Goal: Feedback & Contribution: Contribute content

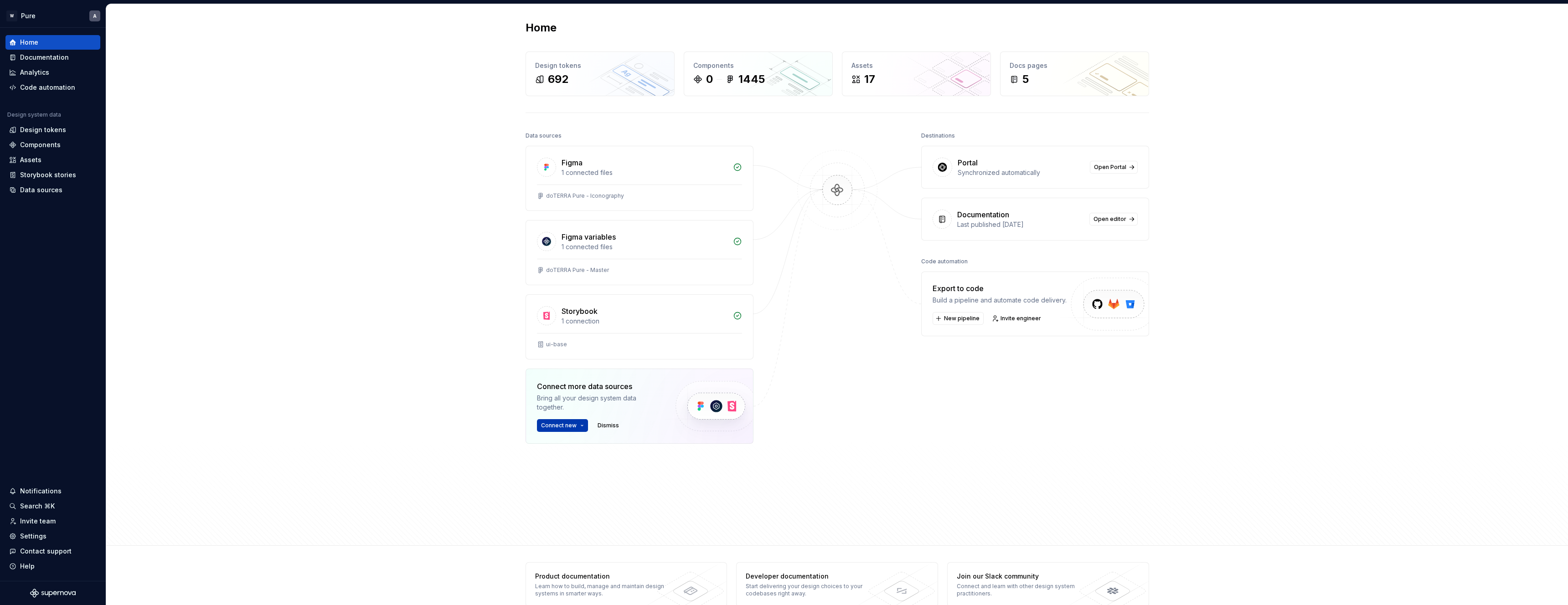
click at [563, 425] on span "Connect new" at bounding box center [559, 426] width 36 height 7
click at [584, 449] on div "Figma library Import styles, components and icons." at bounding box center [604, 448] width 101 height 17
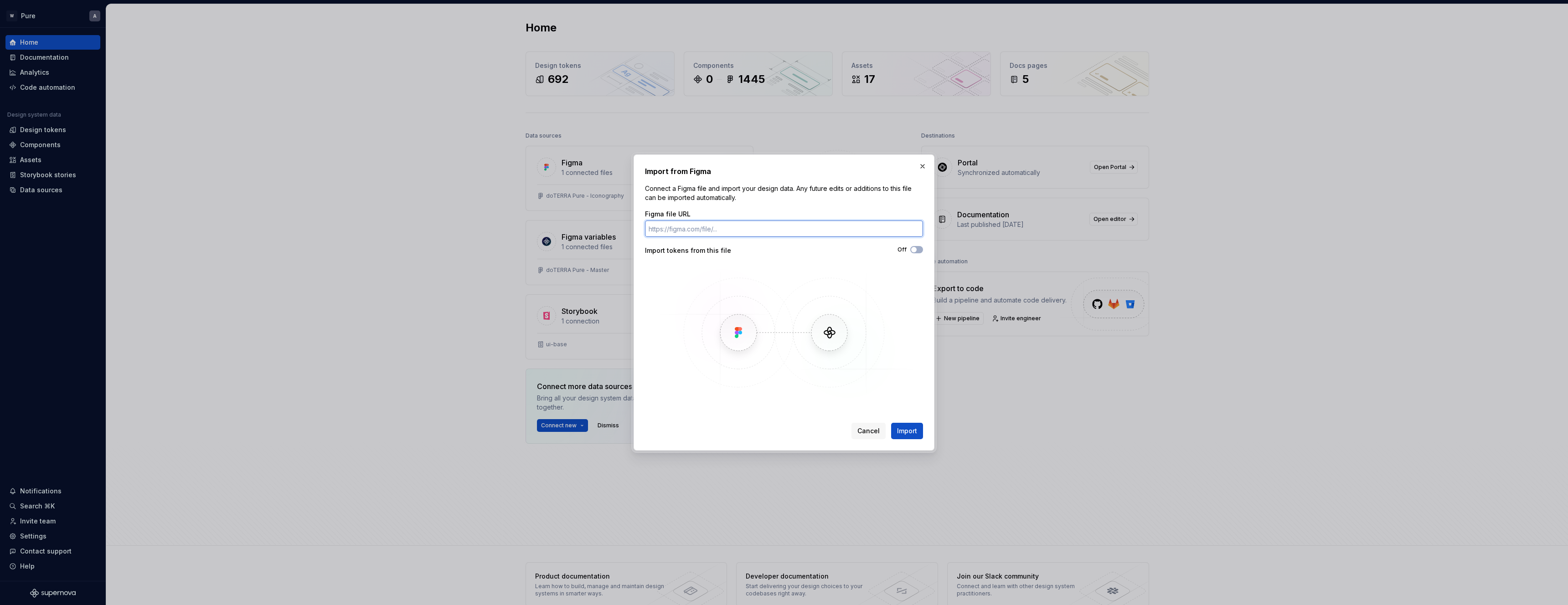
click at [719, 226] on input "Figma file URL" at bounding box center [784, 228] width 278 height 16
paste input "[URL][DOMAIN_NAME]"
type input "[URL][DOMAIN_NAME]"
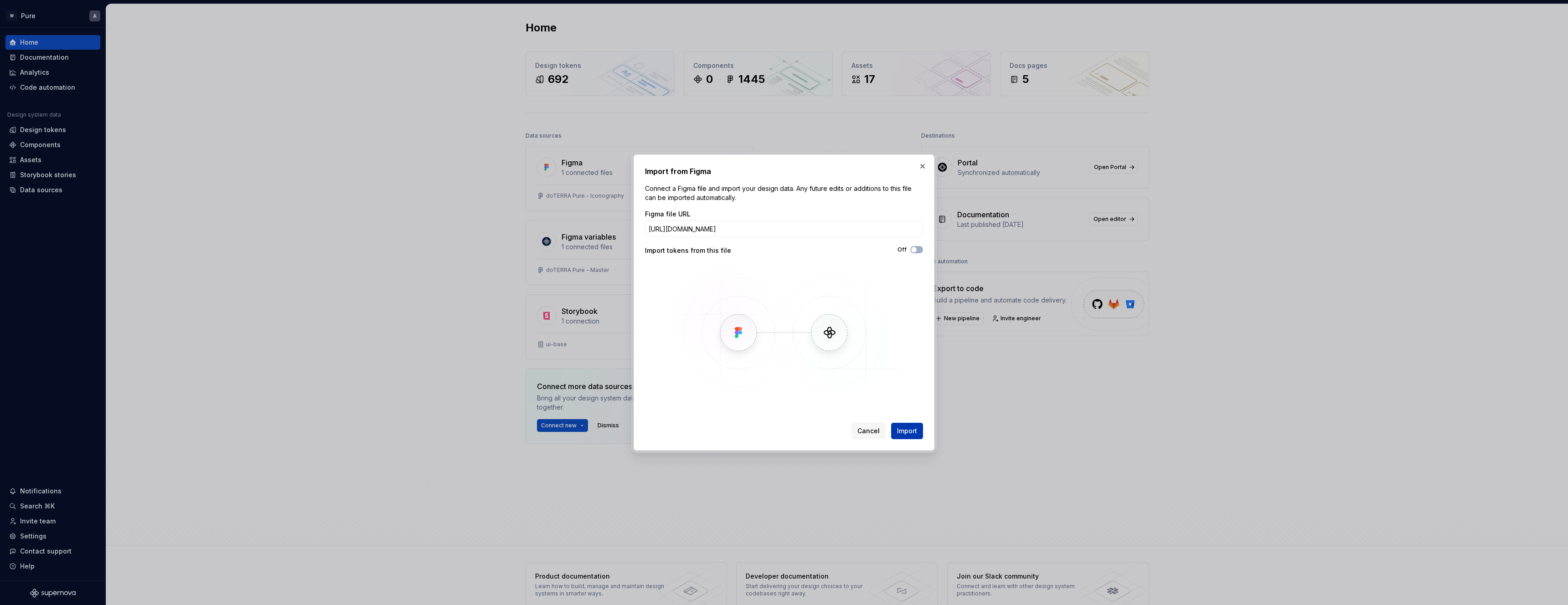
click at [907, 431] on span "Import" at bounding box center [907, 431] width 20 height 9
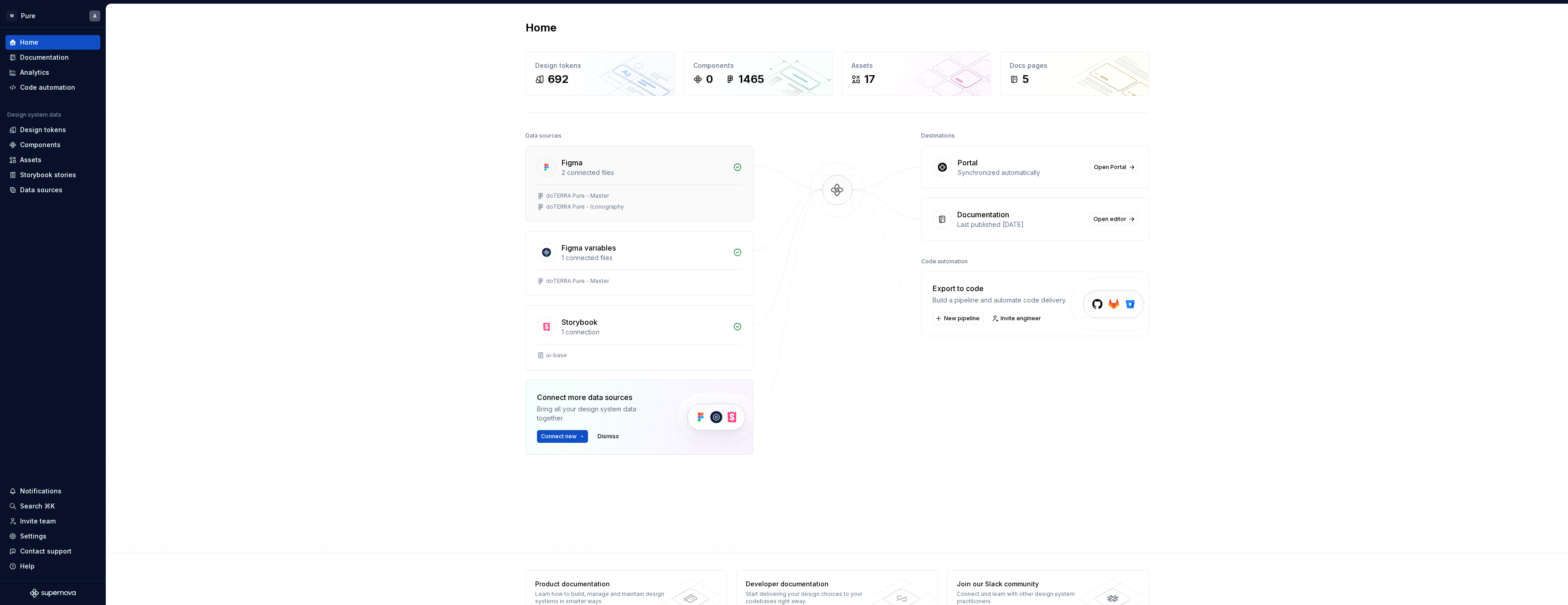
click at [637, 185] on div at bounding box center [639, 185] width 205 height 0
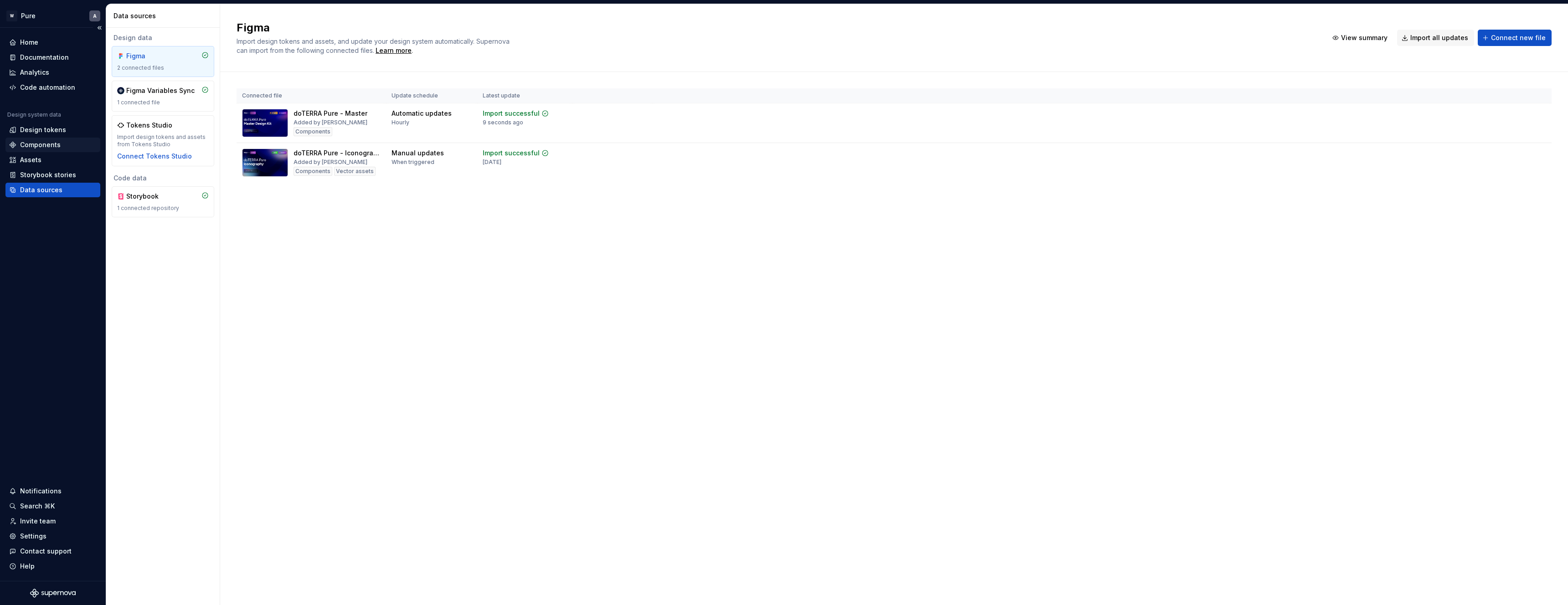
click at [44, 142] on div "Components" at bounding box center [40, 145] width 40 height 9
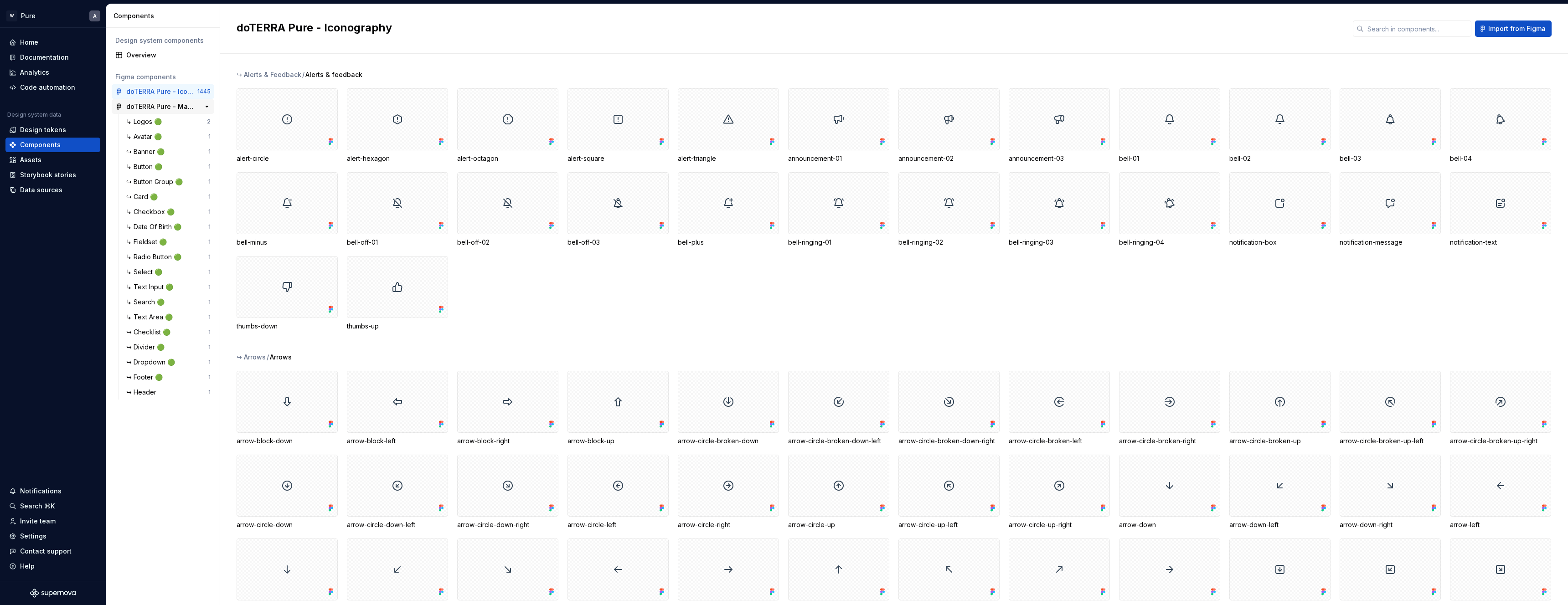
click at [161, 105] on div "doTERRA Pure - Master" at bounding box center [160, 107] width 68 height 9
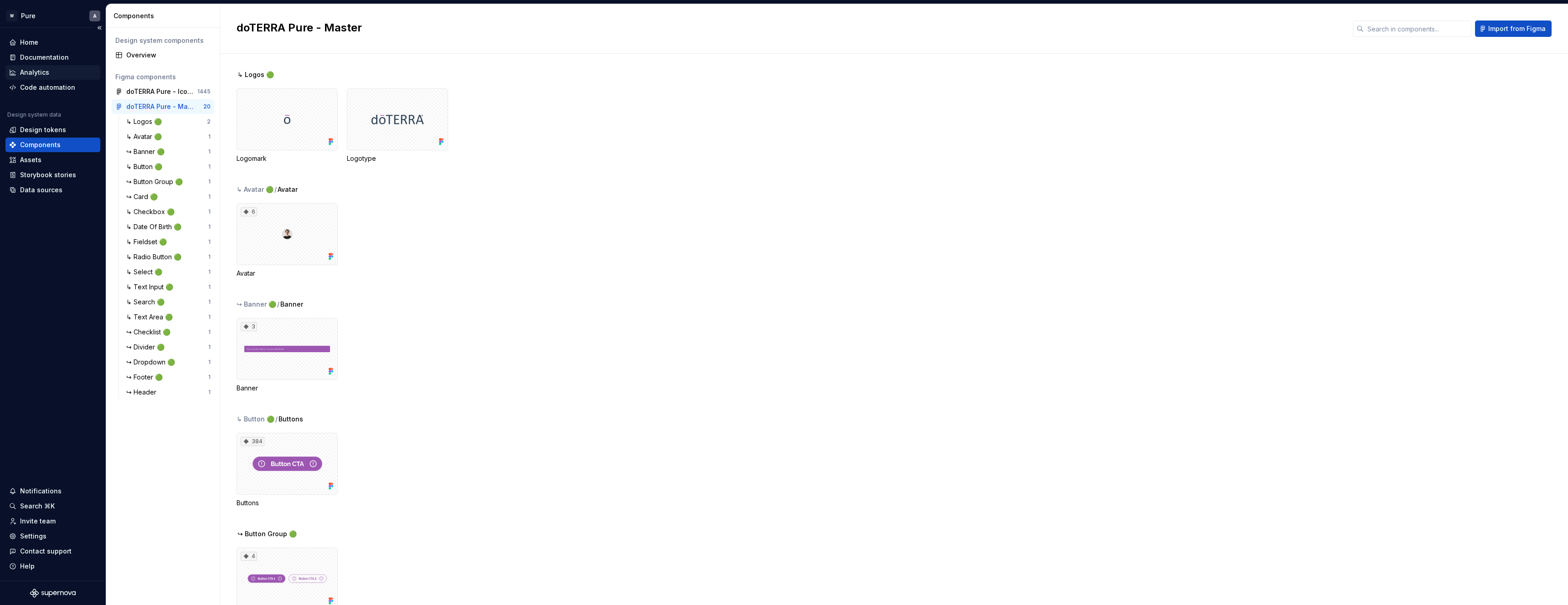
click at [37, 71] on div "Analytics" at bounding box center [35, 72] width 29 height 9
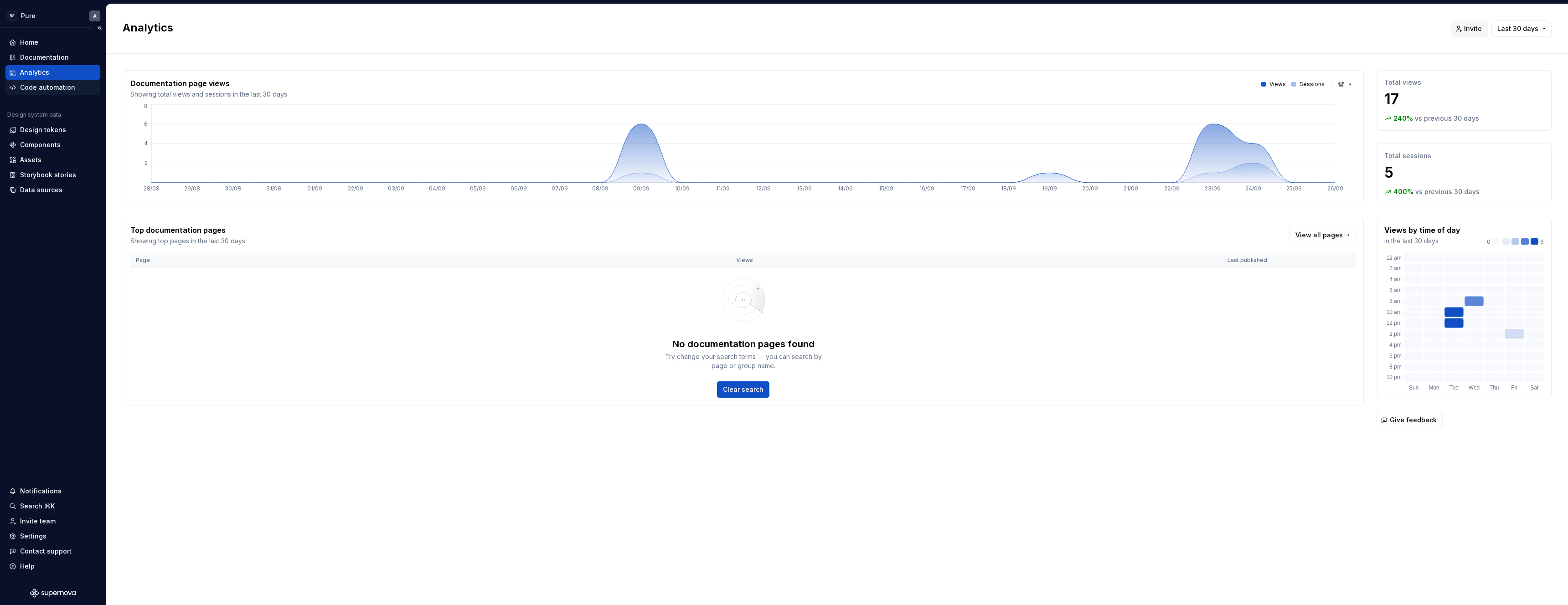
click at [36, 89] on div "Code automation" at bounding box center [48, 88] width 55 height 9
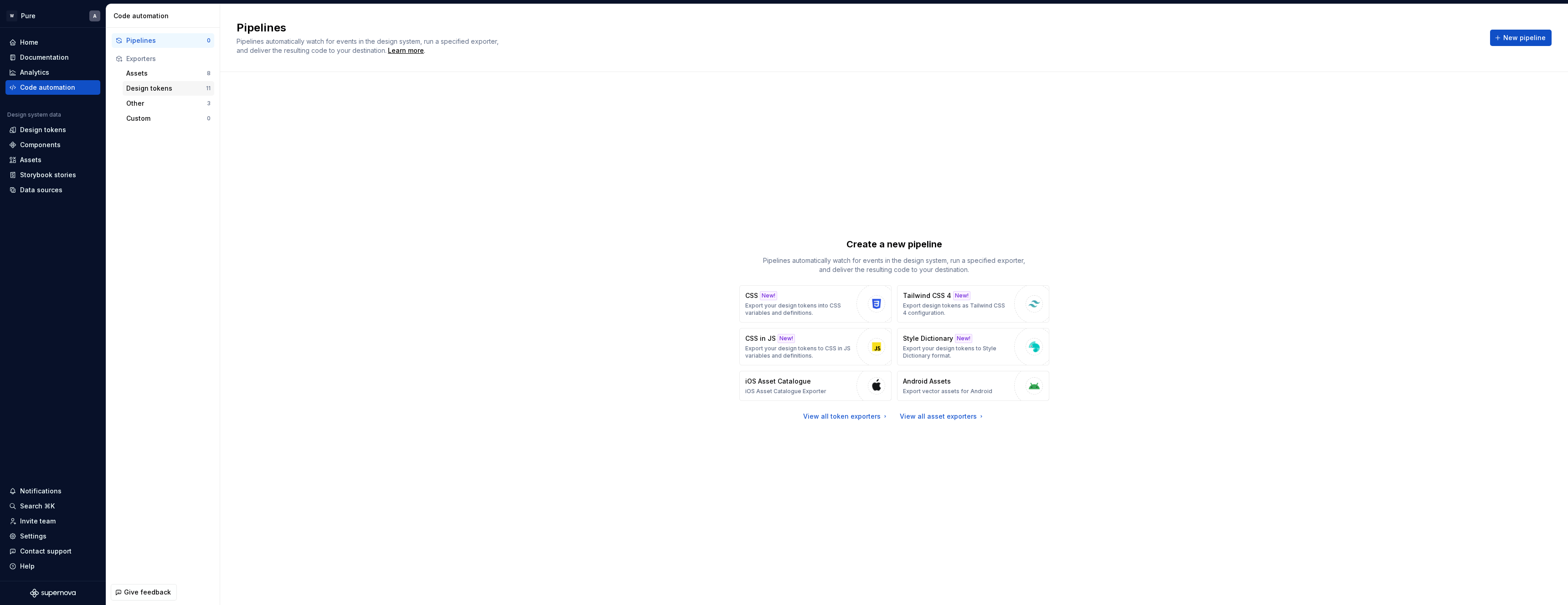
click at [144, 90] on div "Design tokens" at bounding box center [165, 89] width 80 height 9
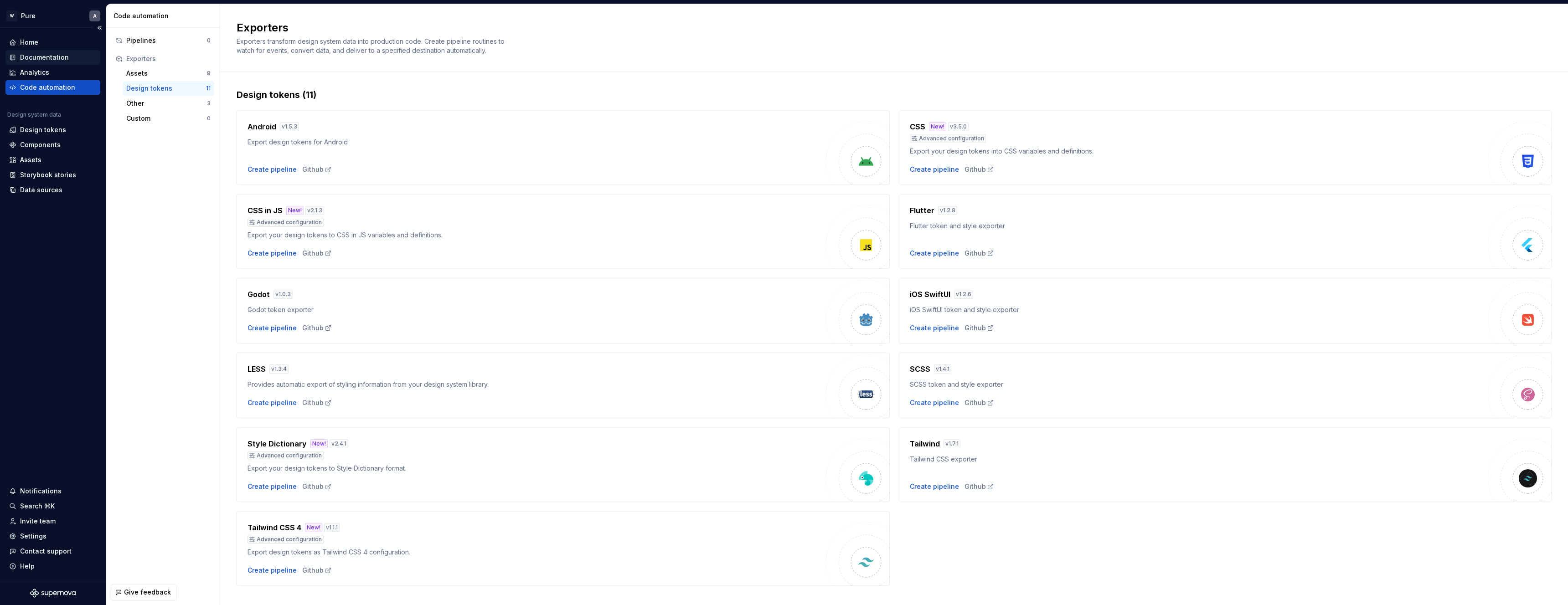
click at [41, 57] on div "Documentation" at bounding box center [44, 58] width 48 height 9
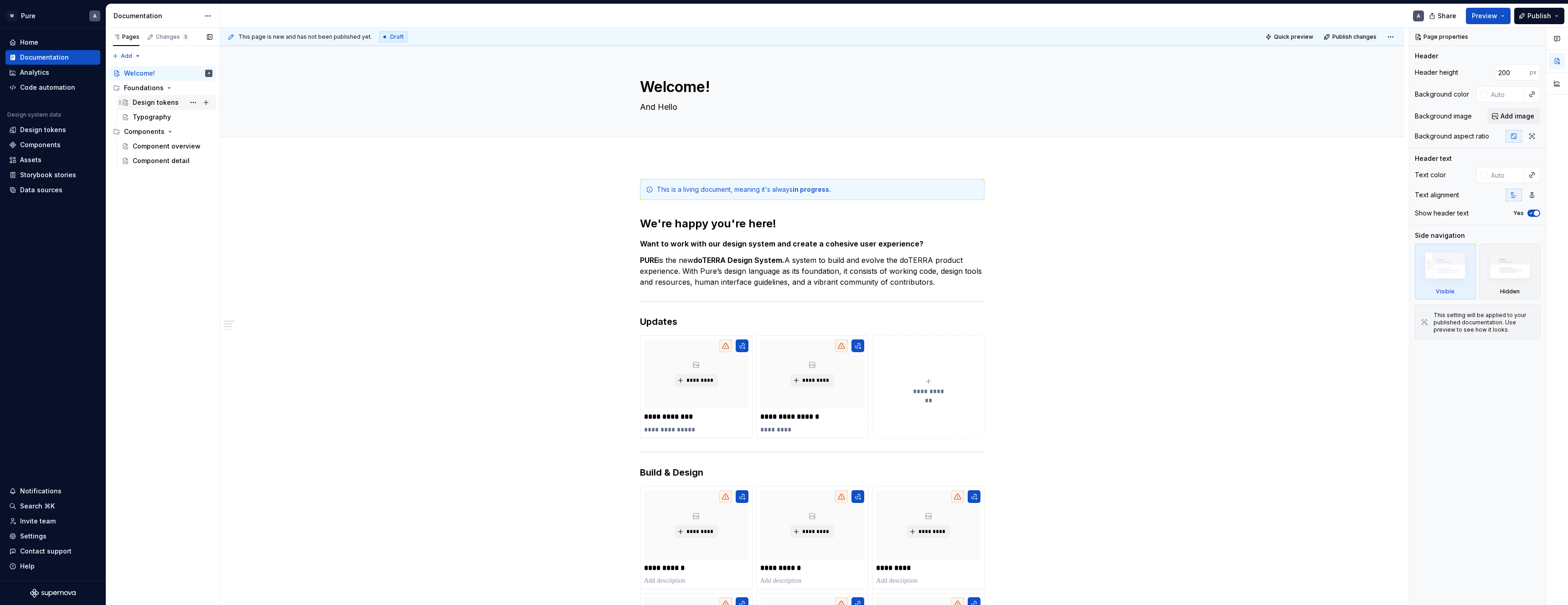
click at [143, 104] on div "Design tokens" at bounding box center [155, 102] width 46 height 9
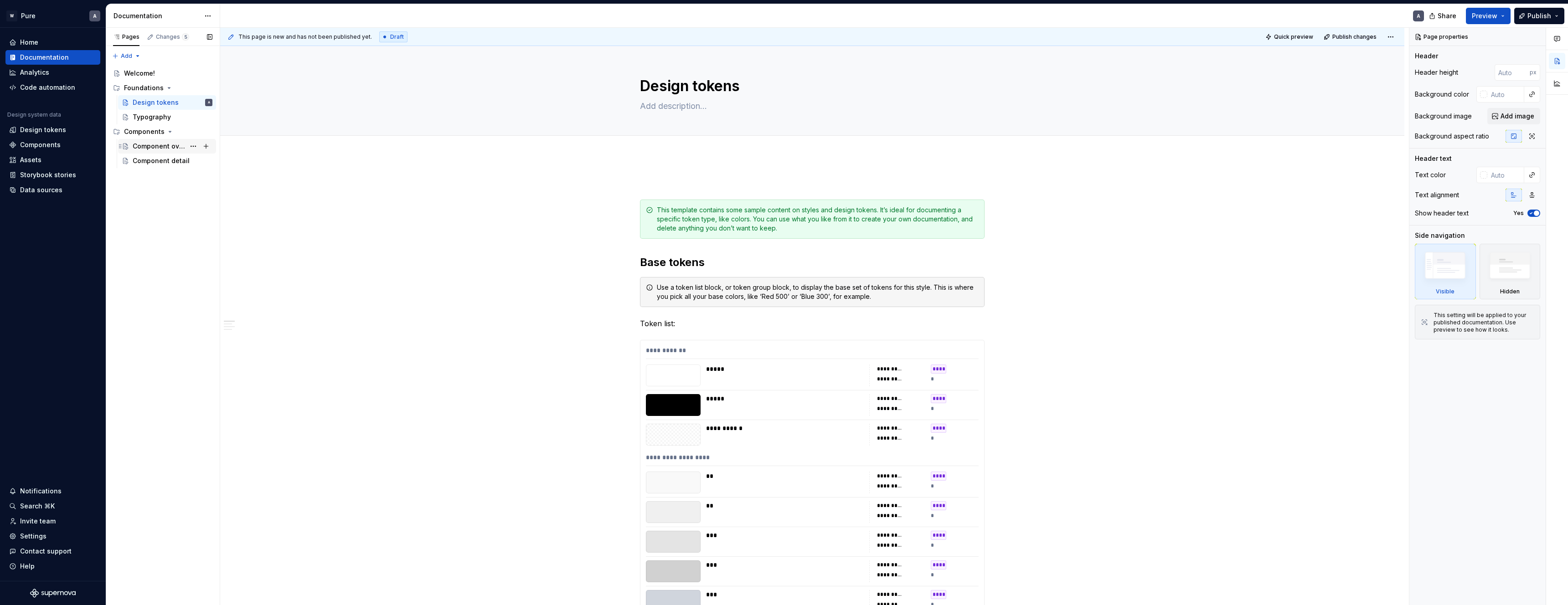
click at [144, 145] on div "Component overview" at bounding box center [158, 146] width 52 height 9
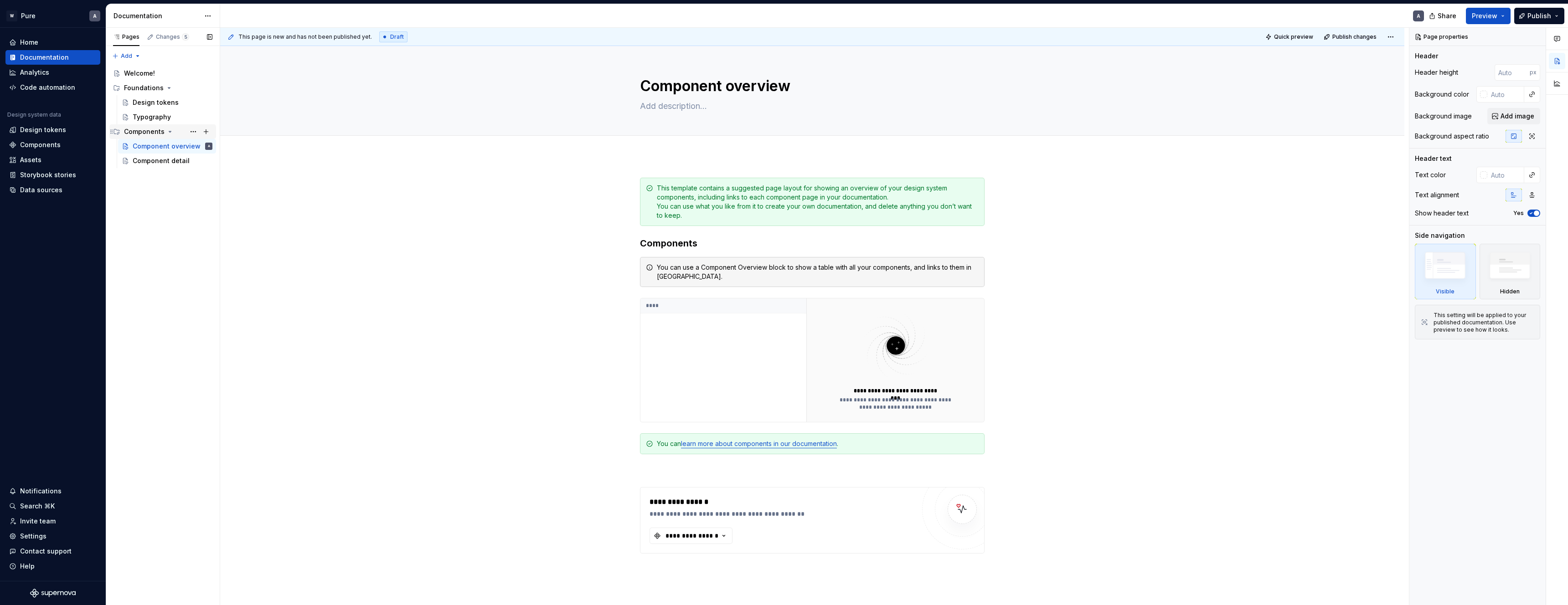
click at [137, 130] on div "Components" at bounding box center [144, 132] width 40 height 9
click at [135, 132] on div "Components" at bounding box center [144, 132] width 40 height 9
click at [207, 133] on button "Page tree" at bounding box center [206, 132] width 13 height 13
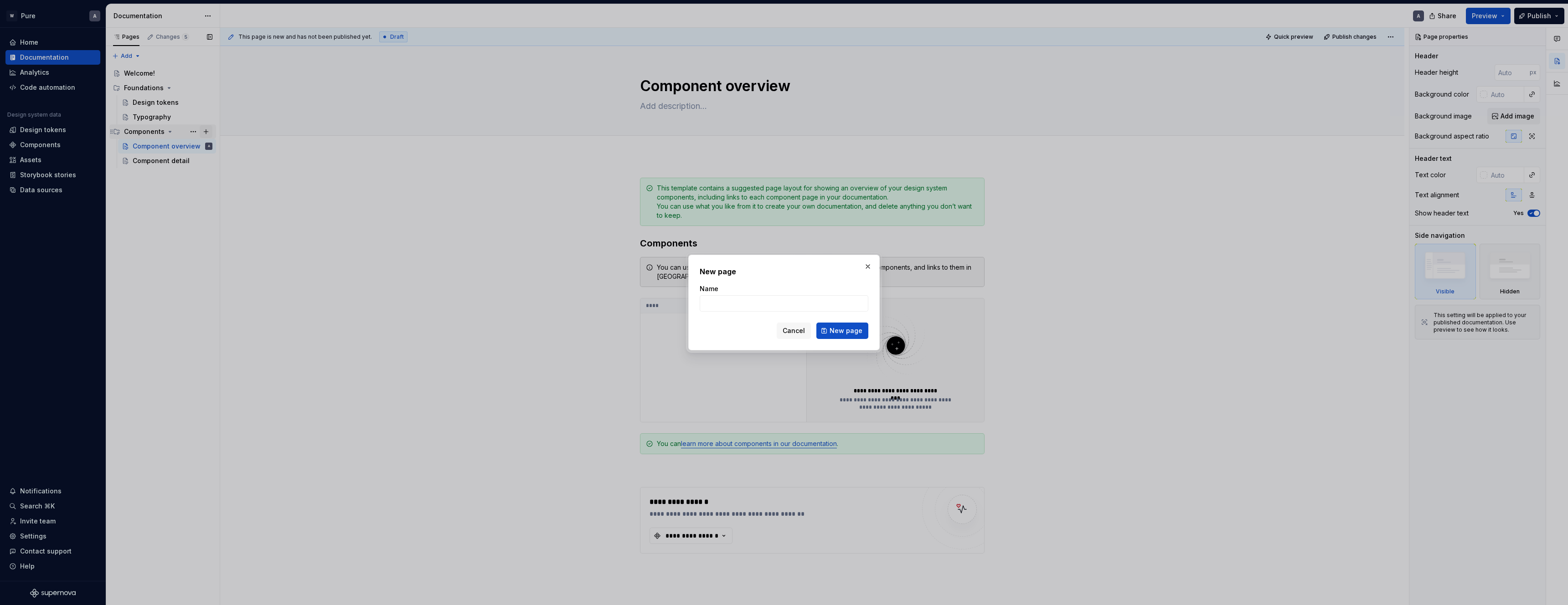
type textarea "*"
click at [759, 302] on input "Name" at bounding box center [784, 303] width 168 height 16
type input "Button"
click at [845, 331] on span "New page" at bounding box center [846, 331] width 33 height 9
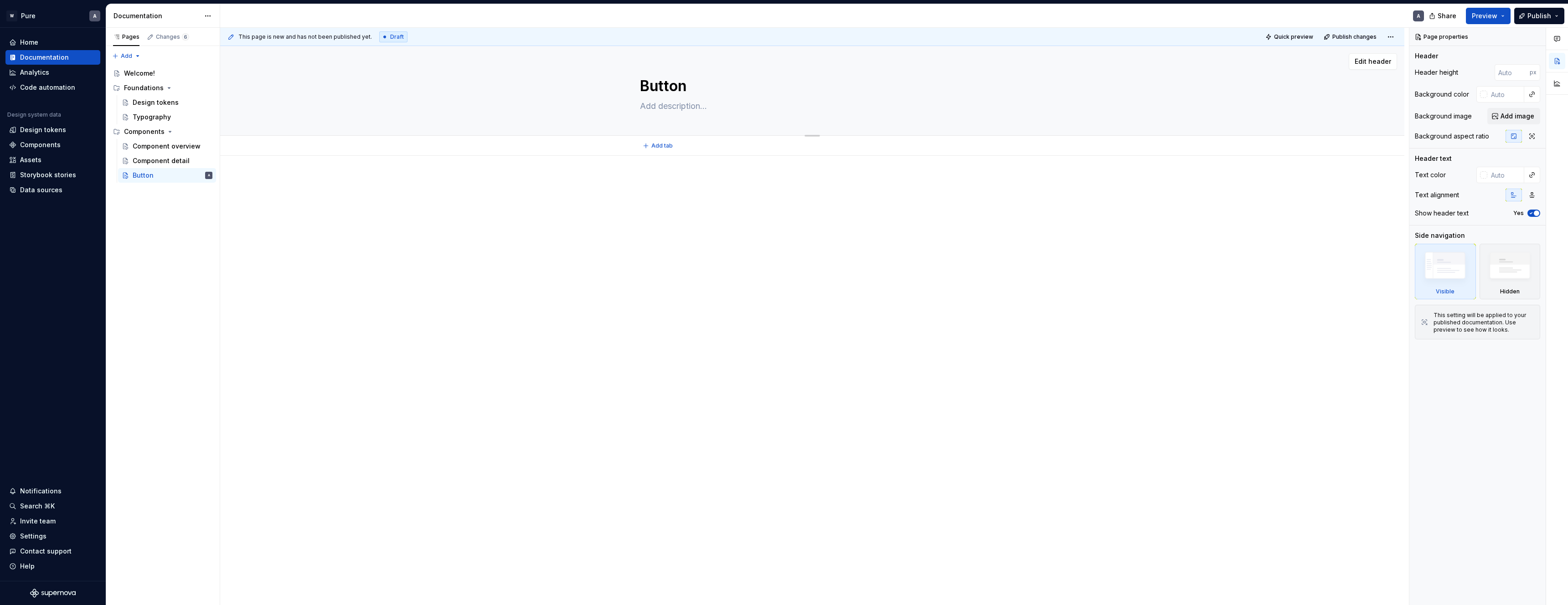
click at [670, 105] on textarea at bounding box center [810, 106] width 345 height 15
paste textarea "Buttons are interactive elements that trigger actions, allowing users to comple…"
type textarea "*"
type textarea "Buttons are interactive elements that trigger actions, allowing users to comple…"
type textarea "*"
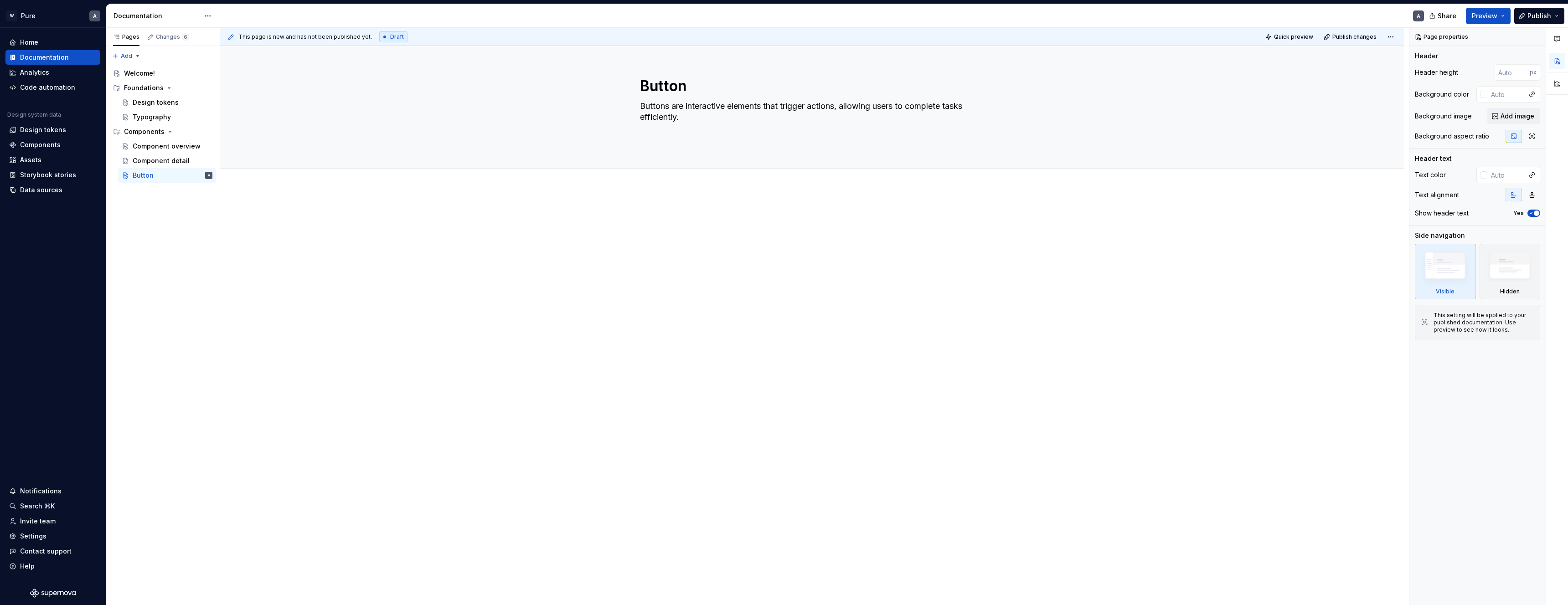
type textarea "Buttons are interactive elements that trigger actions, allowing users to comple…"
type textarea "*"
type textarea "Buttons are interactive elements that trigger actions, allowing users to comple…"
type textarea "*"
type textarea "Buttons are interactive elements that trigger actions, allowing users to comple…"
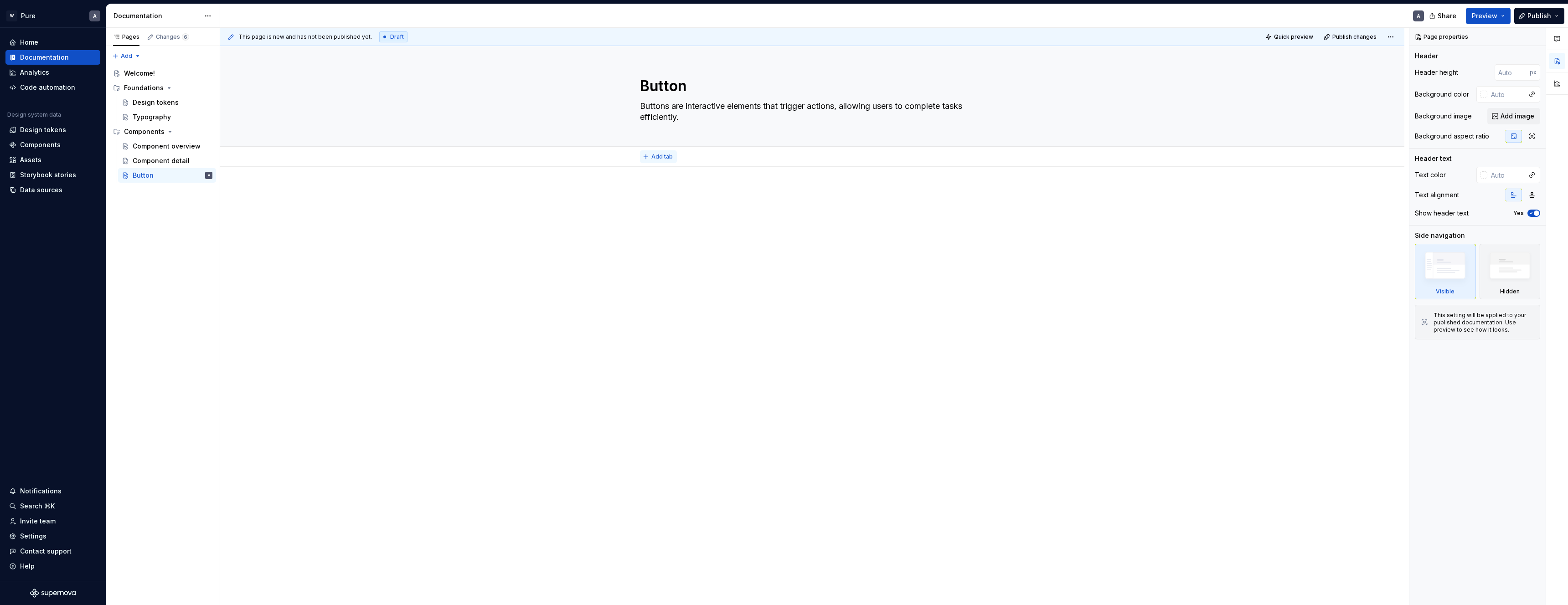
click at [651, 154] on button "Add tab" at bounding box center [658, 157] width 37 height 13
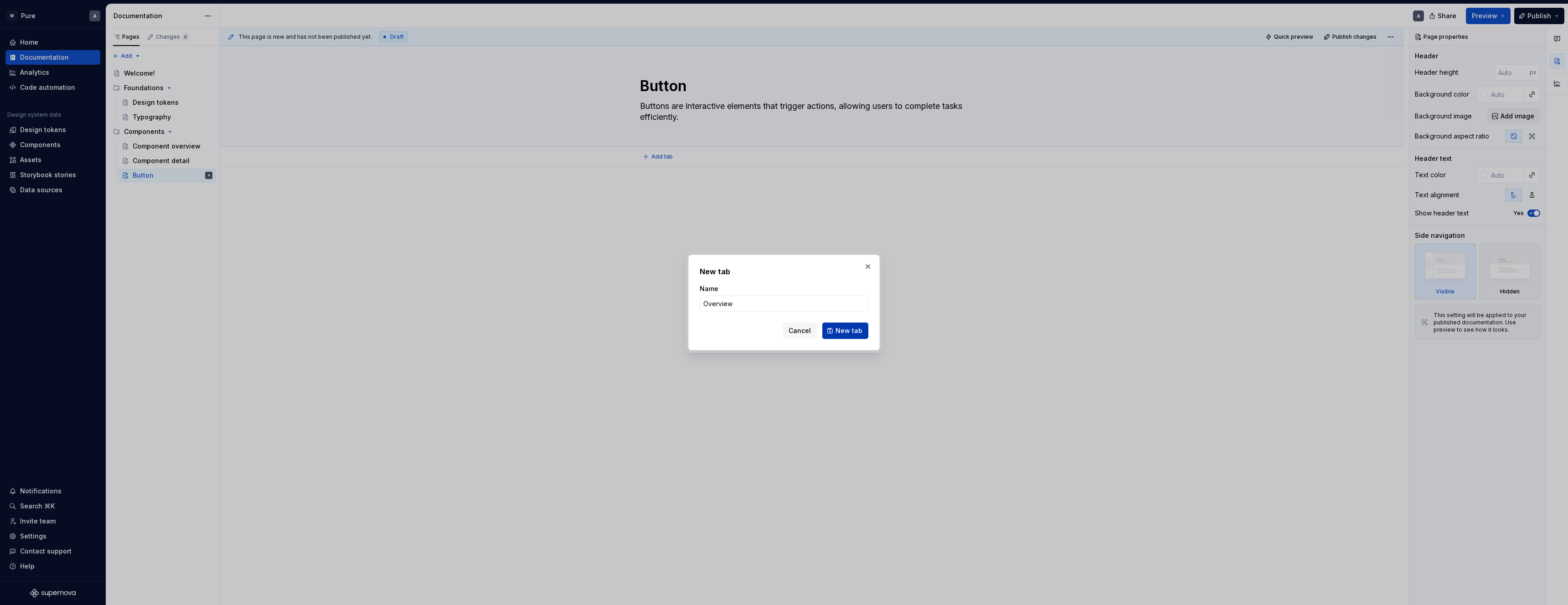
type input "Overview"
click at [847, 335] on button "New tab" at bounding box center [845, 331] width 46 height 16
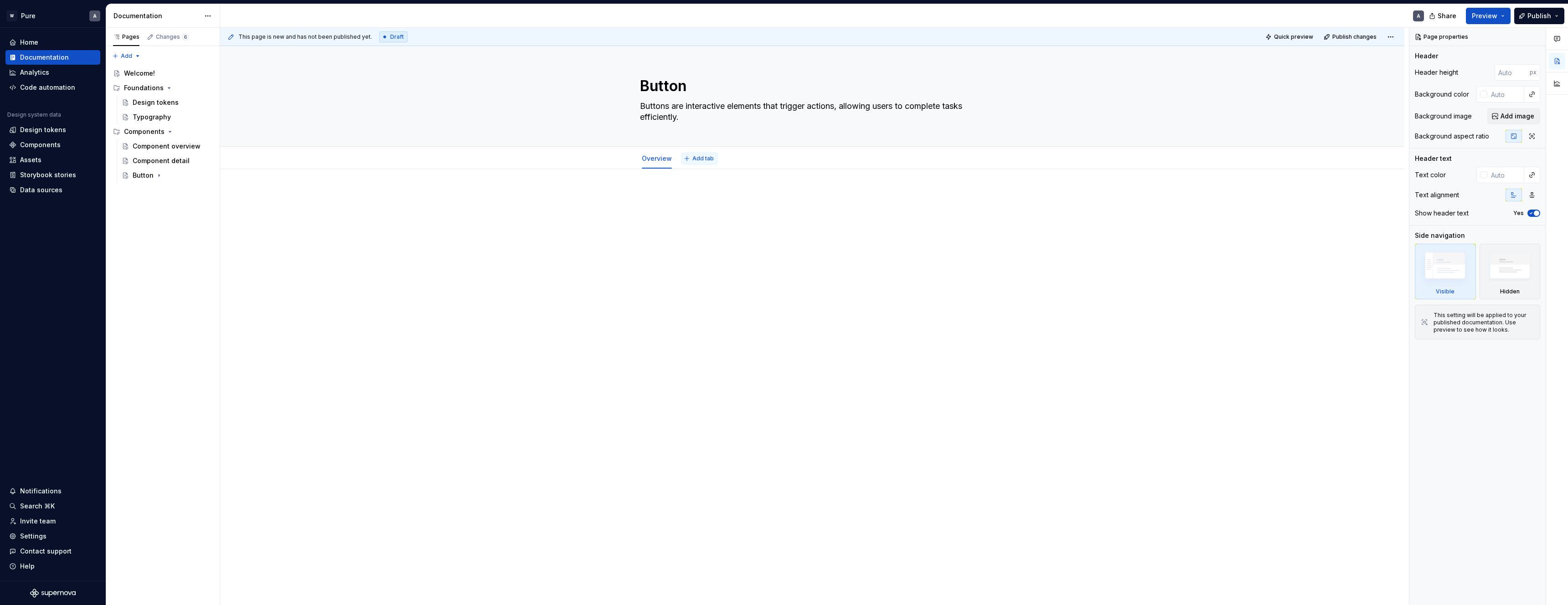
type textarea "*"
click at [706, 160] on span "Add tab" at bounding box center [702, 159] width 21 height 7
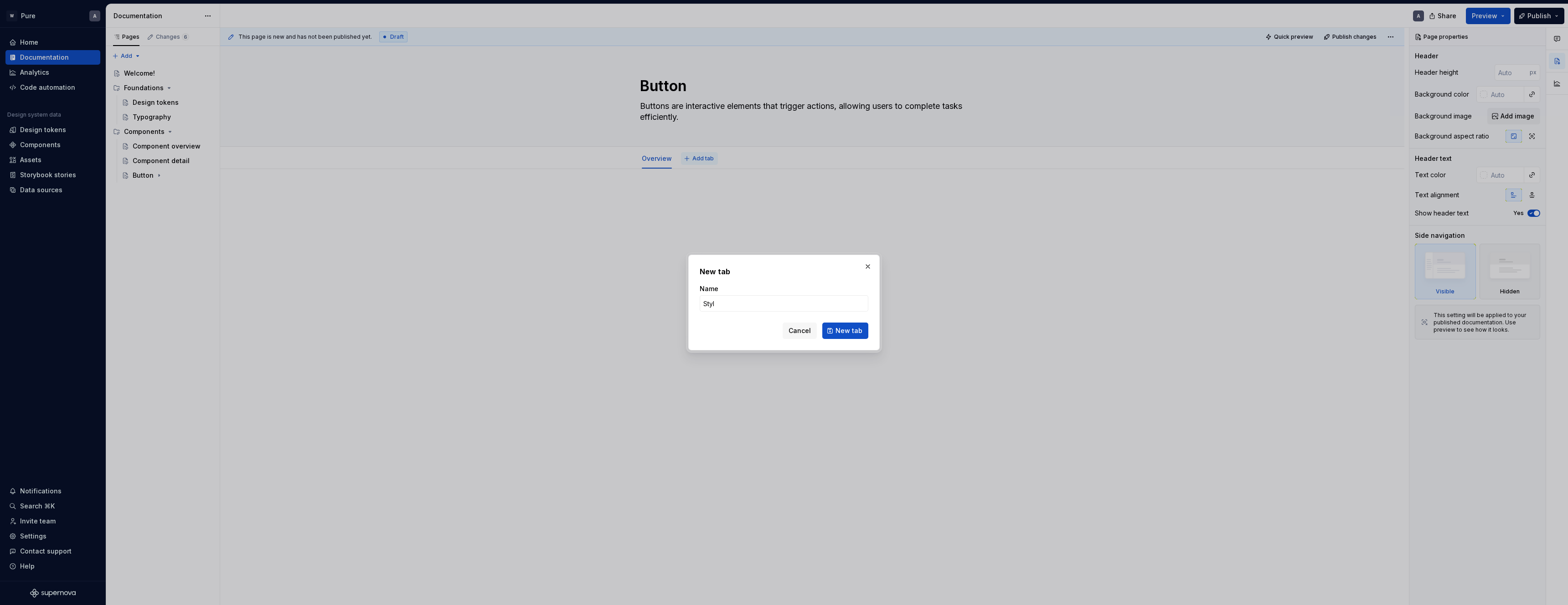
type input "Style"
click button "New tab" at bounding box center [845, 331] width 46 height 16
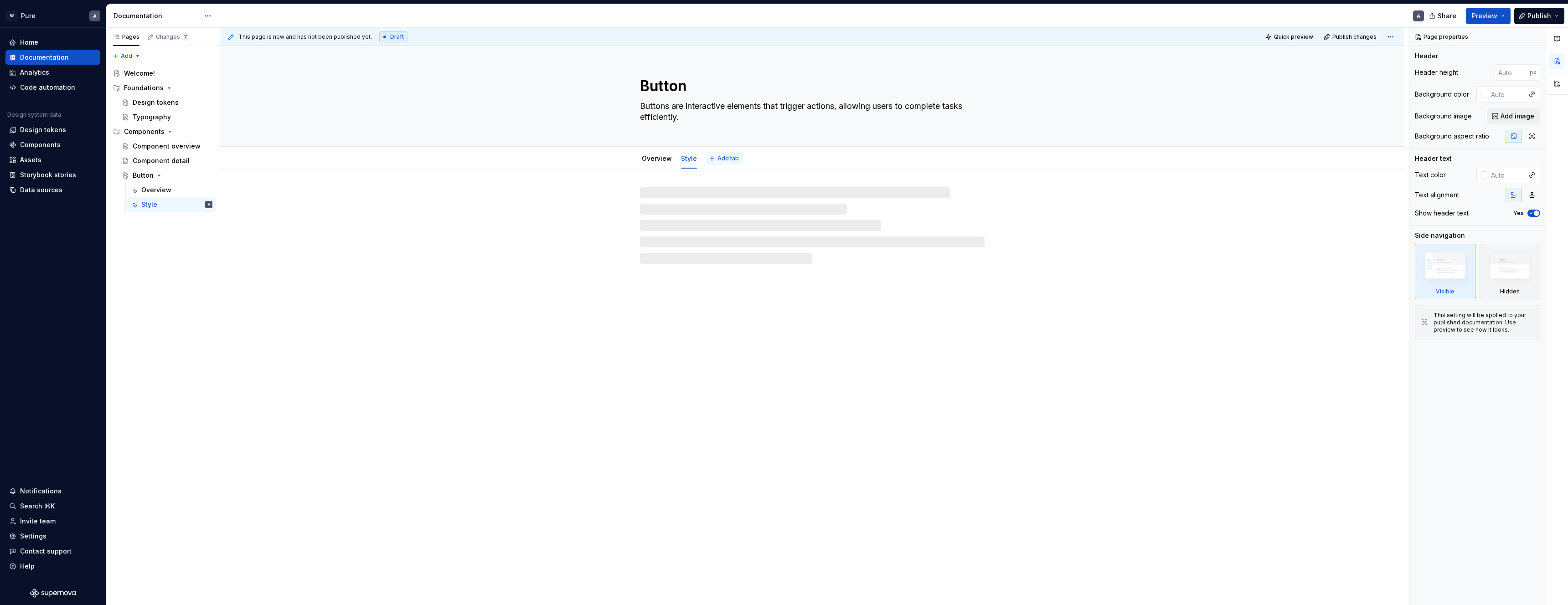
click at [727, 158] on span "Add tab" at bounding box center [728, 159] width 21 height 7
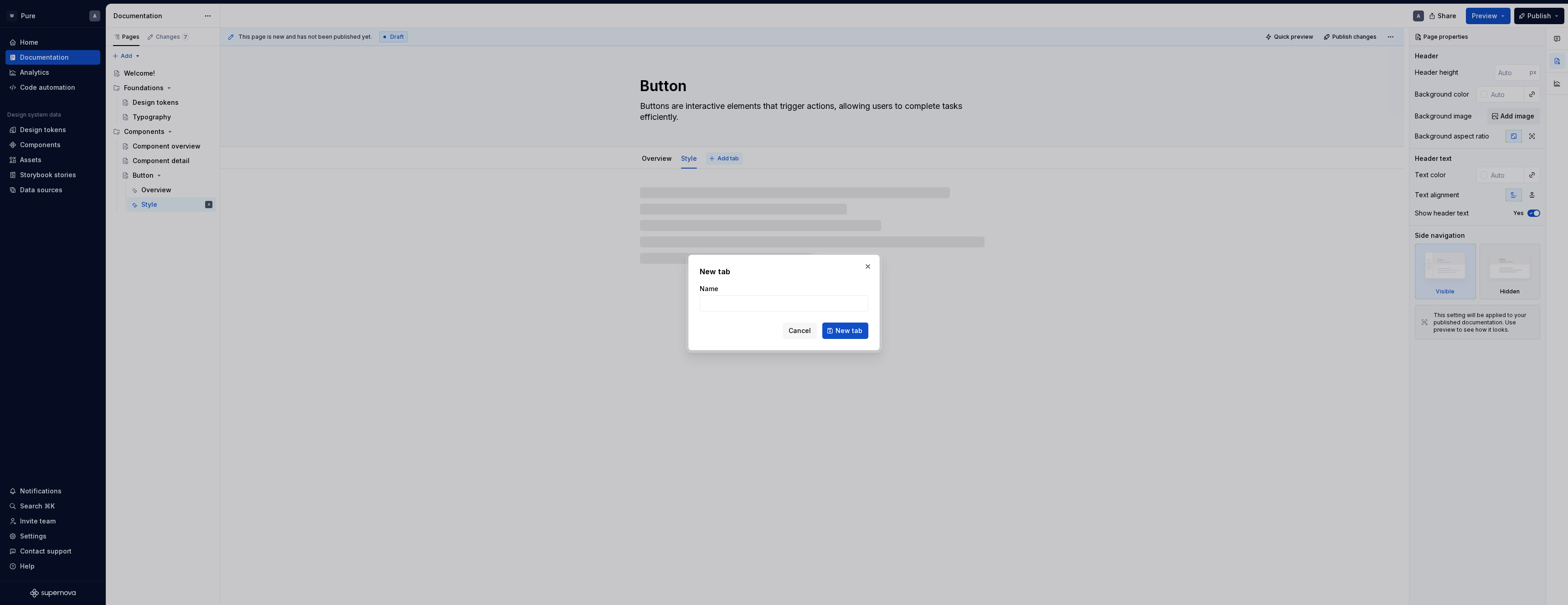
type textarea "*"
type input "Usage"
click button "New tab" at bounding box center [845, 331] width 46 height 16
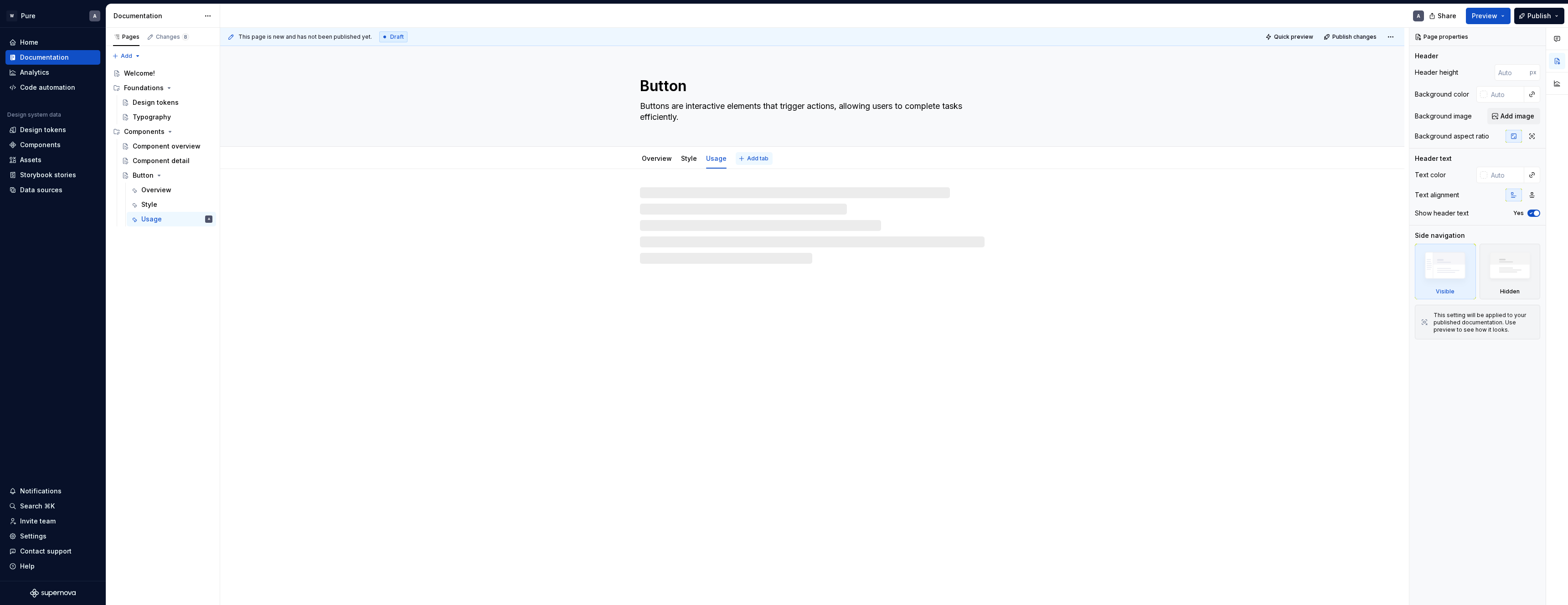
click at [752, 160] on span "Add tab" at bounding box center [757, 159] width 21 height 7
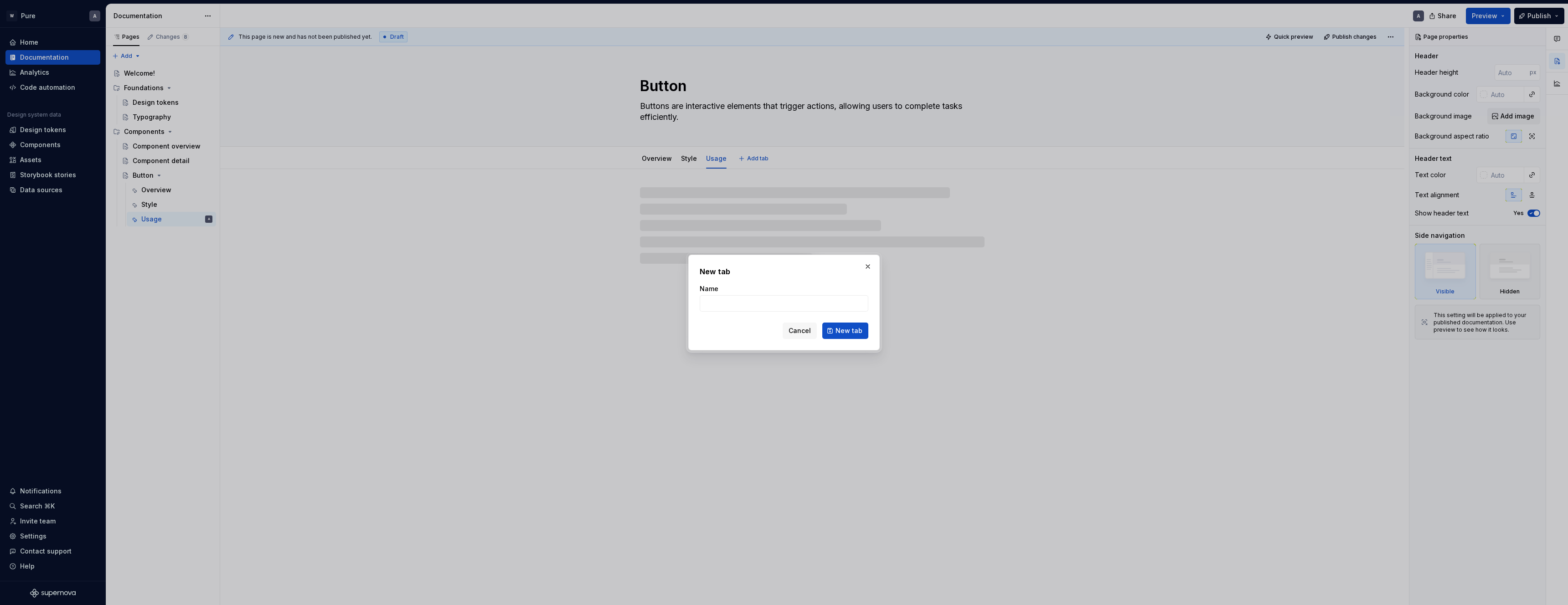
type textarea "*"
type input "Rea"
type textarea "*"
type input "React"
click at [806, 333] on span "Cancel" at bounding box center [800, 331] width 22 height 9
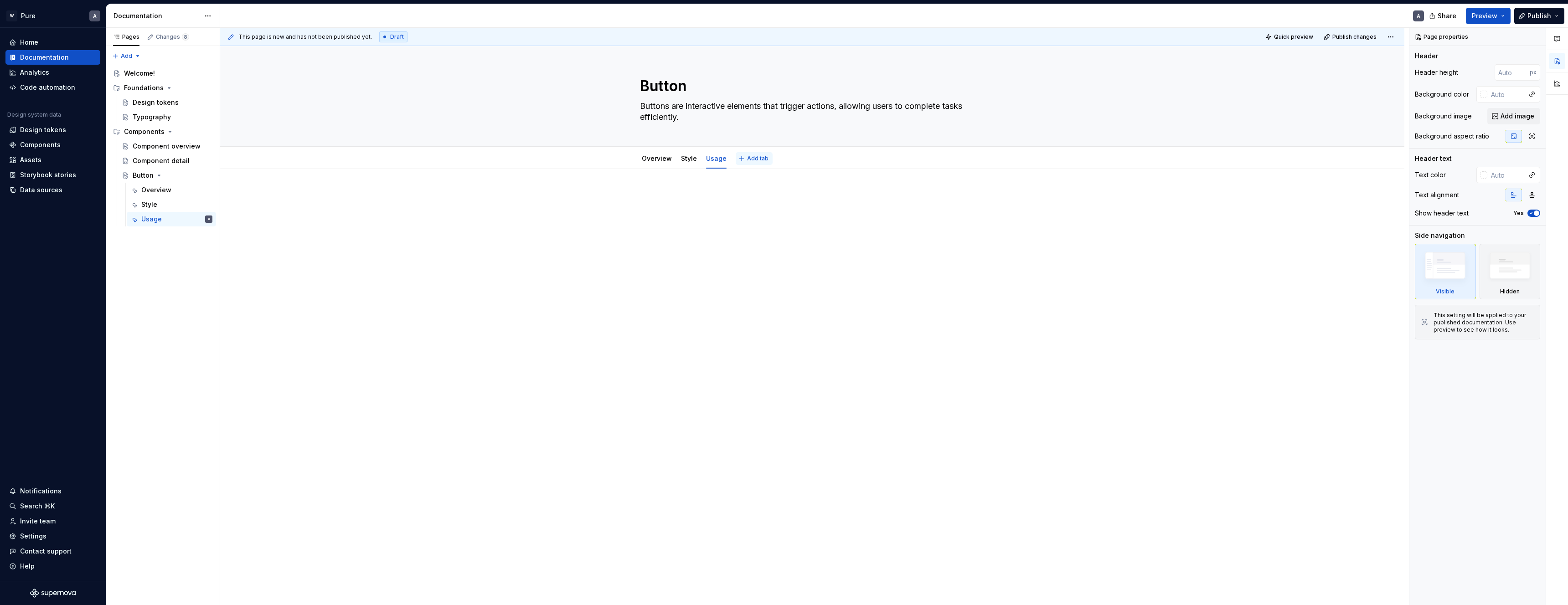
click at [755, 159] on span "Add tab" at bounding box center [757, 159] width 21 height 7
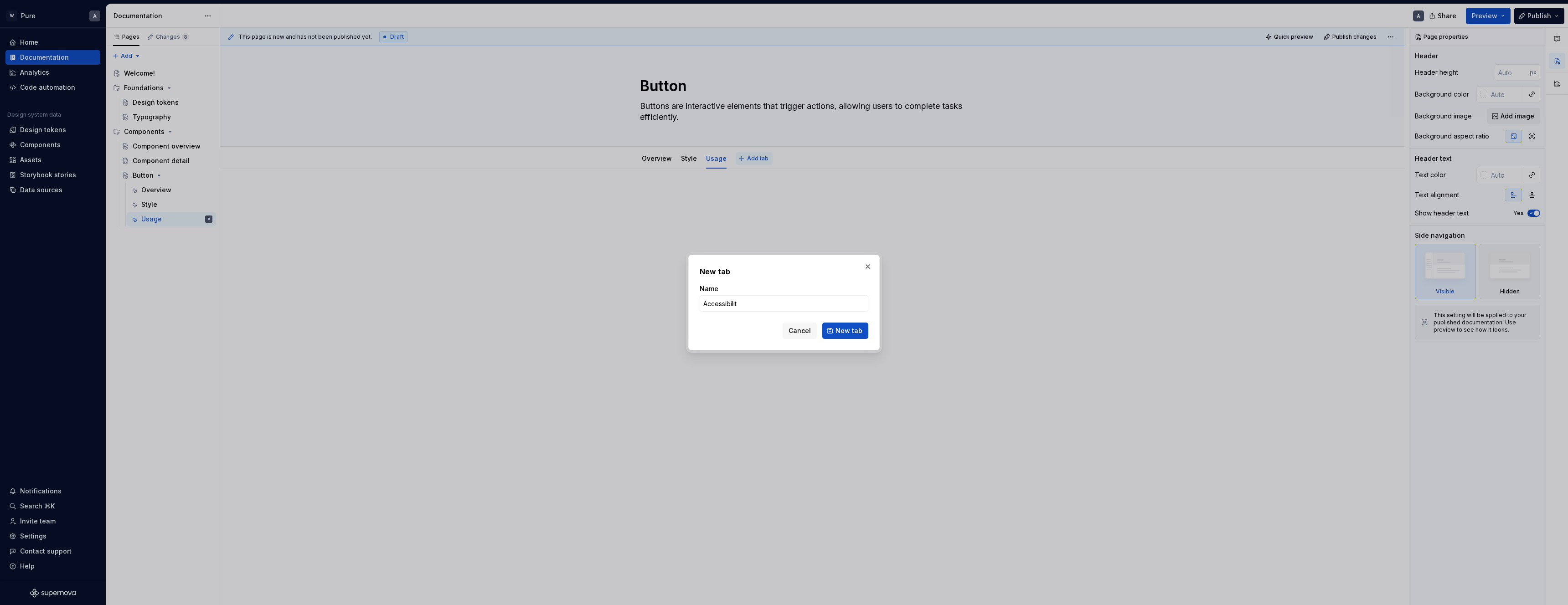
type input "Accessibility"
click button "New tab" at bounding box center [845, 331] width 46 height 16
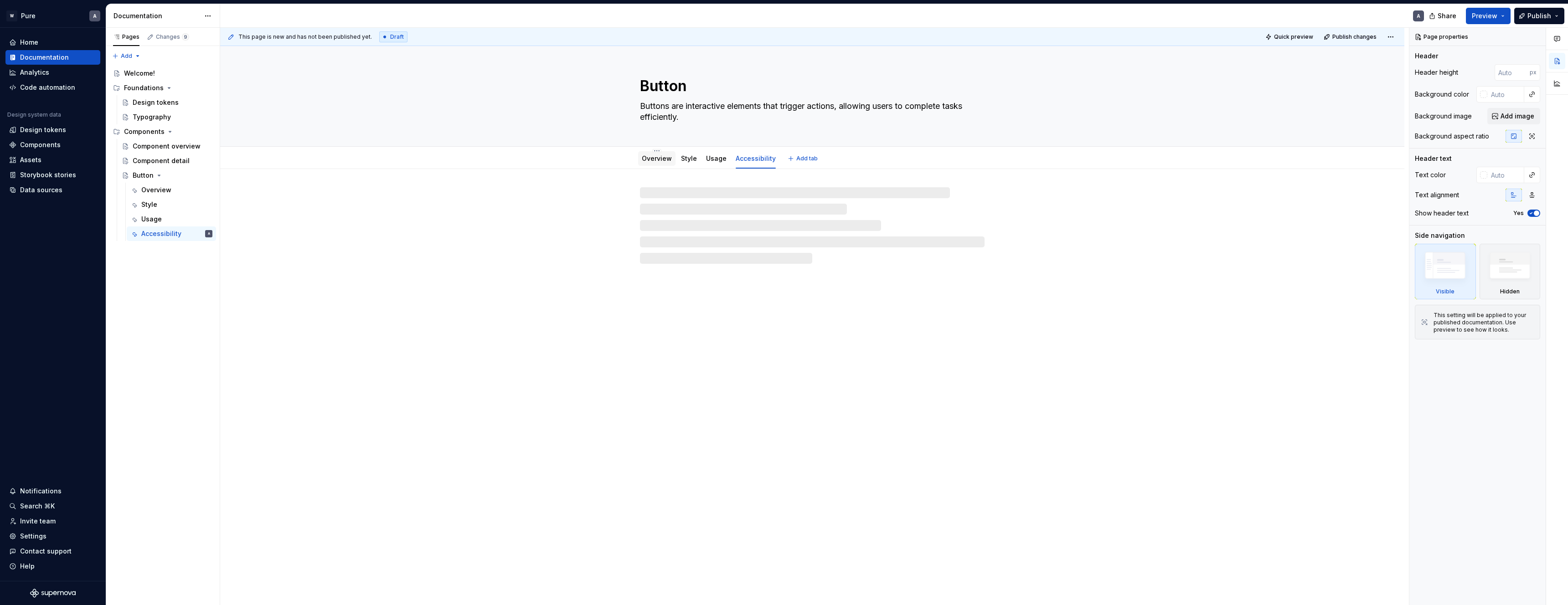
click at [660, 159] on link "Overview" at bounding box center [656, 158] width 30 height 7
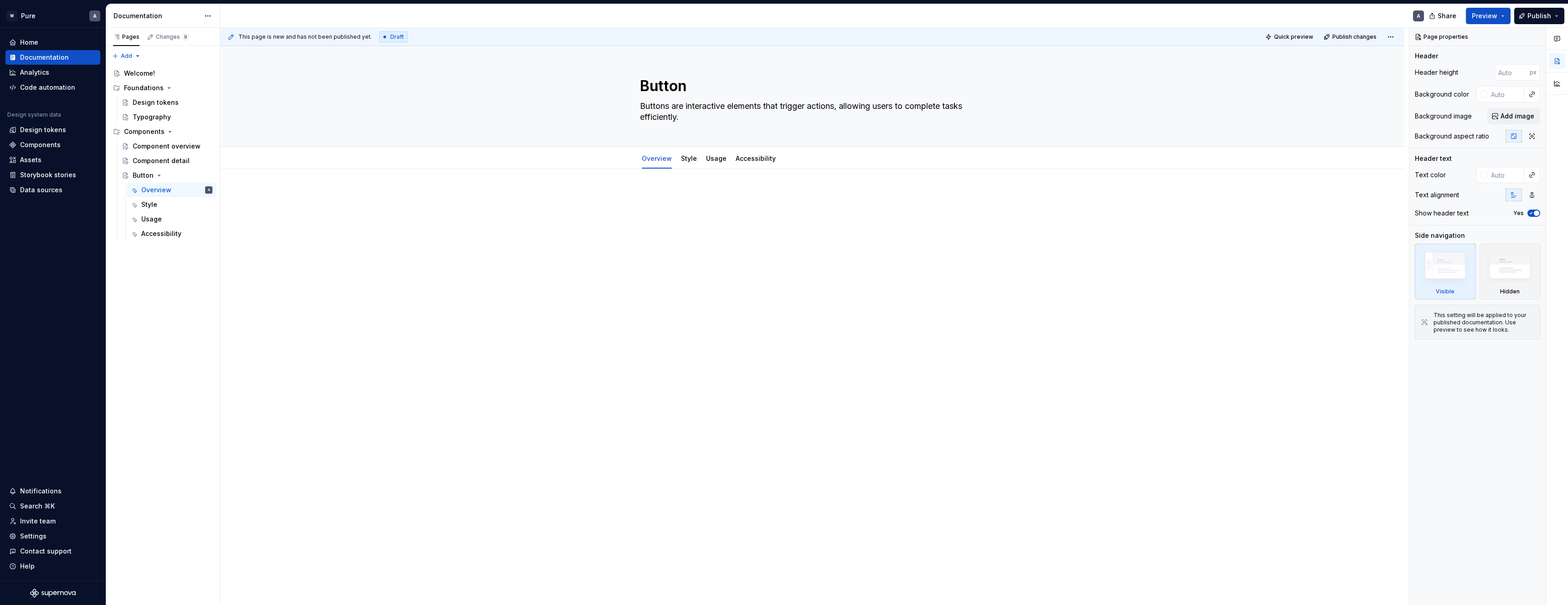
click at [655, 186] on div at bounding box center [812, 293] width 1184 height 249
type textarea "*"
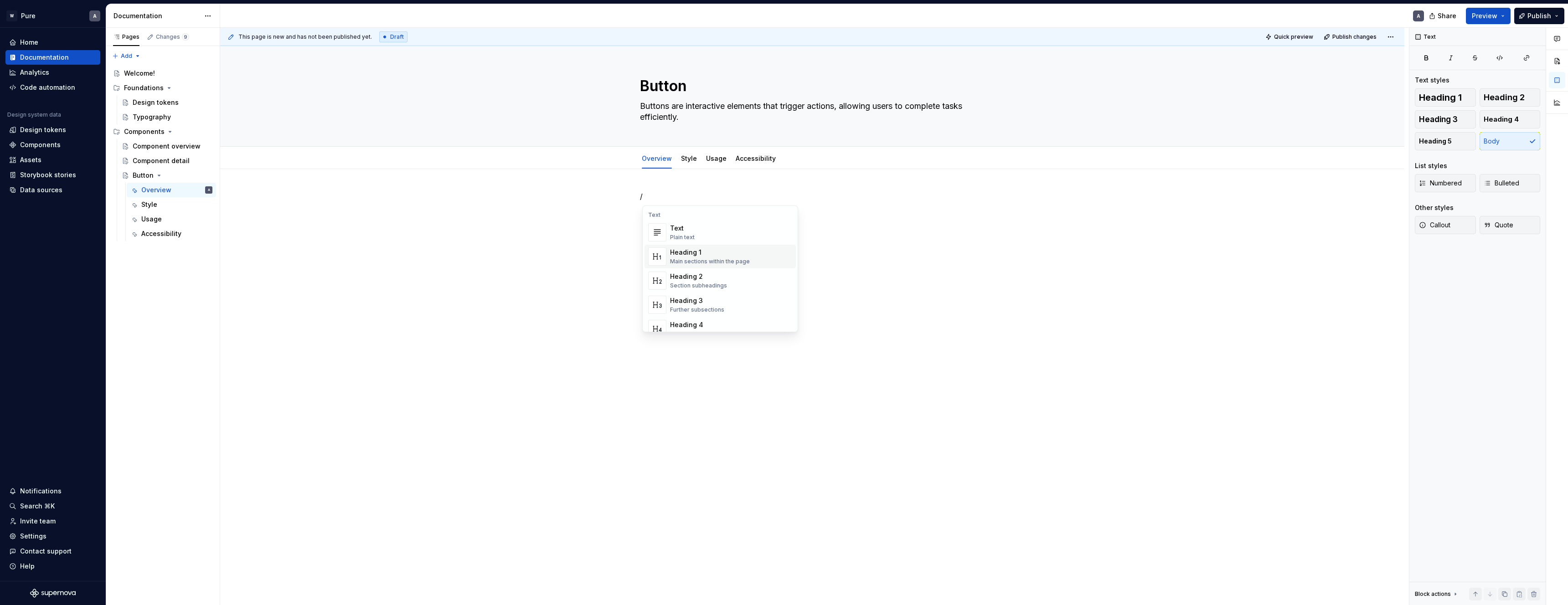
click at [743, 254] on div "Heading 1" at bounding box center [709, 252] width 80 height 9
click at [719, 279] on div "This page is new and has not been published yet. Draft Quick preview Publish ch…" at bounding box center [815, 316] width 1189 height 578
drag, startPoint x: 474, startPoint y: 201, endPoint x: 471, endPoint y: 194, distance: 7.6
click at [474, 201] on div "Introduction" at bounding box center [812, 293] width 1184 height 249
click at [663, 216] on div "Introduction" at bounding box center [812, 208] width 345 height 35
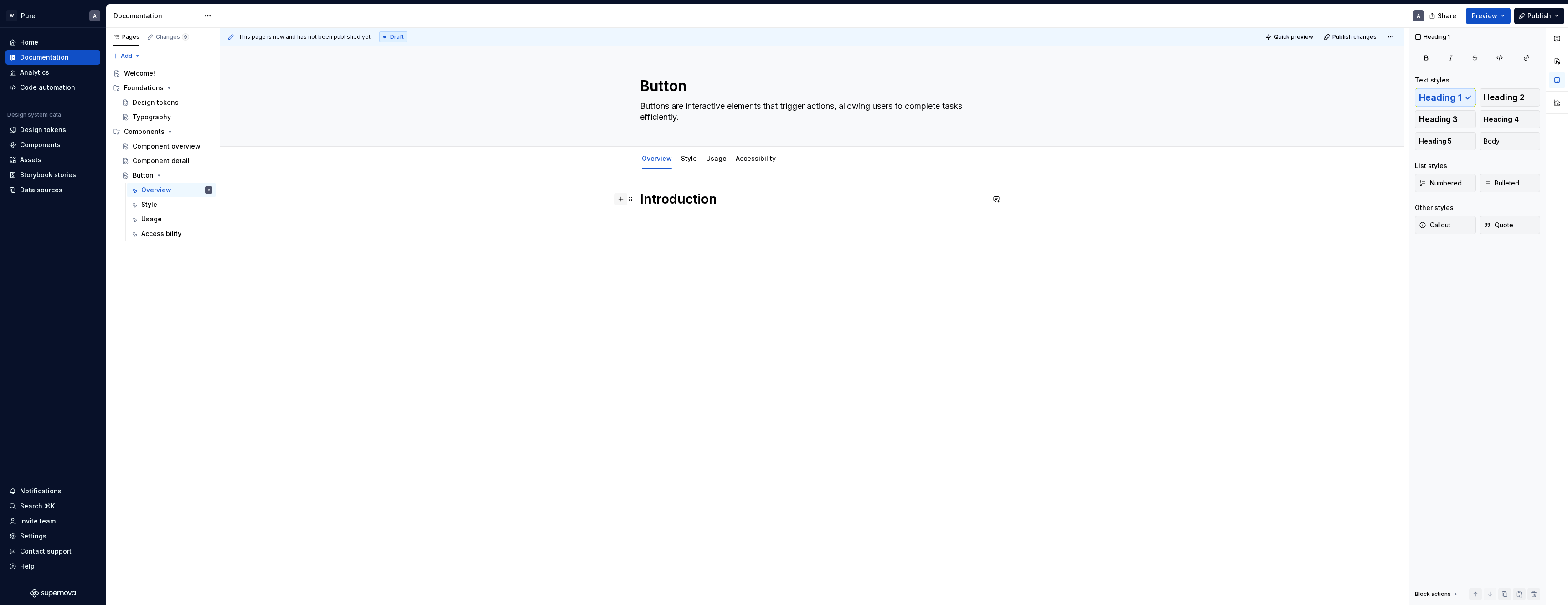
click at [626, 199] on button "button" at bounding box center [621, 199] width 13 height 13
click at [703, 258] on div "Text Plain text" at bounding box center [731, 257] width 123 height 18
click at [883, 254] on div "Introduction Buttons are interactive elements that trigger actions when clicked…" at bounding box center [812, 299] width 1184 height 260
click at [750, 156] on link "Accessibility" at bounding box center [756, 158] width 40 height 7
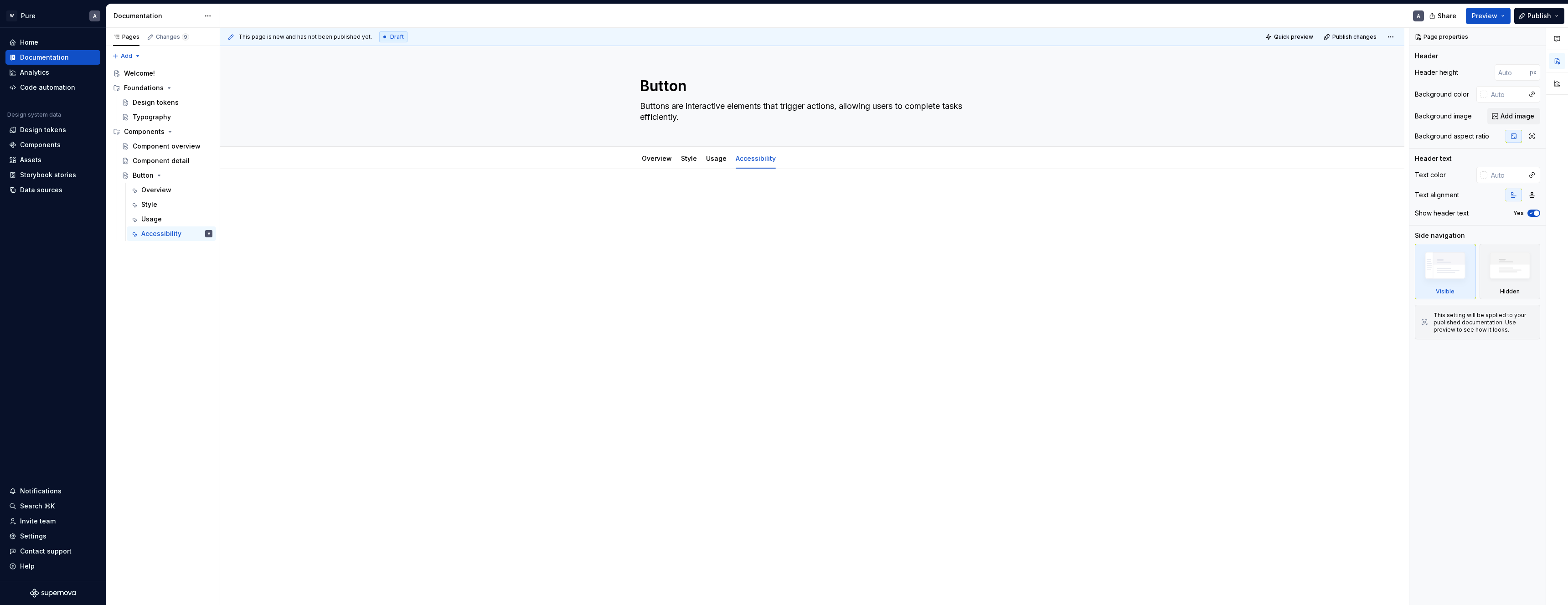
click at [702, 192] on p at bounding box center [812, 196] width 345 height 11
type textarea "*"
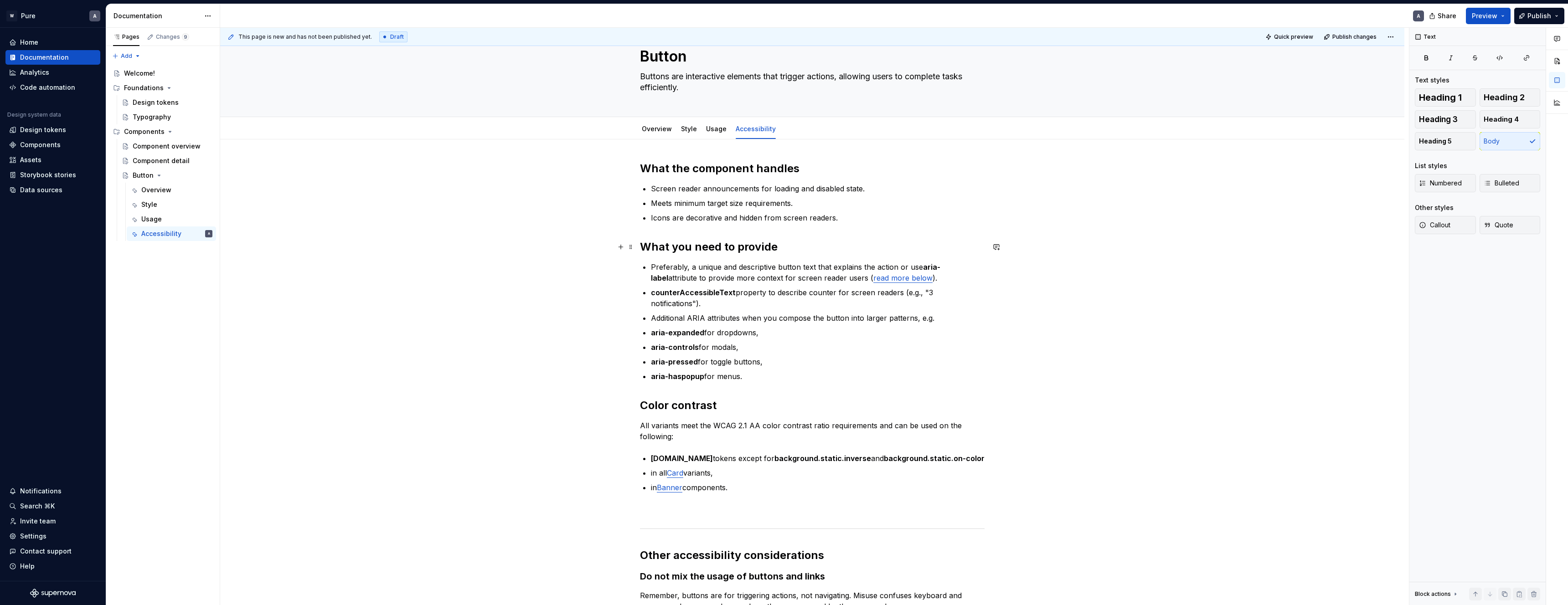
scroll to position [32, 0]
click at [691, 262] on p "Preferably, a unique and descriptive button text that explains the action or us…" at bounding box center [817, 271] width 334 height 22
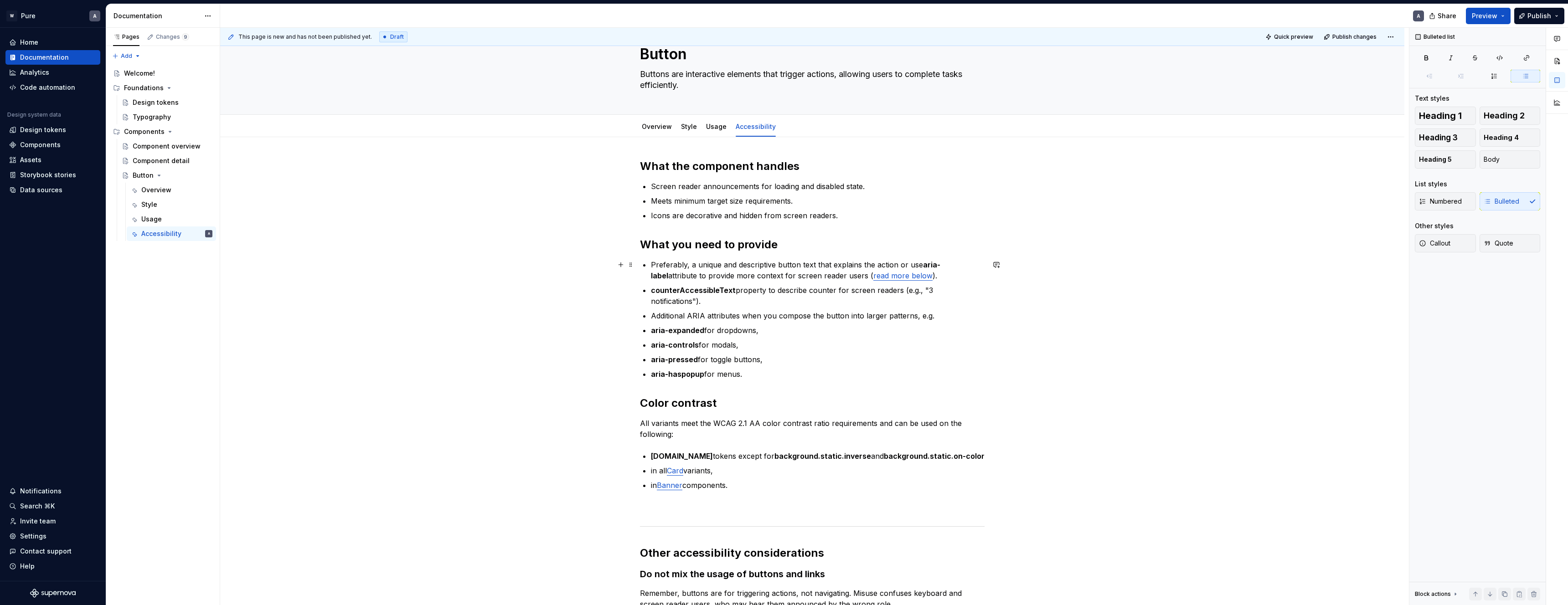
scroll to position [46, 0]
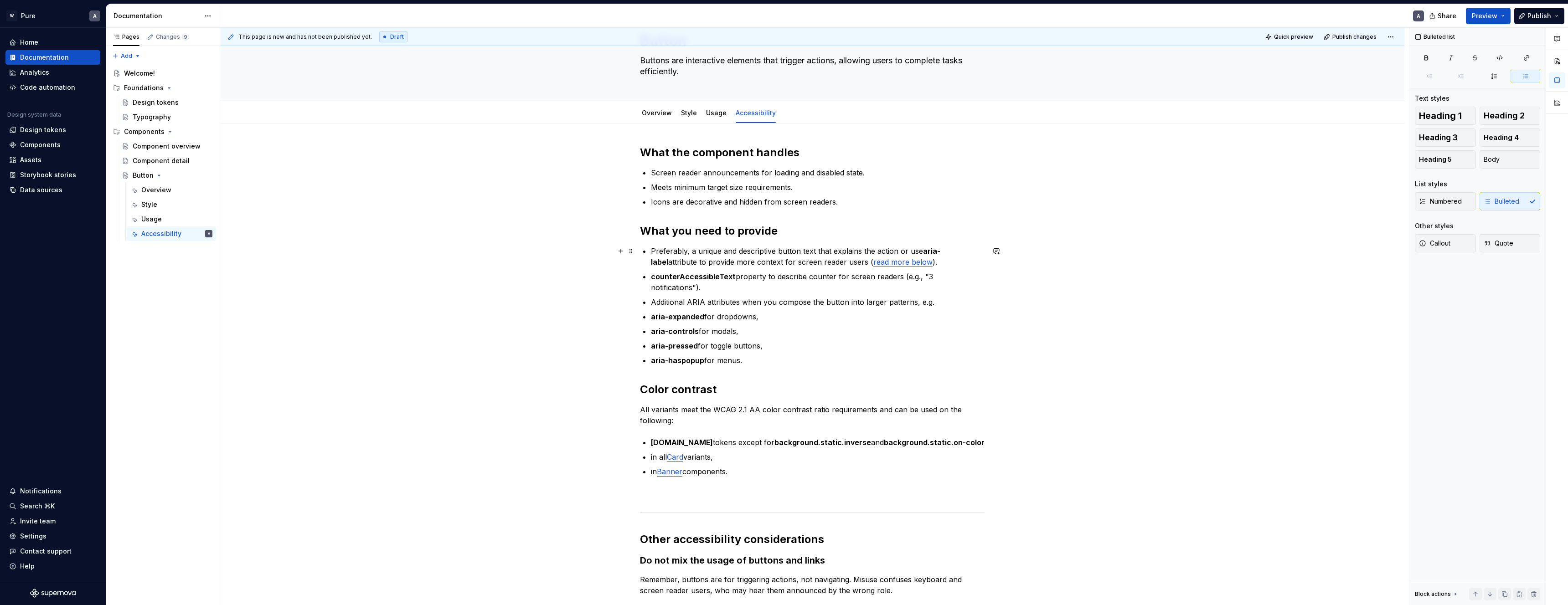
click at [915, 260] on p "Preferably, a unique and descriptive button text that explains the action or us…" at bounding box center [817, 257] width 334 height 22
click at [784, 276] on p "counterAccessibleText property to describe counter for screen readers (e.g., "3…" at bounding box center [817, 282] width 334 height 22
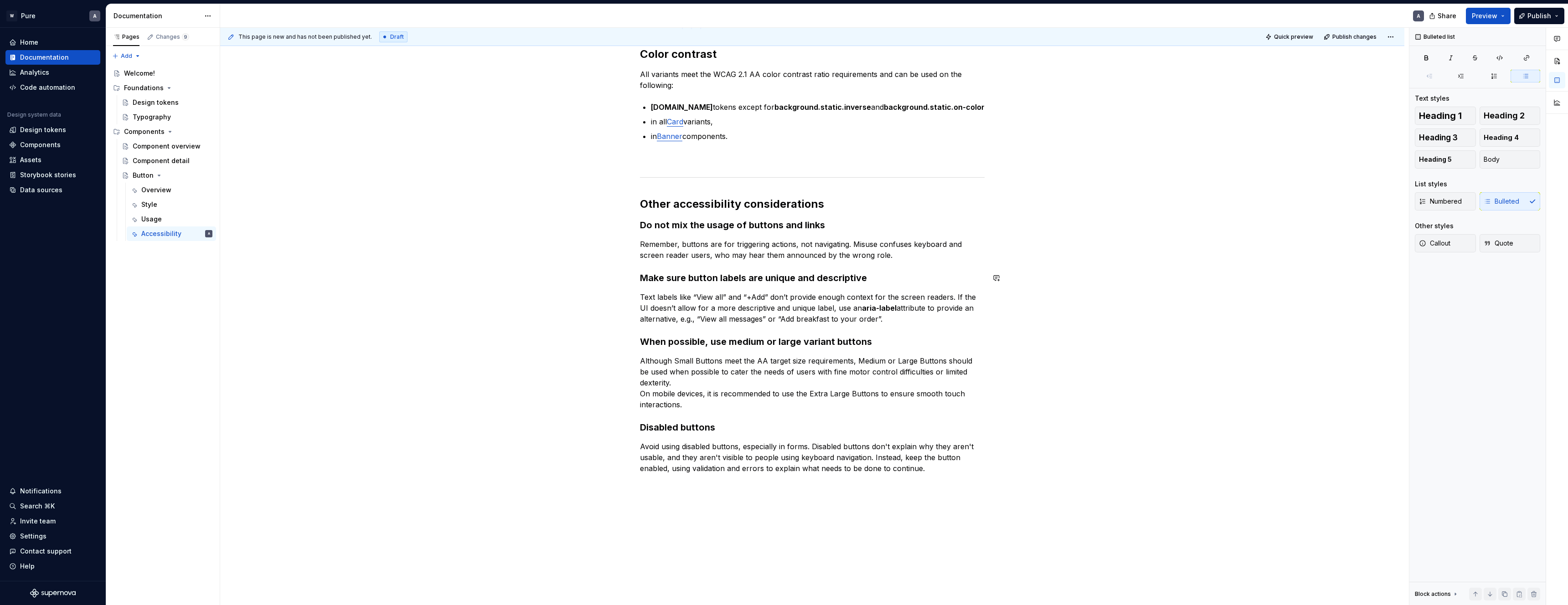
scroll to position [441, 0]
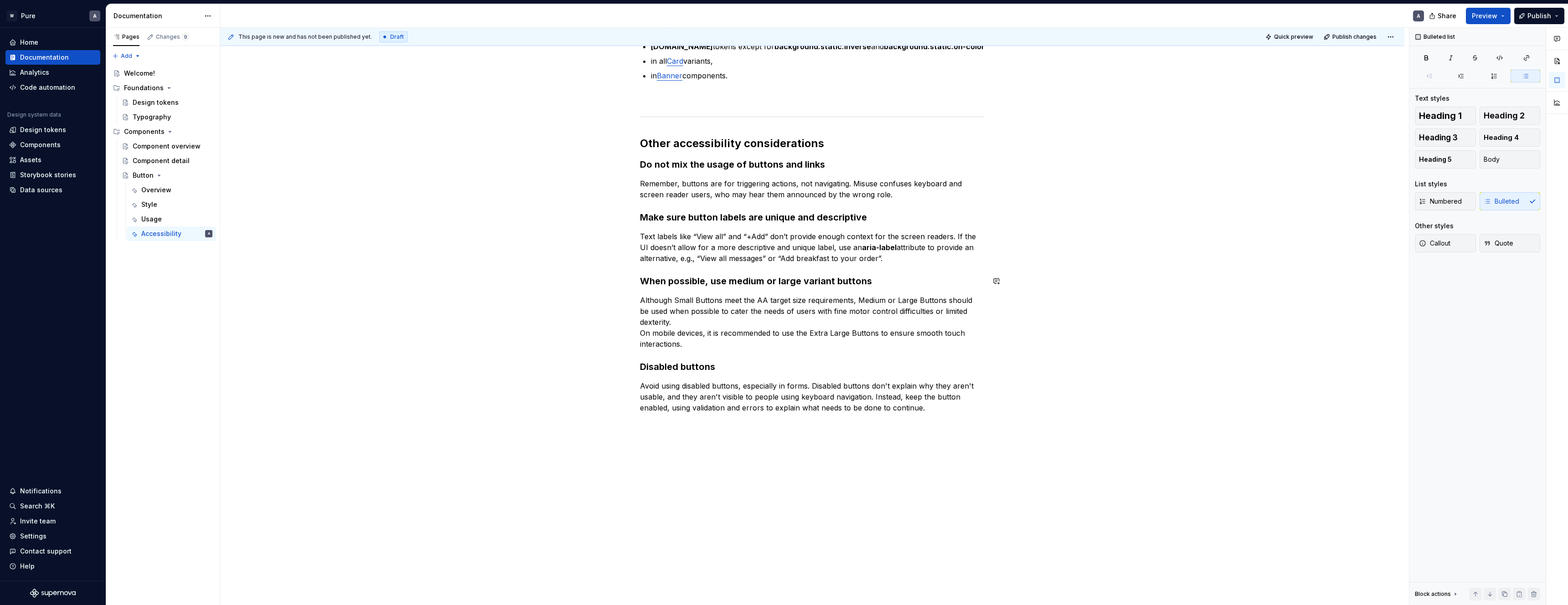
click at [312, 270] on div "What the component handles Screen reader announcements for loading and disabled…" at bounding box center [812, 166] width 1184 height 878
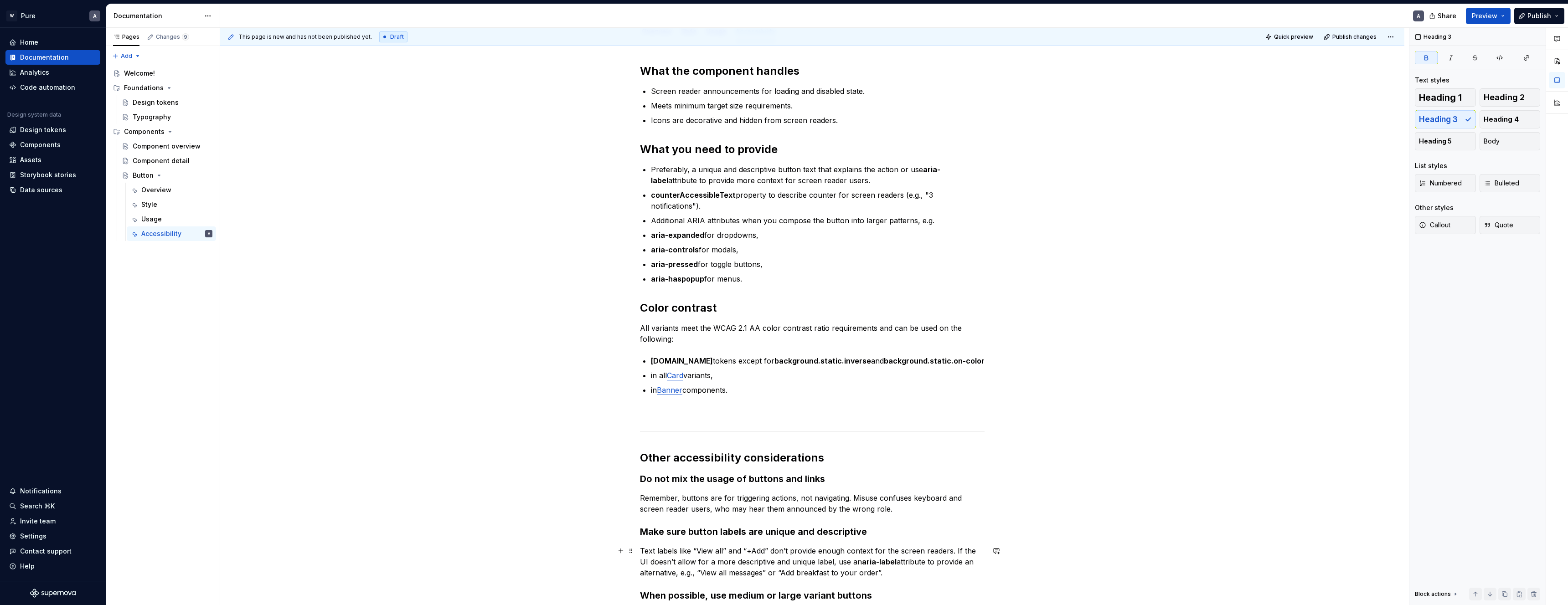
scroll to position [0, 0]
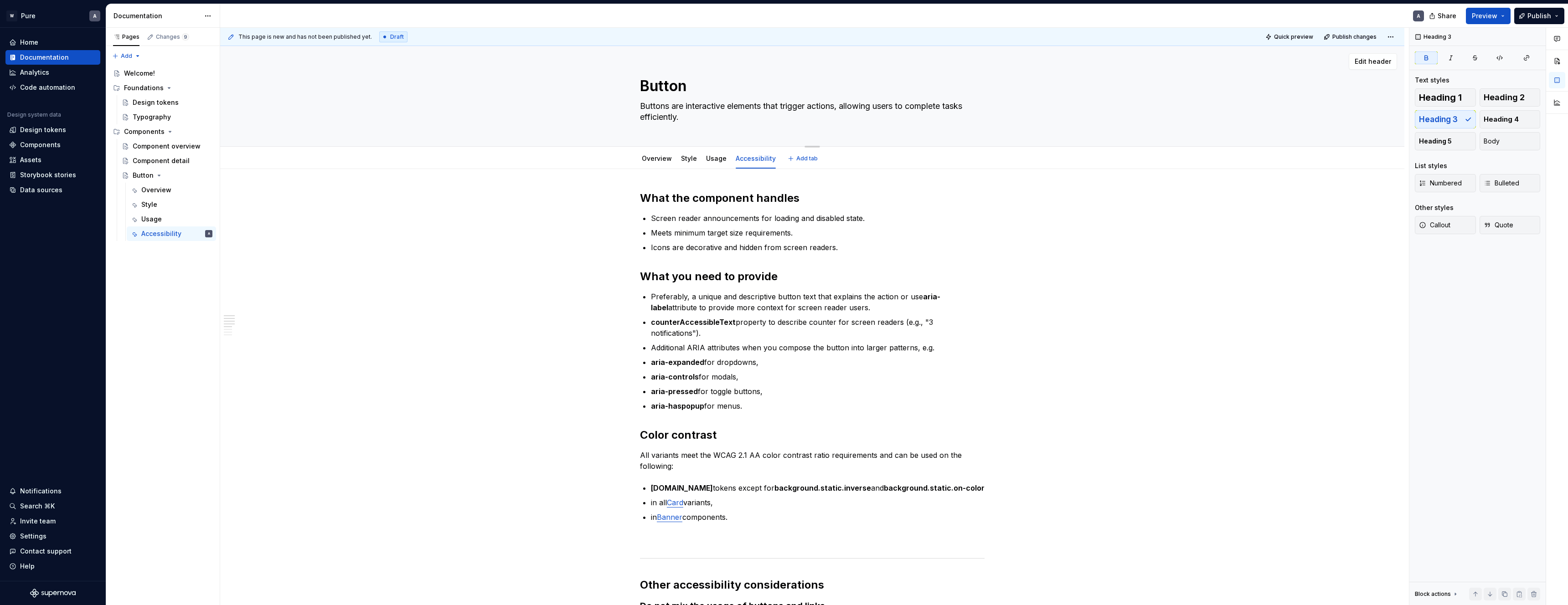
click at [951, 66] on div "Edit header" at bounding box center [808, 61] width 1177 height 16
click at [714, 160] on link "Usage" at bounding box center [716, 158] width 20 height 7
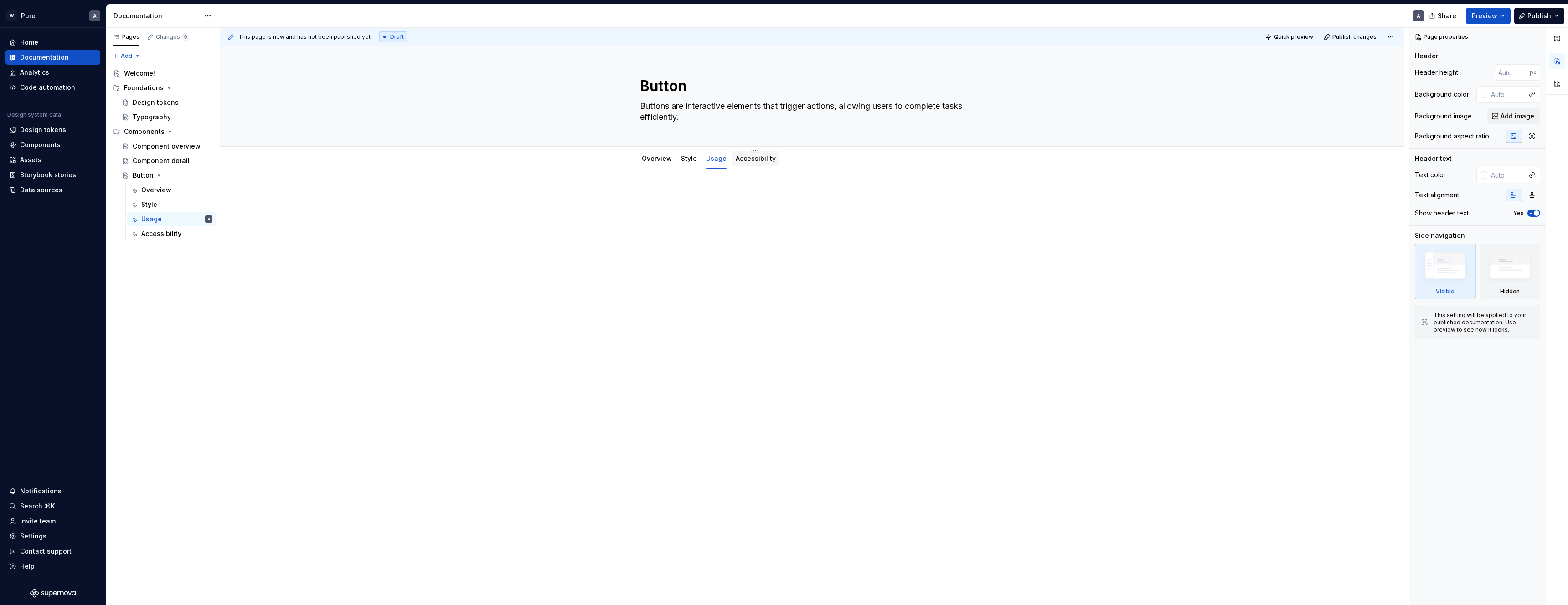
type textarea "*"
click at [799, 158] on span "Add tab" at bounding box center [806, 159] width 21 height 7
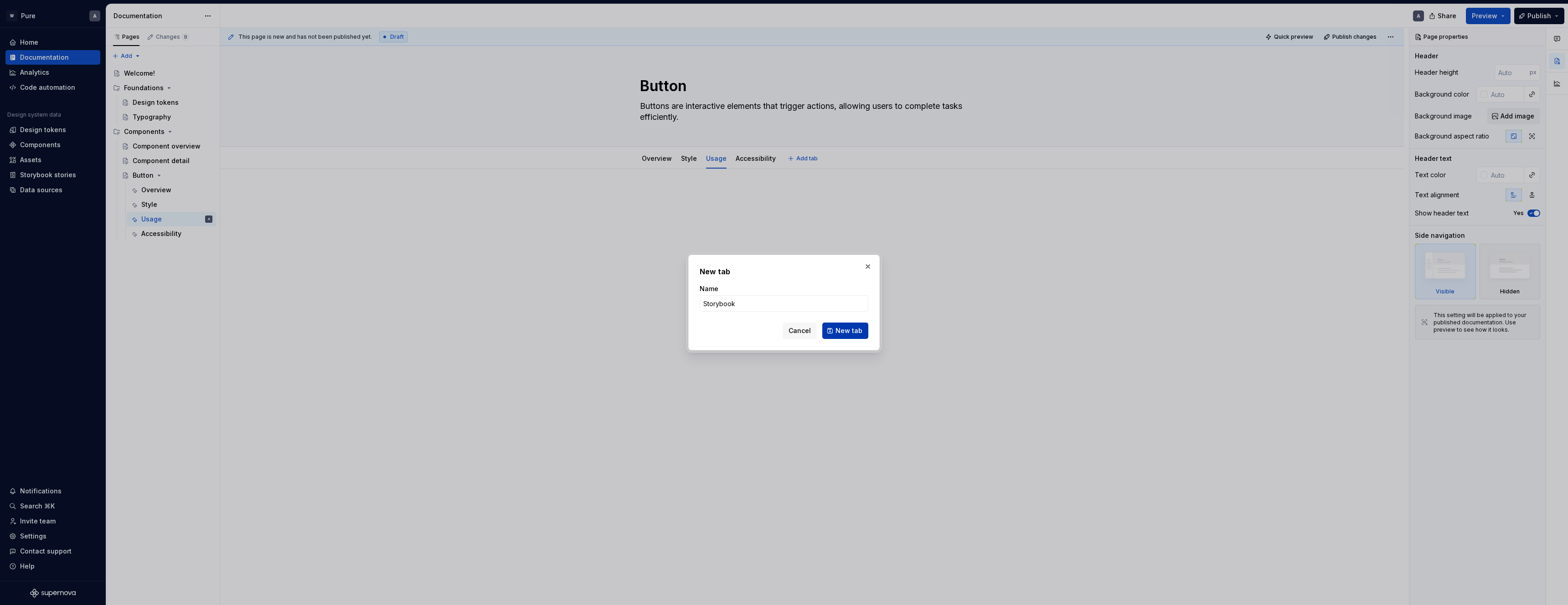
type input "Storybook"
click at [839, 331] on span "New tab" at bounding box center [848, 331] width 27 height 9
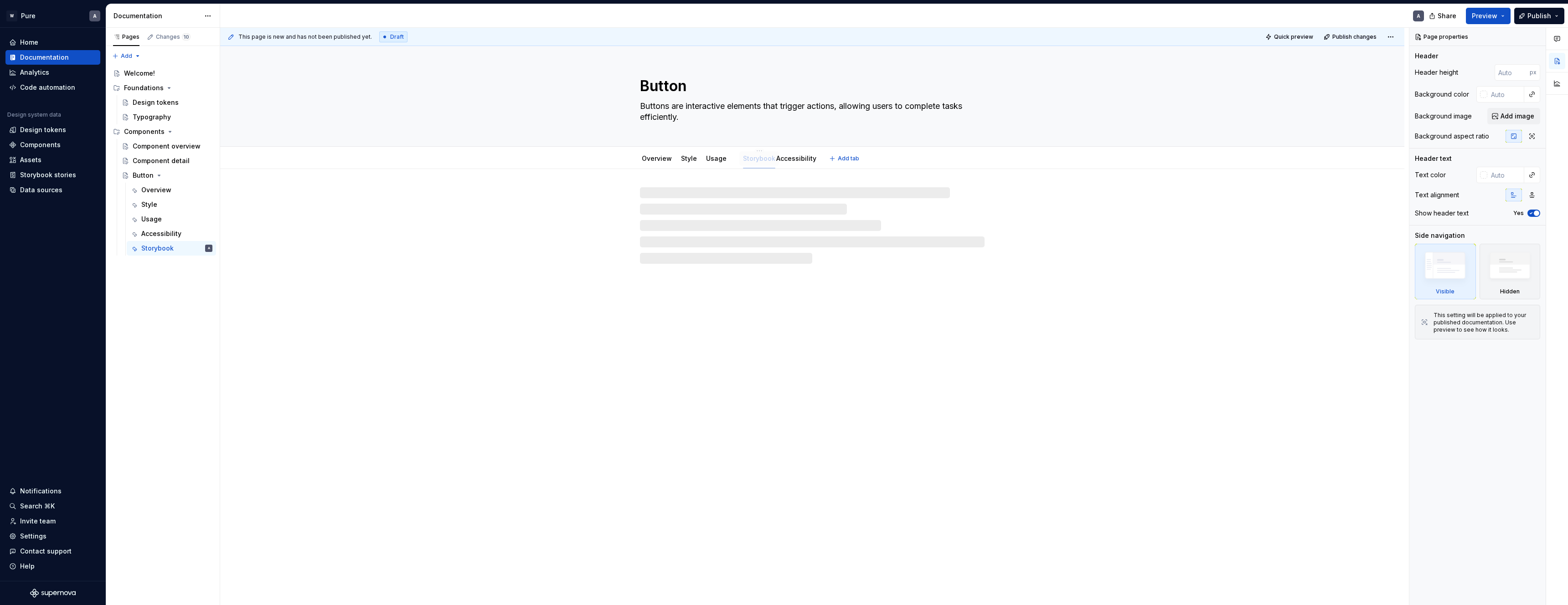
drag, startPoint x: 798, startPoint y: 158, endPoint x: 749, endPoint y: 158, distance: 49.0
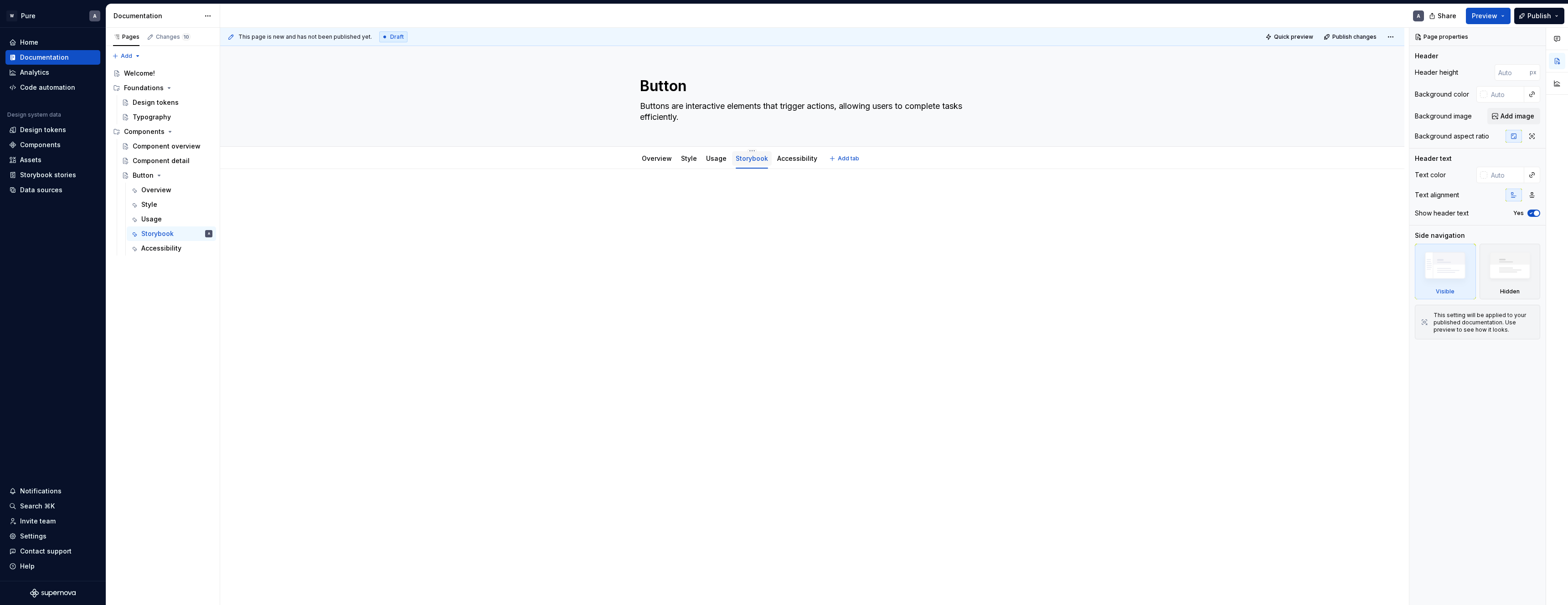
type textarea "*"
click at [849, 158] on span "Add tab" at bounding box center [848, 159] width 21 height 7
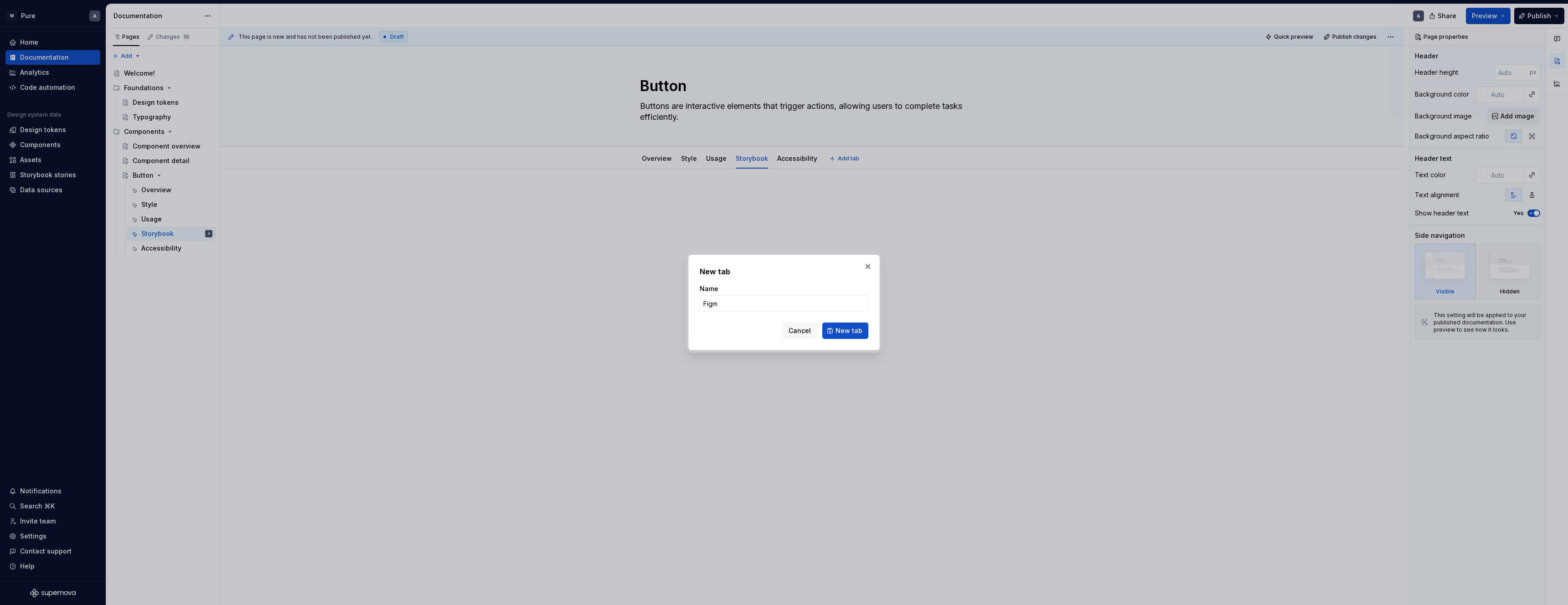
type input "Figma"
click button "New tab" at bounding box center [845, 331] width 46 height 16
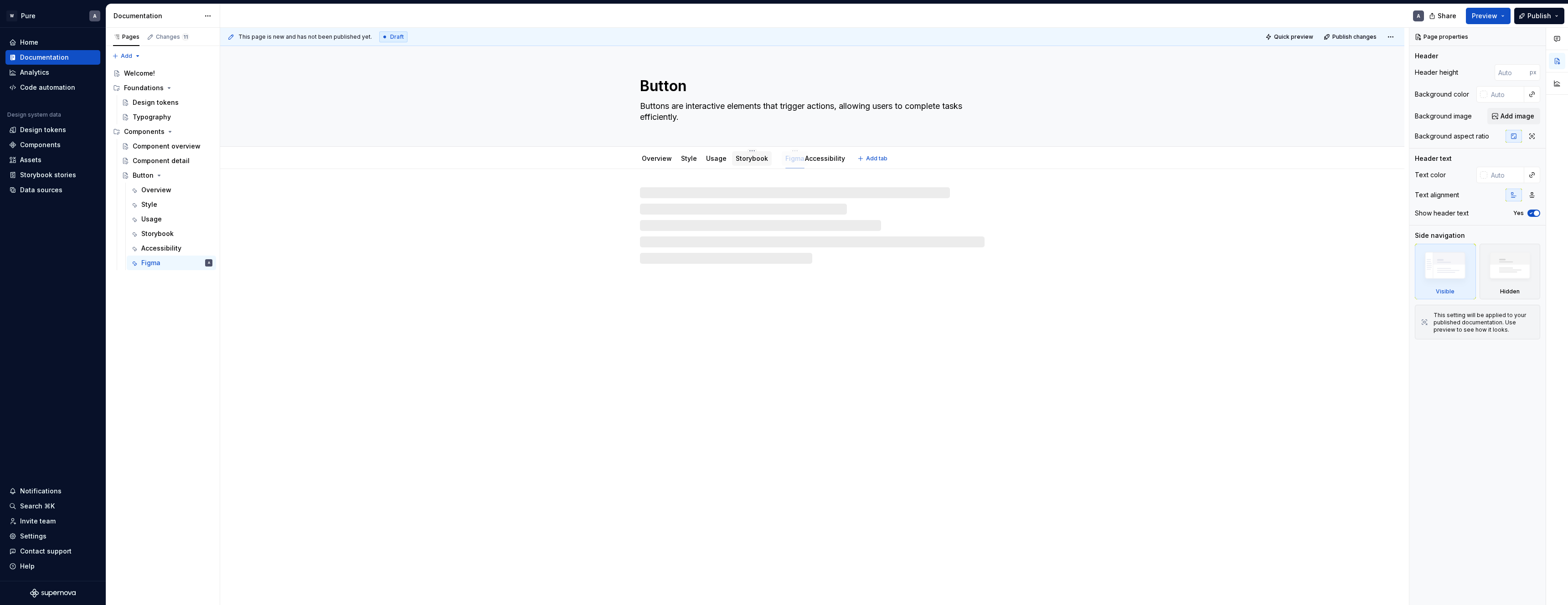
drag, startPoint x: 832, startPoint y: 160, endPoint x: 766, endPoint y: 160, distance: 66.0
click at [749, 156] on link "Storybook" at bounding box center [752, 158] width 32 height 7
type textarea "*"
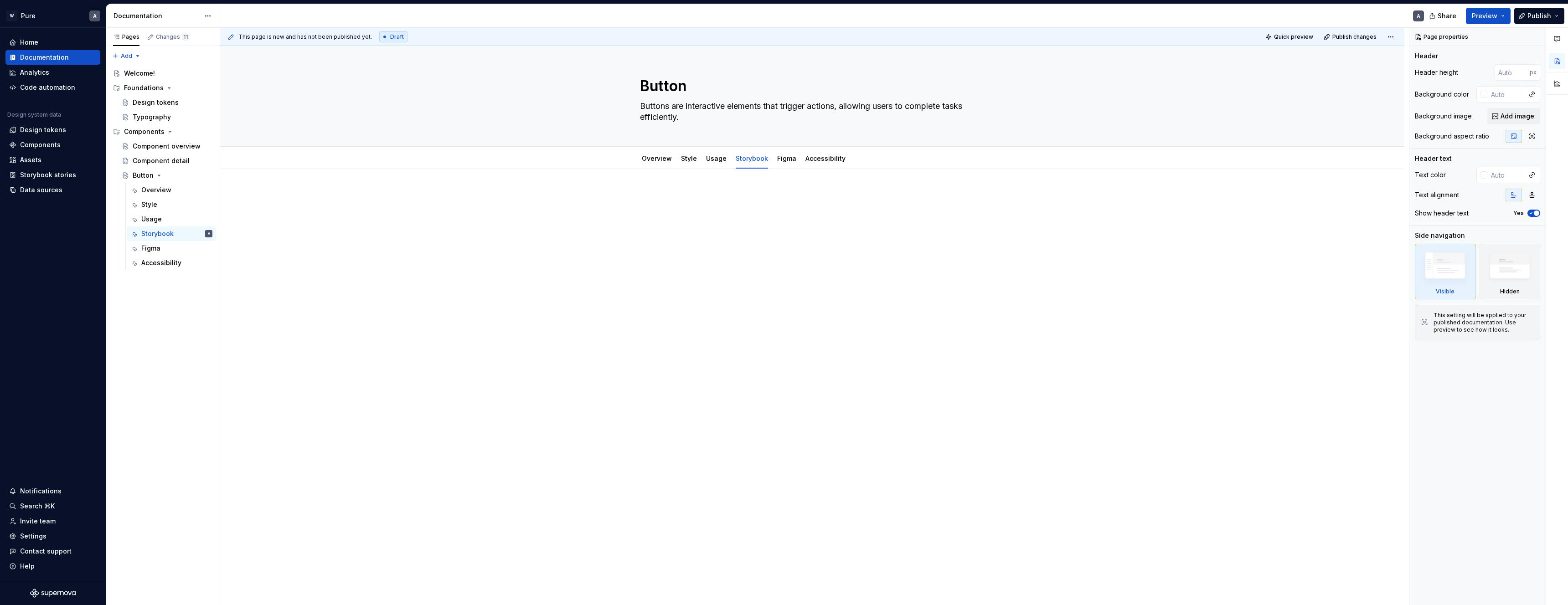
click at [689, 192] on p at bounding box center [812, 196] width 345 height 11
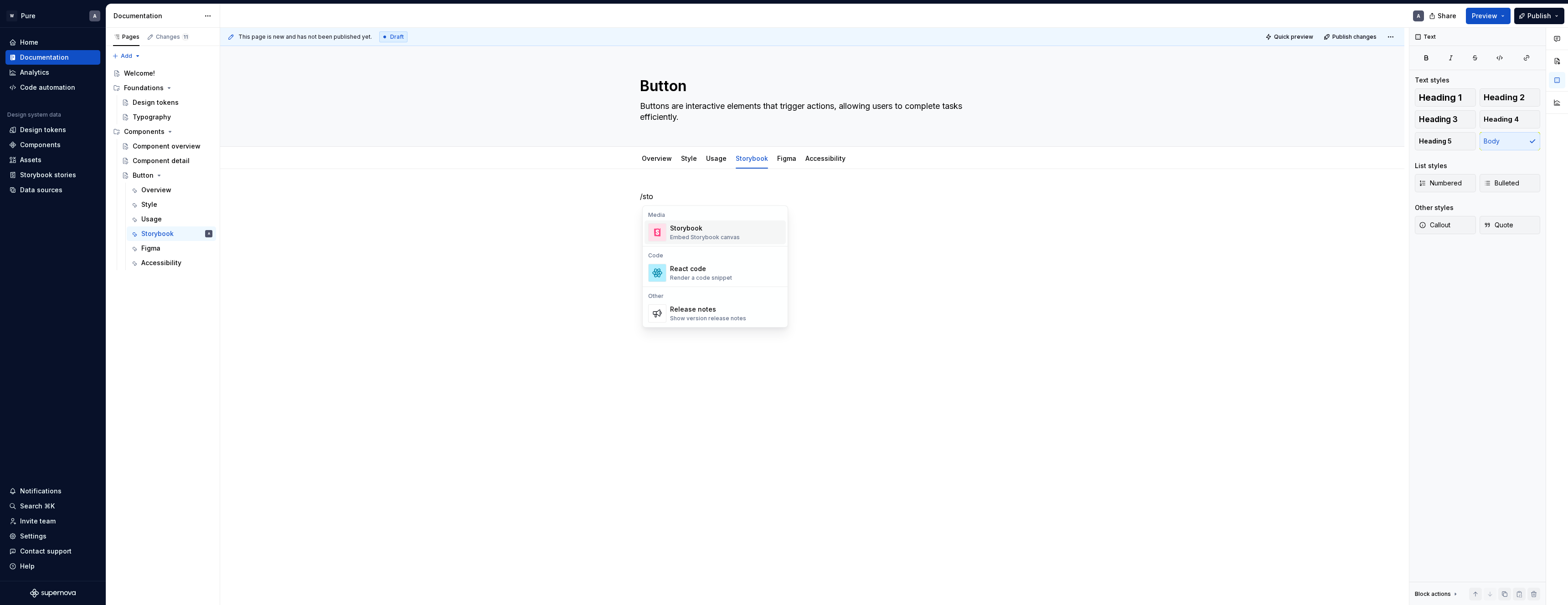
click at [692, 231] on div "Storybook" at bounding box center [705, 228] width 69 height 9
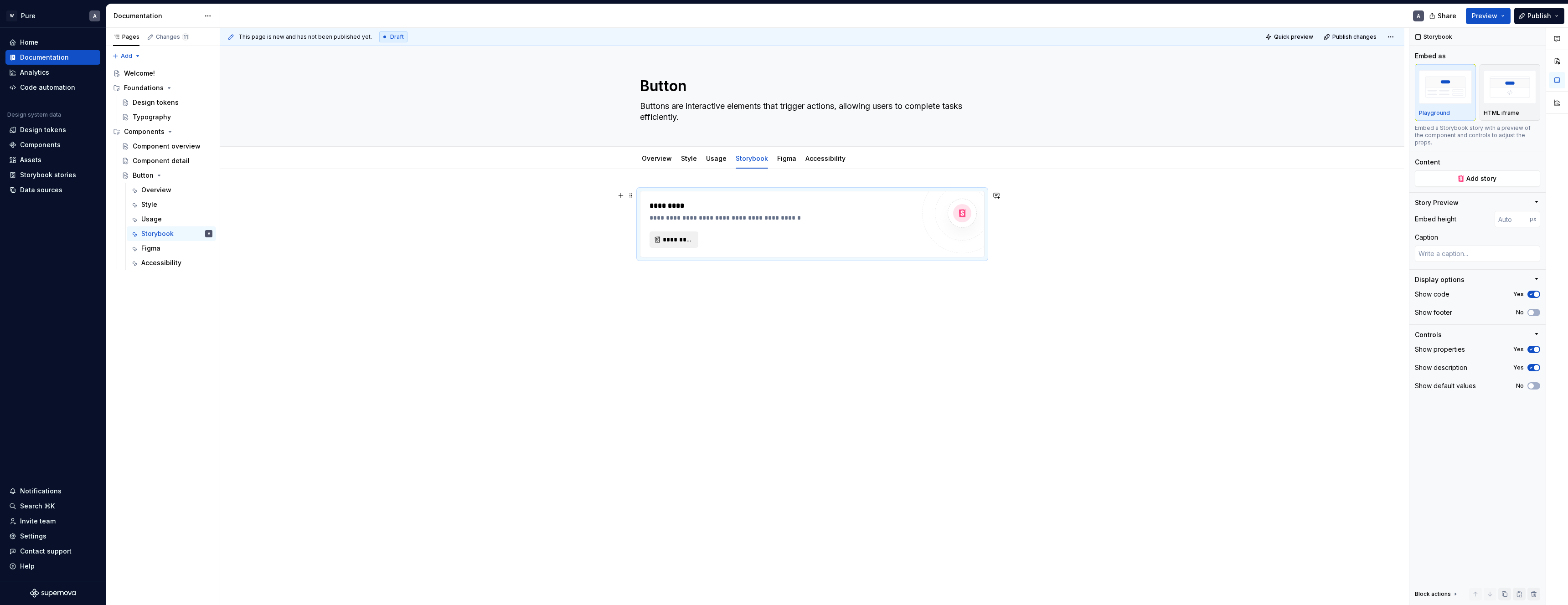
click at [679, 242] on span "*********" at bounding box center [677, 239] width 29 height 9
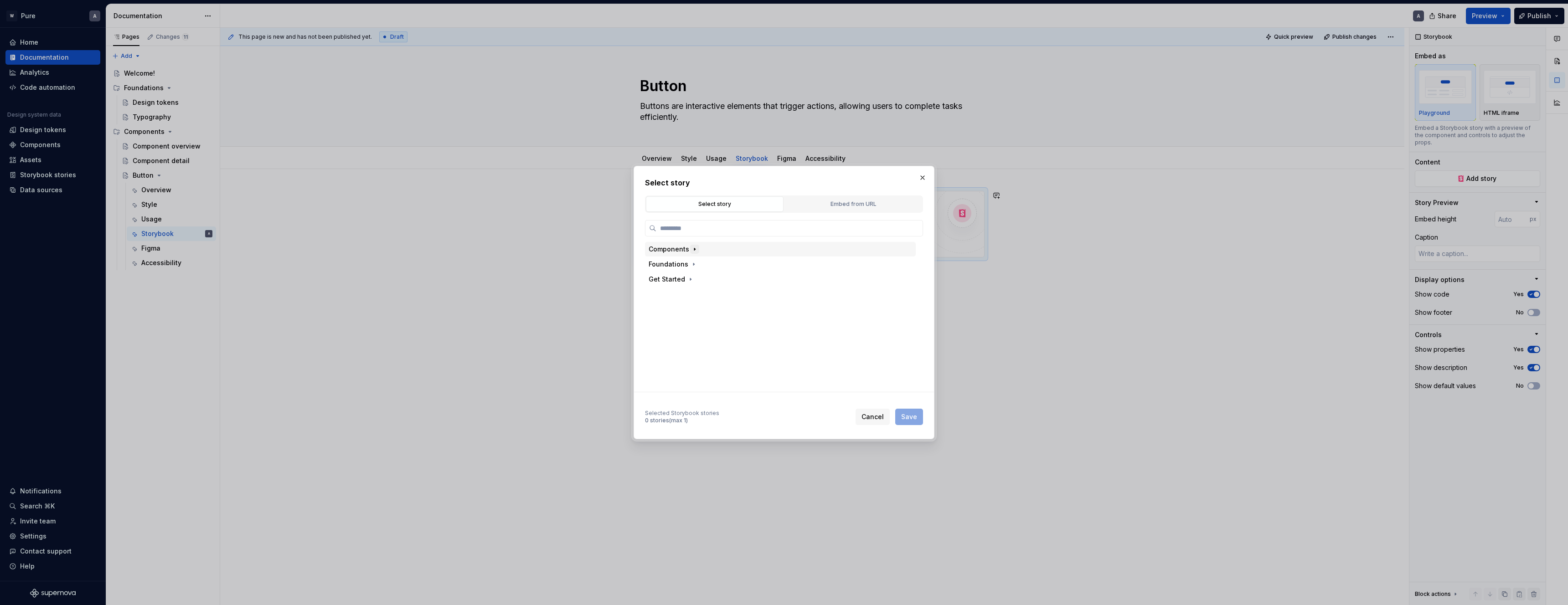
click at [698, 249] on button "button" at bounding box center [695, 249] width 9 height 9
click at [696, 324] on icon "button" at bounding box center [695, 325] width 7 height 7
click at [691, 297] on div "Default" at bounding box center [688, 298] width 24 height 9
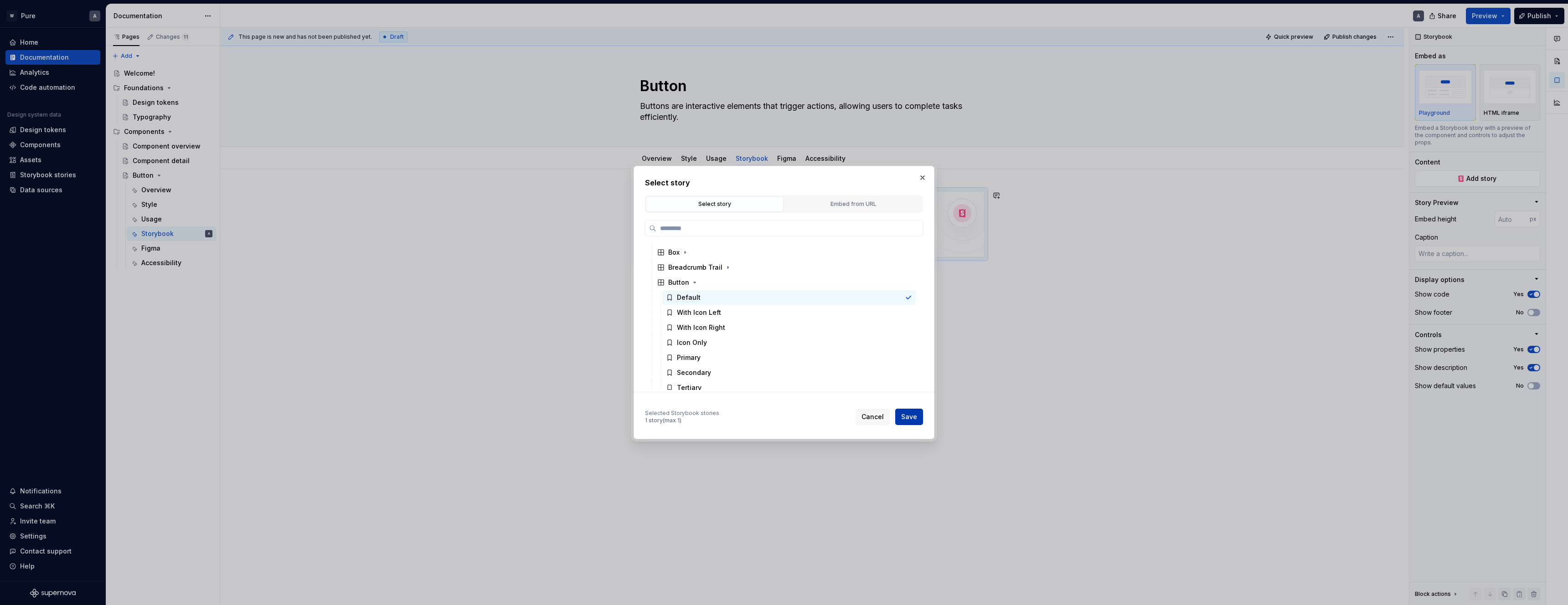
click at [906, 416] on span "Save" at bounding box center [909, 417] width 16 height 9
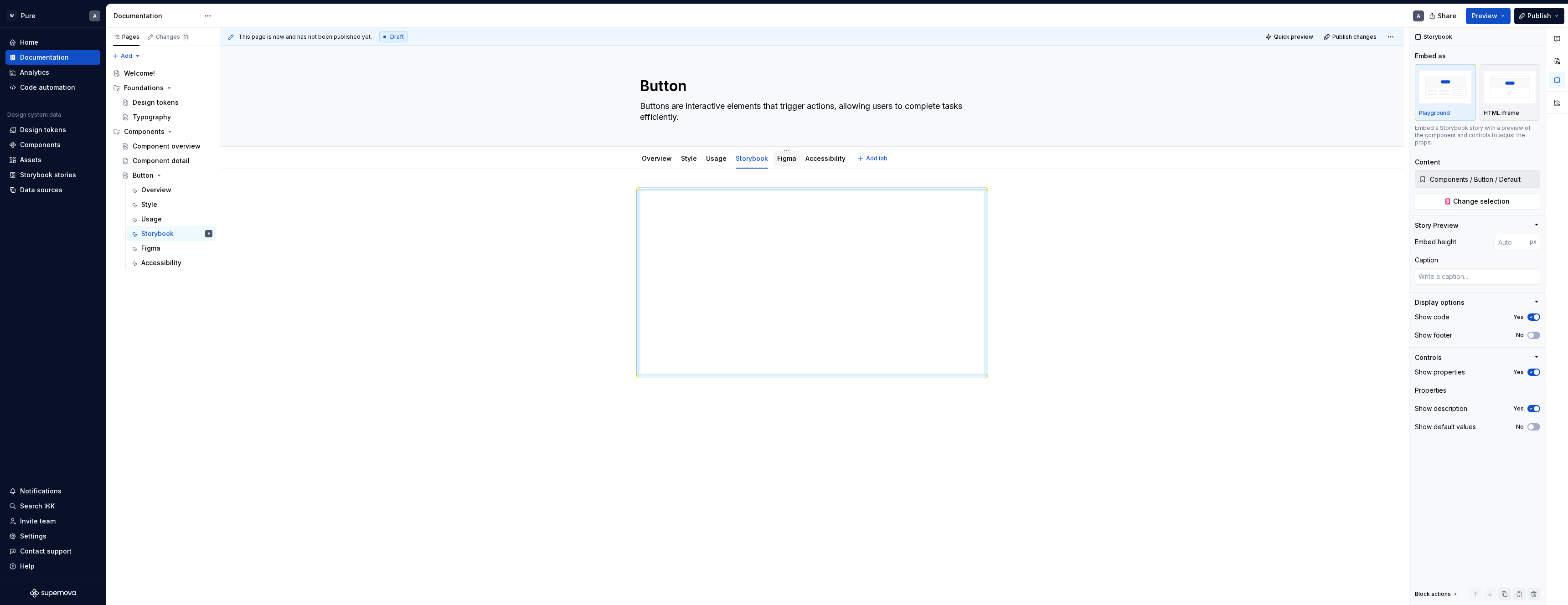
click at [773, 162] on div "Figma" at bounding box center [786, 159] width 27 height 15
click at [774, 158] on div "Figma" at bounding box center [786, 159] width 27 height 15
click at [1506, 97] on img "button" at bounding box center [1510, 87] width 53 height 33
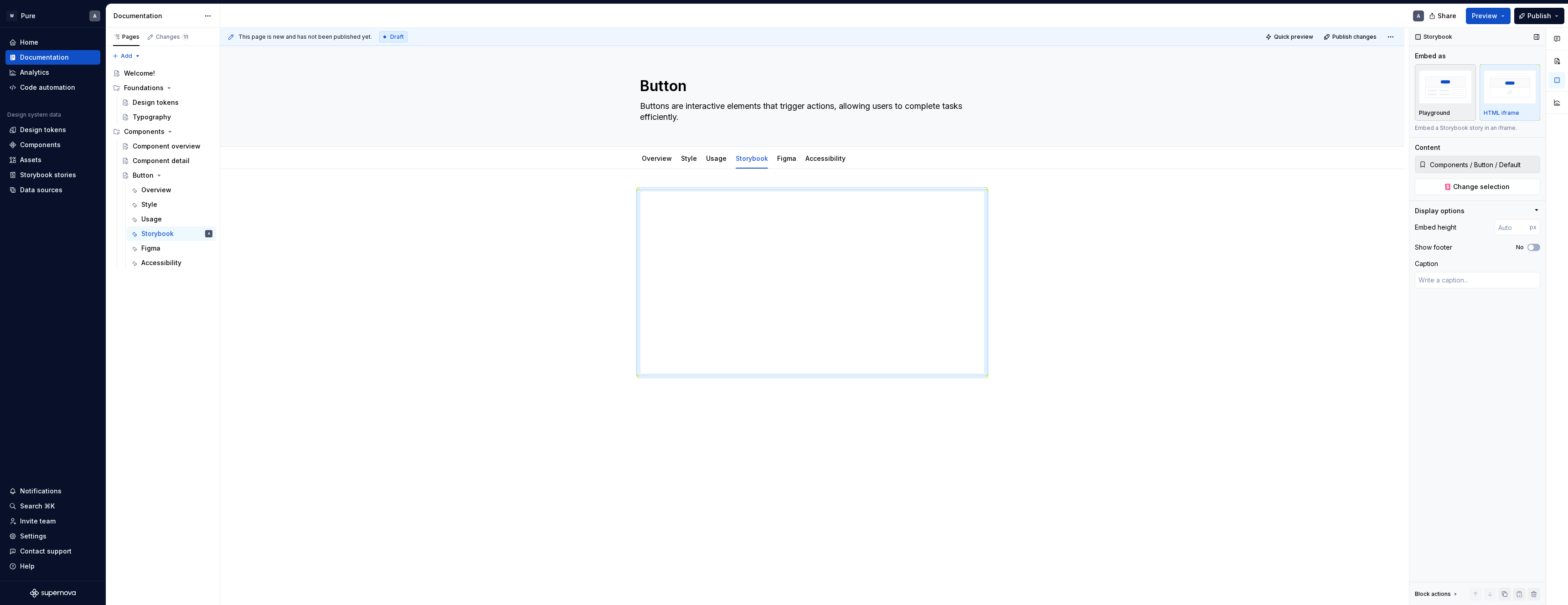
click at [1423, 101] on img "button" at bounding box center [1445, 87] width 53 height 33
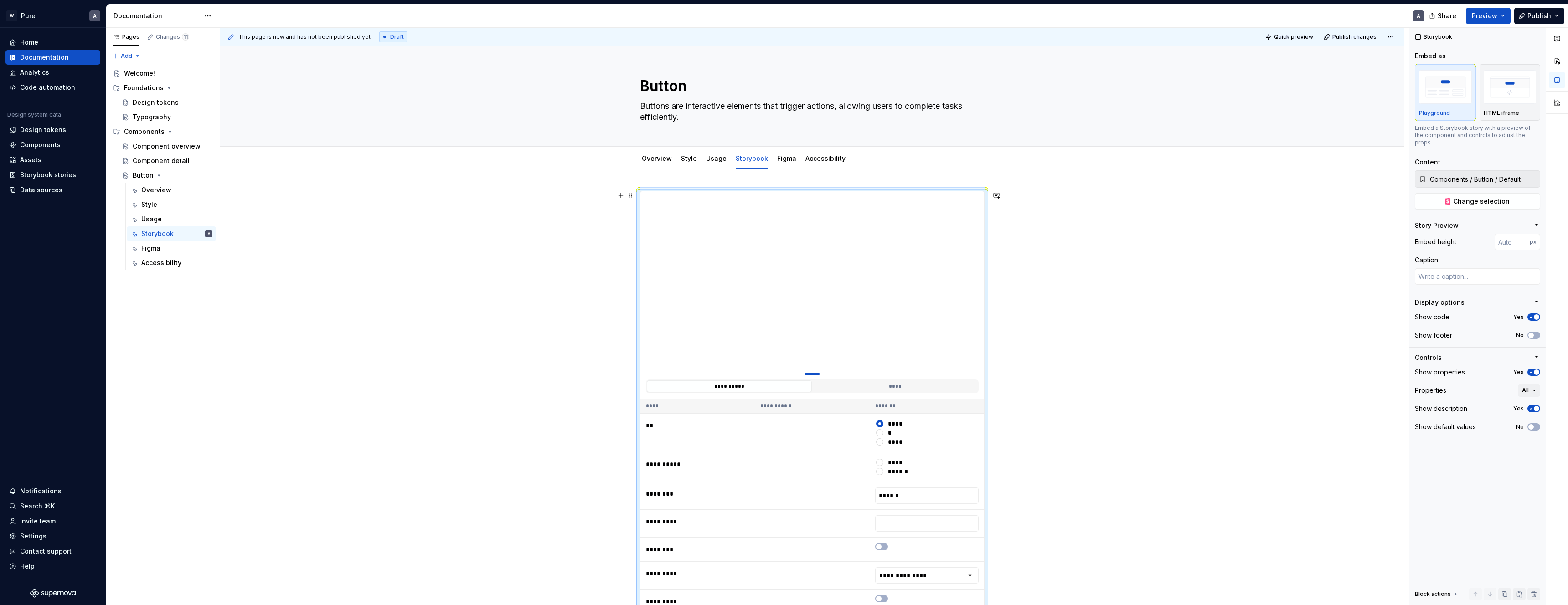
type textarea "*"
type input "163"
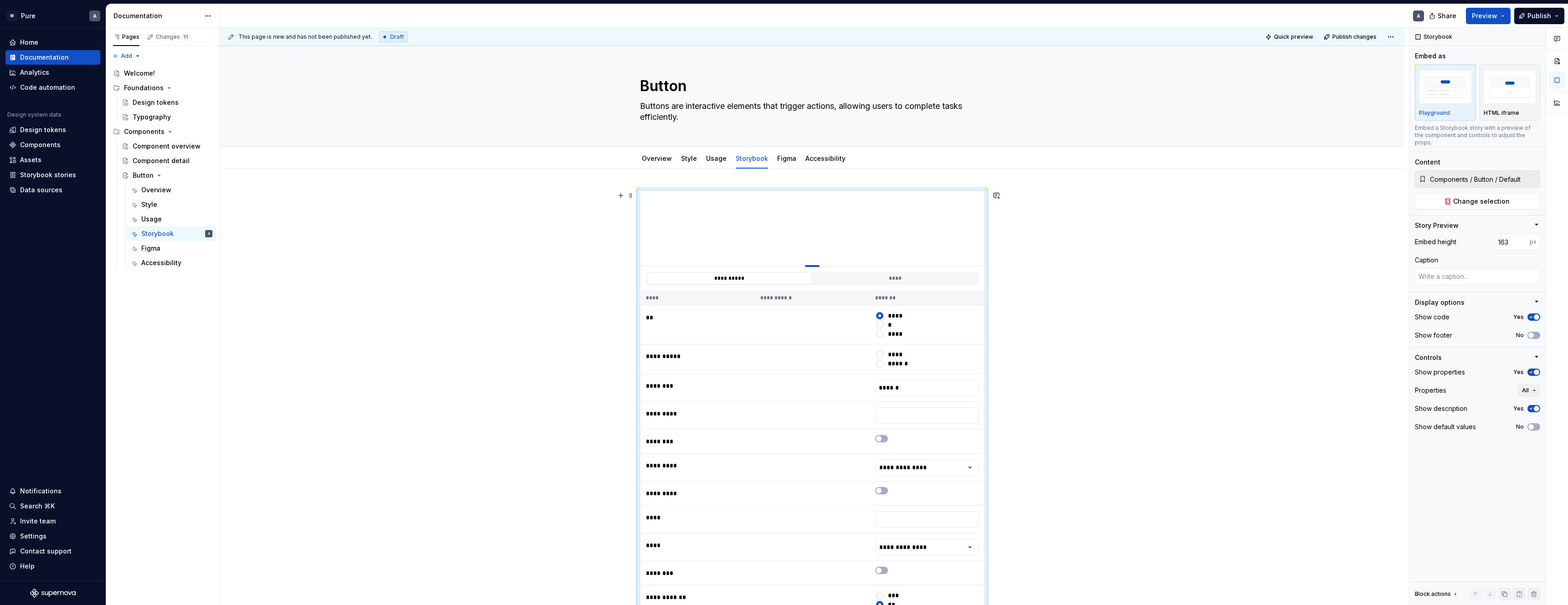
type textarea "*"
type input "140"
type textarea "*"
type input "118"
type textarea "*"
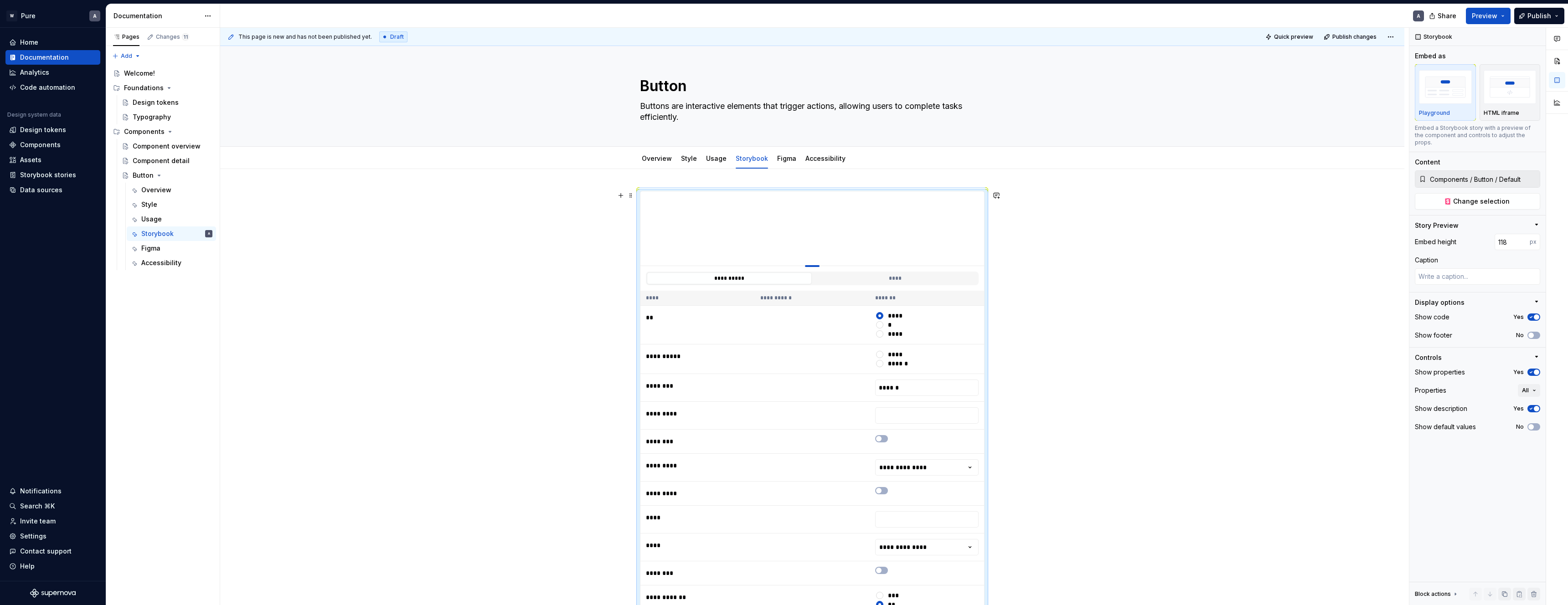
type input "100"
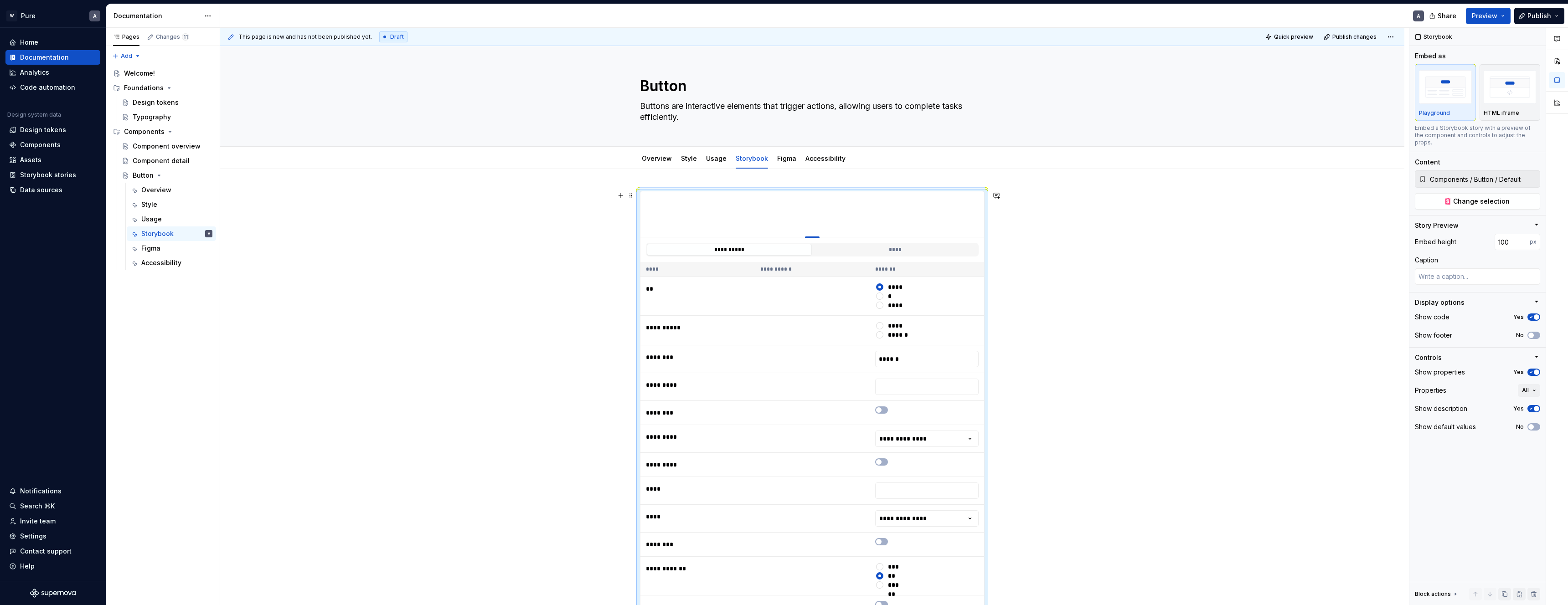
drag, startPoint x: 817, startPoint y: 373, endPoint x: 818, endPoint y: 213, distance: 160.0
click at [874, 249] on button "****" at bounding box center [895, 249] width 165 height 12
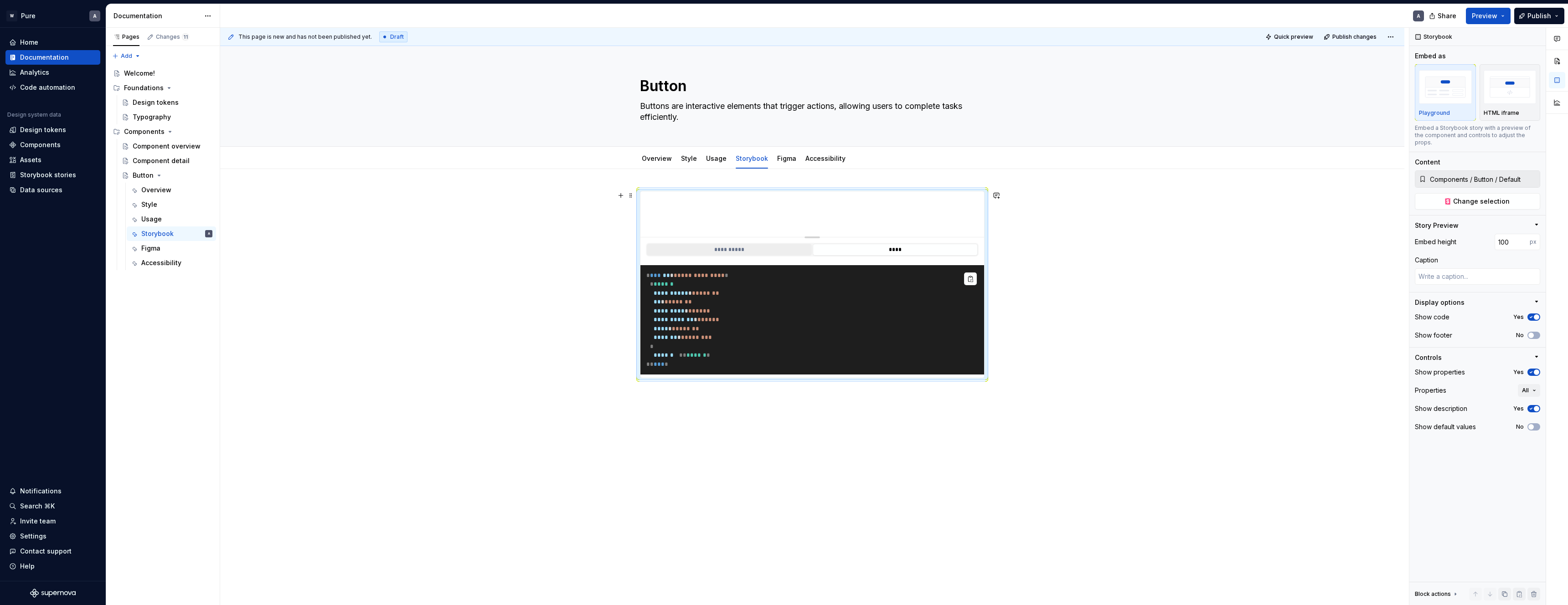
click at [761, 251] on button "**********" at bounding box center [729, 249] width 165 height 12
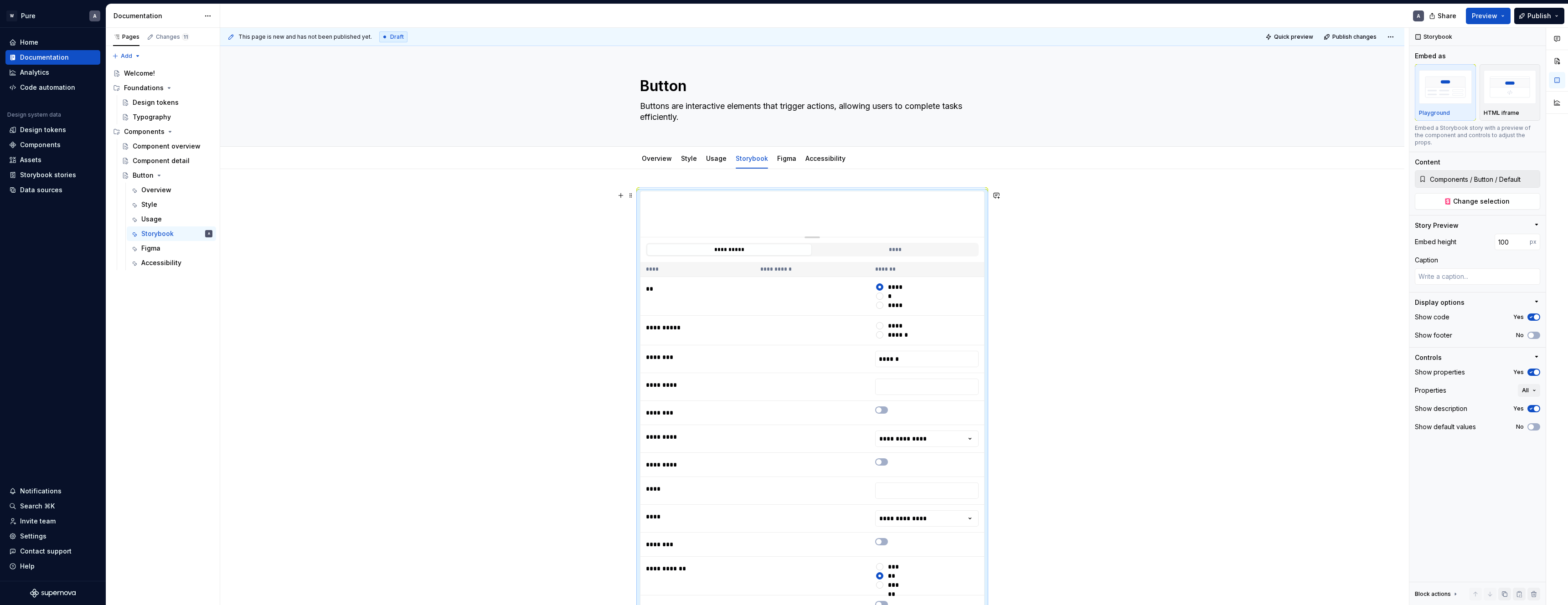
click at [786, 268] on th "**********" at bounding box center [812, 270] width 114 height 15
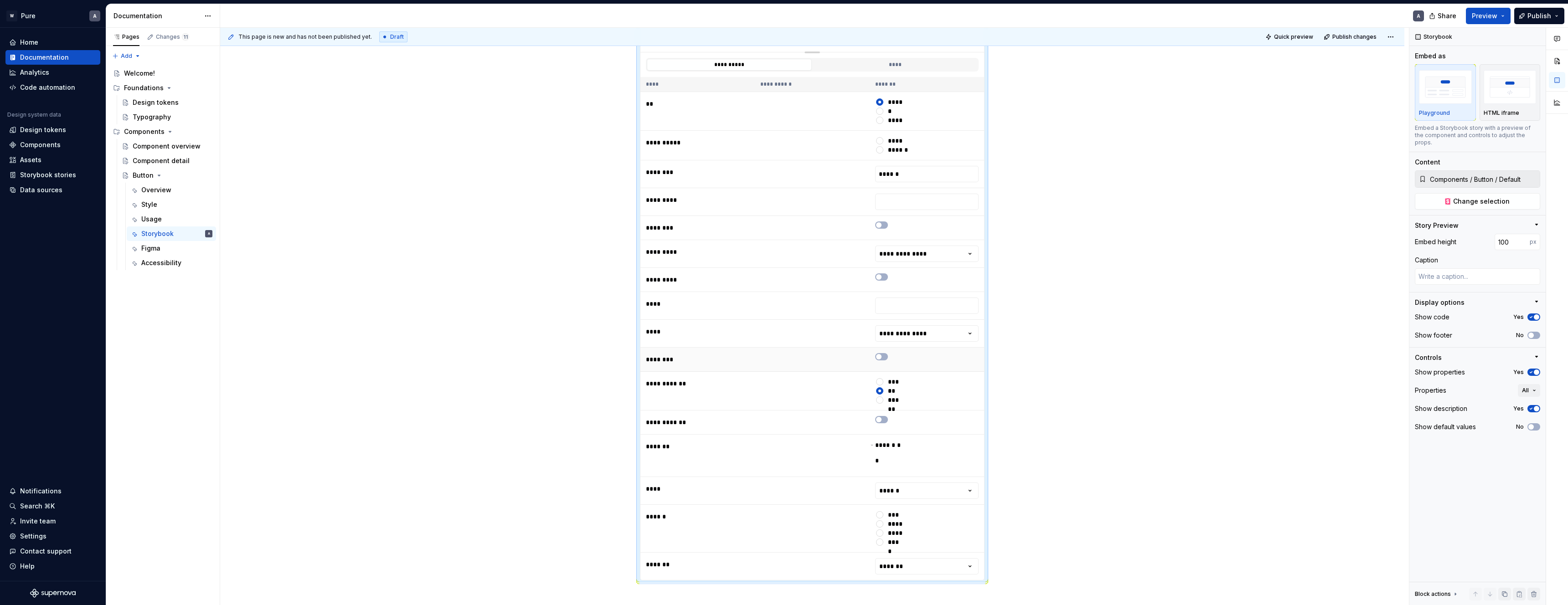
scroll to position [0, 0]
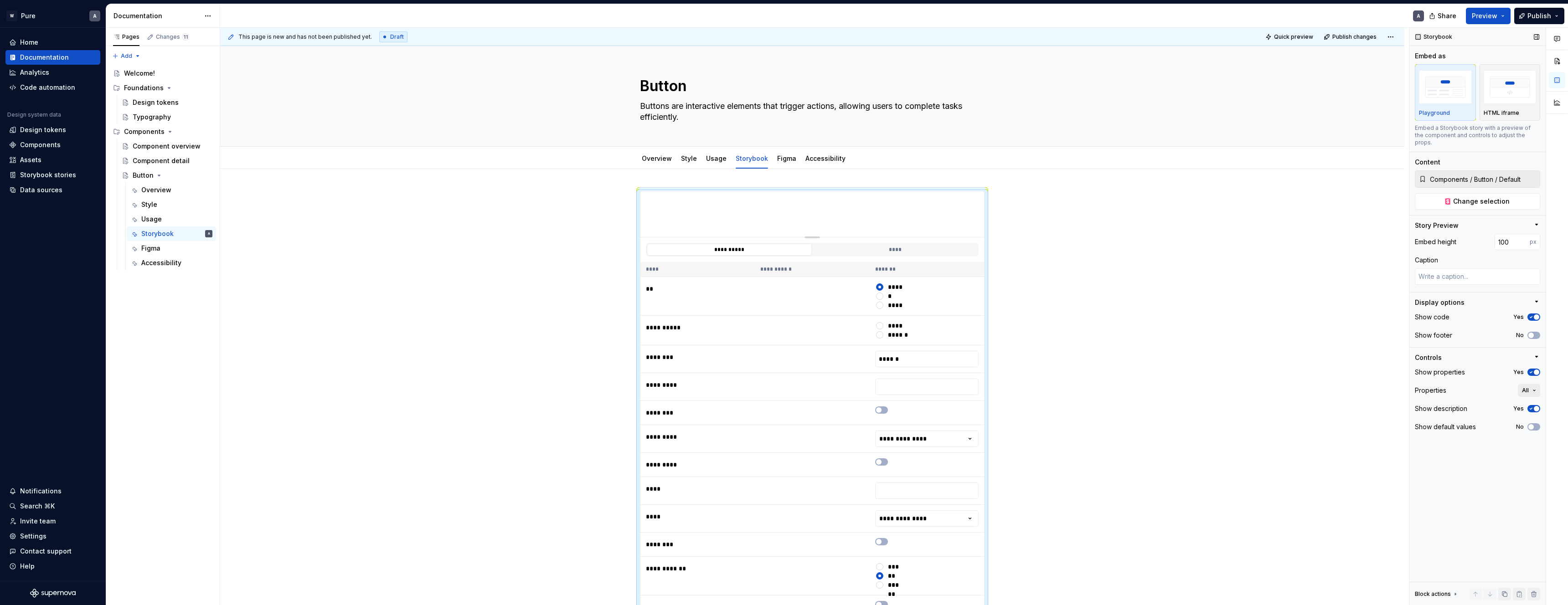
click at [1531, 384] on button "All" at bounding box center [1529, 390] width 22 height 13
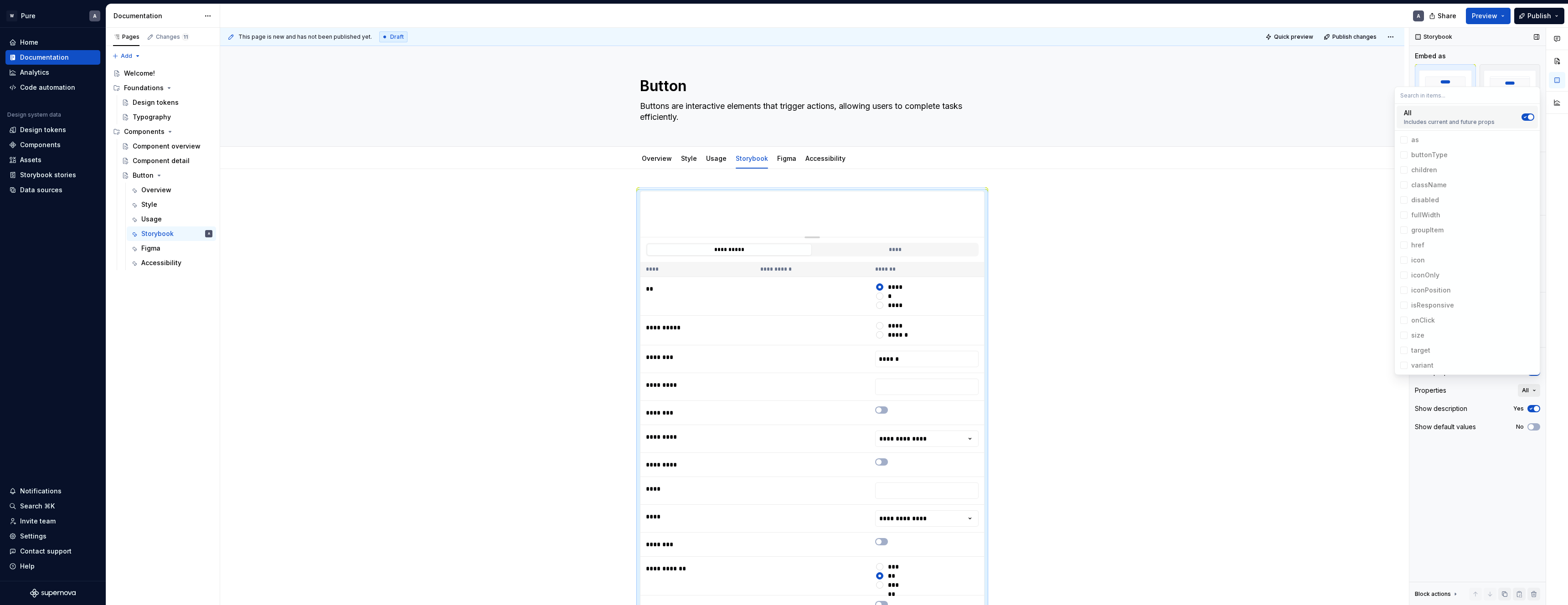
click at [1528, 387] on span "All" at bounding box center [1525, 390] width 6 height 7
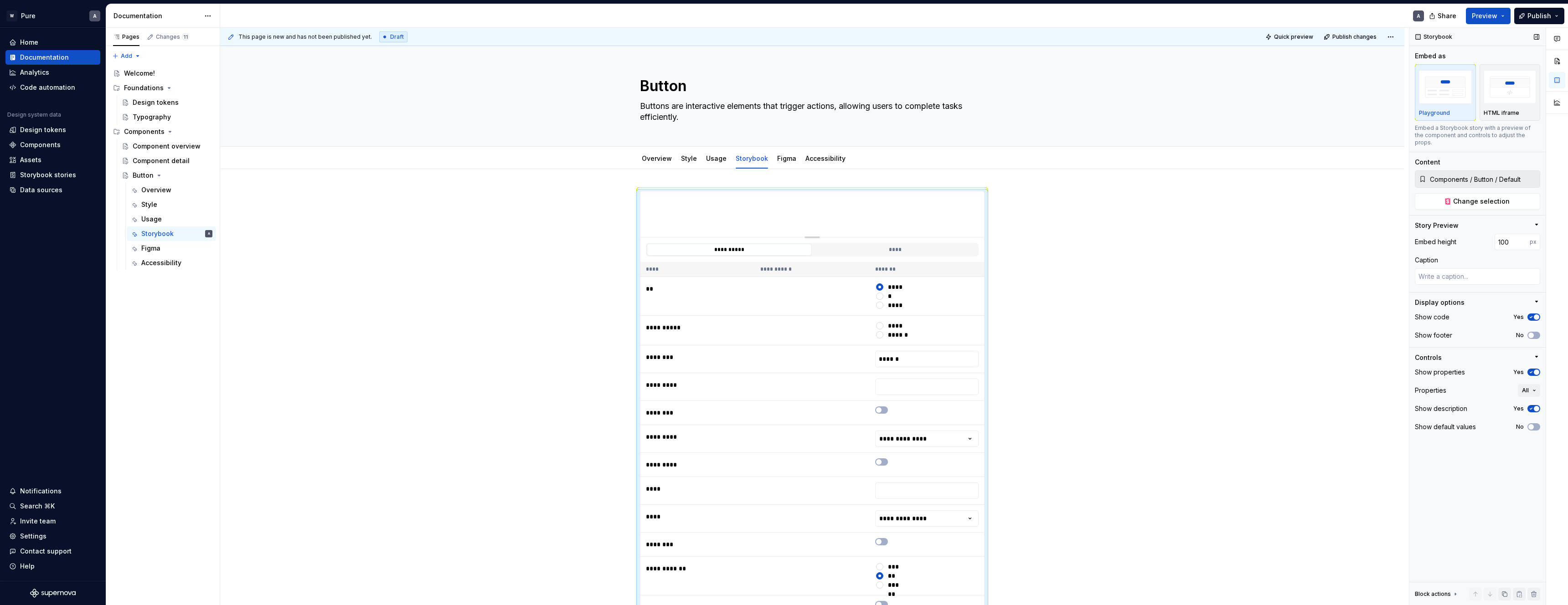
click at [1532, 406] on icon "button" at bounding box center [1531, 409] width 7 height 5
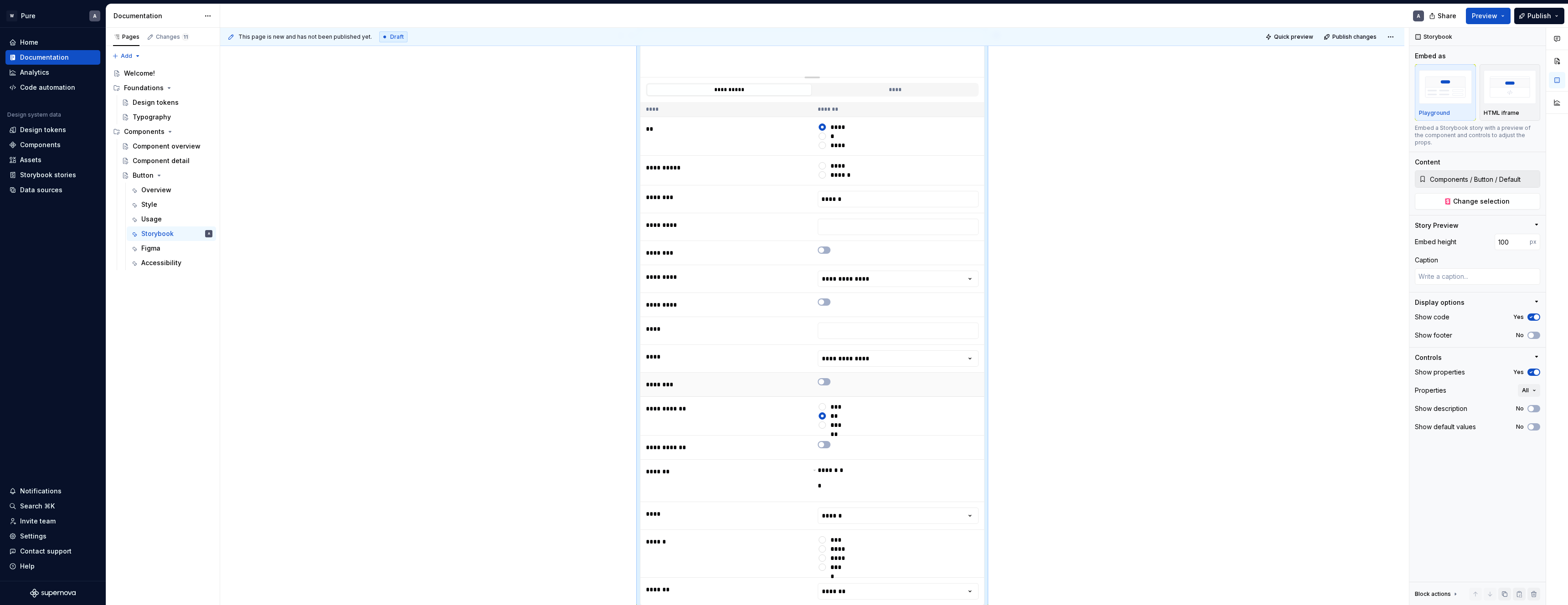
scroll to position [352, 0]
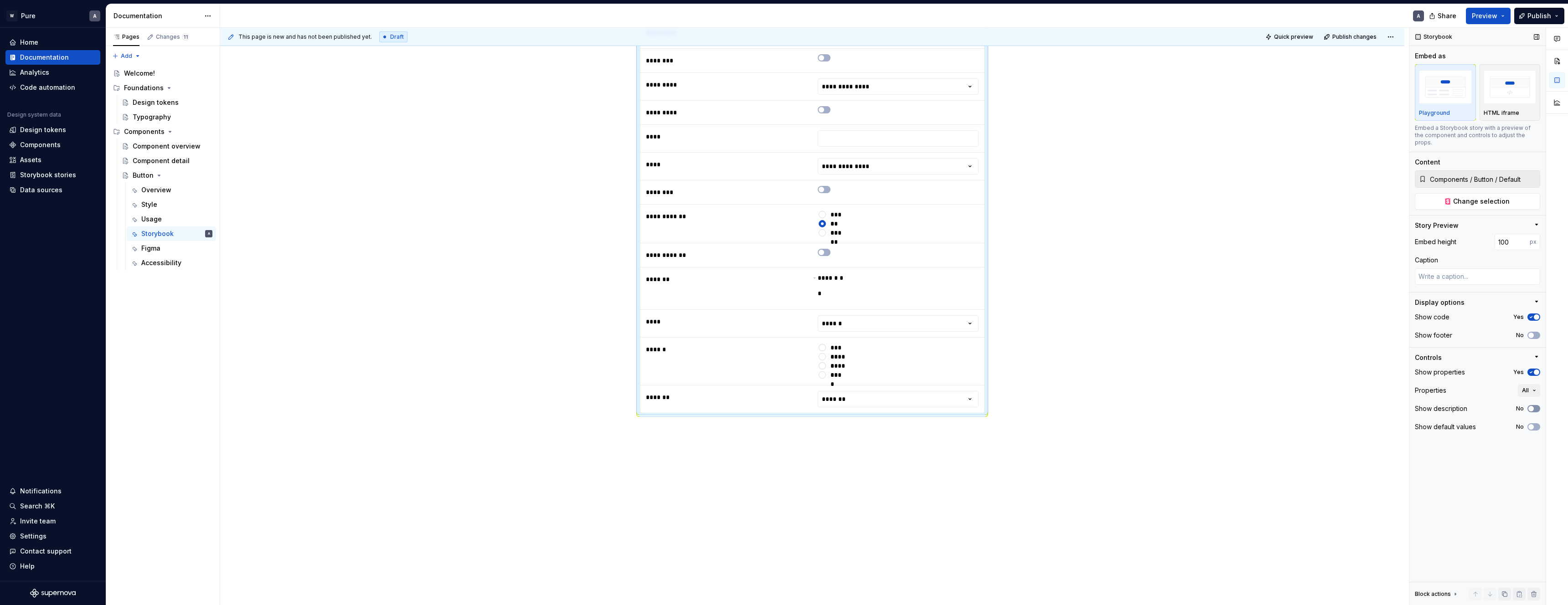
click at [1534, 406] on icon "button" at bounding box center [1531, 409] width 7 height 5
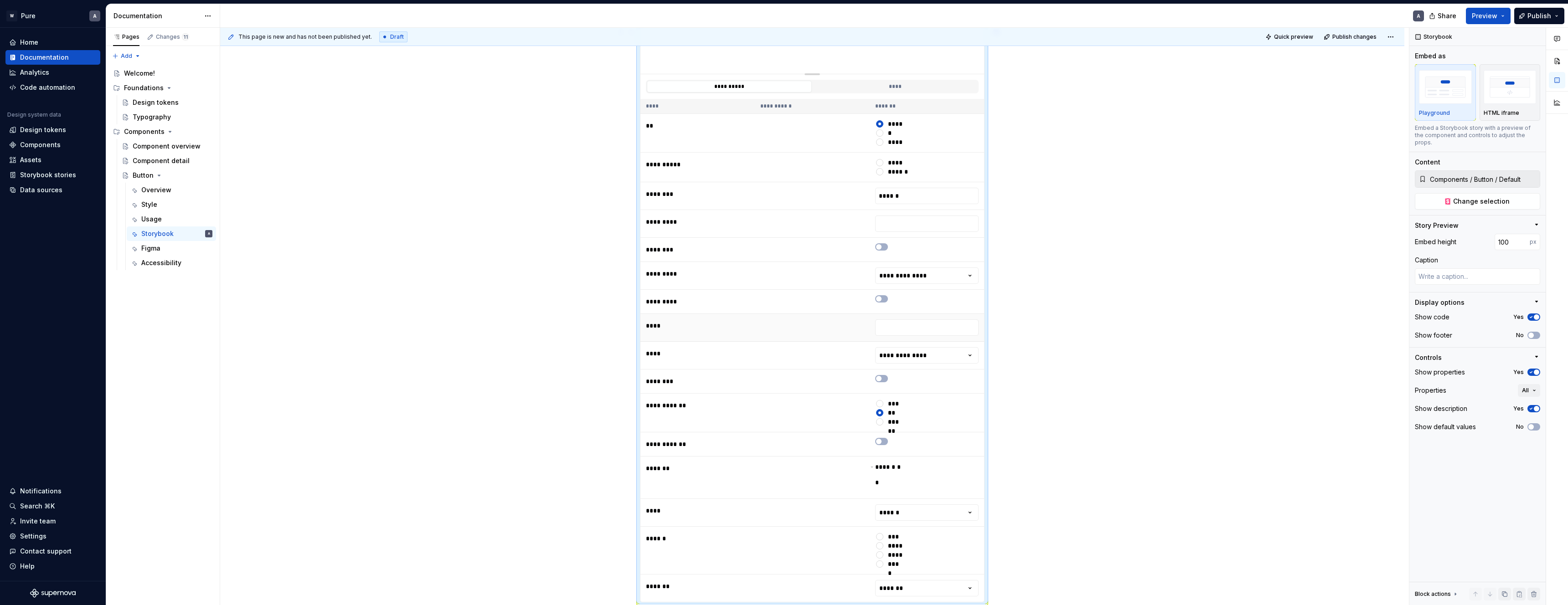
scroll to position [0, 0]
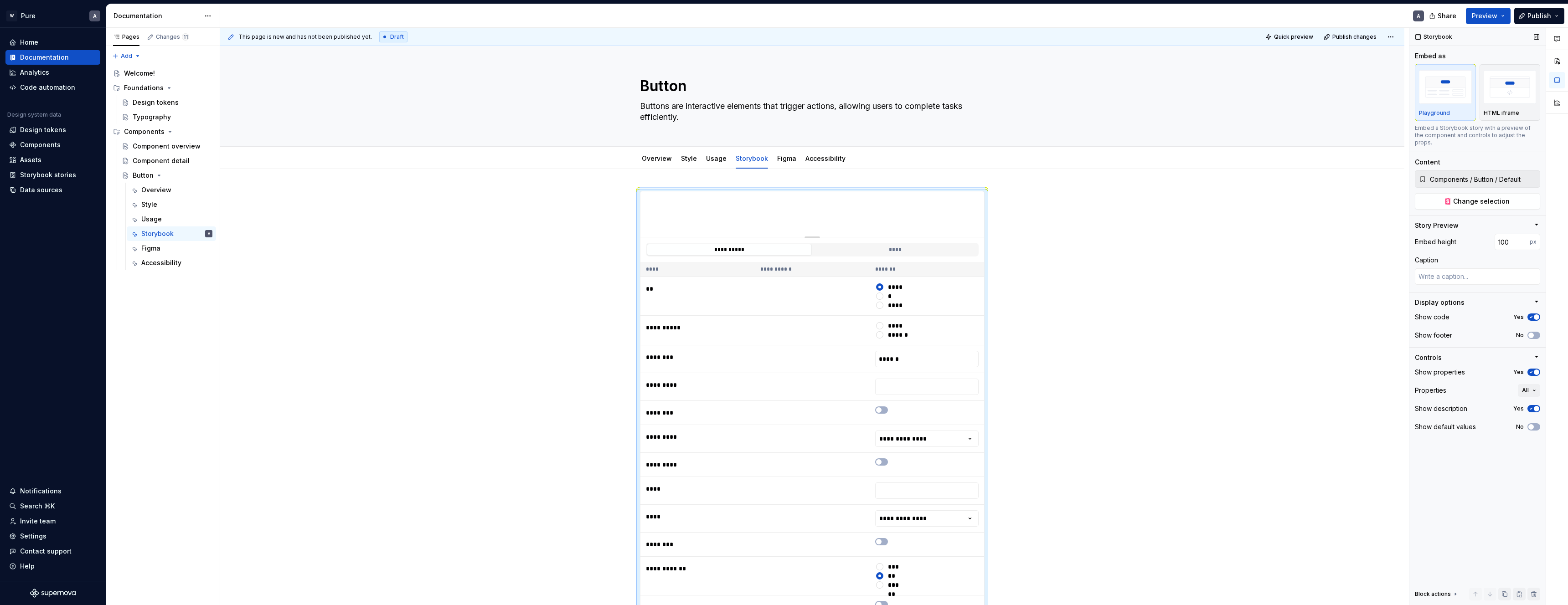
click at [1531, 406] on icon "button" at bounding box center [1531, 409] width 7 height 5
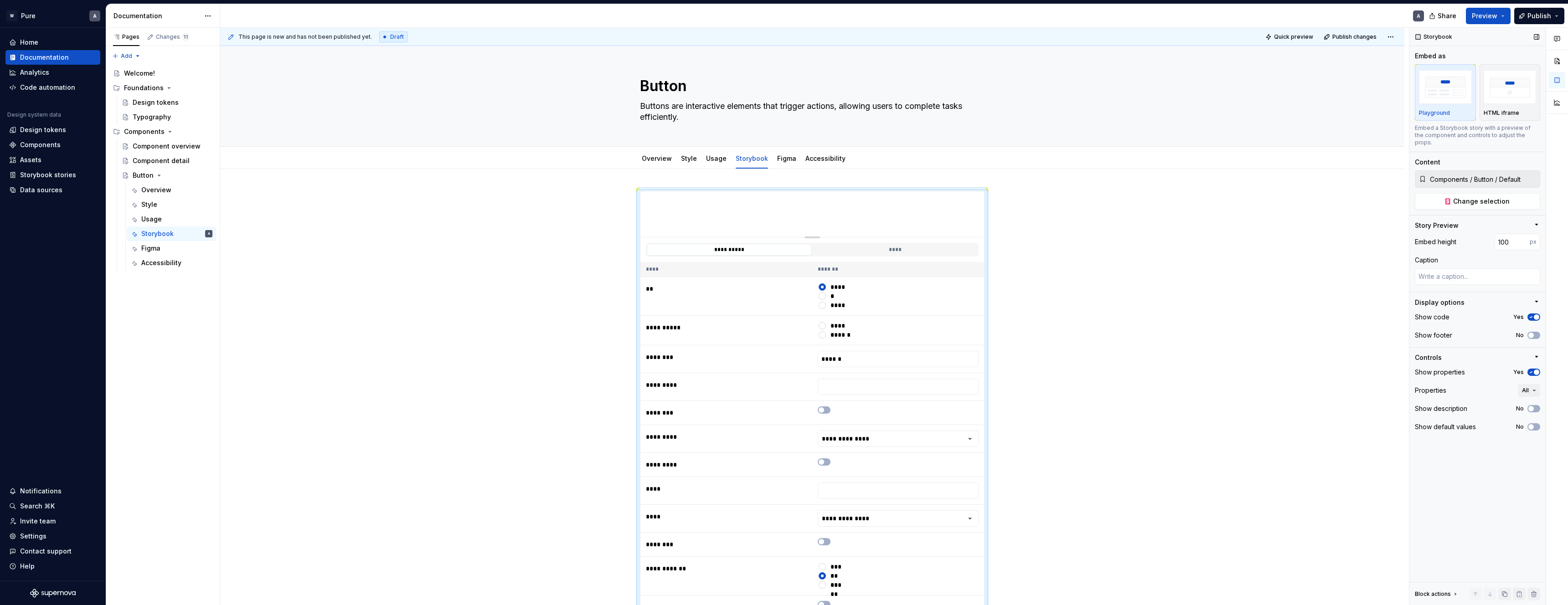
click at [1532, 369] on icon "button" at bounding box center [1531, 372] width 7 height 5
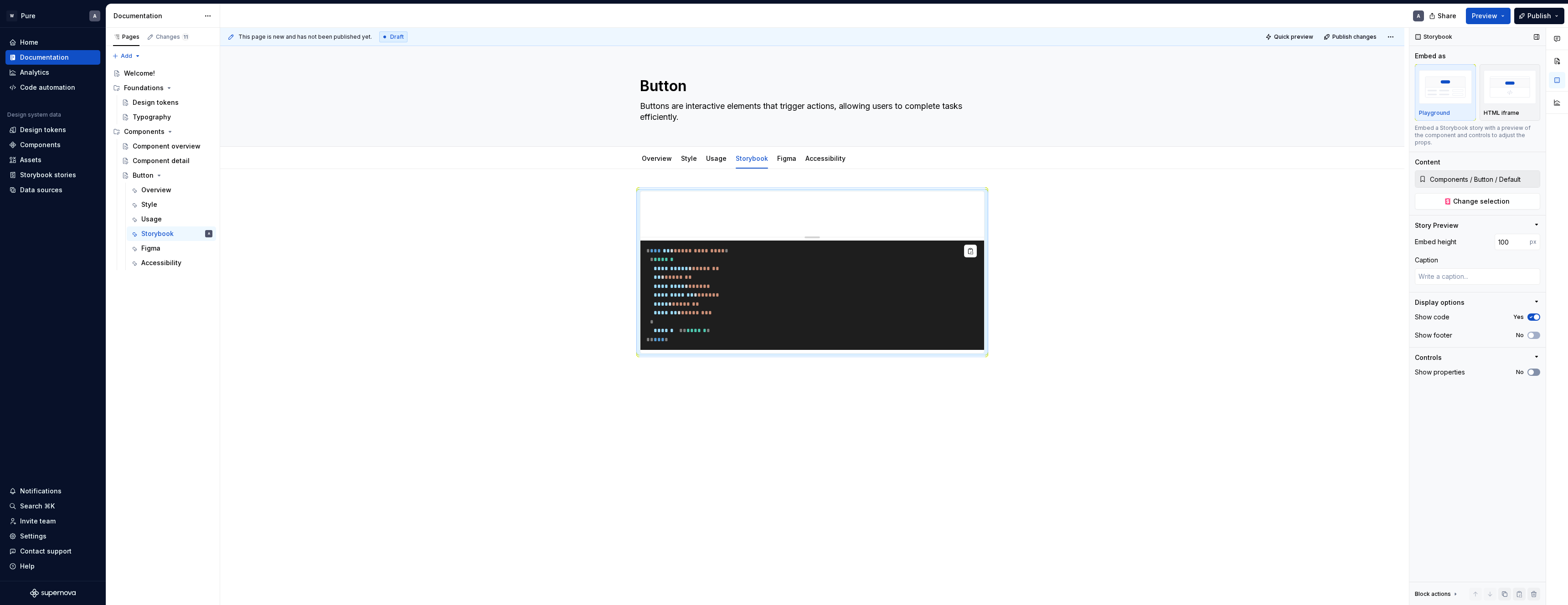
click at [1533, 369] on span "button" at bounding box center [1531, 372] width 5 height 5
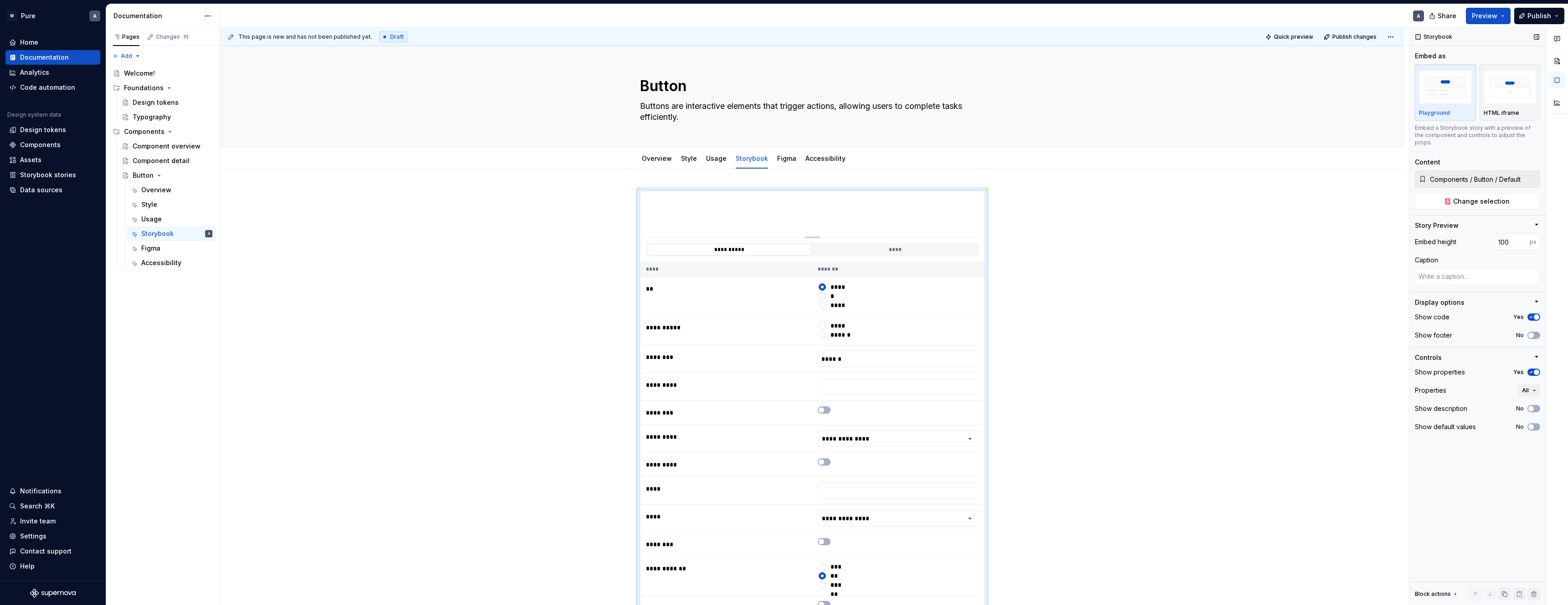
click at [1539, 298] on icon "button" at bounding box center [1537, 302] width 7 height 7
click at [1537, 301] on icon "button" at bounding box center [1536, 302] width 1 height 2
drag, startPoint x: 1179, startPoint y: 363, endPoint x: 1187, endPoint y: 364, distance: 8.1
click at [1179, 363] on div "**********" at bounding box center [812, 563] width 1184 height 789
click at [877, 250] on button "****" at bounding box center [895, 249] width 165 height 12
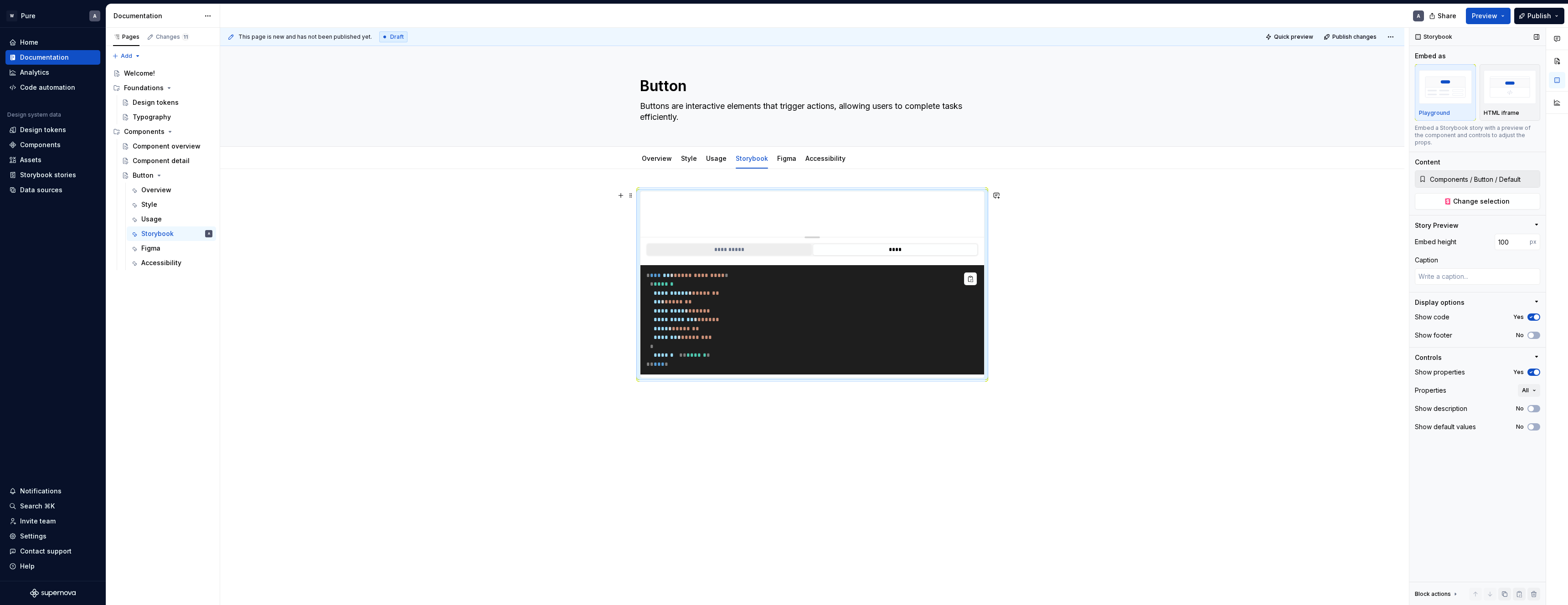
drag, startPoint x: 848, startPoint y: 250, endPoint x: 752, endPoint y: 250, distance: 96.0
click at [753, 250] on div "**********" at bounding box center [812, 249] width 333 height 14
click at [787, 159] on link "Figma" at bounding box center [786, 158] width 19 height 7
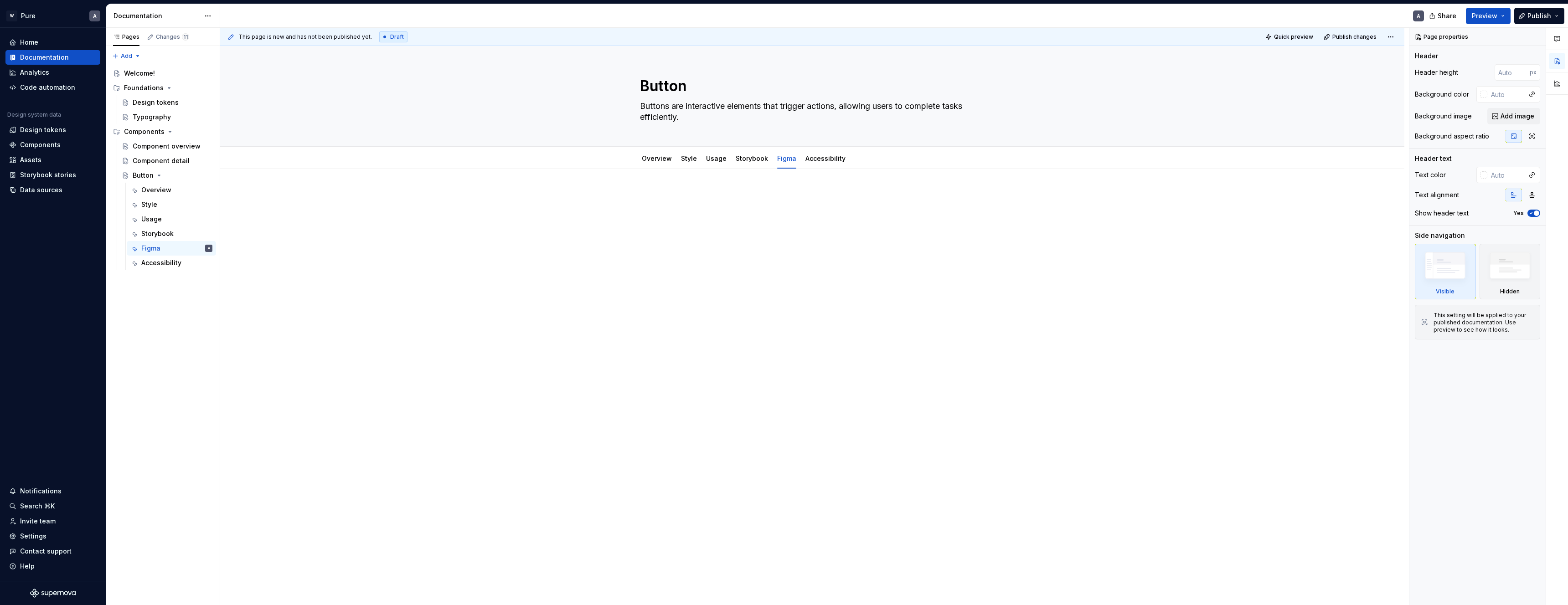
type textarea "*"
click at [677, 203] on div at bounding box center [812, 208] width 345 height 35
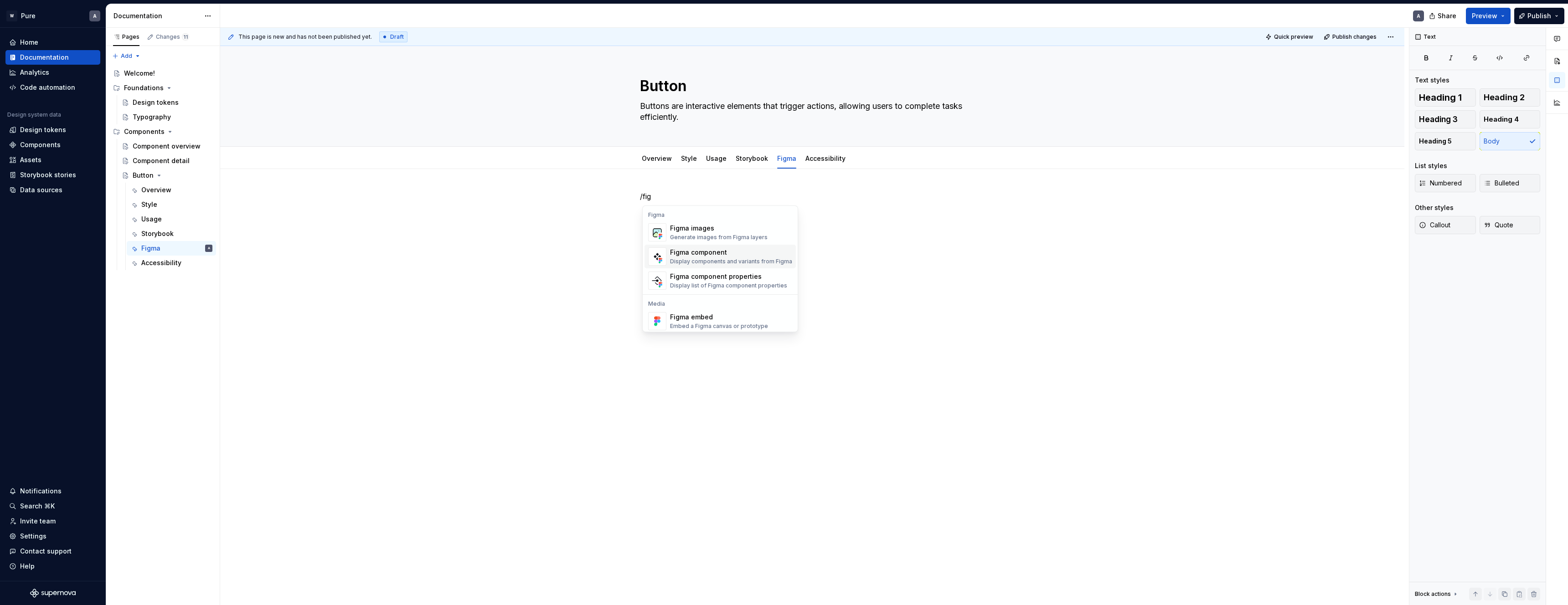
click at [704, 260] on div "Display components and variants from Figma" at bounding box center [731, 261] width 123 height 7
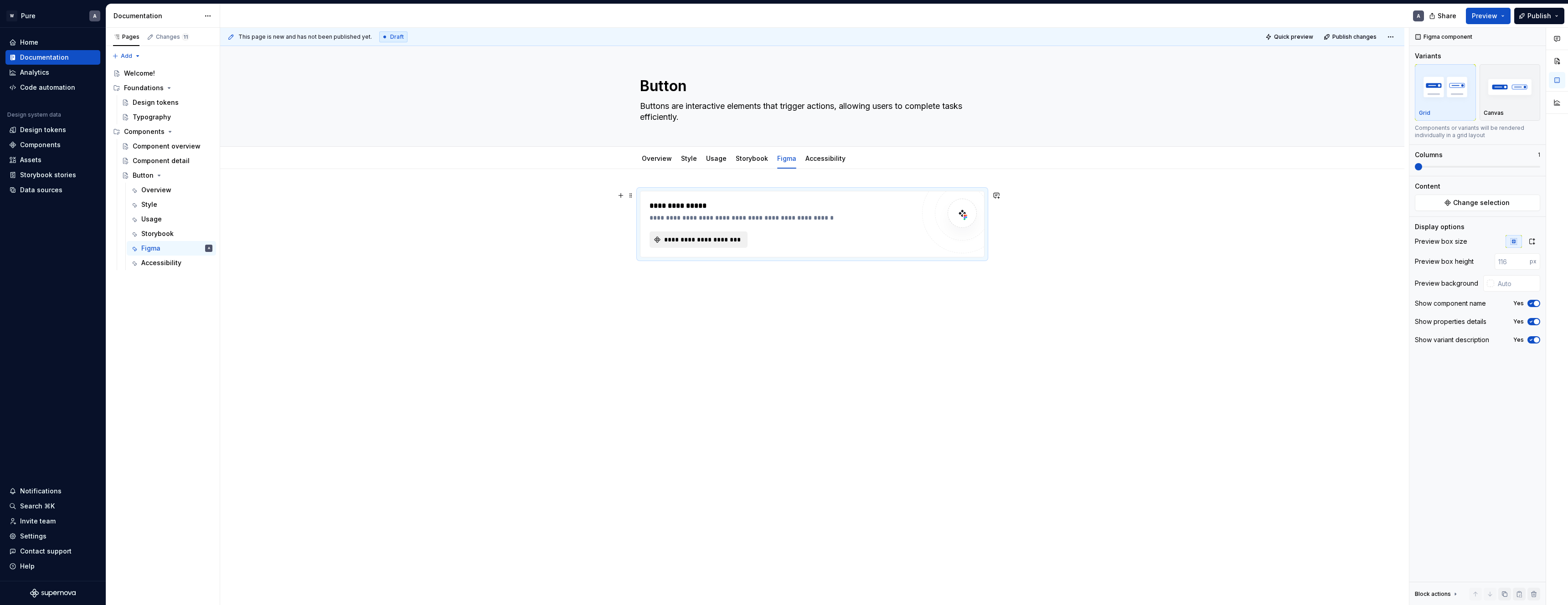
click at [689, 240] on span "**********" at bounding box center [702, 239] width 79 height 9
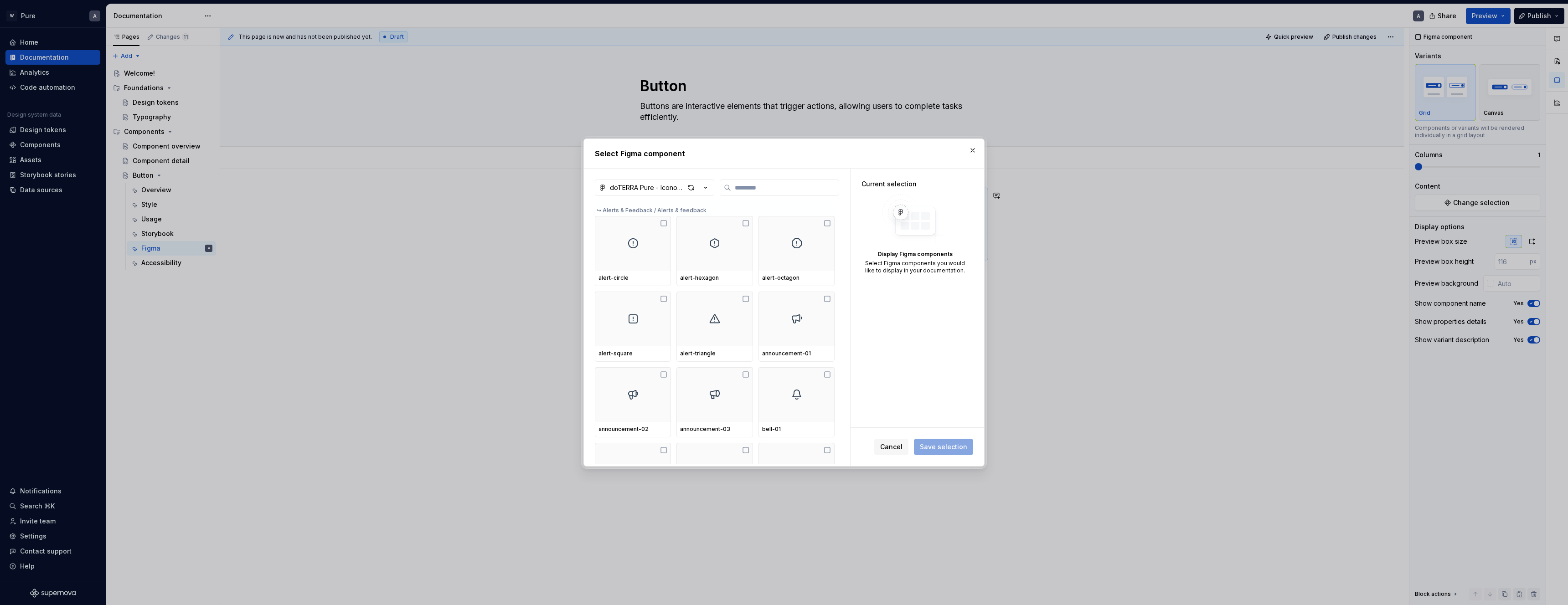
click at [677, 186] on div "doTERRA Pure - Iconography" at bounding box center [647, 187] width 75 height 9
click at [671, 208] on div "doTERRA Pure - Master" at bounding box center [657, 207] width 74 height 9
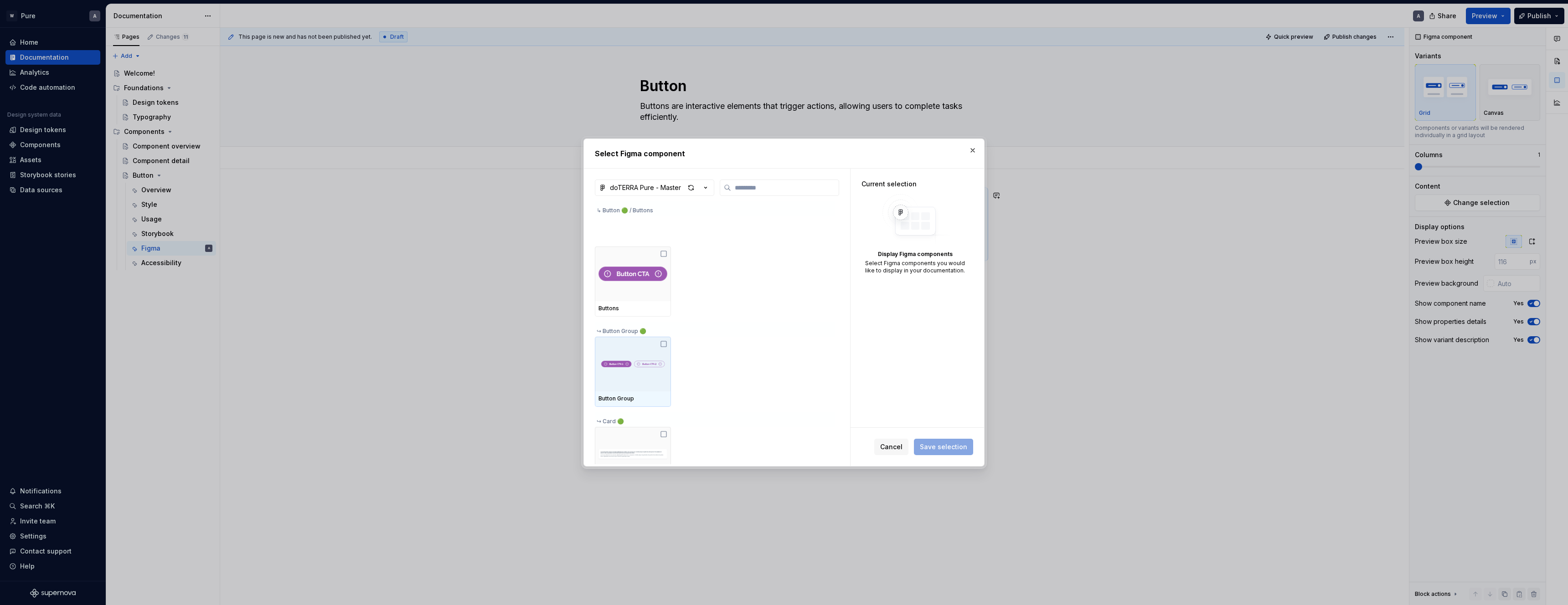
scroll to position [175, 0]
click at [630, 344] on div at bounding box center [633, 327] width 76 height 55
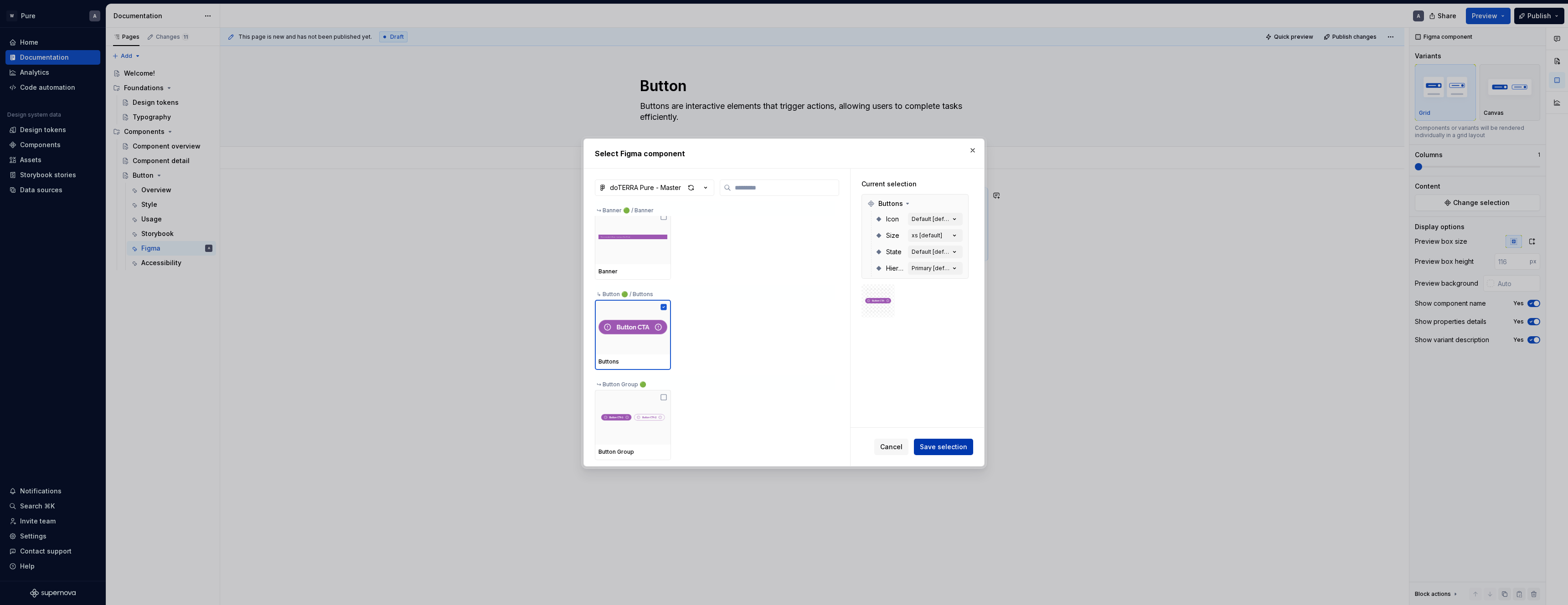
click at [944, 448] on span "Save selection" at bounding box center [944, 447] width 48 height 9
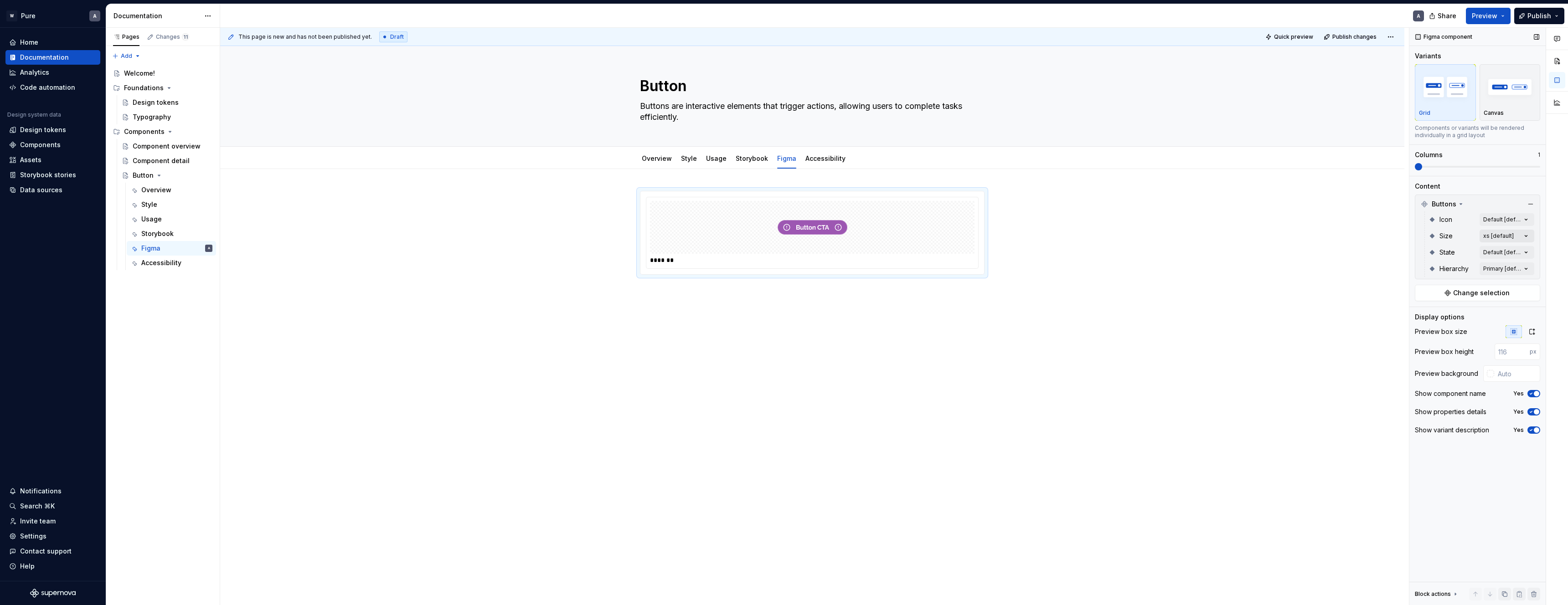
click at [1500, 237] on div "Comments Open comments No comments yet Select ‘Comment’ from the block context …" at bounding box center [1489, 316] width 159 height 578
click at [1520, 252] on span "button" at bounding box center [1520, 252] width 5 height 5
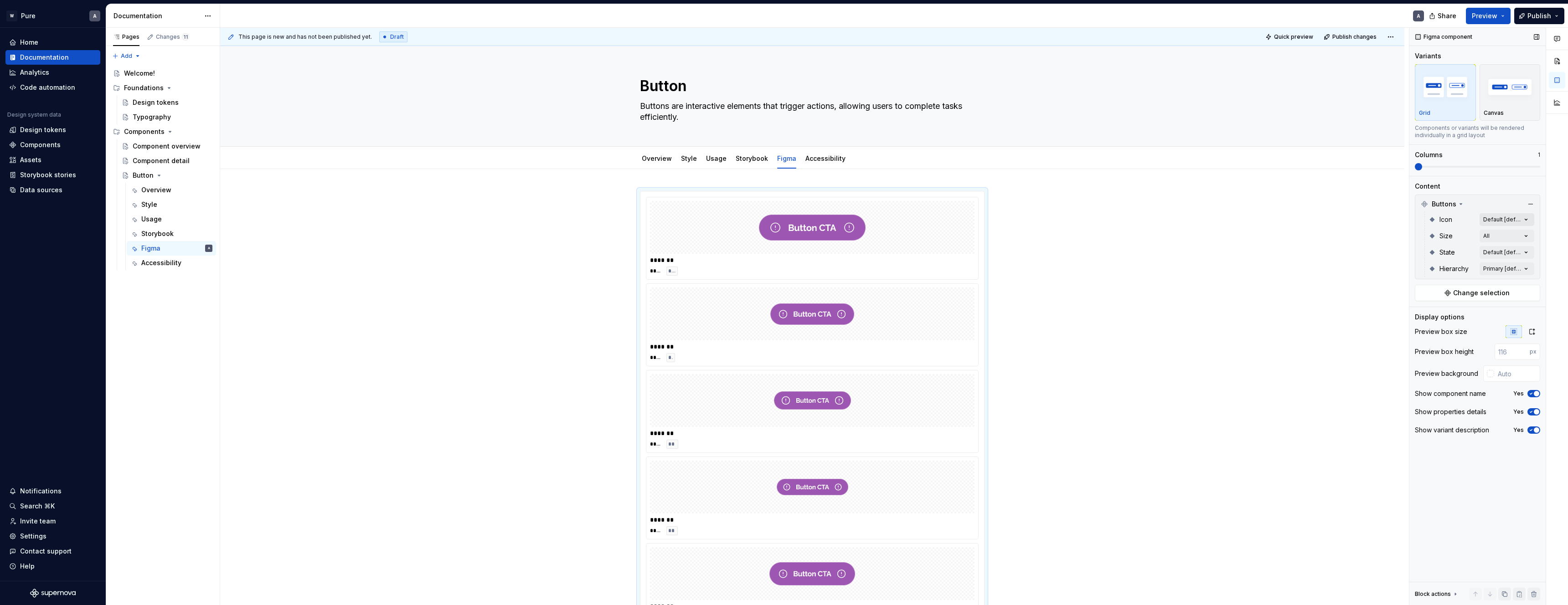
click at [1505, 220] on div "Comments Open comments No comments yet Select ‘Comment’ from the block context …" at bounding box center [1489, 316] width 159 height 578
click at [1519, 222] on div "Comments Open comments No comments yet Select ‘Comment’ from the block context …" at bounding box center [1489, 316] width 159 height 578
click at [1522, 236] on icon "button" at bounding box center [1520, 236] width 7 height 5
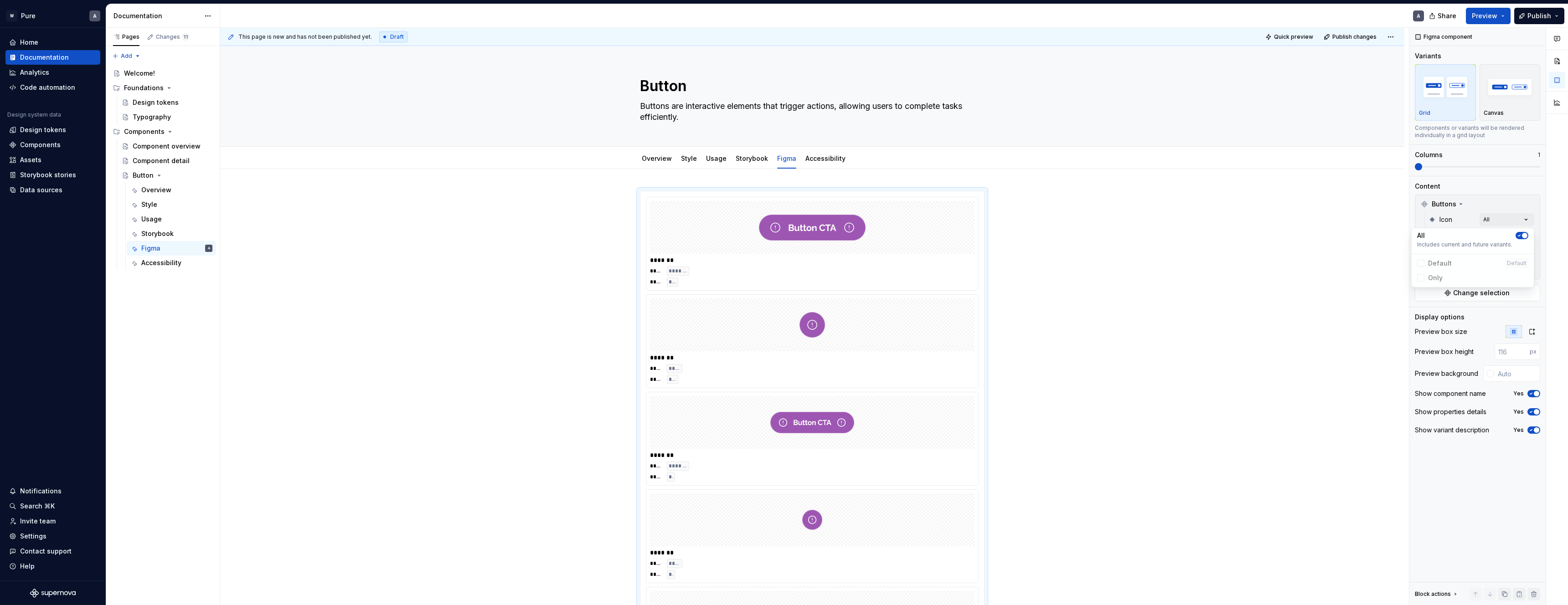
click at [1522, 236] on span "button" at bounding box center [1525, 236] width 5 height 5
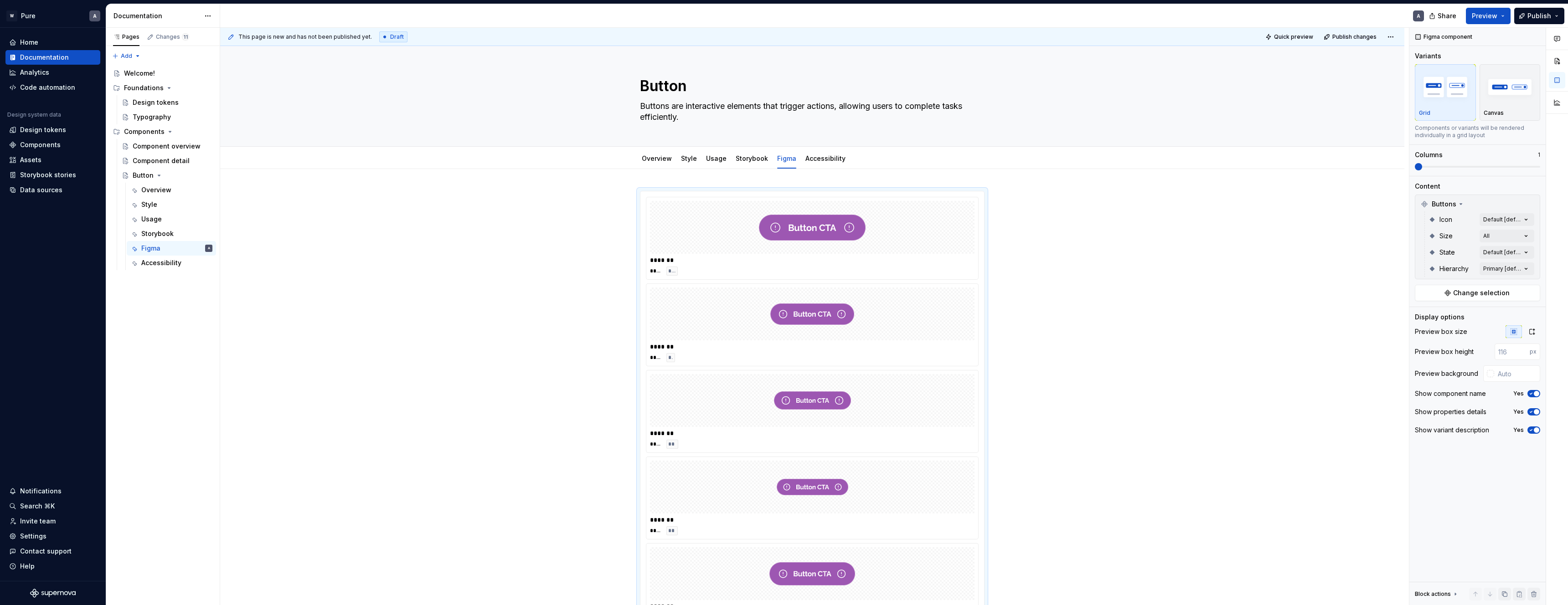
click at [1541, 210] on div "Comments Open comments No comments yet Select ‘Comment’ from the block context …" at bounding box center [1489, 316] width 159 height 578
click at [1521, 251] on div "Comments Open comments No comments yet Select ‘Comment’ from the block context …" at bounding box center [1489, 316] width 159 height 578
click at [1522, 269] on icon "button" at bounding box center [1520, 269] width 7 height 5
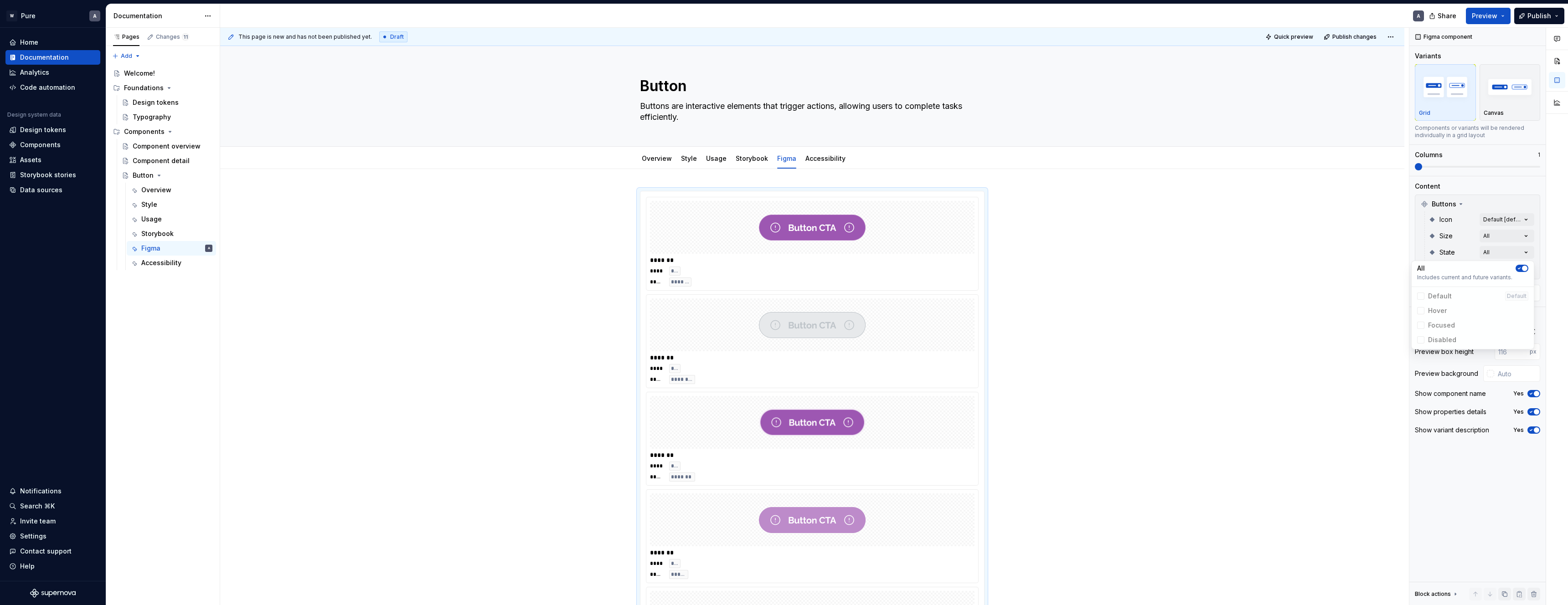
click at [1322, 285] on html "W Pure A Home Documentation Analytics Code automation Design system data Design…" at bounding box center [784, 302] width 1568 height 605
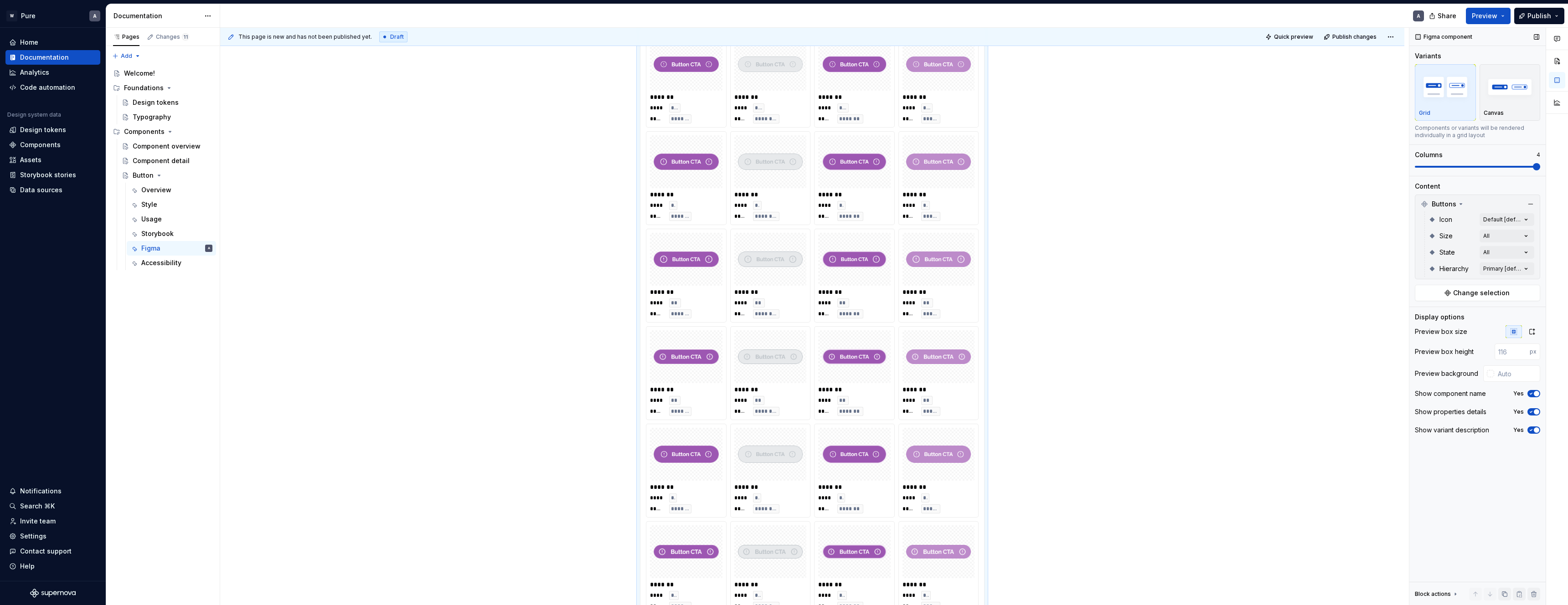
click at [1568, 174] on html "W Pure A Home Documentation Analytics Code automation Design system data Design…" at bounding box center [784, 302] width 1568 height 605
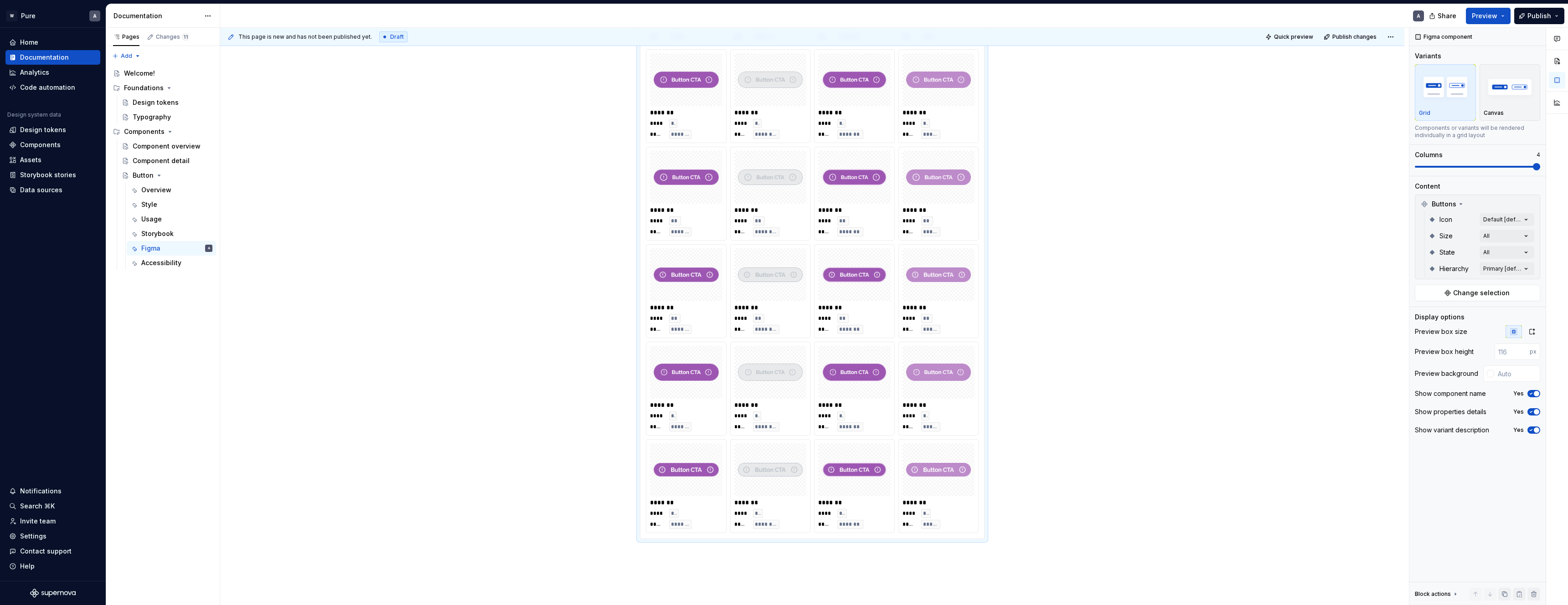
scroll to position [0, 0]
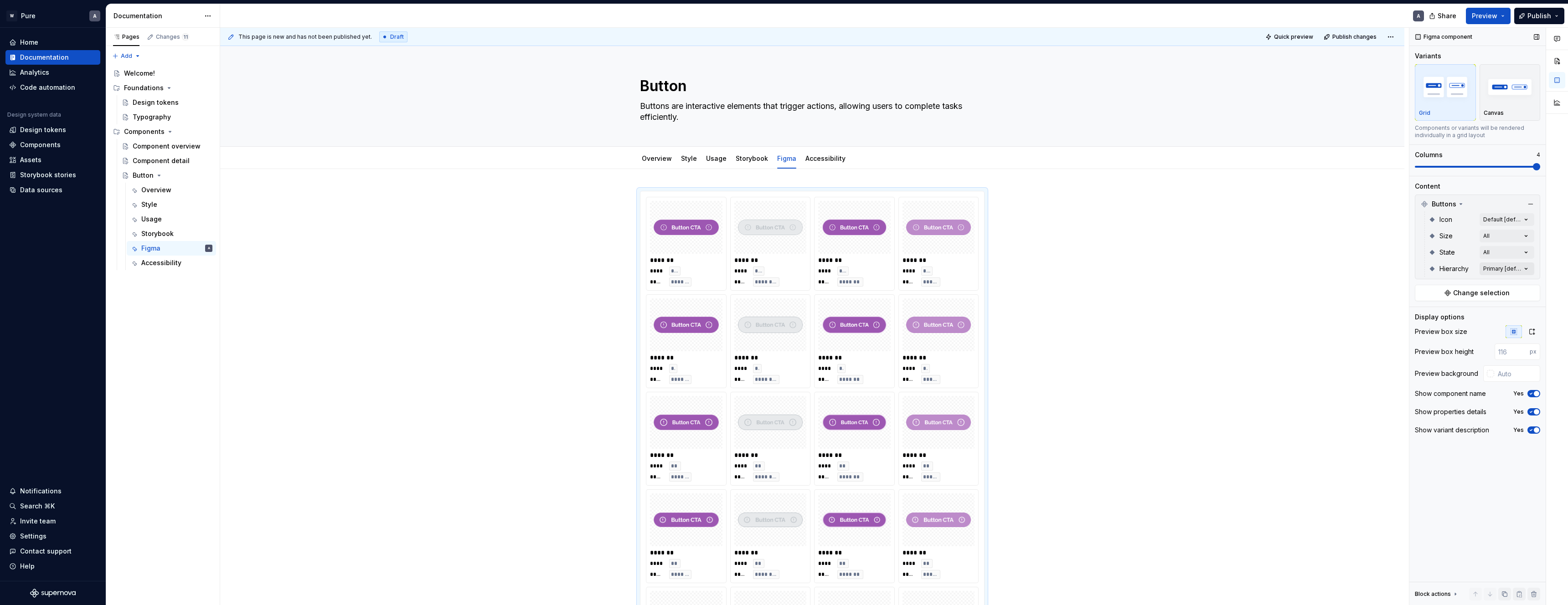
click at [1504, 270] on div "Comments Open comments No comments yet Select ‘Comment’ from the block context …" at bounding box center [1489, 316] width 159 height 578
click at [1525, 282] on button "button" at bounding box center [1522, 285] width 13 height 7
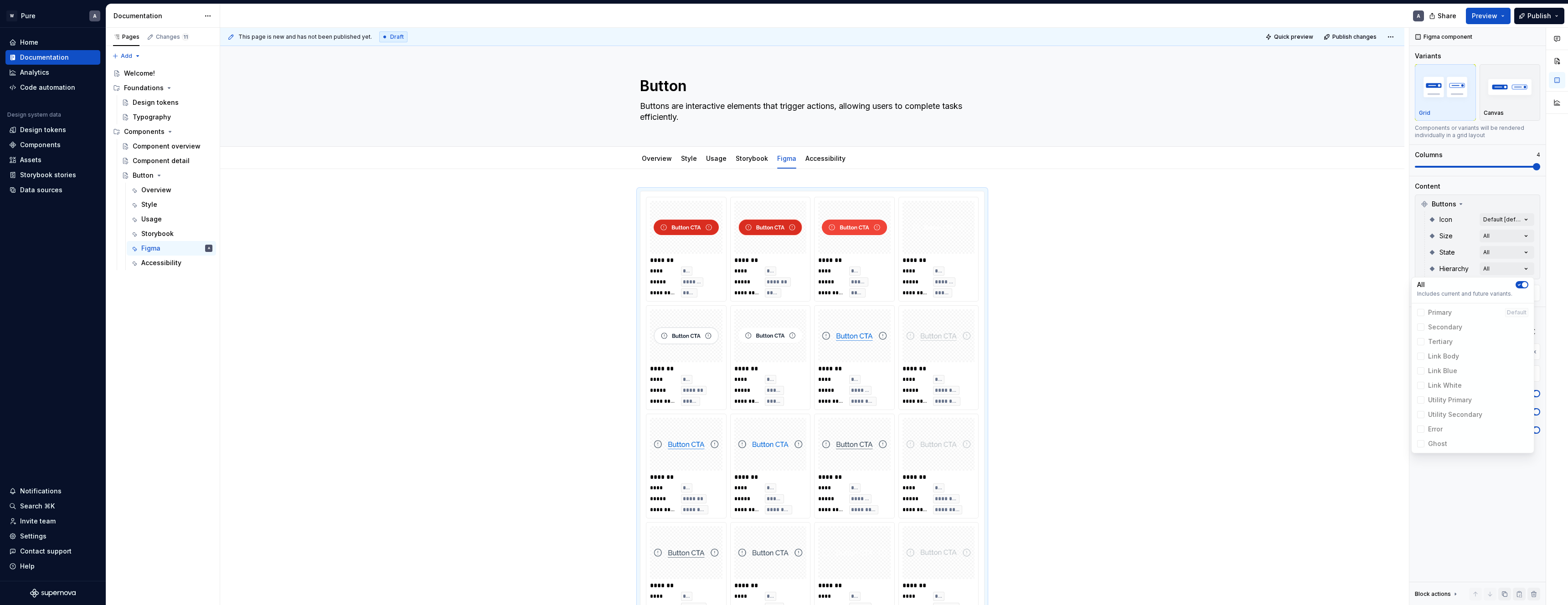
click at [1310, 301] on html "W Pure A Home Documentation Analytics Code automation Design system data Design…" at bounding box center [784, 302] width 1568 height 605
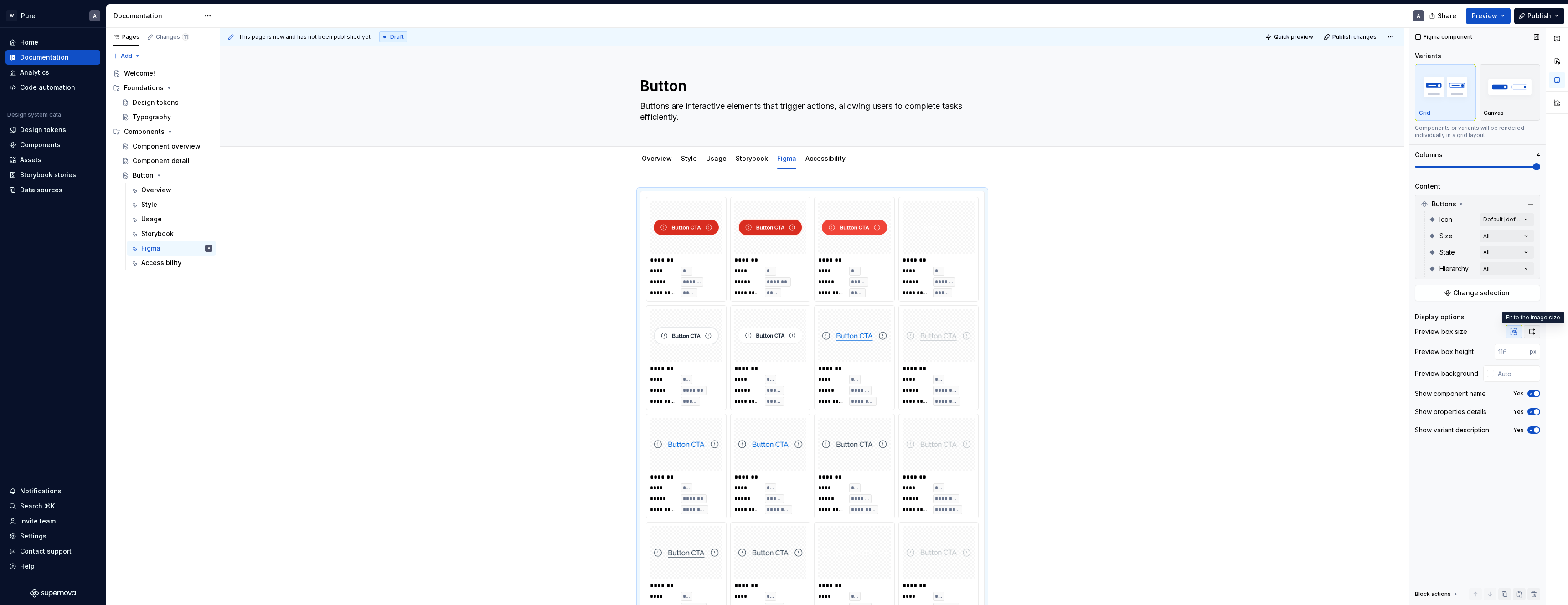
click at [1532, 333] on icon "button" at bounding box center [1532, 332] width 7 height 7
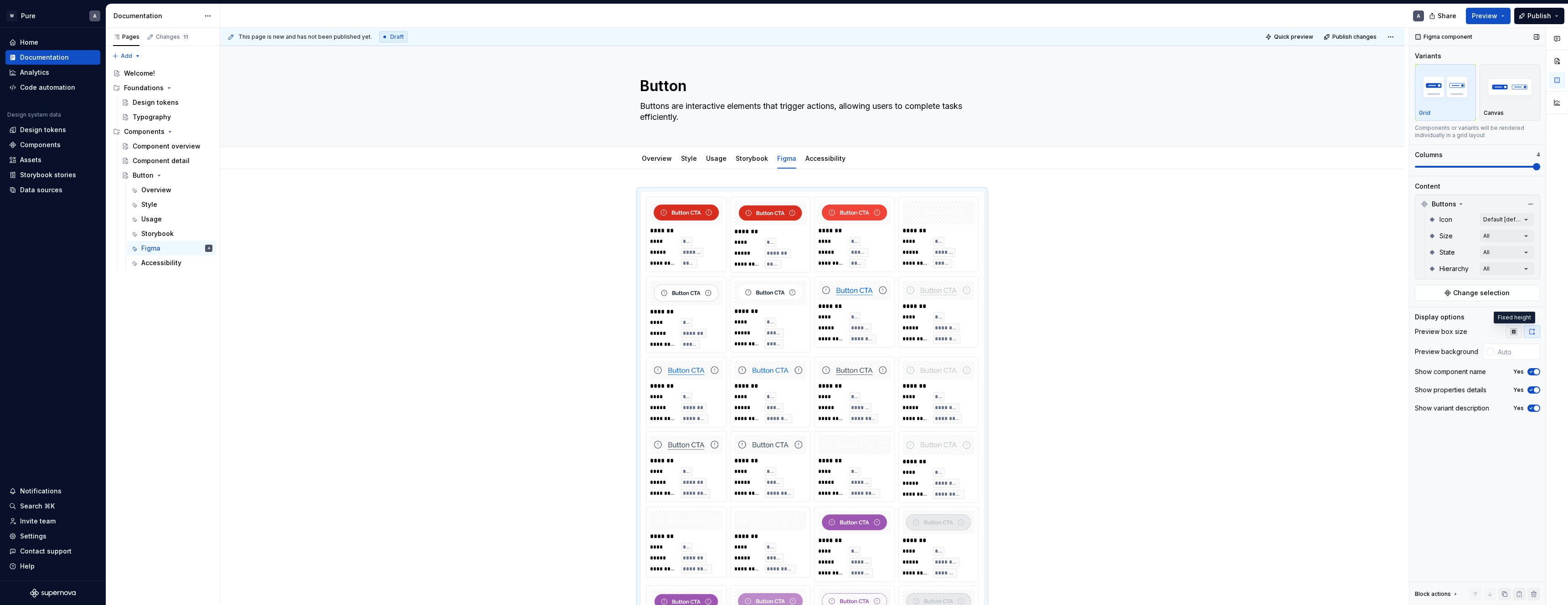
click at [1516, 334] on icon "button" at bounding box center [1514, 332] width 7 height 7
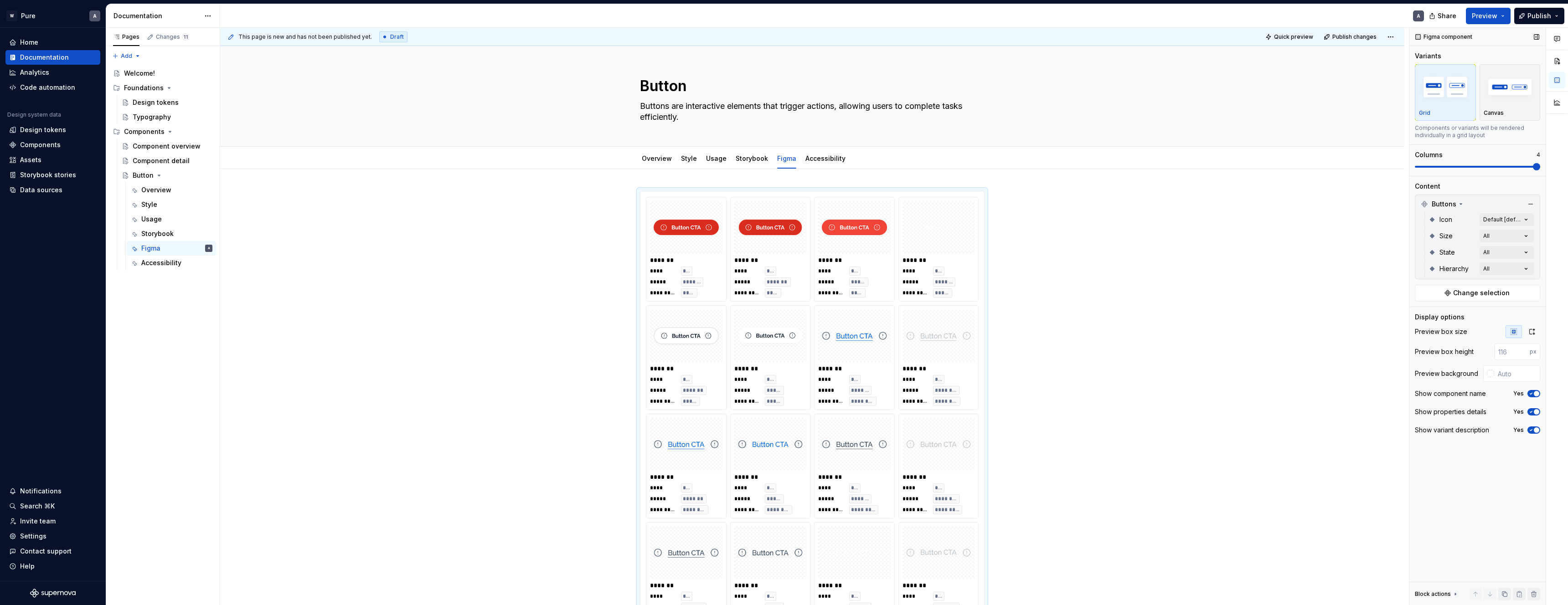
click at [1534, 394] on span "button" at bounding box center [1537, 394] width 5 height 5
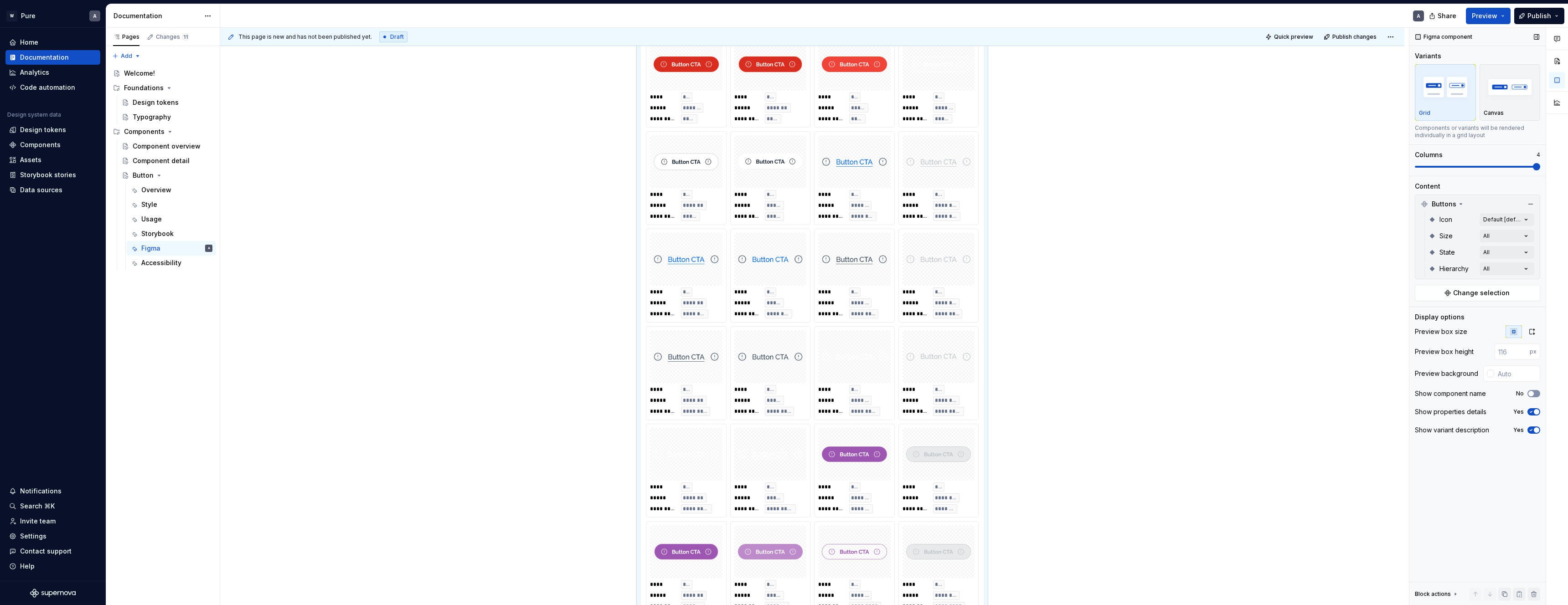
click at [1534, 393] on icon "button" at bounding box center [1531, 394] width 7 height 5
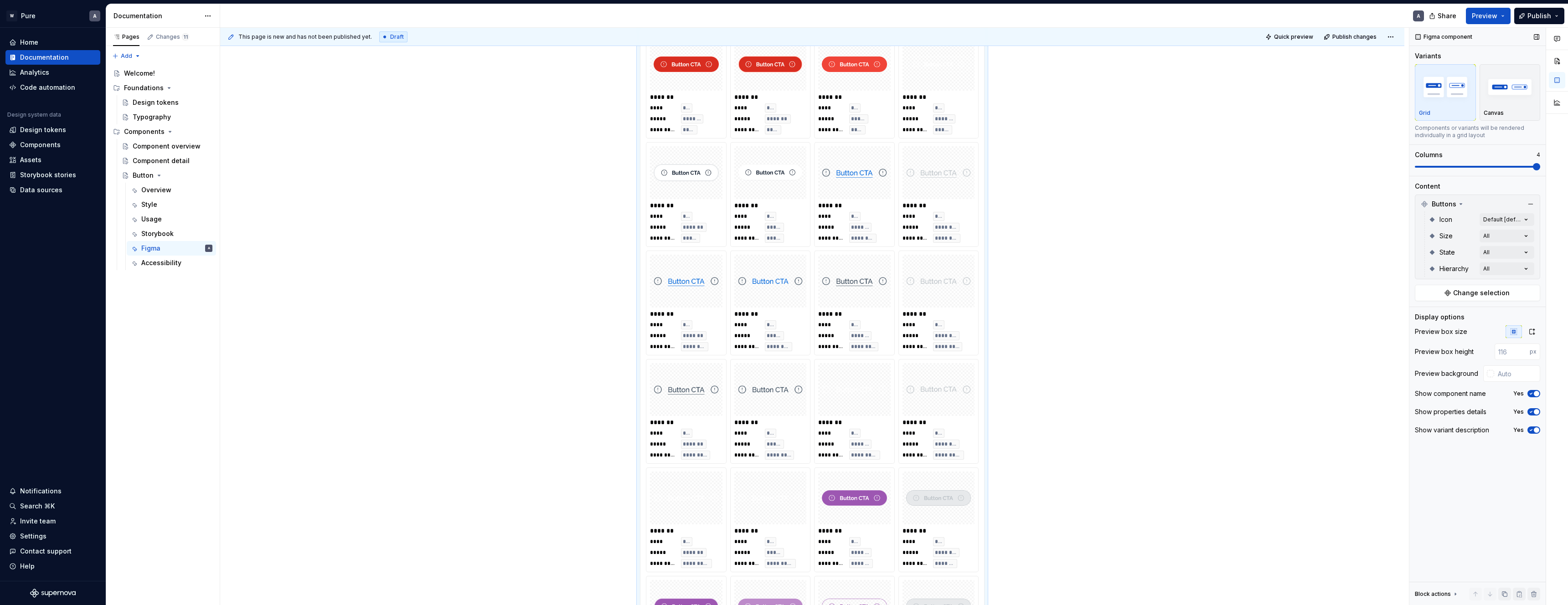
click at [1534, 410] on span "button" at bounding box center [1537, 412] width 5 height 5
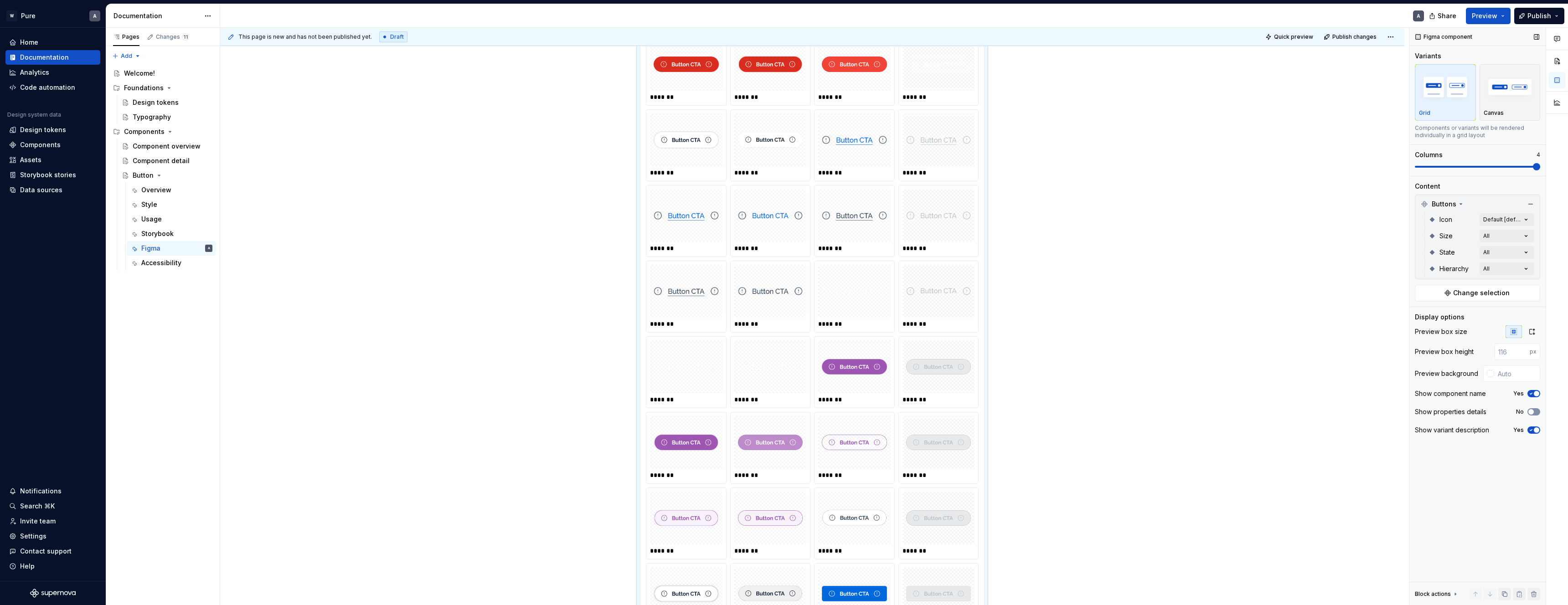
click at [1534, 410] on icon "button" at bounding box center [1531, 412] width 7 height 5
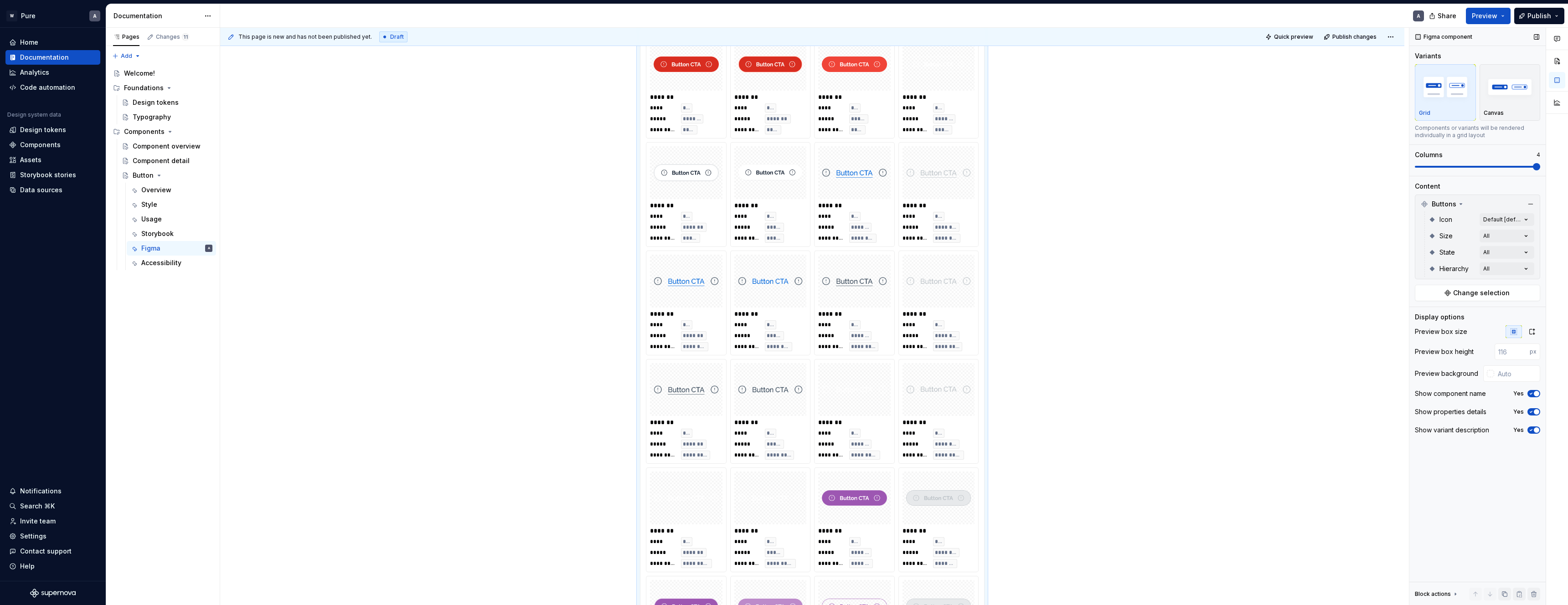
click at [1535, 430] on span "button" at bounding box center [1537, 430] width 5 height 5
click at [1535, 430] on button "No" at bounding box center [1534, 430] width 13 height 7
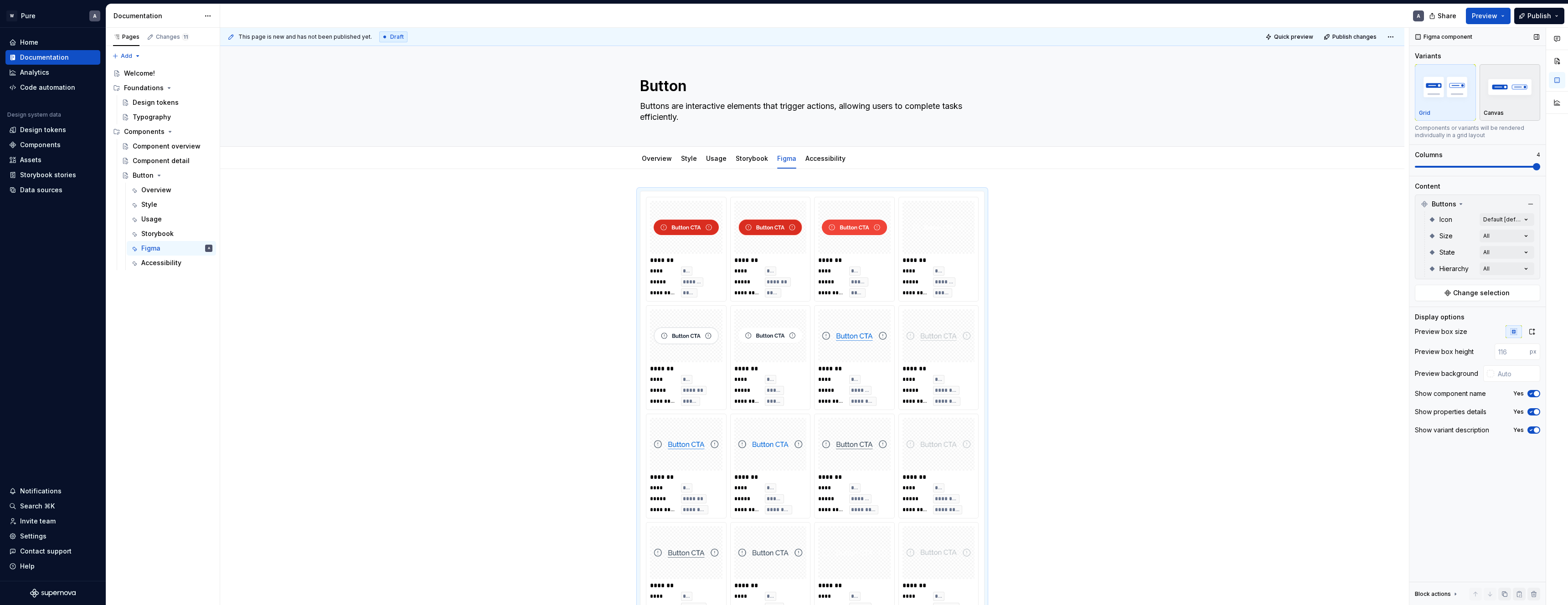
click at [1509, 110] on div "Canvas" at bounding box center [1510, 113] width 53 height 7
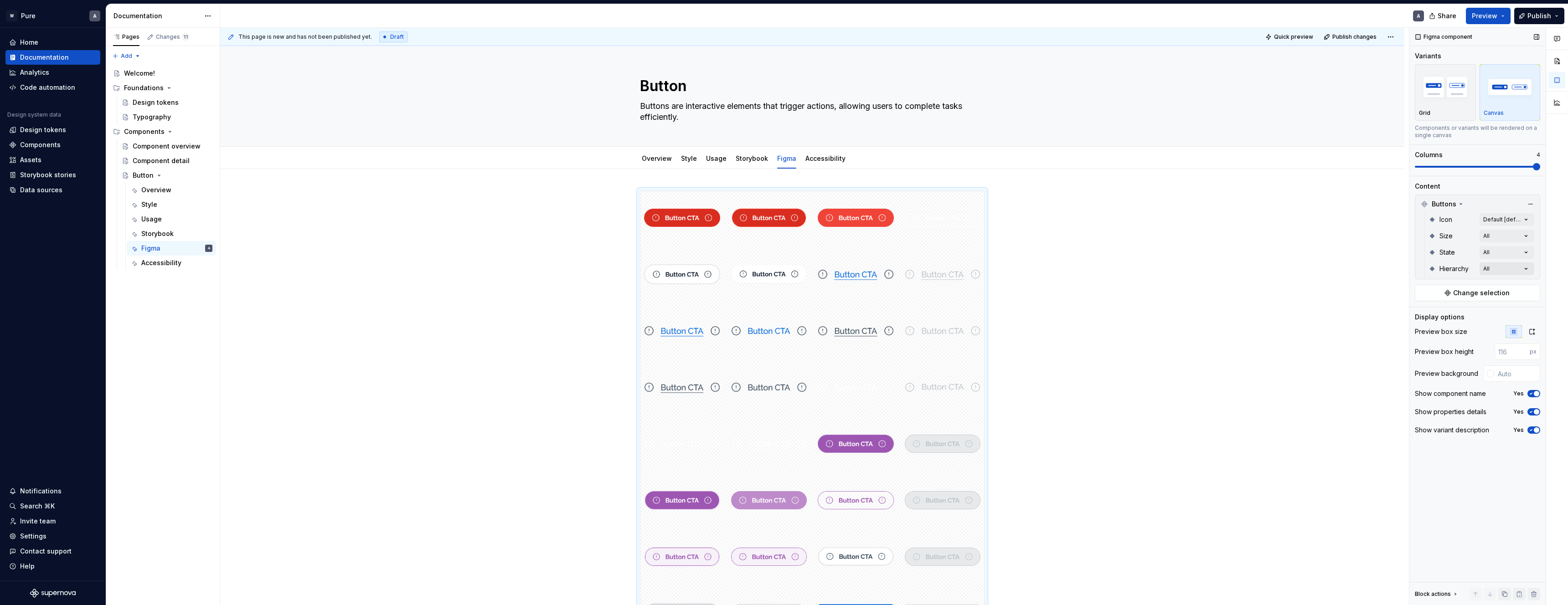
click at [1503, 267] on div "Comments Open comments No comments yet Select ‘Comment’ from the block context …" at bounding box center [1489, 316] width 159 height 578
click at [1518, 285] on icon "button" at bounding box center [1520, 285] width 7 height 5
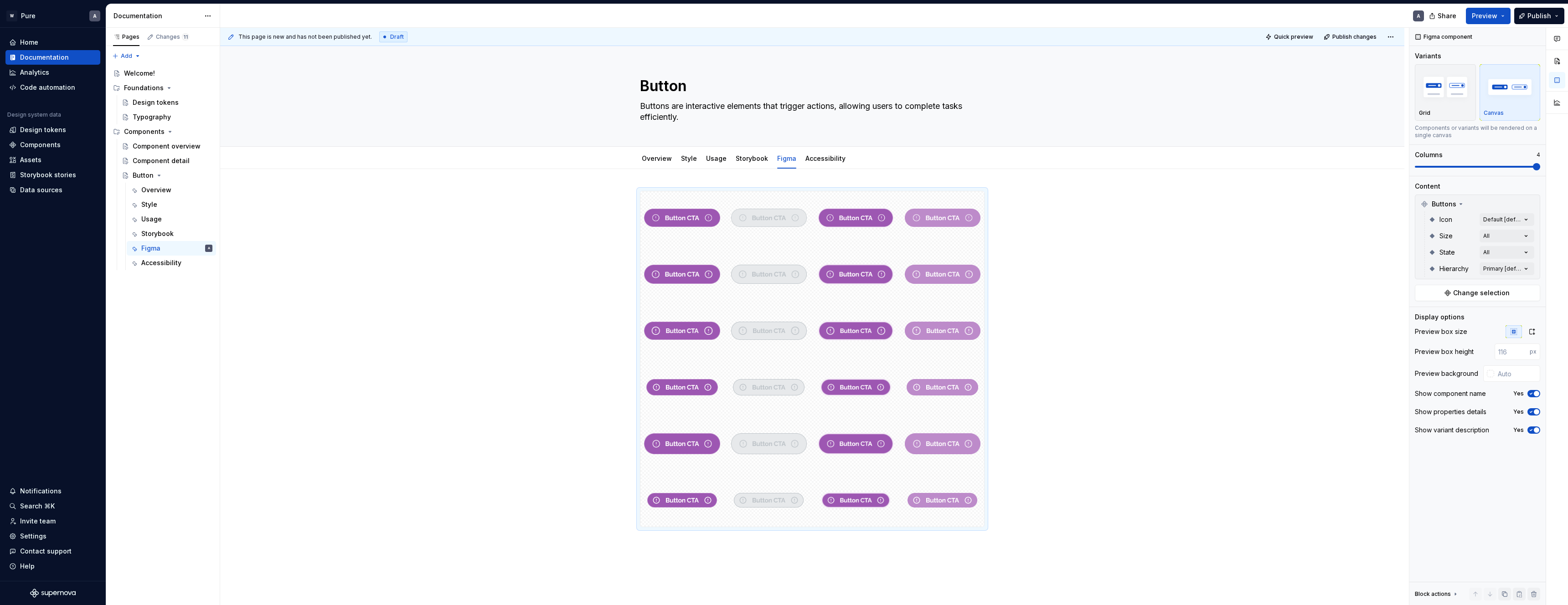
click at [1060, 265] on html "W Pure A Home Documentation Analytics Code automation Design system data Design…" at bounding box center [784, 302] width 1568 height 605
click at [1507, 238] on div "Comments Open comments No comments yet Select ‘Comment’ from the block context …" at bounding box center [1489, 316] width 159 height 578
click at [1522, 252] on span "button" at bounding box center [1525, 252] width 5 height 5
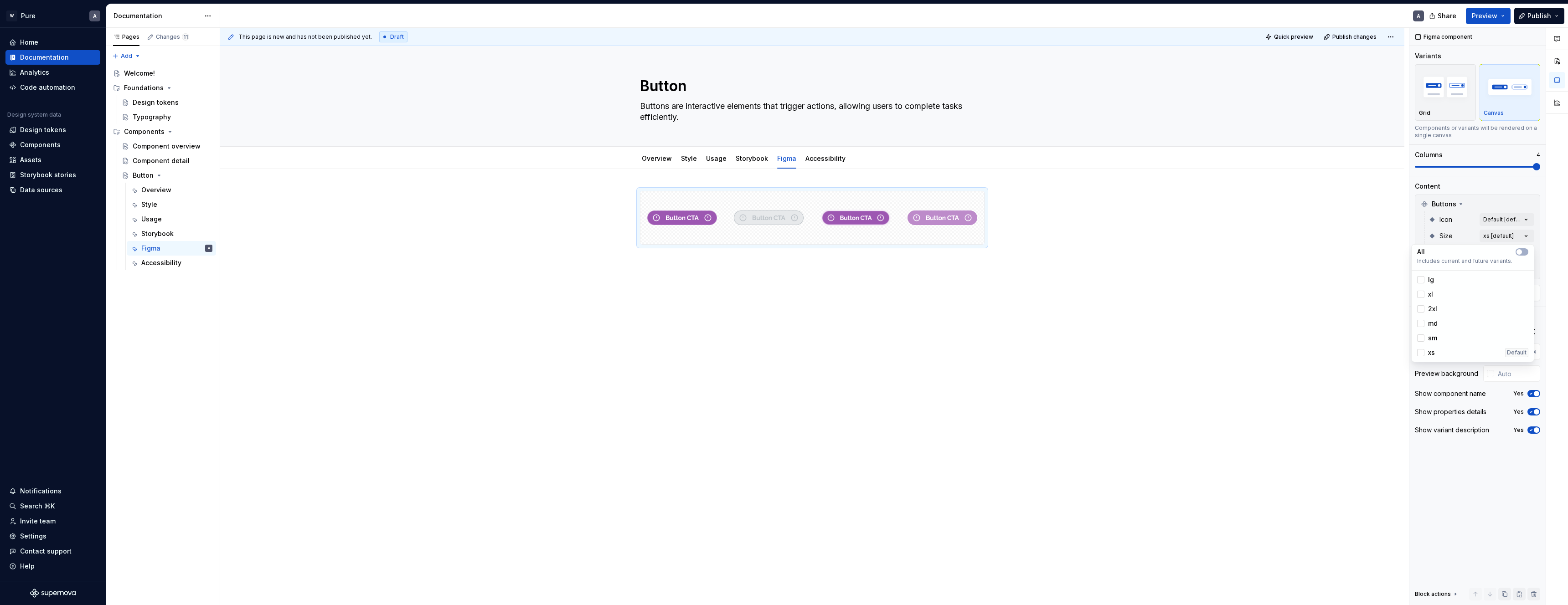
click at [1298, 262] on html "W Pure A Home Documentation Analytics Code automation Design system data Design…" at bounding box center [784, 302] width 1568 height 605
click at [1497, 220] on div "Comments Open comments No comments yet Select ‘Comment’ from the block context …" at bounding box center [1489, 316] width 159 height 578
click at [1299, 228] on html "W Pure A Home Documentation Analytics Code automation Design system data Design…" at bounding box center [784, 302] width 1568 height 605
click at [1041, 260] on div at bounding box center [812, 302] width 1184 height 268
click at [757, 179] on div at bounding box center [812, 302] width 1184 height 268
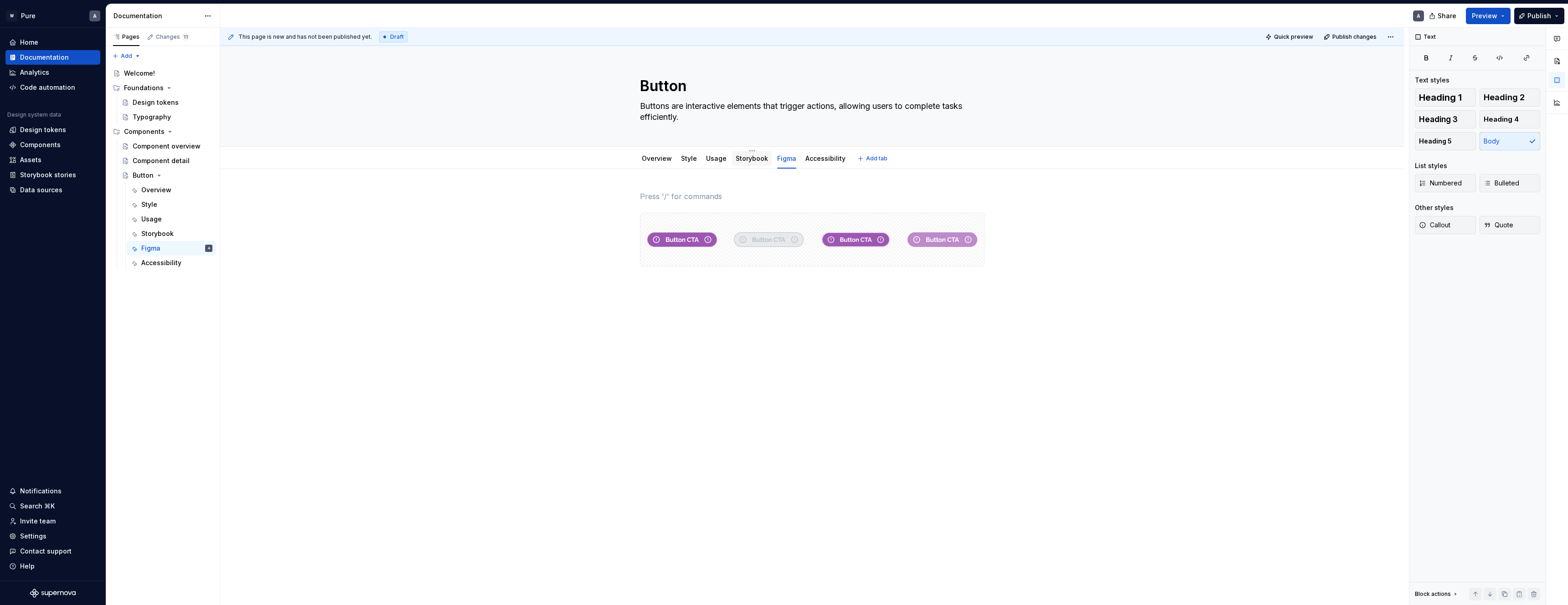
click at [752, 159] on link "Storybook" at bounding box center [752, 158] width 32 height 7
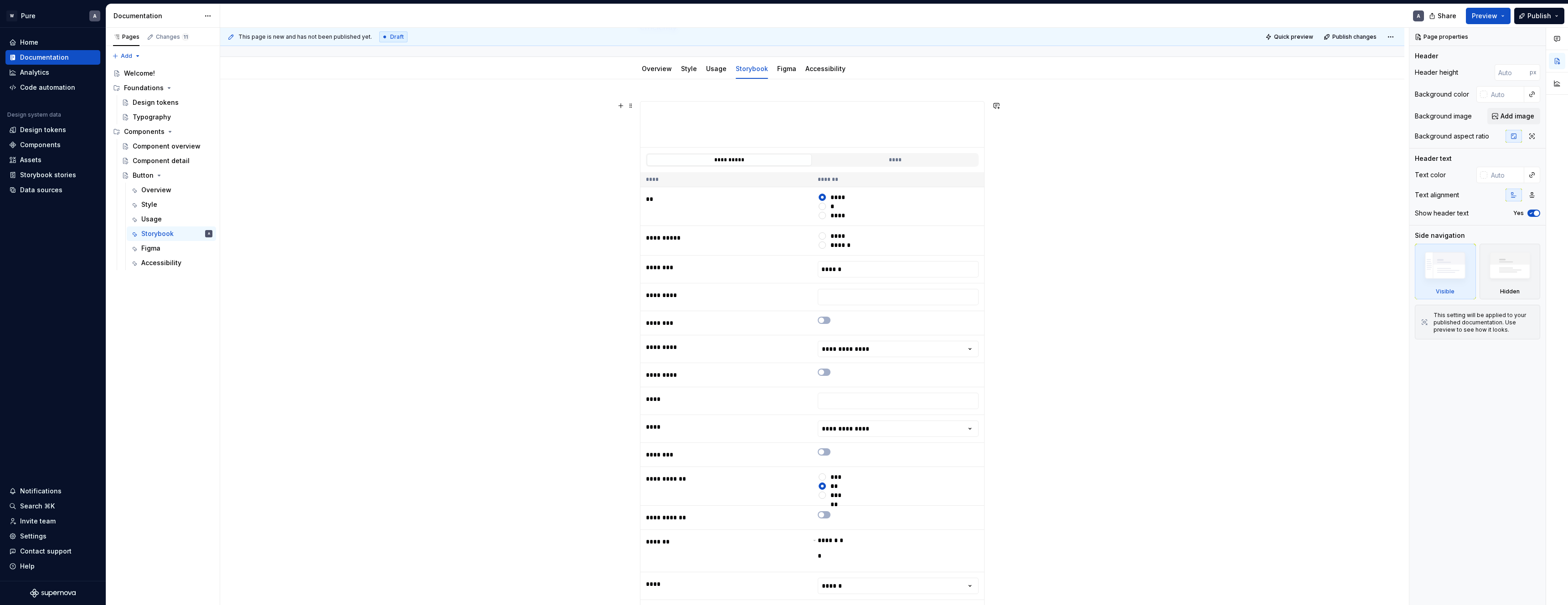
scroll to position [352, 0]
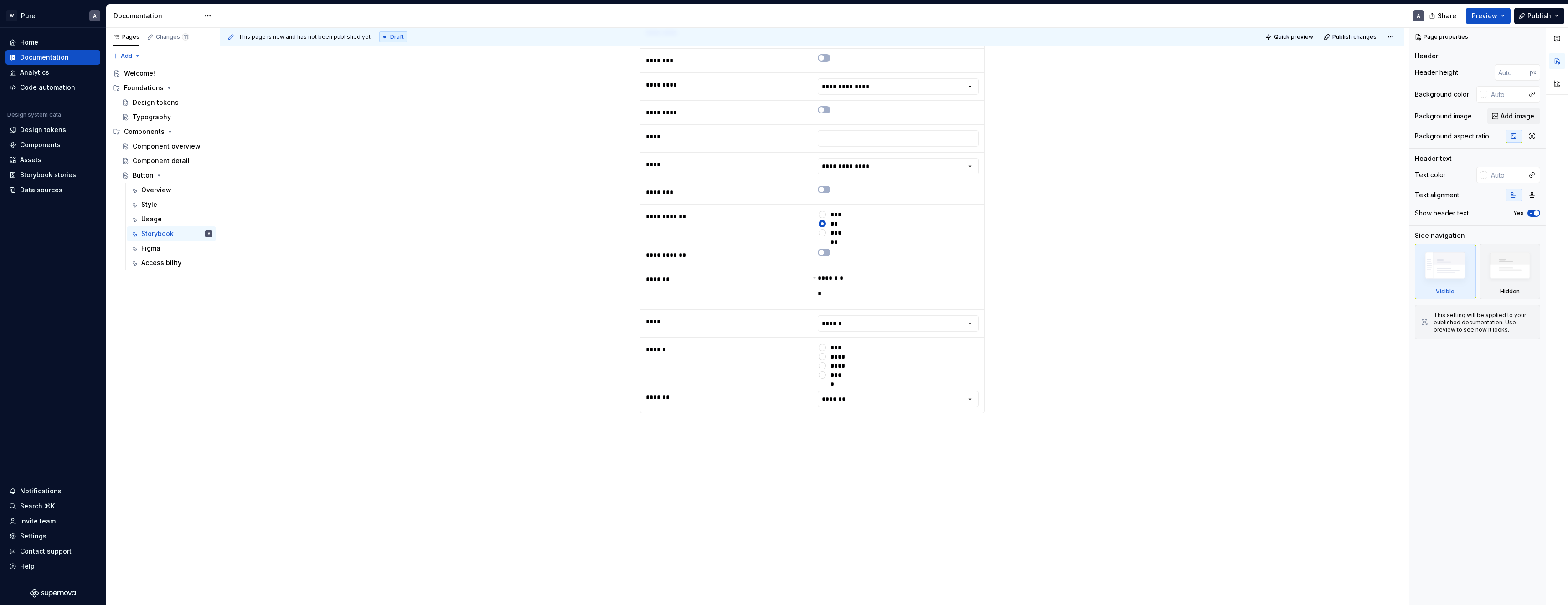
click at [710, 424] on div "**********" at bounding box center [812, 132] width 345 height 586
click at [662, 431] on div "**********" at bounding box center [812, 211] width 1184 height 789
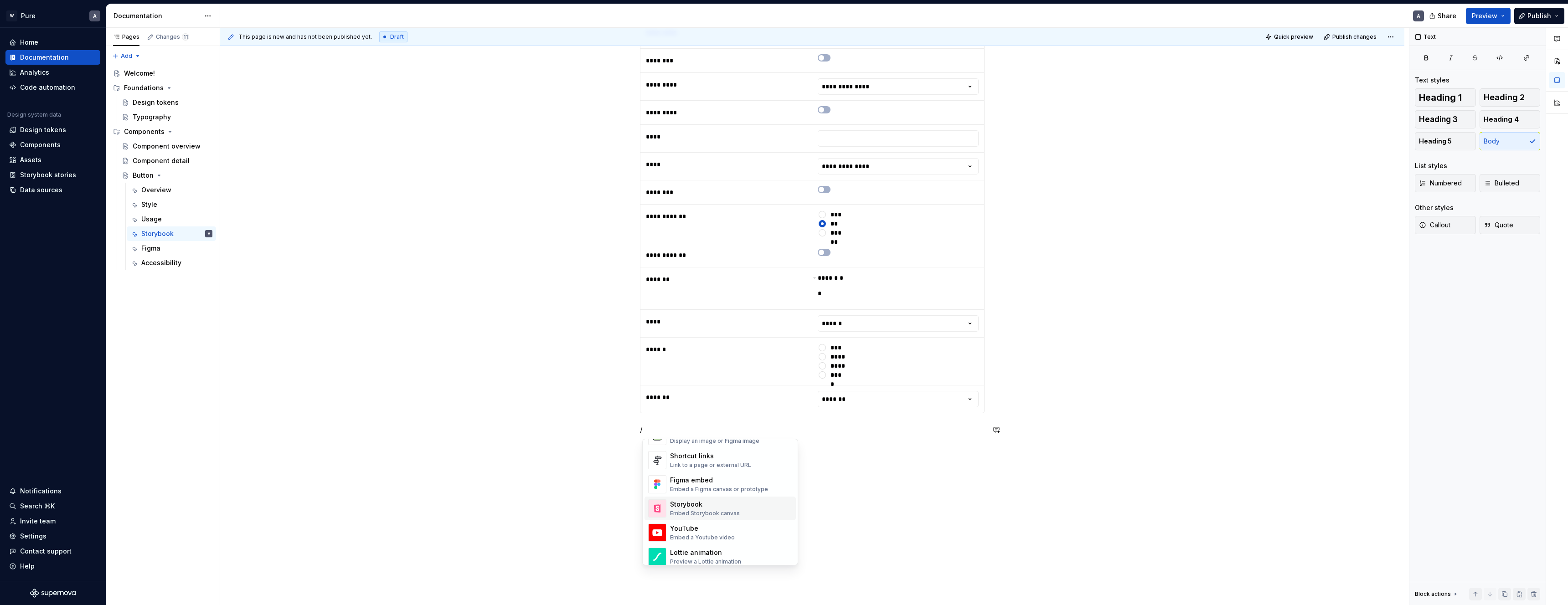
scroll to position [420, 0]
click at [728, 460] on div "Link to a page or external URL" at bounding box center [710, 462] width 81 height 7
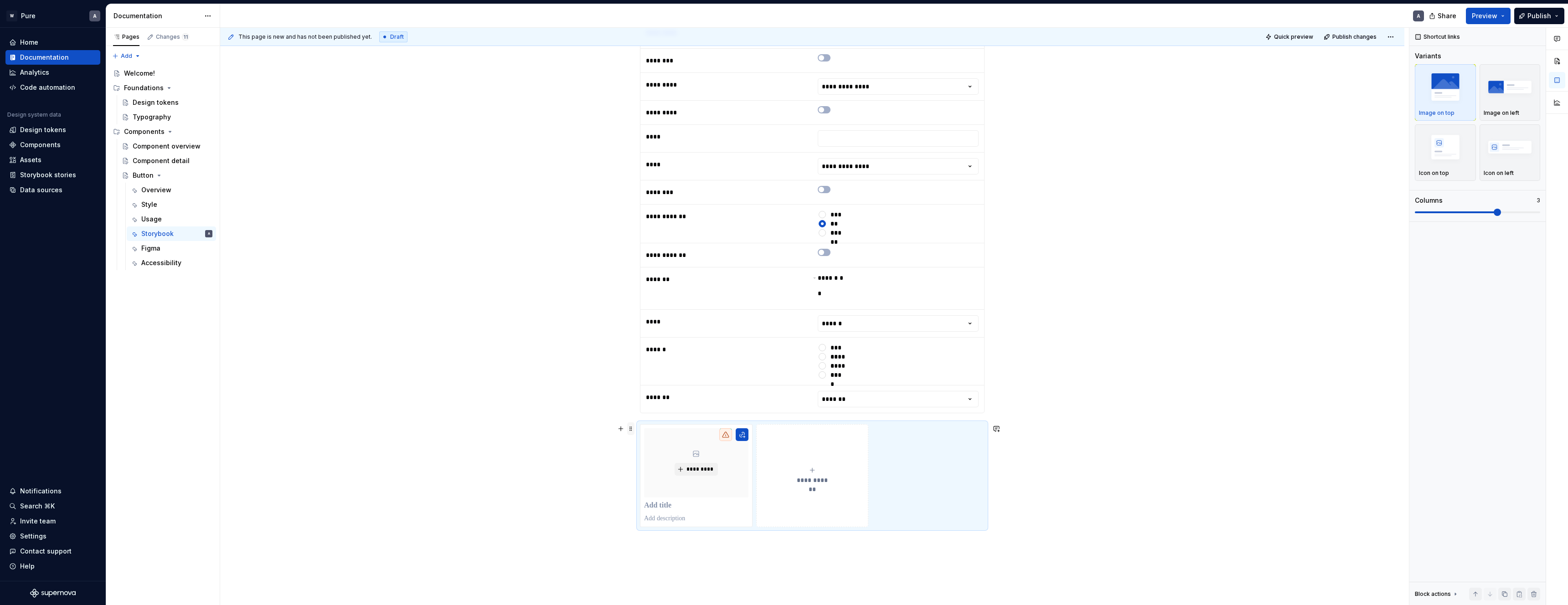
click at [634, 429] on span at bounding box center [631, 429] width 7 height 13
click at [660, 507] on div "Delete" at bounding box center [676, 509] width 59 height 9
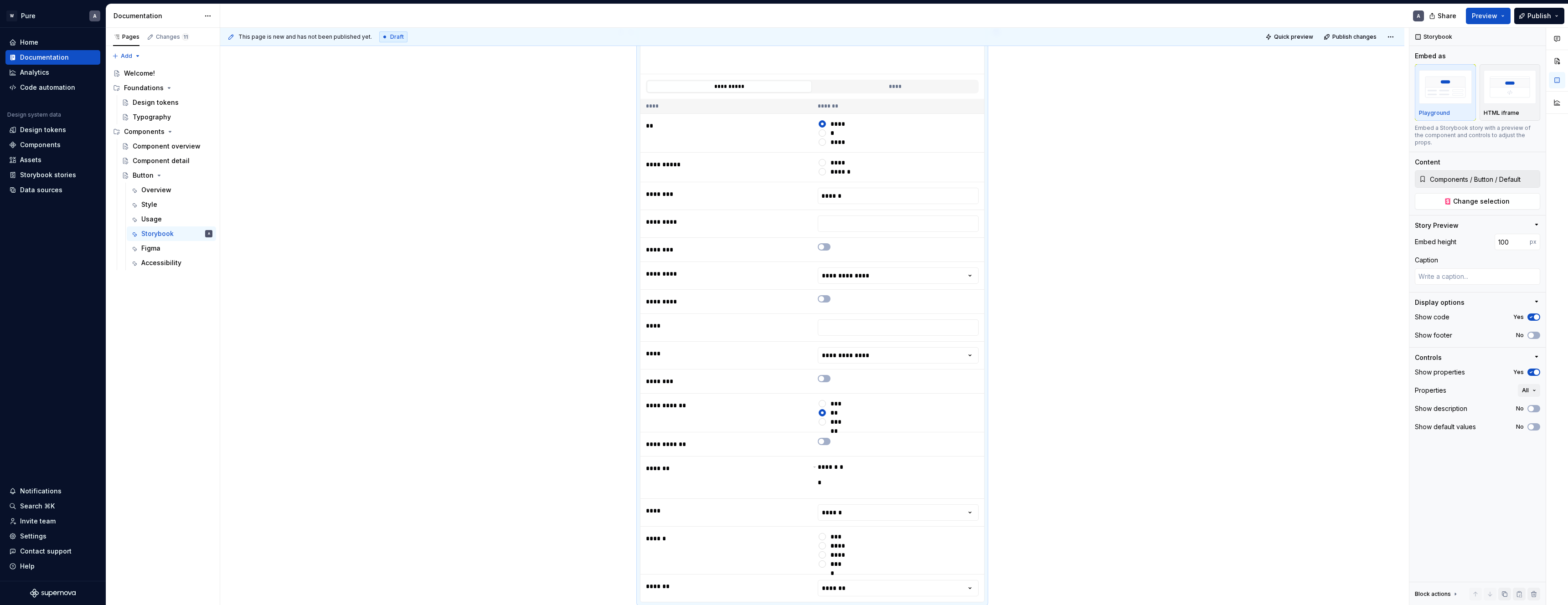
scroll to position [352, 0]
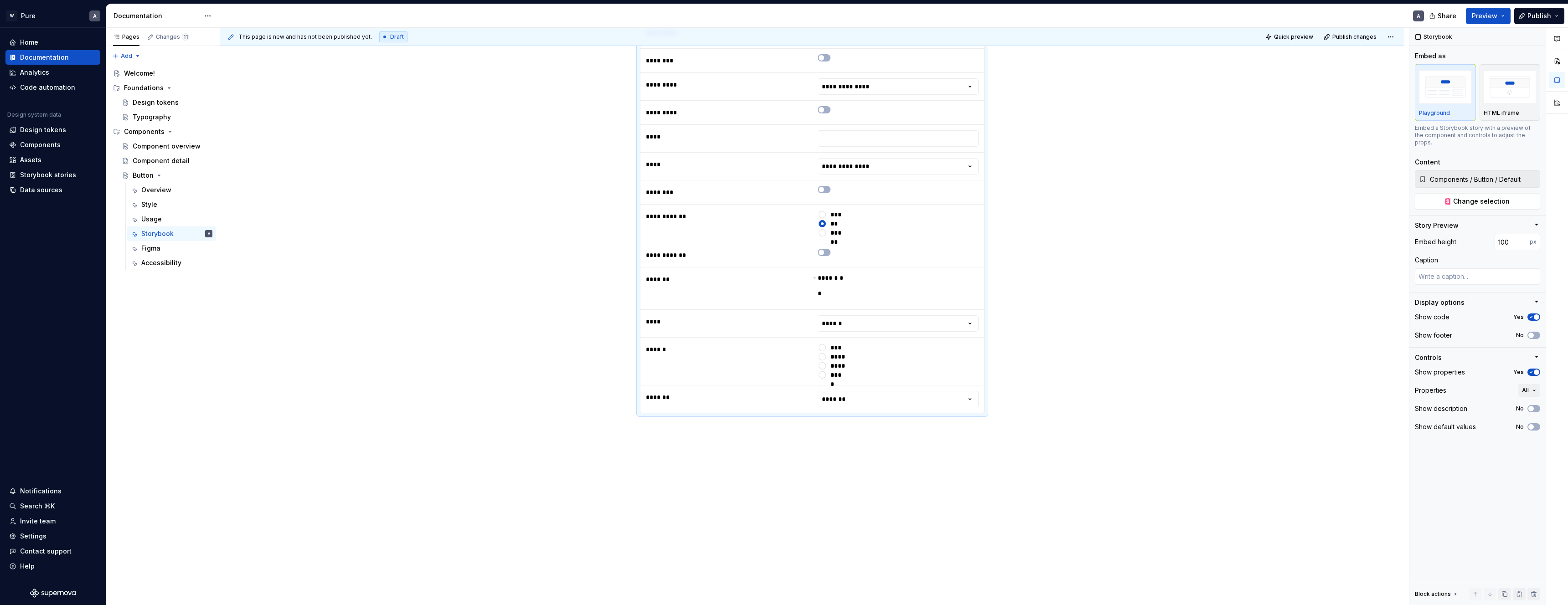
click at [660, 429] on div "**********" at bounding box center [812, 211] width 1184 height 789
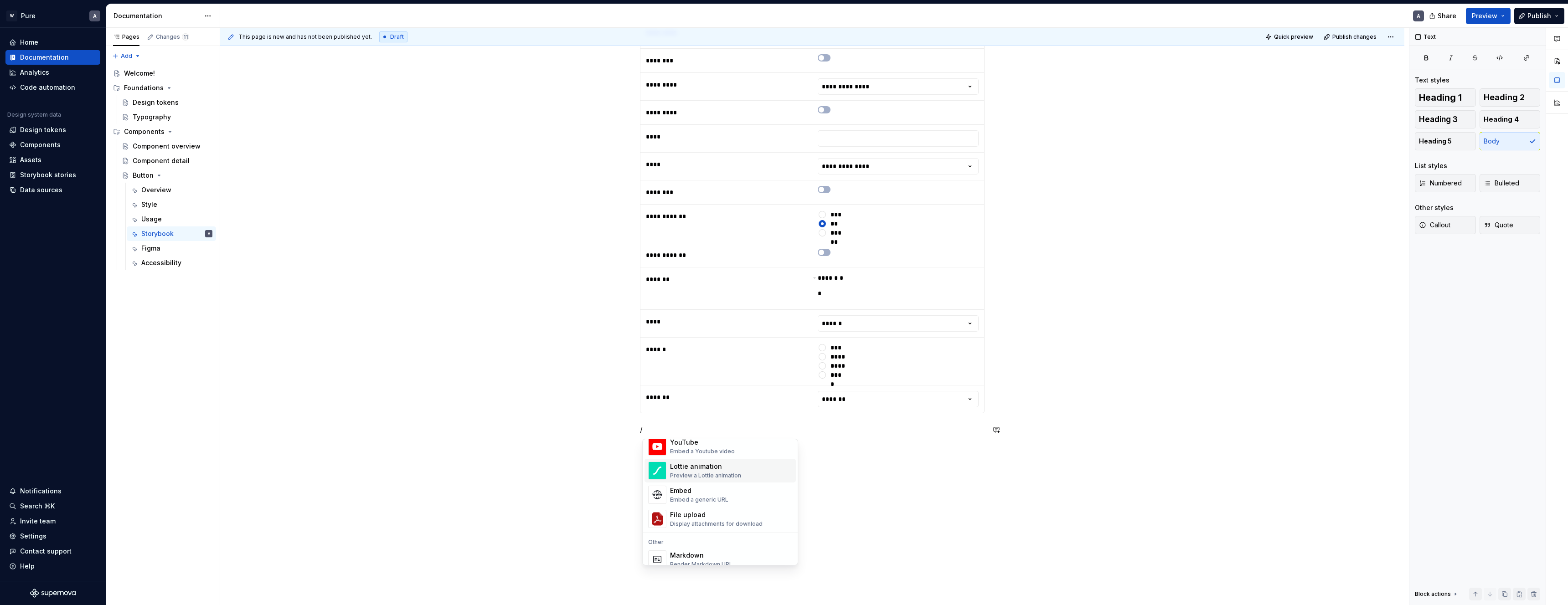
scroll to position [506, 0]
click at [711, 490] on div "Embed" at bounding box center [699, 487] width 59 height 9
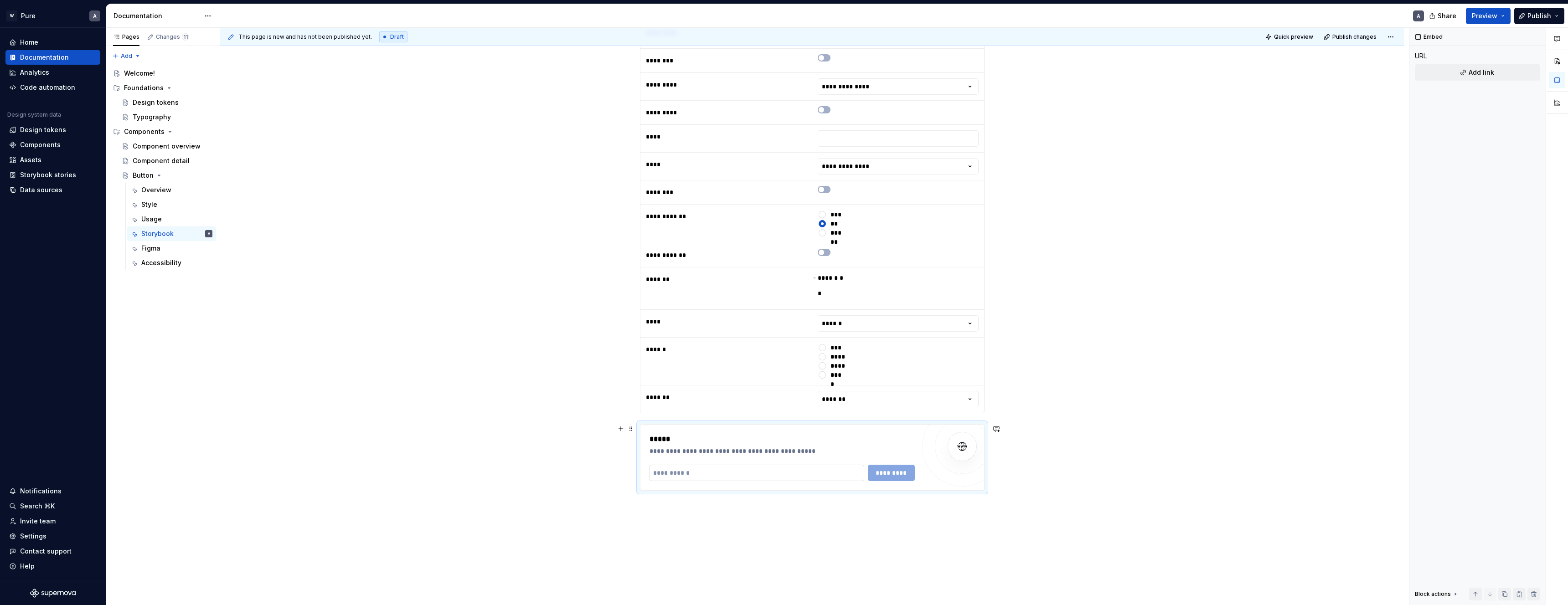
click at [710, 474] on input "text" at bounding box center [756, 473] width 215 height 16
click at [632, 429] on span at bounding box center [631, 429] width 7 height 13
click at [662, 506] on div "Delete" at bounding box center [676, 509] width 59 height 9
type textarea "*"
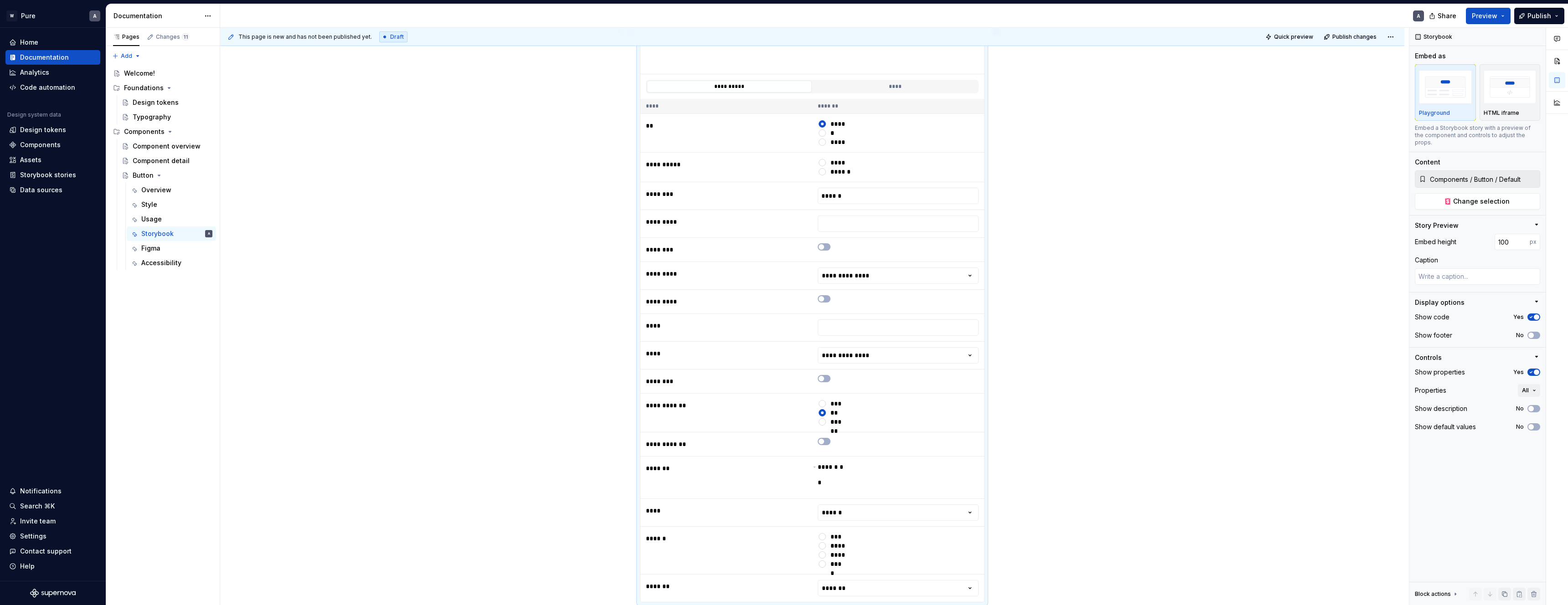
scroll to position [352, 0]
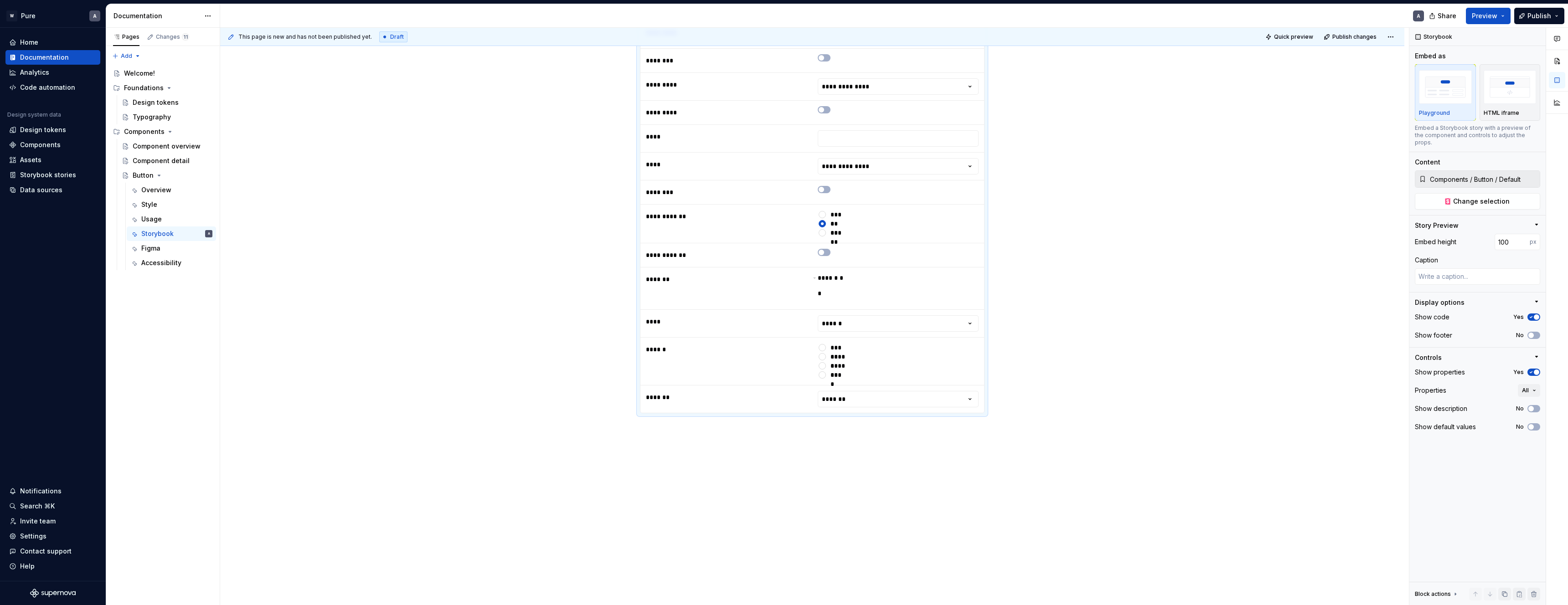
click at [661, 445] on div "**********" at bounding box center [812, 211] width 1184 height 789
click at [672, 432] on div "**********" at bounding box center [812, 211] width 1184 height 789
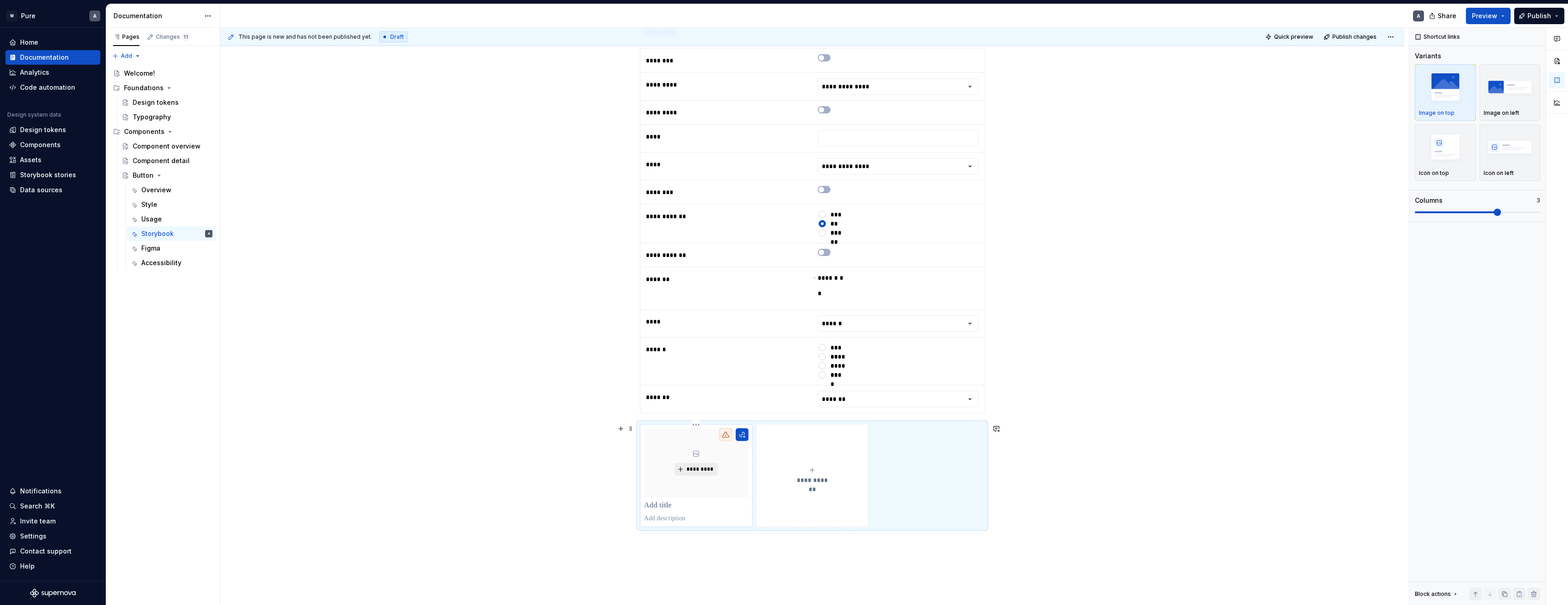
click at [699, 470] on span "*********" at bounding box center [699, 470] width 27 height 7
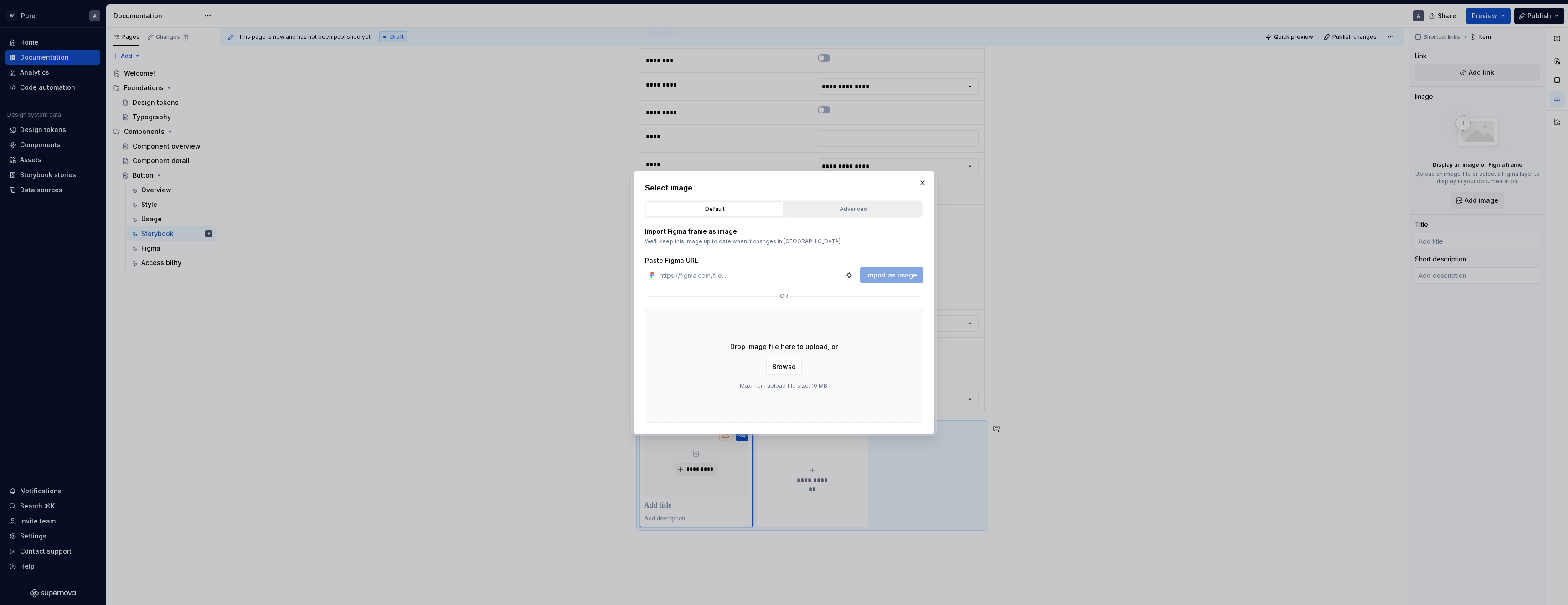
click at [813, 209] on div "Advanced" at bounding box center [854, 209] width 132 height 9
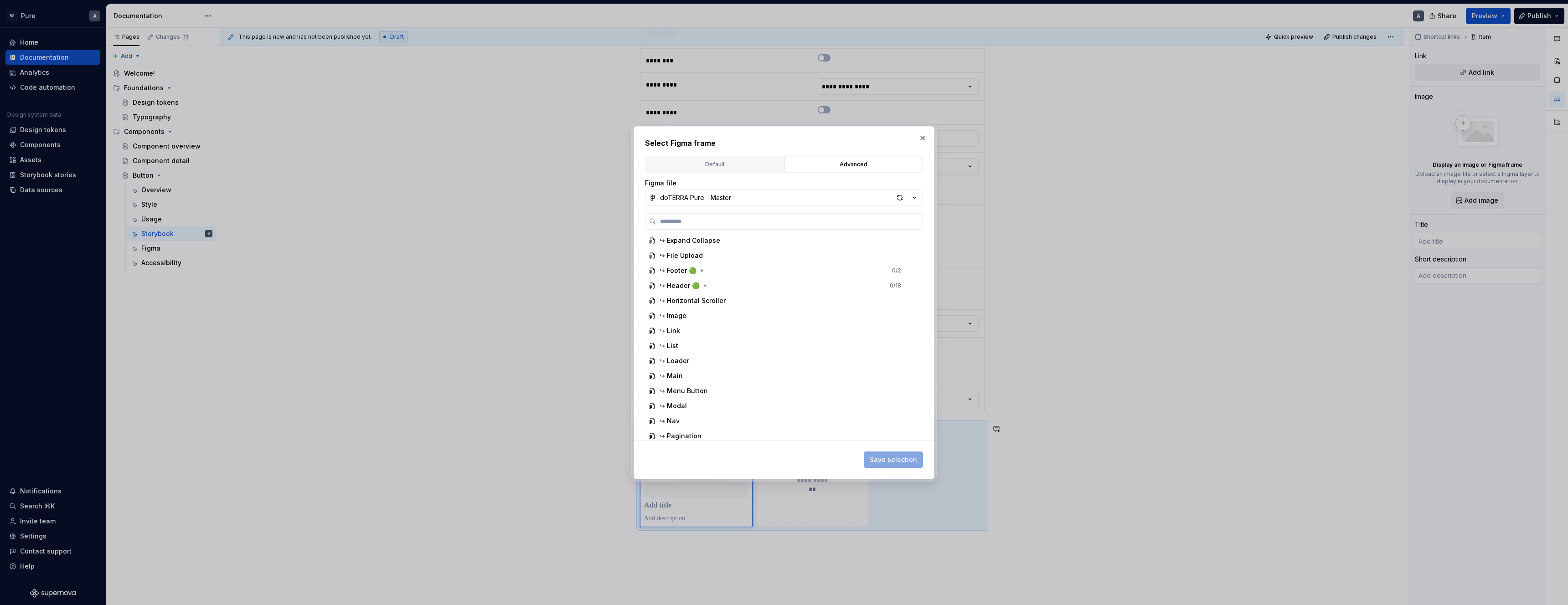
scroll to position [0, 0]
click at [751, 198] on button "doTERRA Pure - Master" at bounding box center [784, 197] width 278 height 16
click at [752, 200] on div "Select Figma frame Default Advanced Import Figma frame as image We’ll keep this…" at bounding box center [784, 302] width 1568 height 605
click at [915, 198] on icon "button" at bounding box center [914, 197] width 9 height 9
click at [784, 324] on div "Select Figma frame Default Advanced Import Figma frame as image We’ll keep this…" at bounding box center [784, 302] width 1568 height 605
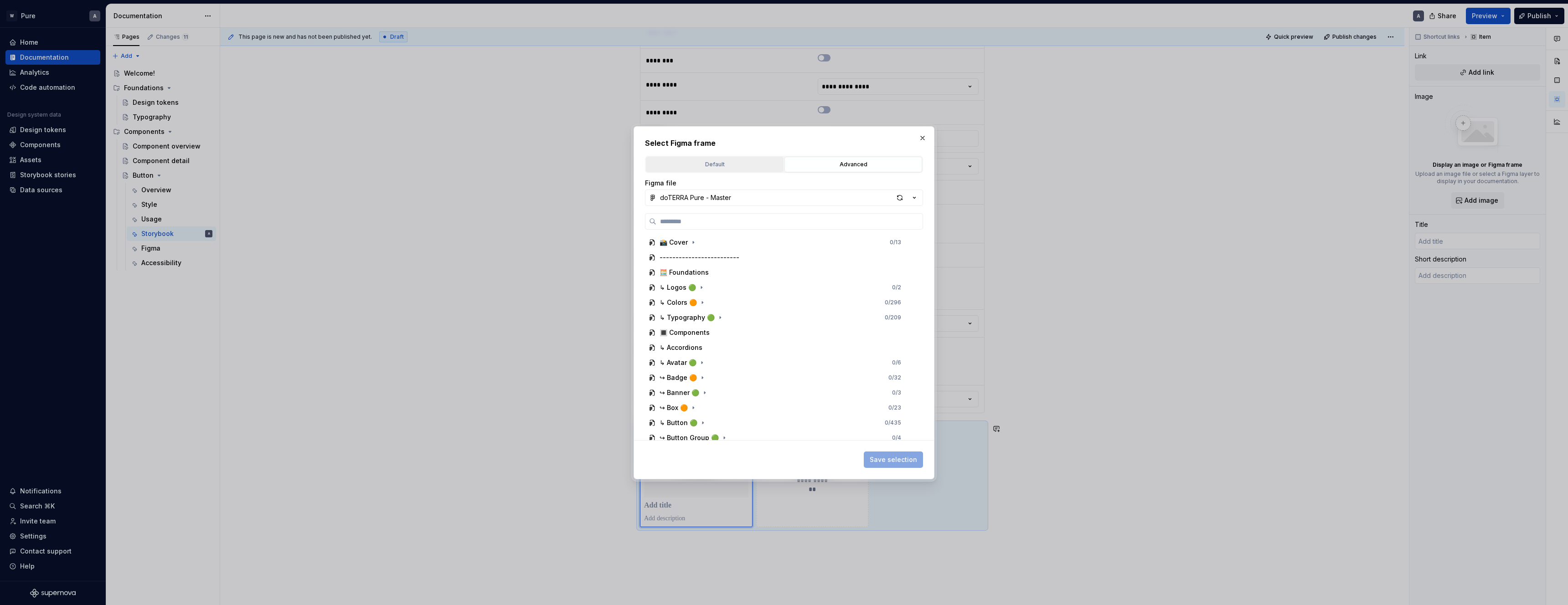
click at [727, 172] on button "Default" at bounding box center [714, 165] width 138 height 16
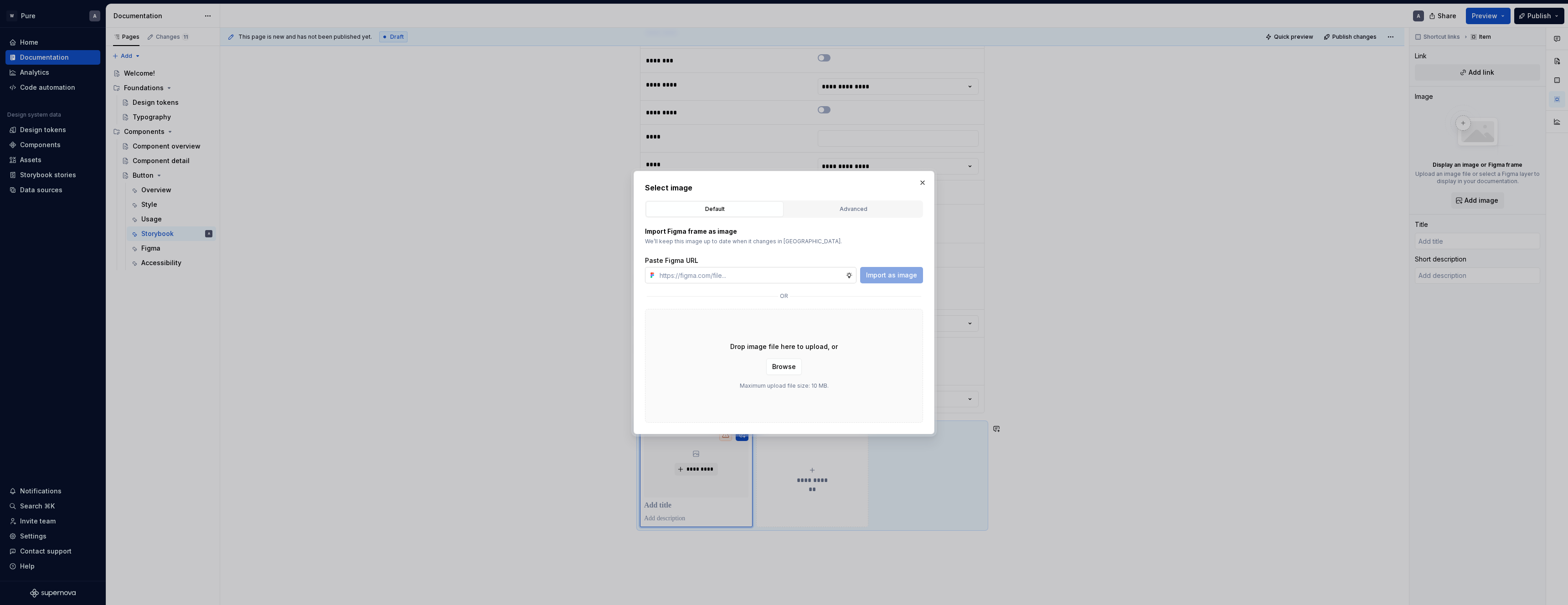
click at [699, 277] on input "text" at bounding box center [750, 275] width 189 height 16
click at [726, 252] on div "Import Figma frame as image We’ll keep this image up to date when it changes in…" at bounding box center [784, 255] width 278 height 57
click at [923, 182] on button "button" at bounding box center [923, 183] width 13 height 13
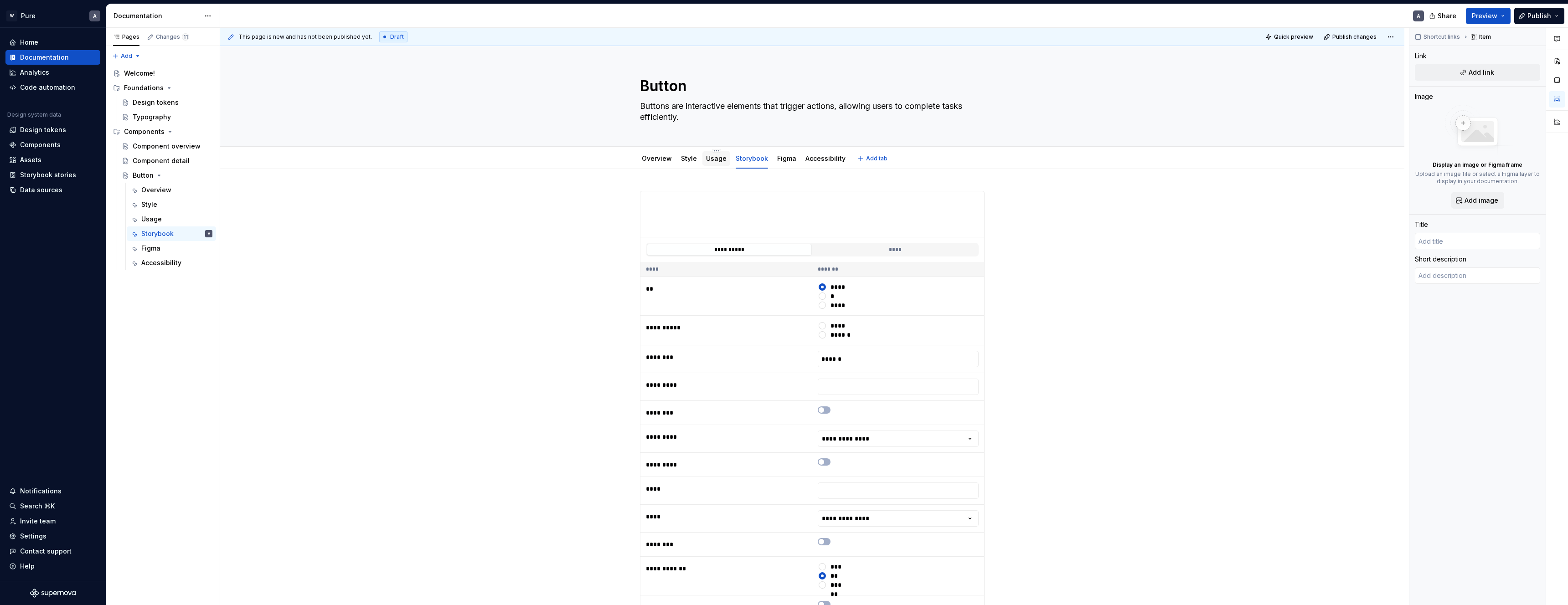
click at [723, 161] on link "Usage" at bounding box center [716, 158] width 20 height 7
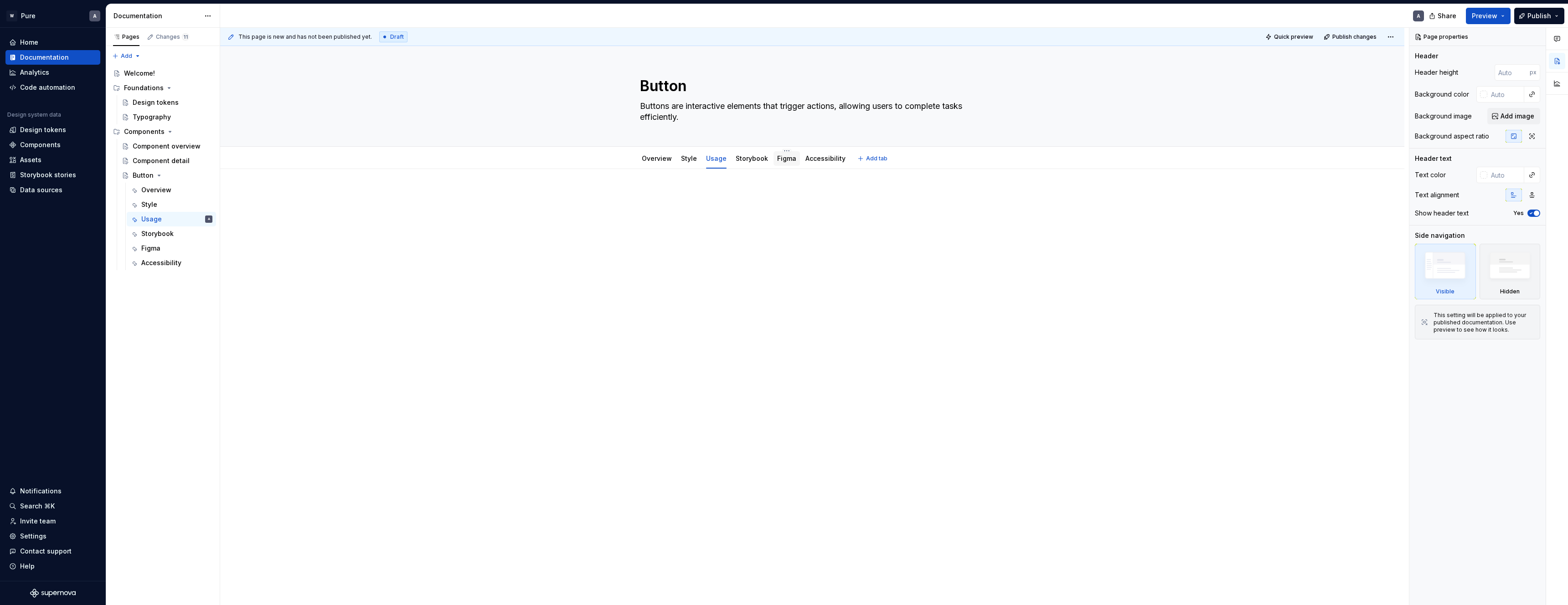
click at [780, 161] on link "Figma" at bounding box center [786, 158] width 19 height 7
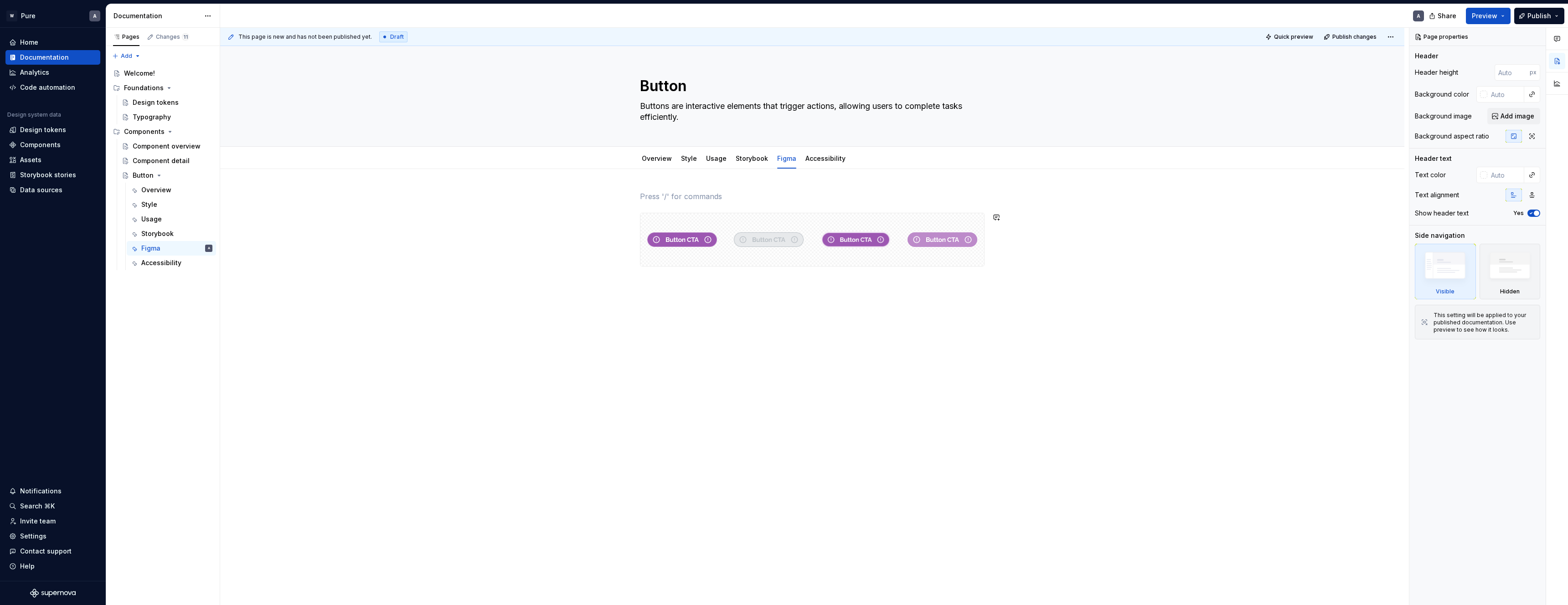
drag, startPoint x: 1061, startPoint y: 271, endPoint x: 993, endPoint y: 256, distance: 69.6
click at [1055, 269] on div "This page is new and has not been published yet. Draft Quick preview Publish ch…" at bounding box center [815, 316] width 1189 height 578
click at [837, 220] on div "Buttons State Focused" at bounding box center [858, 206] width 82 height 32
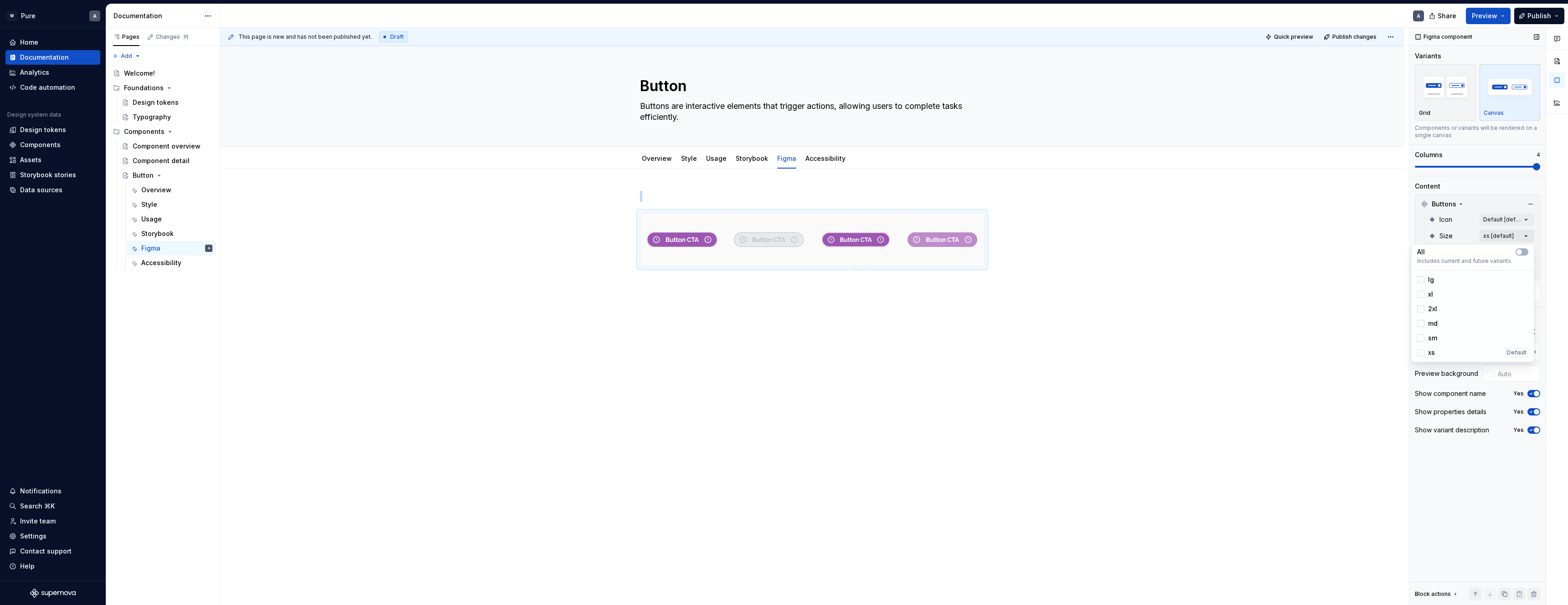
click at [1499, 239] on div "Comments Open comments No comments yet Select ‘Comment’ from the block context …" at bounding box center [1489, 316] width 159 height 578
click at [1423, 338] on div at bounding box center [1421, 338] width 7 height 7
click at [1423, 354] on div at bounding box center [1421, 353] width 7 height 7
click at [1421, 324] on div at bounding box center [1421, 324] width 7 height 7
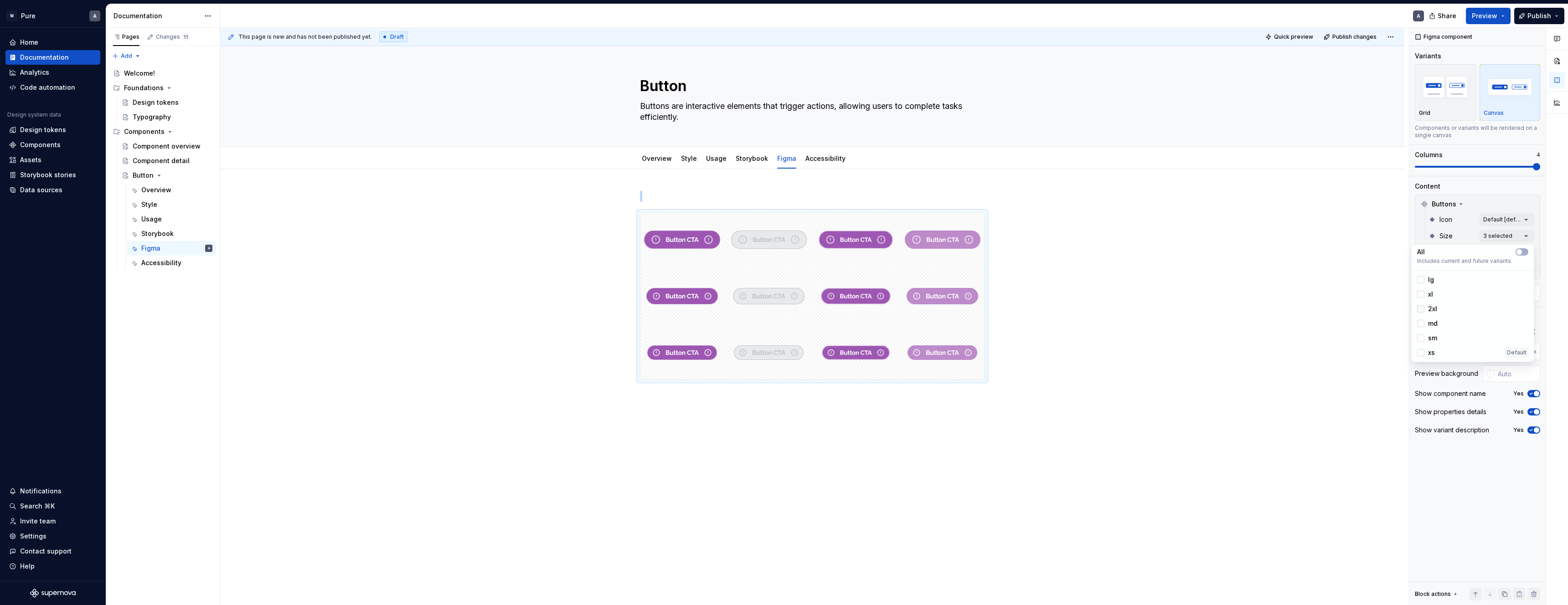
click at [1423, 306] on div at bounding box center [1421, 309] width 7 height 7
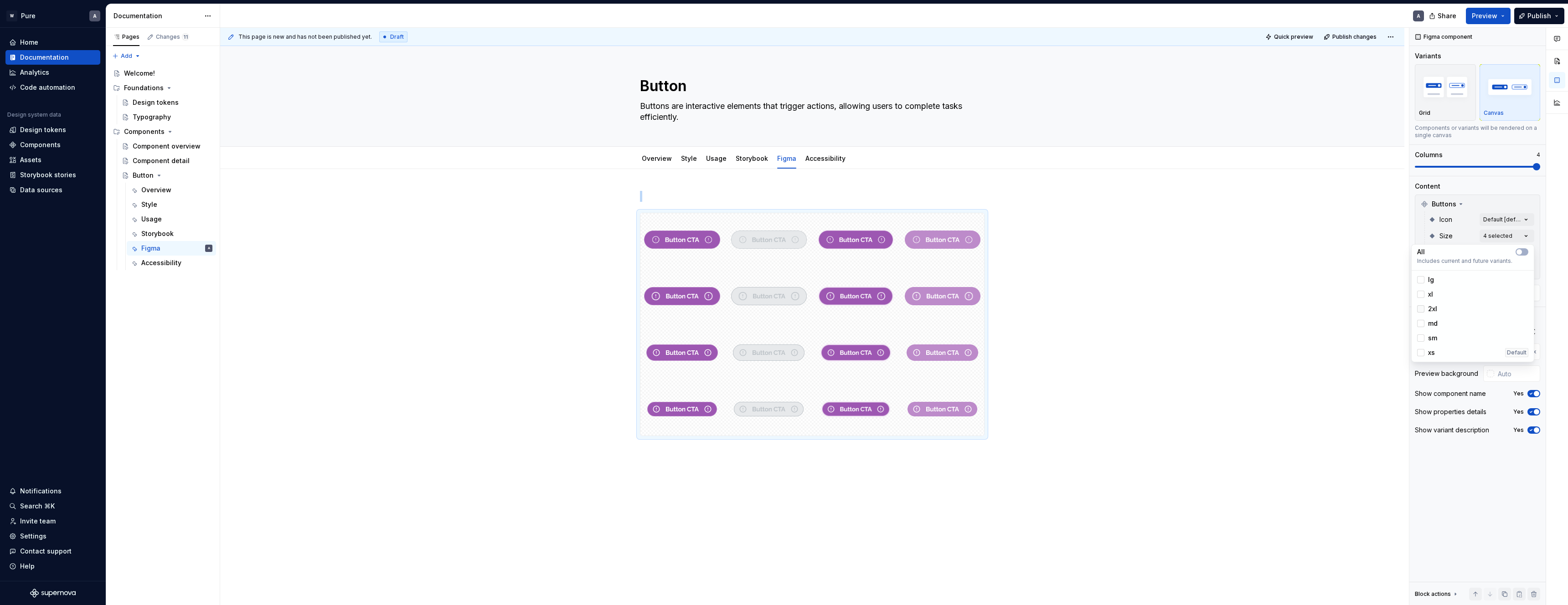
click at [1421, 309] on icon at bounding box center [1421, 309] width 0 height 0
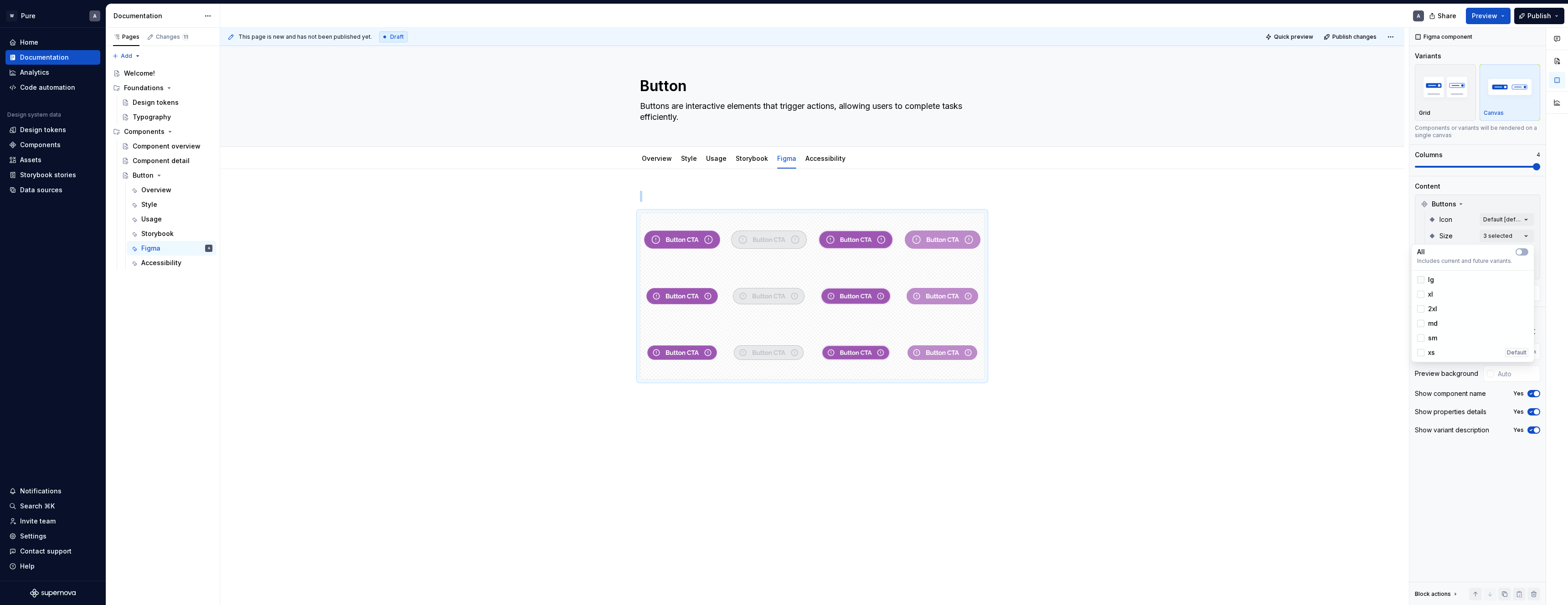
click at [1422, 280] on div at bounding box center [1421, 280] width 7 height 7
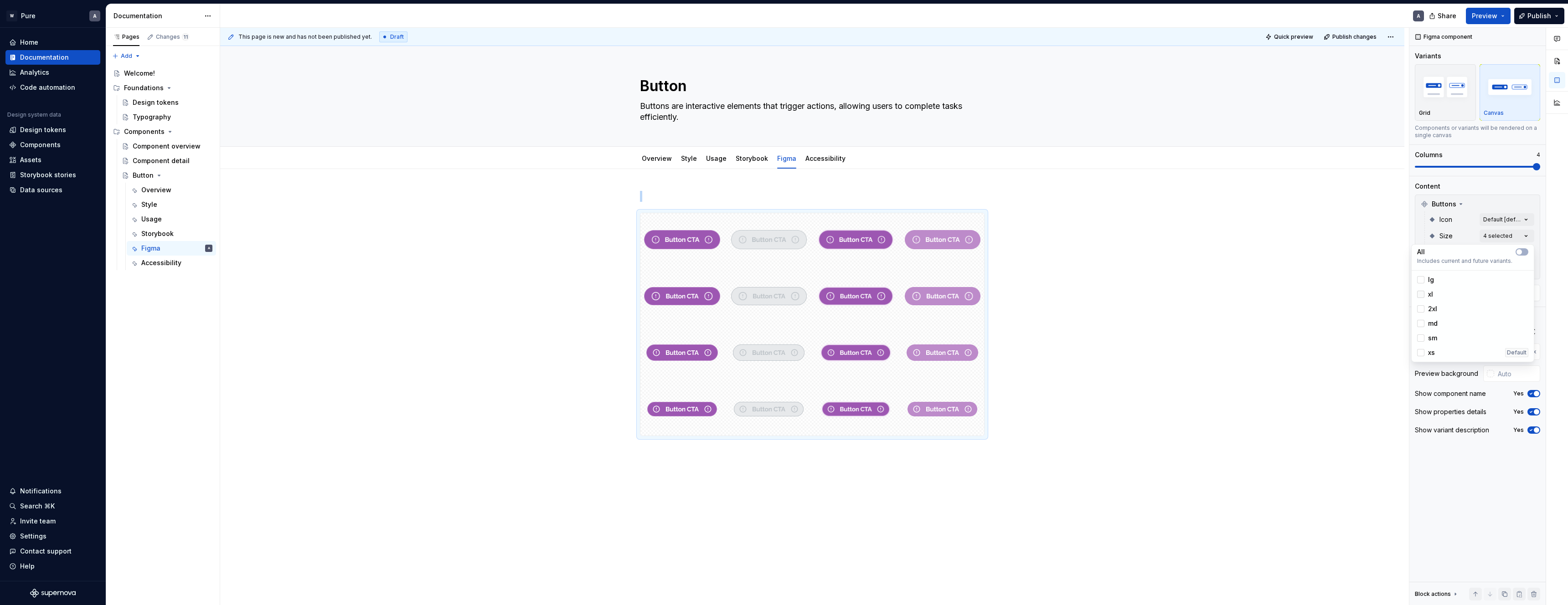
click at [1423, 295] on div at bounding box center [1421, 294] width 7 height 7
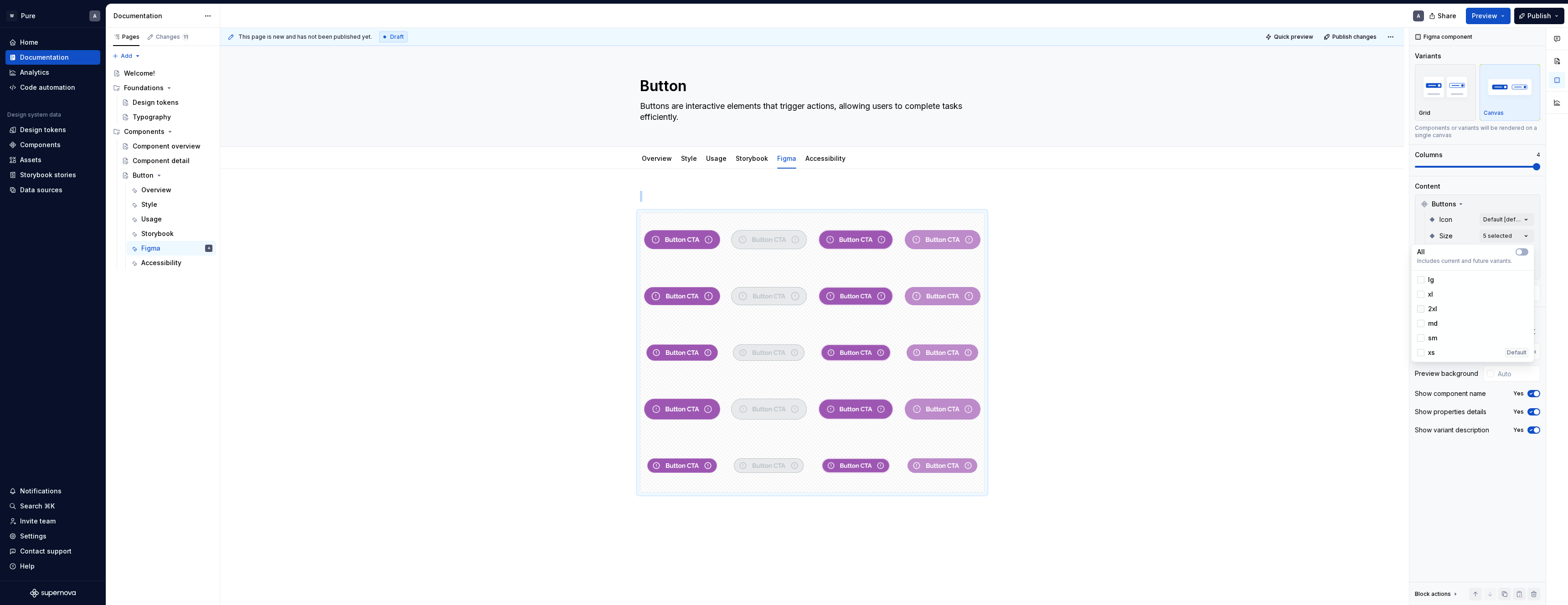
click at [1423, 308] on div at bounding box center [1421, 309] width 7 height 7
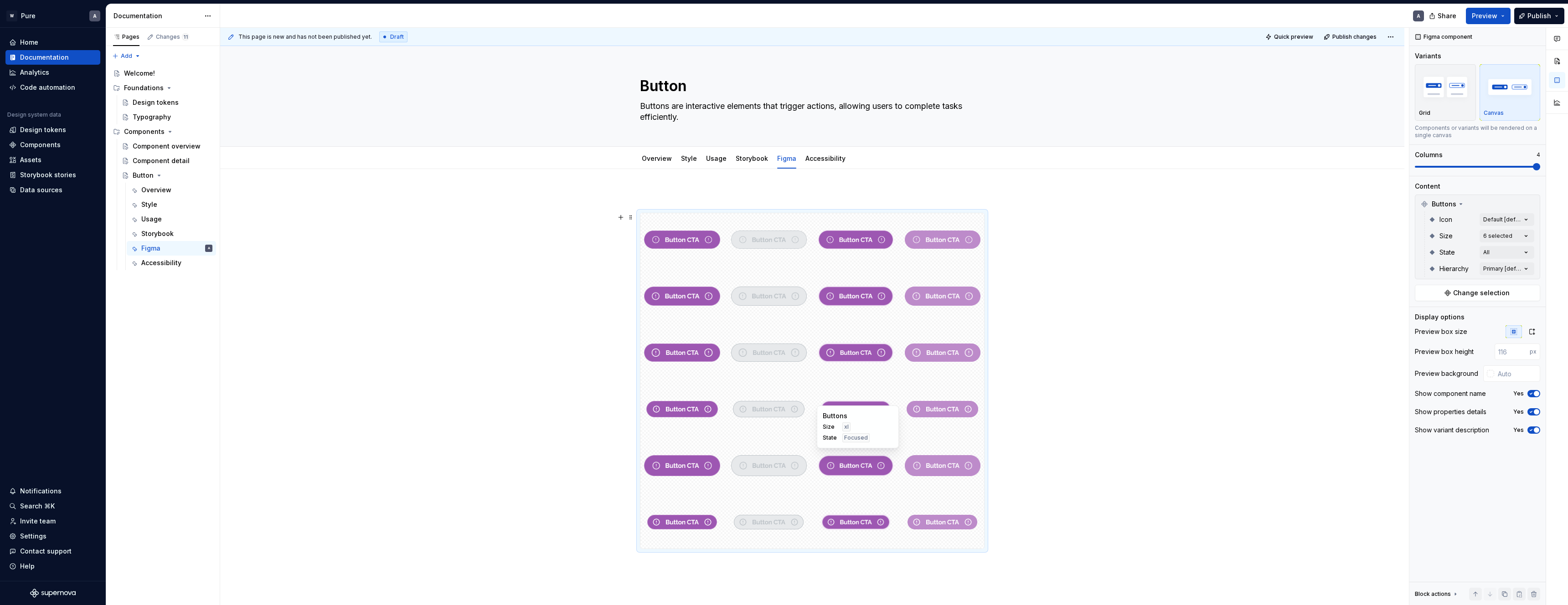
drag, startPoint x: 897, startPoint y: 472, endPoint x: 882, endPoint y: 470, distance: 15.1
click at [897, 471] on html "W Pure A Home Documentation Analytics Code automation Design system data Design…" at bounding box center [784, 302] width 1568 height 605
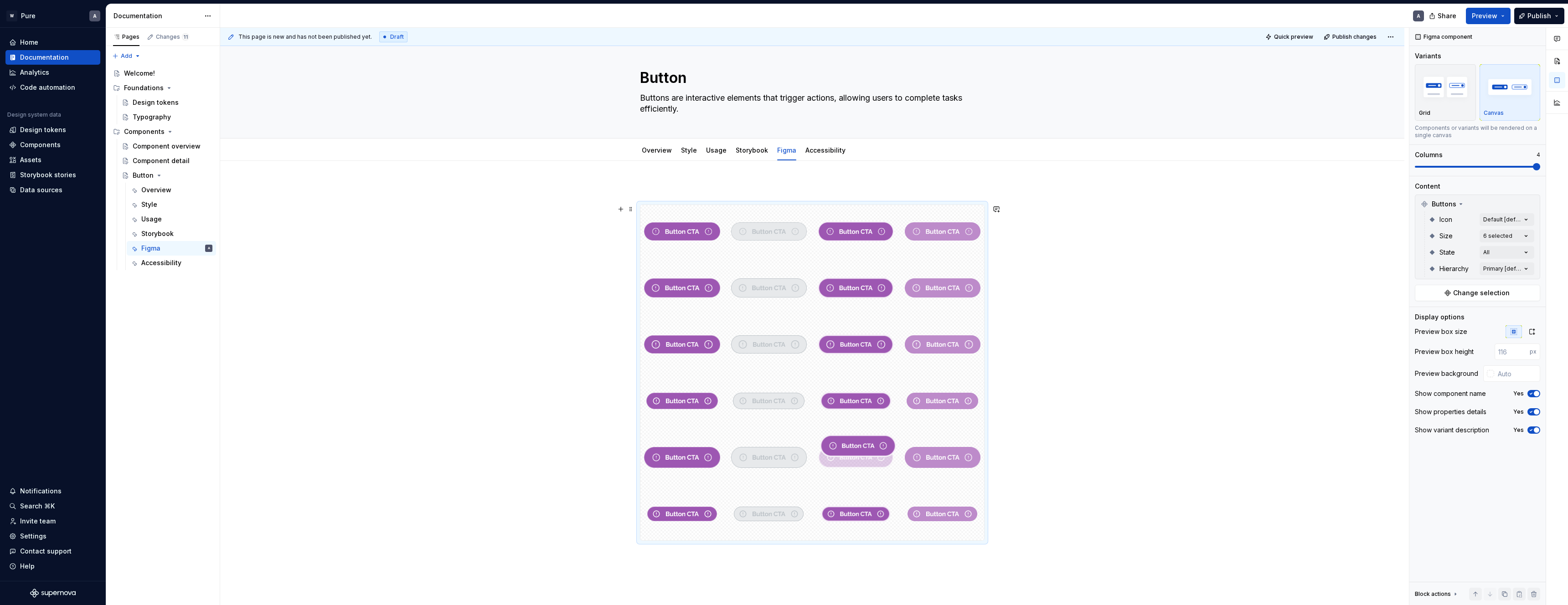
drag, startPoint x: 873, startPoint y: 472, endPoint x: 876, endPoint y: 494, distance: 22.2
click at [876, 495] on body "W Pure A Home Documentation Analytics Code automation Design system data Design…" at bounding box center [784, 302] width 1568 height 605
click at [1503, 238] on div "Comments Open comments No comments yet Select ‘Comment’ from the block context …" at bounding box center [1489, 316] width 159 height 578
click at [1524, 251] on button "button" at bounding box center [1522, 252] width 13 height 7
drag, startPoint x: 1059, startPoint y: 428, endPoint x: 1002, endPoint y: 442, distance: 58.7
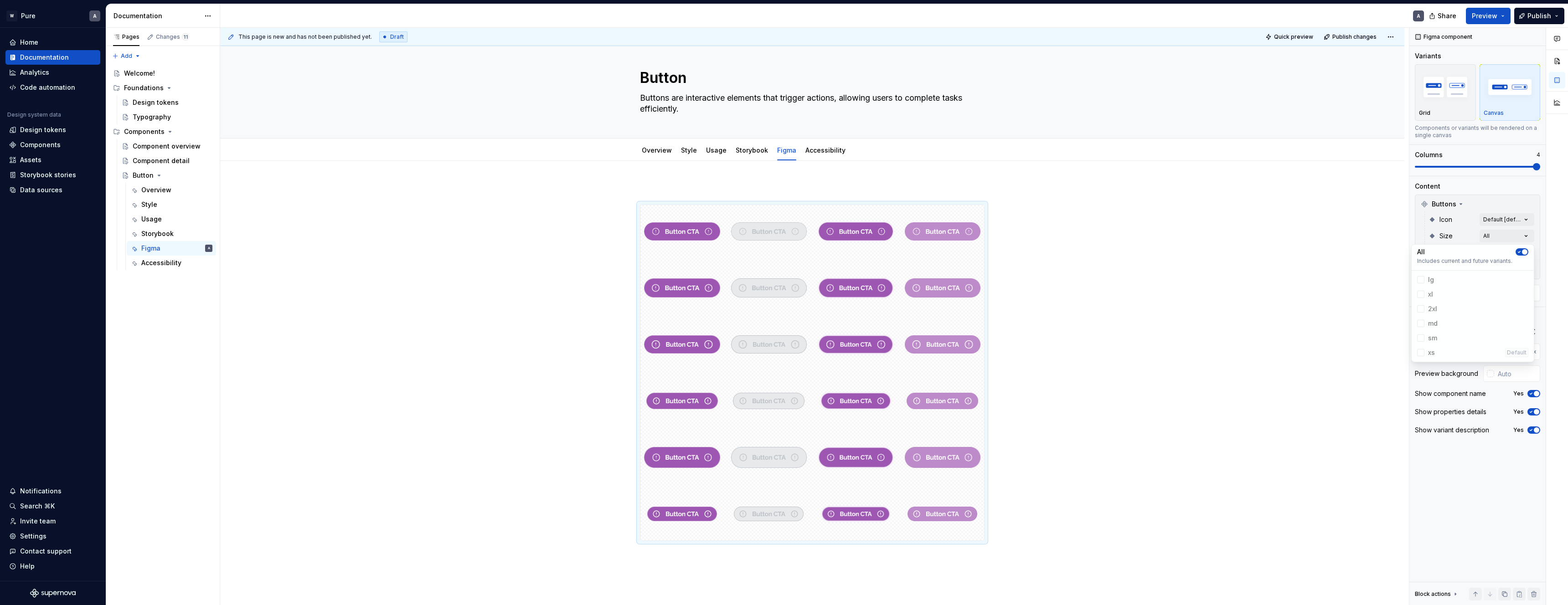
click at [1056, 428] on html "W Pure A Home Documentation Analytics Code automation Design system data Design…" at bounding box center [784, 302] width 1568 height 605
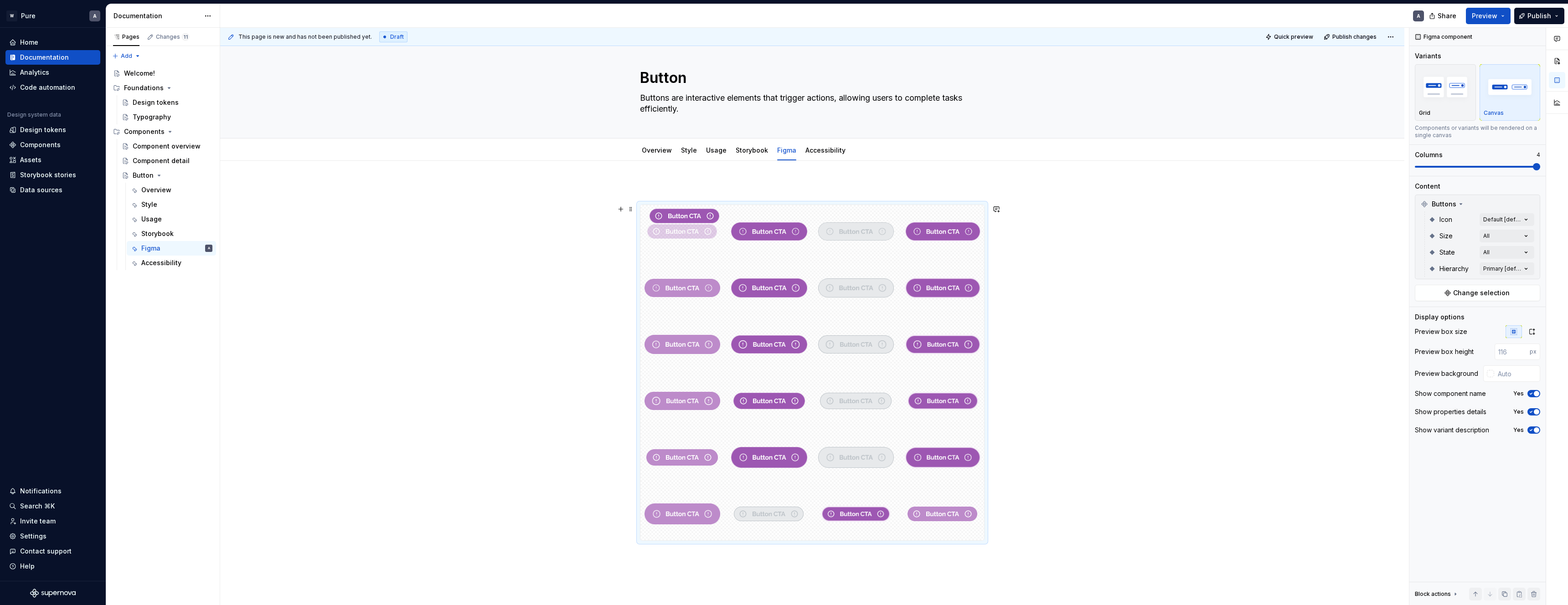
drag, startPoint x: 674, startPoint y: 516, endPoint x: 668, endPoint y: 250, distance: 266.1
click at [668, 250] on body "W Pure A Home Documentation Analytics Code automation Design system data Design…" at bounding box center [784, 302] width 1568 height 605
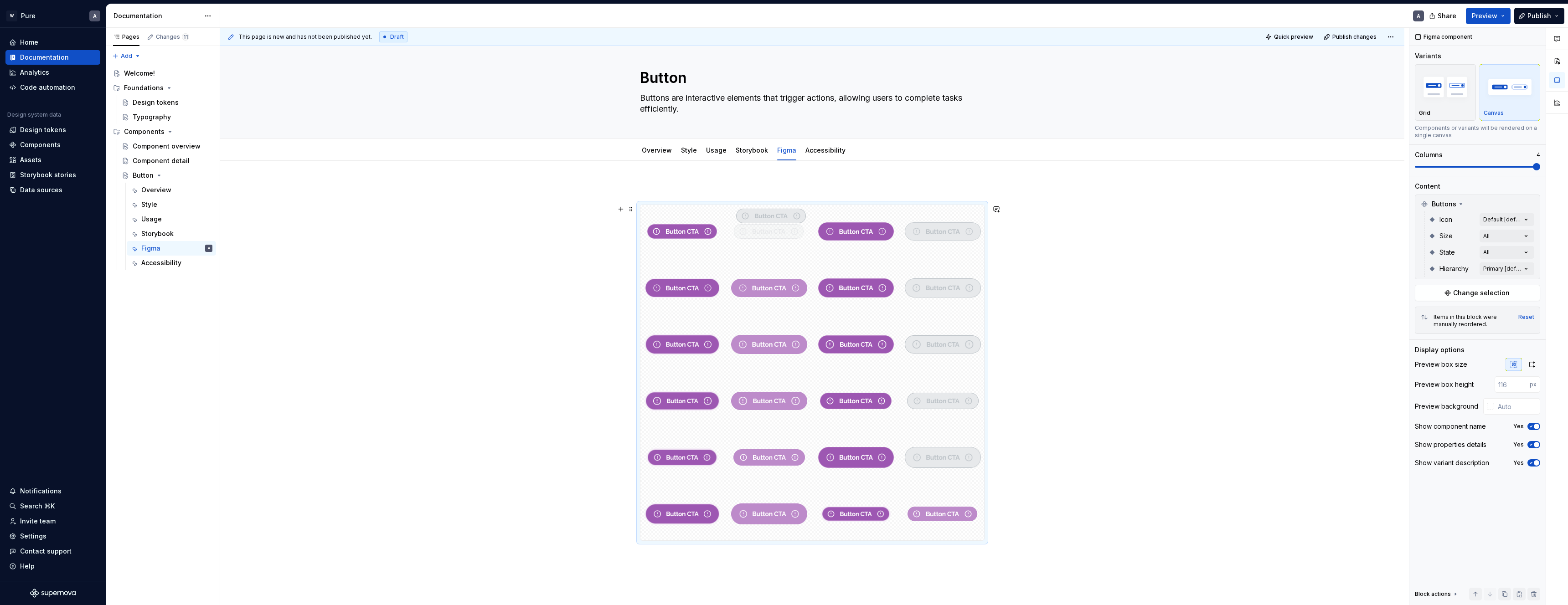
drag, startPoint x: 763, startPoint y: 512, endPoint x: 759, endPoint y: 253, distance: 259.0
click at [747, 243] on body "W Pure A Home Documentation Analytics Code automation Design system data Design…" at bounding box center [784, 302] width 1568 height 605
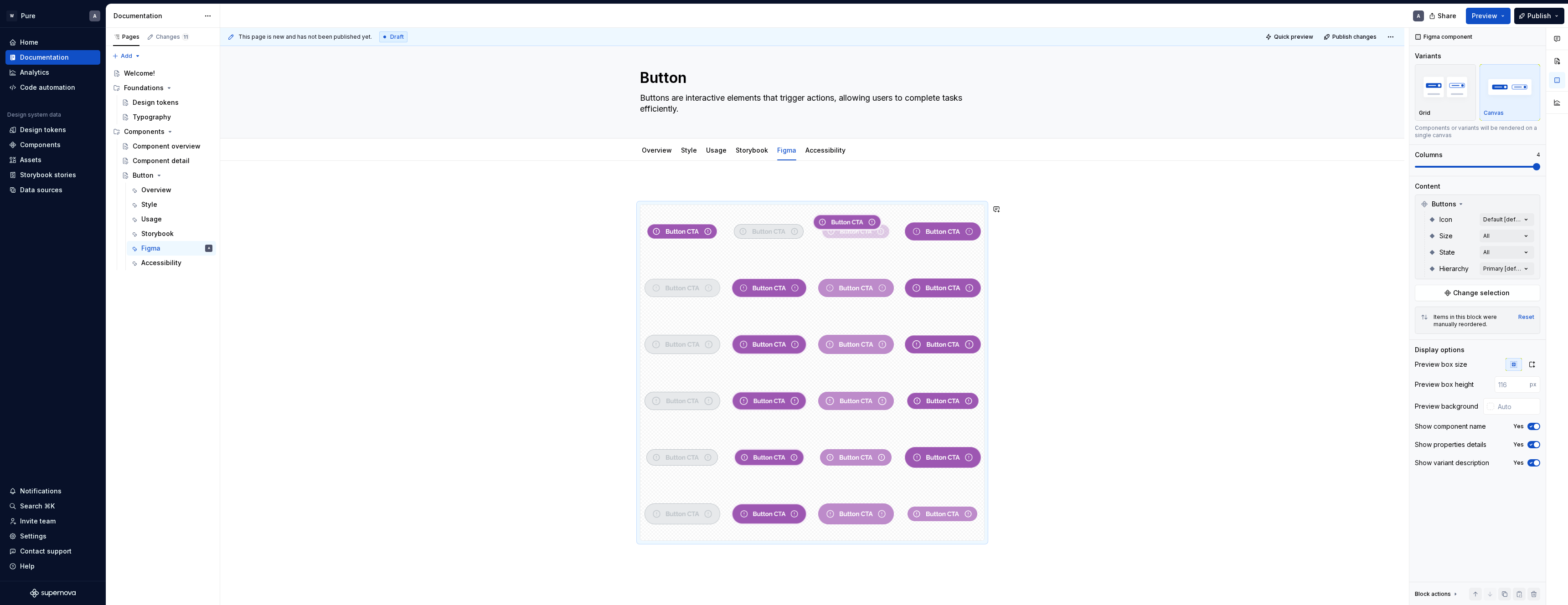
drag, startPoint x: 856, startPoint y: 507, endPoint x: 848, endPoint y: 241, distance: 266.1
click at [848, 241] on body "W Pure A Home Documentation Analytics Code automation Design system data Design…" at bounding box center [784, 302] width 1568 height 605
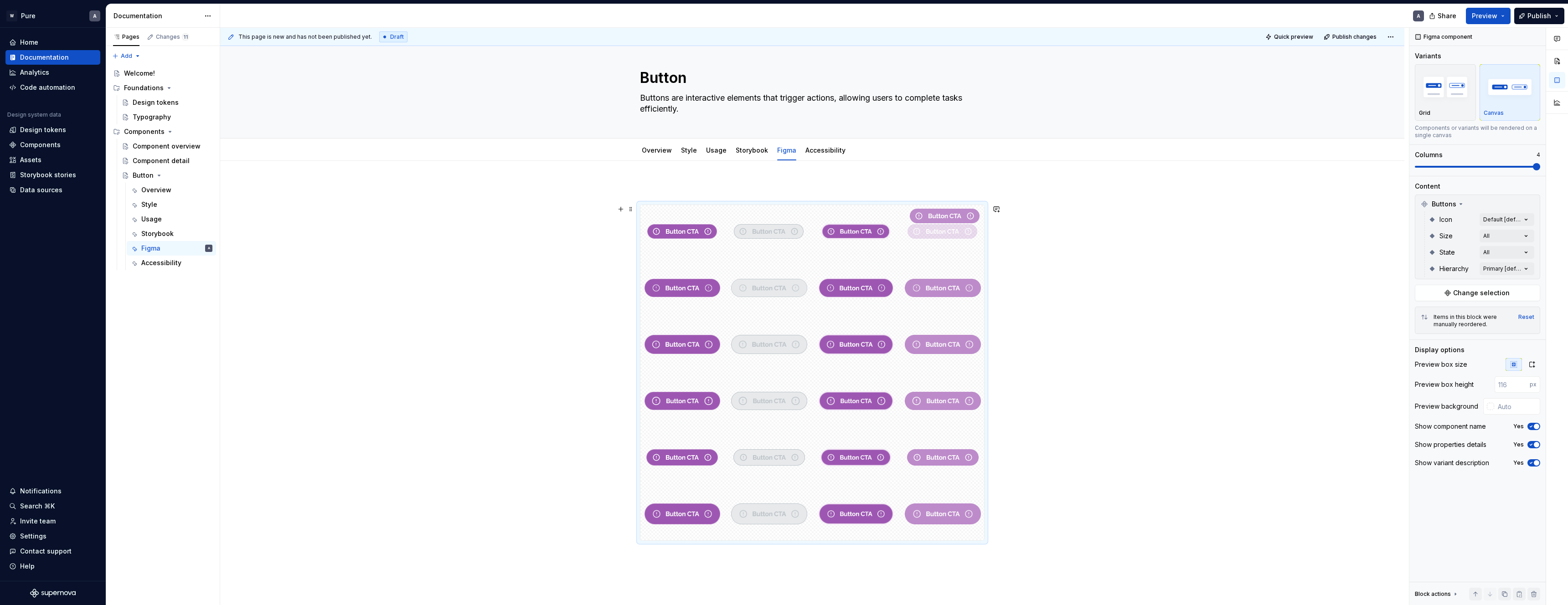
drag, startPoint x: 938, startPoint y: 484, endPoint x: 927, endPoint y: 244, distance: 240.3
click at [928, 241] on body "W Pure A Home Documentation Analytics Code automation Design system data Design…" at bounding box center [784, 302] width 1568 height 605
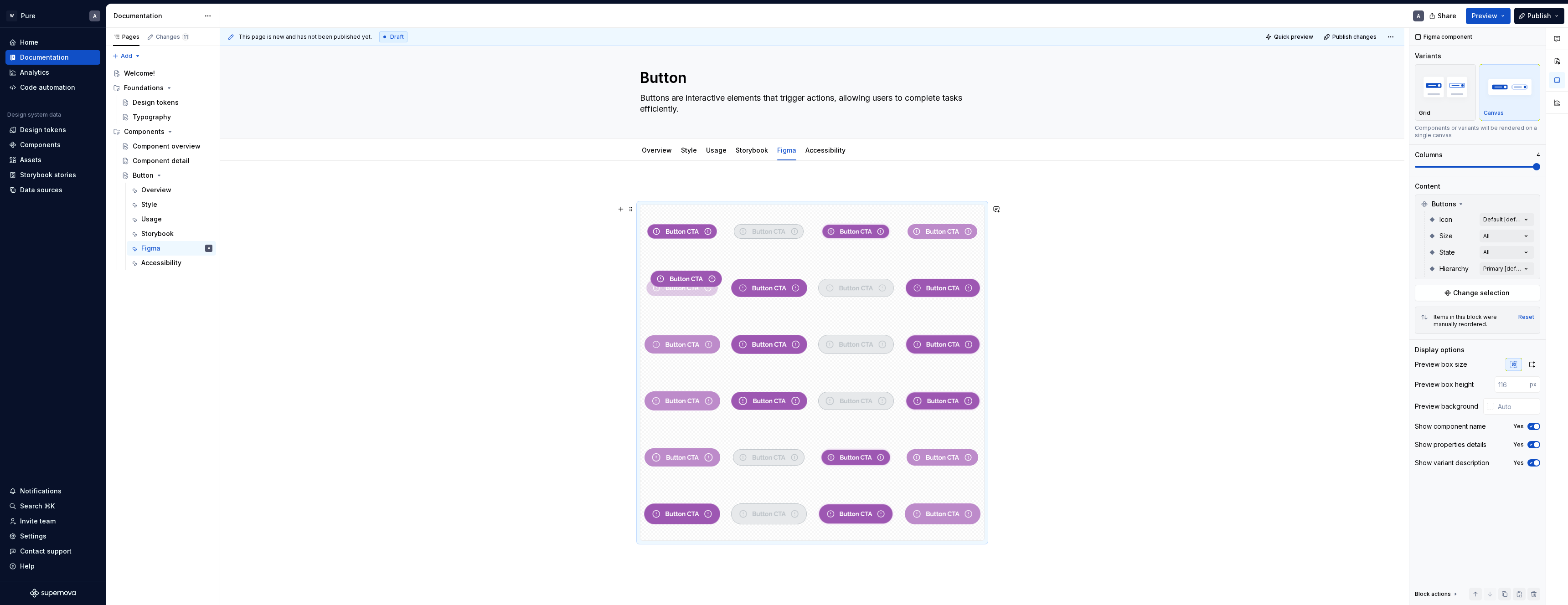
drag, startPoint x: 690, startPoint y: 455, endPoint x: 691, endPoint y: 294, distance: 161.0
click at [691, 294] on body "W Pure A Home Documentation Analytics Code automation Design system data Design…" at bounding box center [784, 302] width 1568 height 605
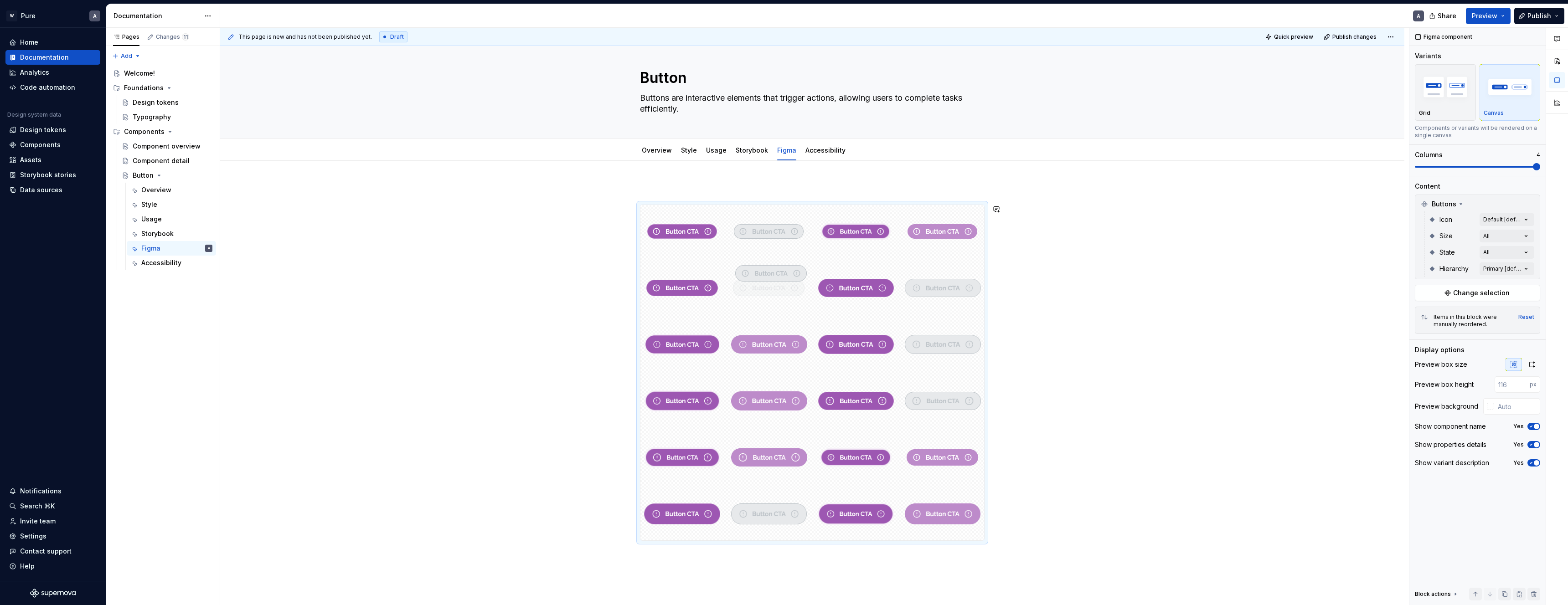
drag, startPoint x: 763, startPoint y: 459, endPoint x: 770, endPoint y: 302, distance: 157.2
click at [770, 302] on body "W Pure A Home Documentation Analytics Code automation Design system data Design…" at bounding box center [784, 302] width 1568 height 605
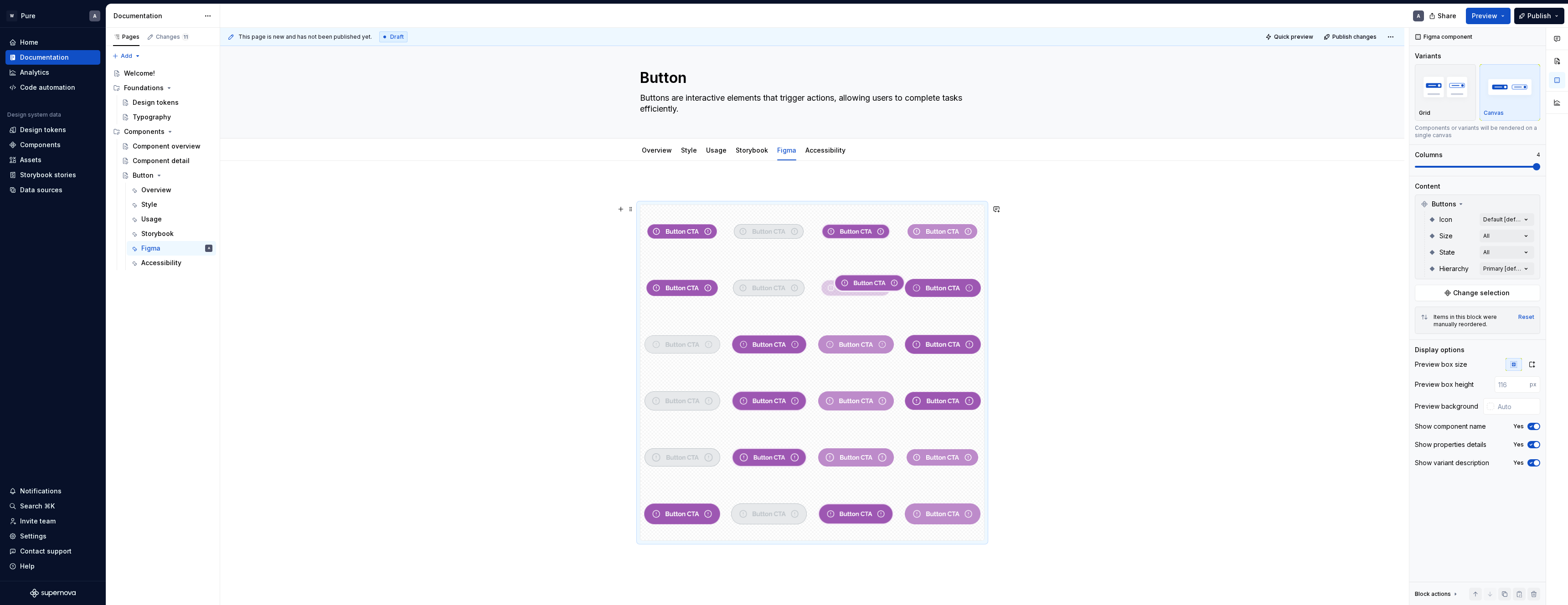
drag, startPoint x: 842, startPoint y: 459, endPoint x: 854, endPoint y: 295, distance: 164.4
click at [854, 295] on body "W Pure A Home Documentation Analytics Code automation Design system data Design…" at bounding box center [784, 302] width 1568 height 605
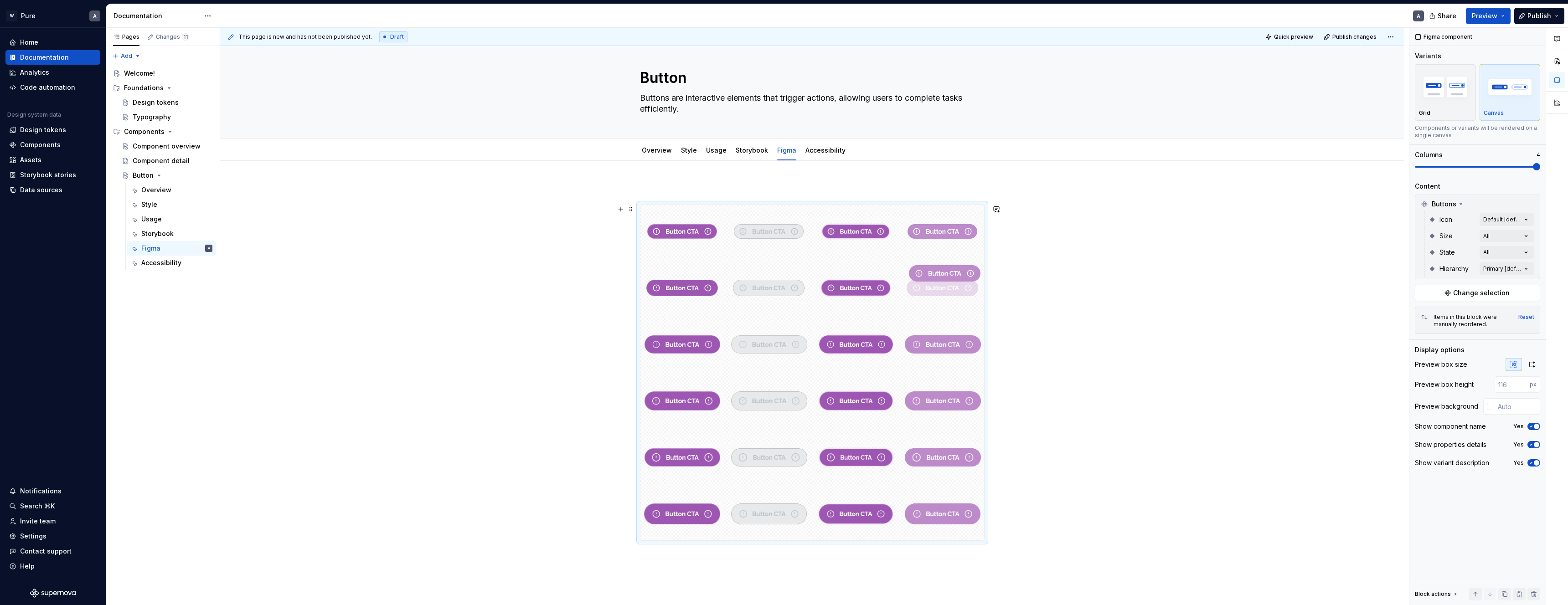
drag, startPoint x: 933, startPoint y: 451, endPoint x: 934, endPoint y: 297, distance: 154.0
click at [934, 297] on body "W Pure A Home Documentation Analytics Code automation Design system data Design…" at bounding box center [784, 302] width 1568 height 605
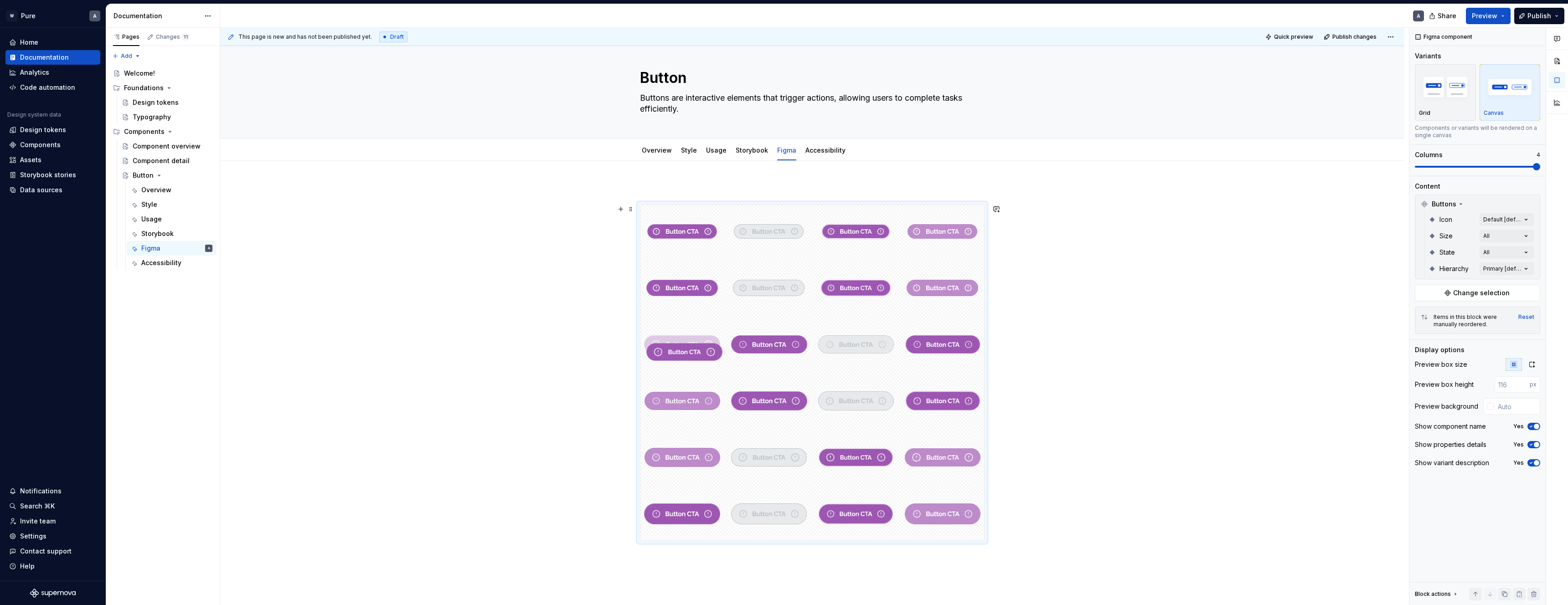
drag, startPoint x: 685, startPoint y: 448, endPoint x: 685, endPoint y: 360, distance: 88.0
click at [685, 360] on body "W Pure A Home Documentation Analytics Code automation Design system data Design…" at bounding box center [784, 302] width 1568 height 605
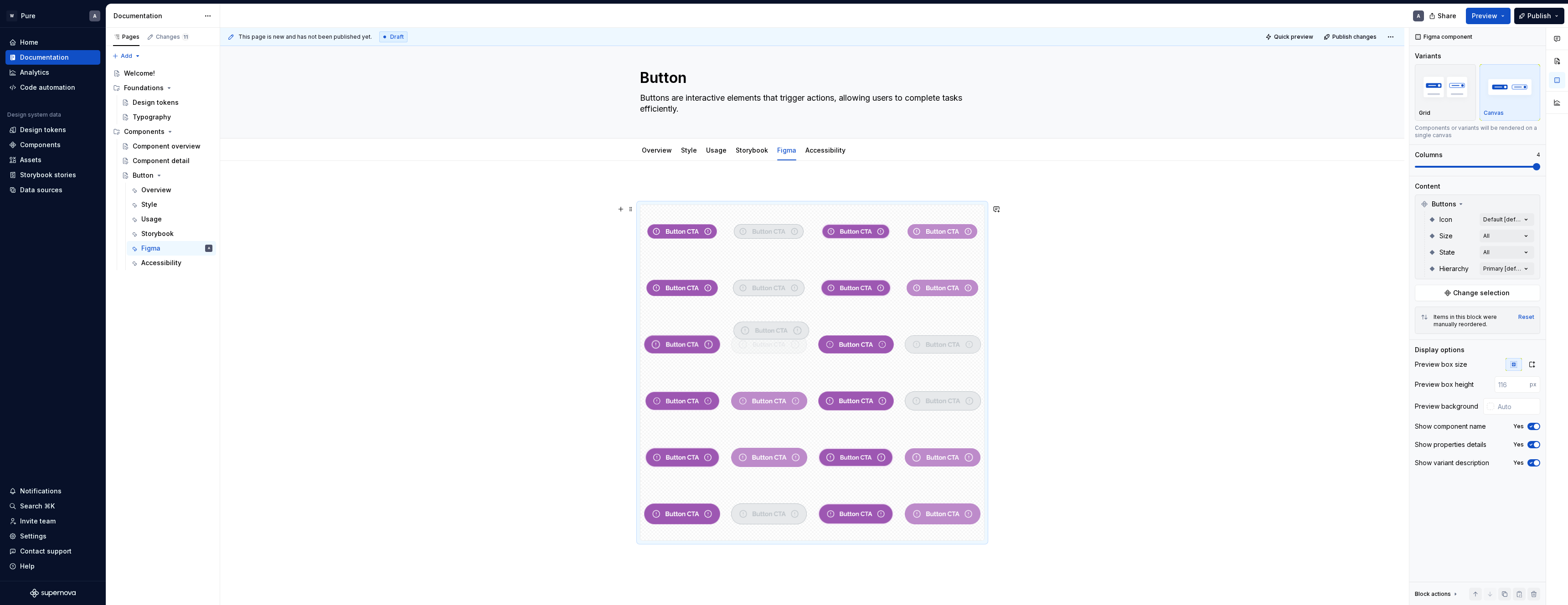
drag, startPoint x: 768, startPoint y: 460, endPoint x: 754, endPoint y: 357, distance: 103.9
click at [754, 357] on body "W Pure A Home Documentation Analytics Code automation Design system data Design…" at bounding box center [784, 302] width 1568 height 605
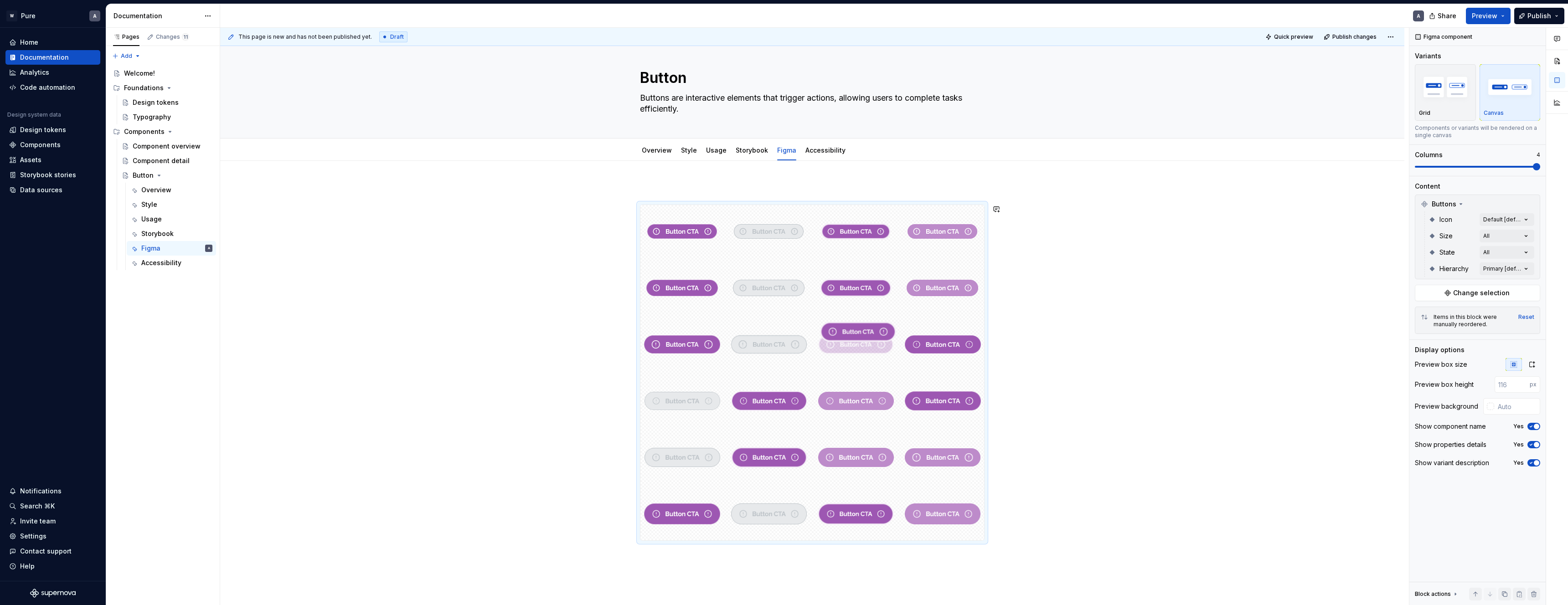
drag, startPoint x: 858, startPoint y: 461, endPoint x: 847, endPoint y: 357, distance: 104.6
click at [847, 357] on body "W Pure A Home Documentation Analytics Code automation Design system data Design…" at bounding box center [784, 302] width 1568 height 605
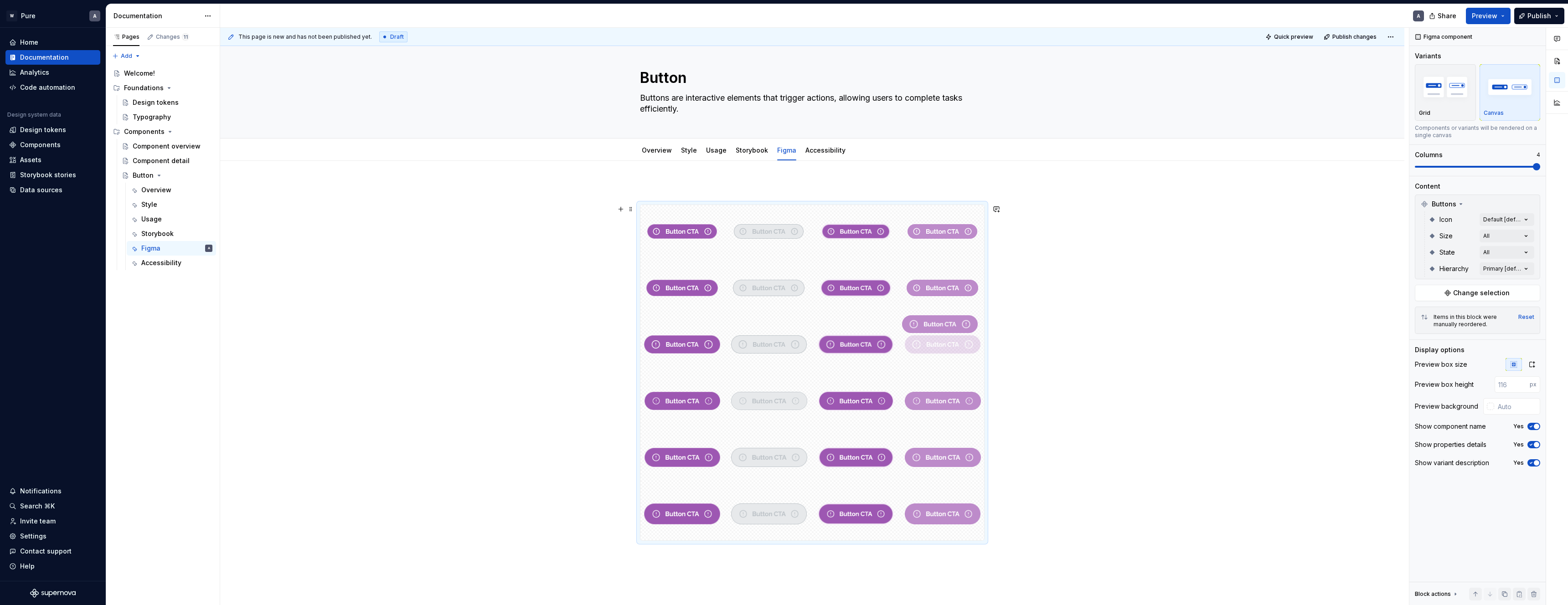
drag, startPoint x: 938, startPoint y: 460, endPoint x: 935, endPoint y: 354, distance: 106.0
click at [936, 354] on body "W Pure A Home Documentation Analytics Code automation Design system data Design…" at bounding box center [784, 302] width 1568 height 605
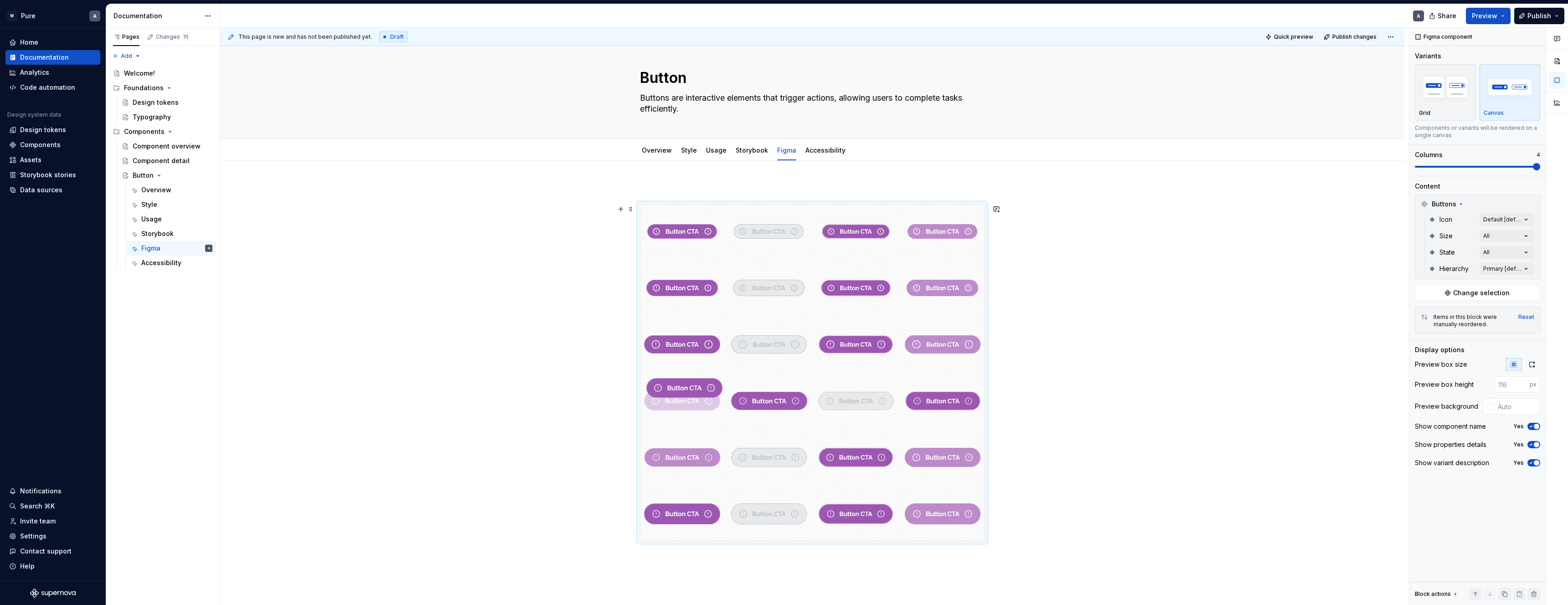
drag, startPoint x: 678, startPoint y: 451, endPoint x: 671, endPoint y: 403, distance: 48.5
click at [671, 403] on body "W Pure A Home Documentation Analytics Code automation Design system data Design…" at bounding box center [784, 302] width 1568 height 605
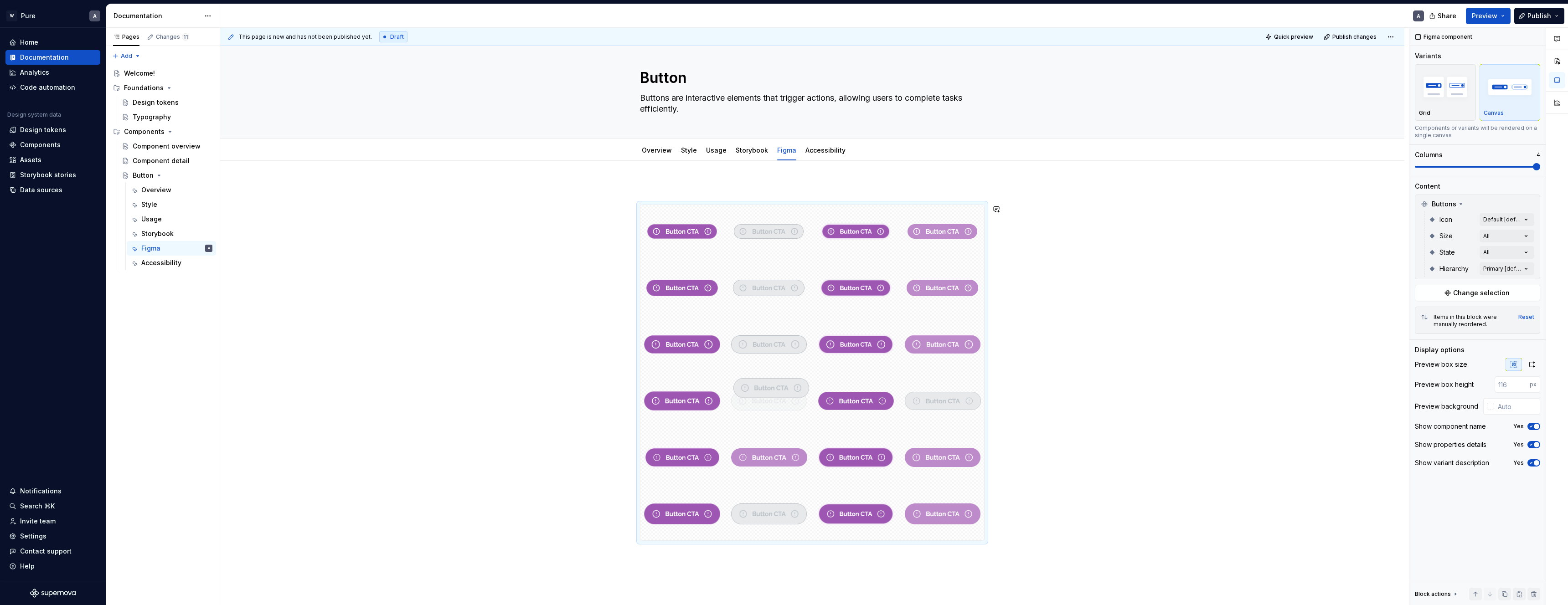
drag, startPoint x: 755, startPoint y: 458, endPoint x: 757, endPoint y: 407, distance: 51.0
click at [757, 407] on body "W Pure A Home Documentation Analytics Code automation Design system data Design…" at bounding box center [784, 302] width 1568 height 605
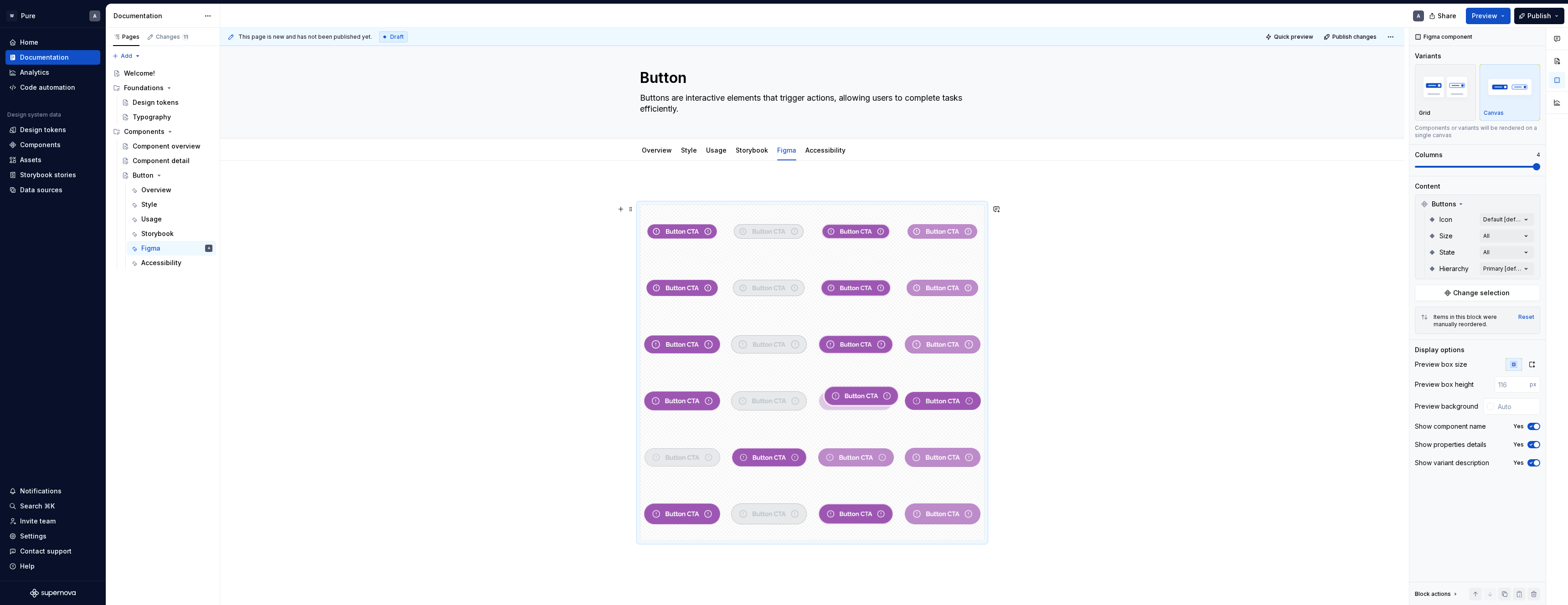
click at [850, 409] on body "W Pure A Home Documentation Analytics Code automation Design system data Design…" at bounding box center [784, 302] width 1568 height 605
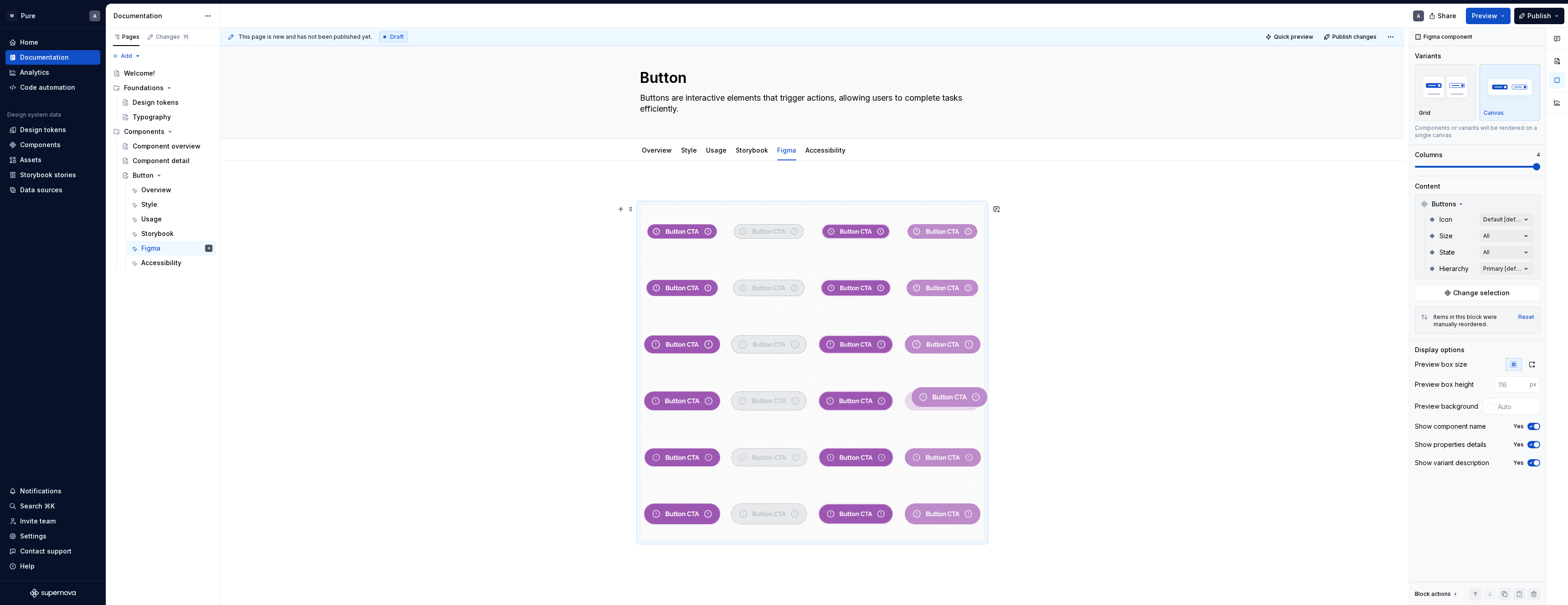
drag, startPoint x: 920, startPoint y: 451, endPoint x: 923, endPoint y: 402, distance: 49.1
click at [923, 402] on body "W Pure A Home Documentation Analytics Code automation Design system data Design…" at bounding box center [784, 302] width 1568 height 605
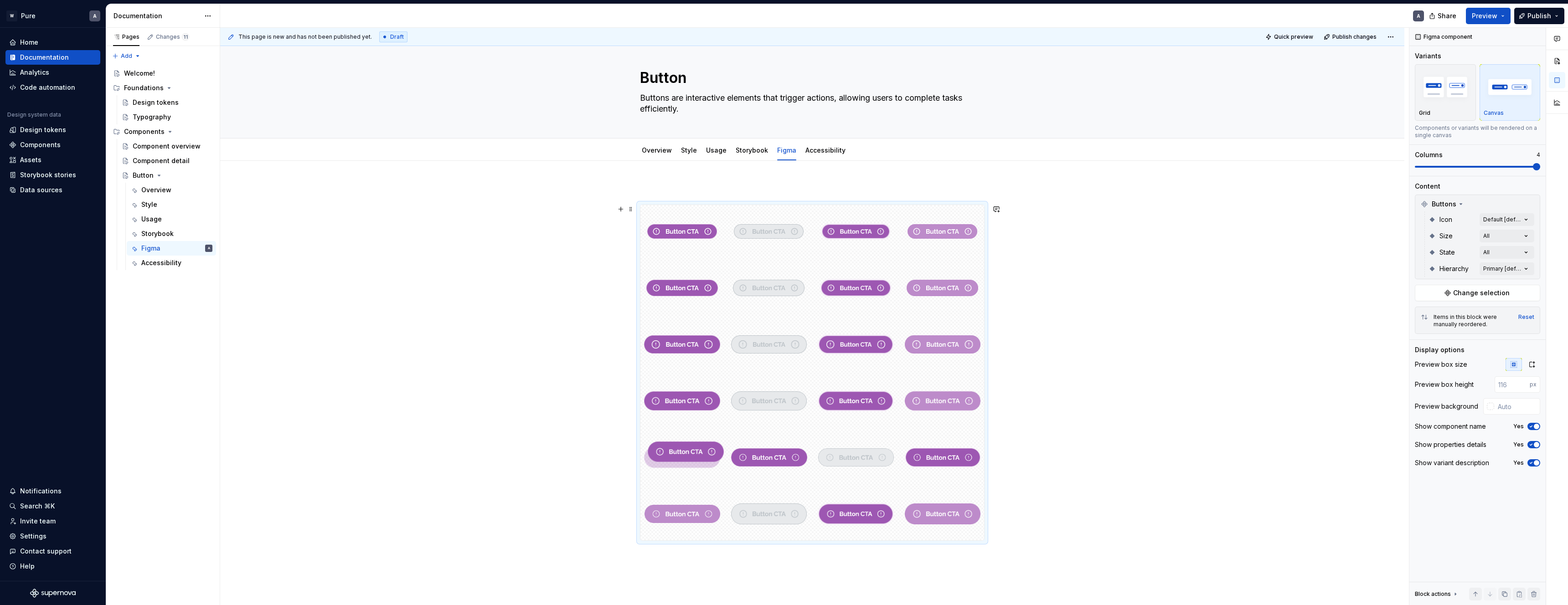
drag, startPoint x: 669, startPoint y: 510, endPoint x: 671, endPoint y: 465, distance: 45.0
click at [671, 465] on body "W Pure A Home Documentation Analytics Code automation Design system data Design…" at bounding box center [784, 302] width 1568 height 605
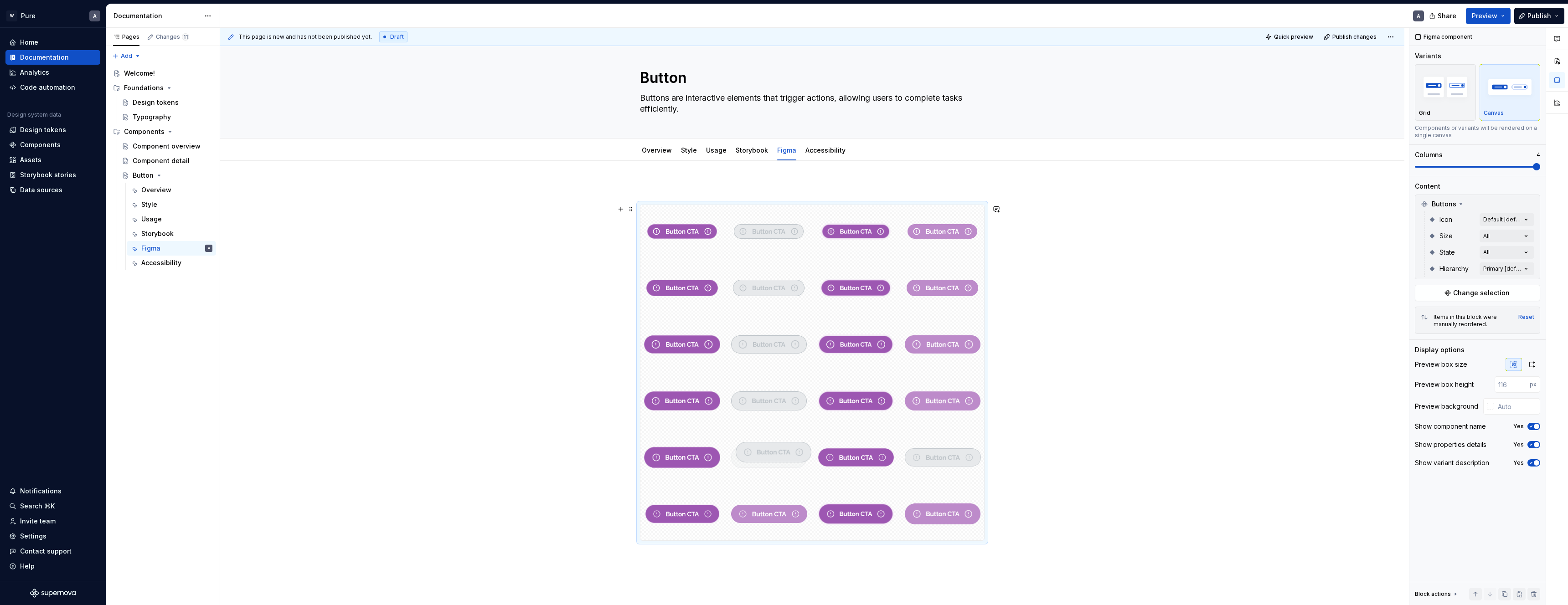
drag, startPoint x: 771, startPoint y: 513, endPoint x: 773, endPoint y: 468, distance: 45.0
click at [773, 468] on body "W Pure A Home Documentation Analytics Code automation Design system data Design…" at bounding box center [784, 302] width 1568 height 605
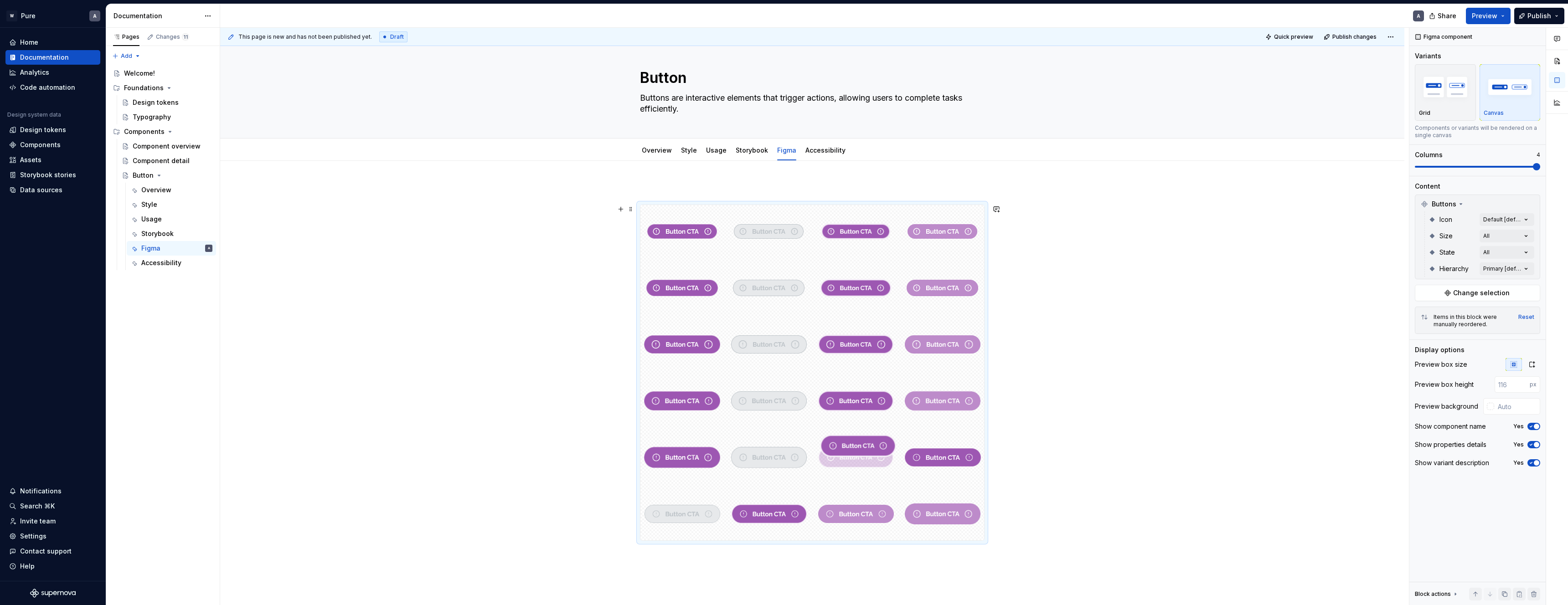
drag, startPoint x: 841, startPoint y: 511, endPoint x: 848, endPoint y: 466, distance: 45.5
click at [848, 466] on body "W Pure A Home Documentation Analytics Code automation Design system data Design…" at bounding box center [784, 302] width 1568 height 605
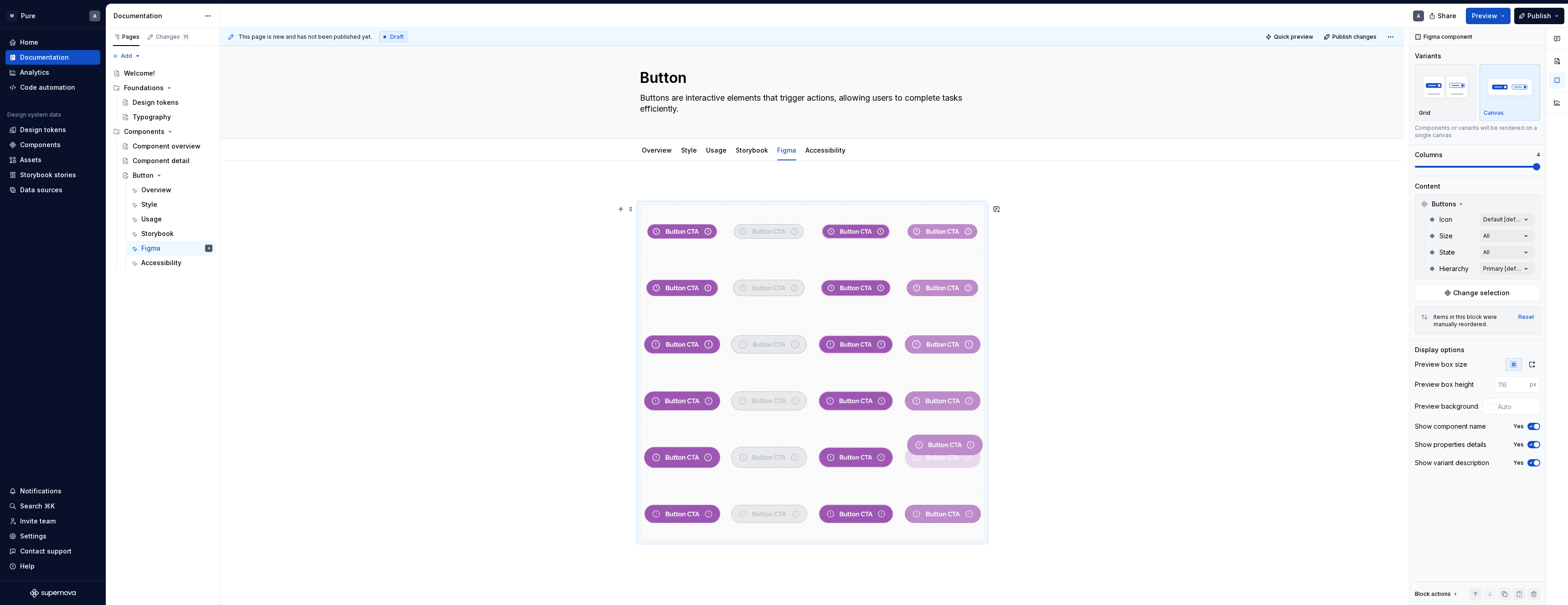
drag, startPoint x: 929, startPoint y: 515, endPoint x: 940, endPoint y: 461, distance: 55.1
click at [940, 461] on body "W Pure A Home Documentation Analytics Code automation Design system data Design…" at bounding box center [784, 302] width 1568 height 605
click at [1149, 485] on div "This page is new and has not been published yet. Draft Quick preview Publish ch…" at bounding box center [815, 316] width 1189 height 578
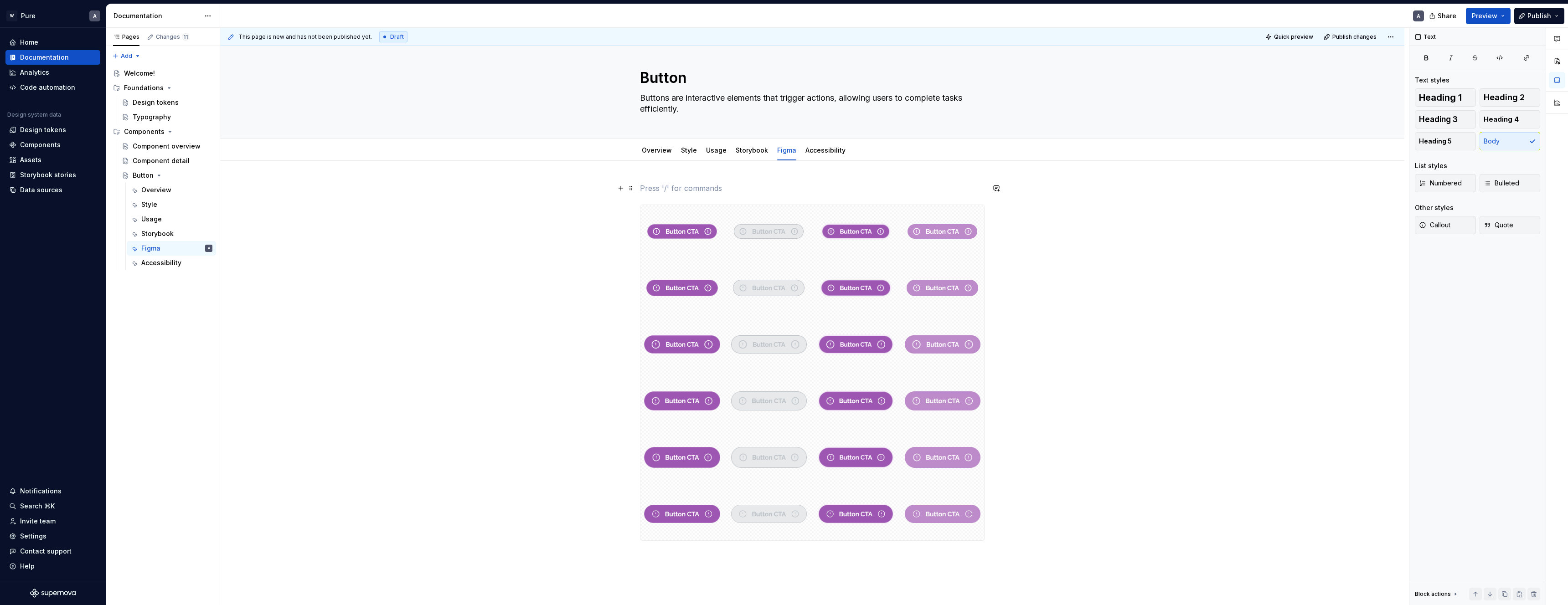
click at [670, 186] on p at bounding box center [812, 188] width 345 height 11
click at [633, 209] on span at bounding box center [631, 209] width 7 height 13
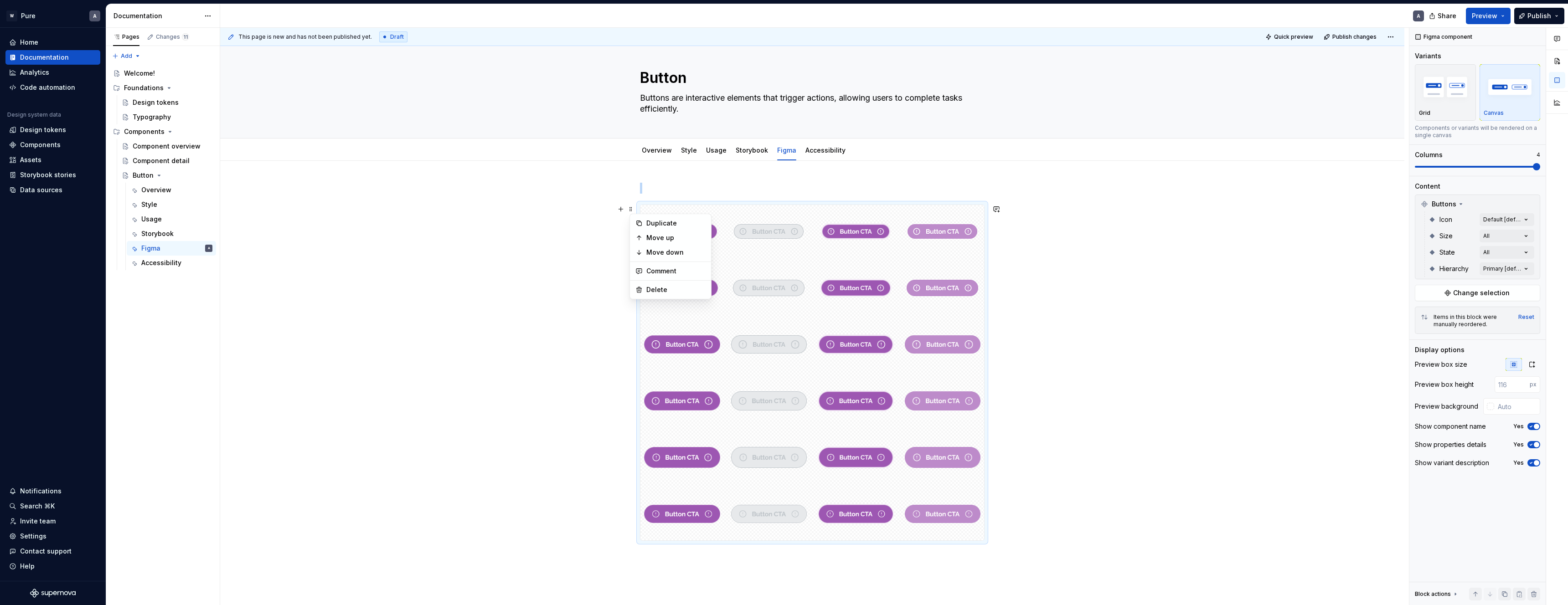
click at [587, 215] on div at bounding box center [812, 447] width 1184 height 572
click at [672, 184] on p at bounding box center [812, 188] width 345 height 11
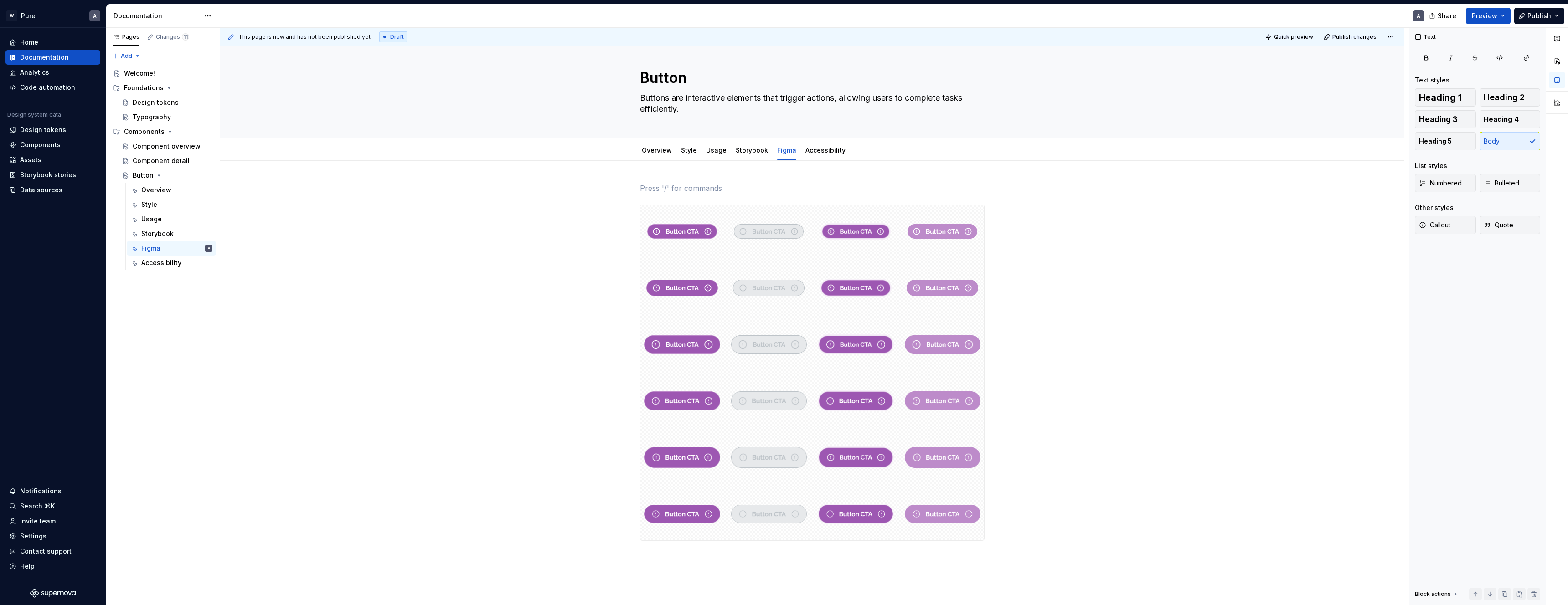
type textarea "*"
click at [700, 174] on button "button" at bounding box center [699, 171] width 13 height 13
drag, startPoint x: 1067, startPoint y: 216, endPoint x: 1062, endPoint y: 215, distance: 5.1
click at [1067, 216] on div "States" at bounding box center [812, 447] width 1184 height 572
click at [709, 186] on h2 "States" at bounding box center [812, 190] width 345 height 15
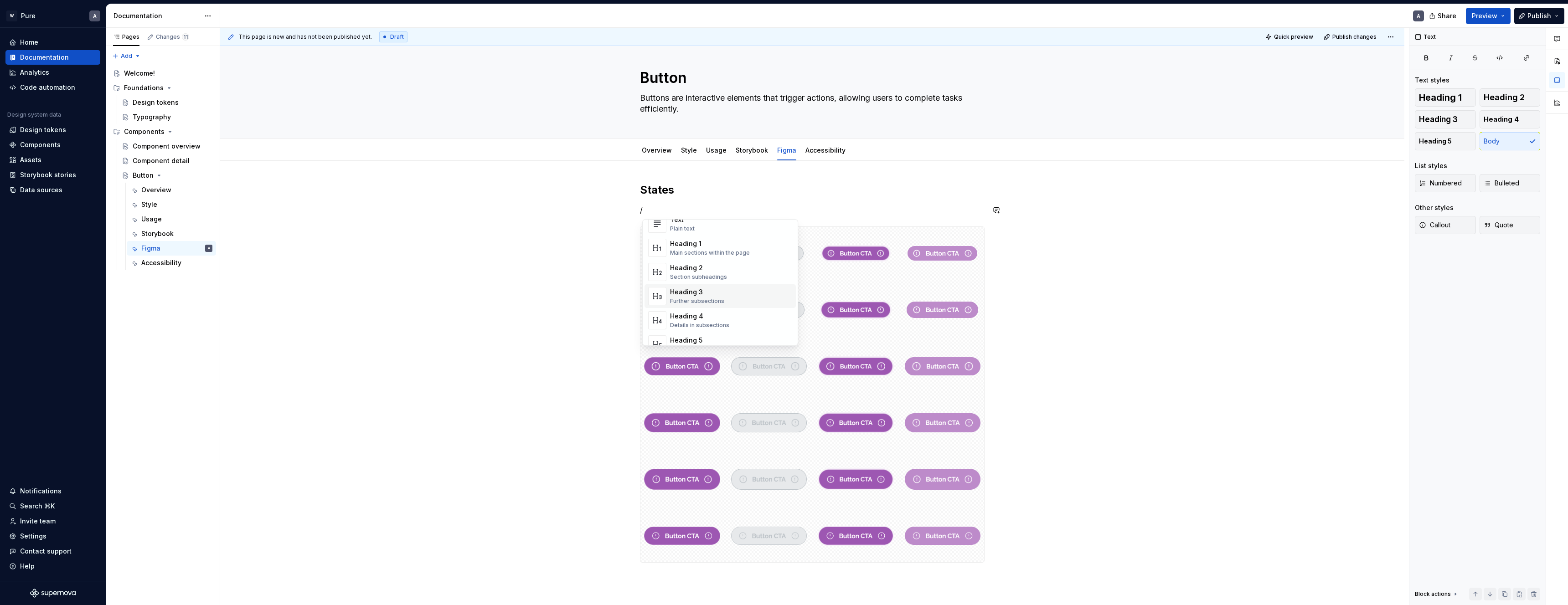
scroll to position [30, 0]
click at [726, 290] on div "Heading 3 Further subsections" at bounding box center [731, 288] width 123 height 18
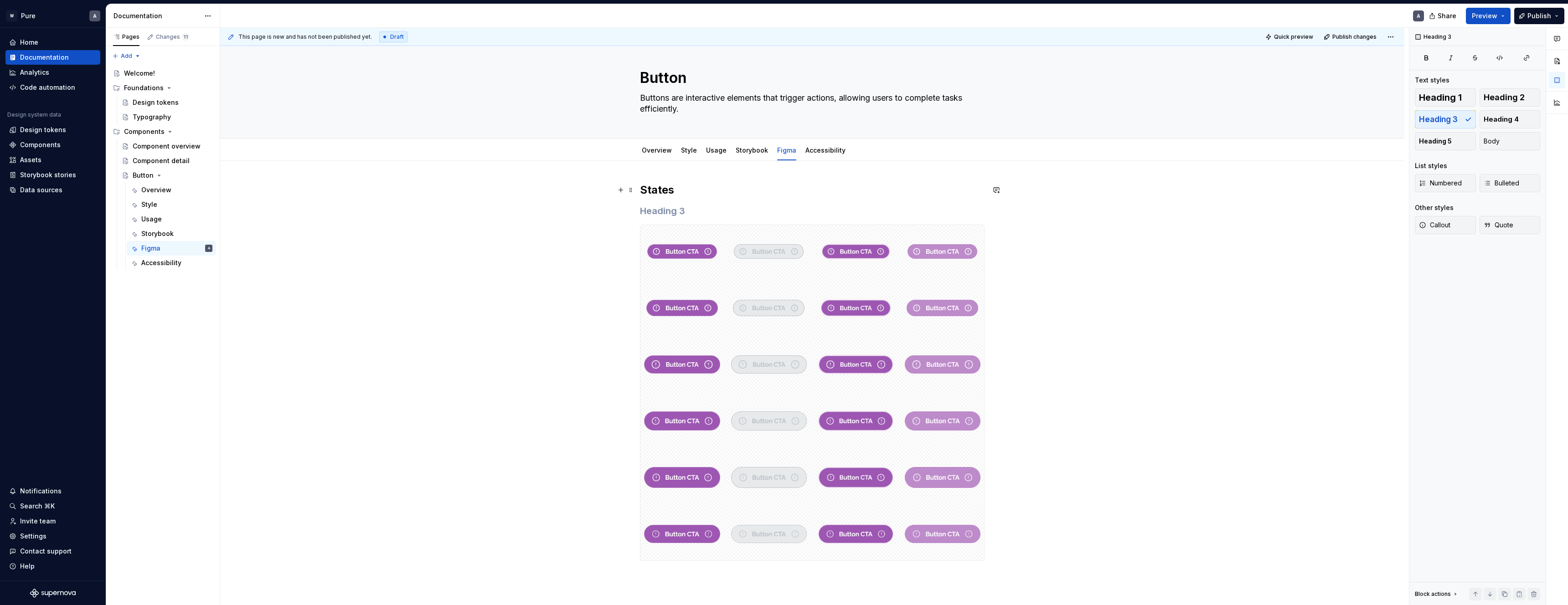
click at [666, 189] on h2 "States" at bounding box center [812, 190] width 345 height 15
click at [665, 210] on h3 at bounding box center [812, 211] width 345 height 13
drag, startPoint x: 638, startPoint y: 193, endPoint x: 643, endPoint y: 192, distance: 5.1
click at [640, 192] on div "This page is new and has not been published yet. Draft Quick preview Publish ch…" at bounding box center [815, 316] width 1189 height 578
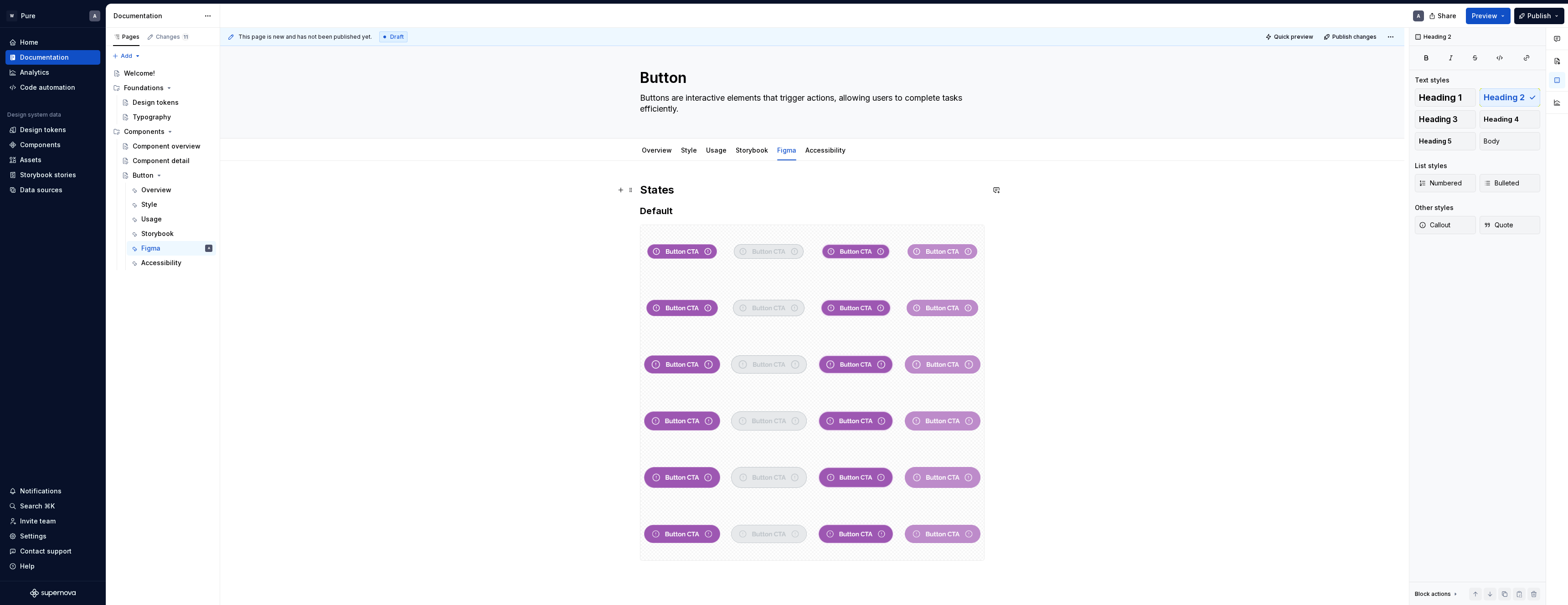
click at [657, 189] on h2 "States" at bounding box center [812, 190] width 345 height 15
click at [697, 172] on button "Heading 2" at bounding box center [682, 171] width 43 height 13
click at [695, 221] on div "Heading 1" at bounding box center [703, 220] width 31 height 9
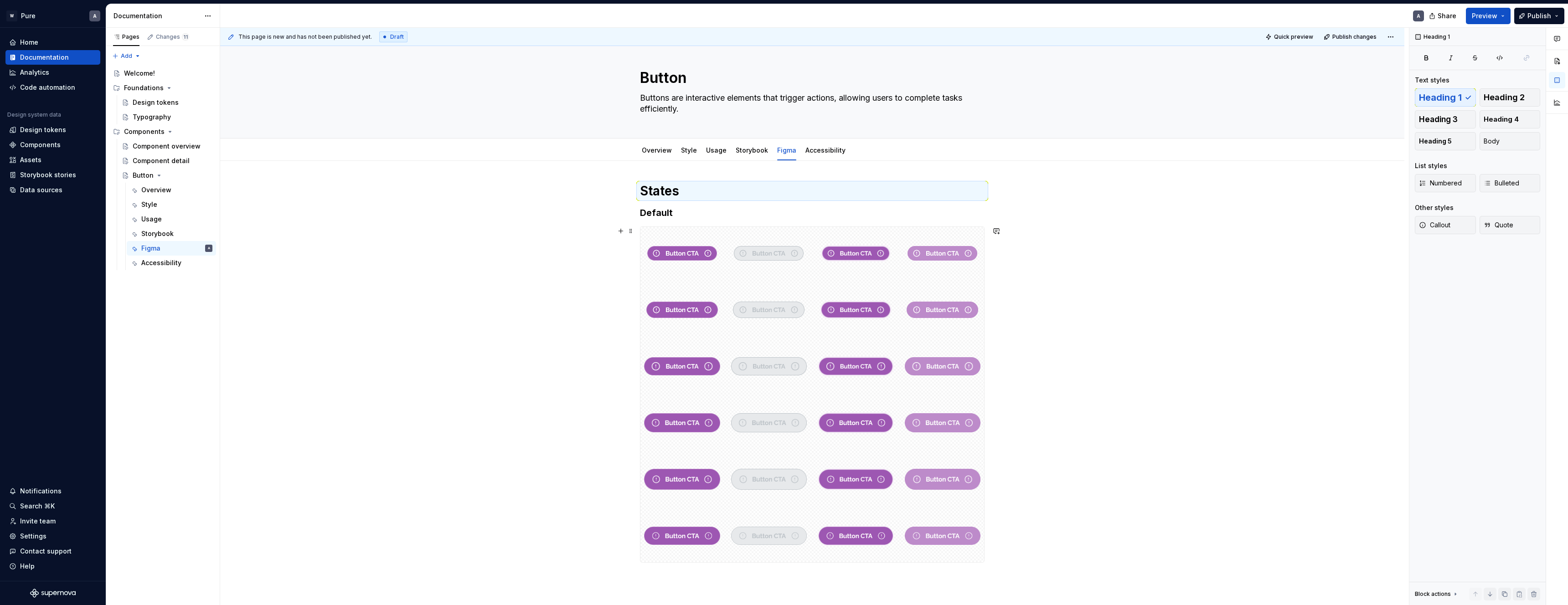
click at [574, 223] on div "States Default" at bounding box center [812, 458] width 1184 height 594
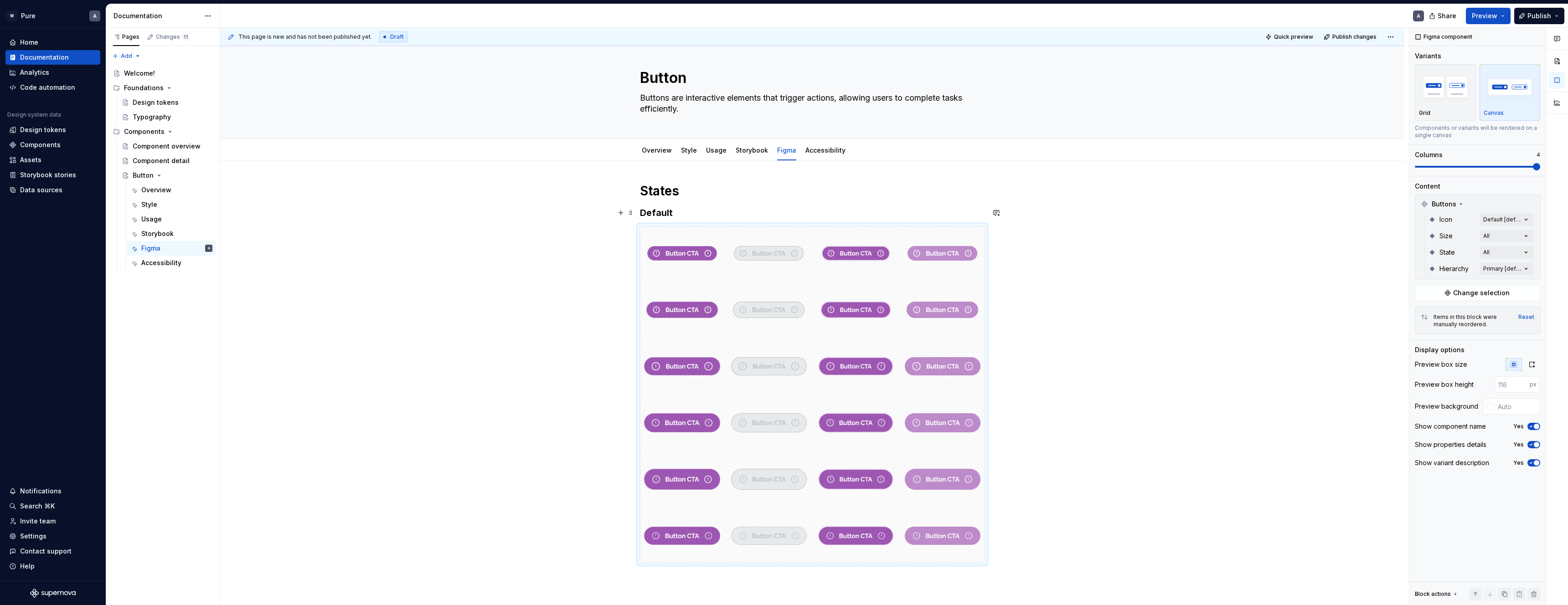
click at [715, 209] on h3 "Default" at bounding box center [812, 213] width 345 height 13
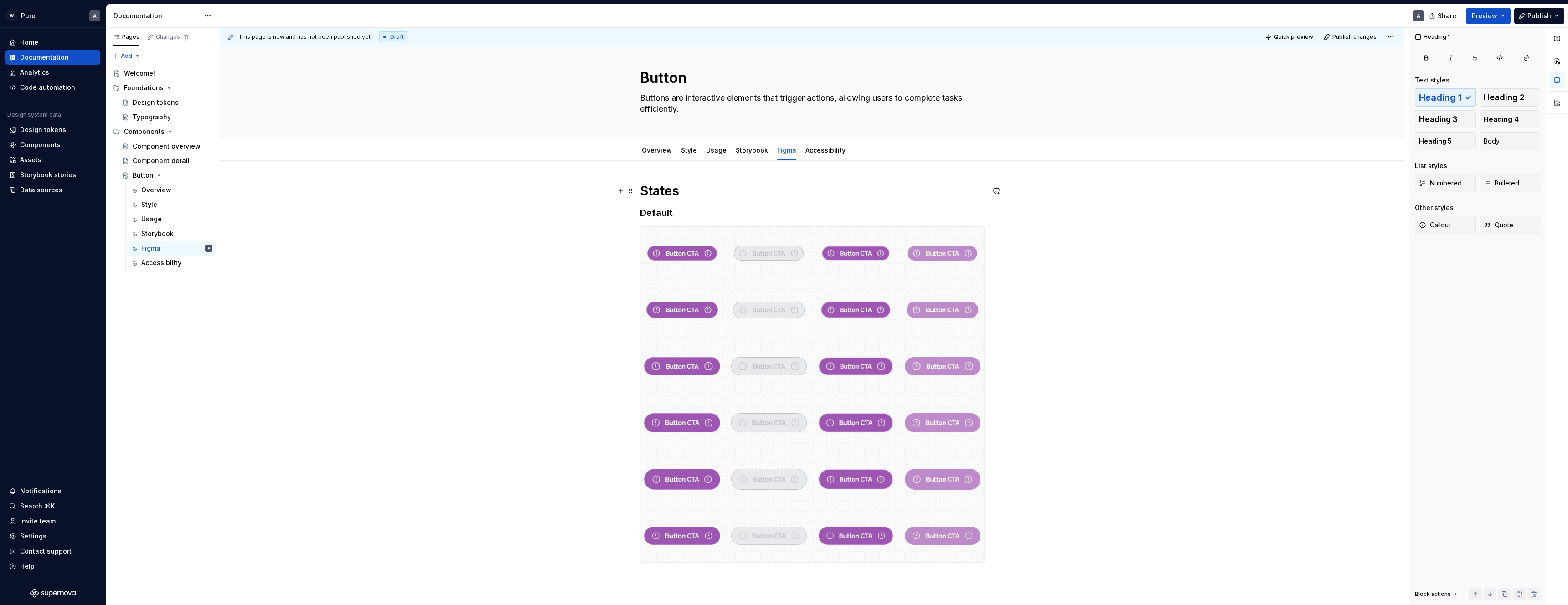
drag, startPoint x: 696, startPoint y: 190, endPoint x: 701, endPoint y: 196, distance: 7.8
click at [696, 190] on h1 "States" at bounding box center [812, 191] width 345 height 16
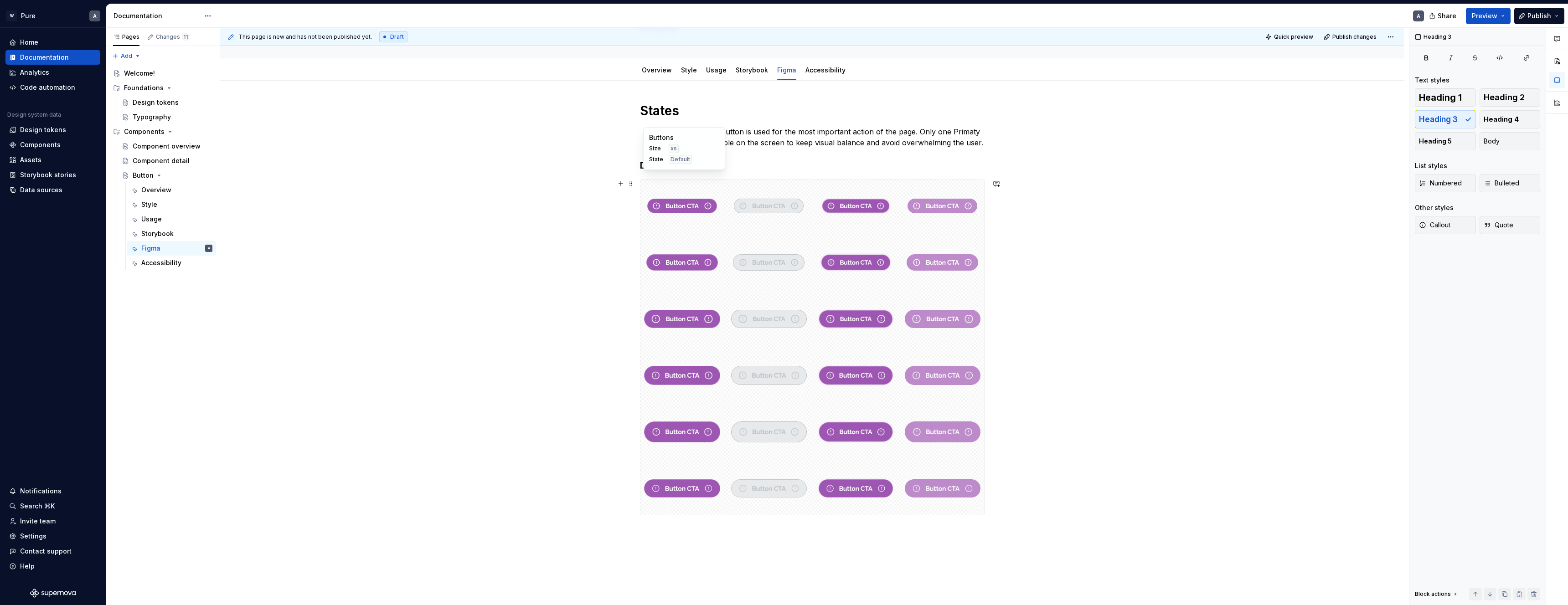
scroll to position [114, 0]
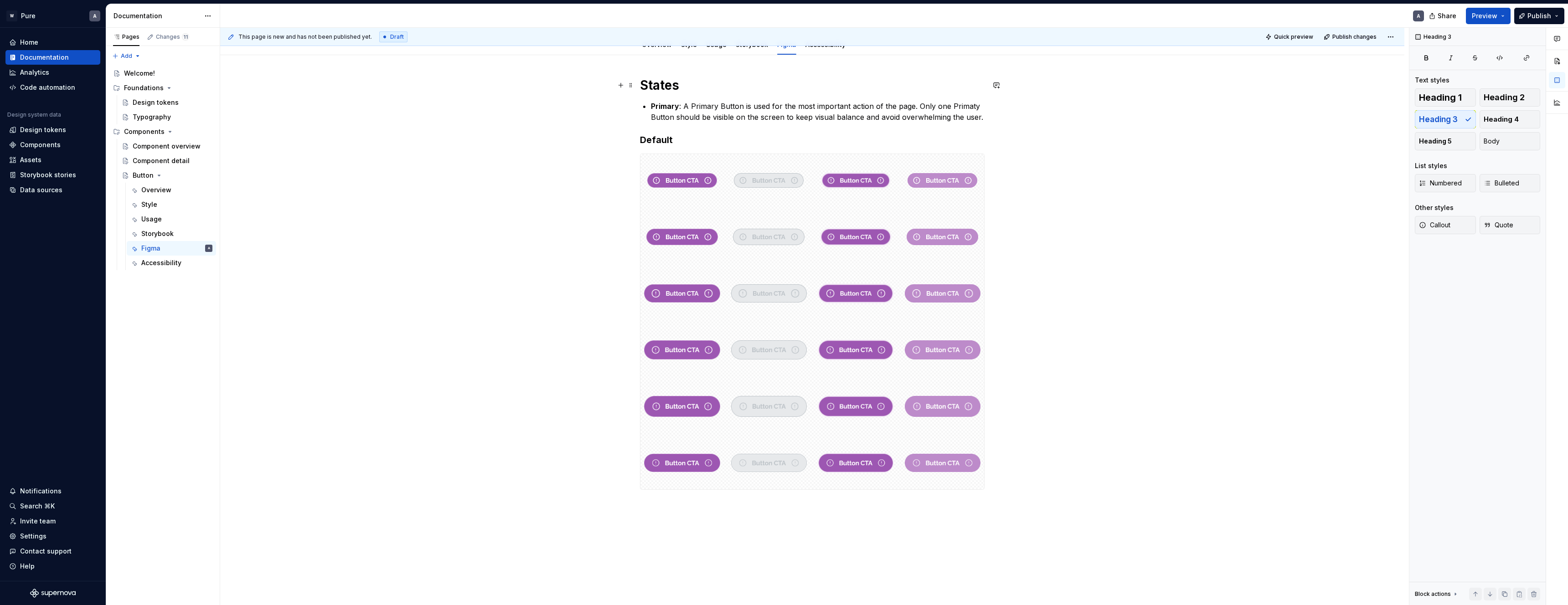
click at [665, 81] on h1 "States" at bounding box center [812, 85] width 345 height 16
click at [657, 89] on h1 "States" at bounding box center [812, 85] width 345 height 16
click at [666, 142] on h3 "Default" at bounding box center [812, 140] width 345 height 13
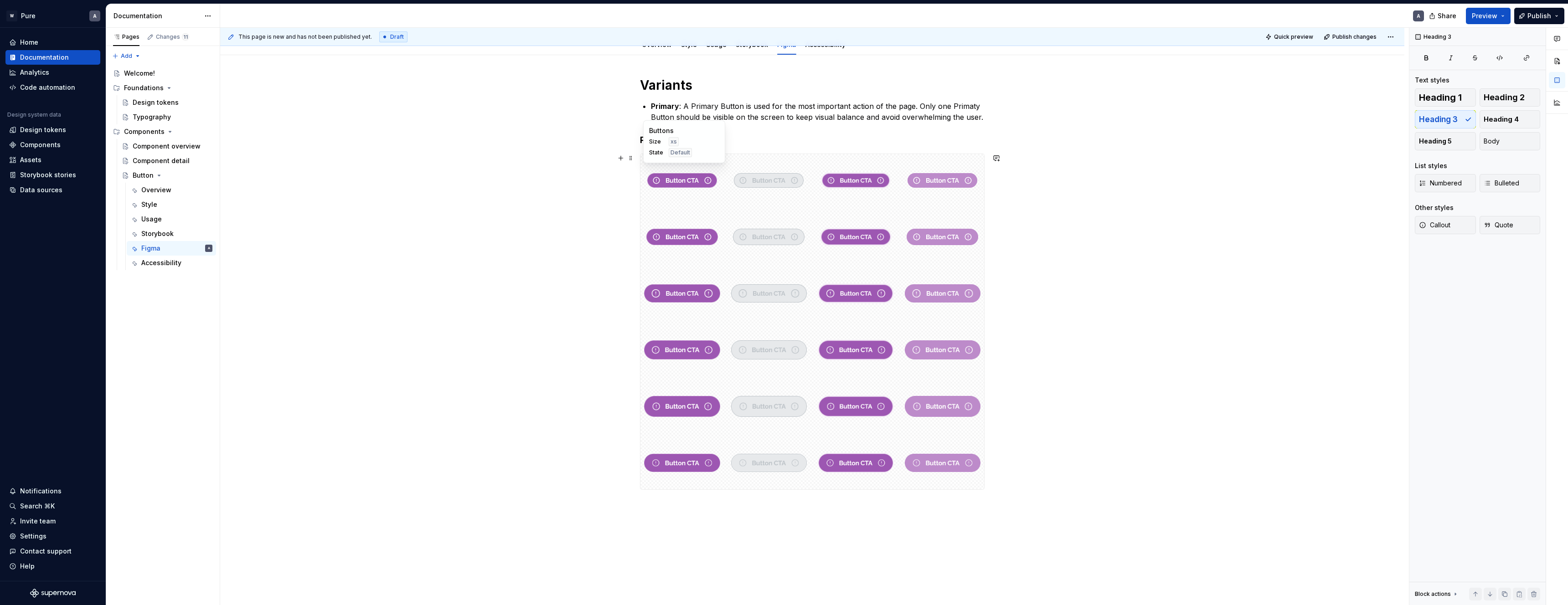
drag, startPoint x: 513, startPoint y: 197, endPoint x: 525, endPoint y: 187, distance: 15.6
click at [516, 196] on div "This page is new and has not been published yet. Draft Quick preview Publish ch…" at bounding box center [815, 316] width 1189 height 578
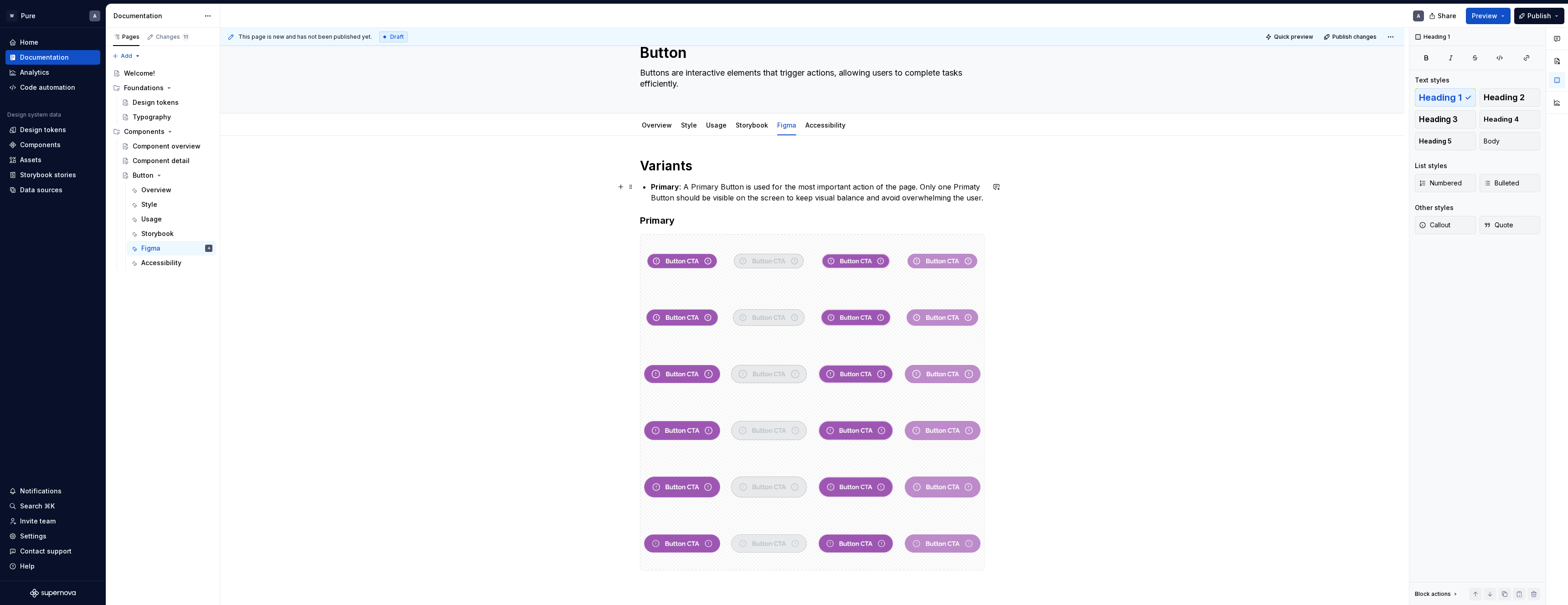
scroll to position [30, 0]
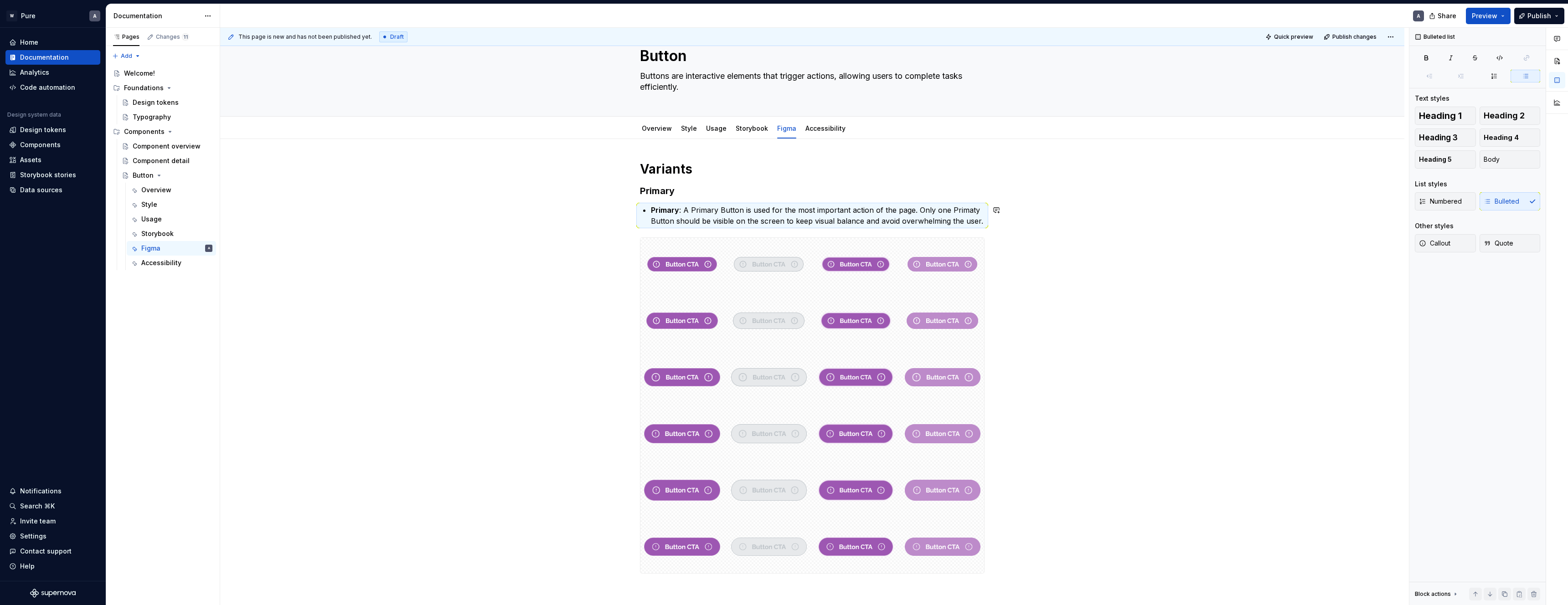
click at [572, 230] on div "Variants Primary Primary : A Primary Button is used for the most important acti…" at bounding box center [812, 452] width 1184 height 627
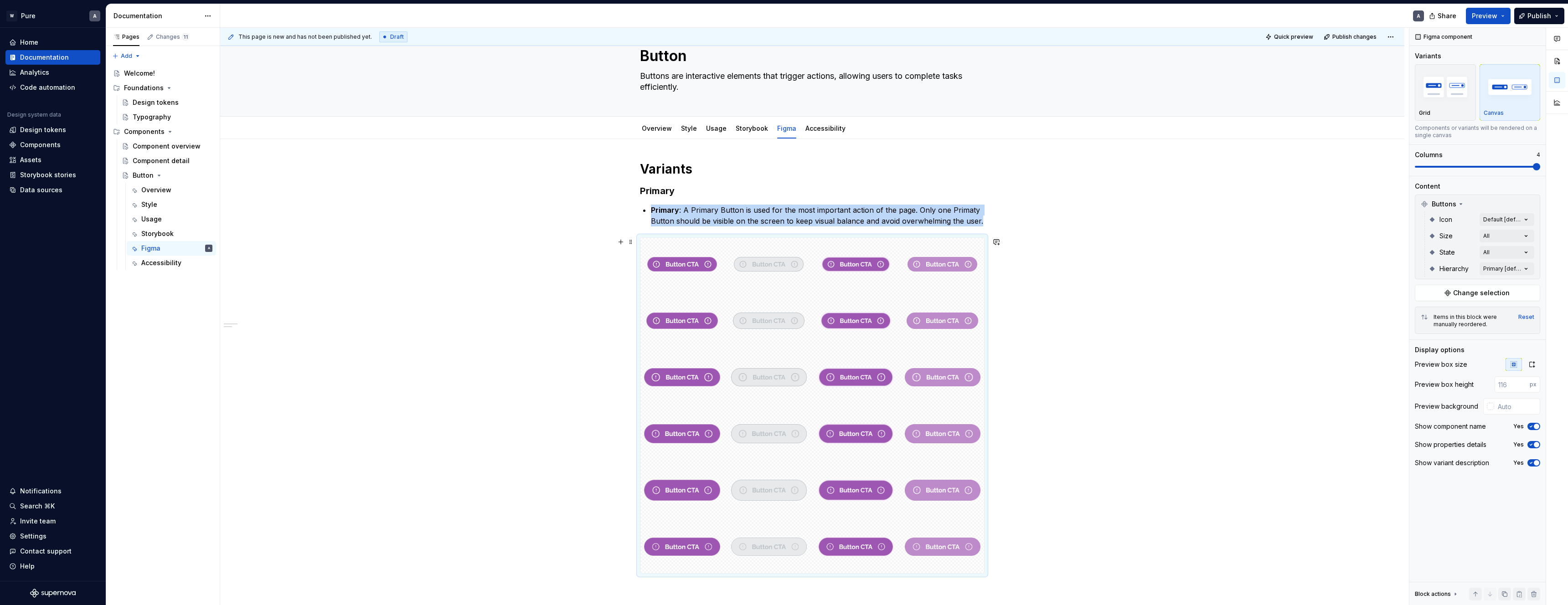
click at [1129, 287] on div "Variants Primary Primary : A Primary Button is used for the most important acti…" at bounding box center [812, 452] width 1184 height 627
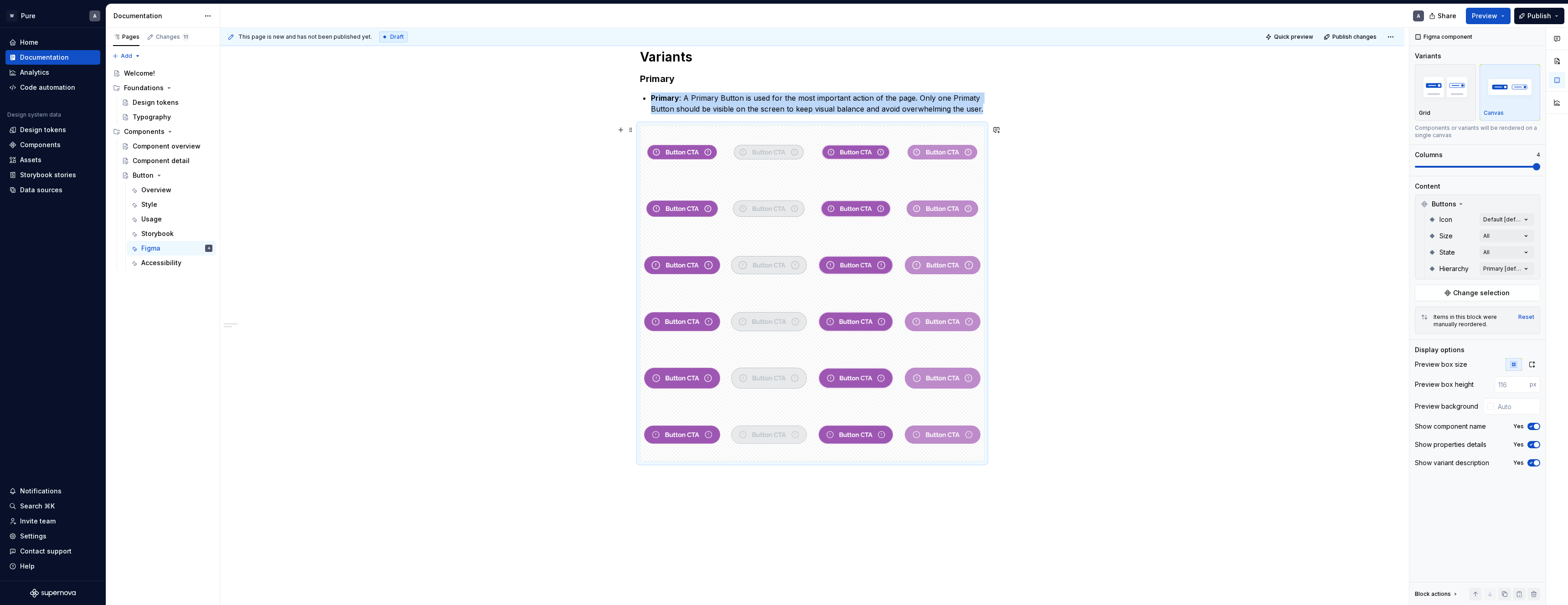
scroll to position [156, 0]
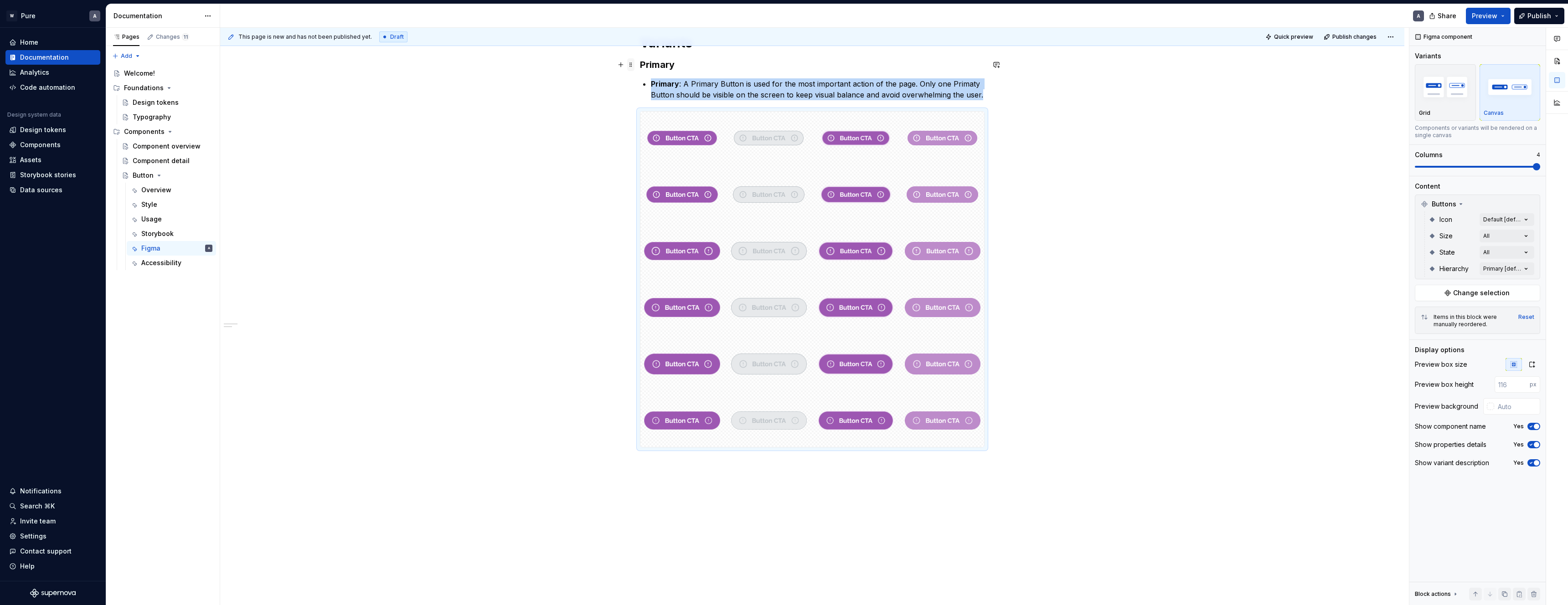
click at [635, 66] on span at bounding box center [631, 65] width 7 height 13
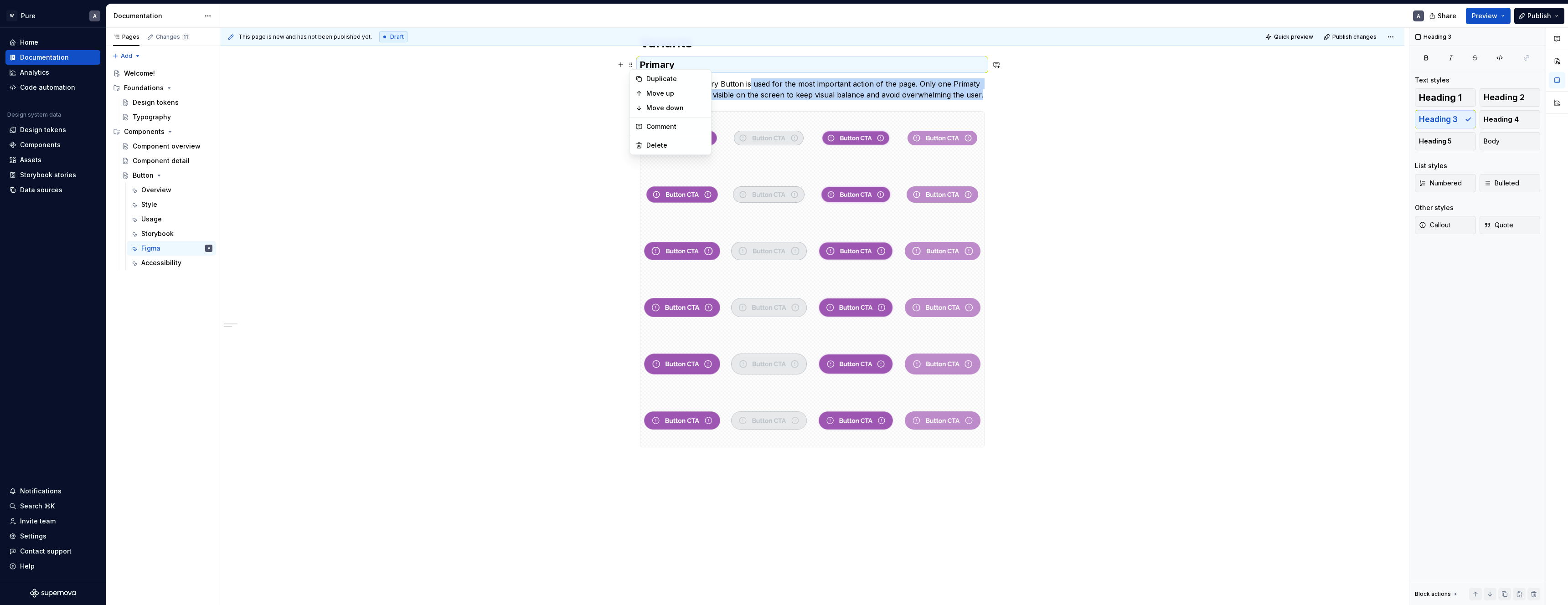
click at [751, 81] on p "Primary : A Primary Button is used for the most important action of the page. O…" at bounding box center [817, 90] width 334 height 22
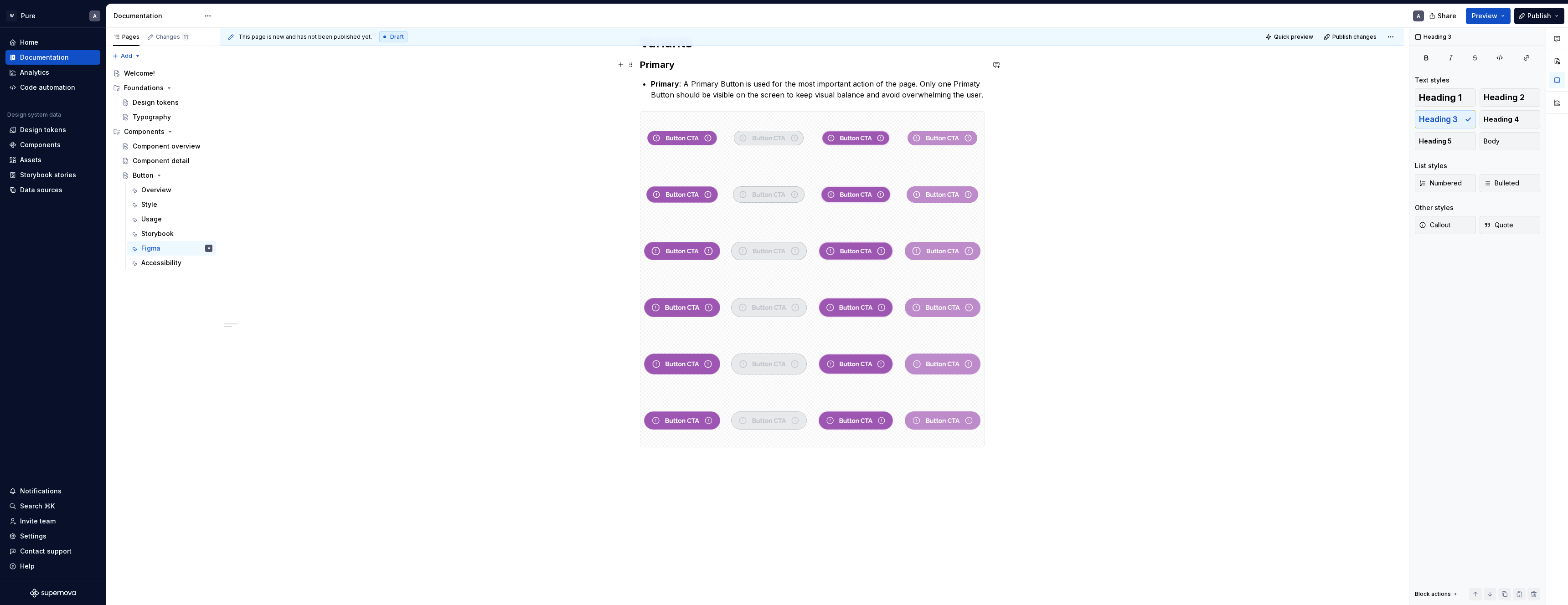
click at [645, 63] on h3 "Primary" at bounding box center [812, 65] width 345 height 13
click at [633, 64] on span at bounding box center [631, 65] width 7 height 13
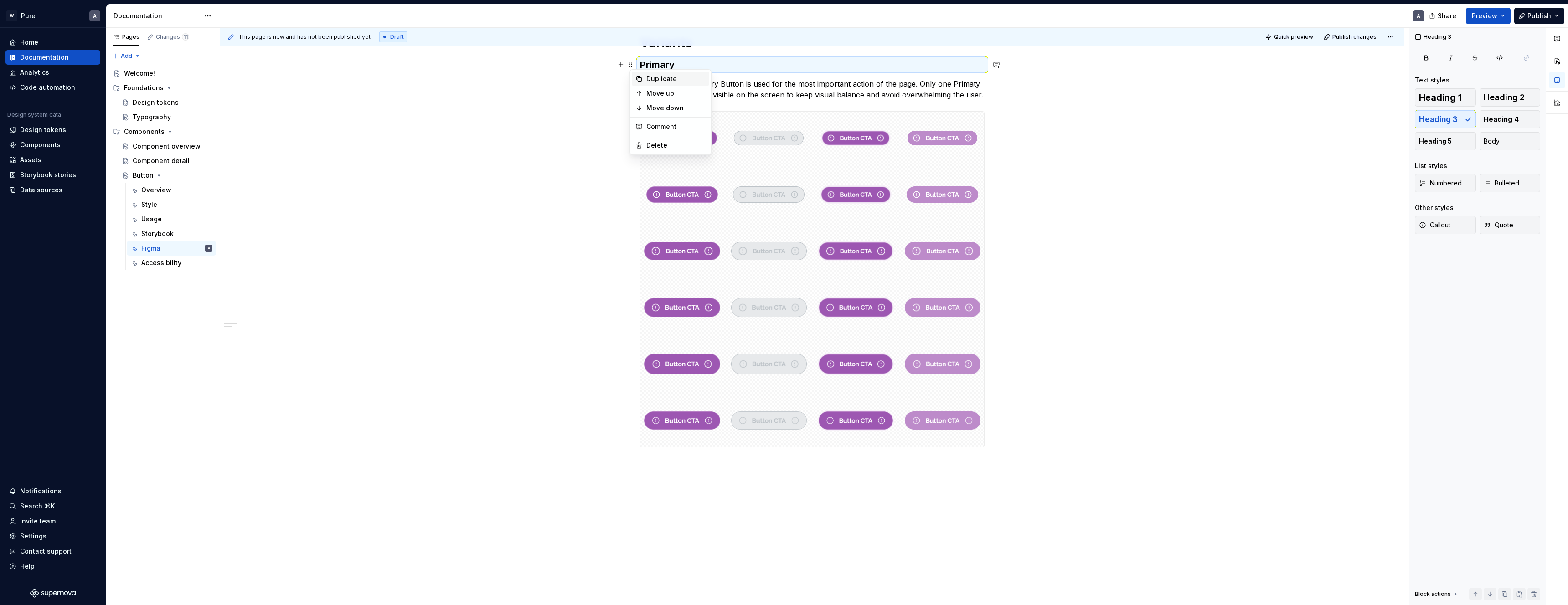
click at [651, 80] on div "Duplicate" at bounding box center [676, 79] width 59 height 9
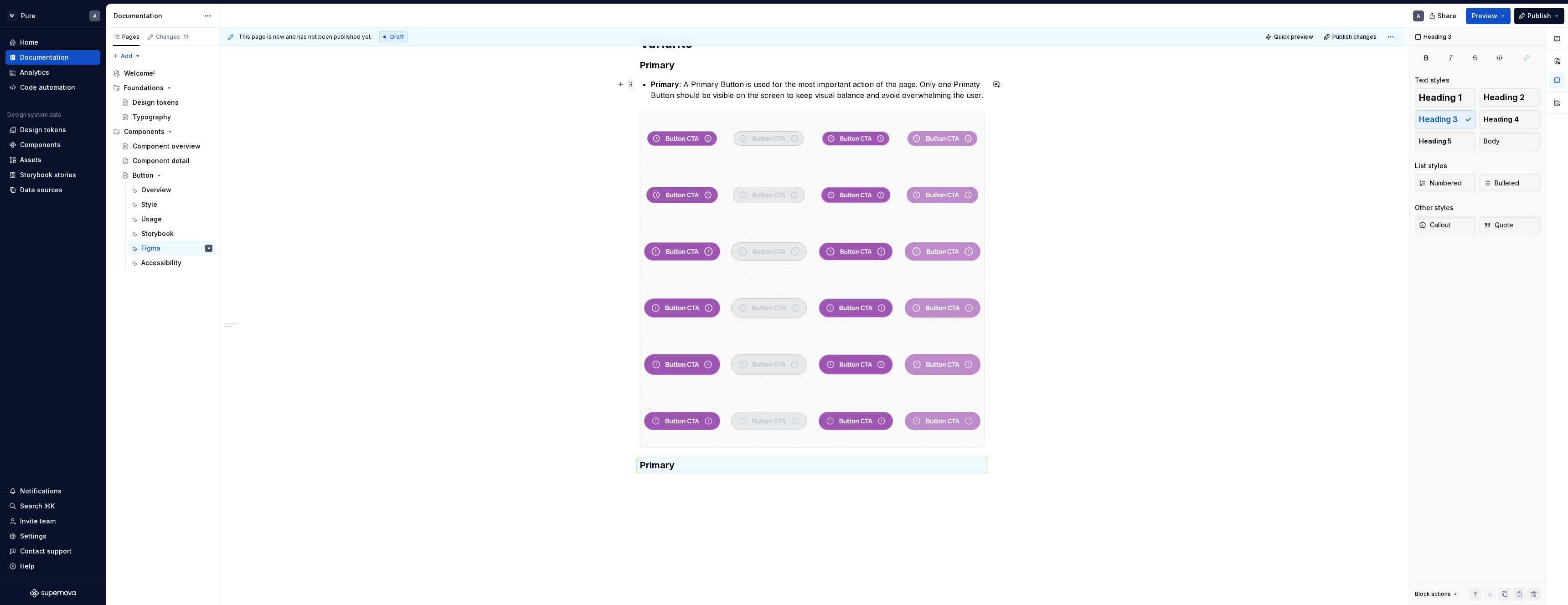
click at [634, 85] on span at bounding box center [631, 84] width 7 height 13
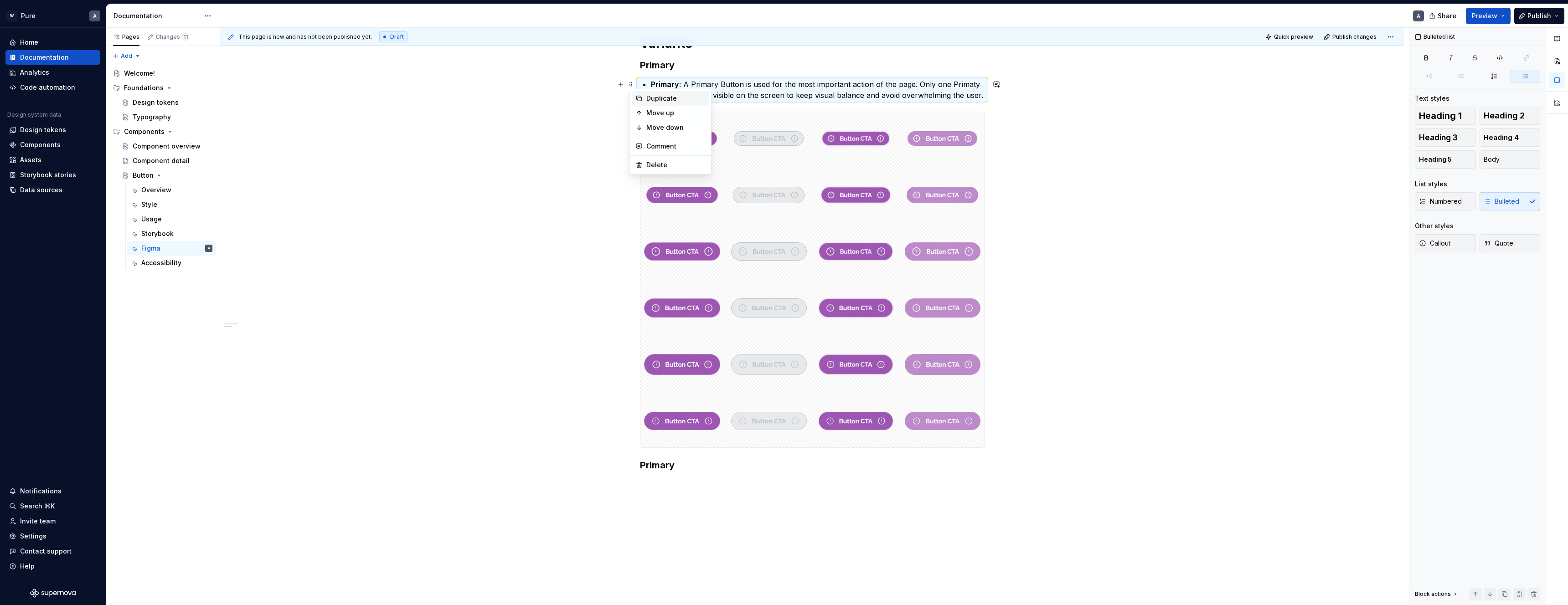
click at [658, 98] on div "Duplicate" at bounding box center [676, 99] width 59 height 9
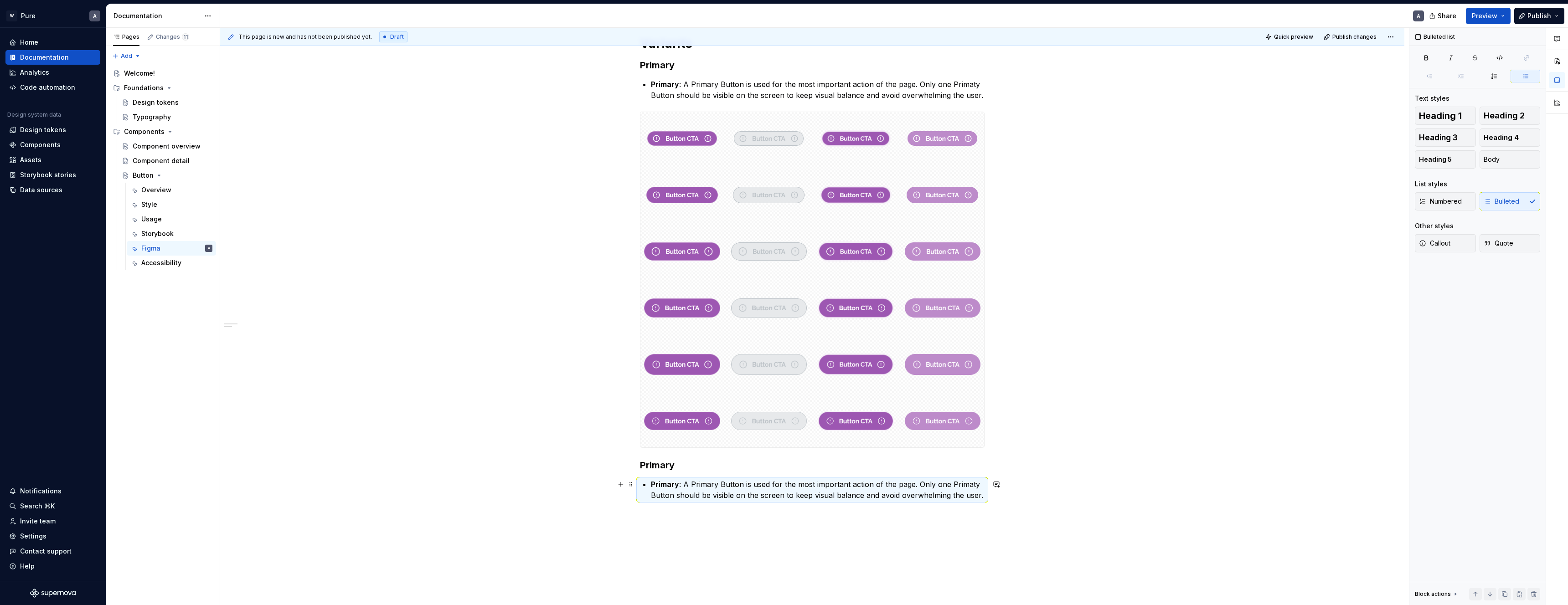
click at [813, 482] on p "Primary : A Primary Button is used for the most important action of the page. O…" at bounding box center [817, 490] width 334 height 22
click at [557, 431] on div "Variants Primary Primary : A Primary Button is used for the most important acti…" at bounding box center [812, 358] width 1184 height 691
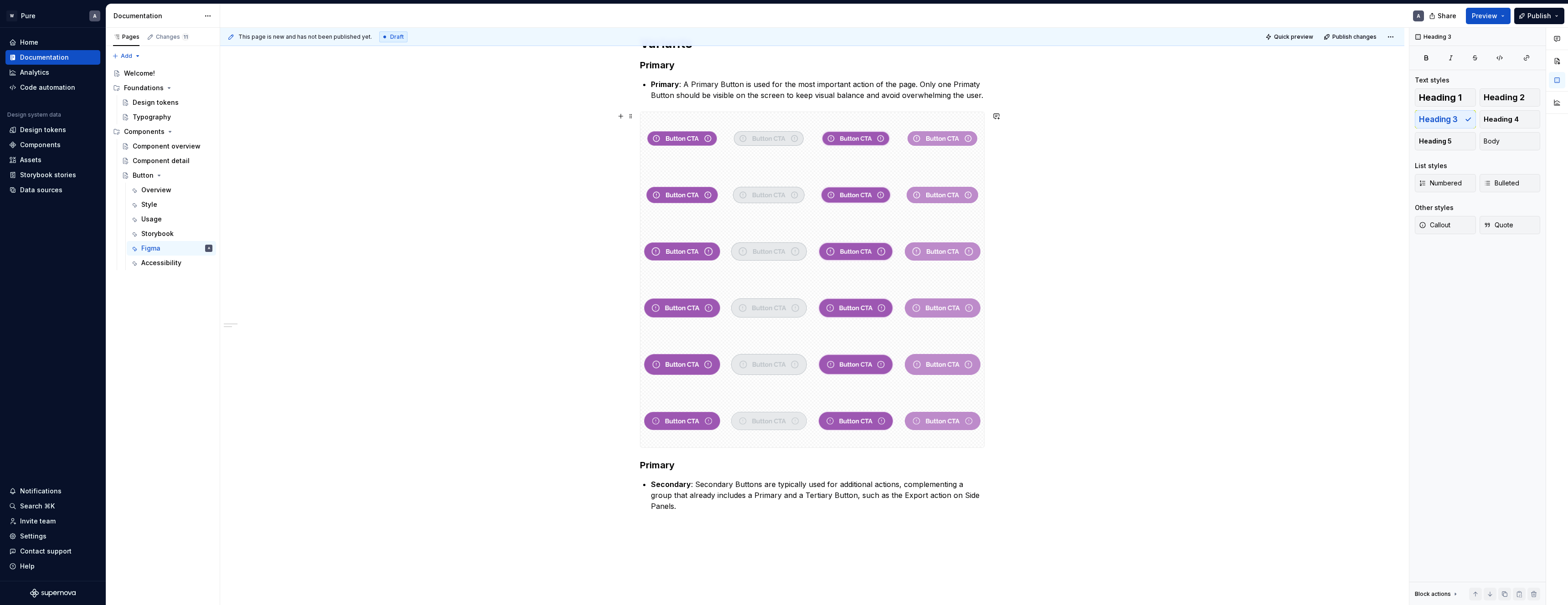
scroll to position [114, 0]
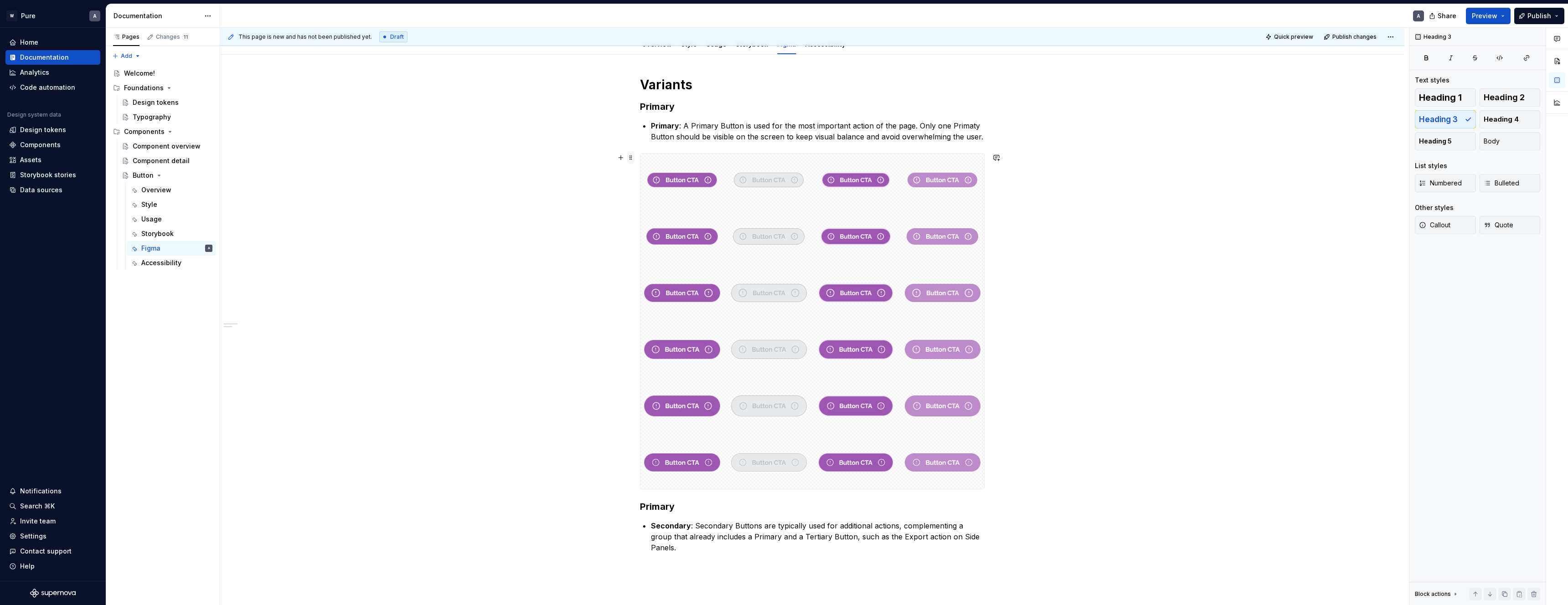
click at [635, 161] on span at bounding box center [631, 158] width 7 height 13
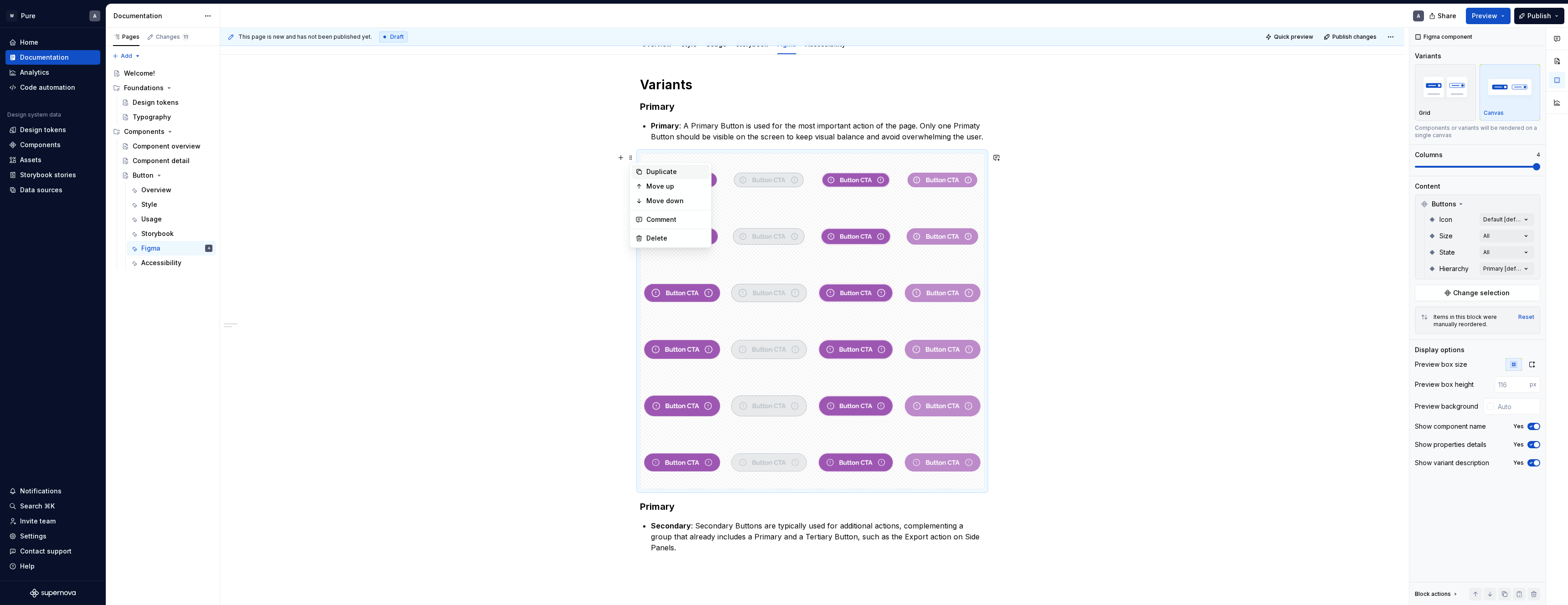
click at [648, 174] on div "Duplicate" at bounding box center [676, 172] width 59 height 9
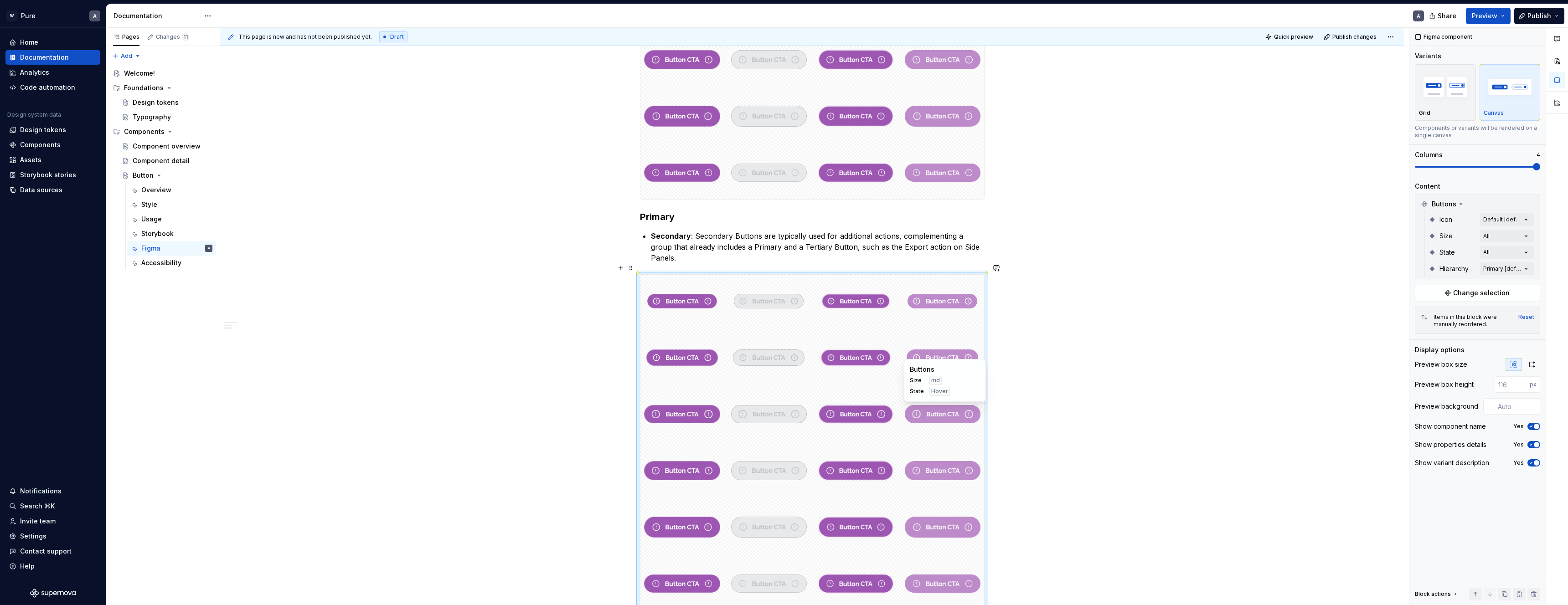
scroll to position [406, 0]
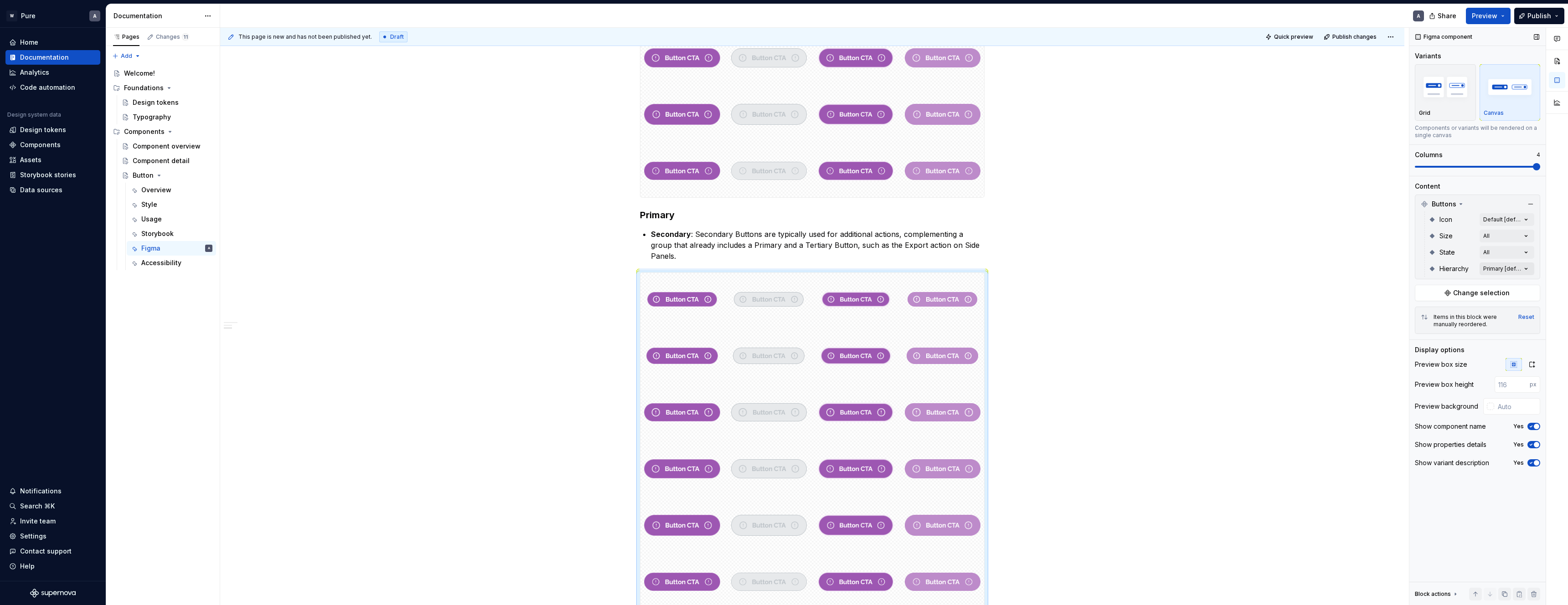
click at [1510, 269] on div "Comments Open comments No comments yet Select ‘Comment’ from the block context …" at bounding box center [1489, 316] width 159 height 578
click at [1424, 326] on div at bounding box center [1421, 327] width 7 height 7
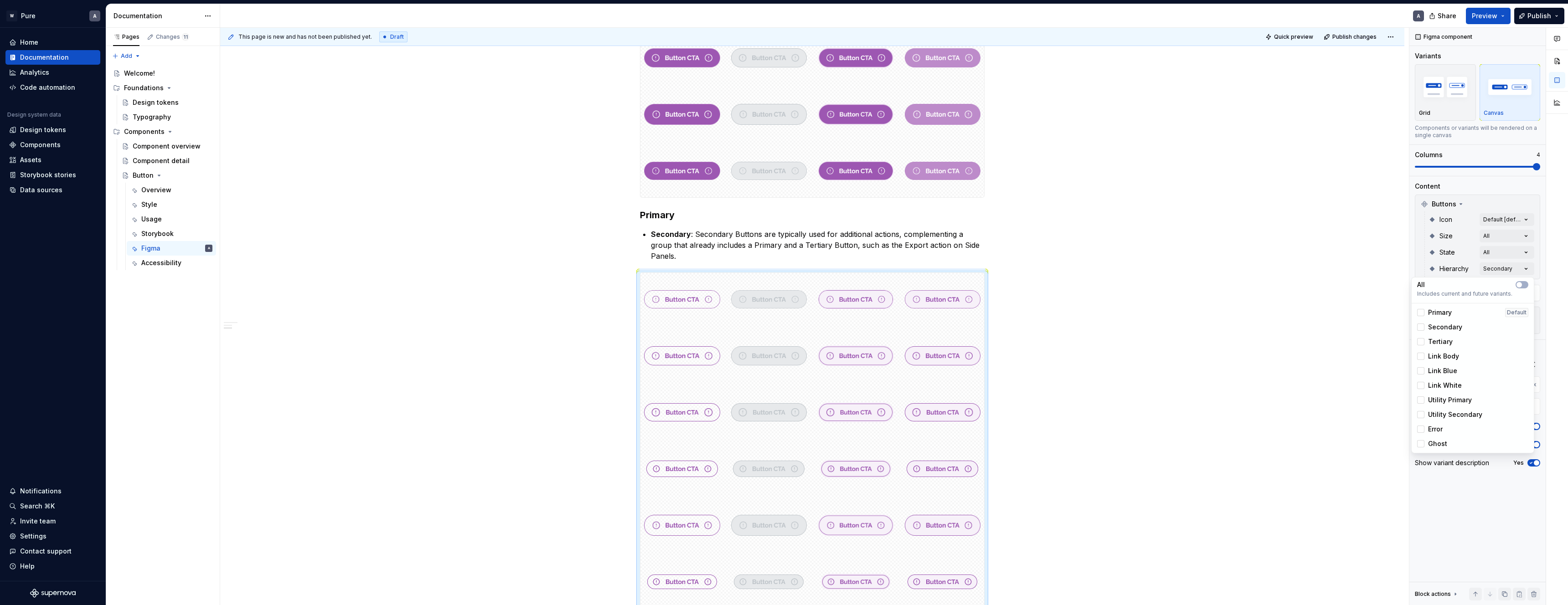
click at [995, 293] on html "W Pure A Home Documentation Analytics Code automation Design system data Design…" at bounding box center [784, 302] width 1568 height 605
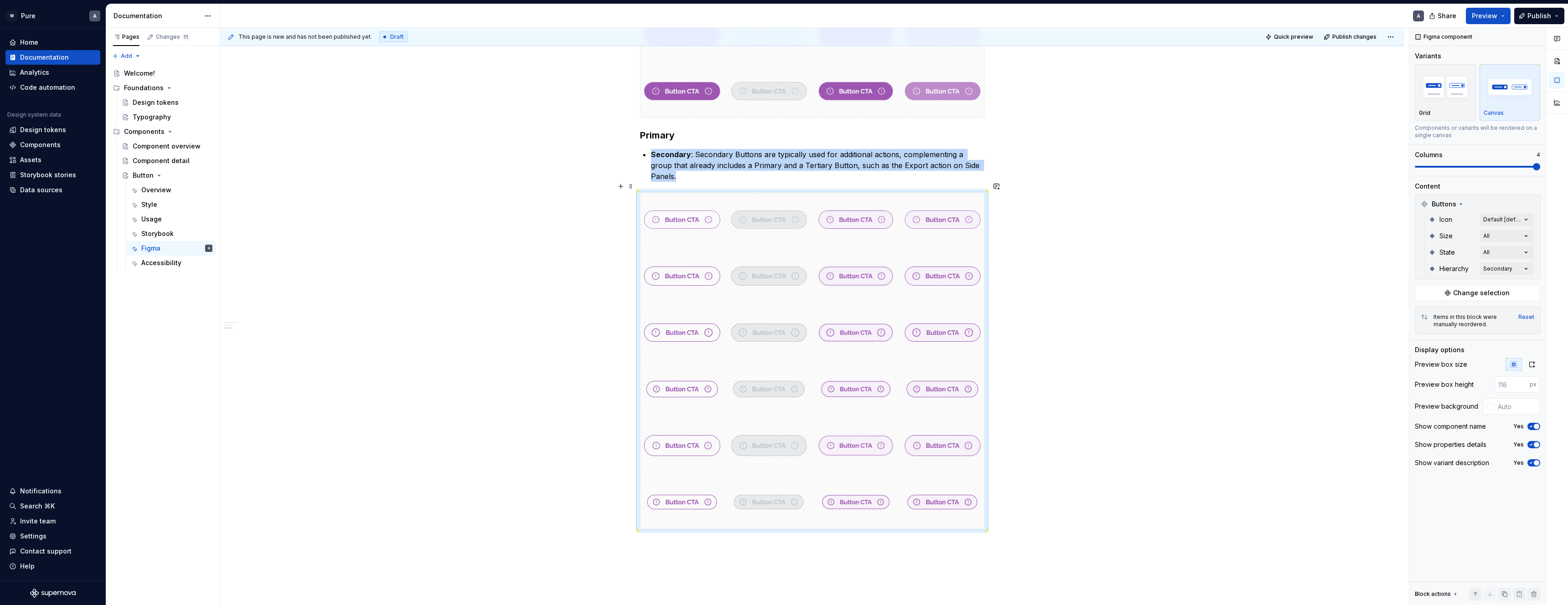
click at [1057, 374] on div "Variants Primary Primary : A Primary Button is used for the most important acti…" at bounding box center [812, 202] width 1184 height 1038
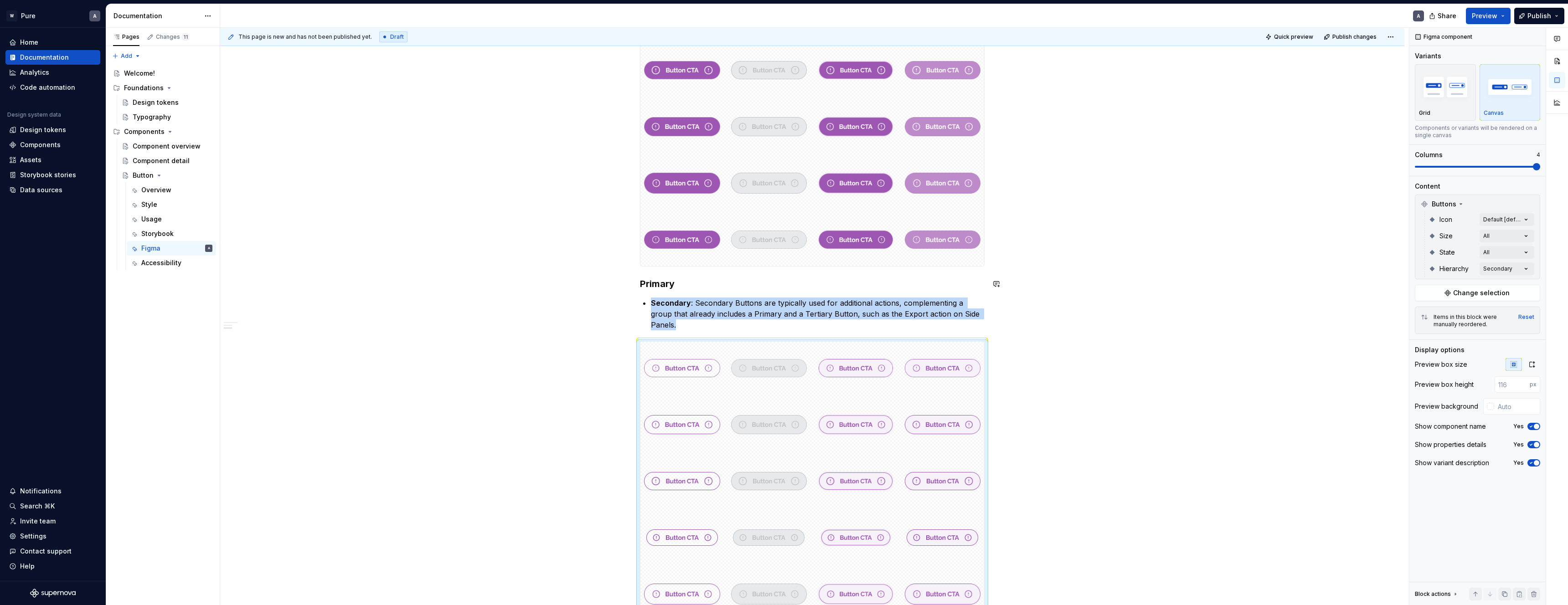
scroll to position [334, 0]
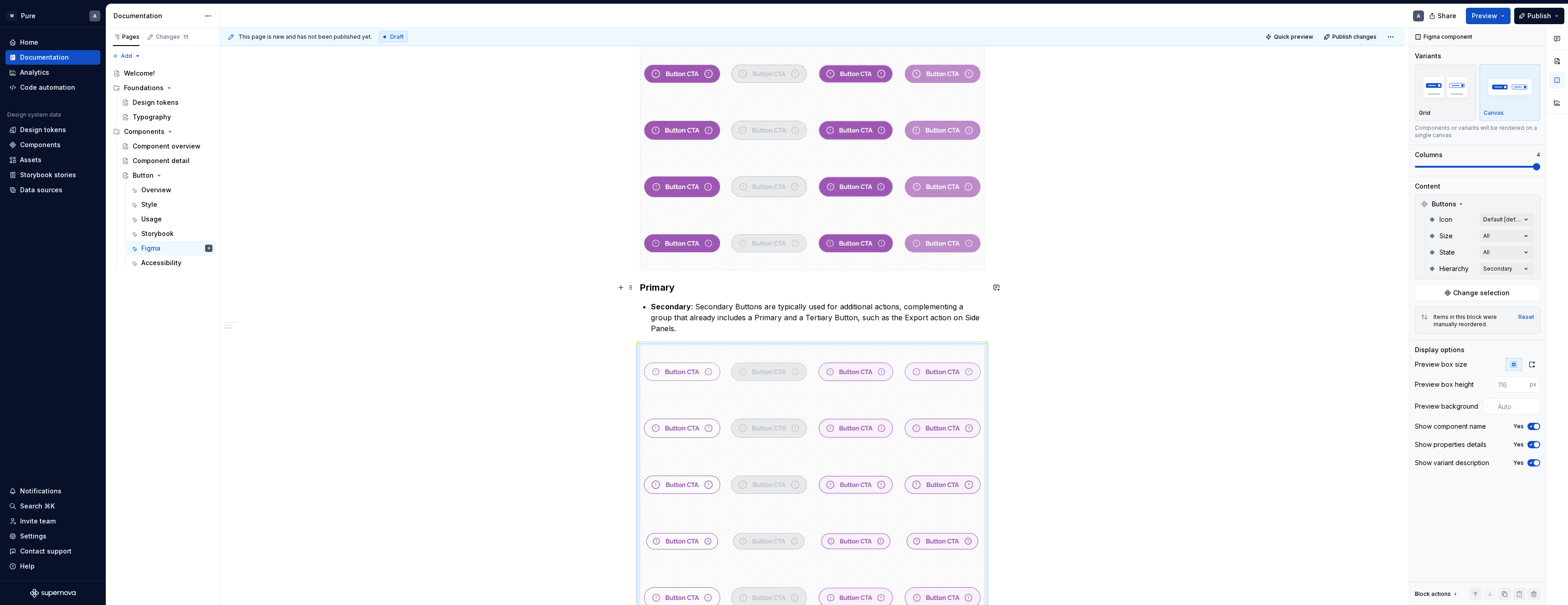
click at [662, 287] on h3 "Primary" at bounding box center [812, 288] width 345 height 13
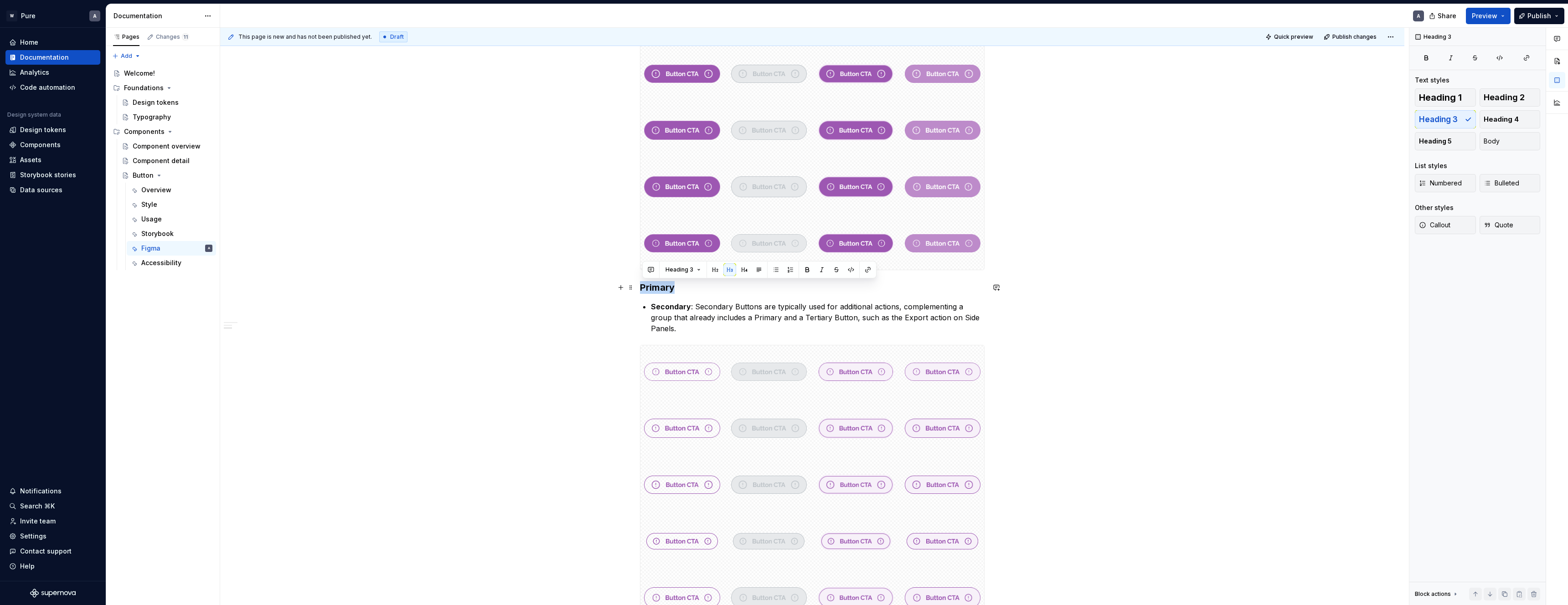
click at [662, 287] on h3 "Primary" at bounding box center [812, 288] width 345 height 13
click at [1104, 364] on div "Variants Primary Primary : A Primary Button is used for the most important acti…" at bounding box center [812, 355] width 1184 height 1038
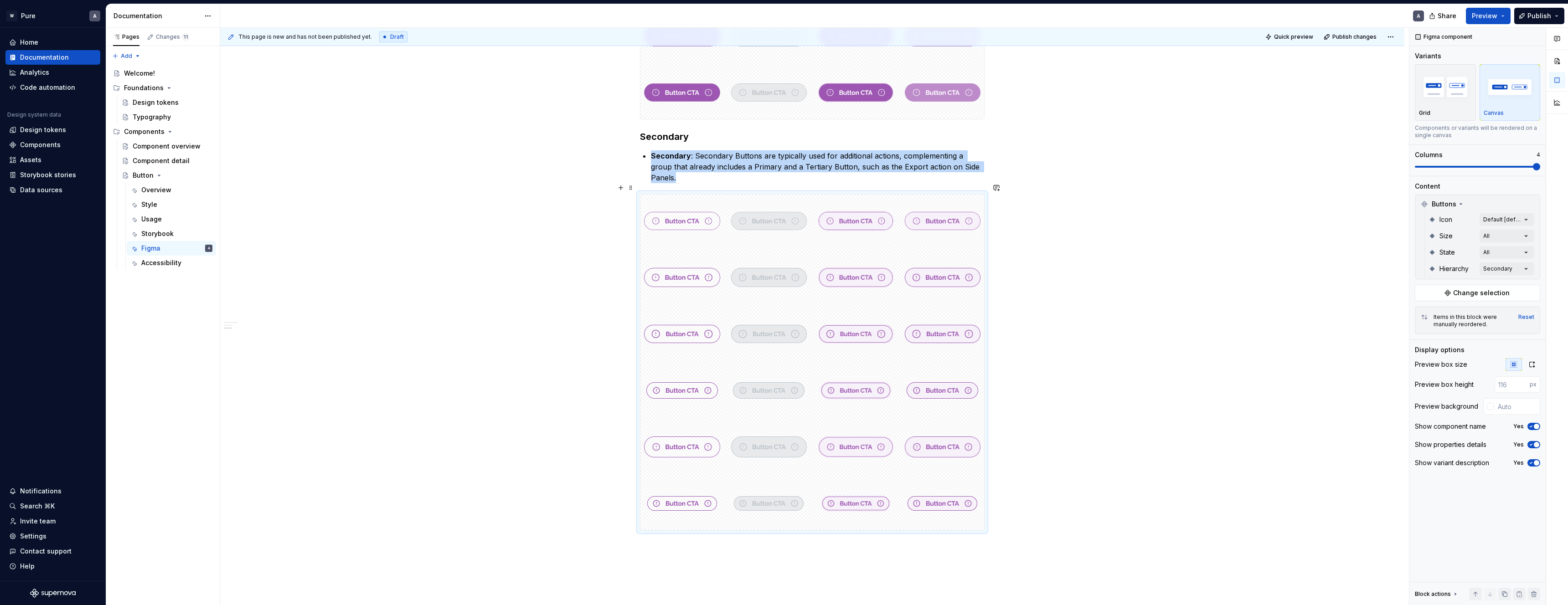
scroll to position [524, 0]
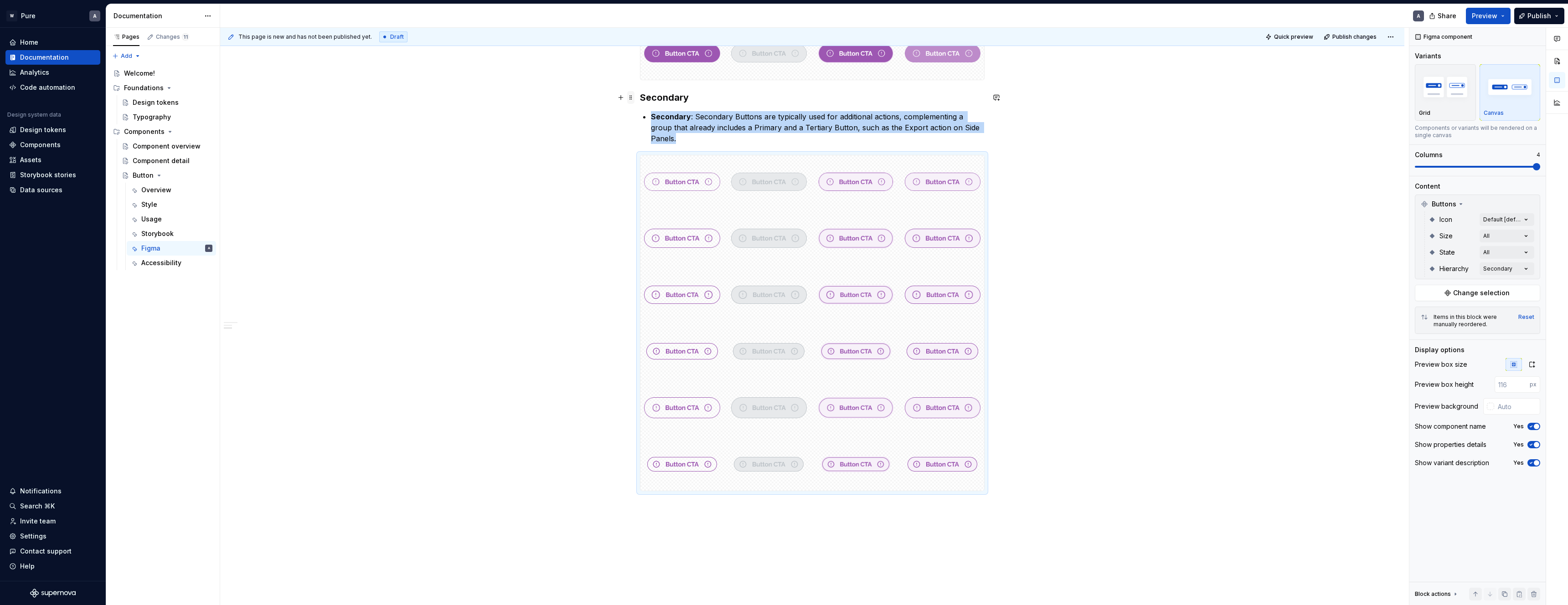
click at [631, 98] on span at bounding box center [631, 98] width 7 height 13
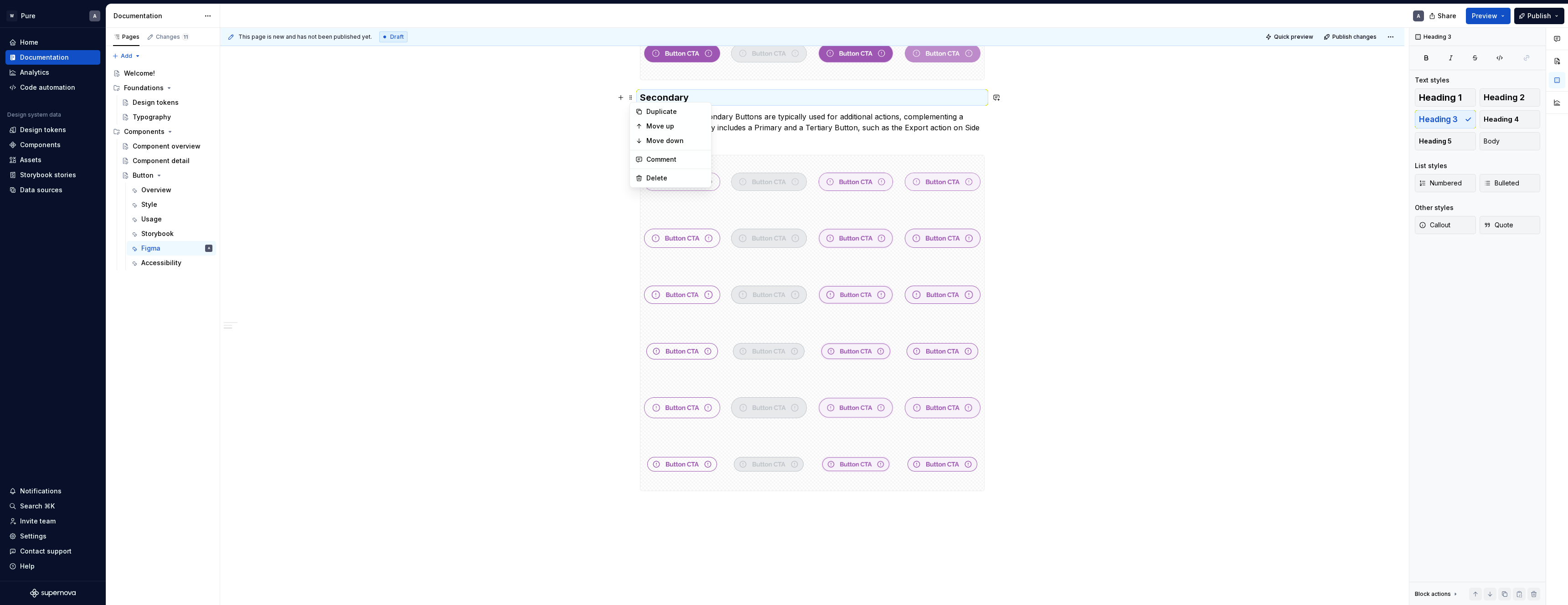
click at [746, 106] on div "Variants Primary Primary : A Primary Button is used for the most important acti…" at bounding box center [812, 79] width 345 height 823
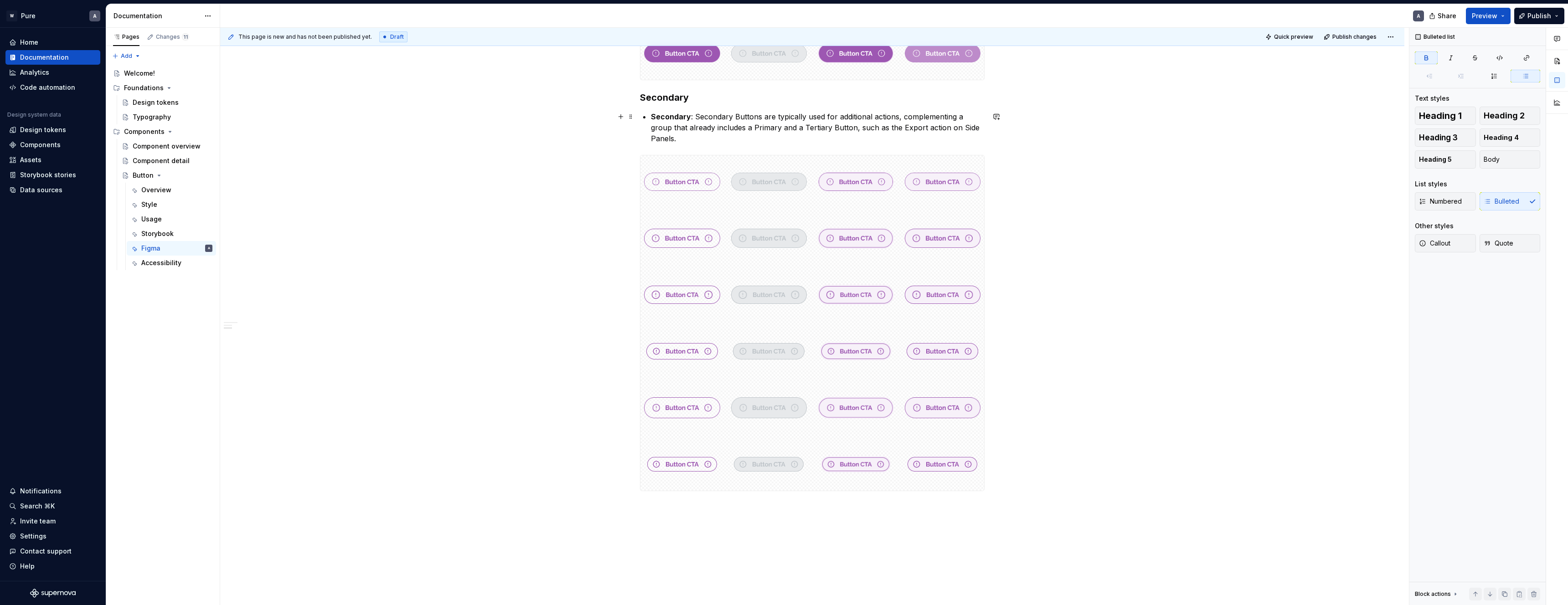
drag, startPoint x: 750, startPoint y: 118, endPoint x: 744, endPoint y: 110, distance: 10.0
click at [750, 118] on p "Secondary : Secondary Buttons are typically used for additional actions, comple…" at bounding box center [817, 128] width 334 height 33
click at [719, 92] on h3 "Secondary" at bounding box center [812, 98] width 345 height 13
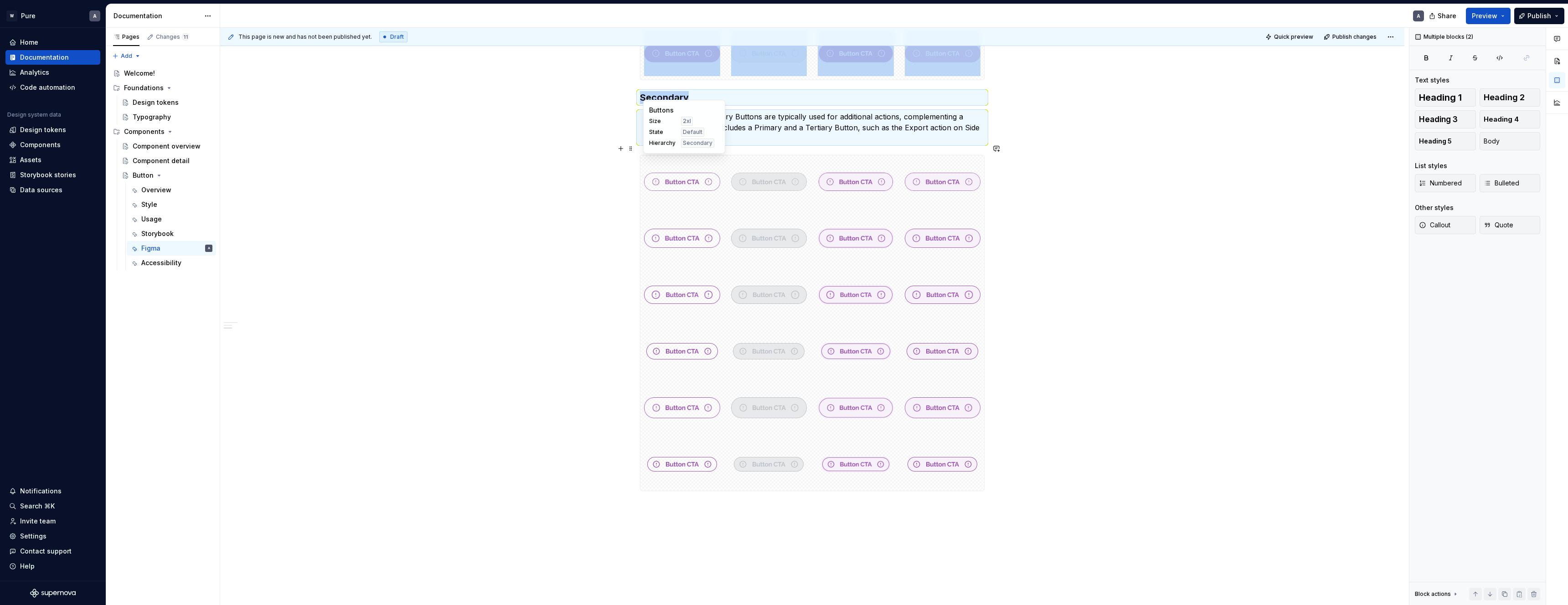
click at [688, 195] on div at bounding box center [682, 182] width 83 height 53
click at [704, 148] on div "Buttons Size 2xl State Default Hierarchy Secondary" at bounding box center [684, 126] width 82 height 54
drag, startPoint x: 751, startPoint y: 151, endPoint x: 793, endPoint y: 152, distance: 42.0
click at [793, 152] on div "Buttons Size 2xl State Disabled Hierarchy Secondary" at bounding box center [772, 126] width 82 height 54
click at [634, 149] on span at bounding box center [631, 149] width 7 height 13
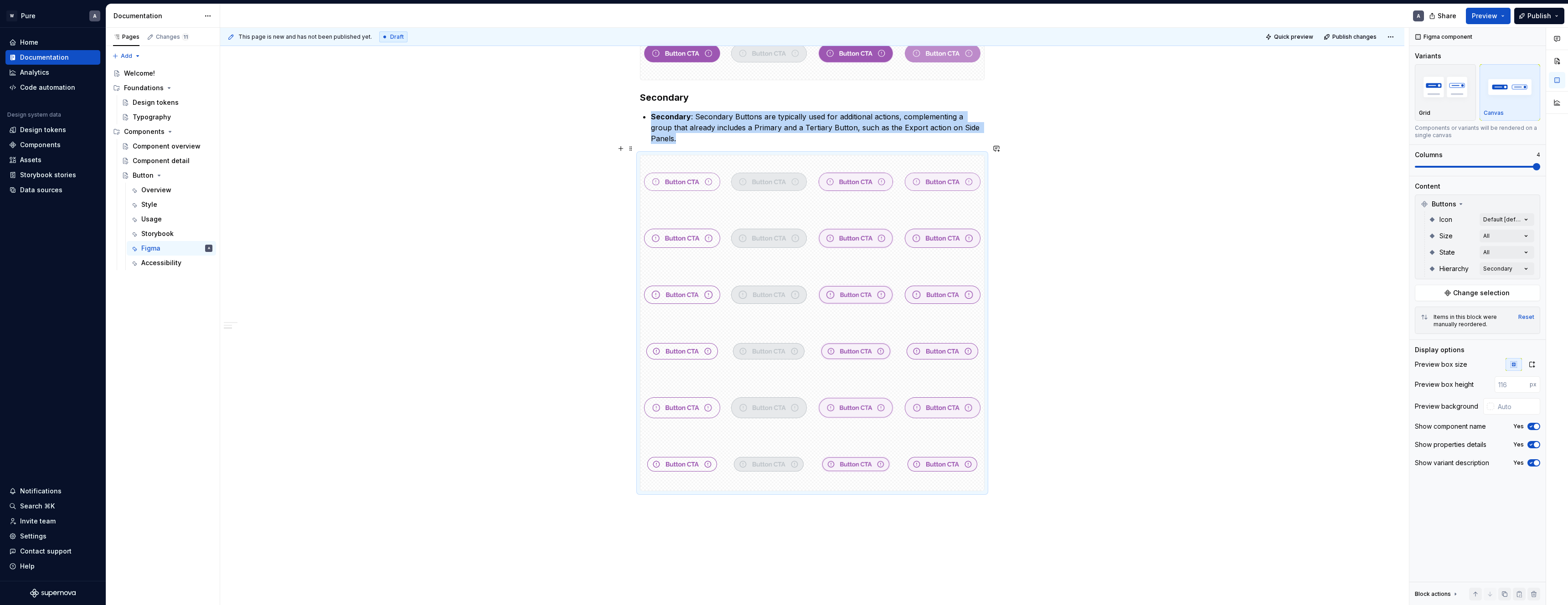
click at [1072, 359] on div "This page is new and has not been published yet. Draft Quick preview Publish ch…" at bounding box center [815, 316] width 1189 height 578
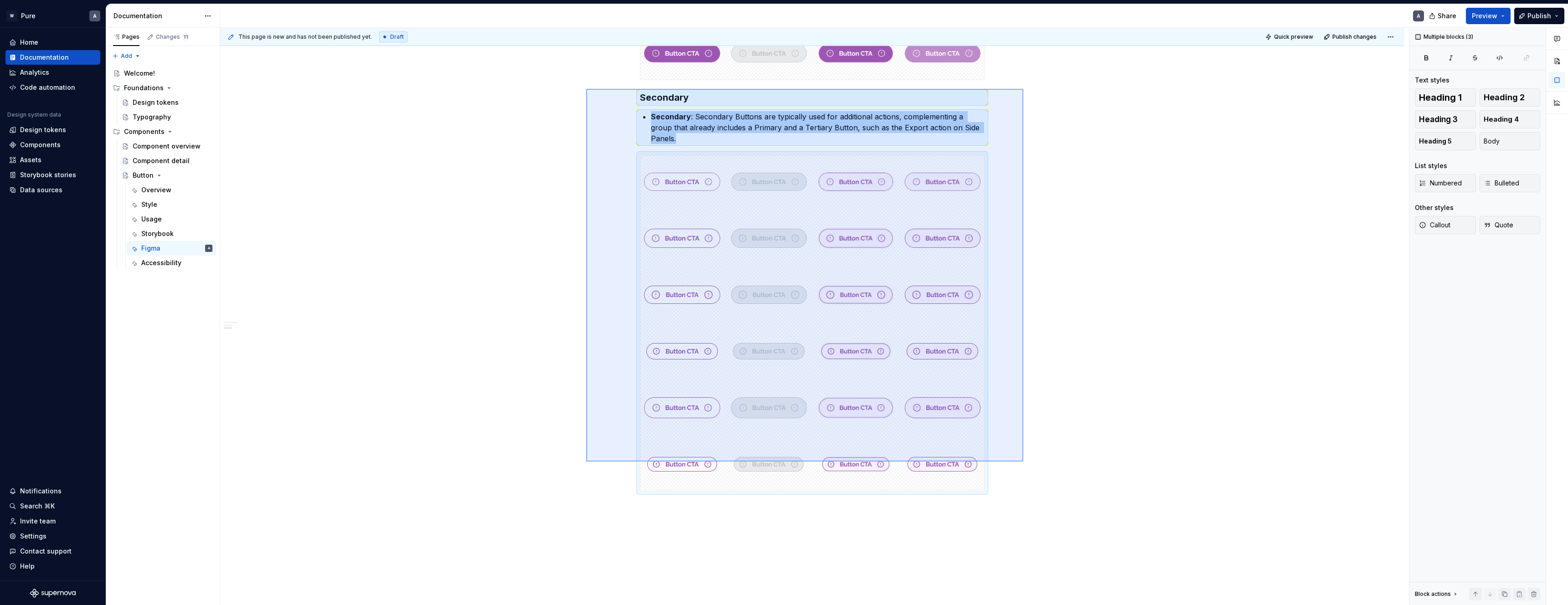
drag, startPoint x: 1022, startPoint y: 462, endPoint x: 586, endPoint y: 89, distance: 573.8
click at [586, 89] on div "This page is new and has not been published yet. Draft Quick preview Publish ch…" at bounding box center [815, 316] width 1189 height 578
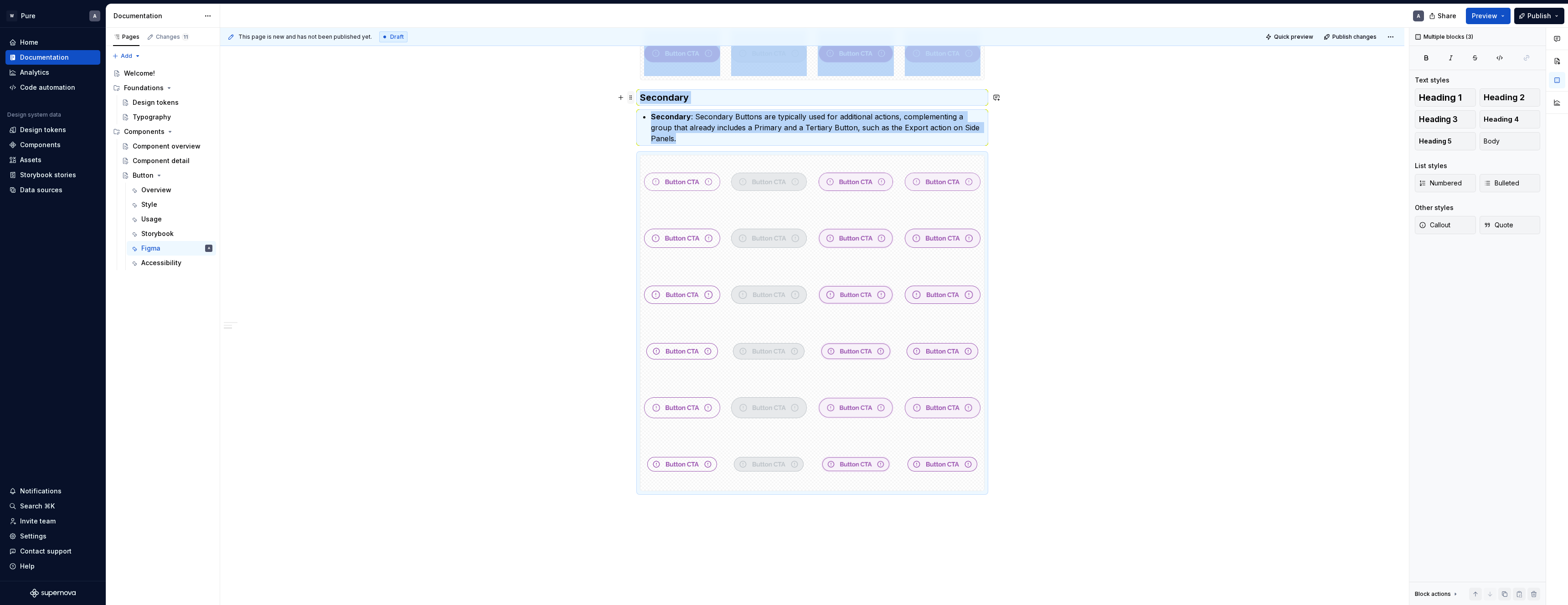
click at [635, 99] on span at bounding box center [631, 98] width 7 height 13
click at [643, 114] on div "Duplicate" at bounding box center [670, 111] width 78 height 15
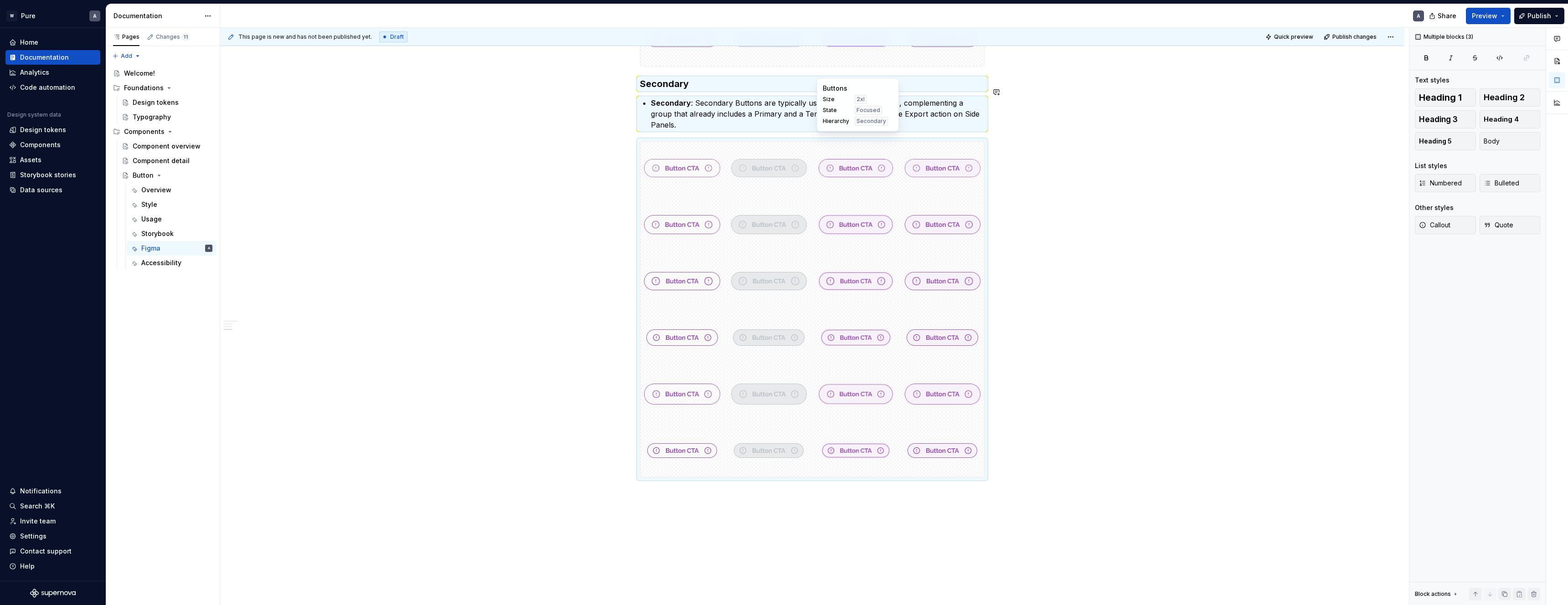
scroll to position [950, 0]
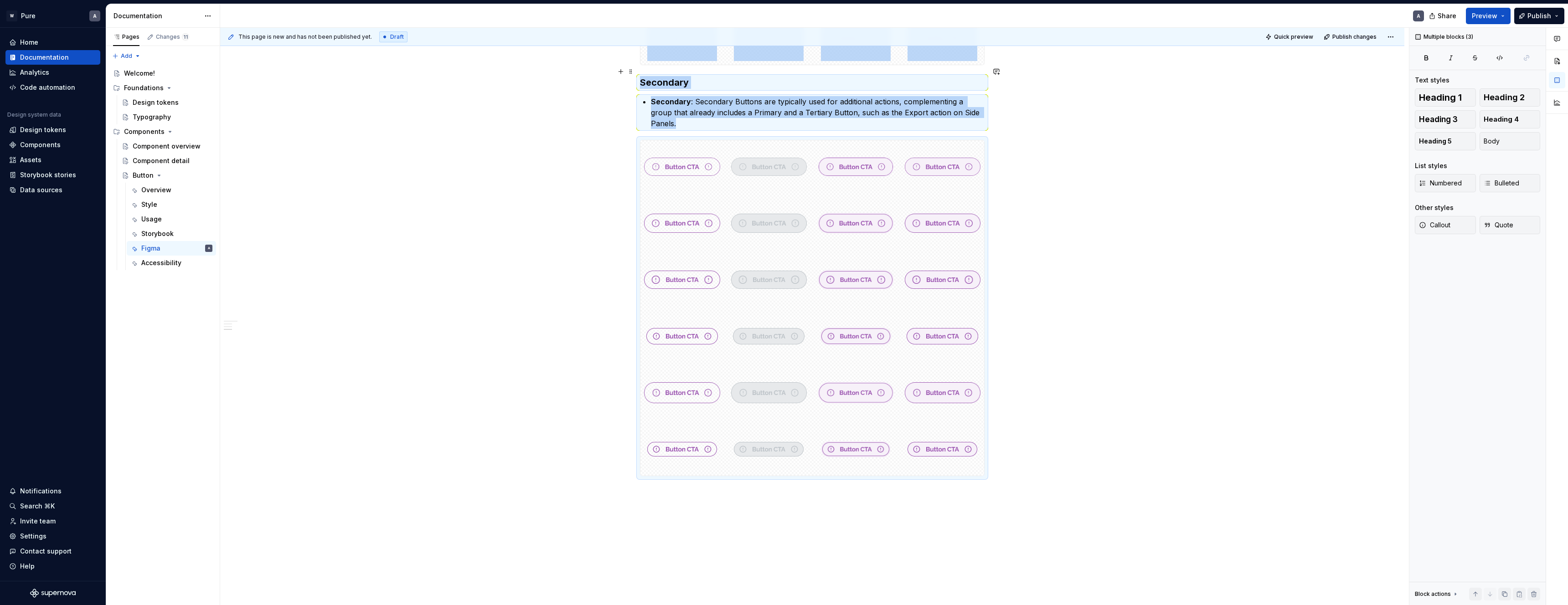
click at [671, 76] on h3 "Secondary" at bounding box center [812, 82] width 345 height 13
click at [674, 76] on h3 "Secondary" at bounding box center [812, 82] width 345 height 13
drag, startPoint x: 524, startPoint y: 136, endPoint x: 581, endPoint y: 118, distance: 59.8
click at [525, 135] on div "This page is new and has not been published yet. Draft Quick preview Publish ch…" at bounding box center [815, 316] width 1189 height 578
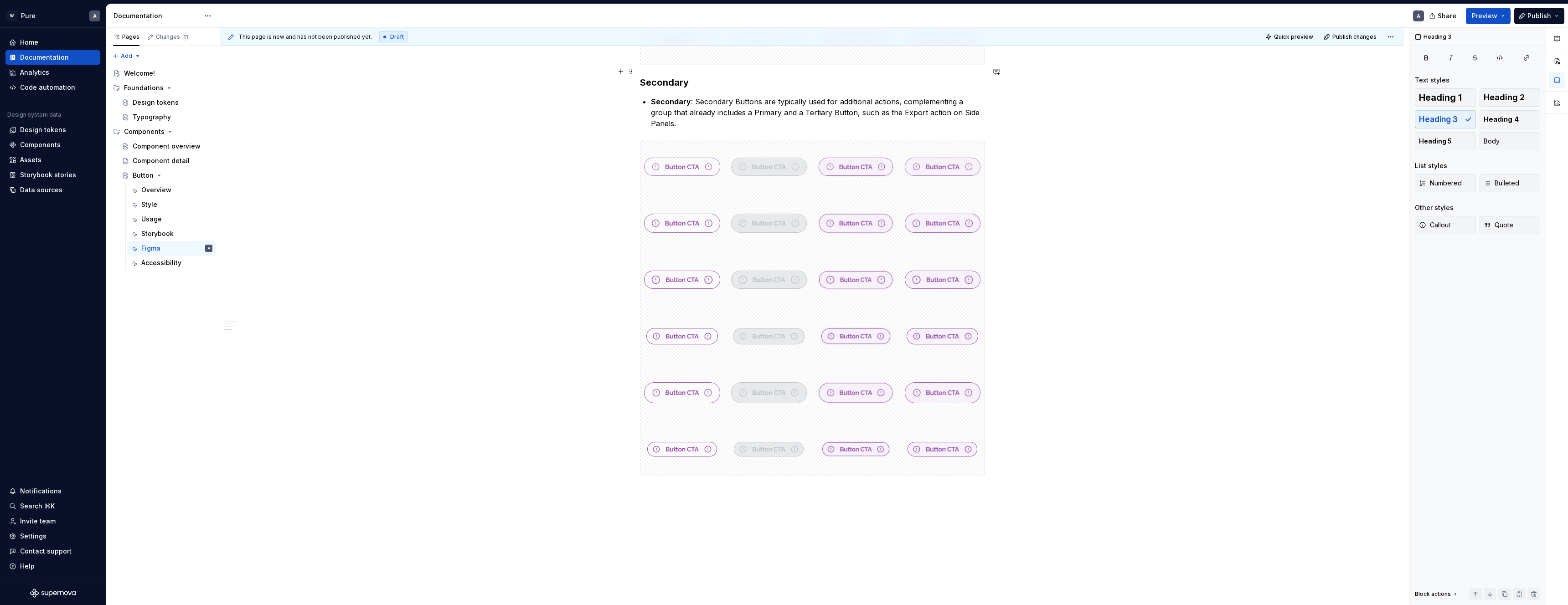
click at [689, 76] on h3 "Secondary" at bounding box center [812, 82] width 345 height 13
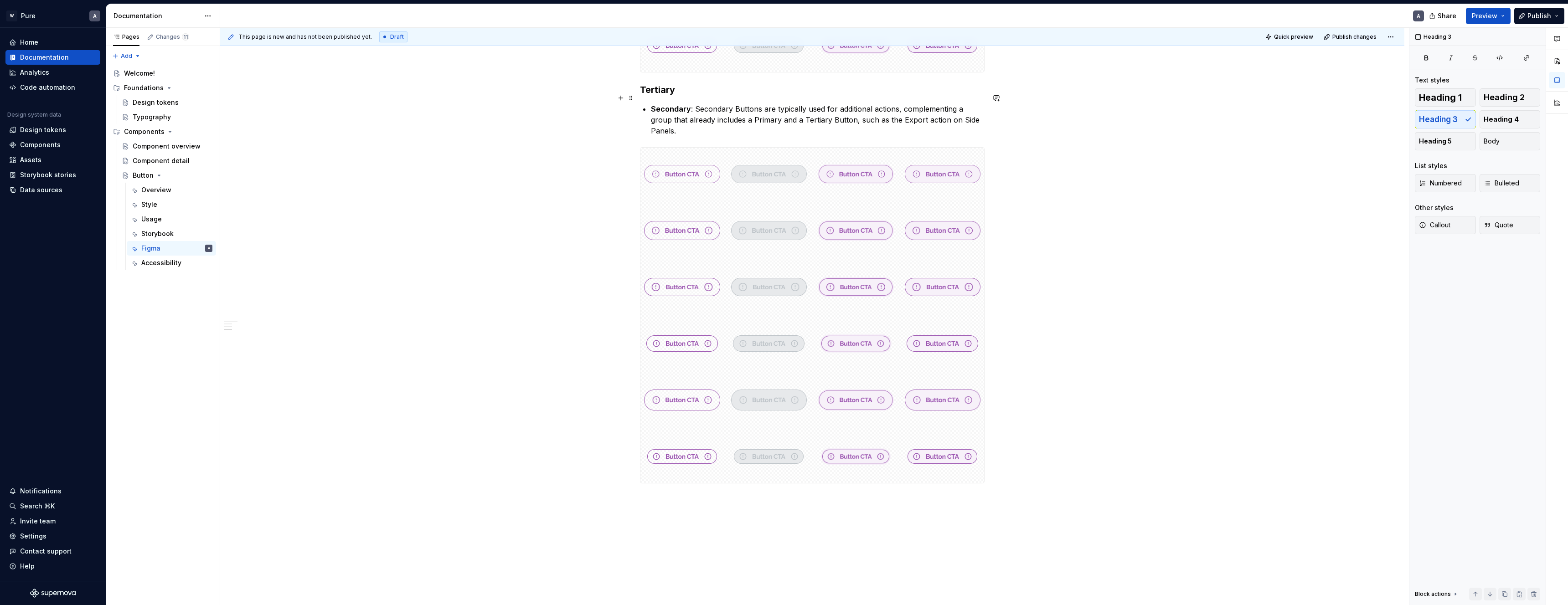
click at [681, 104] on strong "Secondary" at bounding box center [671, 109] width 40 height 9
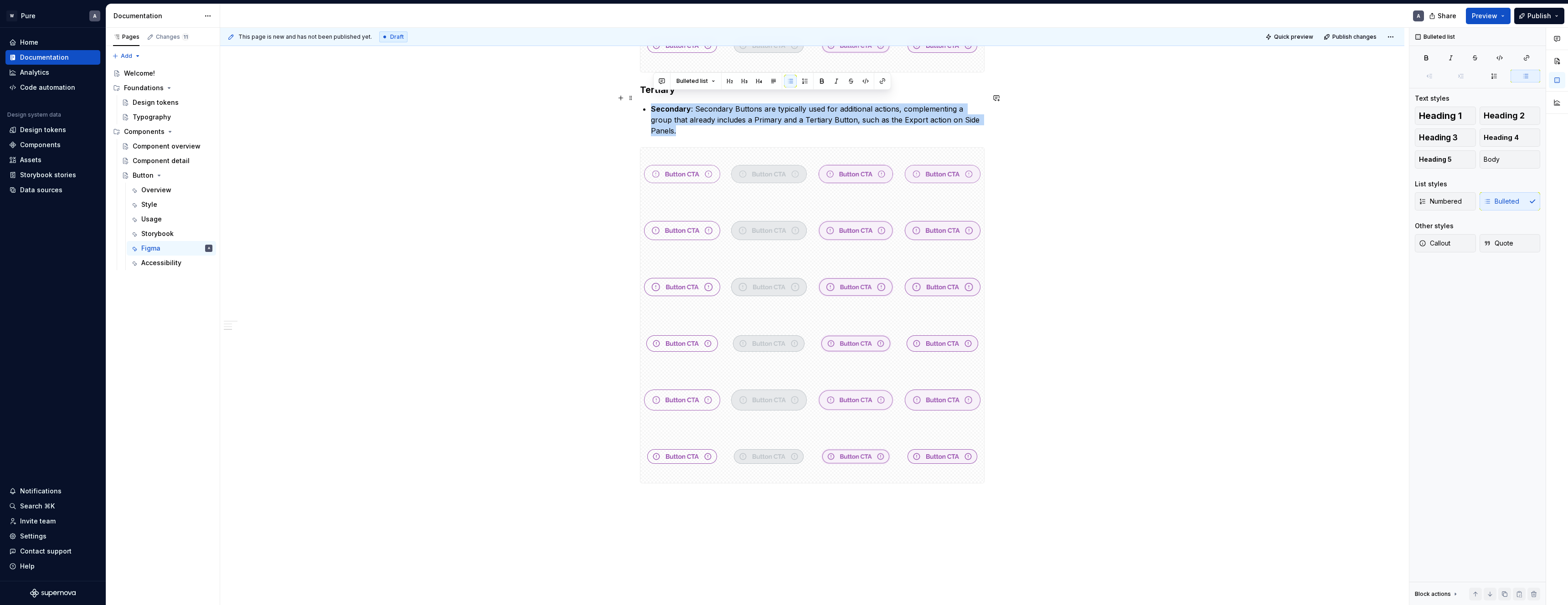
click at [681, 104] on strong "Secondary" at bounding box center [671, 109] width 40 height 9
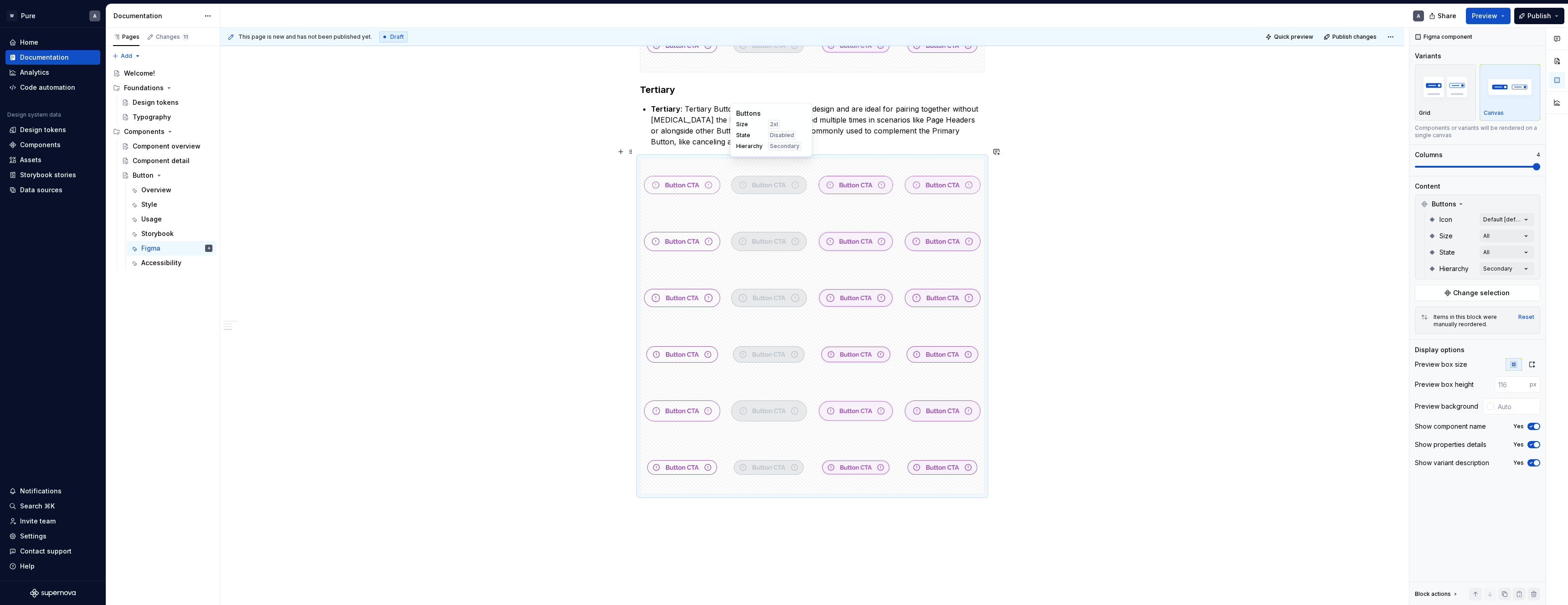
click at [780, 150] on div "Secondary" at bounding box center [784, 146] width 33 height 9
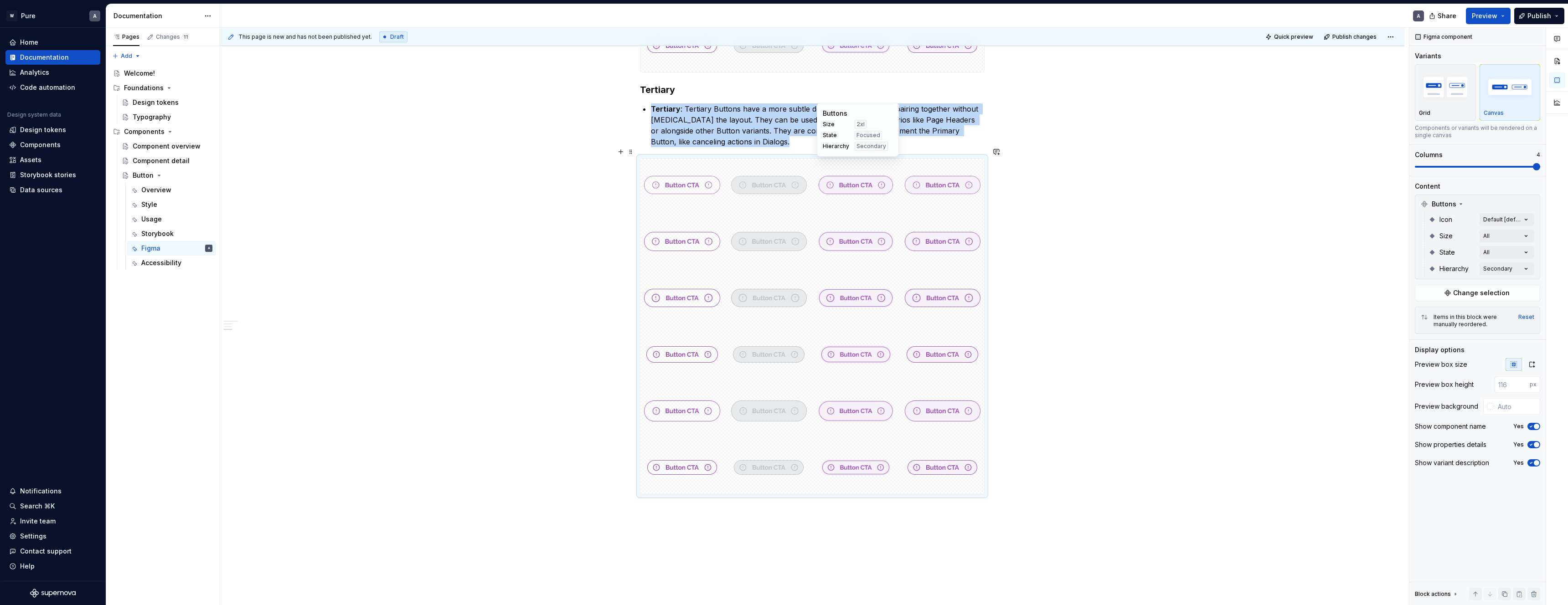
click at [842, 162] on img at bounding box center [855, 185] width 76 height 46
click at [837, 199] on div at bounding box center [855, 186] width 83 height 53
click at [1509, 272] on div "Comments Open comments No comments yet Select ‘Comment’ from the block context …" at bounding box center [1489, 316] width 159 height 578
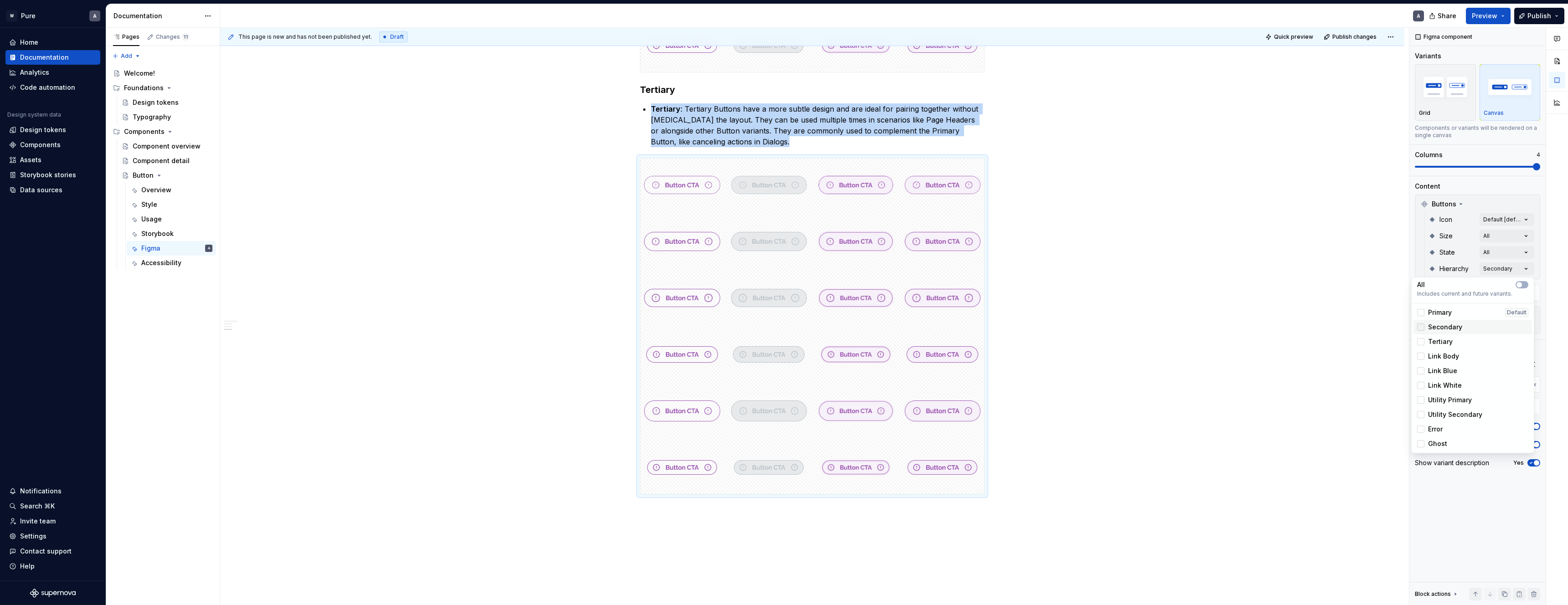
click at [1421, 327] on icon at bounding box center [1421, 327] width 0 height 0
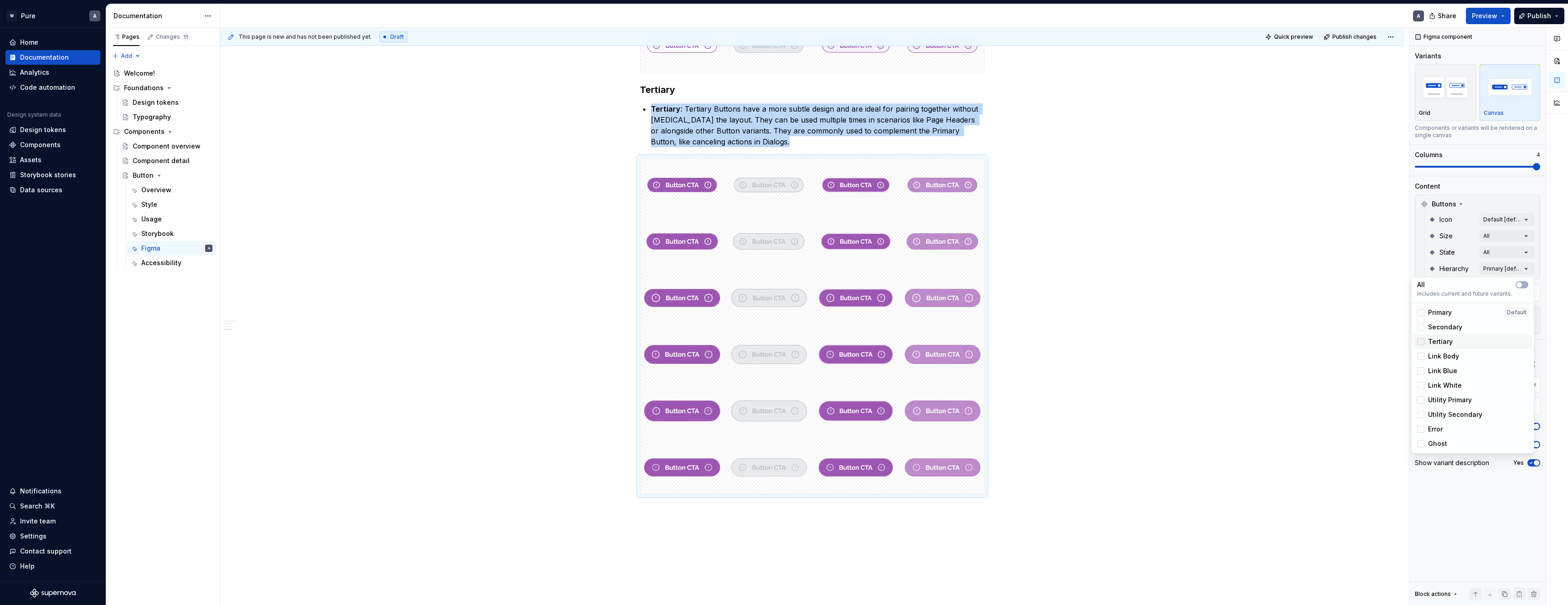
click at [1423, 340] on div at bounding box center [1421, 342] width 7 height 7
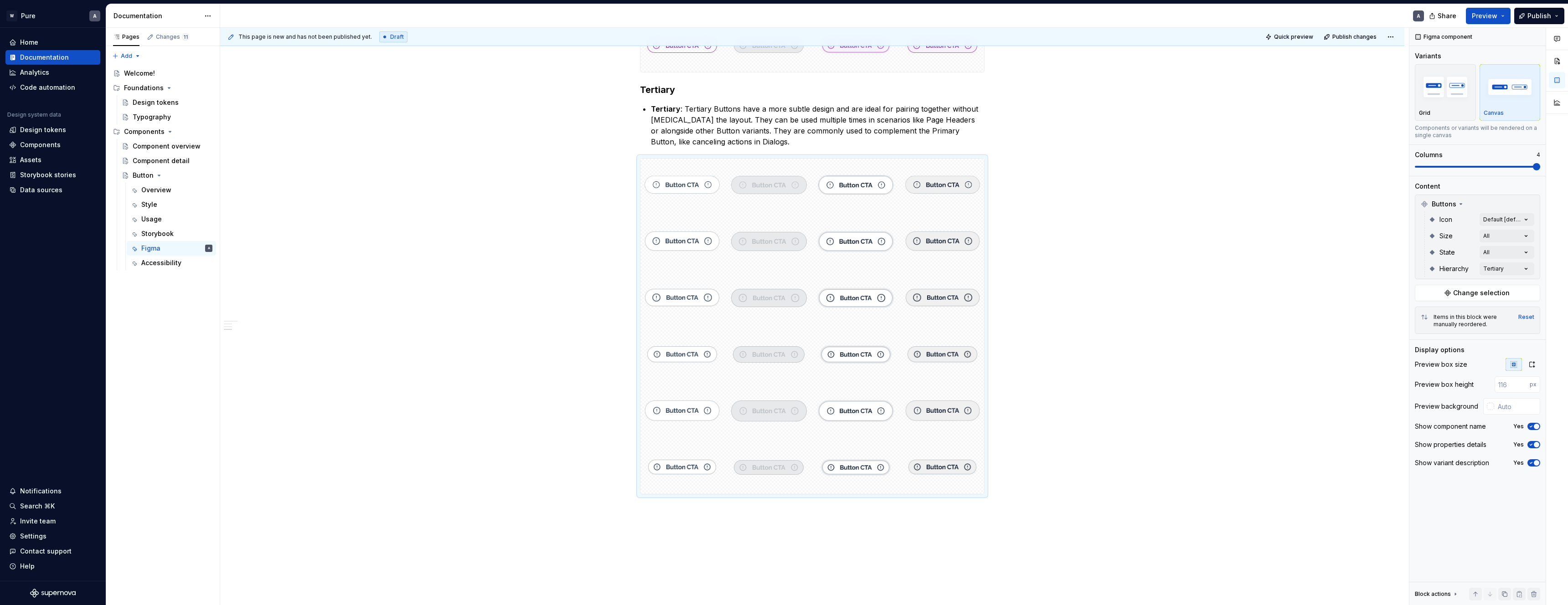
click at [1057, 231] on html "W Pure A Home Documentation Analytics Code automation Design system data Design…" at bounding box center [784, 302] width 1568 height 605
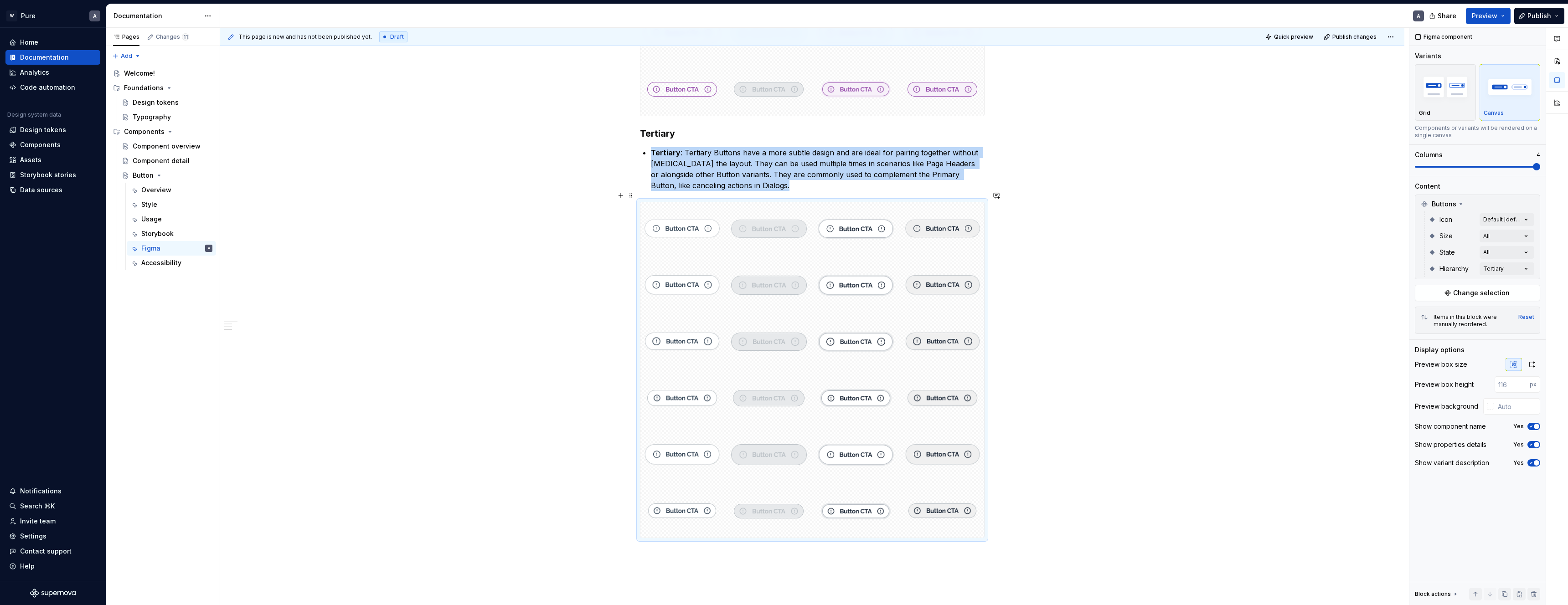
scroll to position [931, 0]
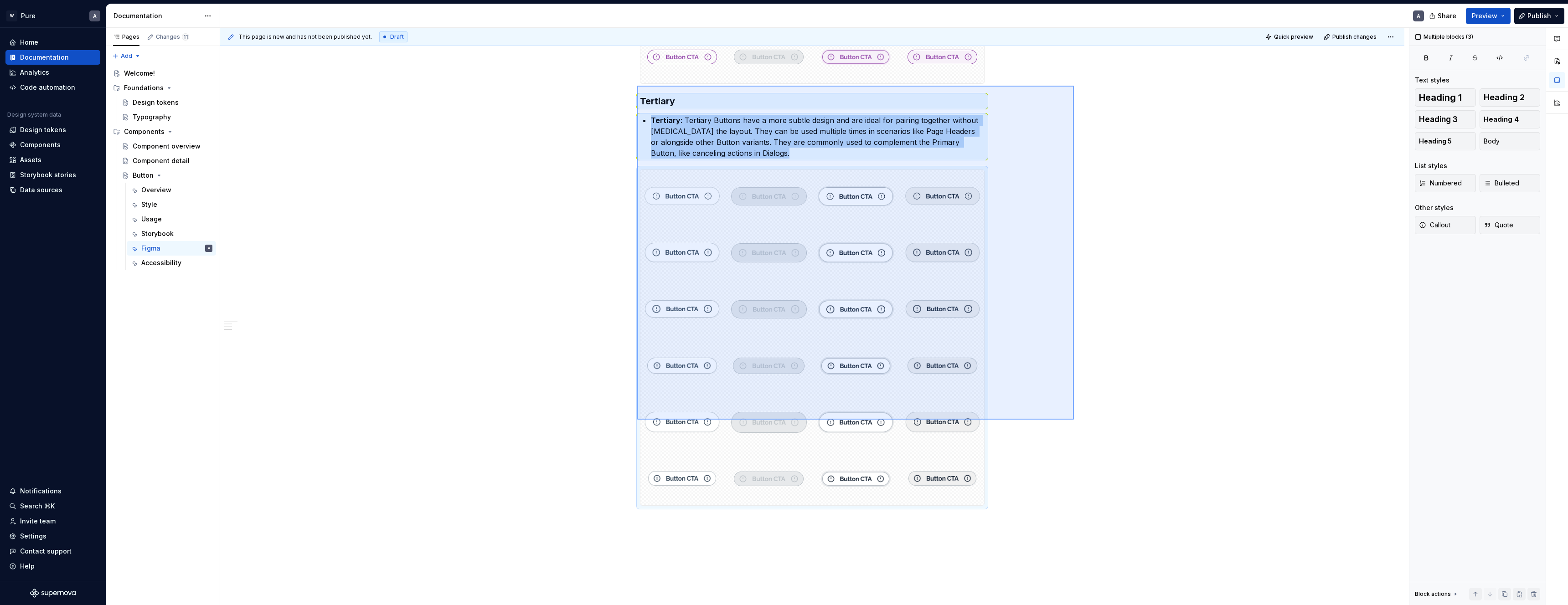
drag, startPoint x: 1074, startPoint y: 419, endPoint x: 648, endPoint y: 88, distance: 539.5
click at [637, 86] on div "This page is new and has not been published yet. Draft Quick preview Publish ch…" at bounding box center [815, 316] width 1189 height 578
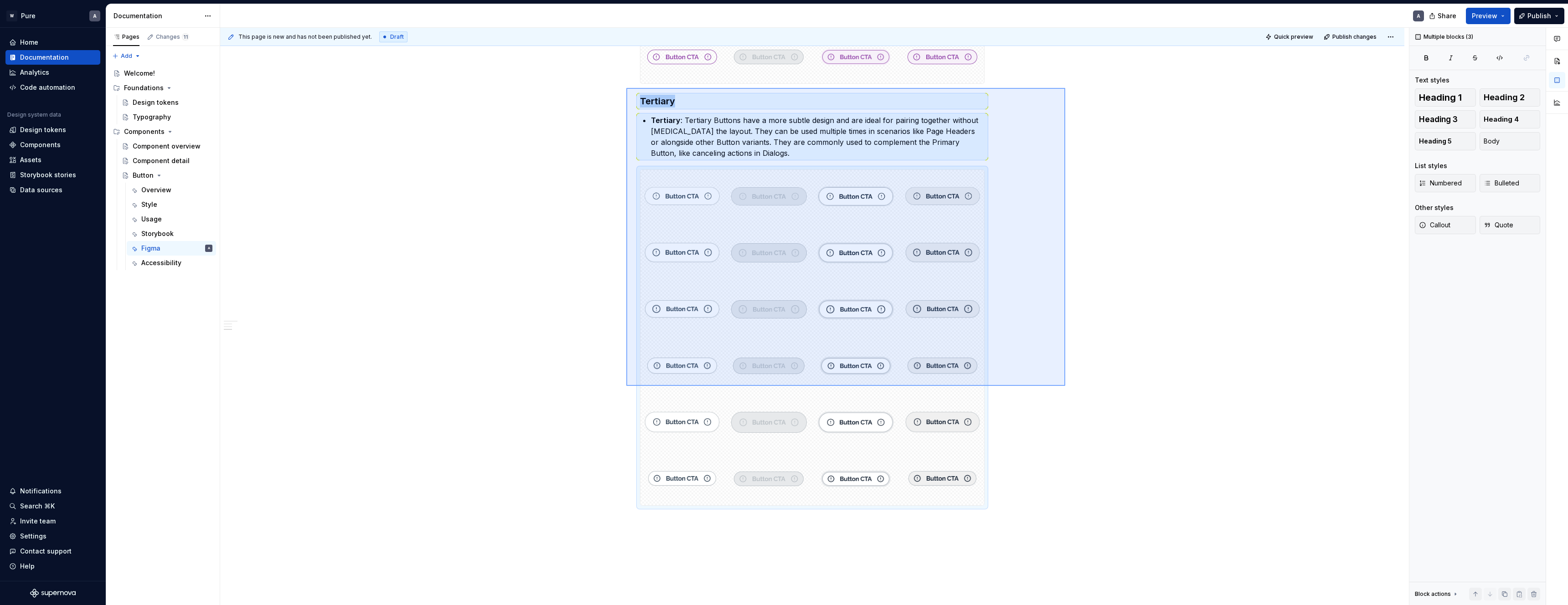
drag, startPoint x: 1058, startPoint y: 385, endPoint x: 627, endPoint y: 88, distance: 523.4
click at [627, 88] on div "This page is new and has not been published yet. Draft Quick preview Publish ch…" at bounding box center [815, 316] width 1189 height 578
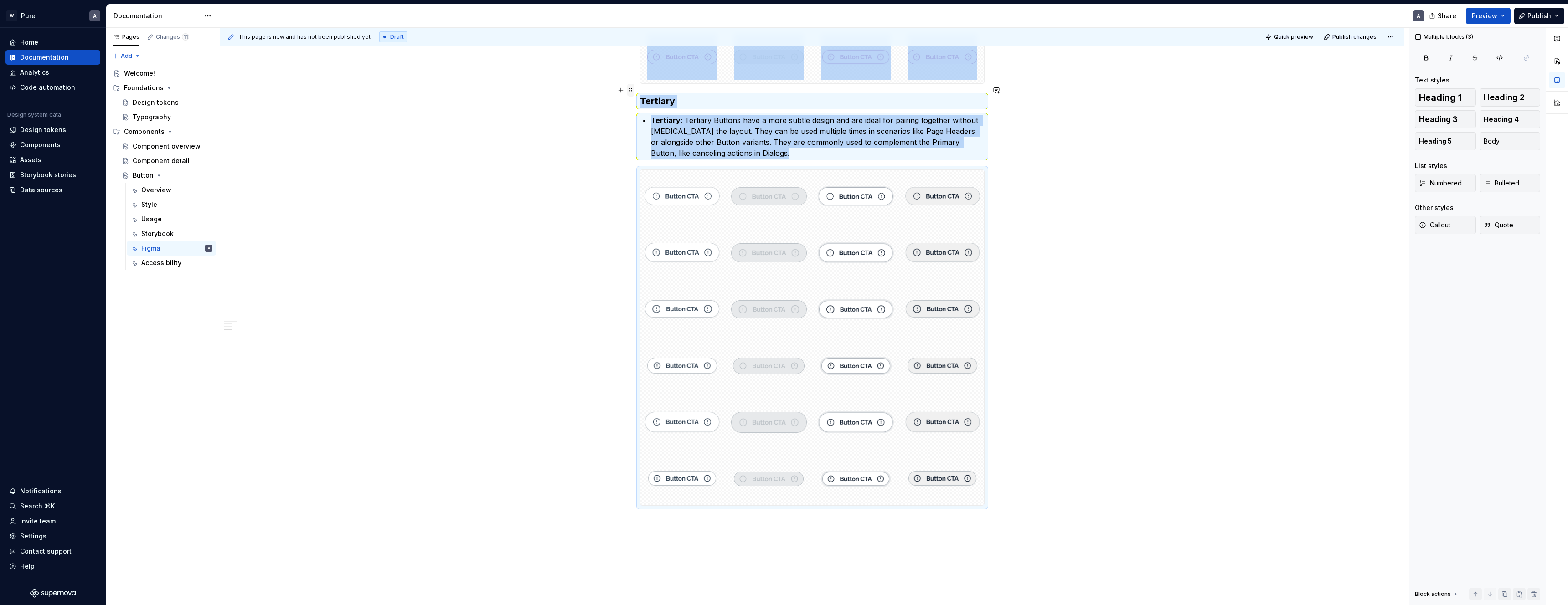
click at [633, 90] on span at bounding box center [631, 90] width 7 height 13
click at [655, 102] on div "Duplicate" at bounding box center [676, 104] width 59 height 9
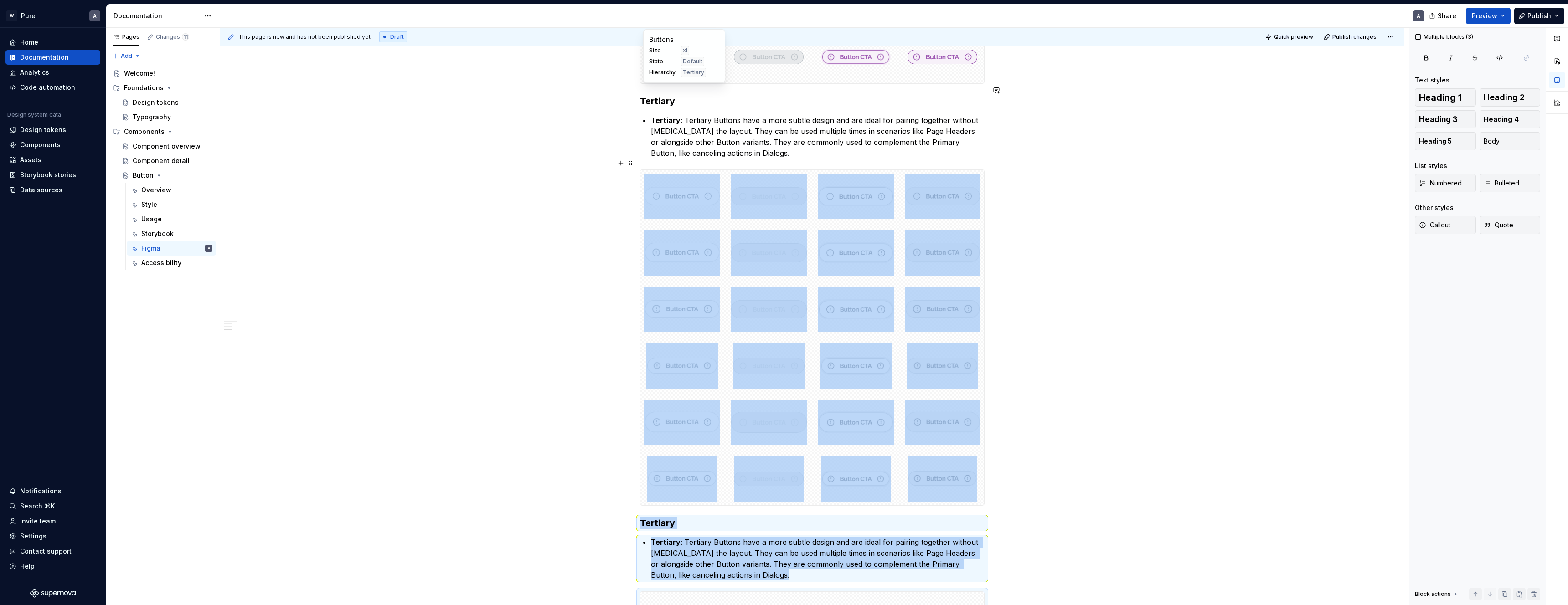
scroll to position [1242, 0]
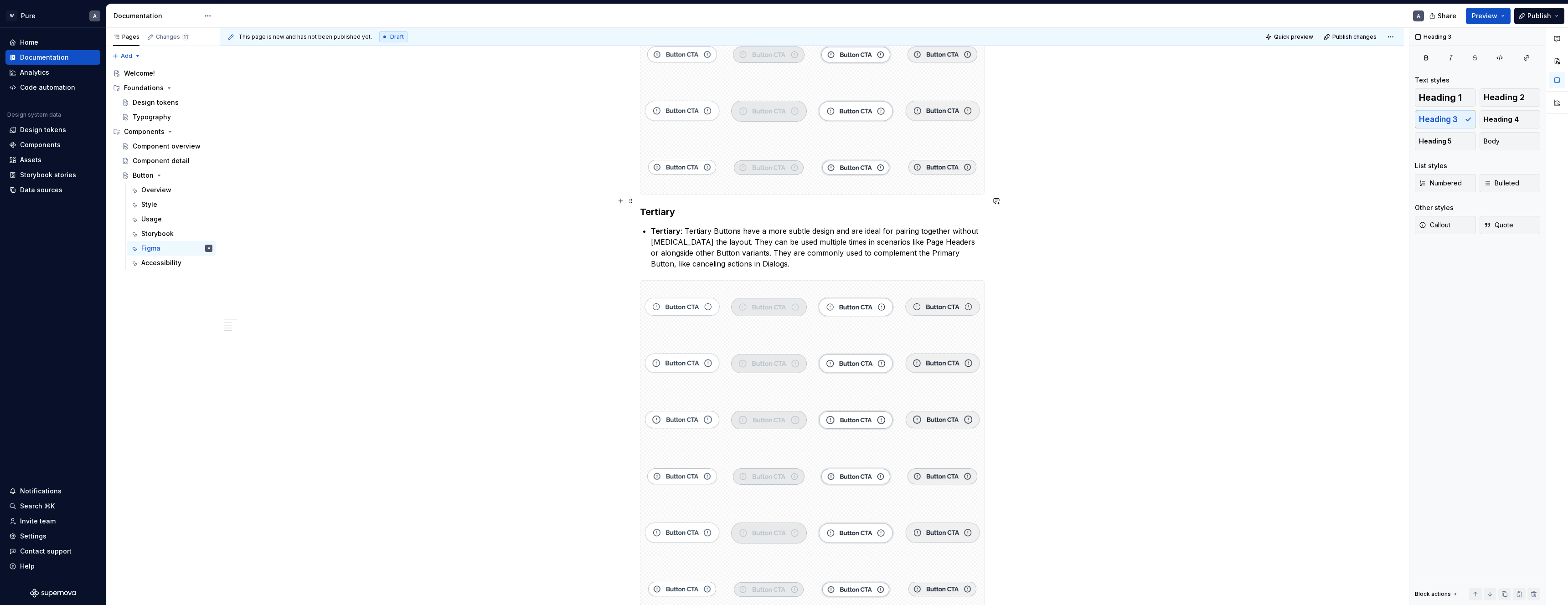
click at [675, 206] on h3 "Tertiary" at bounding box center [812, 212] width 345 height 13
click at [672, 206] on h3 "Tertiary" at bounding box center [812, 212] width 345 height 13
click at [795, 325] on div "Size lg State Disabled Hierarchy Tertiary" at bounding box center [771, 314] width 70 height 31
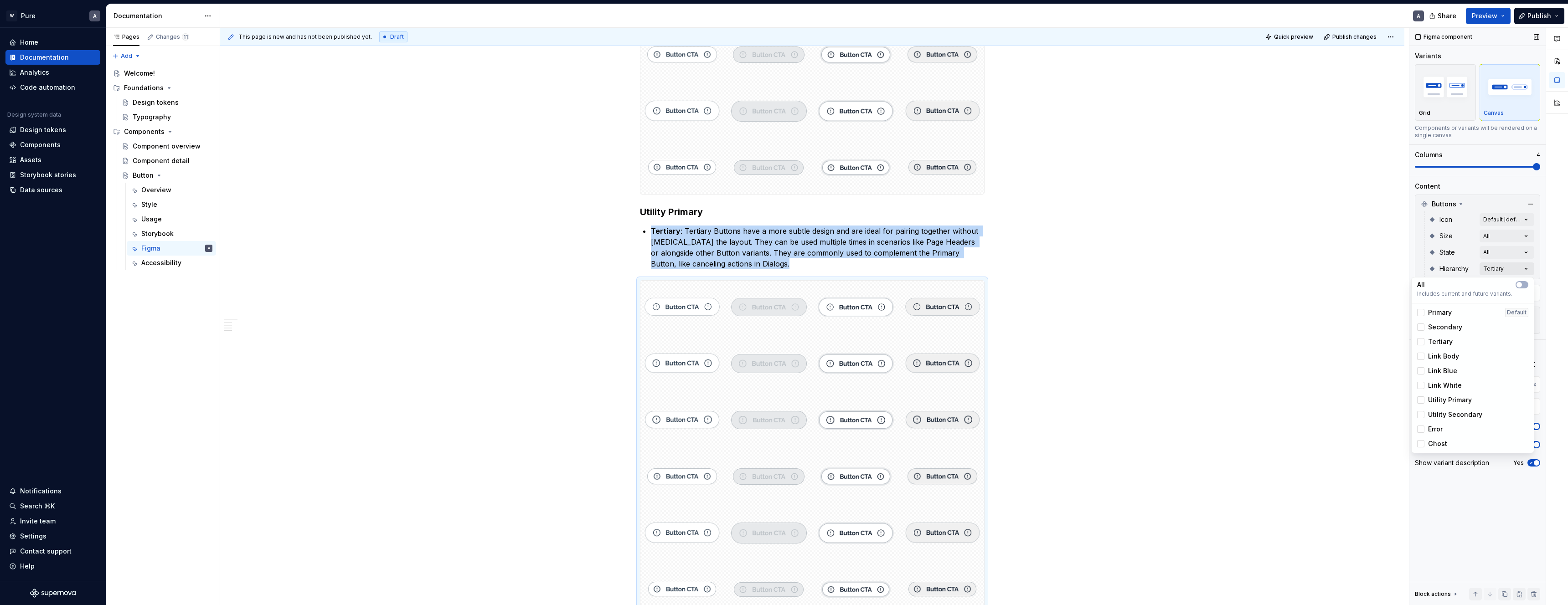
click at [1518, 269] on div "Comments Open comments No comments yet Select ‘Comment’ from the block context …" at bounding box center [1489, 316] width 159 height 578
drag, startPoint x: 1419, startPoint y: 341, endPoint x: 1430, endPoint y: 370, distance: 31.0
click at [1421, 342] on icon at bounding box center [1421, 342] width 0 height 0
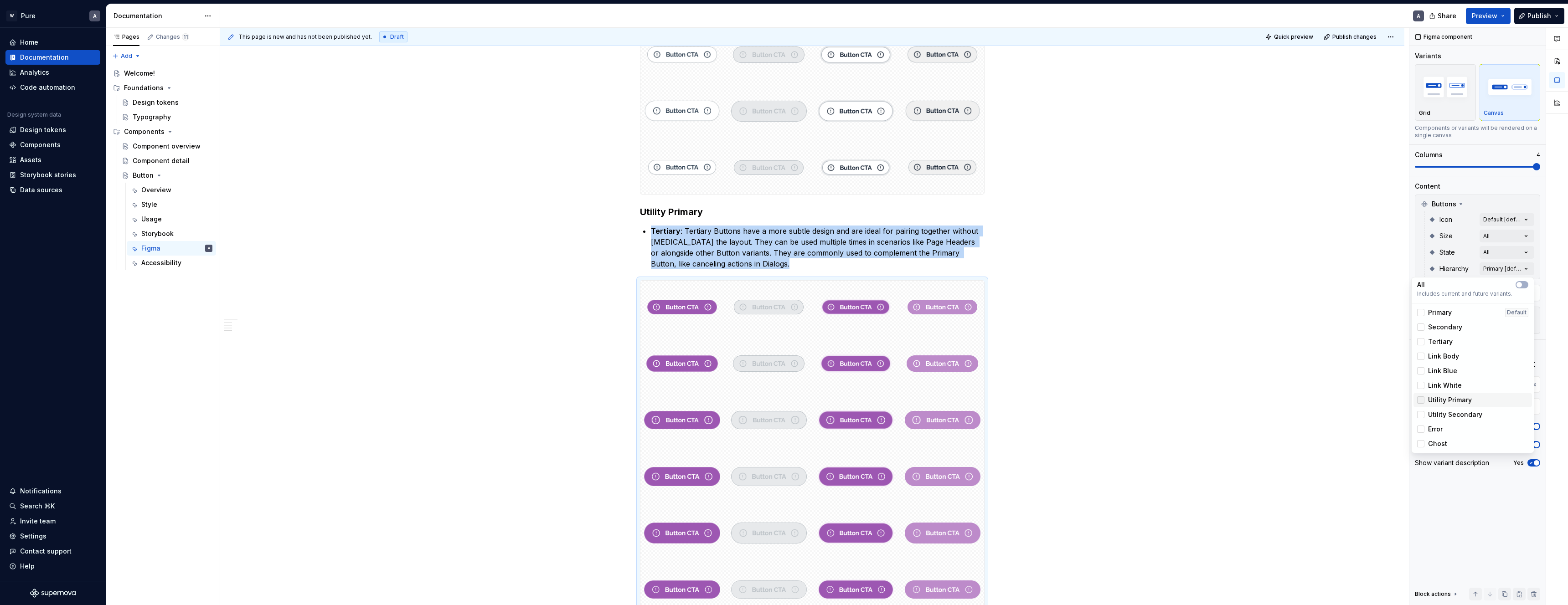
click at [1421, 400] on div at bounding box center [1421, 400] width 7 height 7
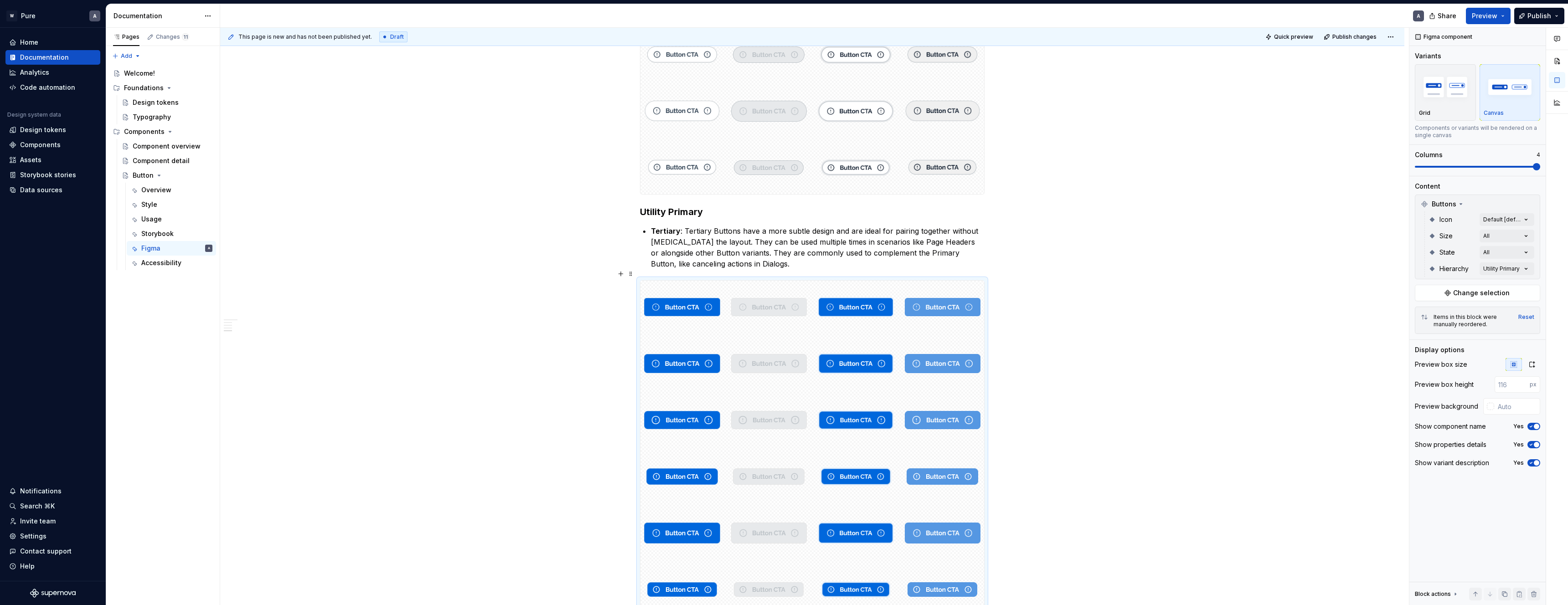
drag, startPoint x: 1029, startPoint y: 276, endPoint x: 1004, endPoint y: 260, distance: 29.7
click at [1029, 276] on html "W Pure A Home Documentation Analytics Code automation Design system data Design…" at bounding box center [784, 302] width 1568 height 605
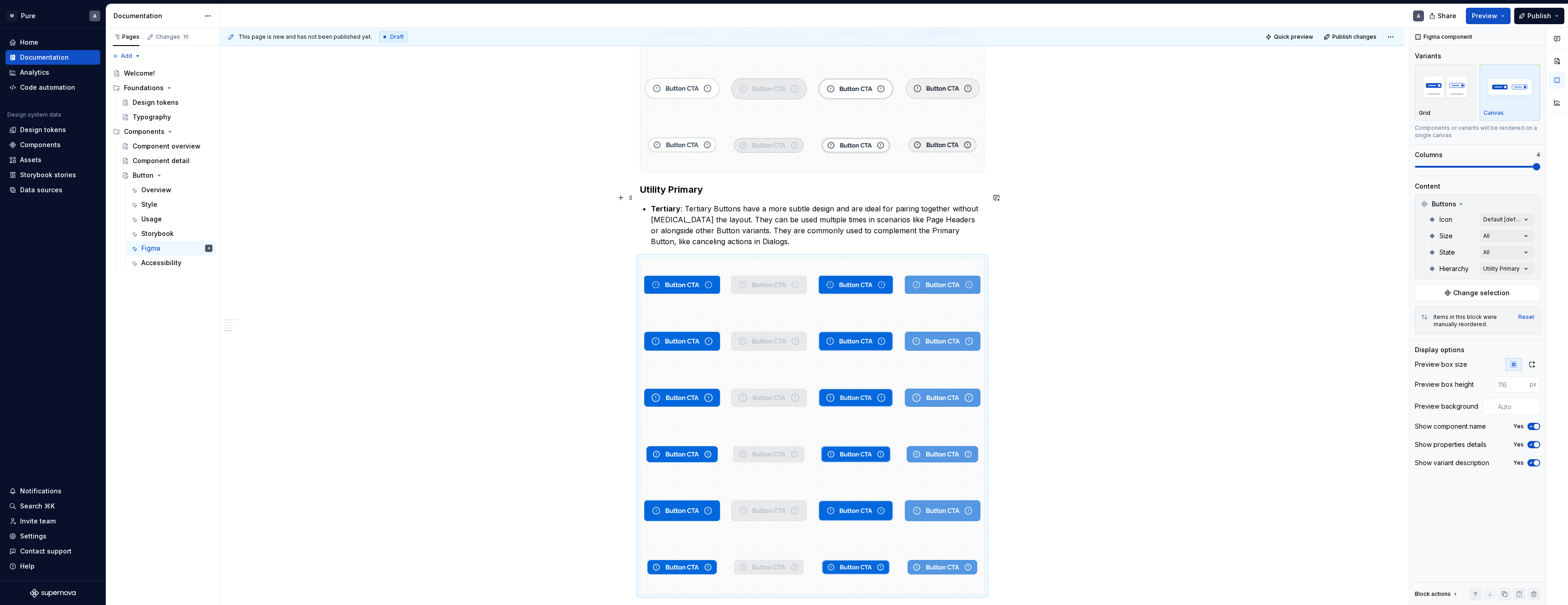
scroll to position [1265, 0]
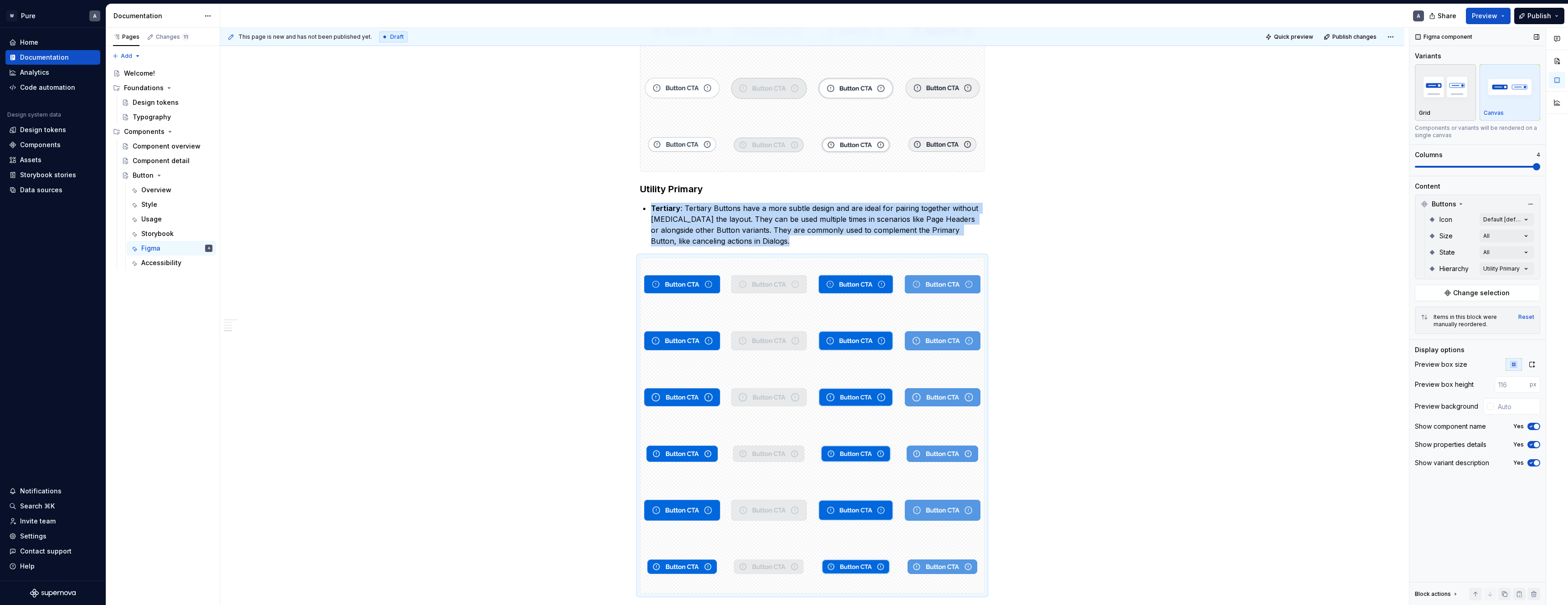
click at [1425, 109] on div "Grid" at bounding box center [1445, 92] width 53 height 48
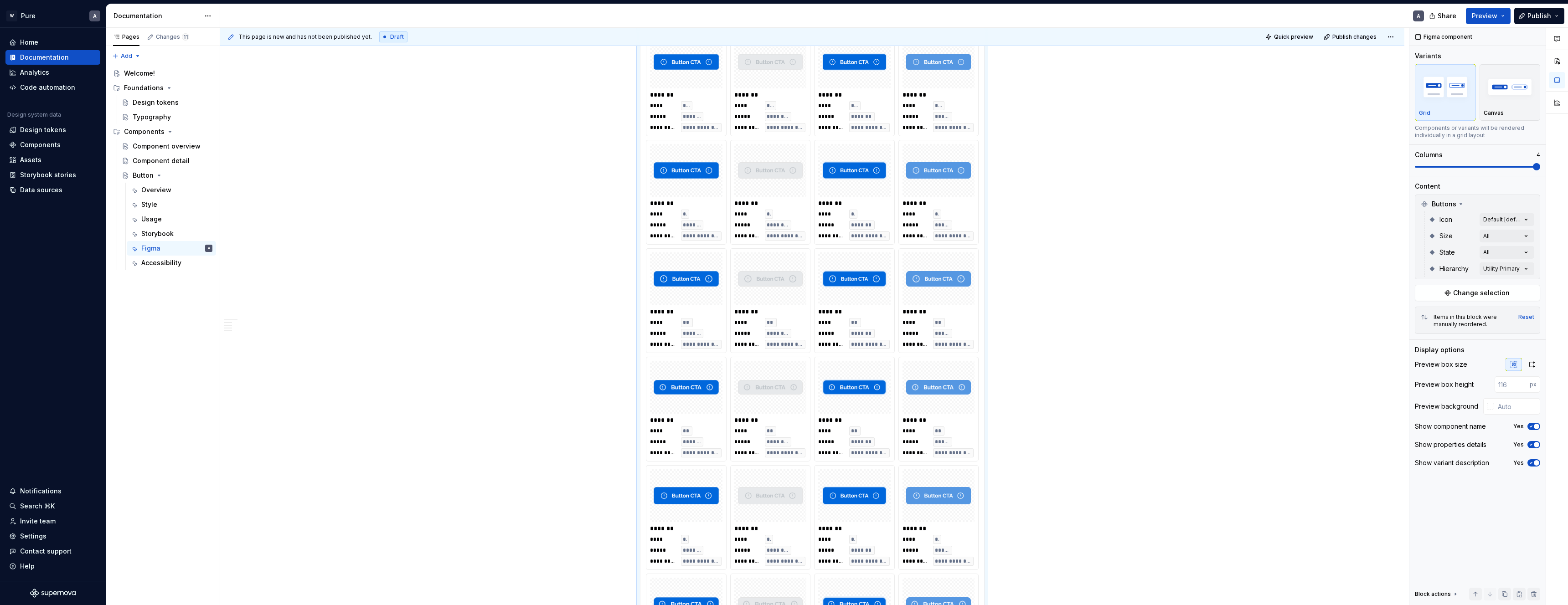
scroll to position [1429, 0]
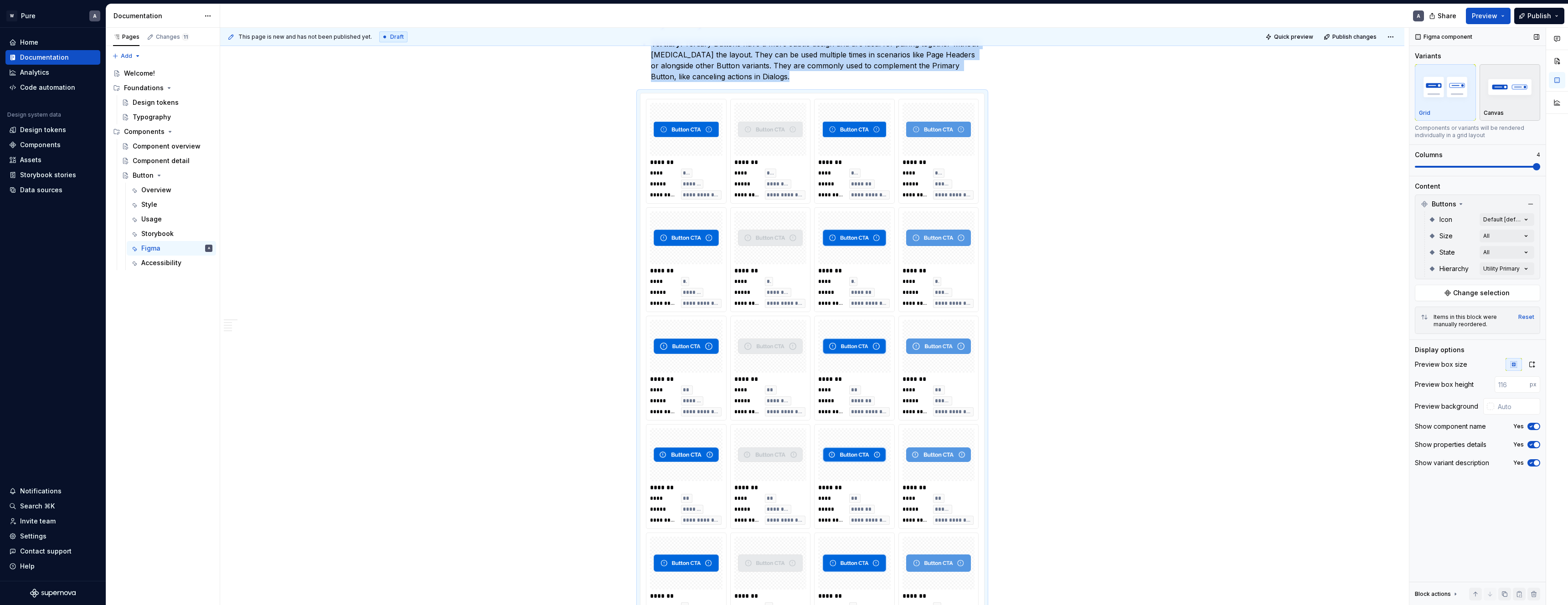
click at [1525, 89] on img "button" at bounding box center [1510, 87] width 53 height 33
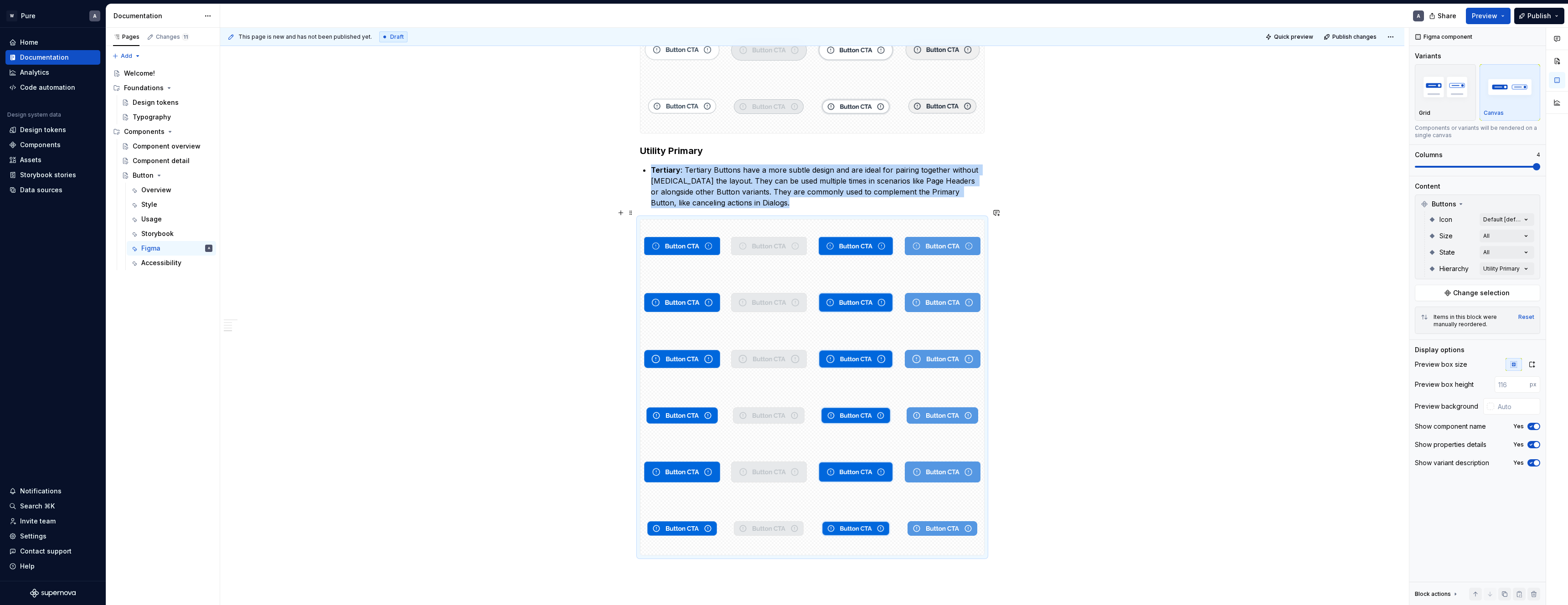
scroll to position [1305, 0]
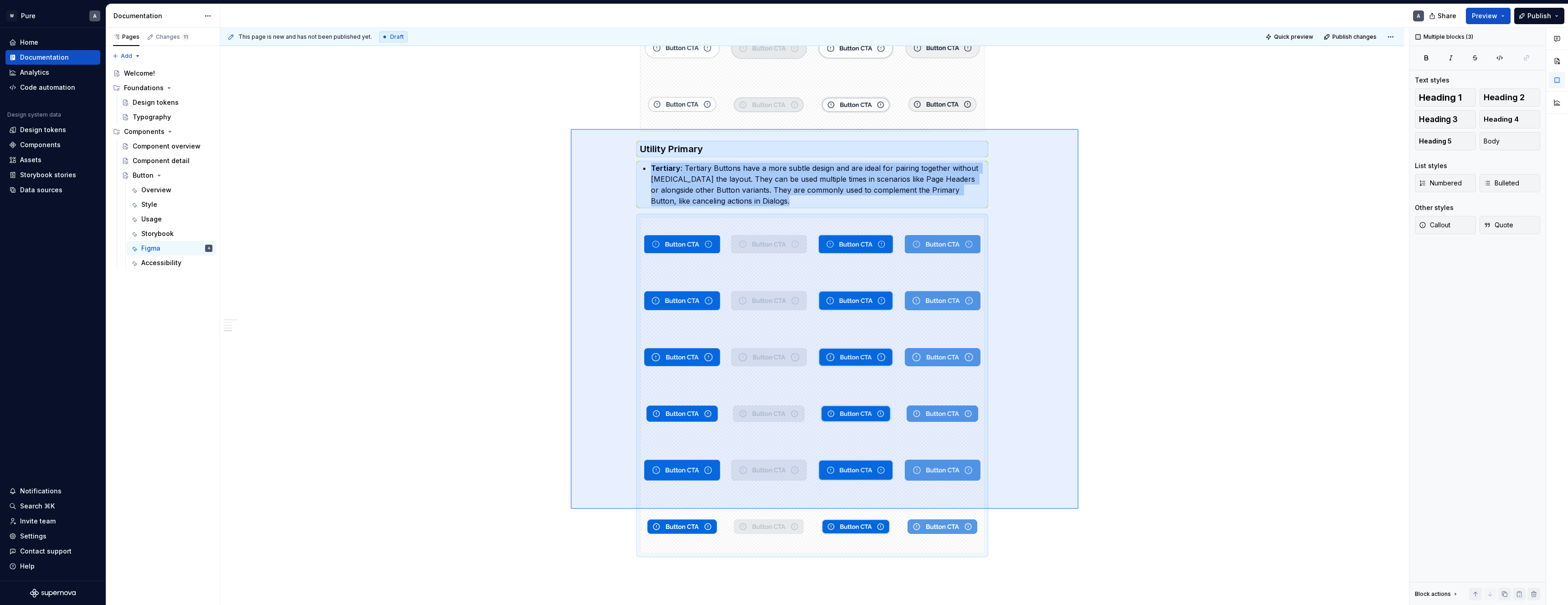
drag, startPoint x: 1054, startPoint y: 507, endPoint x: 606, endPoint y: 134, distance: 583.0
click at [571, 129] on div "This page is new and has not been published yet. Draft Quick preview Publish ch…" at bounding box center [815, 316] width 1189 height 578
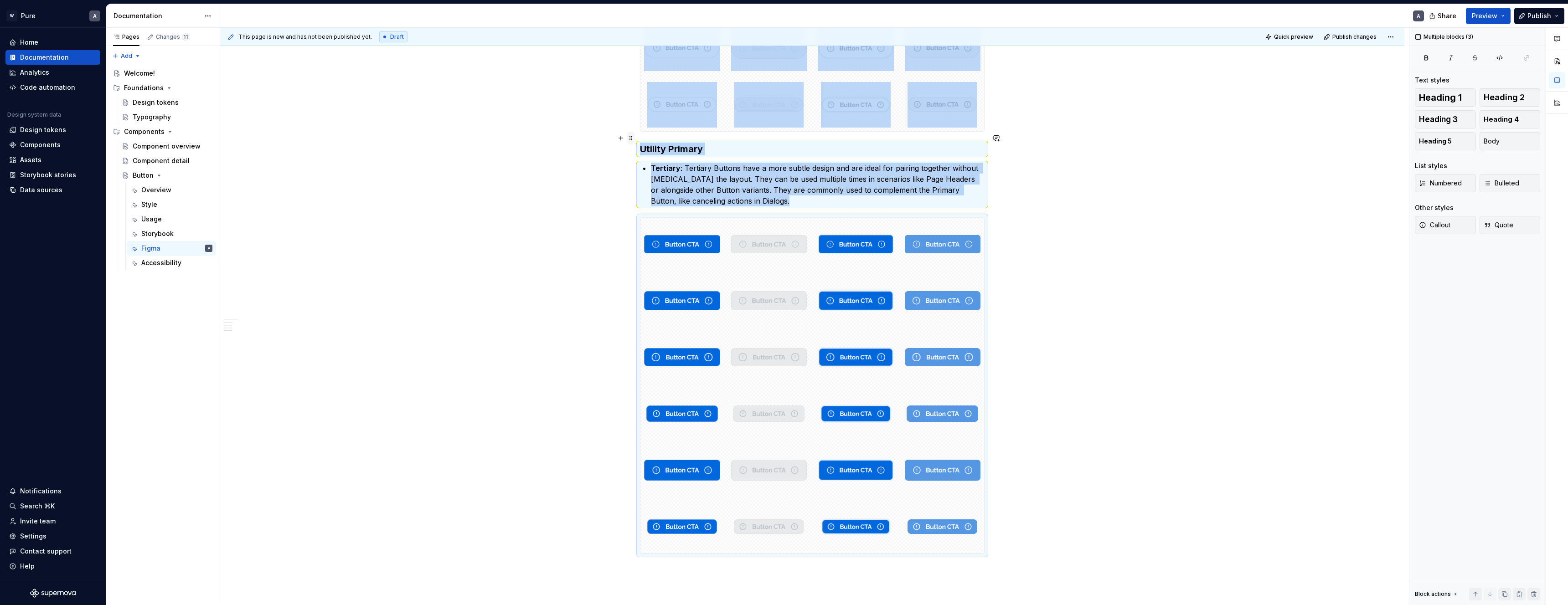
click at [633, 139] on span at bounding box center [631, 138] width 7 height 13
click at [653, 151] on div "Duplicate" at bounding box center [676, 153] width 59 height 9
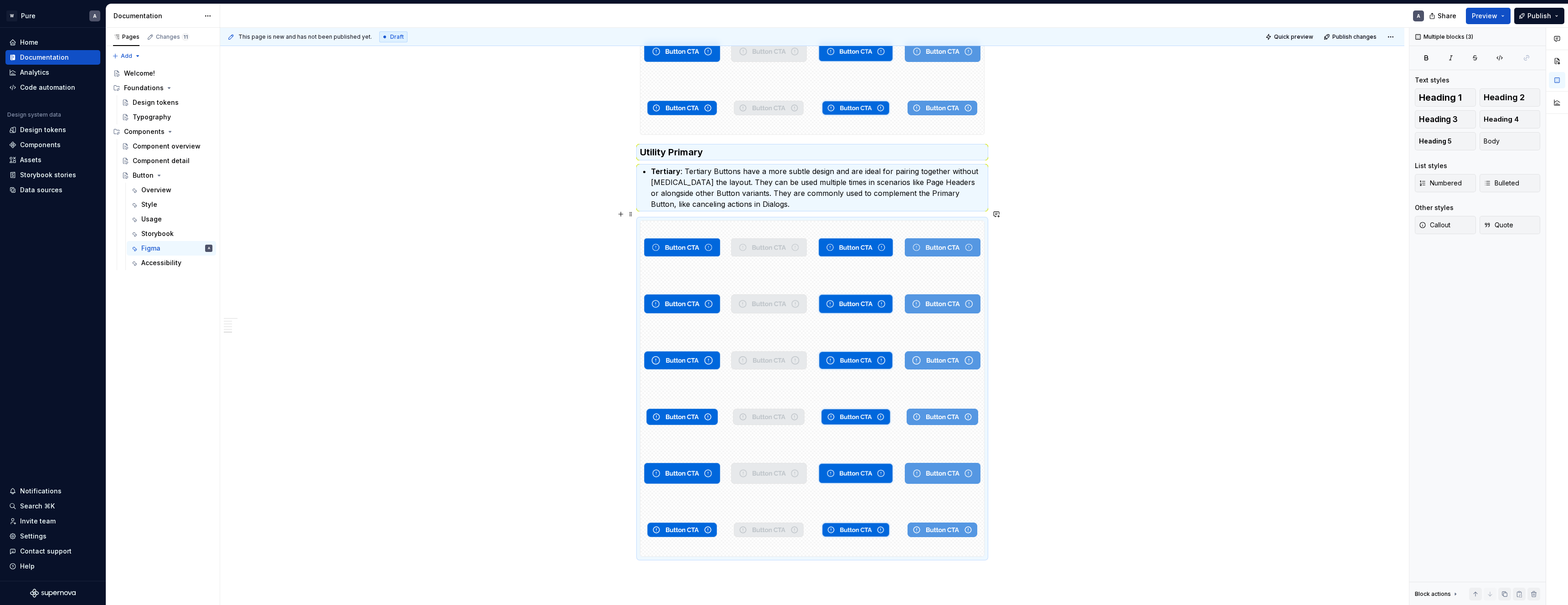
scroll to position [1654, 0]
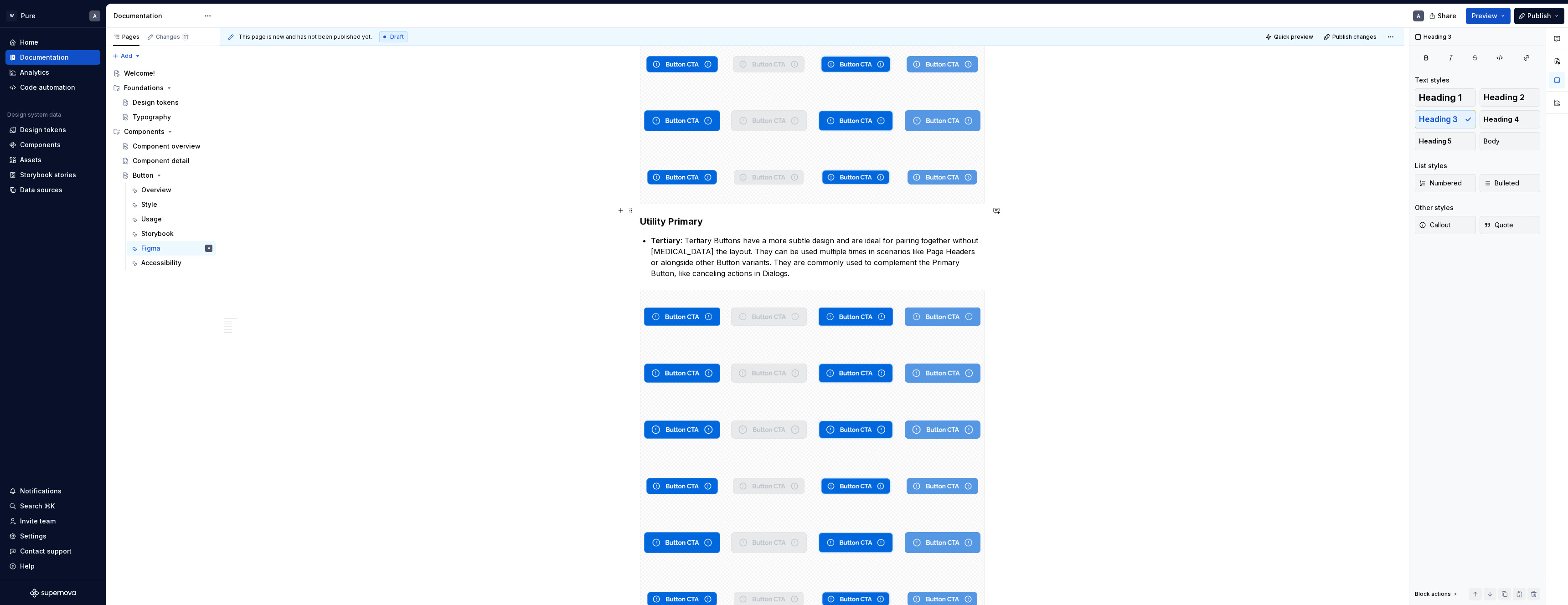
click at [676, 215] on h3 "Utility Primary" at bounding box center [812, 221] width 345 height 13
drag, startPoint x: 676, startPoint y: 211, endPoint x: 776, endPoint y: 211, distance: 100.0
click at [776, 215] on h3 "Utility Primary" at bounding box center [812, 221] width 345 height 13
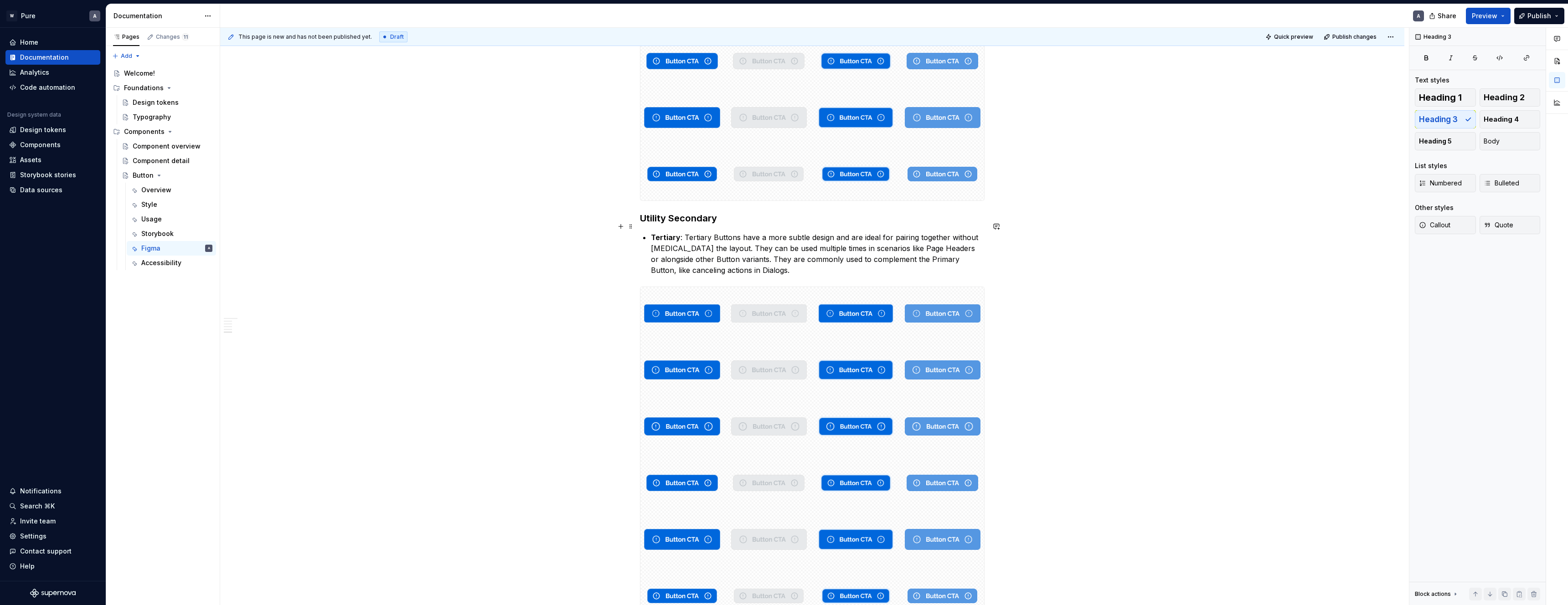
click at [677, 233] on strong "Tertiary" at bounding box center [666, 238] width 29 height 9
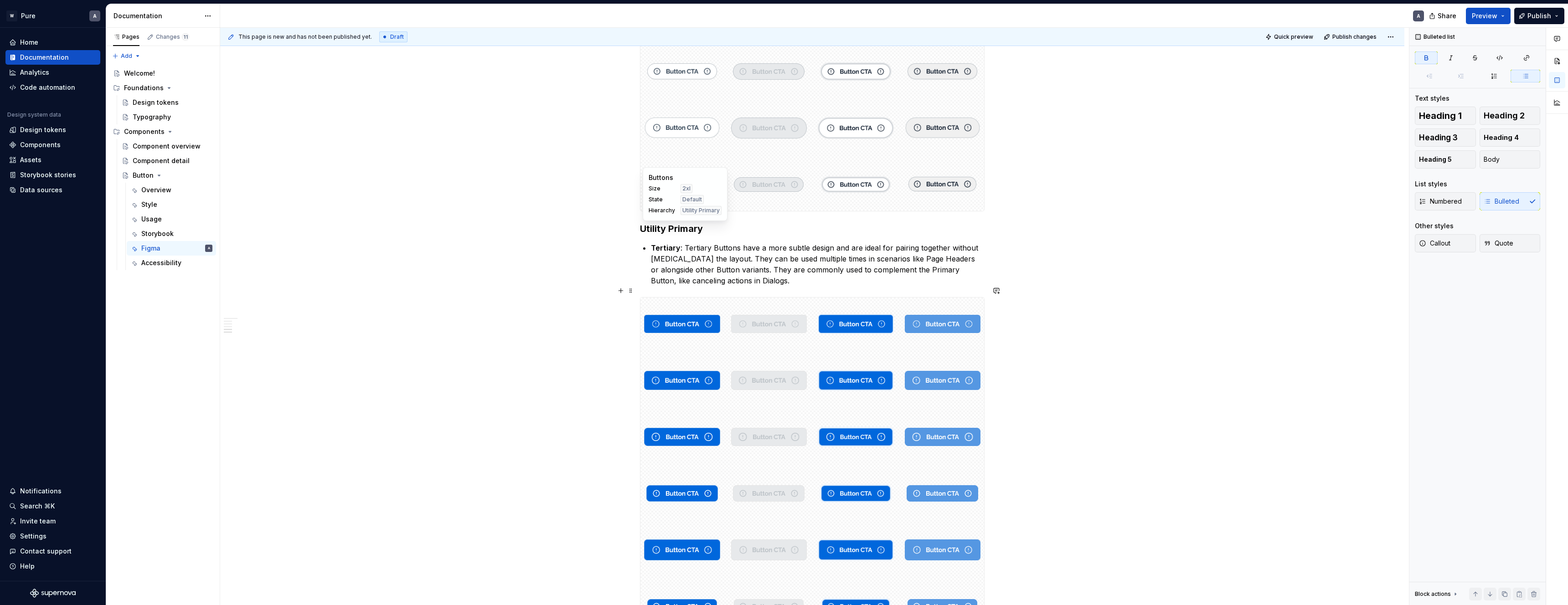
scroll to position [1214, 0]
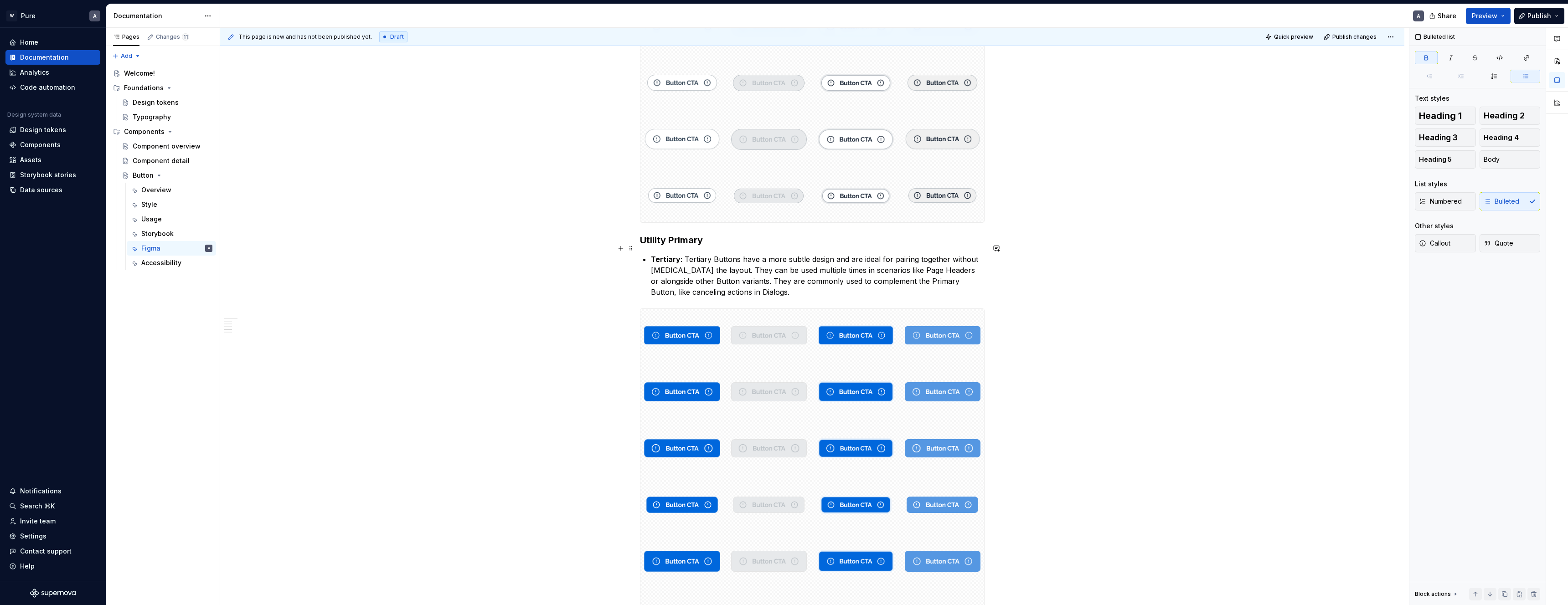
click at [663, 255] on strong "Tertiary" at bounding box center [666, 260] width 29 height 9
click at [1108, 367] on div "Variants Primary Primary : A Primary Button is used for the most important acti…" at bounding box center [812, 107] width 1184 height 2304
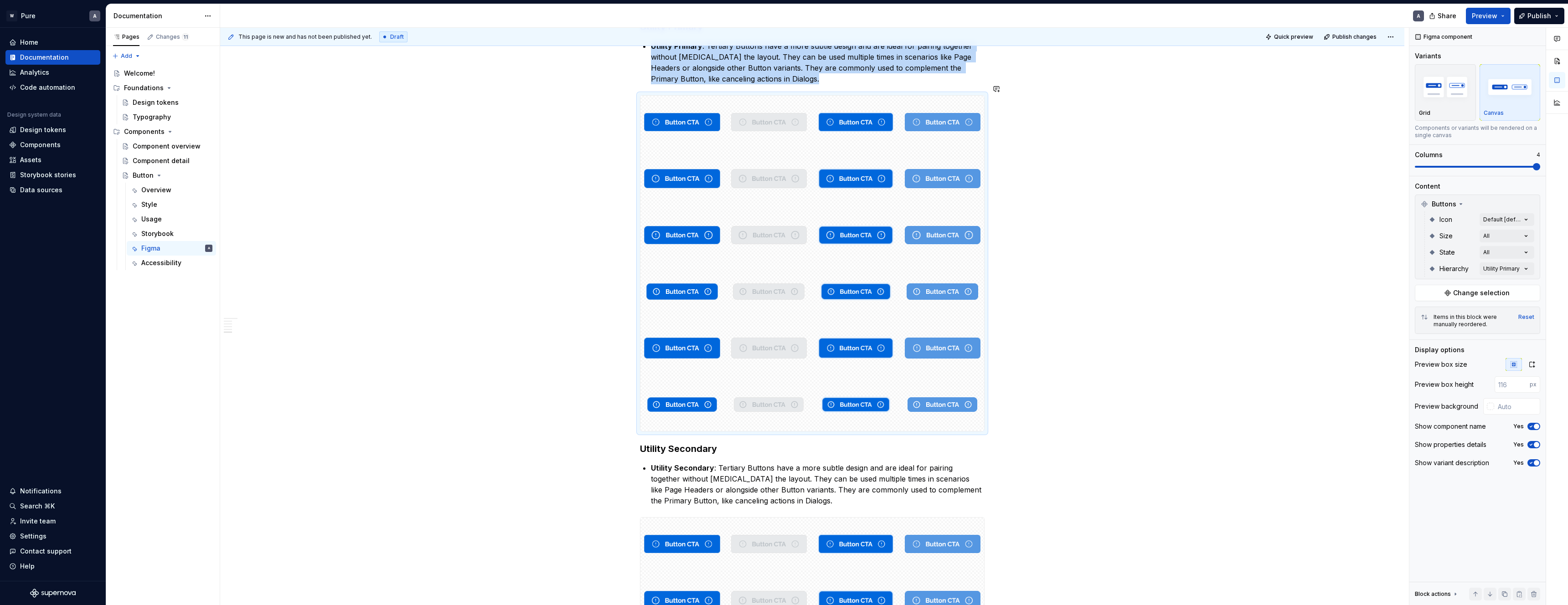
scroll to position [1614, 0]
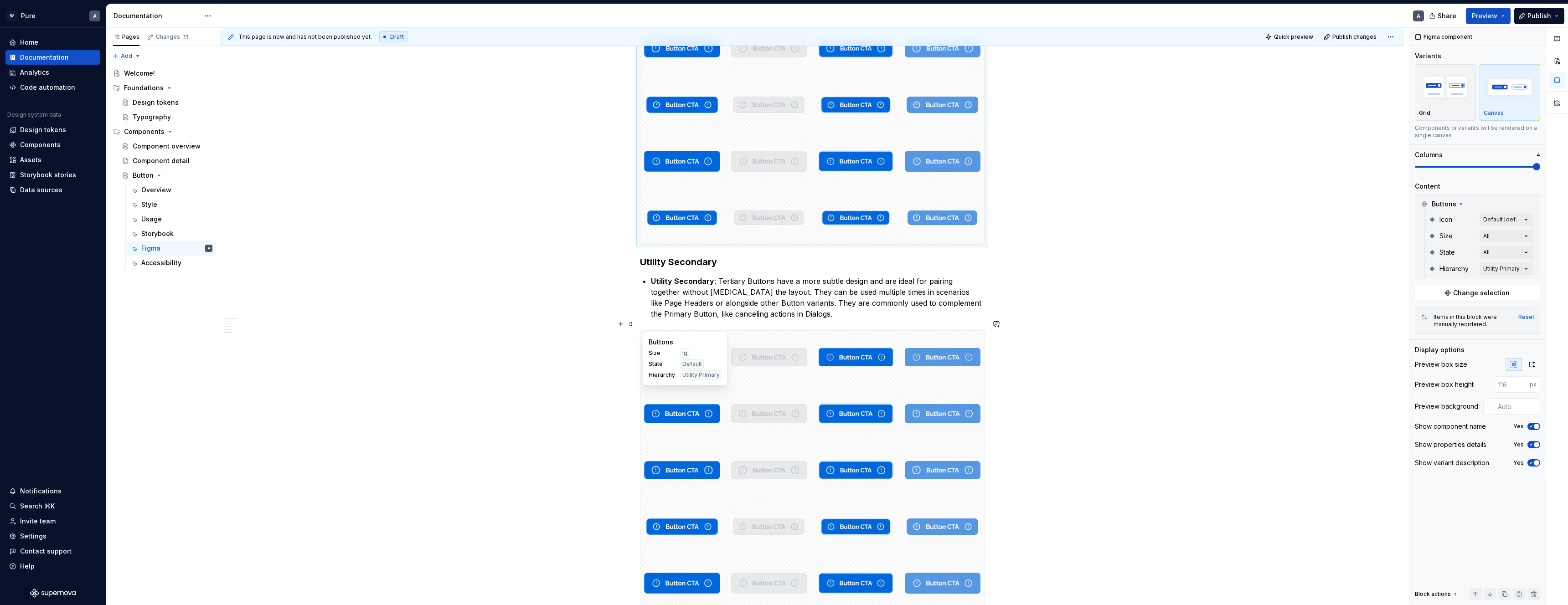
click at [670, 375] on span "Hierarchy" at bounding box center [661, 375] width 27 height 7
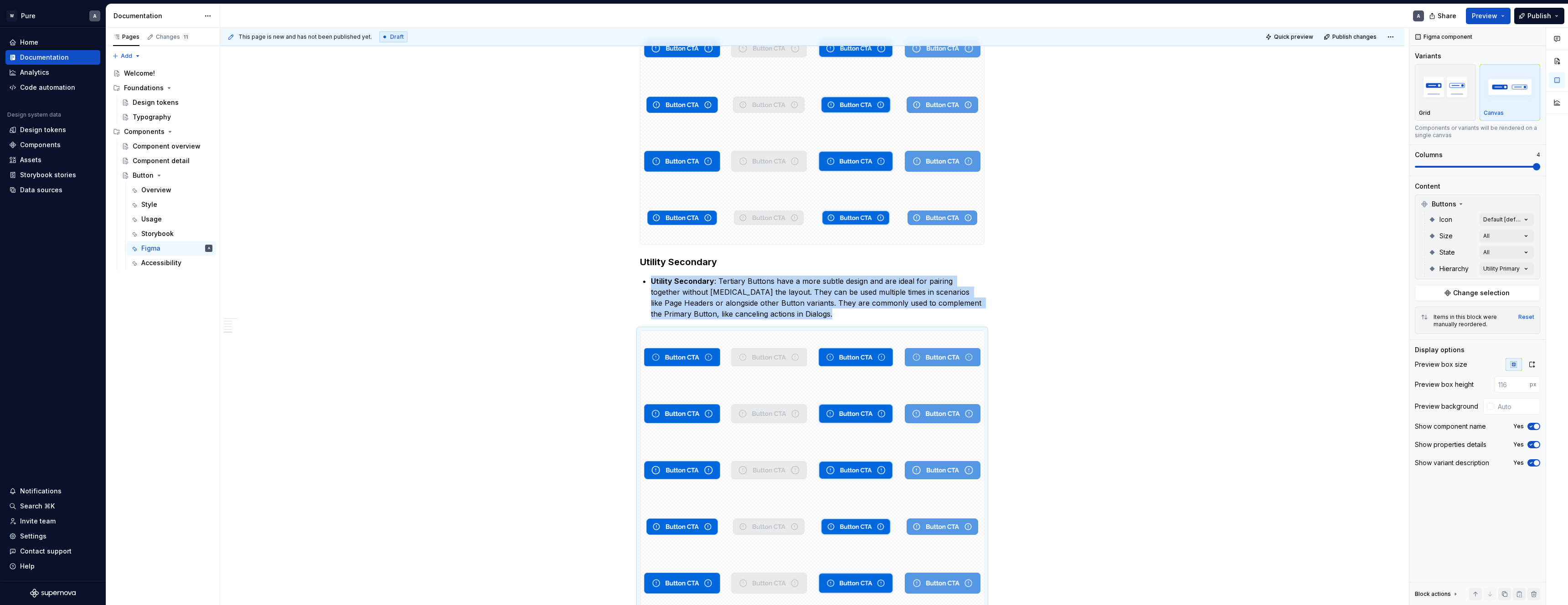
click at [1511, 263] on div "Comments Open comments No comments yet Select ‘Comment’ from the block context …" at bounding box center [1489, 316] width 159 height 578
click at [1421, 400] on icon at bounding box center [1421, 400] width 0 height 0
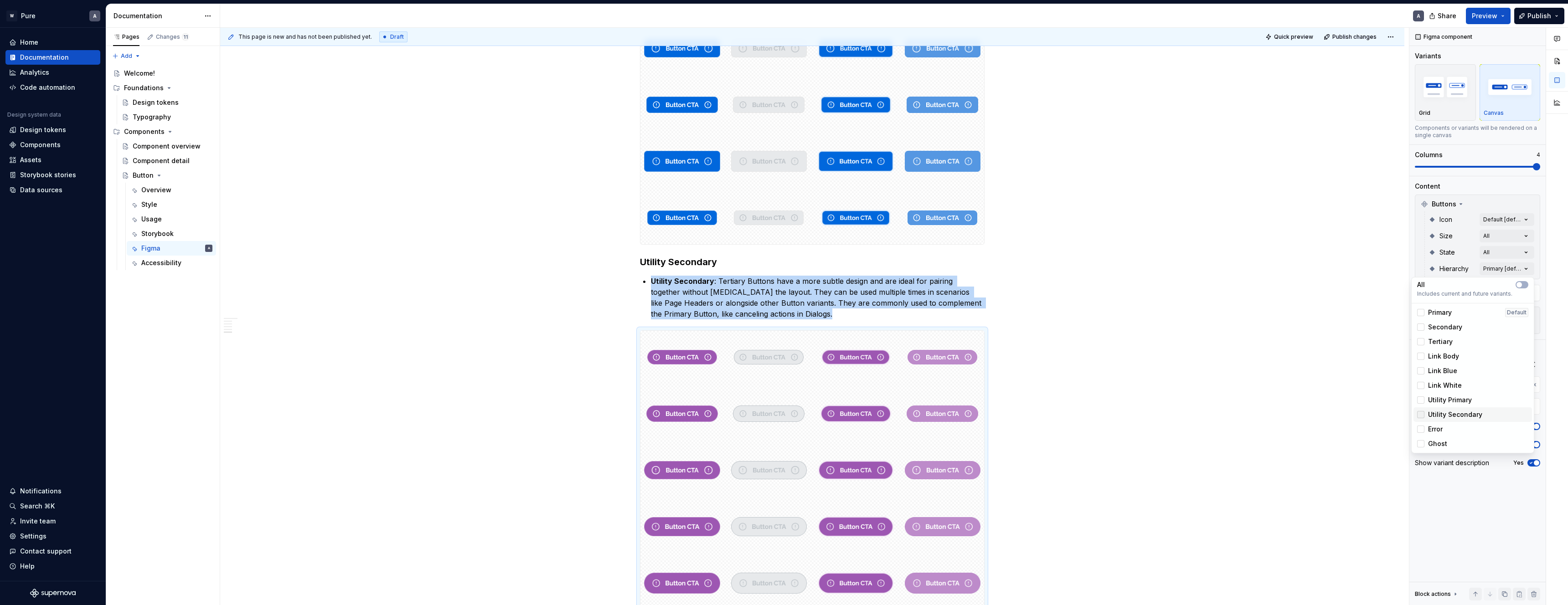
click at [1422, 414] on div at bounding box center [1421, 415] width 7 height 7
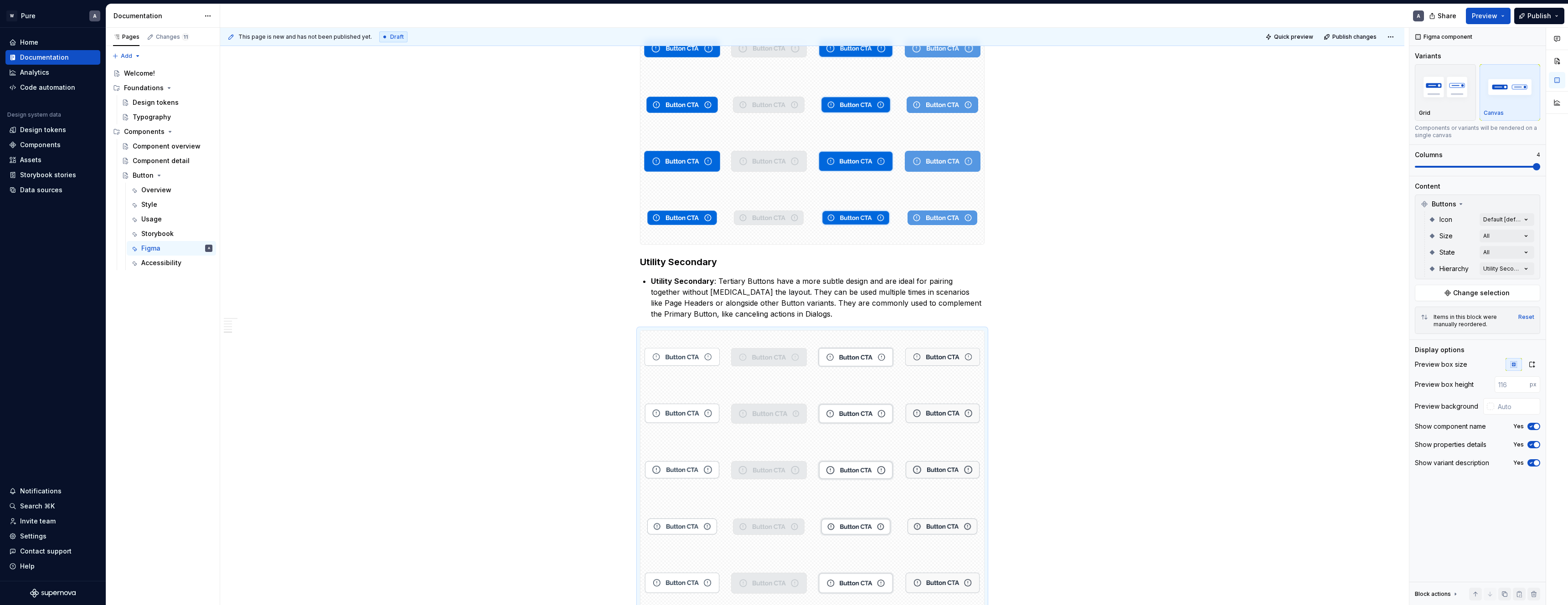
click at [1080, 330] on html "W Pure A Home Documentation Analytics Code automation Design system data Design…" at bounding box center [784, 302] width 1568 height 605
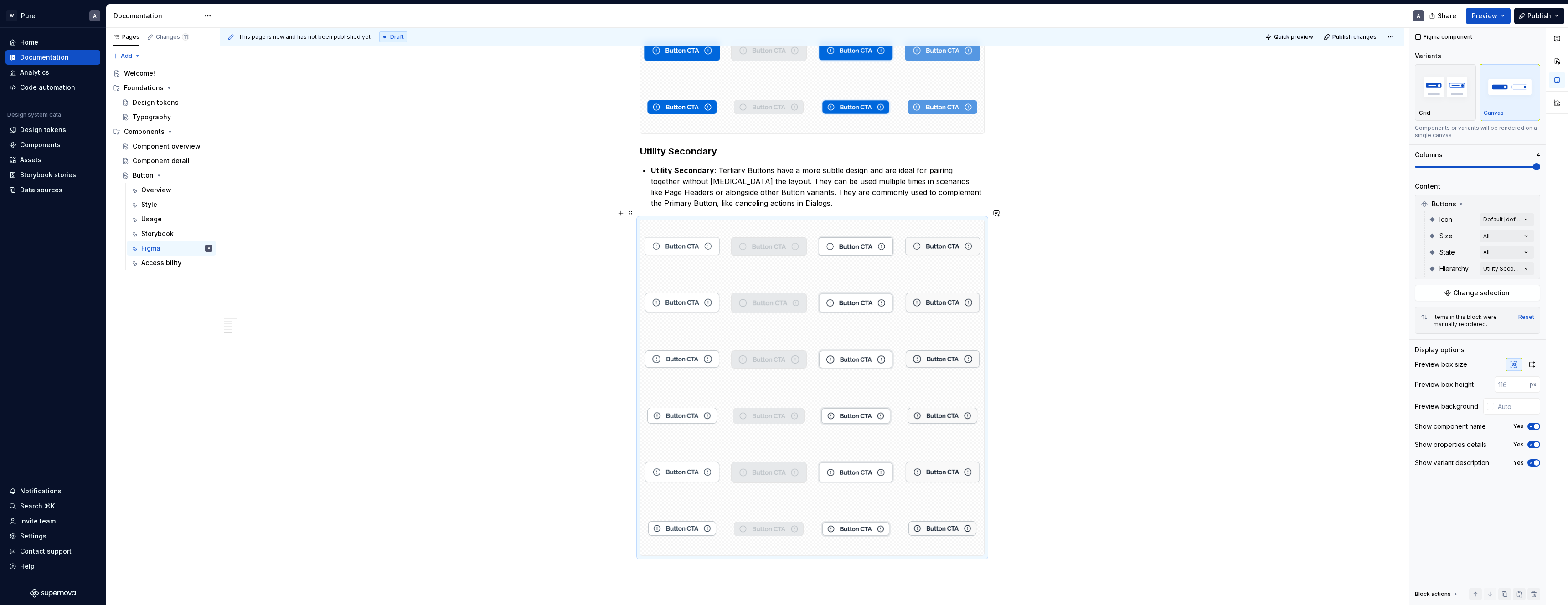
scroll to position [1724, 0]
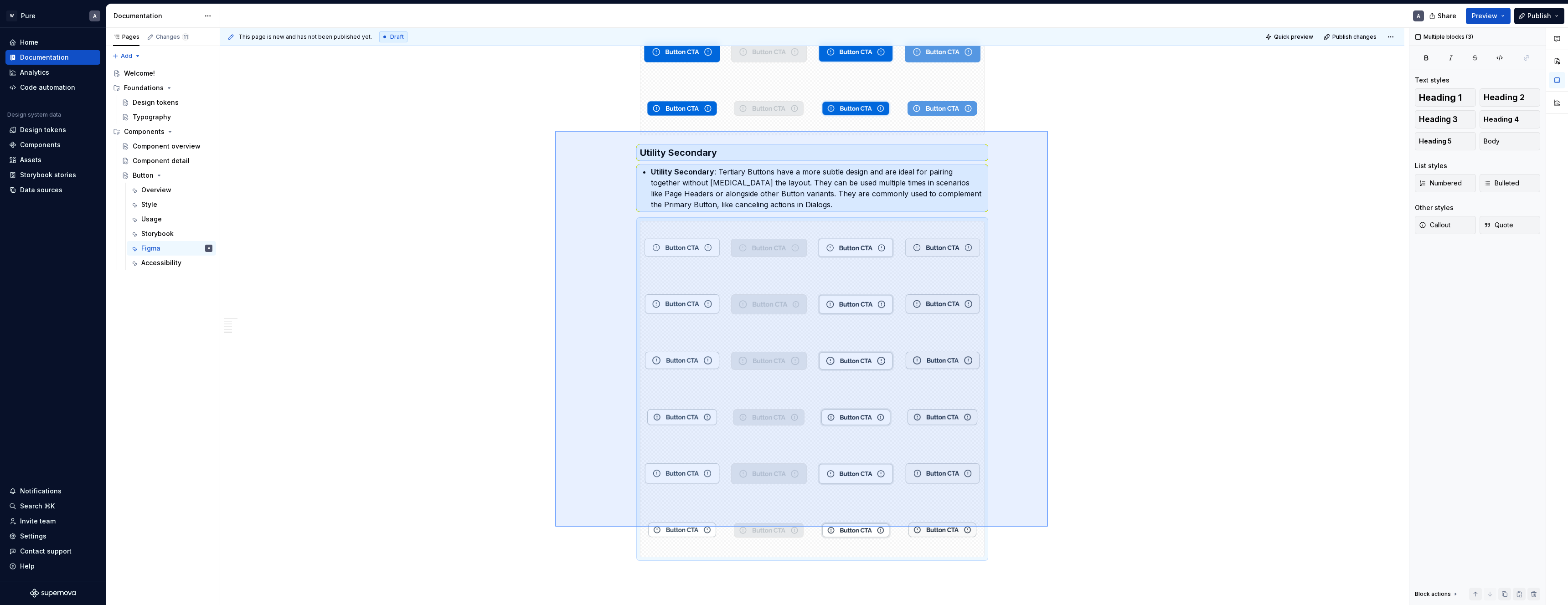
drag, startPoint x: 1023, startPoint y: 525, endPoint x: 556, endPoint y: 131, distance: 611.0
click at [555, 131] on div "This page is new and has not been published yet. Draft Quick preview Publish ch…" at bounding box center [815, 316] width 1189 height 578
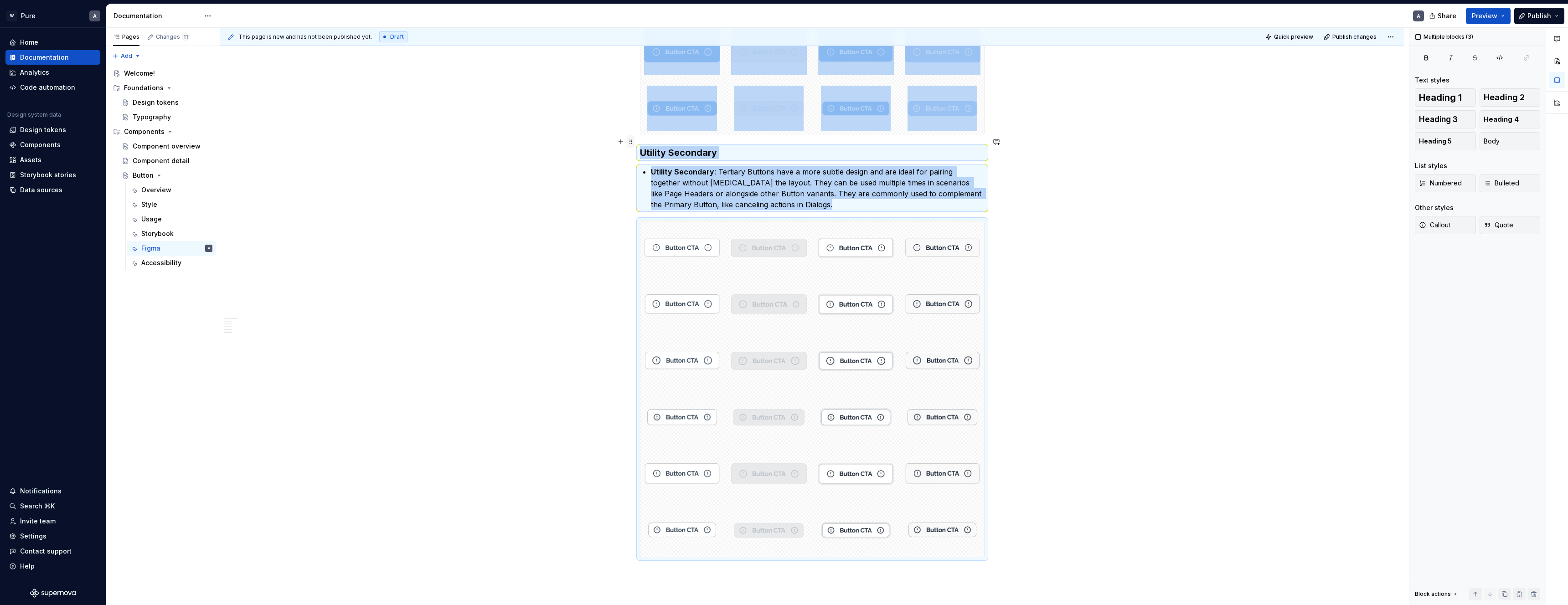
click at [634, 143] on span at bounding box center [631, 142] width 7 height 13
click at [653, 158] on div "Duplicate" at bounding box center [676, 156] width 59 height 9
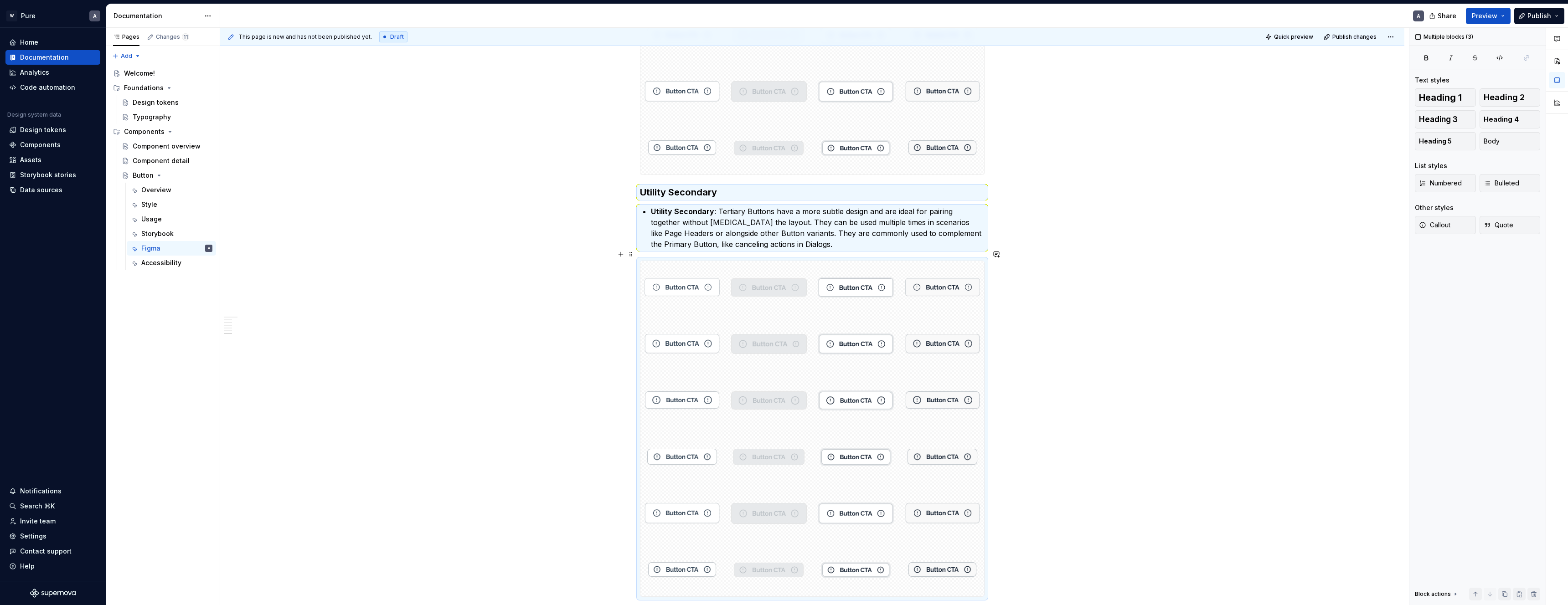
scroll to position [2107, 0]
drag, startPoint x: 1196, startPoint y: 211, endPoint x: 1023, endPoint y: 244, distance: 176.1
click at [1192, 211] on div "This page is new and has not been published yet. Draft Quick preview Publish ch…" at bounding box center [815, 316] width 1189 height 578
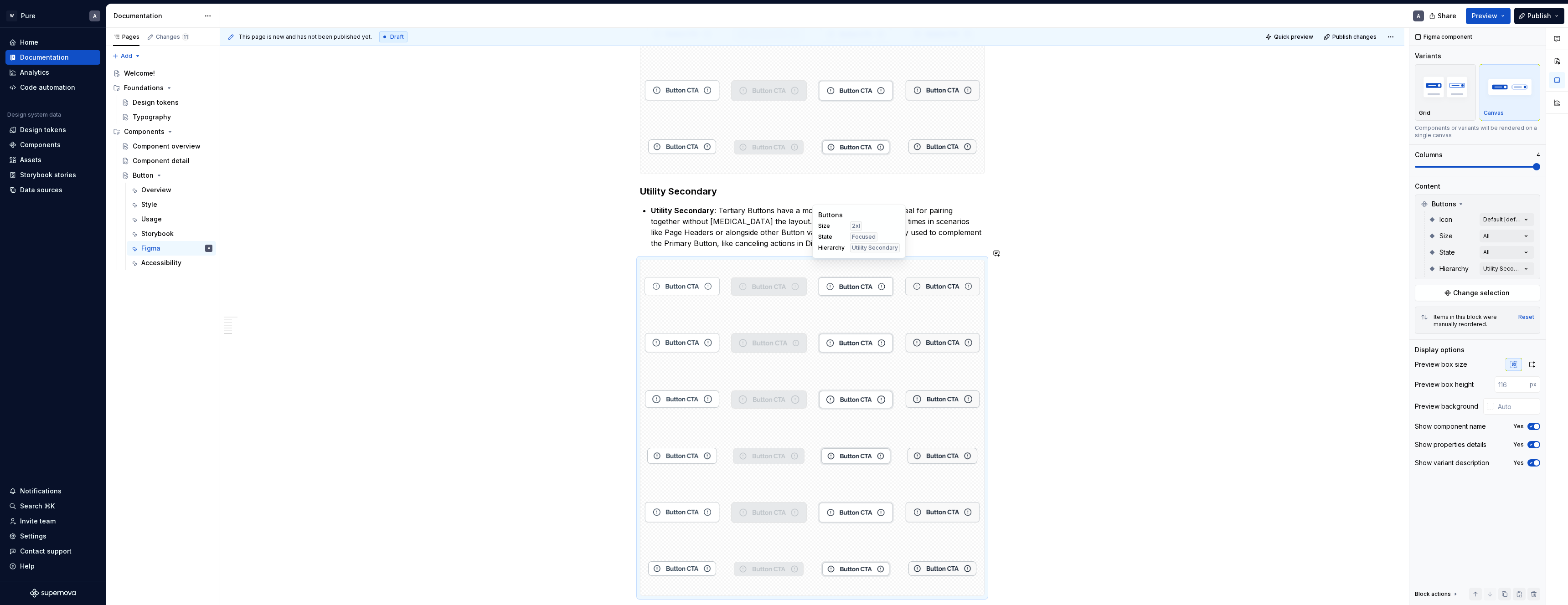
click at [851, 255] on div "Buttons Size 2xl State Focused Hierarchy Utility Secondary" at bounding box center [859, 231] width 93 height 54
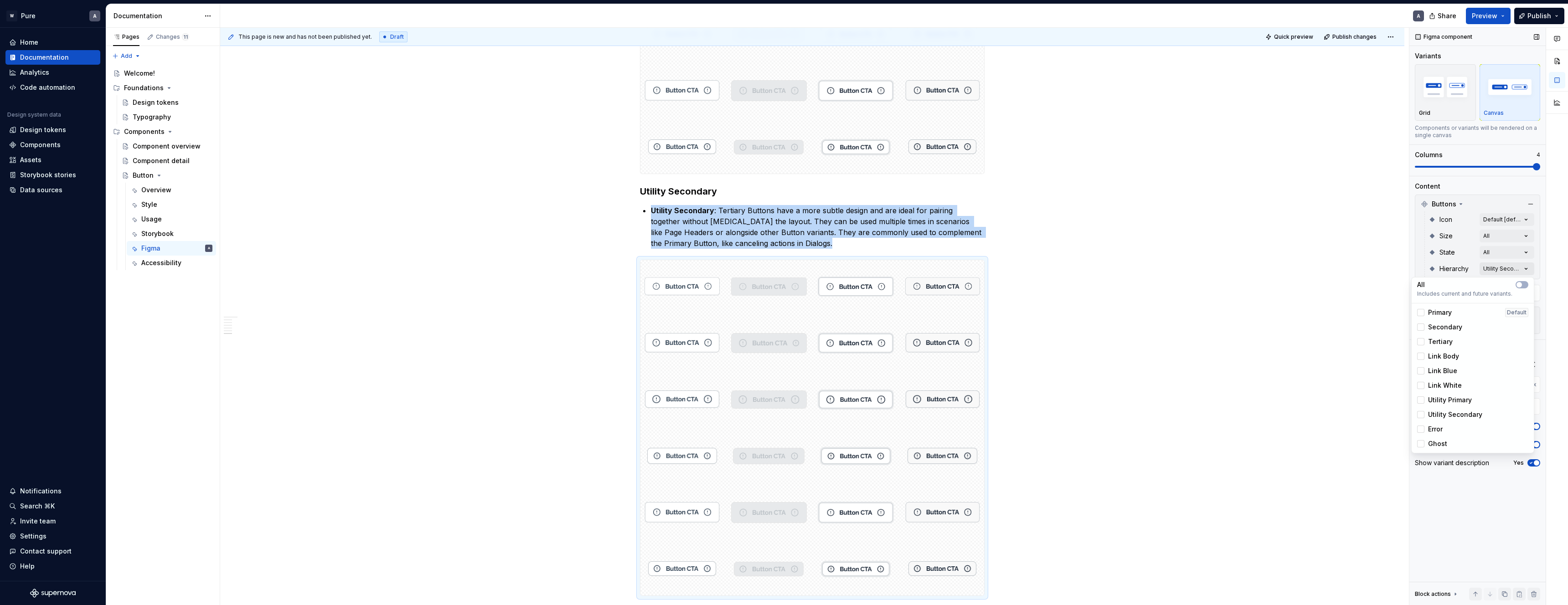
click at [1499, 273] on div "Comments Open comments No comments yet Select ‘Comment’ from the block context …" at bounding box center [1489, 316] width 159 height 578
click at [1421, 415] on icon at bounding box center [1421, 415] width 0 height 0
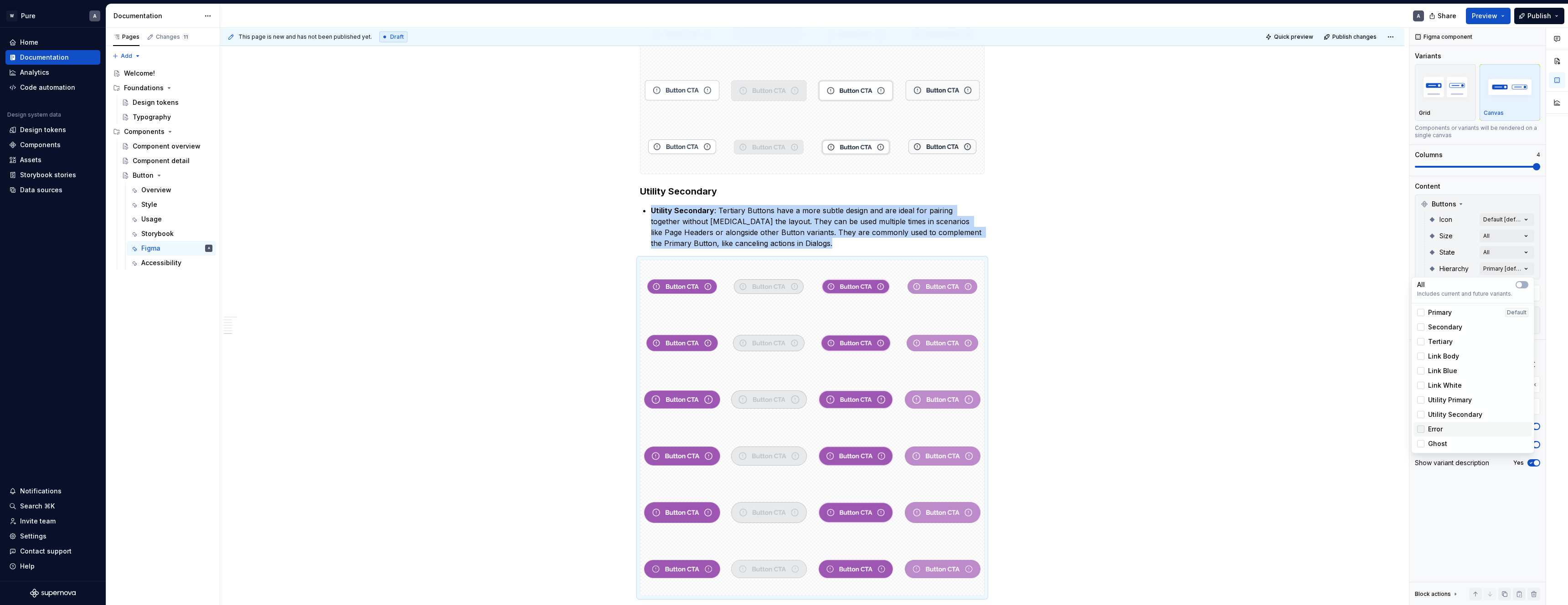
click at [1421, 429] on div at bounding box center [1421, 430] width 7 height 7
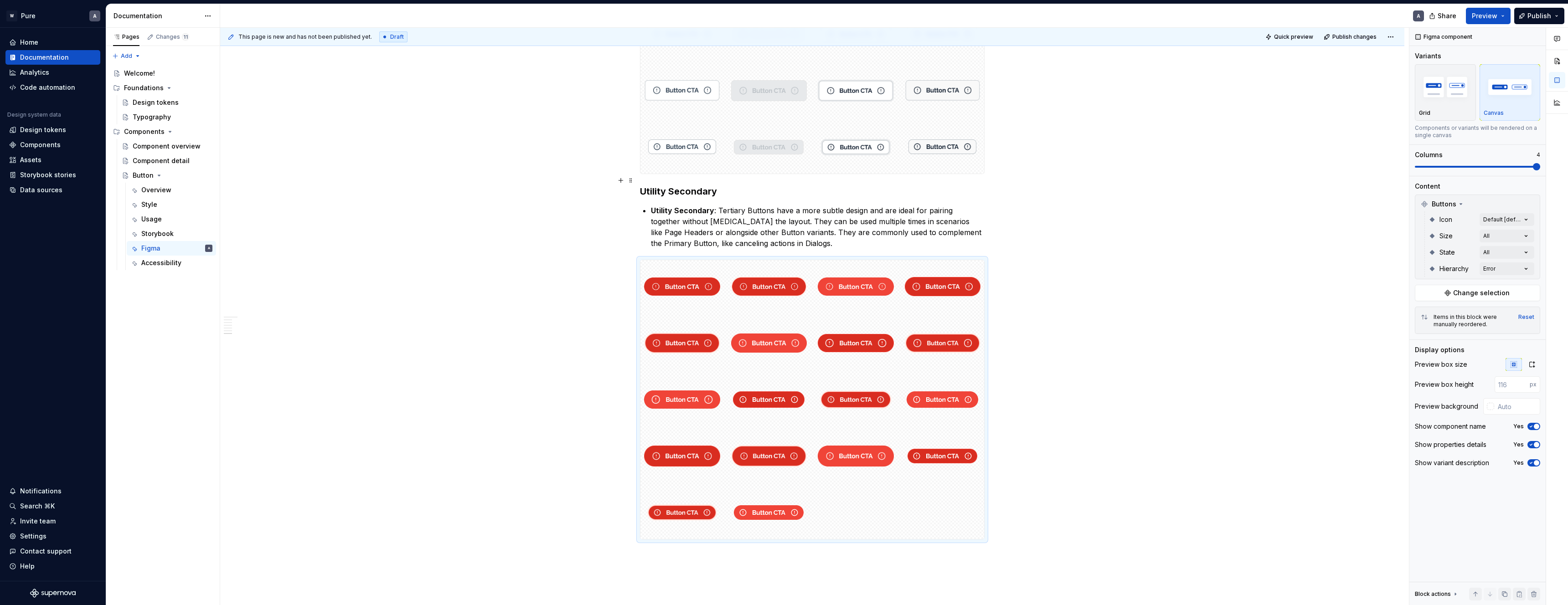
drag, startPoint x: 679, startPoint y: 176, endPoint x: 664, endPoint y: 178, distance: 15.1
click at [678, 176] on html "W Pure A Home Documentation Analytics Code automation Design system data Design…" at bounding box center [784, 302] width 1568 height 605
click at [665, 185] on h3 "Utility Secondary" at bounding box center [812, 191] width 345 height 13
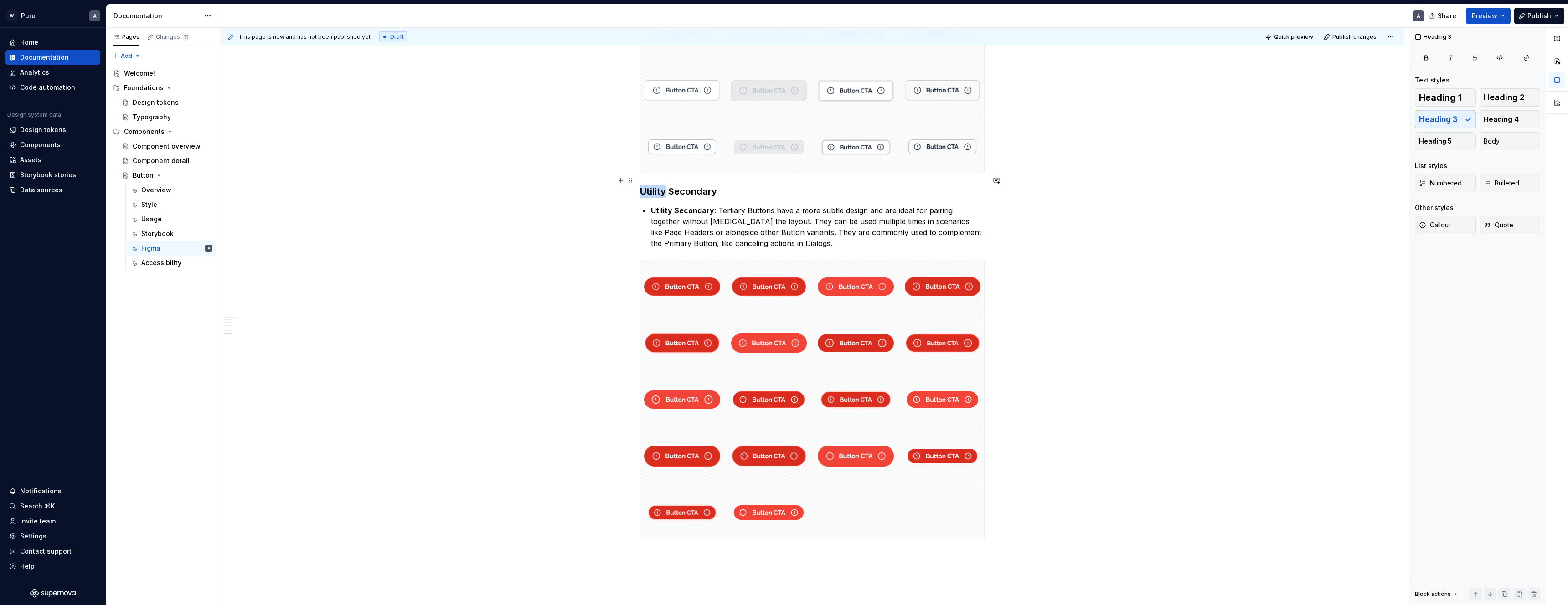
click at [665, 185] on h3 "Utility Secondary" at bounding box center [812, 191] width 345 height 13
click at [672, 185] on h3 "Utility Secondary" at bounding box center [812, 191] width 345 height 13
click at [690, 206] on strong "Utility Secondary" at bounding box center [682, 210] width 63 height 9
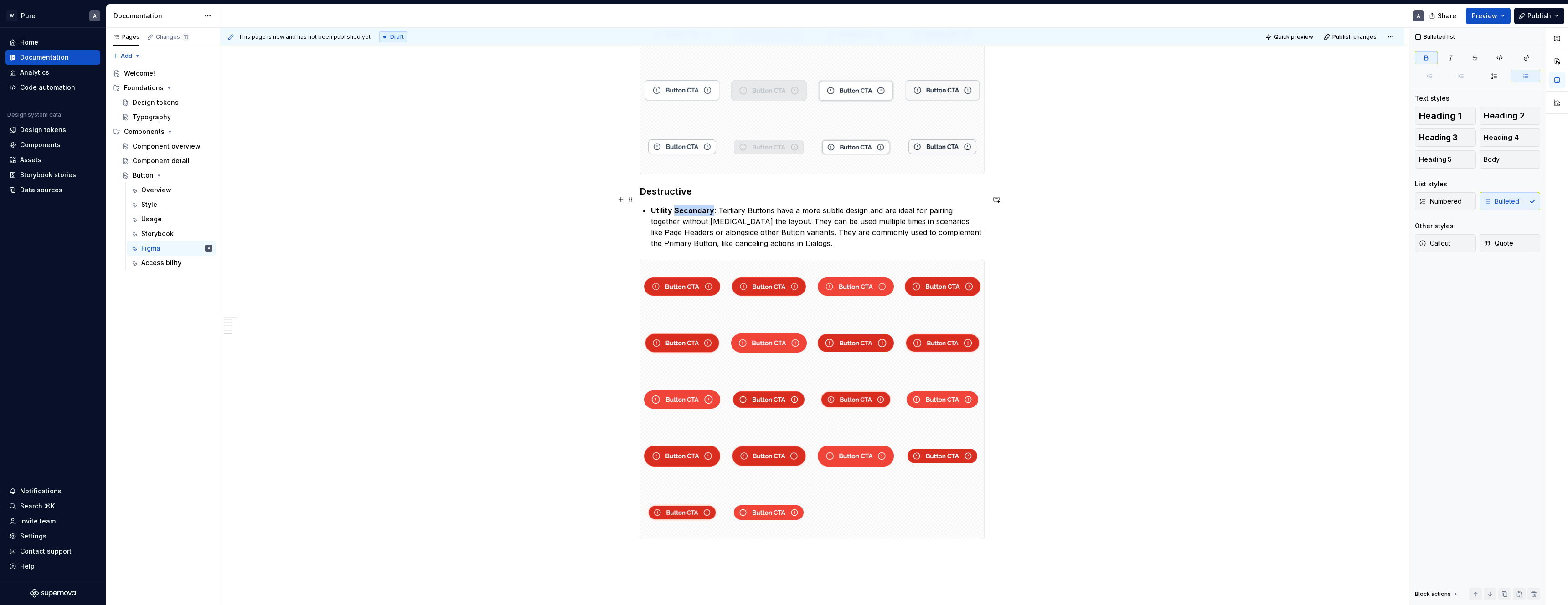
click at [690, 206] on strong "Utility Secondary" at bounding box center [682, 210] width 63 height 9
click at [691, 206] on strong "Utility Secondary" at bounding box center [682, 210] width 63 height 9
drag, startPoint x: 714, startPoint y: 198, endPoint x: 651, endPoint y: 198, distance: 63.0
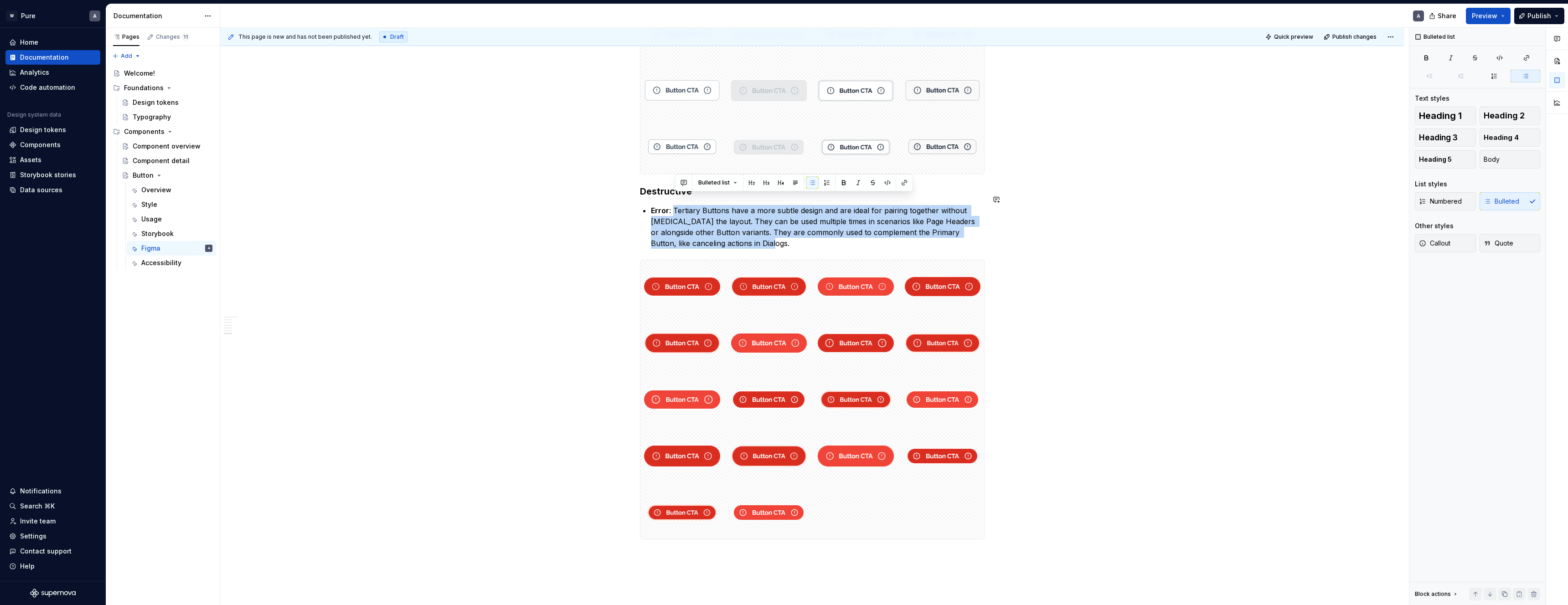
drag, startPoint x: 683, startPoint y: 199, endPoint x: 826, endPoint y: 242, distance: 149.3
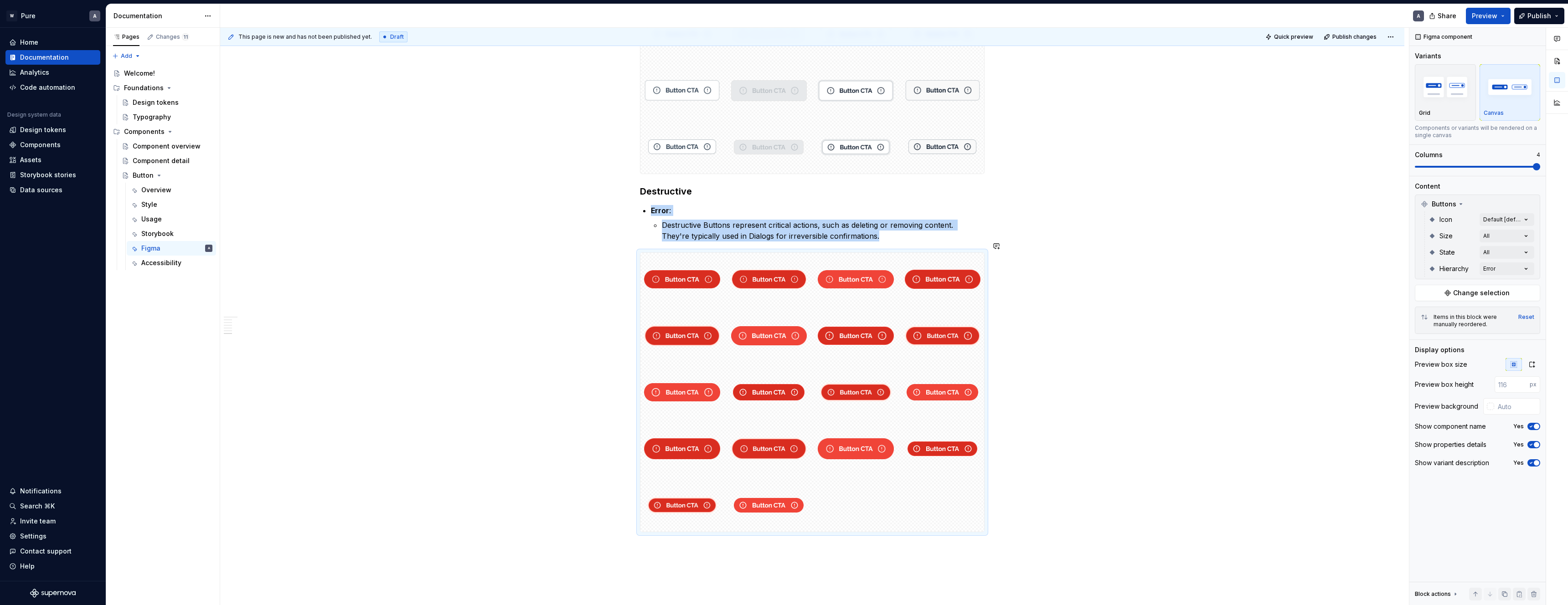
type textarea "*"
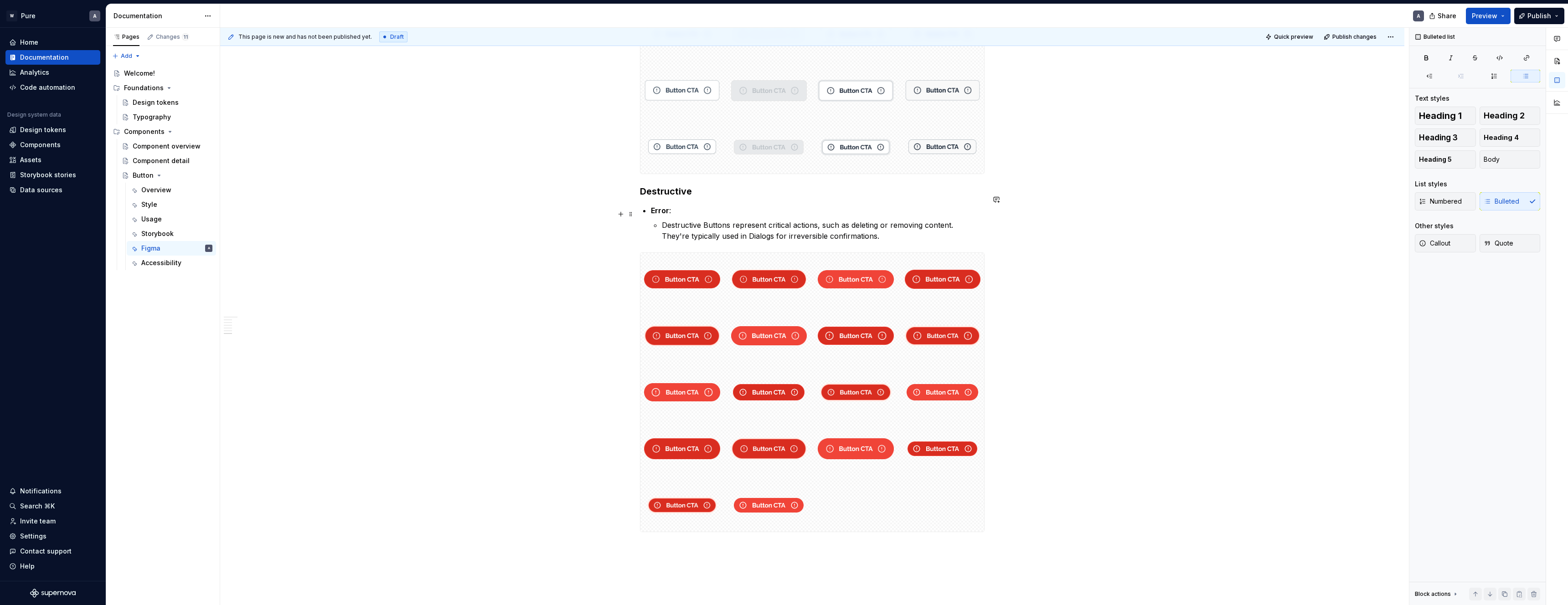
click at [664, 219] on p "Destructive Buttons represent critical actions, such as deleting or removing co…" at bounding box center [823, 230] width 323 height 22
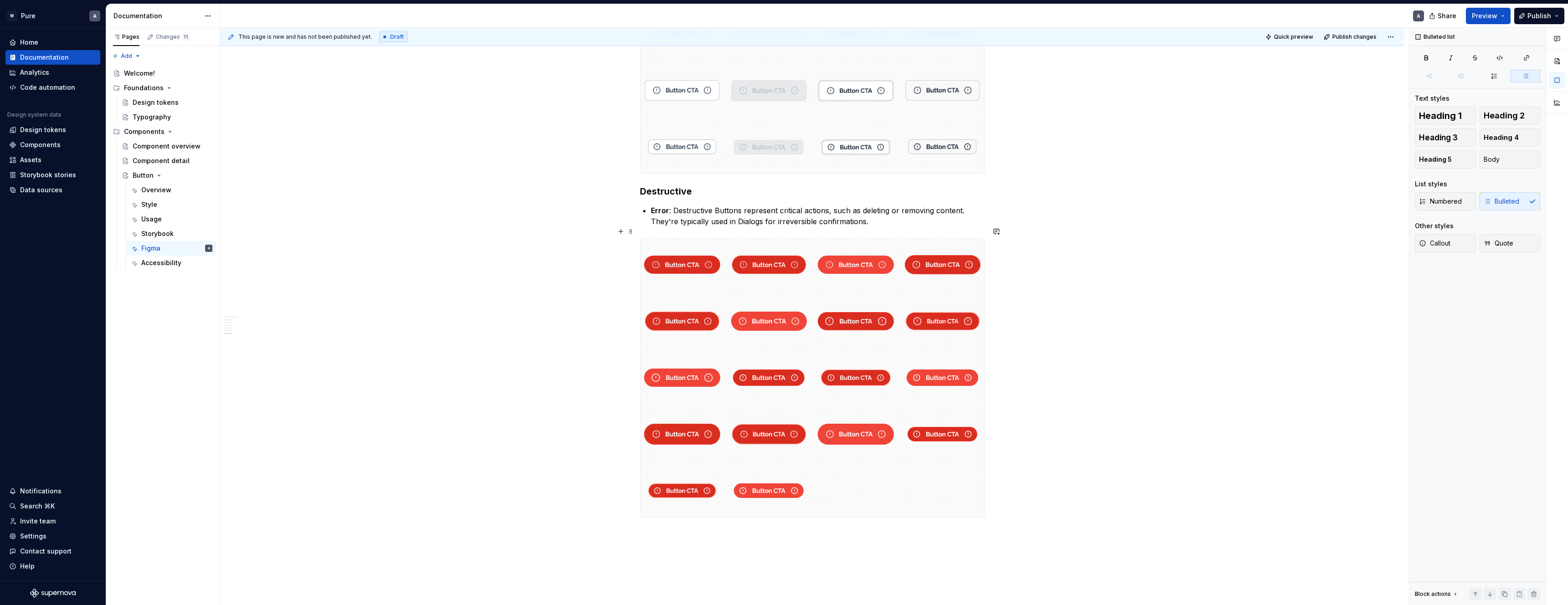
drag, startPoint x: 1105, startPoint y: 239, endPoint x: 1049, endPoint y: 236, distance: 56.1
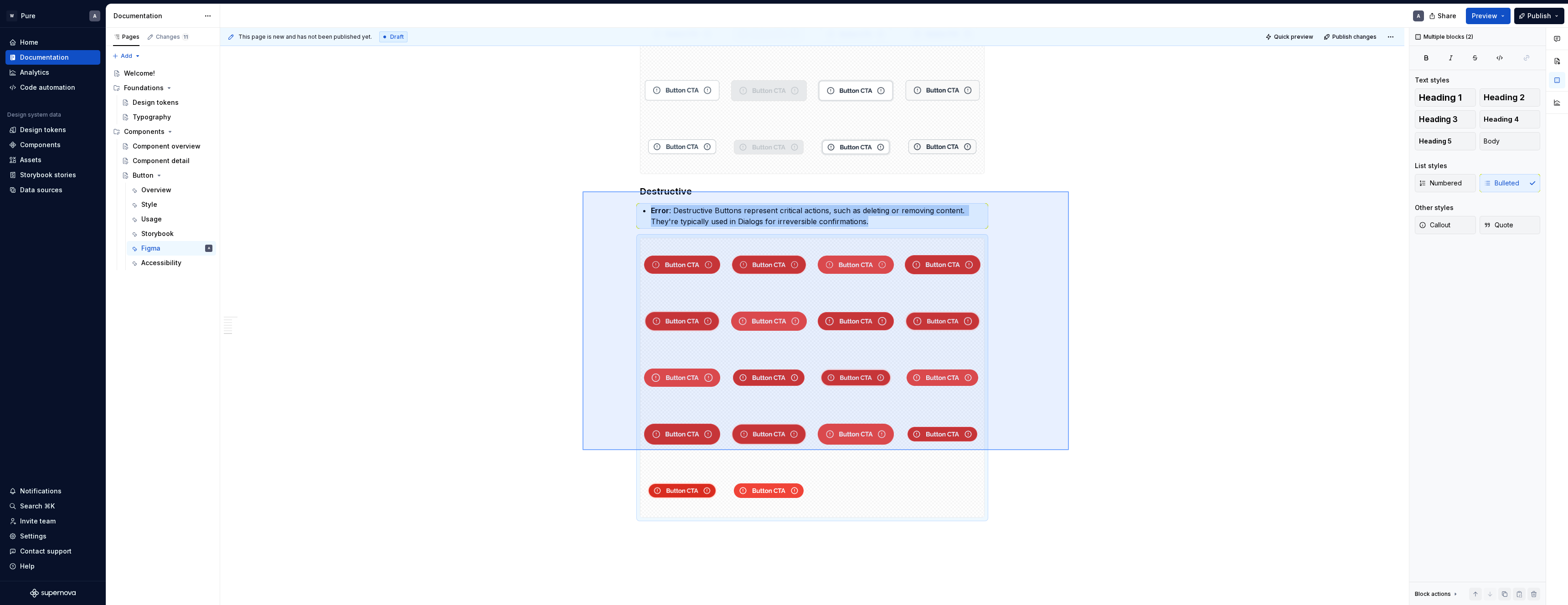
drag, startPoint x: 1003, startPoint y: 445, endPoint x: 581, endPoint y: 176, distance: 500.4
click at [581, 176] on div "This page is new and has not been published yet. Draft Quick preview Publish ch…" at bounding box center [815, 316] width 1189 height 578
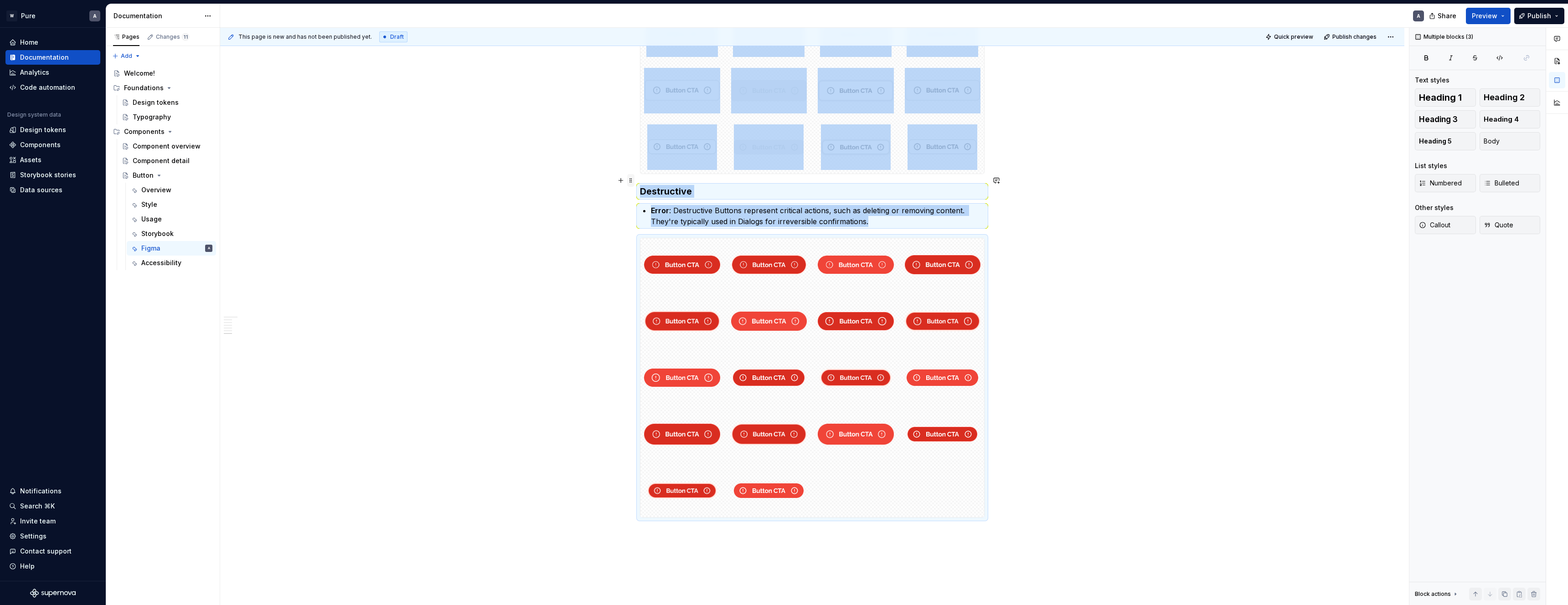
click at [635, 181] on span at bounding box center [631, 180] width 7 height 13
click at [656, 191] on div "Duplicate" at bounding box center [676, 195] width 59 height 9
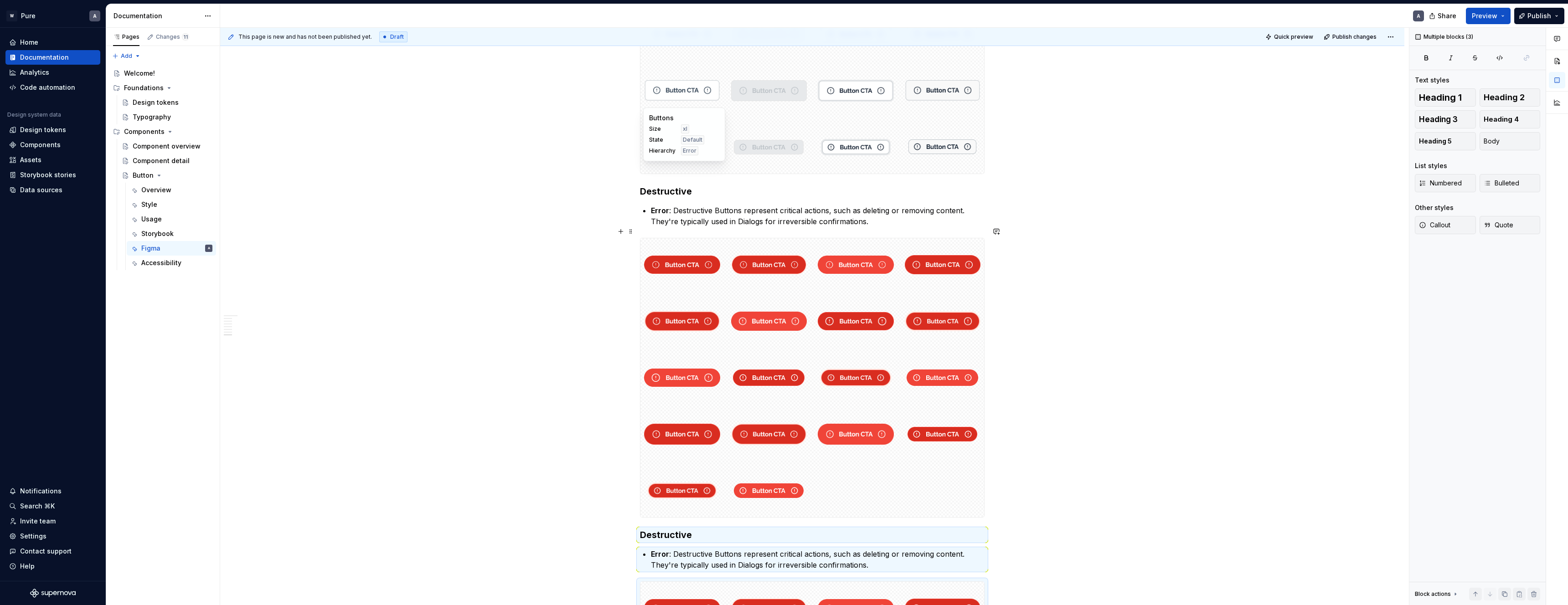
scroll to position [2351, 0]
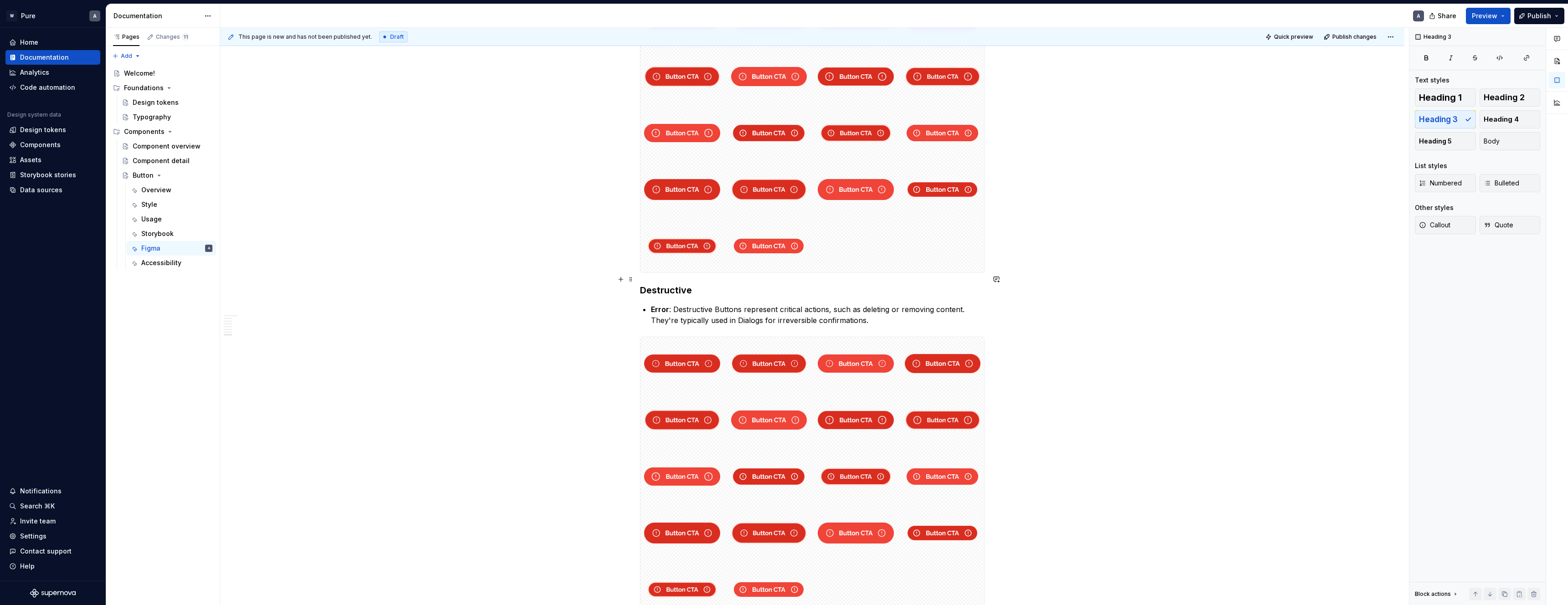
click at [687, 284] on h3 "Destructive" at bounding box center [812, 291] width 345 height 13
click at [684, 284] on h3 "Destructive" at bounding box center [812, 291] width 345 height 13
click at [674, 284] on h3 "Destructive" at bounding box center [812, 291] width 345 height 13
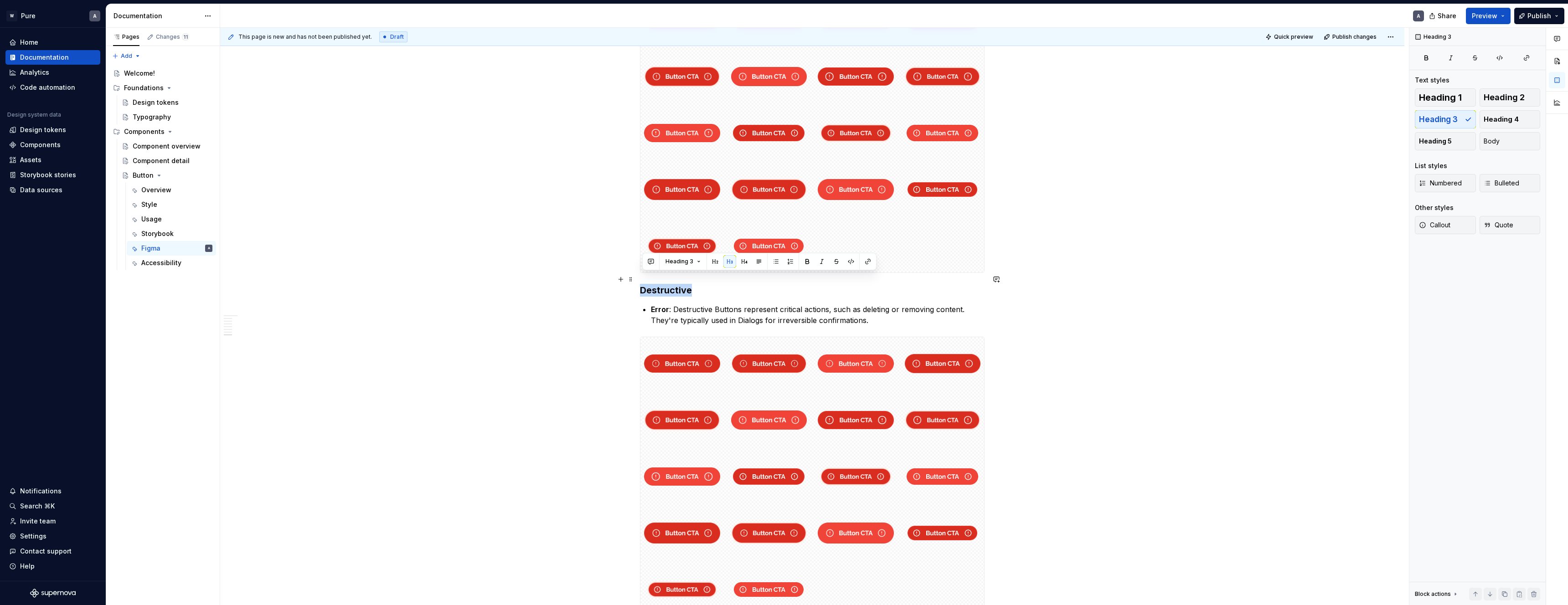
click at [674, 284] on h3 "Destructive" at bounding box center [812, 291] width 345 height 13
click at [749, 309] on p "Error : Destructive Buttons represent critical actions, such as deleting or rem…" at bounding box center [817, 315] width 334 height 22
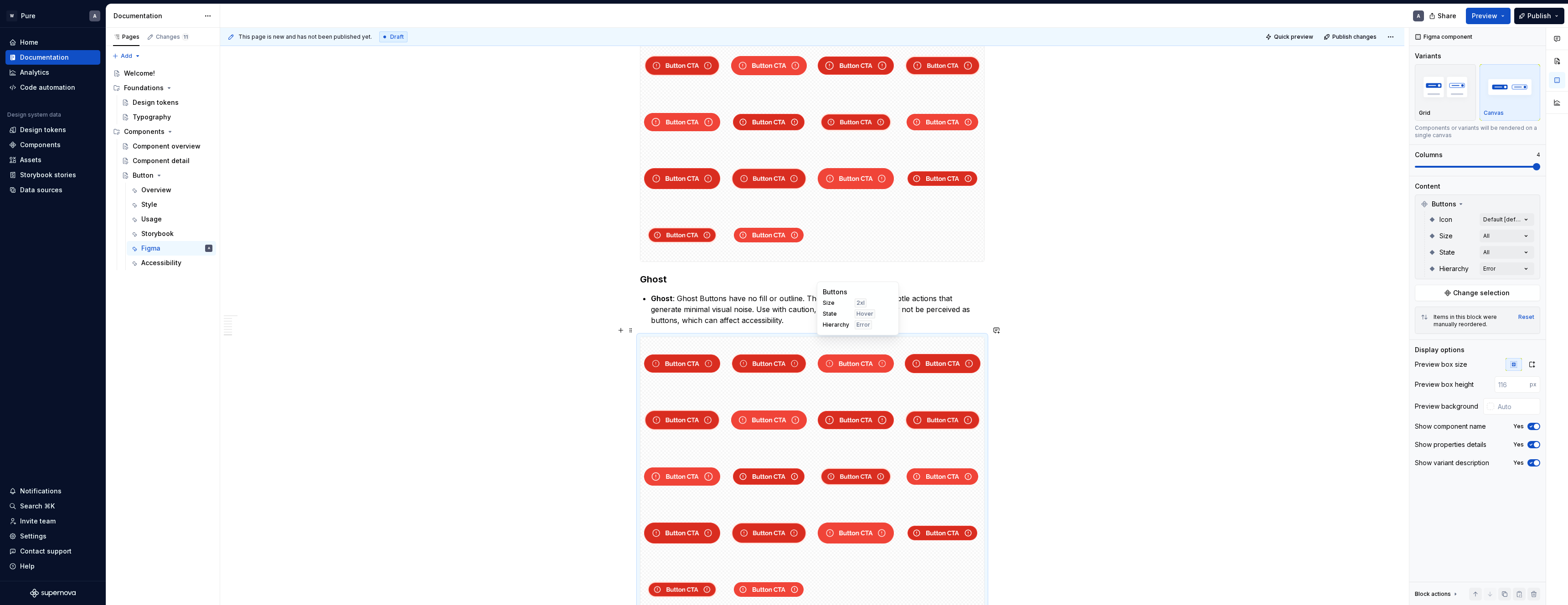
click at [837, 334] on div "Buttons Size 2xl State Hover Hierarchy Error" at bounding box center [858, 308] width 82 height 54
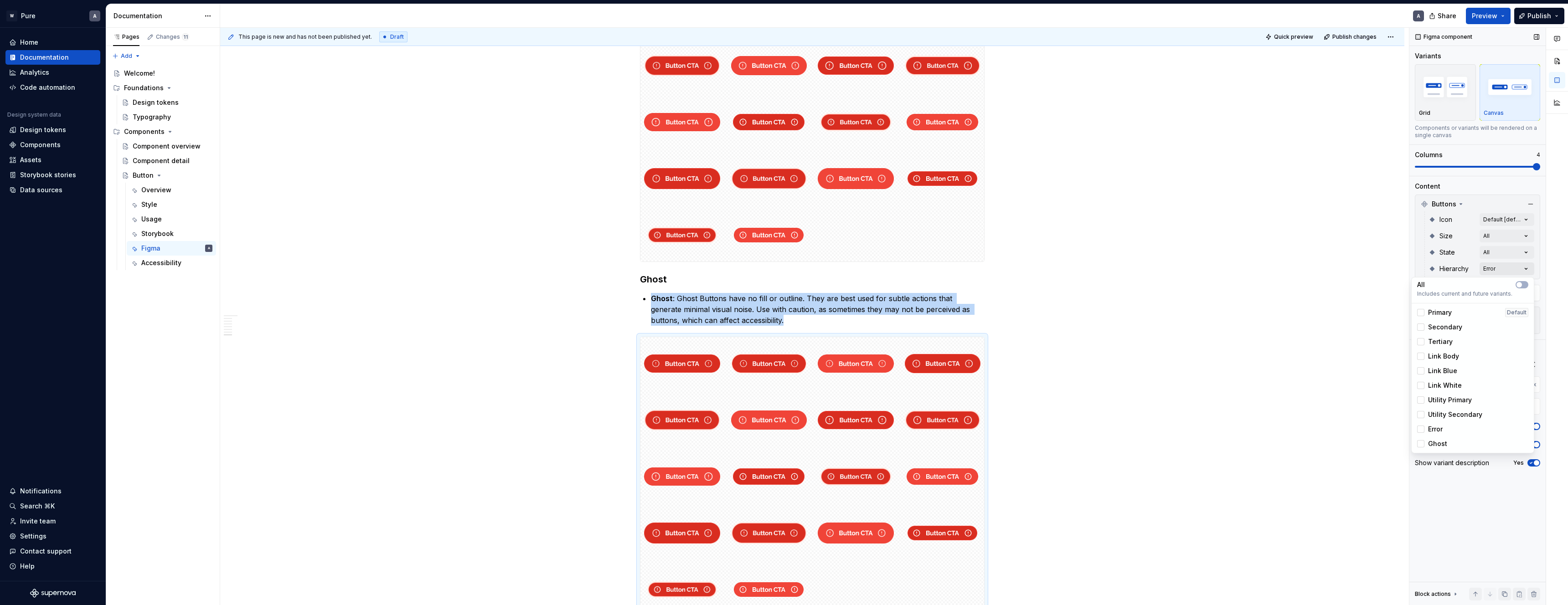
click at [1512, 263] on div "Comments Open comments No comments yet Select ‘Comment’ from the block context …" at bounding box center [1489, 316] width 159 height 578
click at [1421, 430] on icon at bounding box center [1421, 430] width 0 height 0
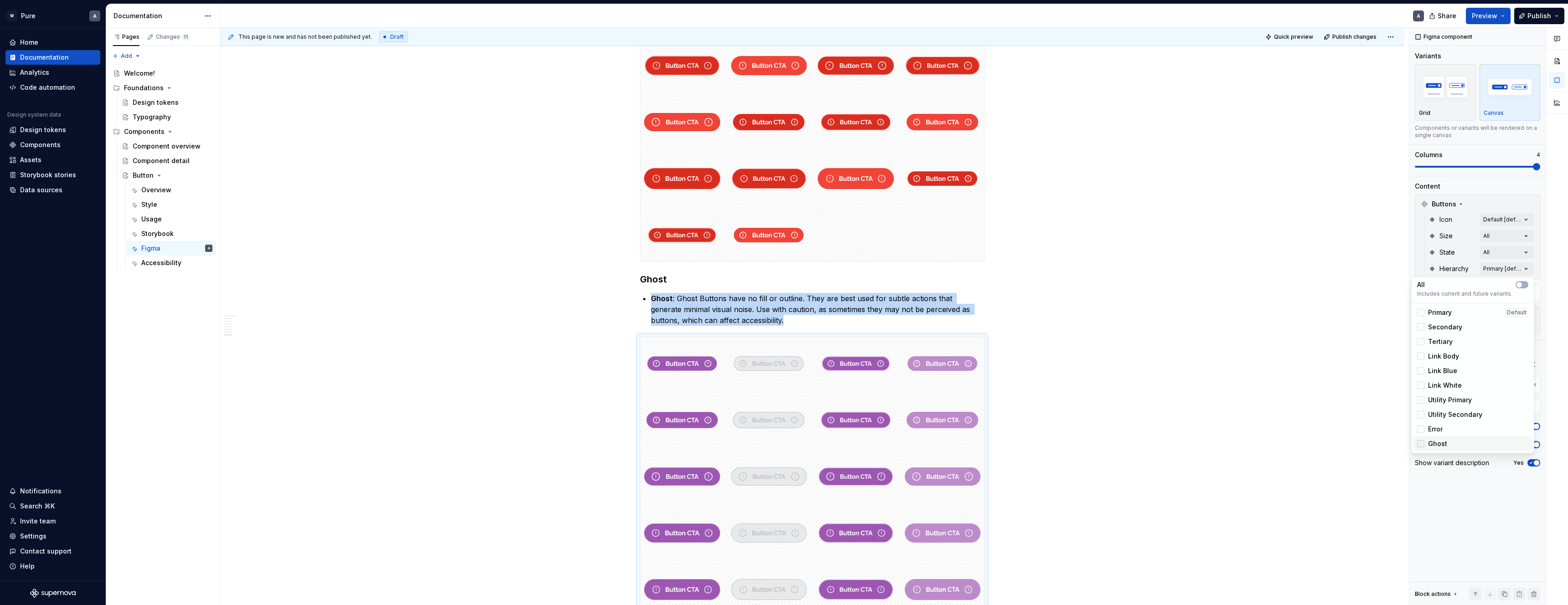
click at [1424, 443] on div at bounding box center [1421, 444] width 7 height 7
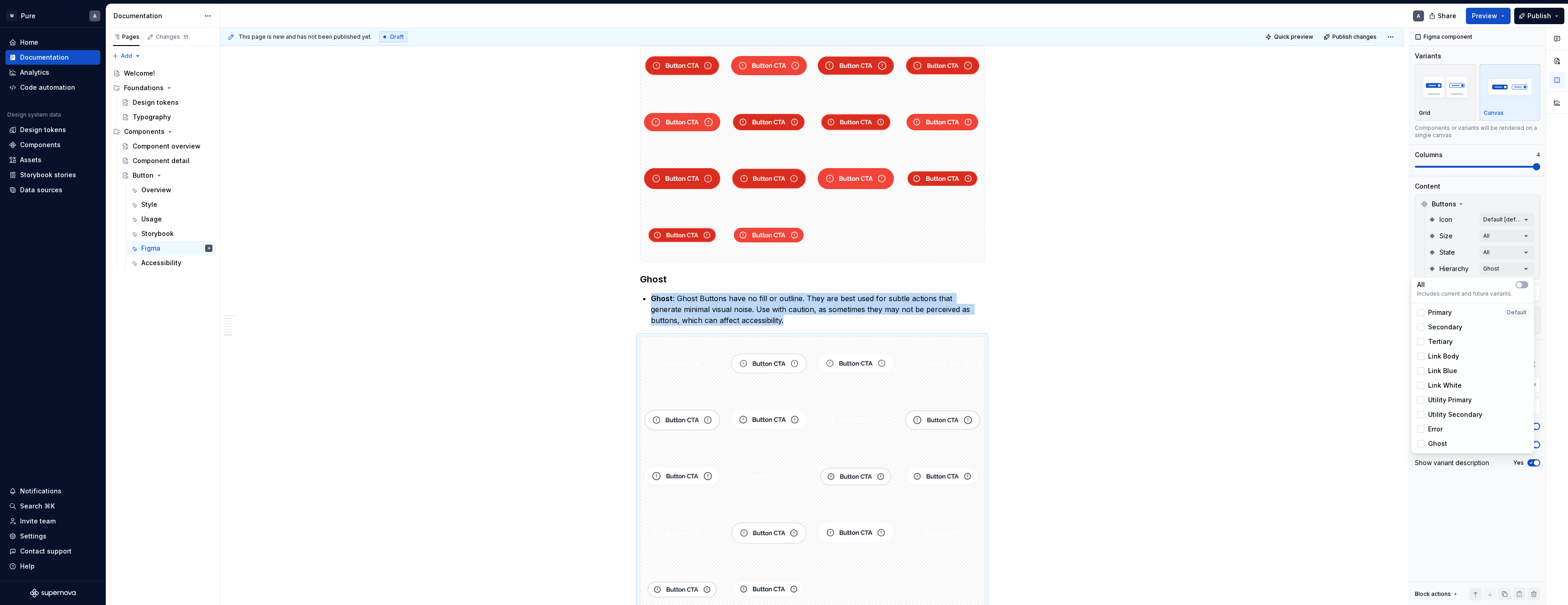
click at [1431, 89] on div "Comments Open comments No comments yet Select ‘Comment’ from the block context …" at bounding box center [1489, 316] width 159 height 578
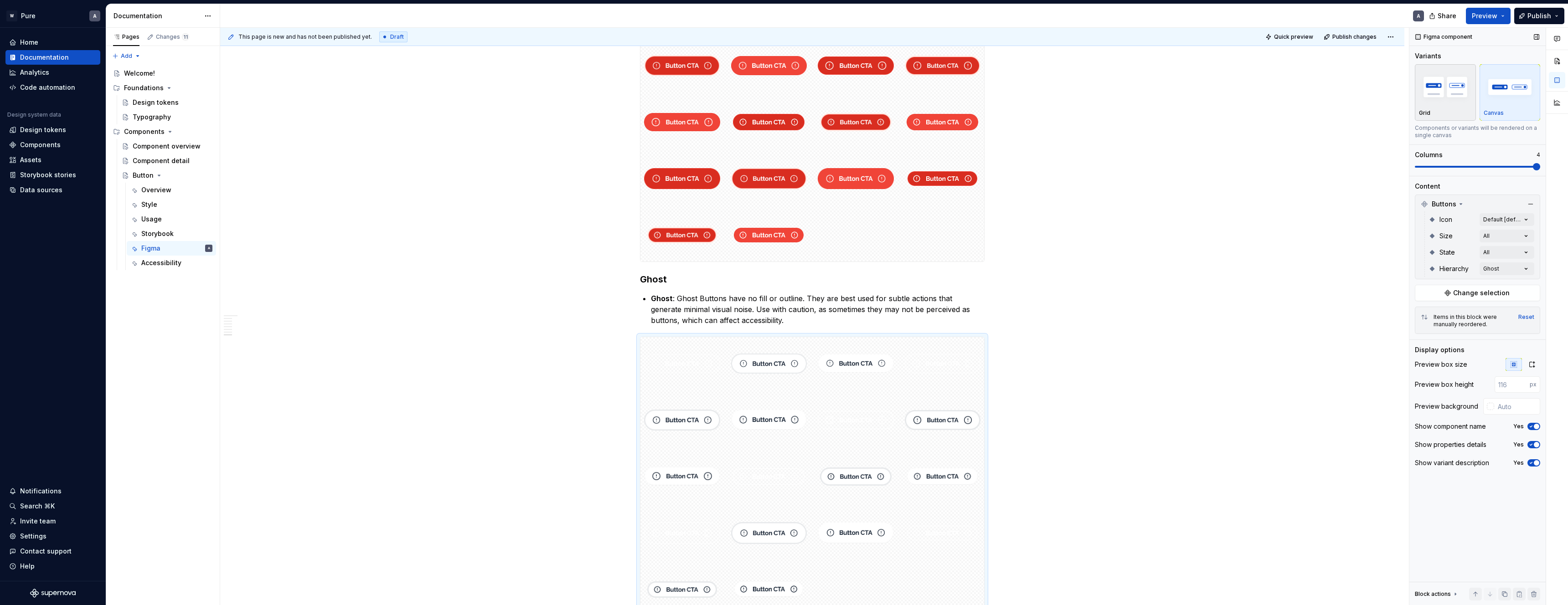
click at [1441, 101] on img "button" at bounding box center [1445, 87] width 53 height 33
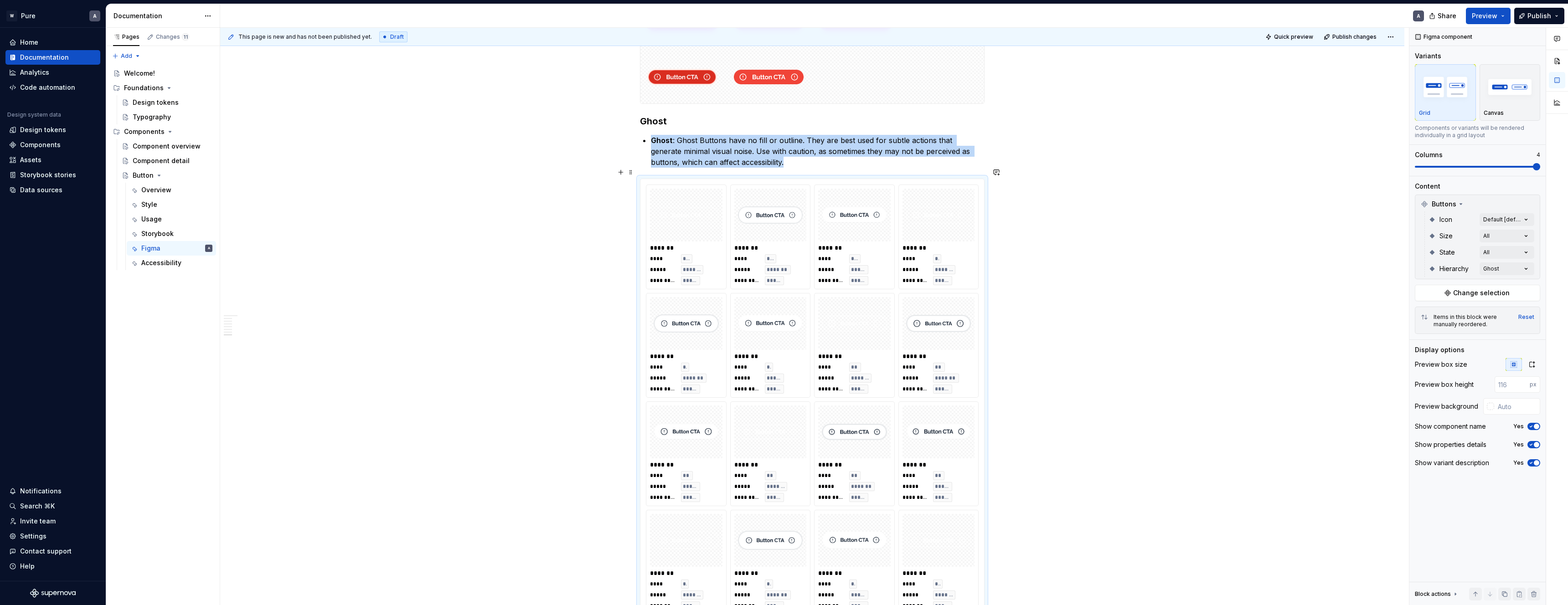
scroll to position [2439, 0]
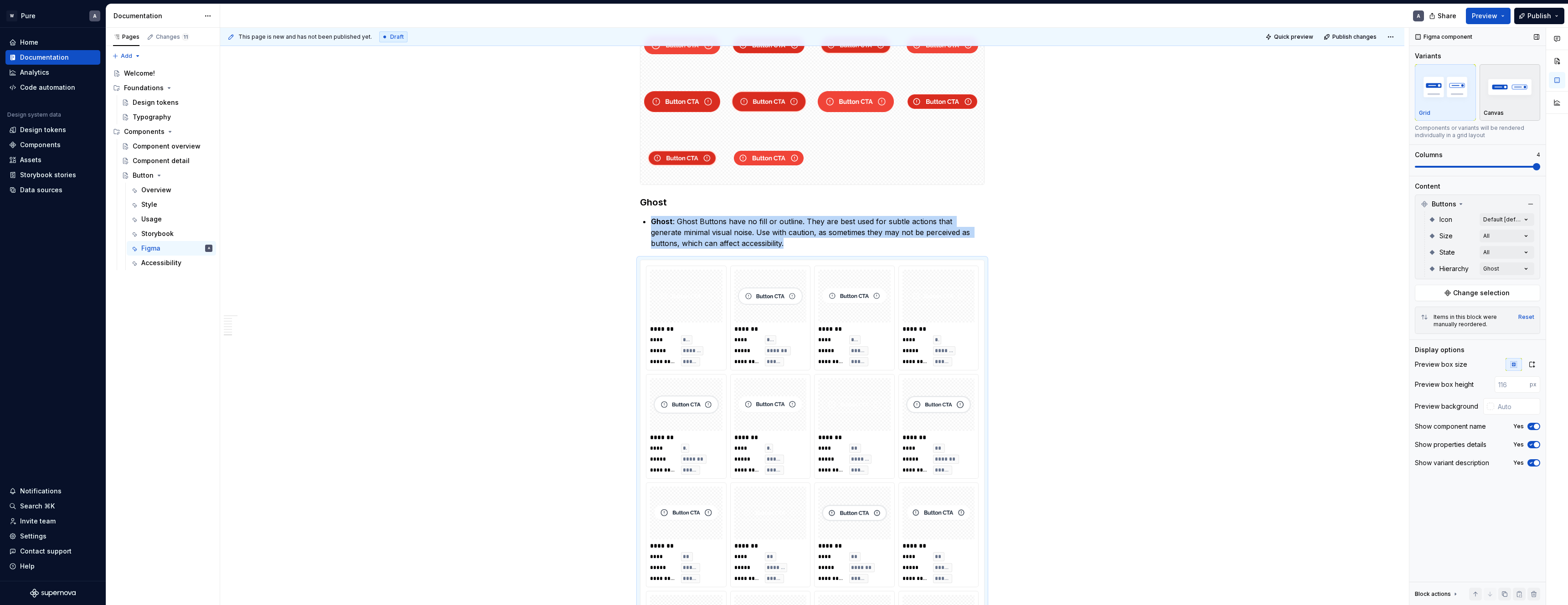
click at [1508, 96] on img "button" at bounding box center [1510, 87] width 53 height 33
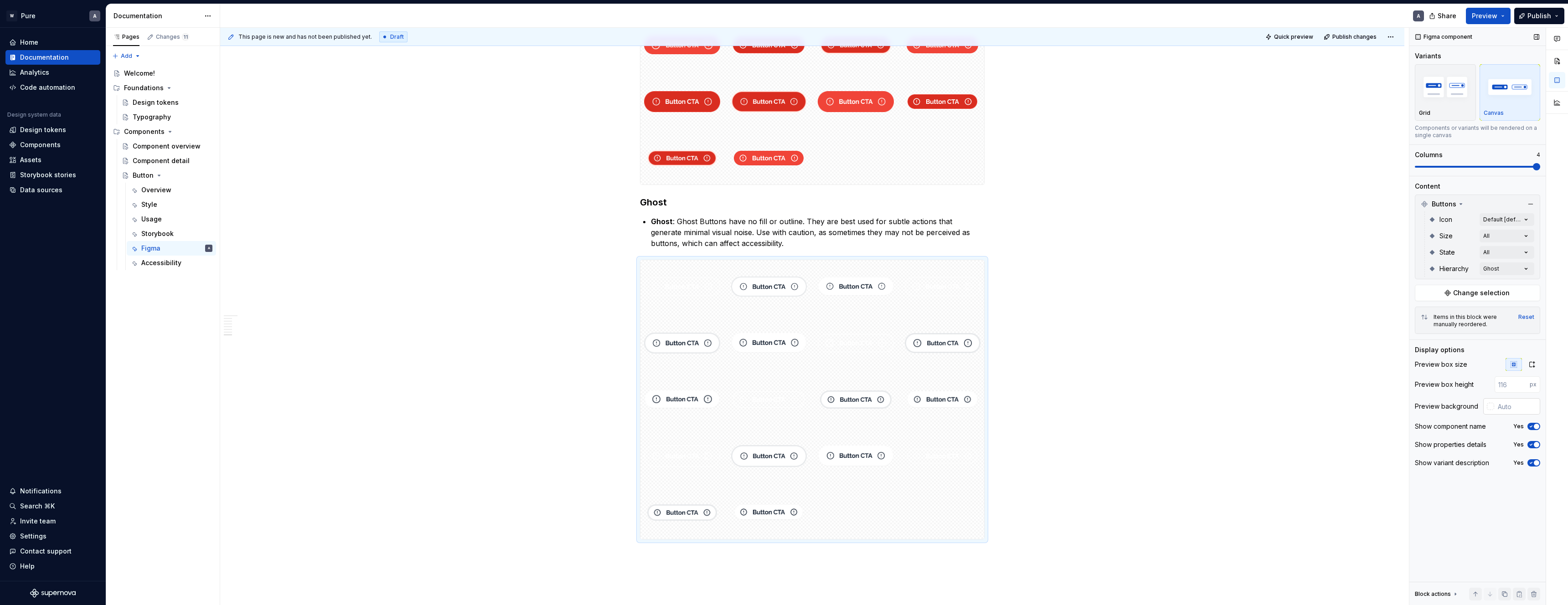
click at [1488, 406] on div at bounding box center [1490, 407] width 7 height 7
type input "#312929"
type input "*******"
type input "#2E2727"
type input "*******"
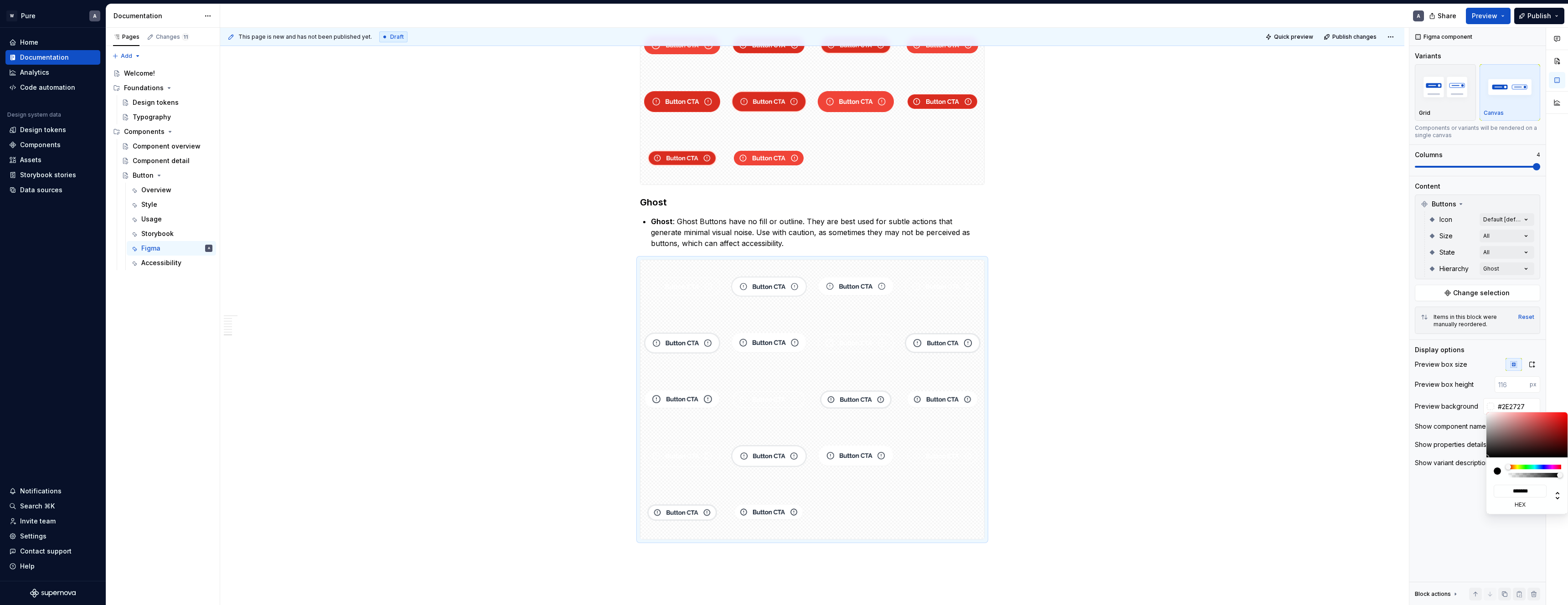
type input "#151414"
type input "*******"
type input "#000000"
type input "*******"
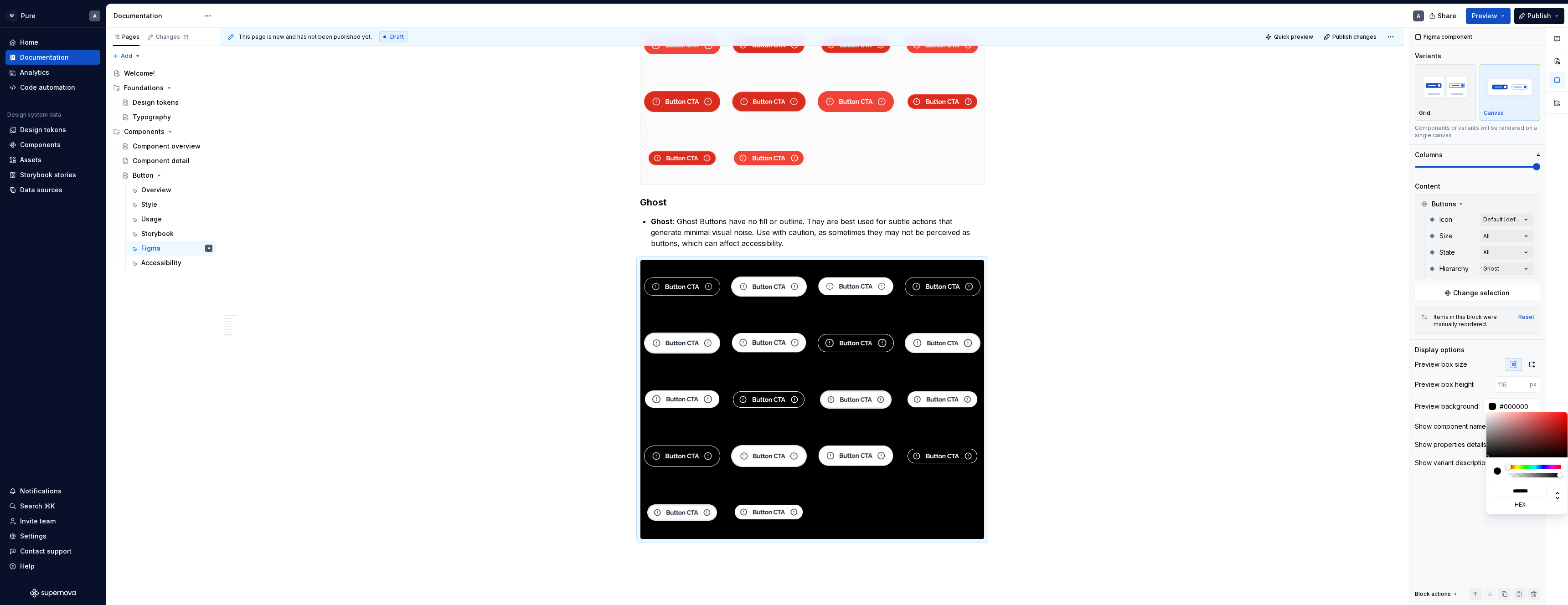
type input "#171414"
type input "*******"
type input "#2C2020"
type input "*******"
type input "#362323"
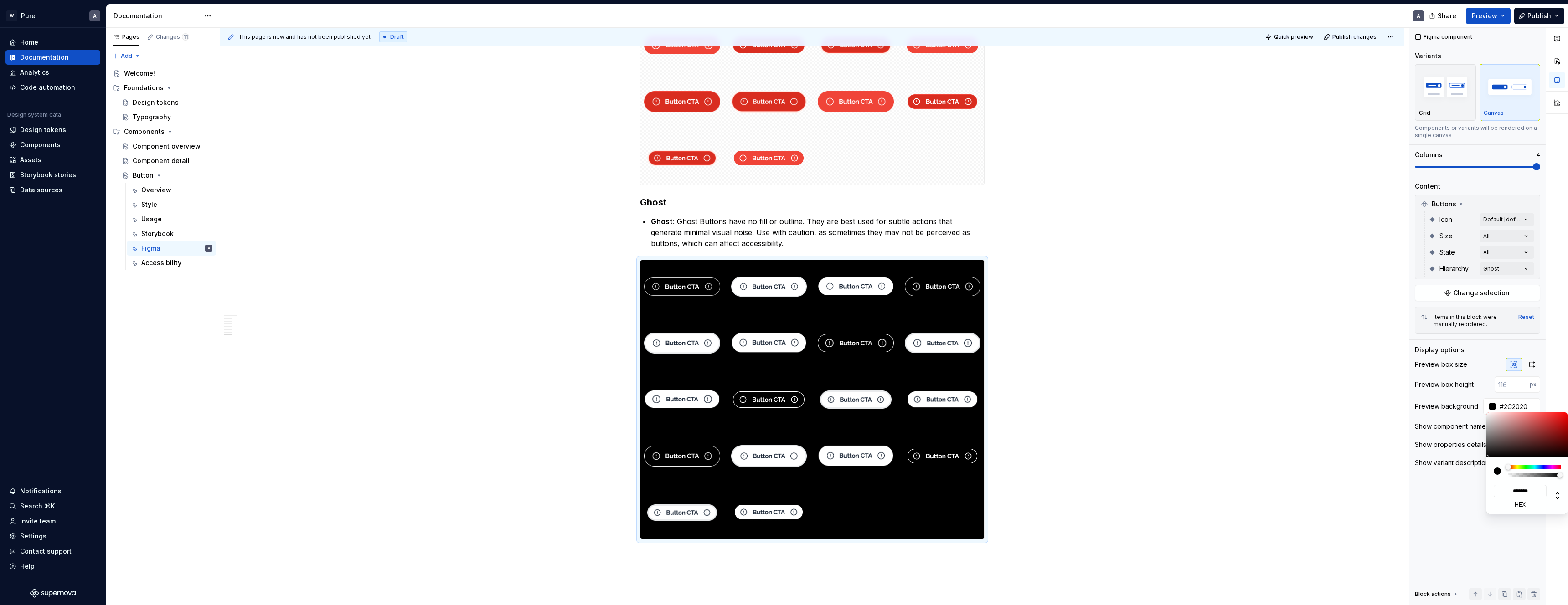
type input "*******"
type input "#3B2626"
type input "*******"
type input "#4B2E2E"
type input "*******"
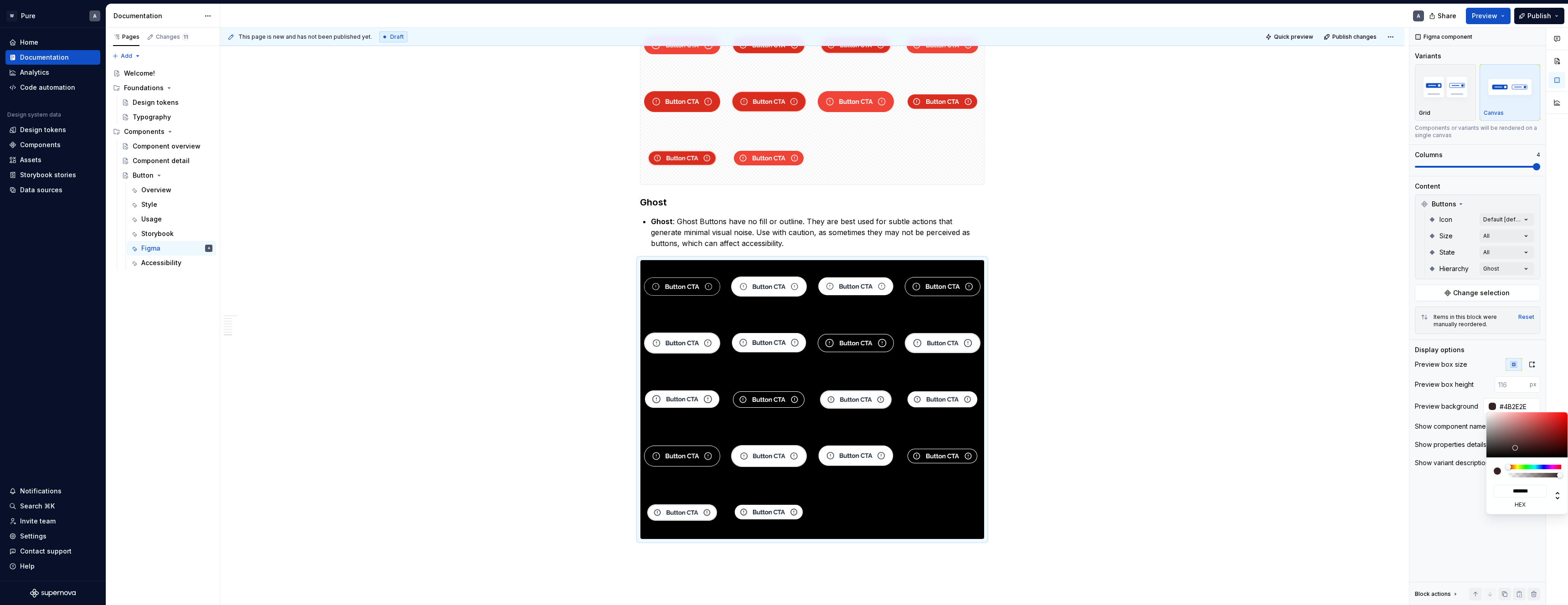
type input "#4D2F2F"
type input "*******"
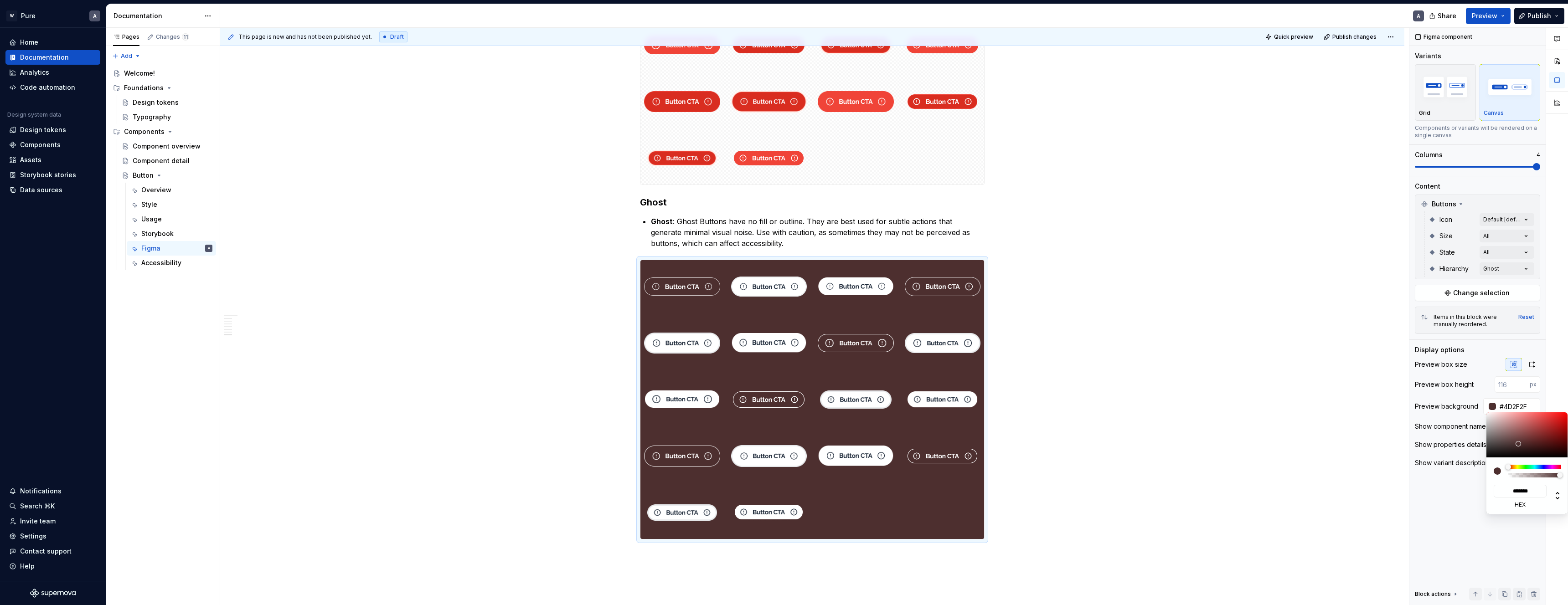
type input "#4D3030"
type input "*******"
type input "#503333"
type input "*******"
type input "#4D3232"
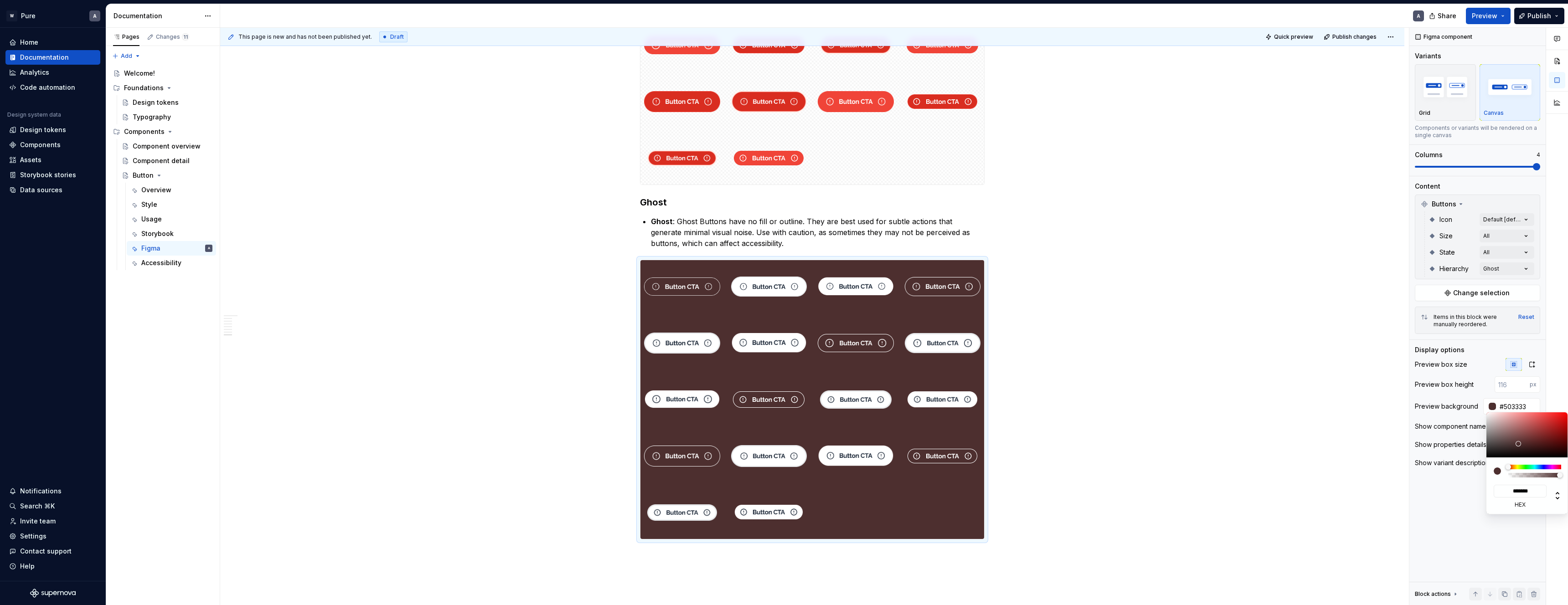
type input "*******"
type input "#503434"
type input "*******"
type input "#553A3A"
type input "*******"
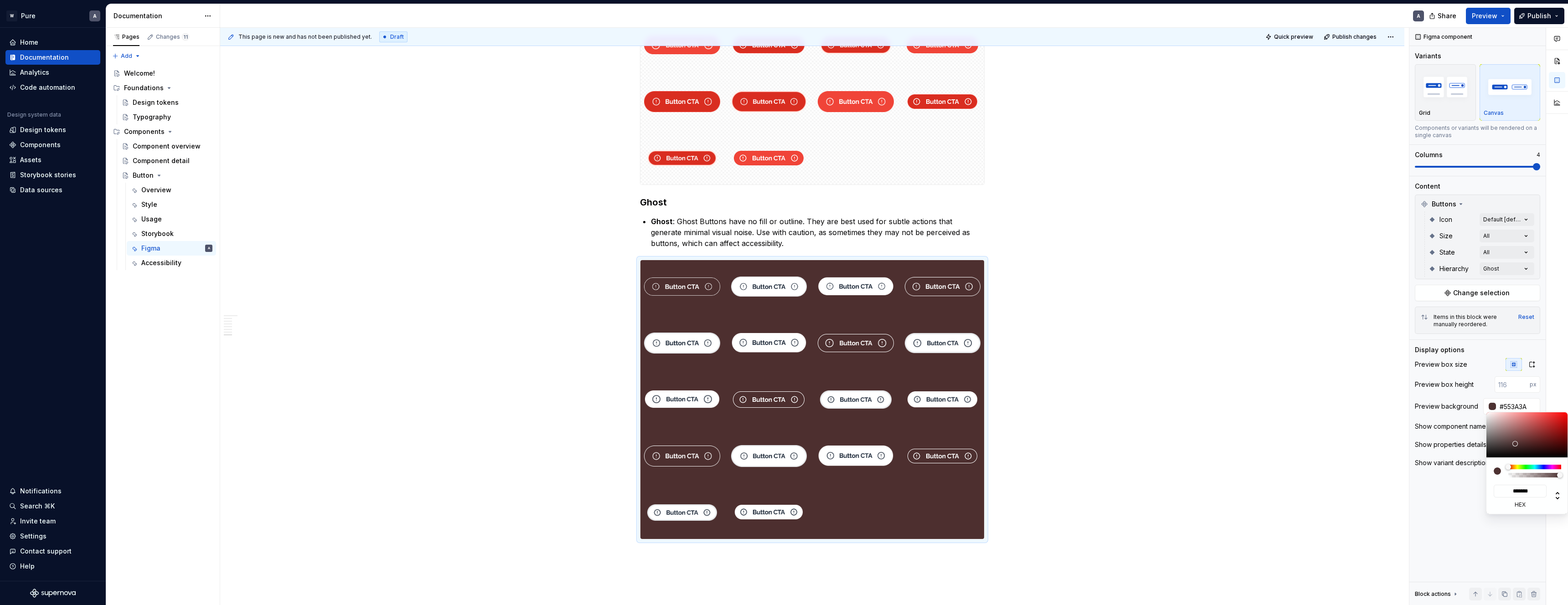
type input "#583E3E"
type input "*******"
type input "#503B3B"
type input "*******"
type input "#3B3030"
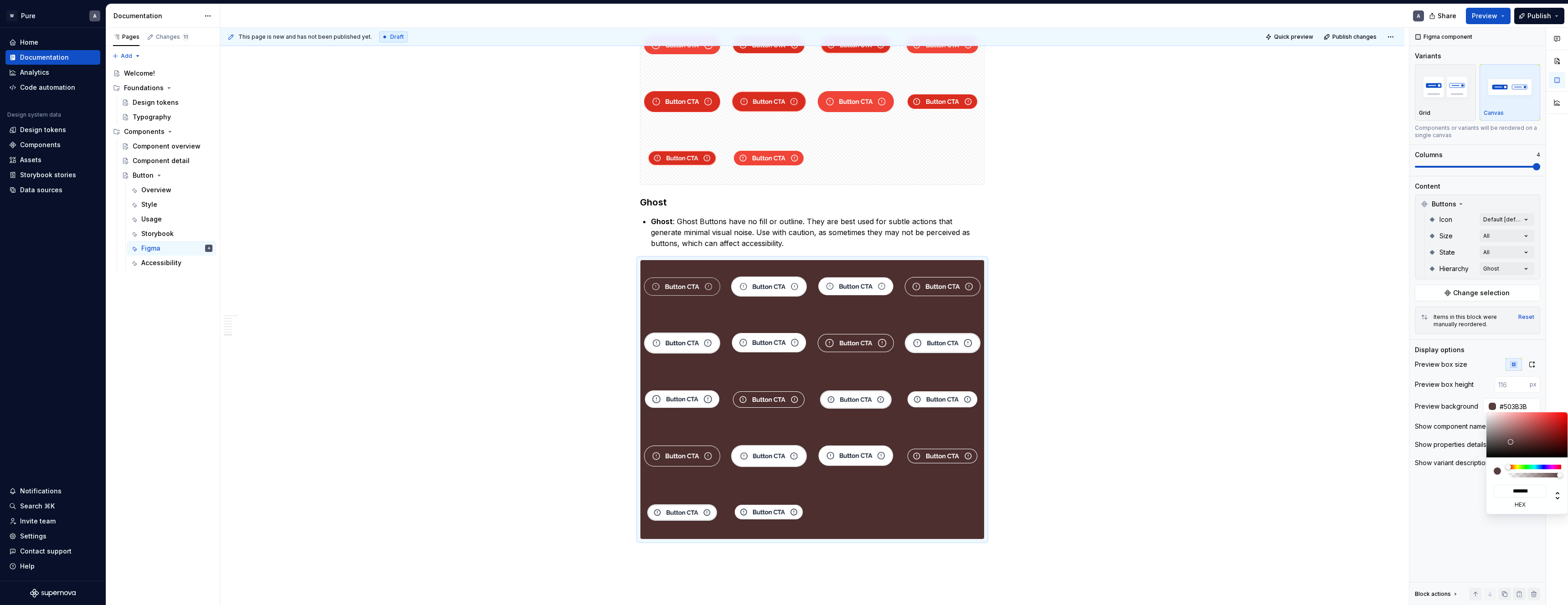
type input "*******"
type input "#2E2626"
type input "*******"
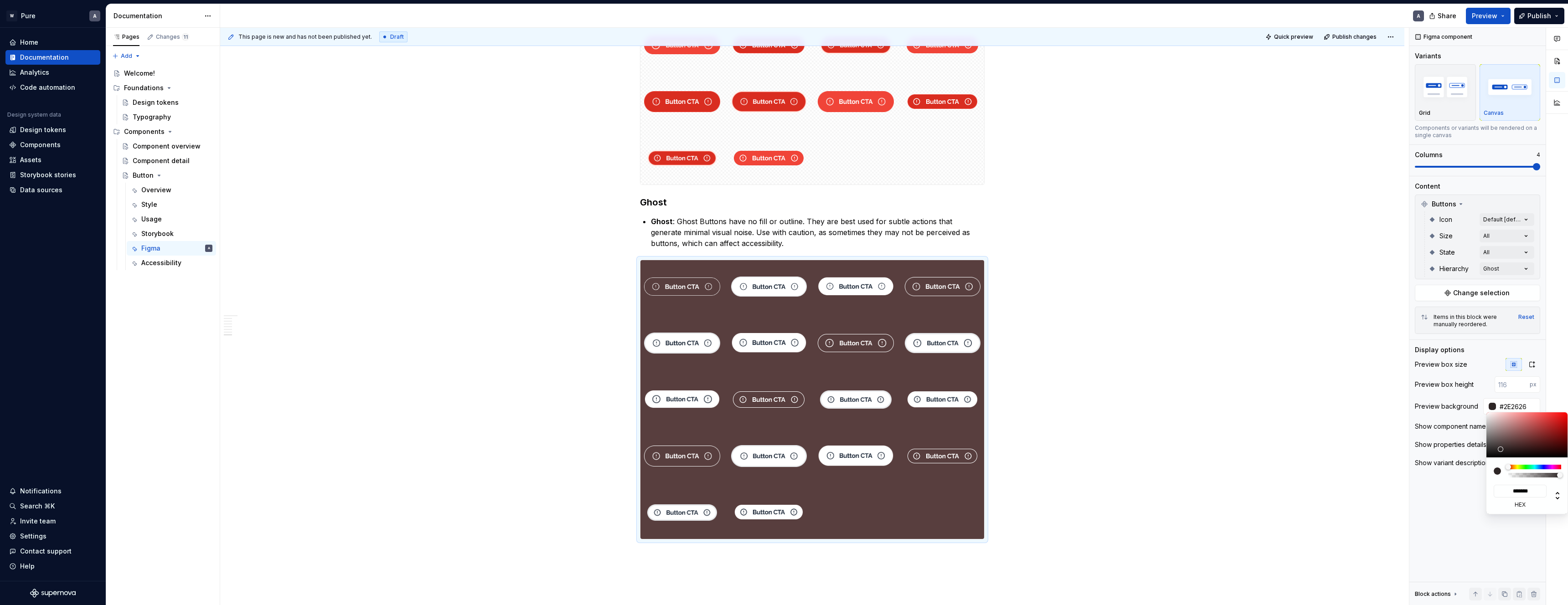
type input "#292222"
type input "*******"
type input "#272020"
type input "*******"
type input "#241E1E"
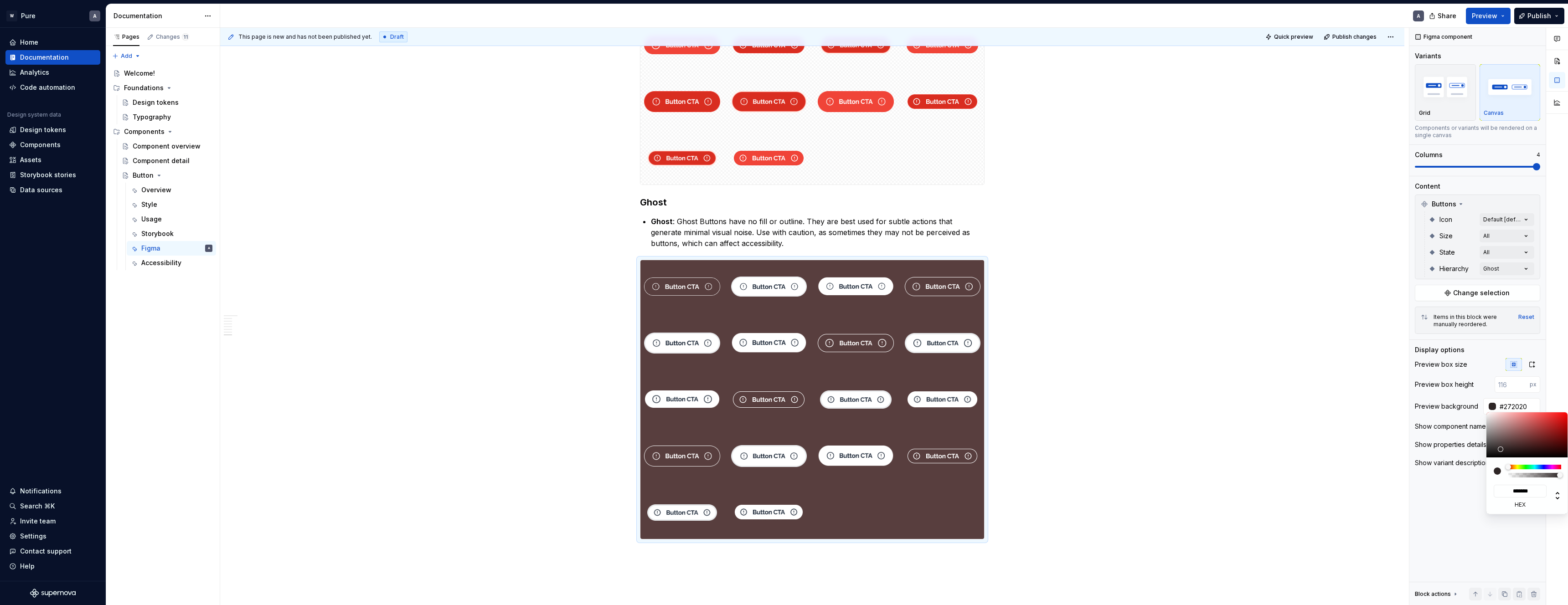
type input "*******"
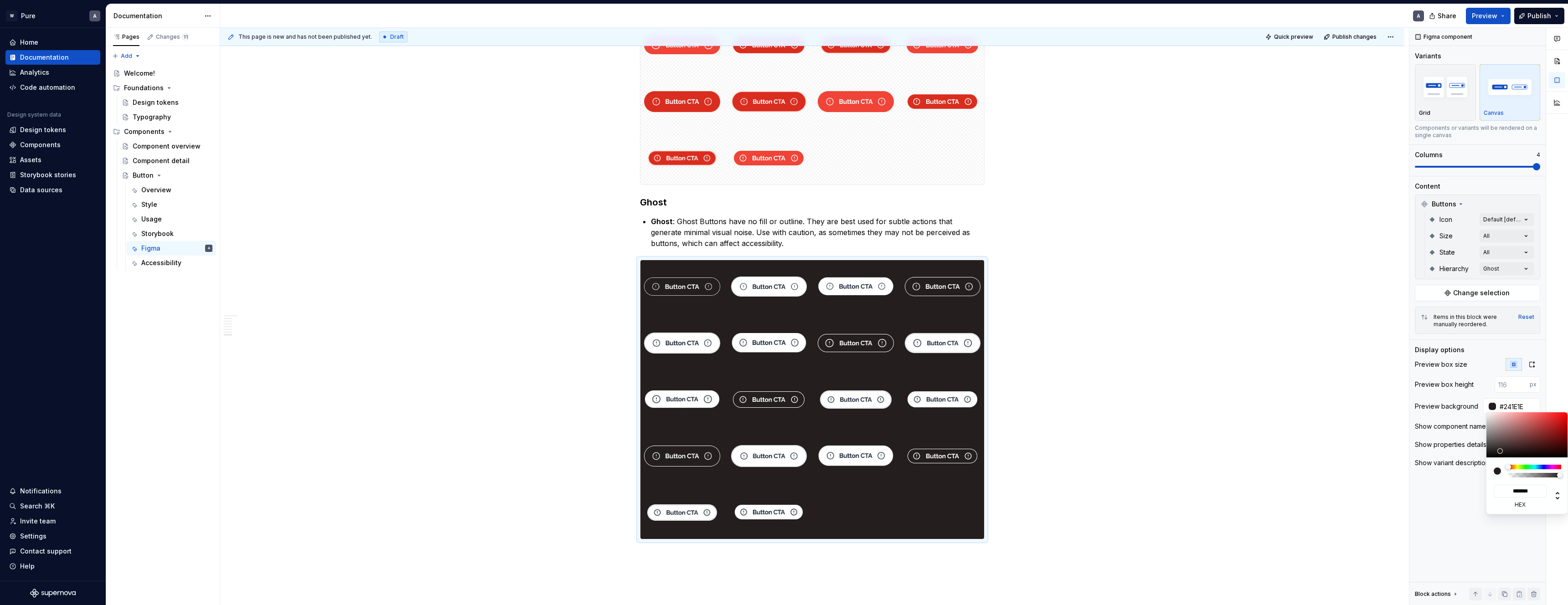
drag, startPoint x: 1483, startPoint y: 457, endPoint x: 1513, endPoint y: 458, distance: 30.0
click at [1500, 451] on div at bounding box center [1528, 434] width 82 height 45
type input "#20241E"
type input "*******"
type input "#1F241E"
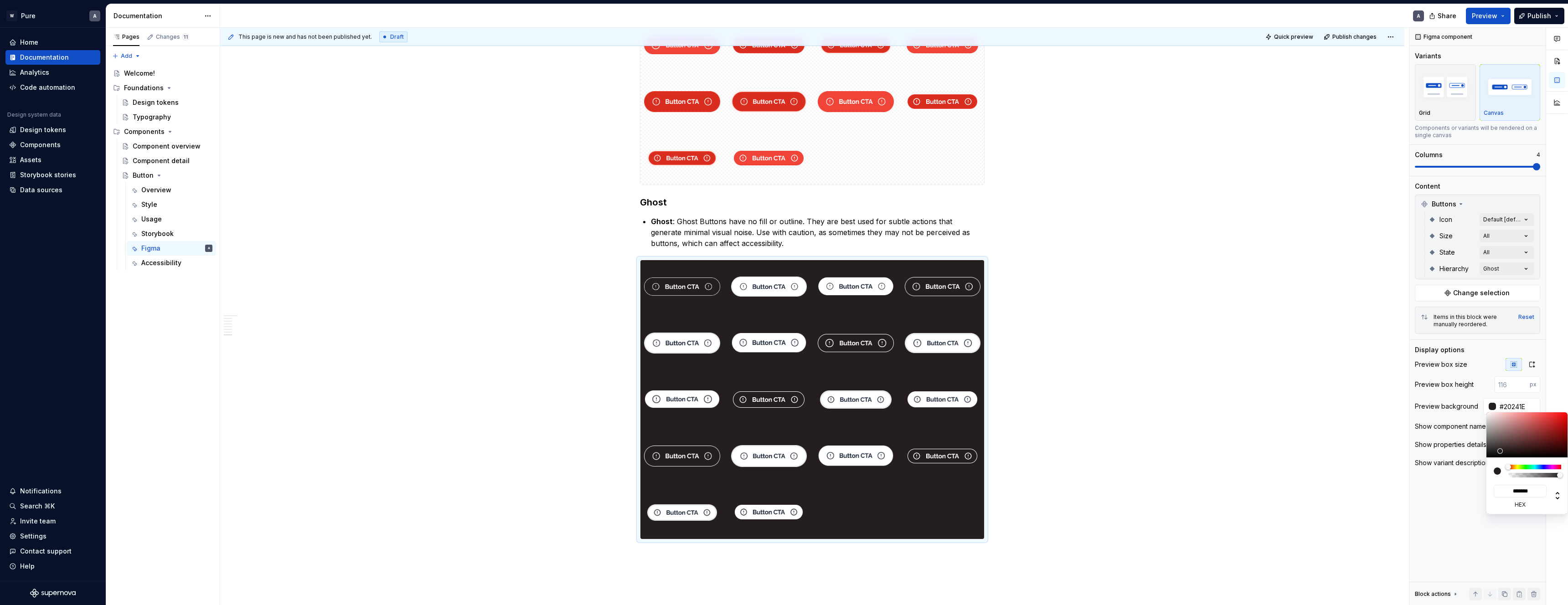
type input "*******"
type input "#1E241E"
type input "*******"
type input "#1E241F"
type input "*******"
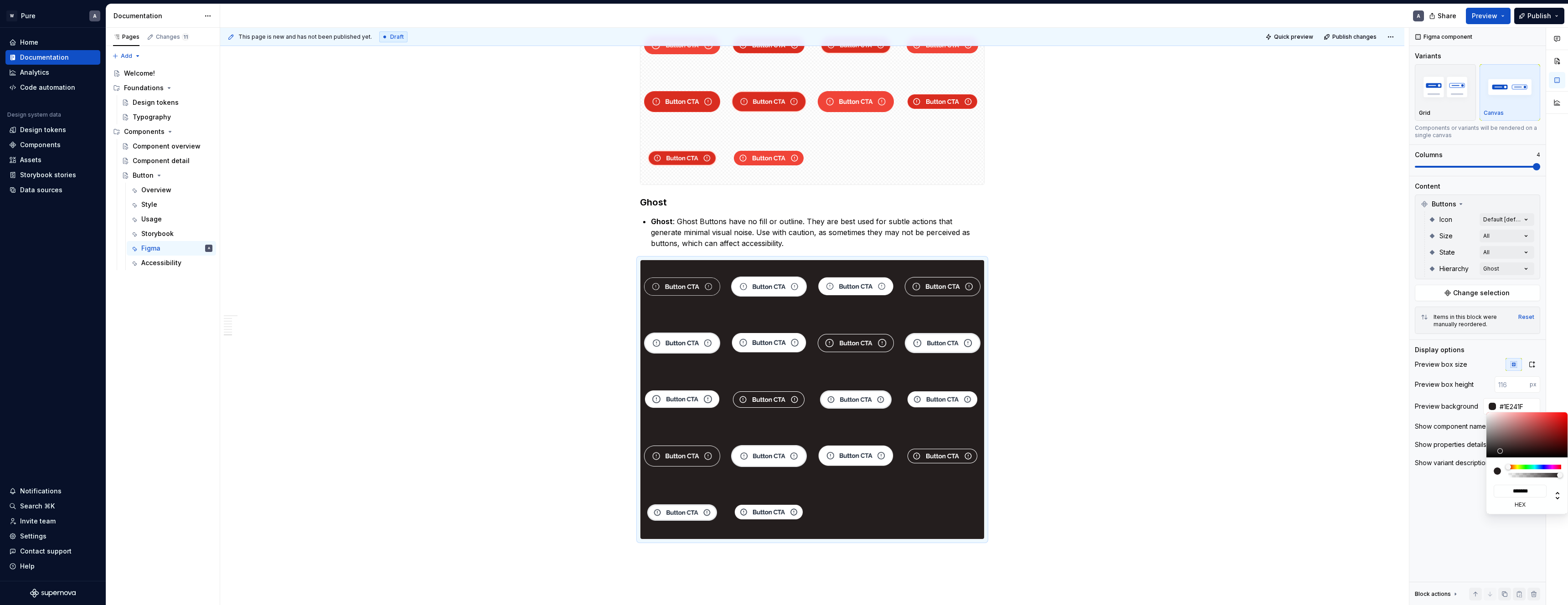
type input "#1E2420"
type input "*******"
type input "#1E2421"
type input "*******"
type input "#1E2422"
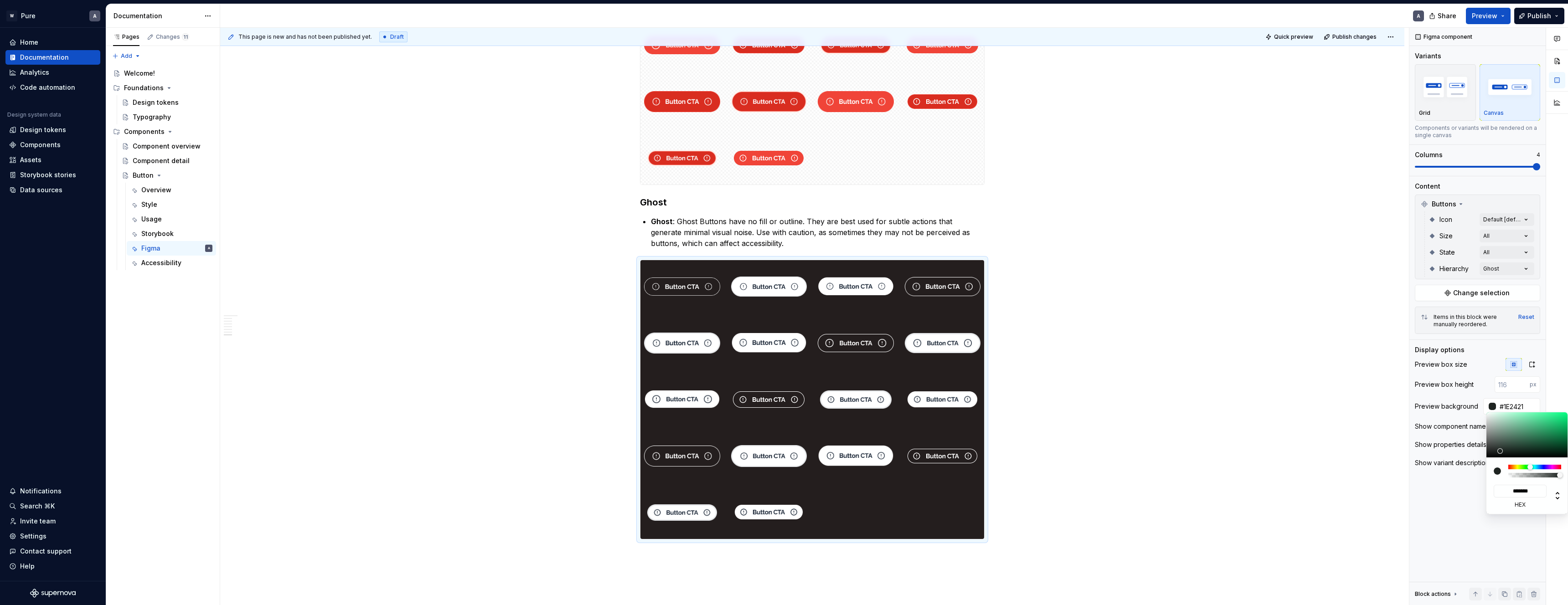
type input "*******"
type input "#1E2423"
type input "*******"
type input "#1E2424"
type input "*******"
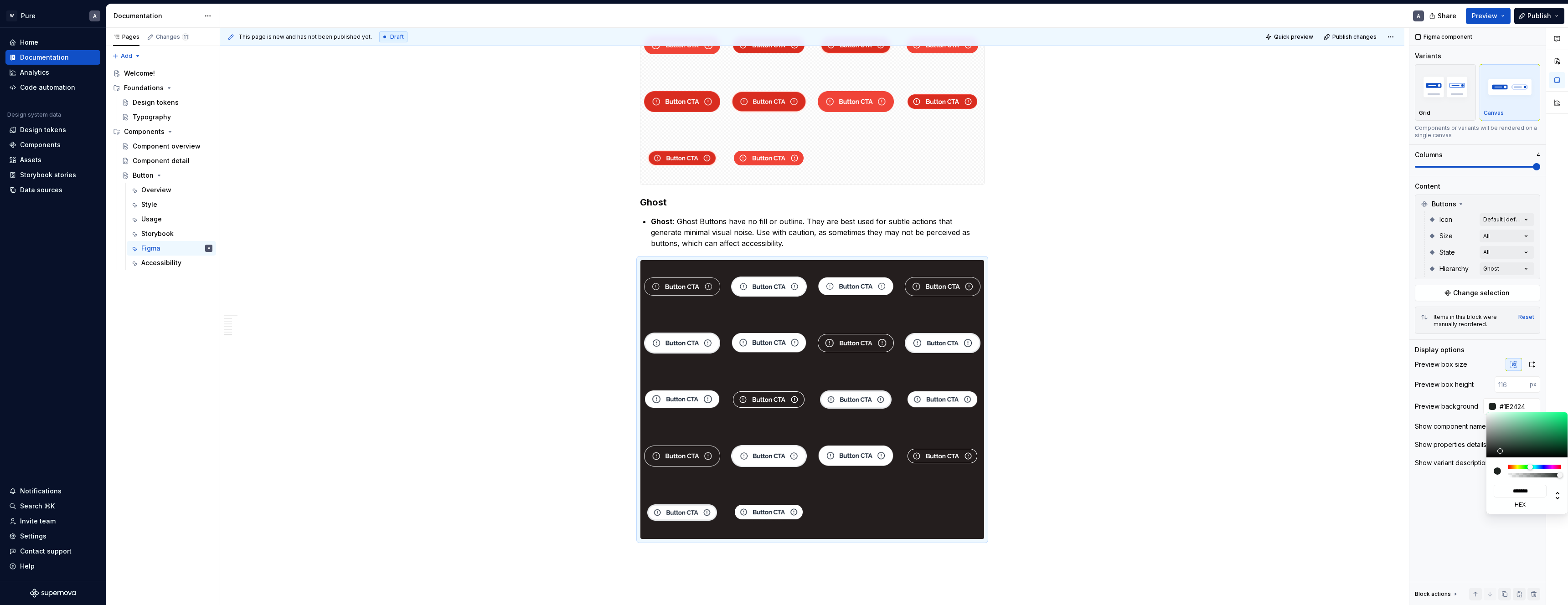
type input "#1E2324"
type input "*******"
type input "#1E2224"
type input "*******"
type input "#1E2124"
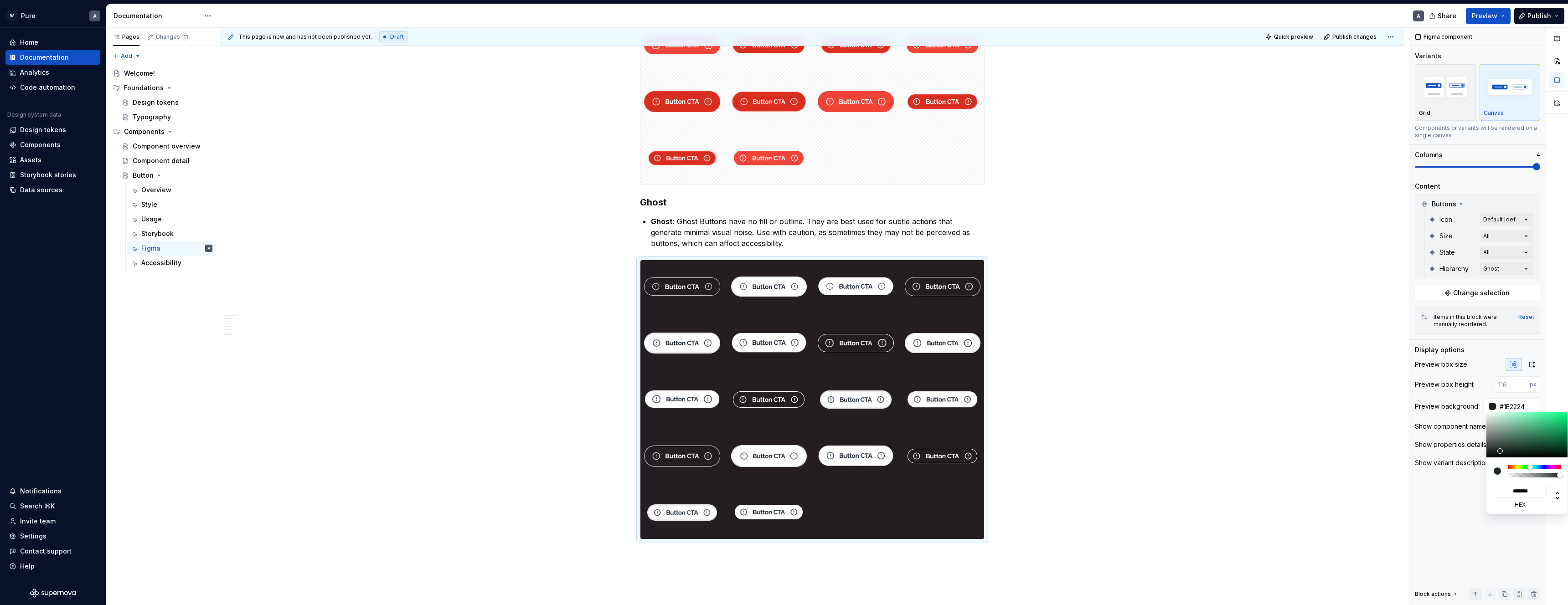
type input "*******"
drag, startPoint x: 1529, startPoint y: 466, endPoint x: 1539, endPoint y: 466, distance: 10.0
click at [1539, 466] on div at bounding box center [1535, 467] width 53 height 5
type input "#2E3339"
type input "*******"
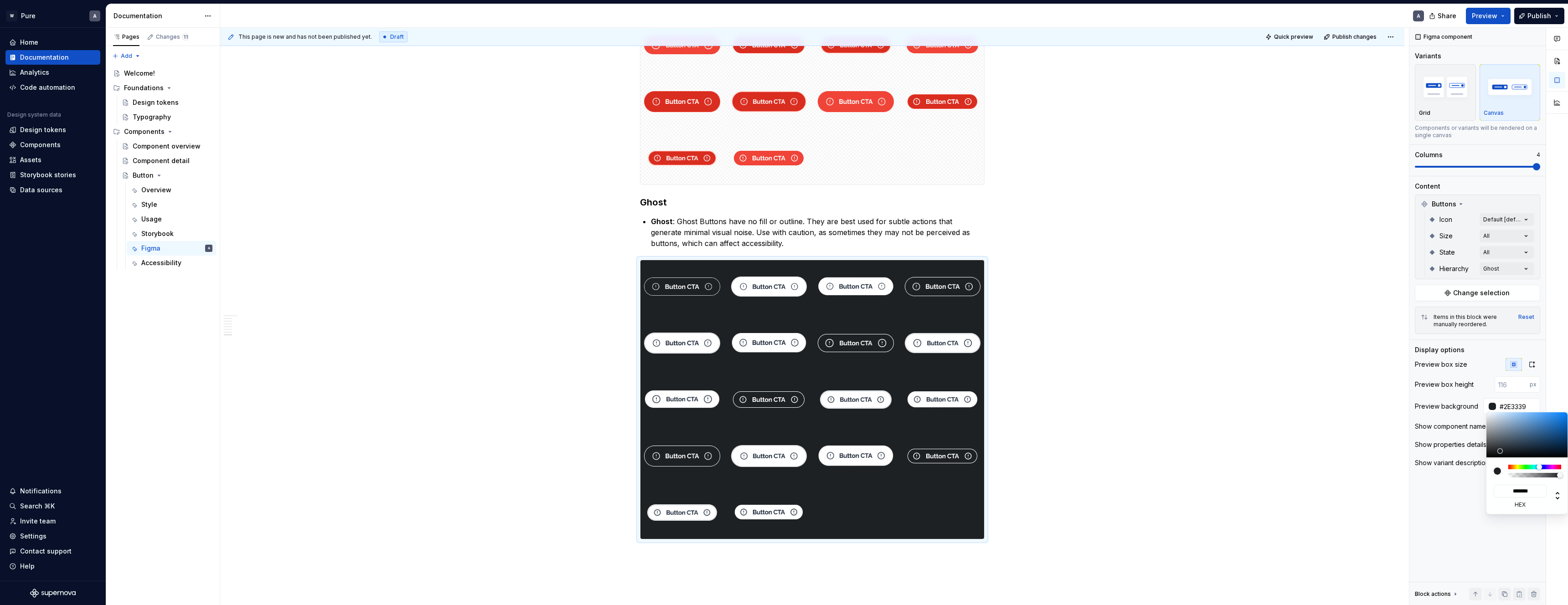
type input "#3D434B"
type input "*******"
type input "#474E58"
type input "*******"
type input "#49505A"
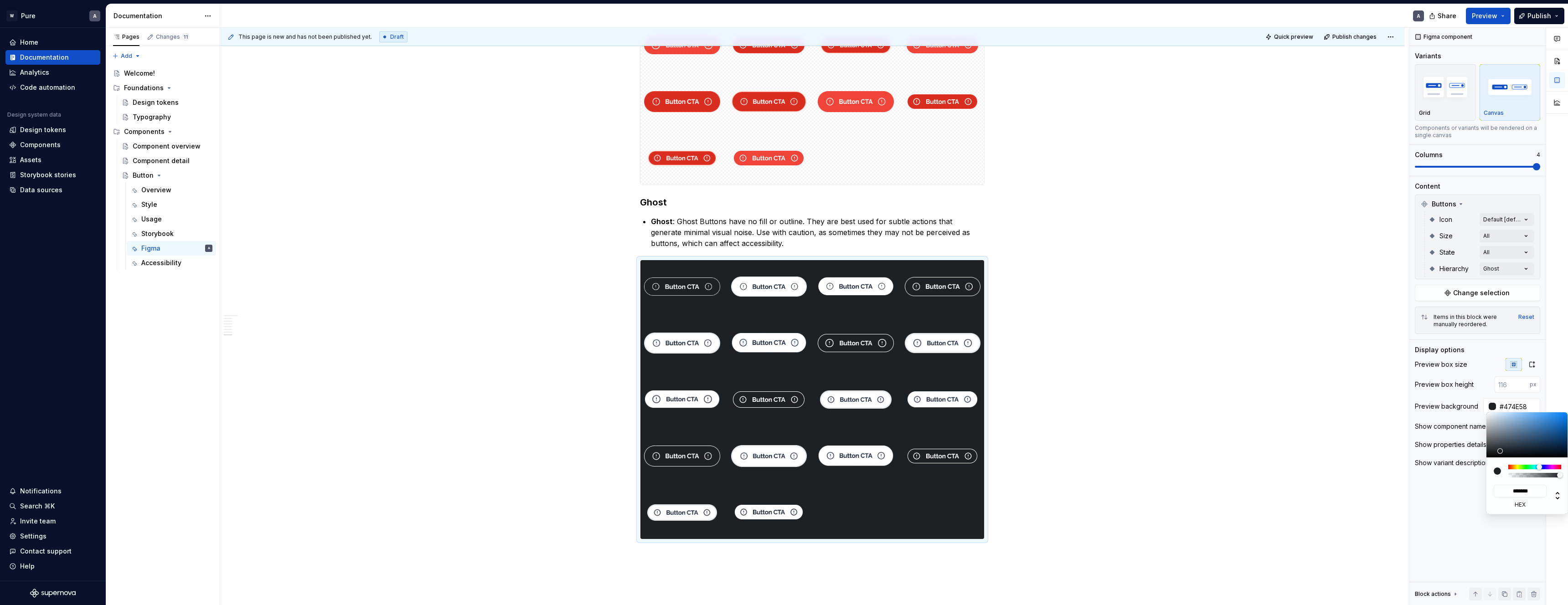
type input "*******"
type input "#51575F"
type input "*******"
type input "#575A5F"
type input "*******"
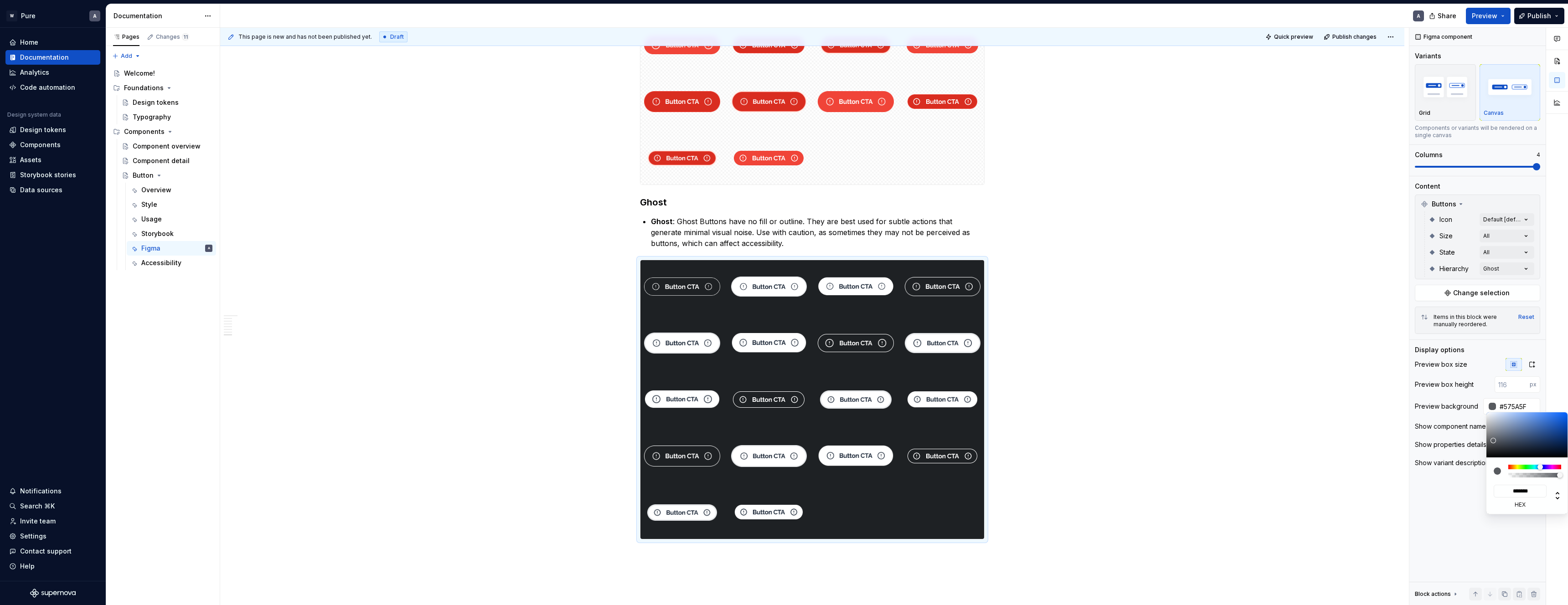
type input "#585B5F"
type input "*******"
type input "#5B5E62"
type input "*******"
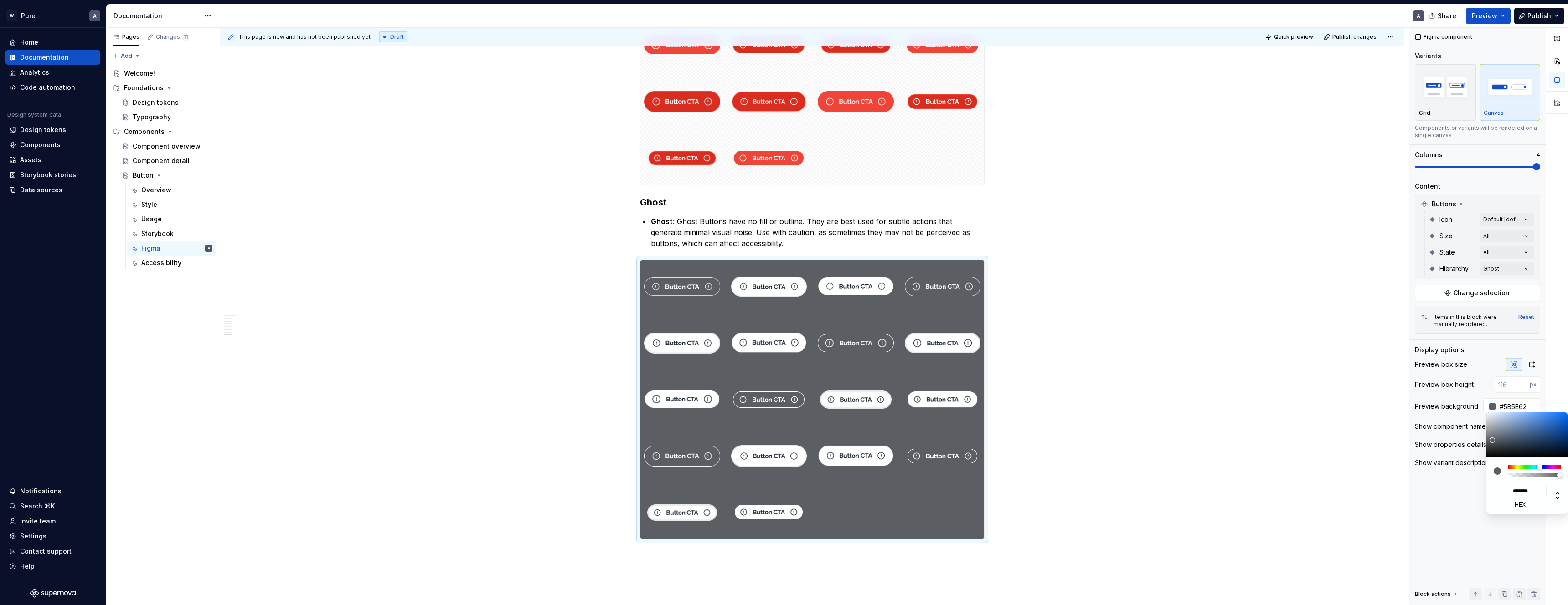
type input "#707479"
type input "*******"
type input "#9299A2"
type input "*******"
type input "#9EA5AF"
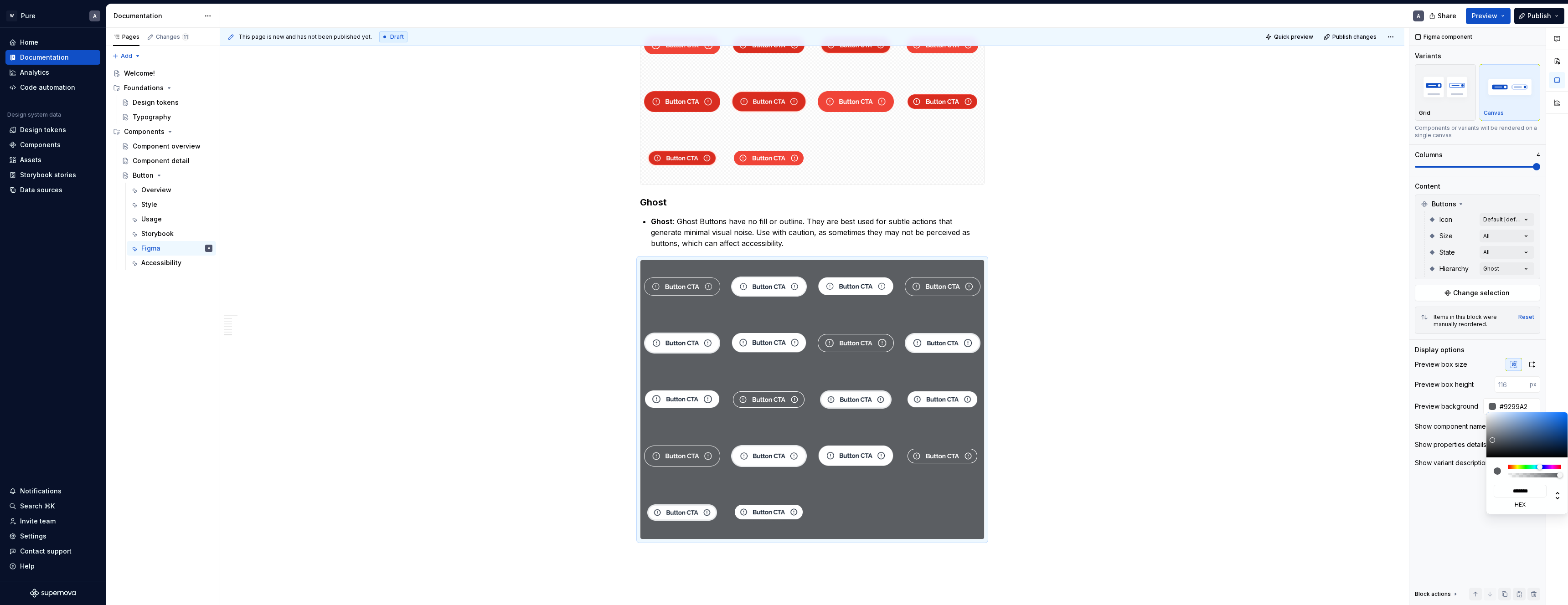
type input "*******"
type input "#979EA7"
type input "*******"
type input "#898F98"
type input "*******"
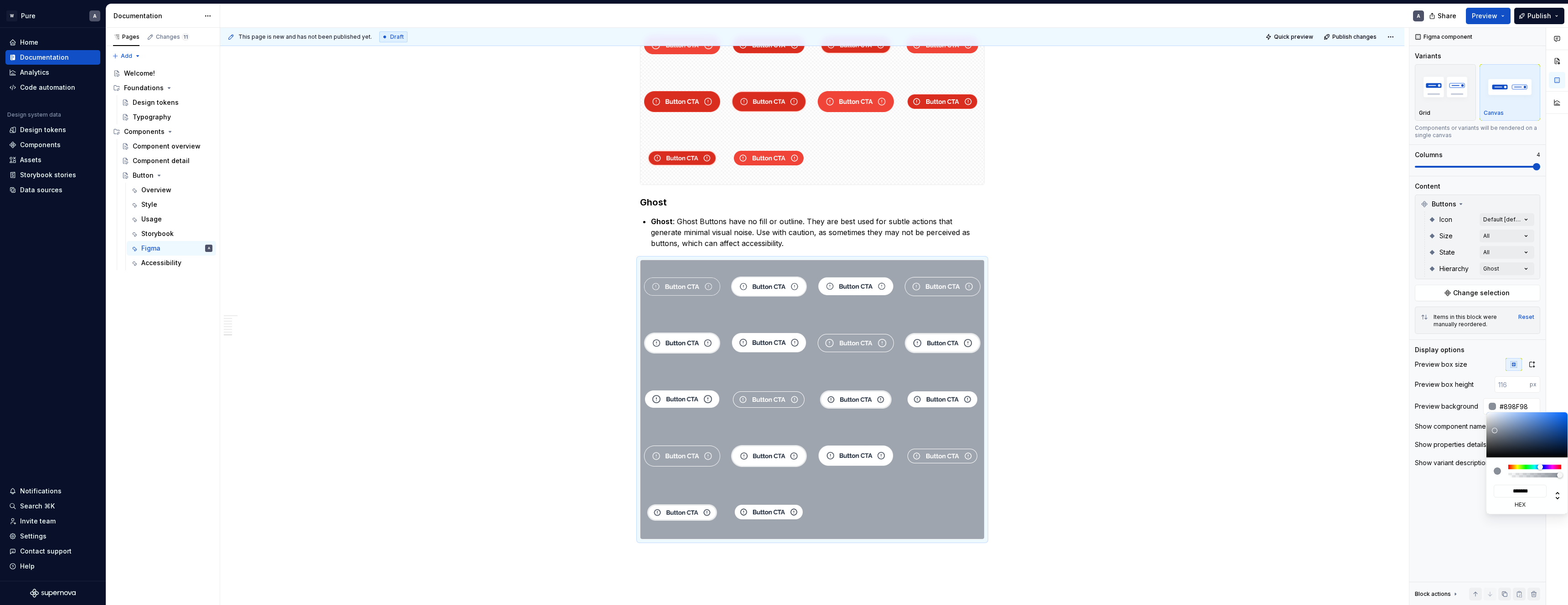
type input "#7B8089"
type input "*******"
type input "#757A83"
type input "*******"
type input "#6C7079"
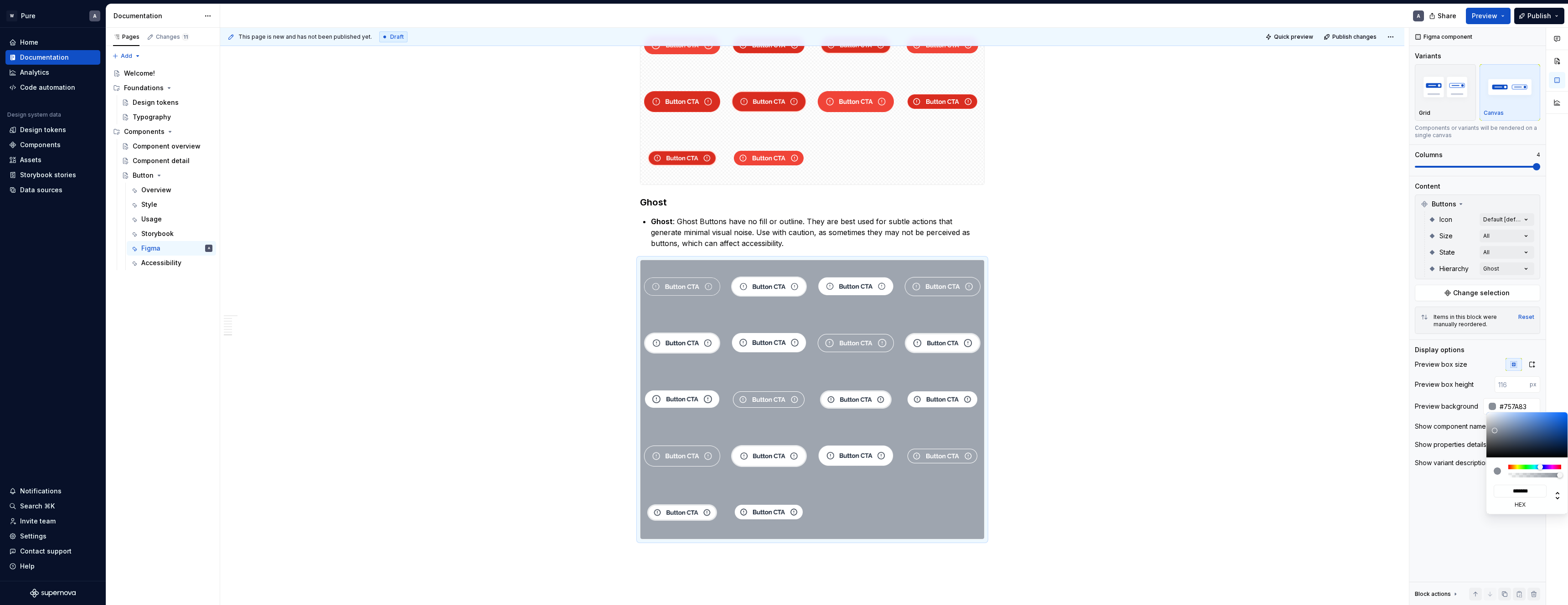
type input "*******"
type input "#696D76"
type input "*******"
type input "#666B74"
type input "*******"
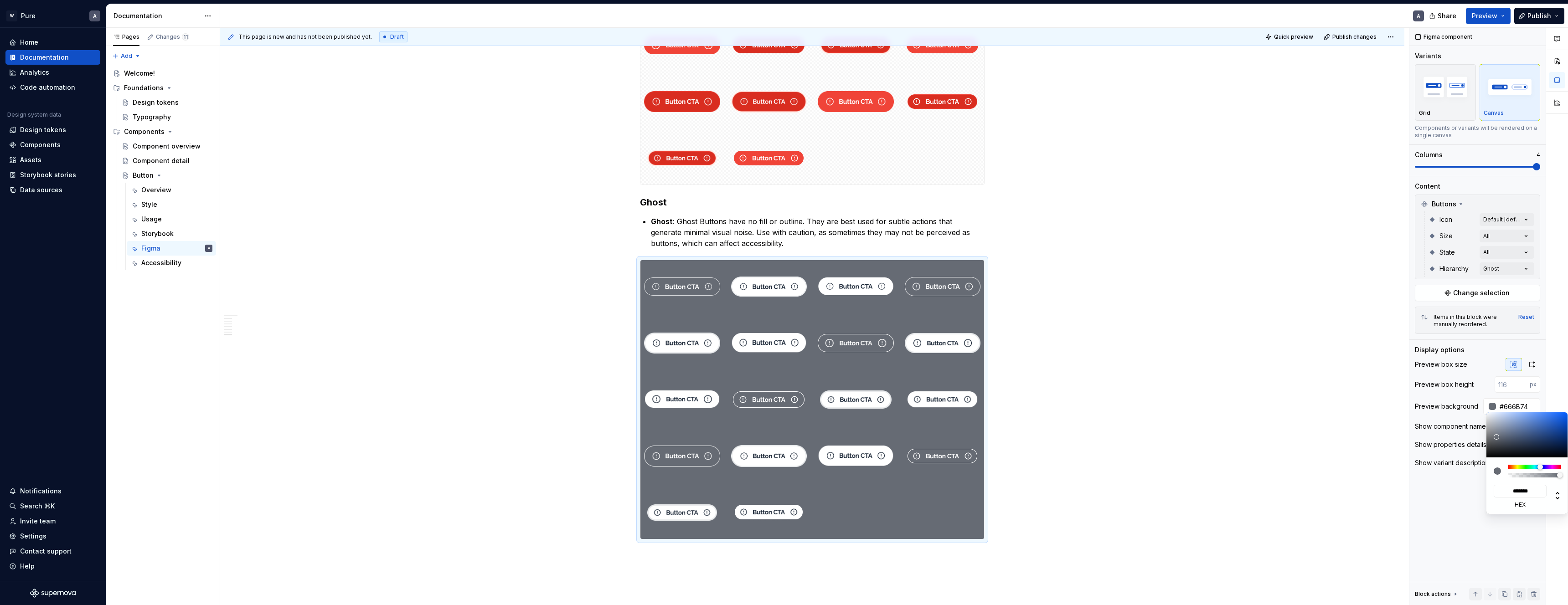
type input "#62666F"
type input "*******"
type input "#5D616A"
type input "*******"
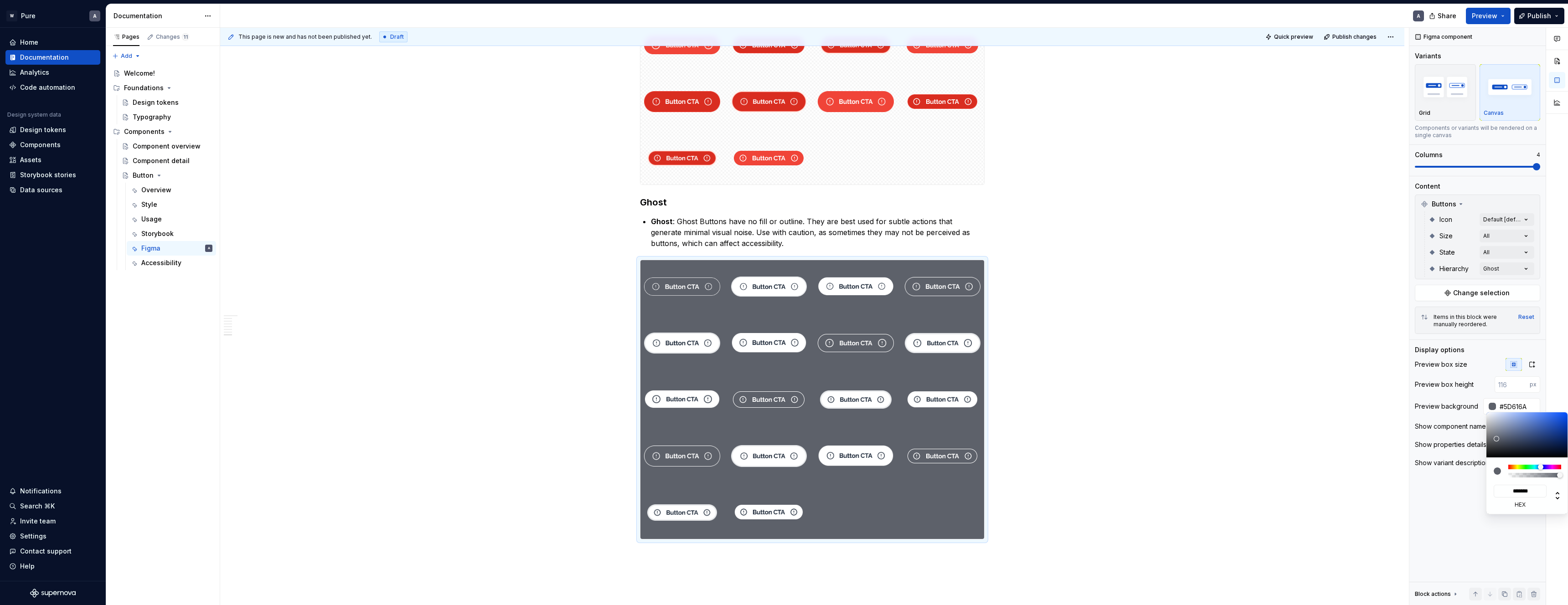
drag, startPoint x: 1501, startPoint y: 448, endPoint x: 1496, endPoint y: 439, distance: 10.3
click at [1496, 439] on div at bounding box center [1528, 434] width 82 height 45
click at [1159, 328] on html "W Pure A Home Documentation Analytics Code automation Design system data Design…" at bounding box center [784, 302] width 1568 height 605
click at [869, 206] on html "W Pure A Home Documentation Analytics Code automation Design system data Design…" at bounding box center [784, 302] width 1568 height 605
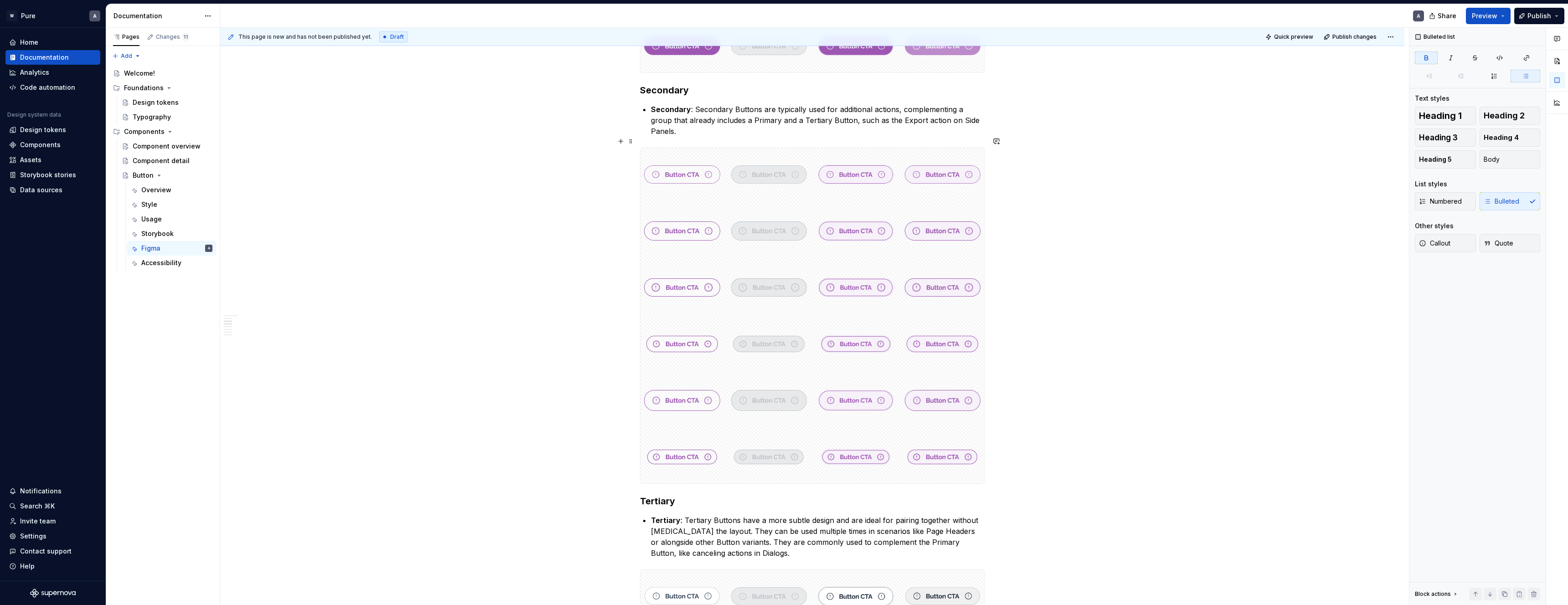
scroll to position [0, 0]
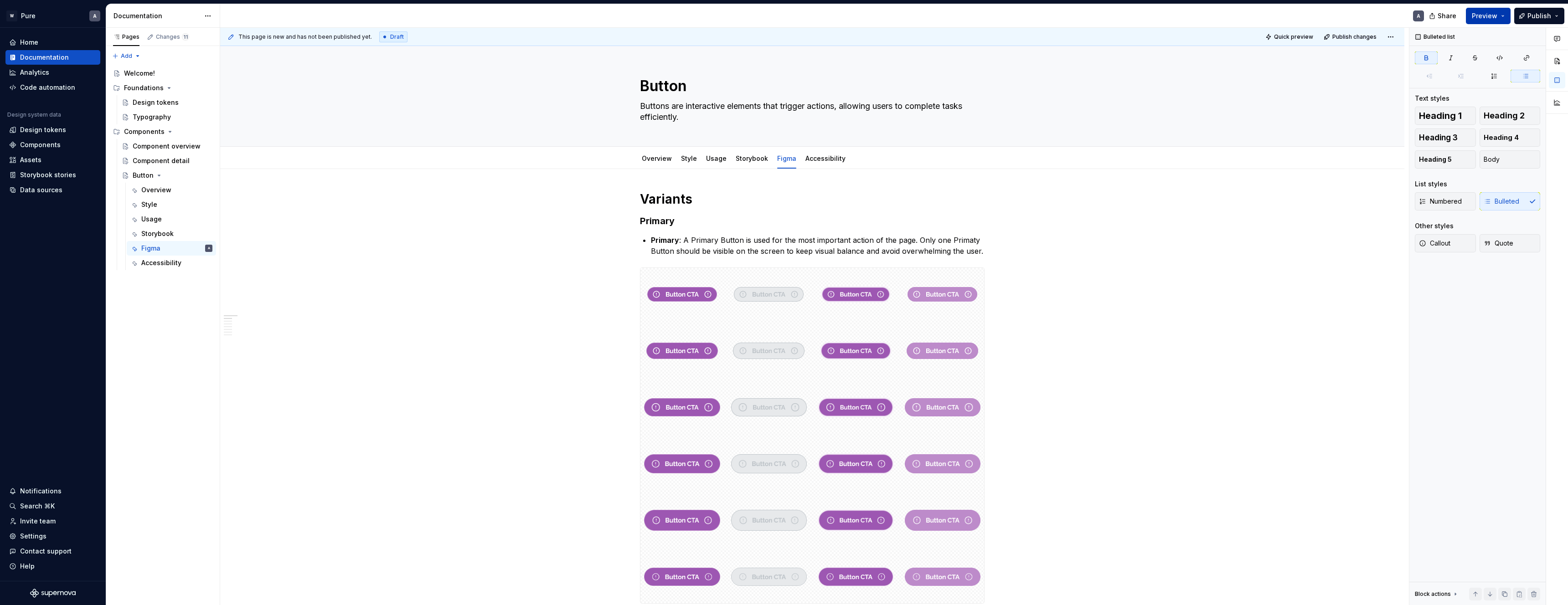
click at [1491, 18] on span "Preview" at bounding box center [1485, 16] width 26 height 9
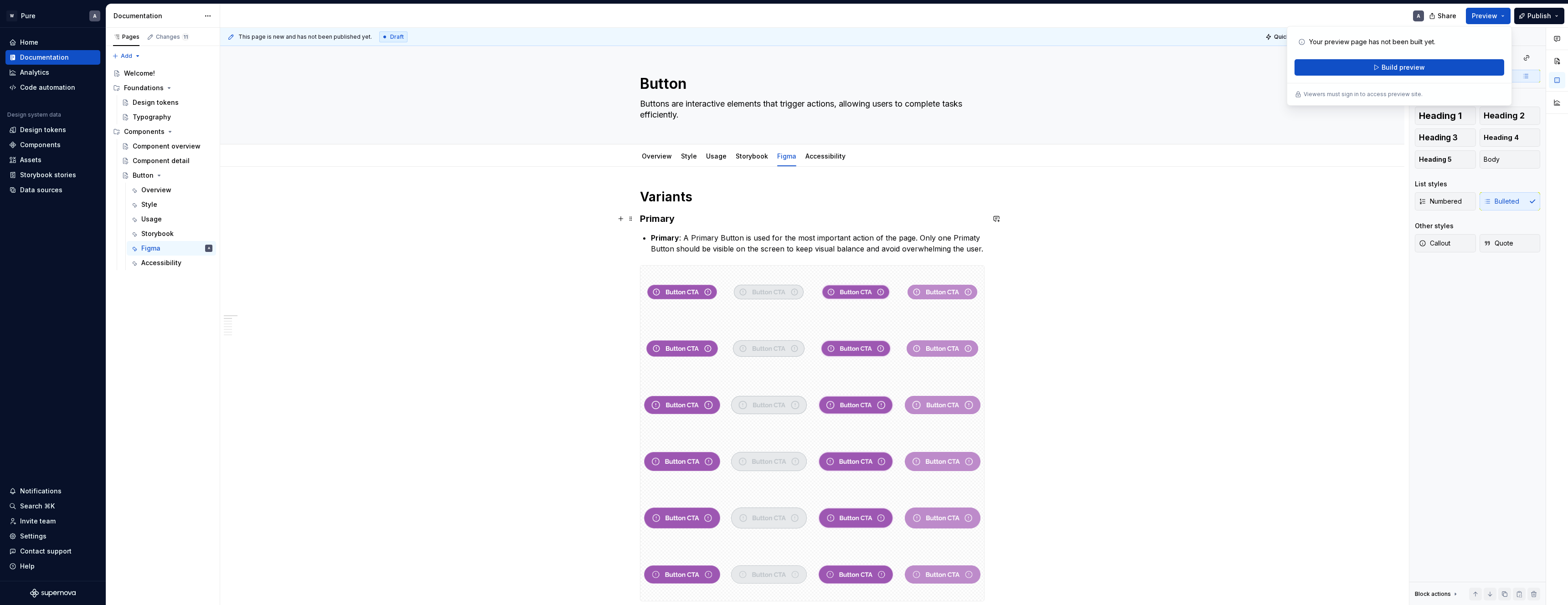
scroll to position [5, 0]
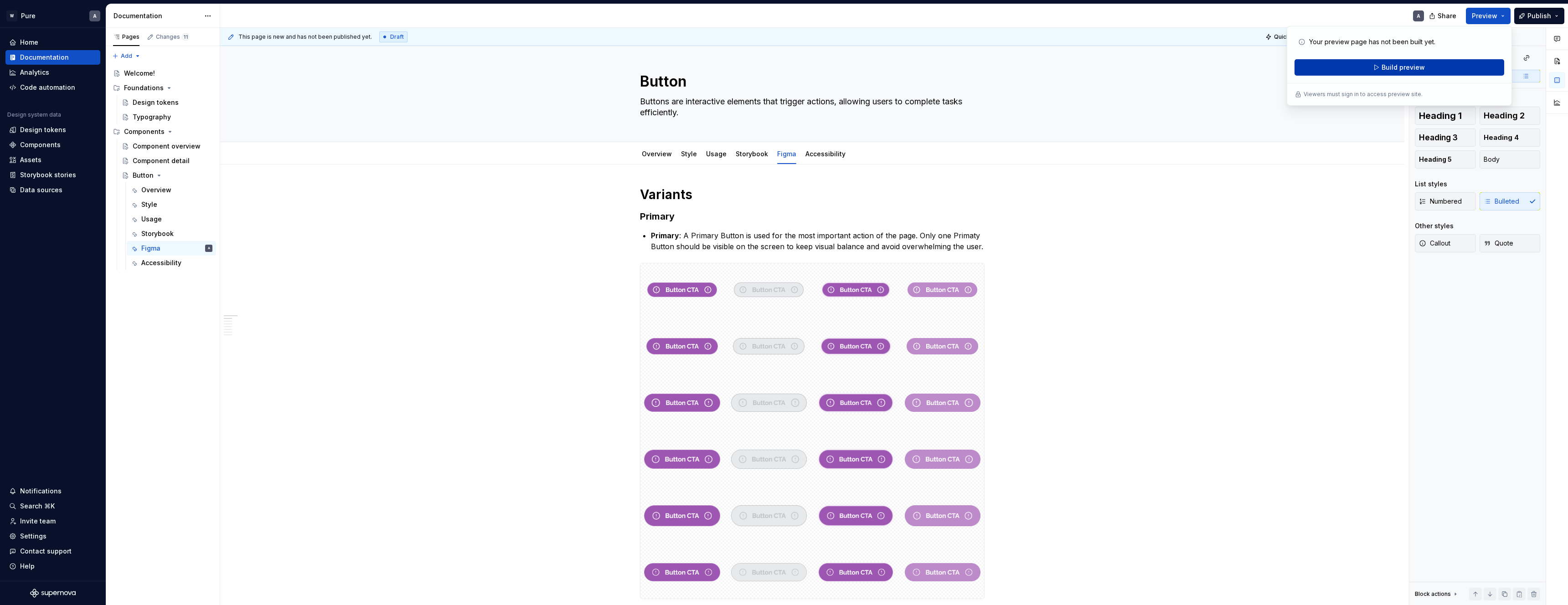
click at [1408, 69] on span "Build preview" at bounding box center [1403, 68] width 43 height 9
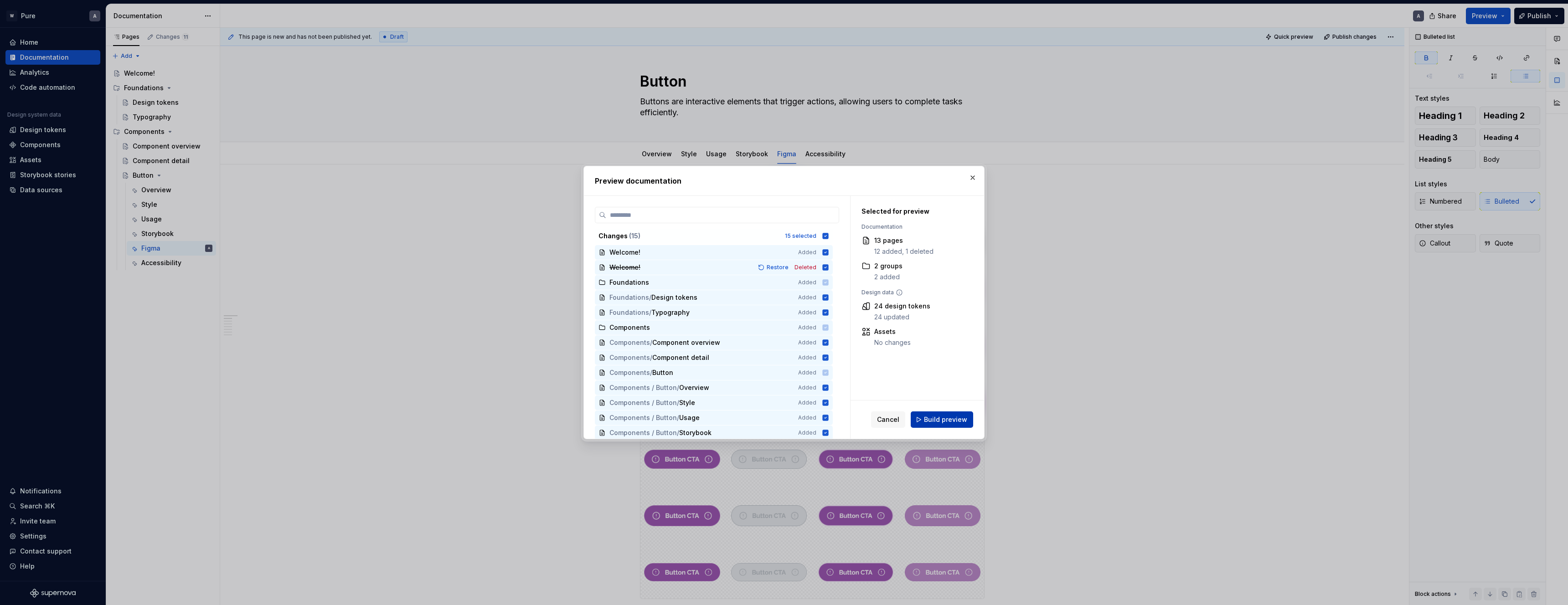
click at [946, 419] on span "Build preview" at bounding box center [945, 419] width 43 height 9
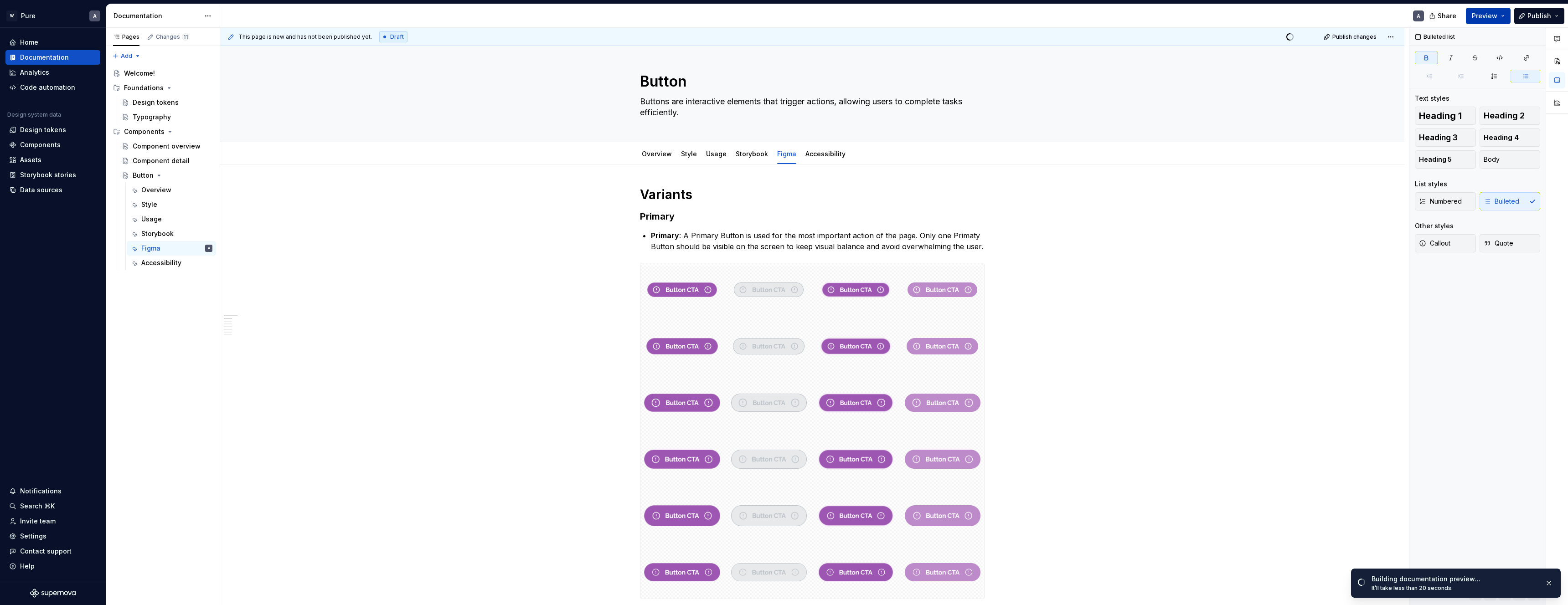
click at [1488, 15] on span "Preview" at bounding box center [1485, 16] width 26 height 9
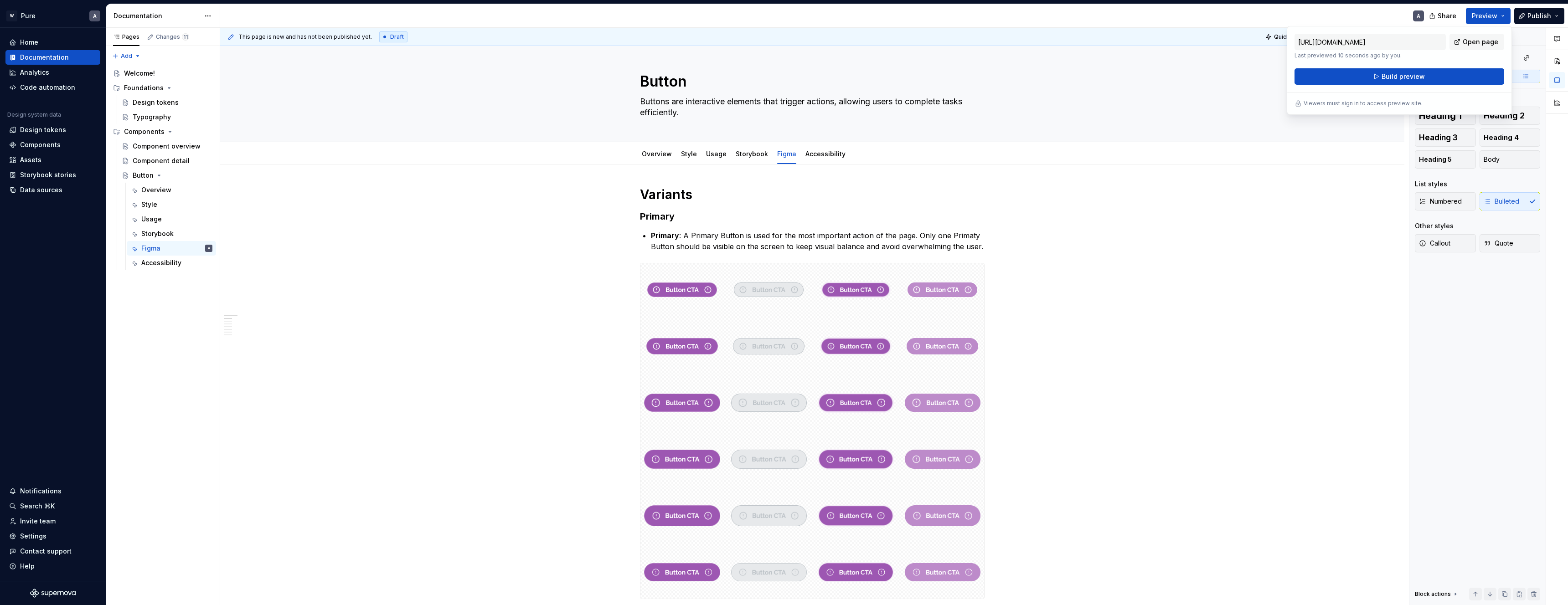
type textarea "*"
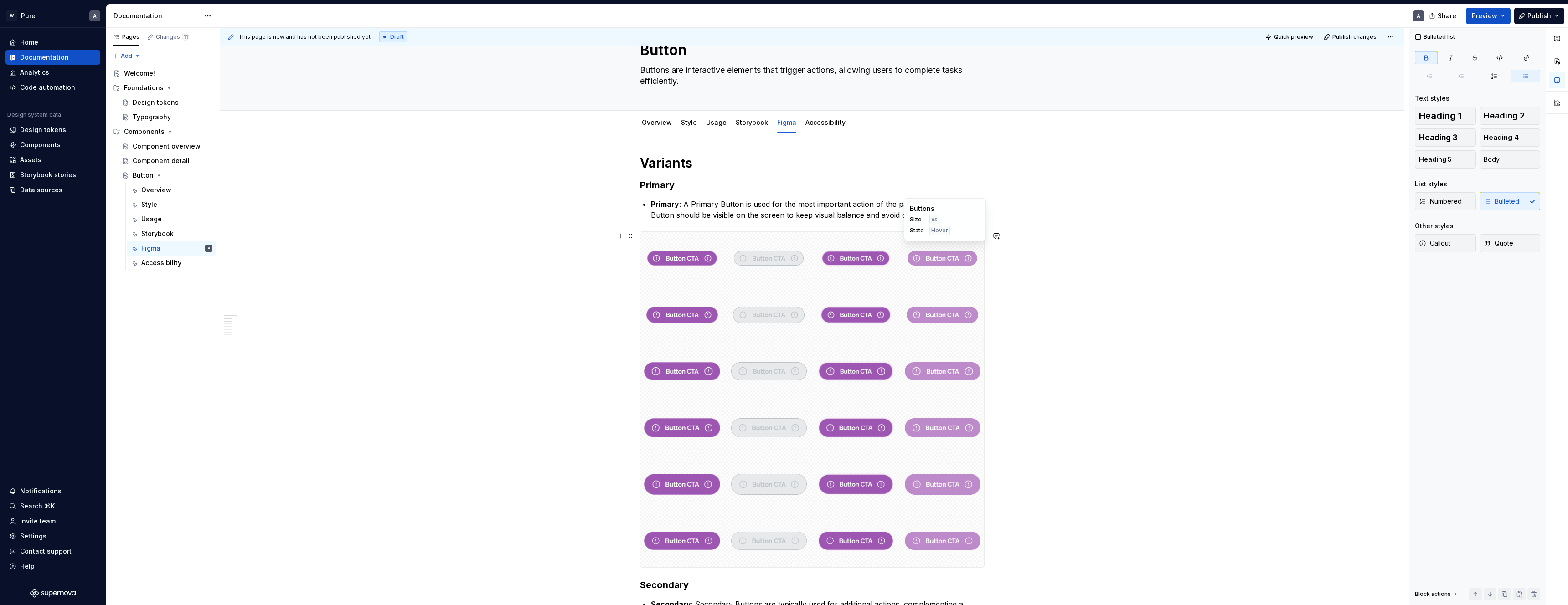
scroll to position [56, 0]
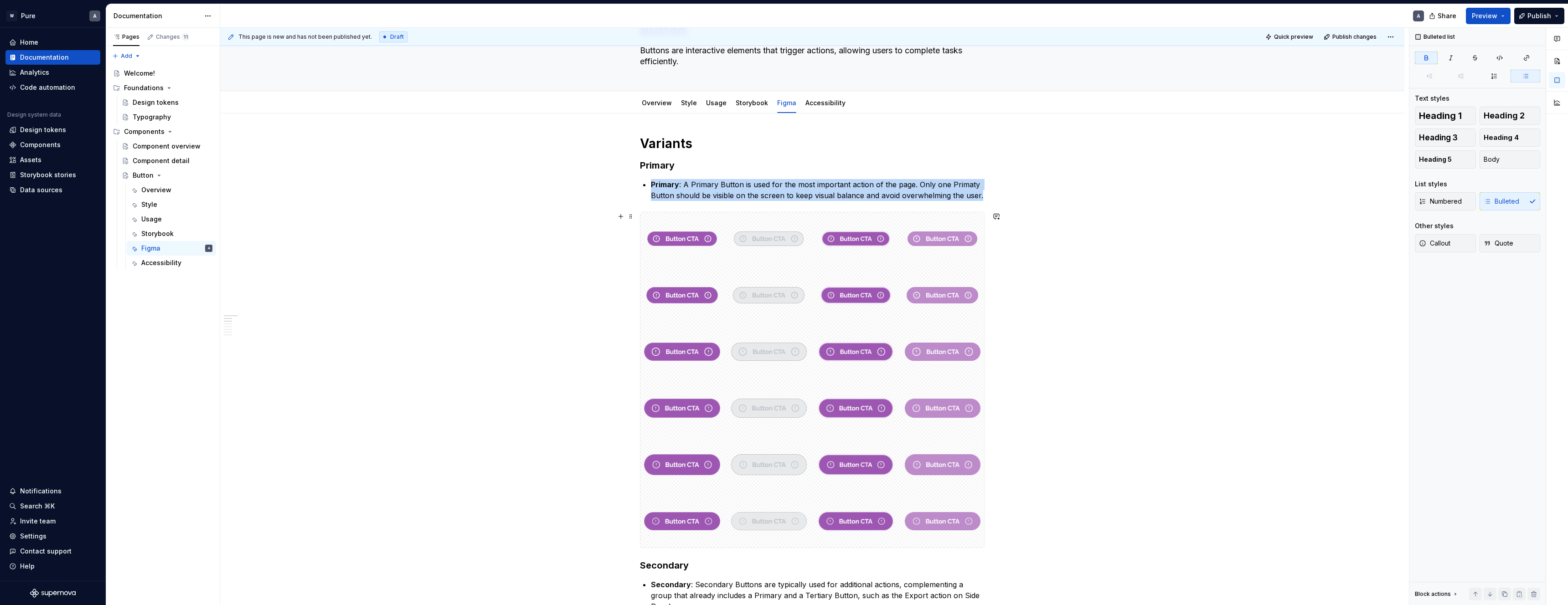
click at [901, 234] on div at bounding box center [813, 379] width 344 height 335
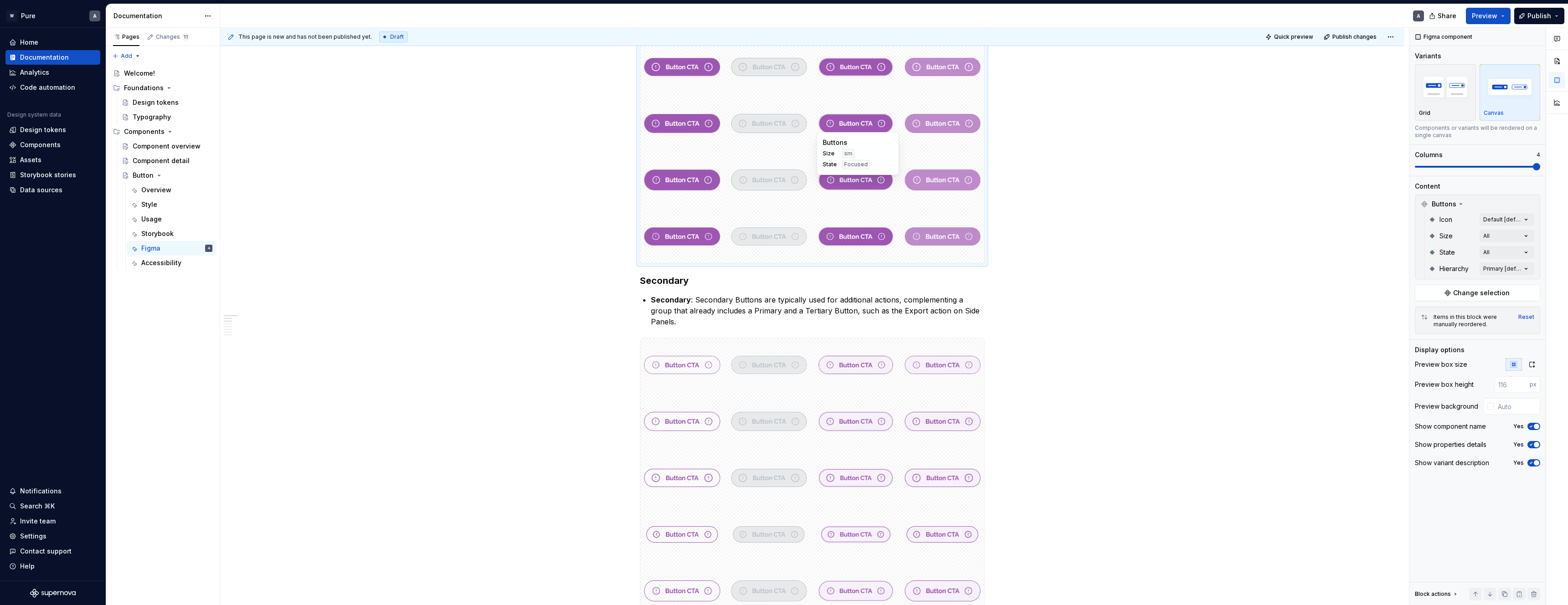
scroll to position [520, 0]
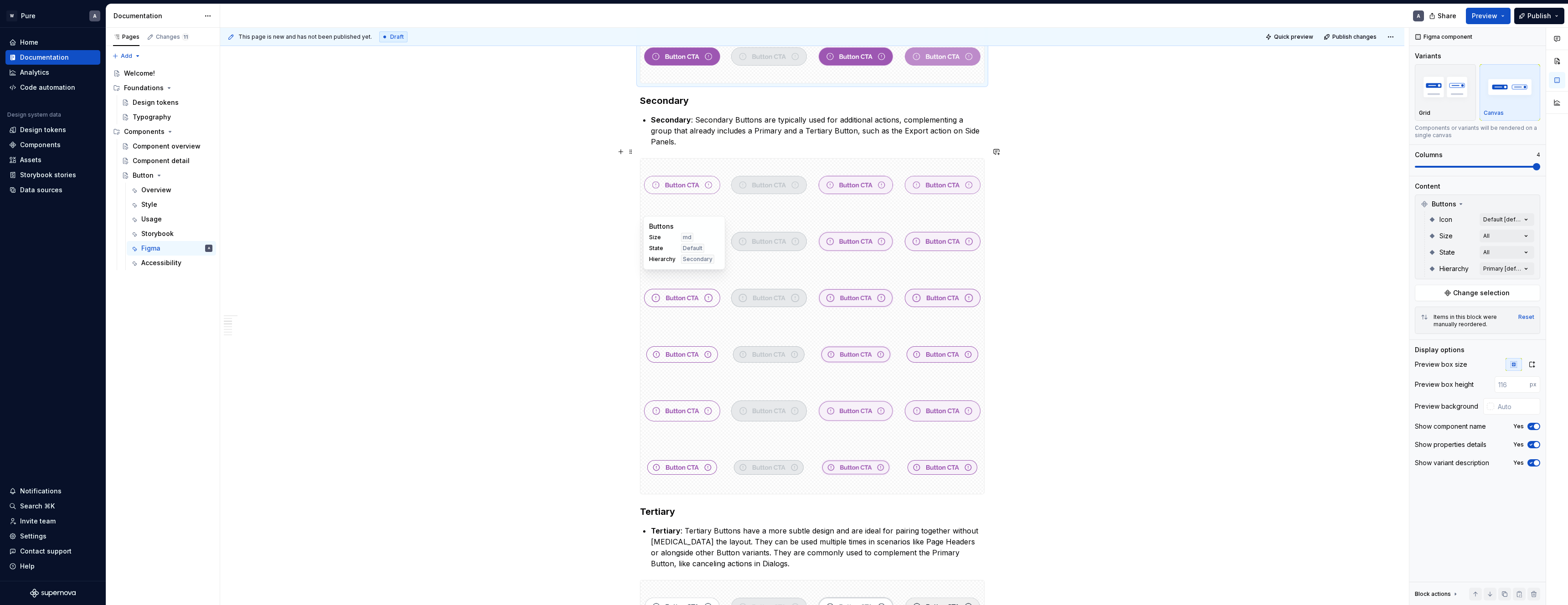
click at [709, 305] on img at bounding box center [681, 298] width 76 height 46
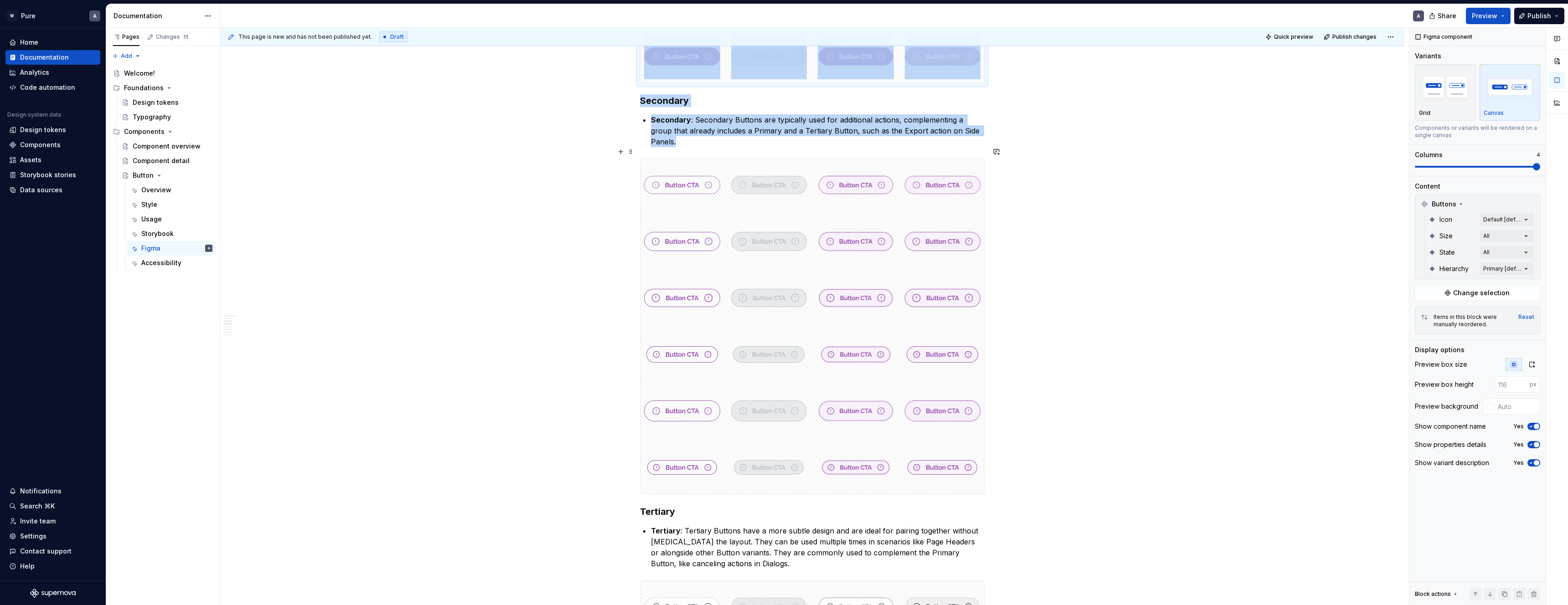
click at [711, 260] on div at bounding box center [813, 326] width 344 height 335
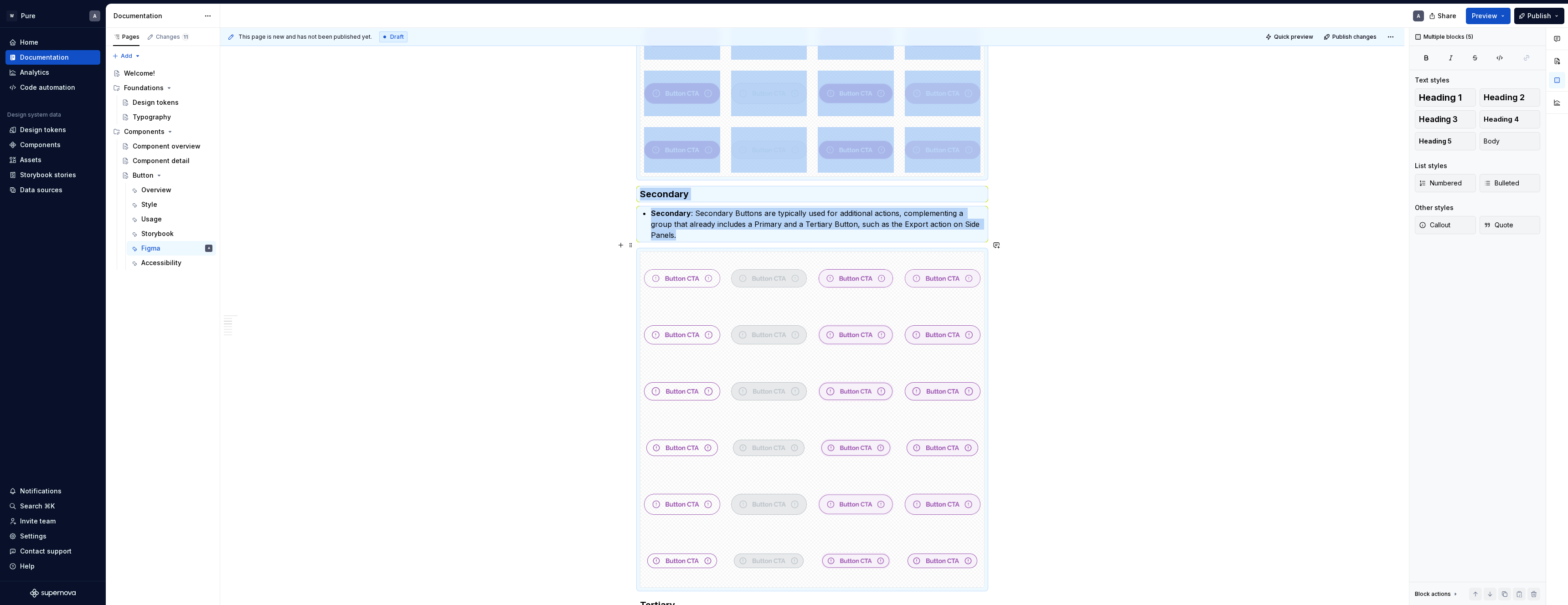
scroll to position [432, 0]
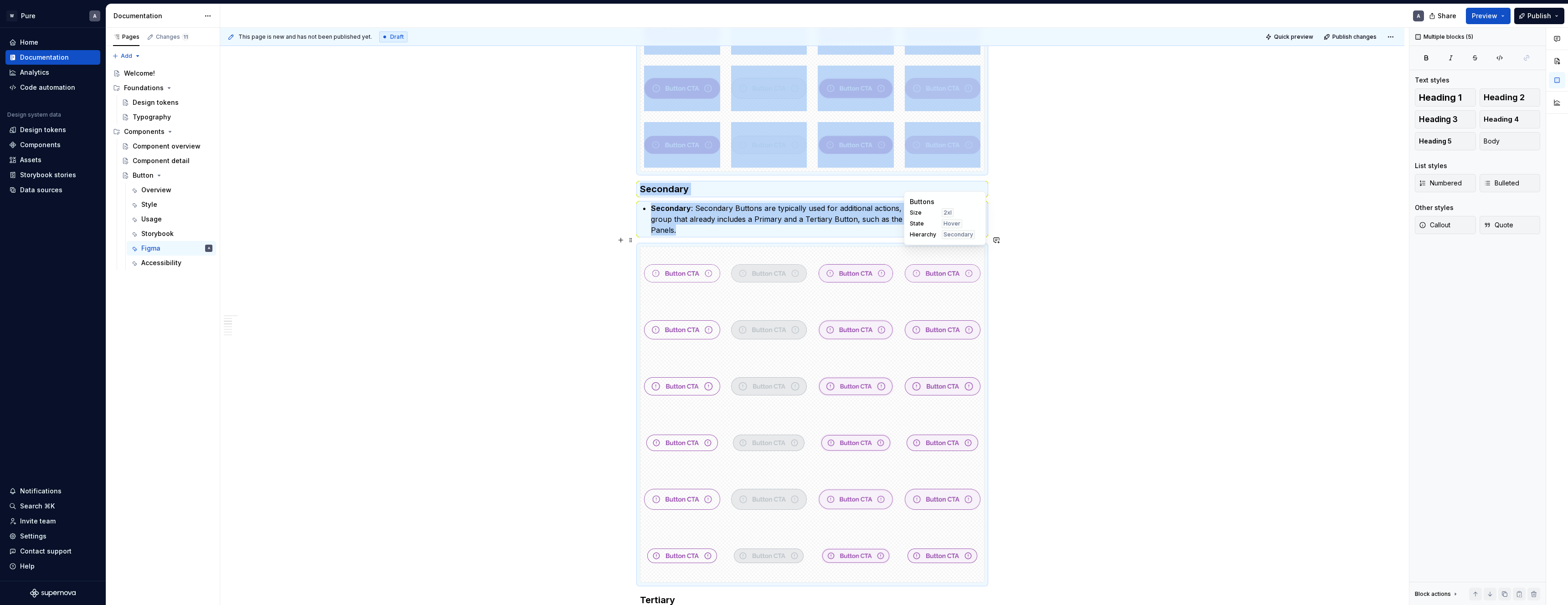
drag, startPoint x: 1128, startPoint y: 296, endPoint x: 1023, endPoint y: 192, distance: 147.8
click at [1128, 295] on div "This page is new and has not been published yet. Draft Quick preview Publish ch…" at bounding box center [815, 316] width 1189 height 578
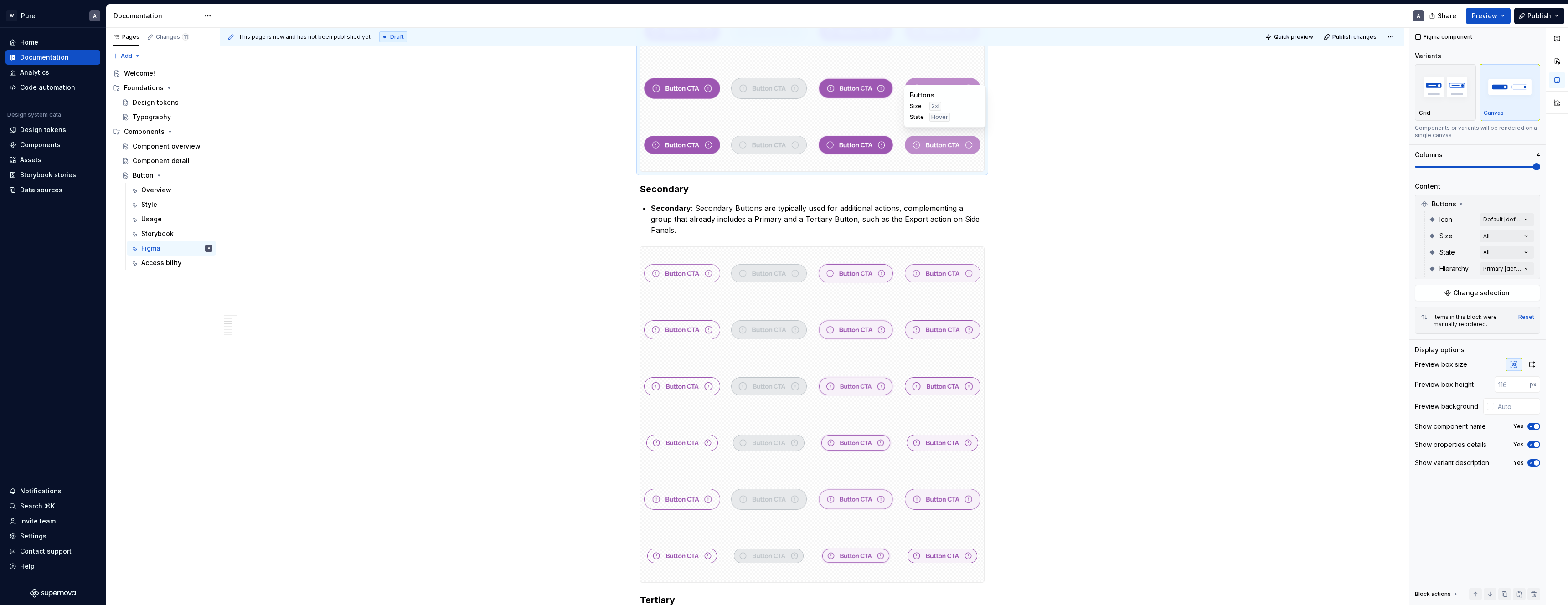
click at [957, 137] on img at bounding box center [943, 145] width 76 height 46
click at [1490, 408] on div at bounding box center [1490, 407] width 7 height 7
type input "#938B8B"
type input "*******"
type input "#A09999"
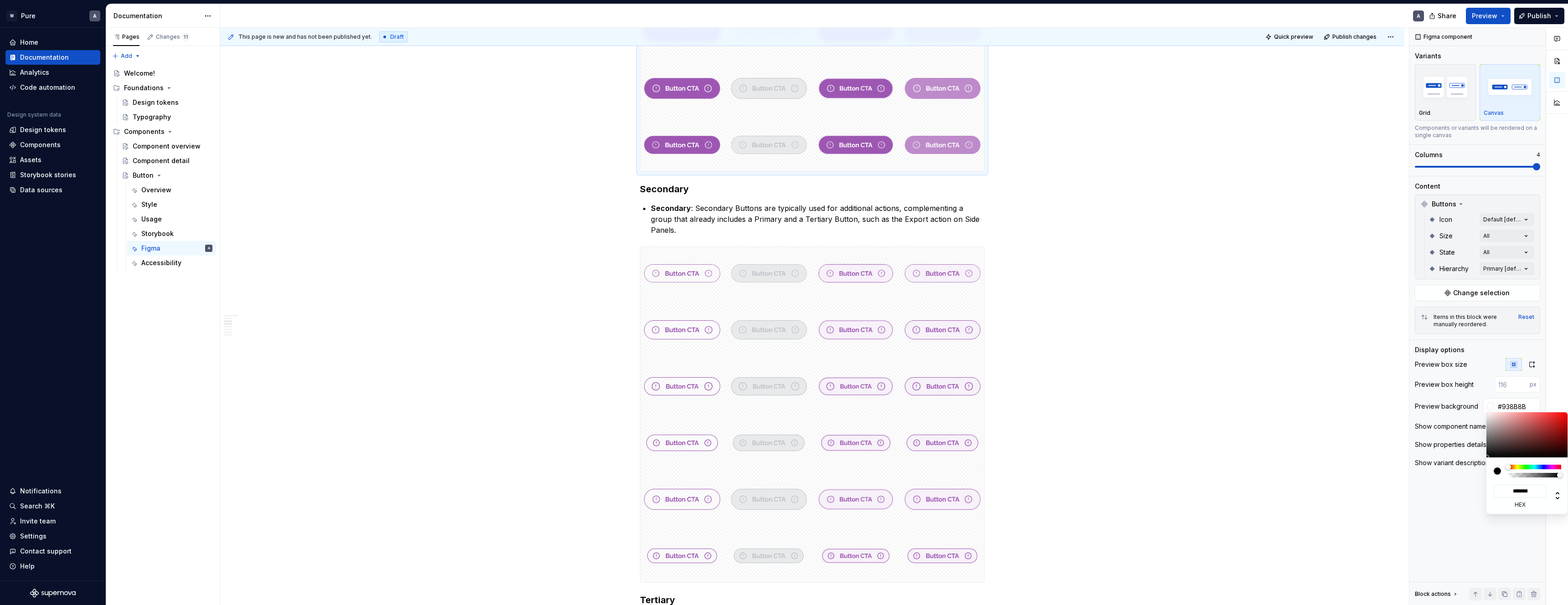
type input "*******"
type input "#D3D3D3"
type input "*******"
type input "#F7F7F7"
type input "*******"
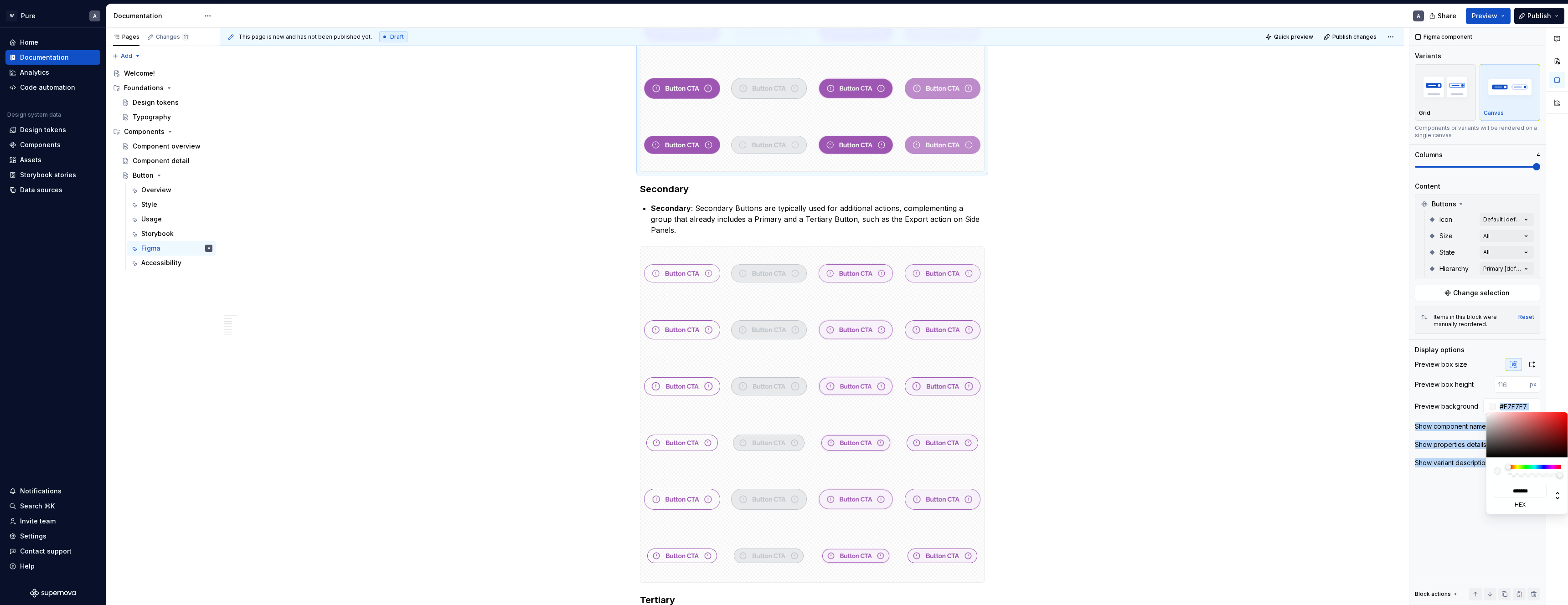
type input "#FFFFFF"
type input "*******"
drag, startPoint x: 1488, startPoint y: 428, endPoint x: 1474, endPoint y: 398, distance: 33.1
click at [1474, 398] on body "W Pure A Home Documentation Analytics Code automation Design system data Design…" at bounding box center [784, 302] width 1568 height 605
drag, startPoint x: 951, startPoint y: 206, endPoint x: 953, endPoint y: 201, distance: 5.4
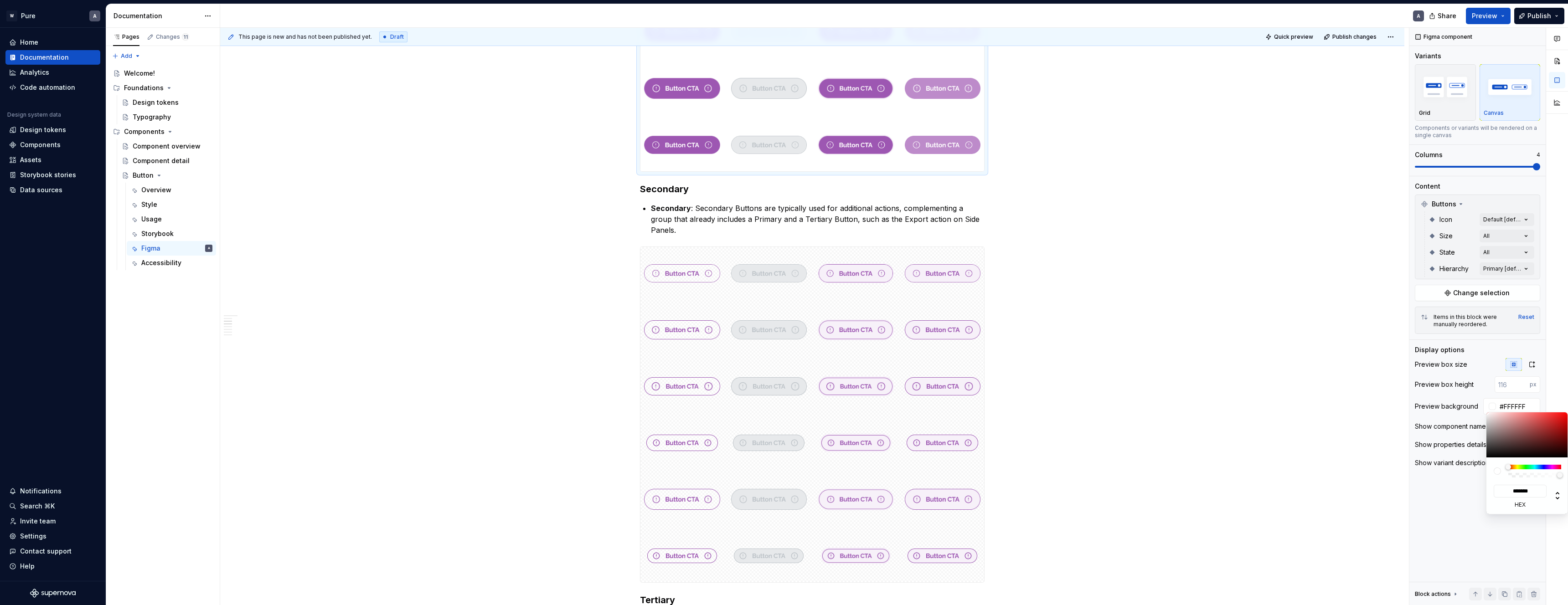
click at [951, 206] on html "W Pure A Home Documentation Analytics Code automation Design system data Design…" at bounding box center [784, 302] width 1568 height 605
click at [1143, 210] on html "W Pure A Home Documentation Analytics Code automation Design system data Design…" at bounding box center [784, 302] width 1568 height 605
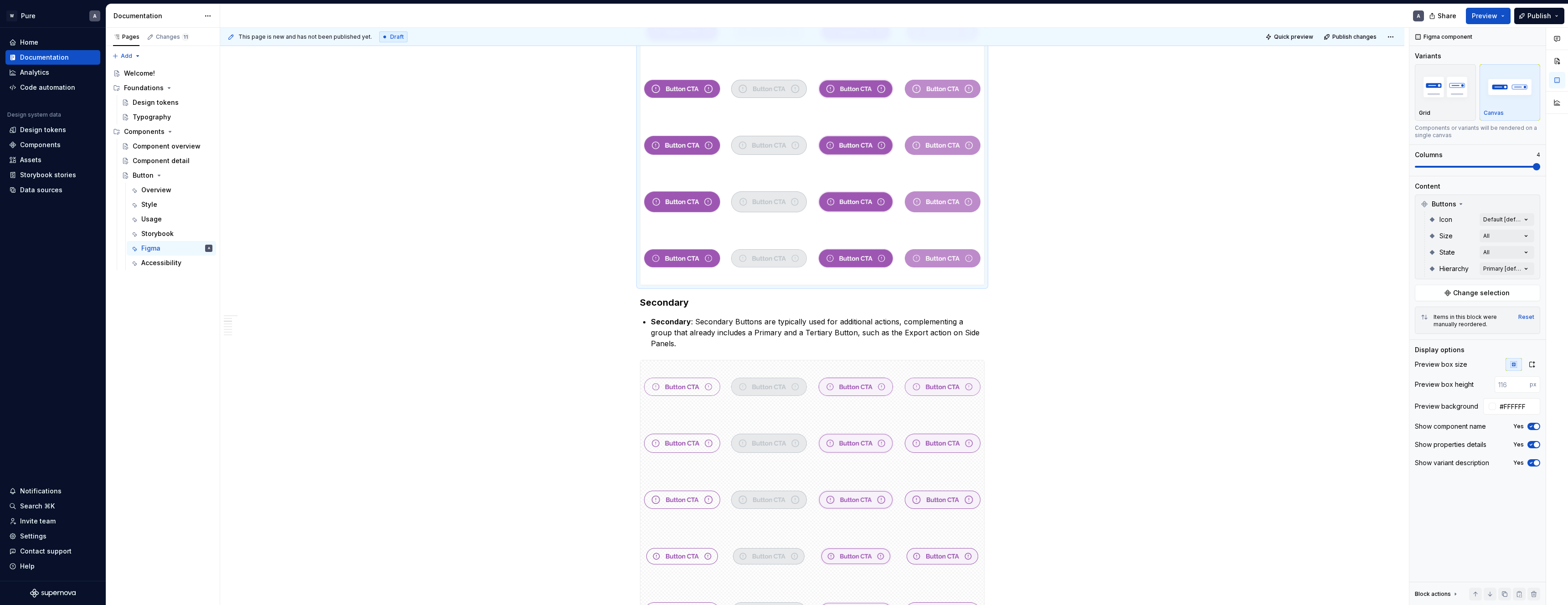
scroll to position [0, 0]
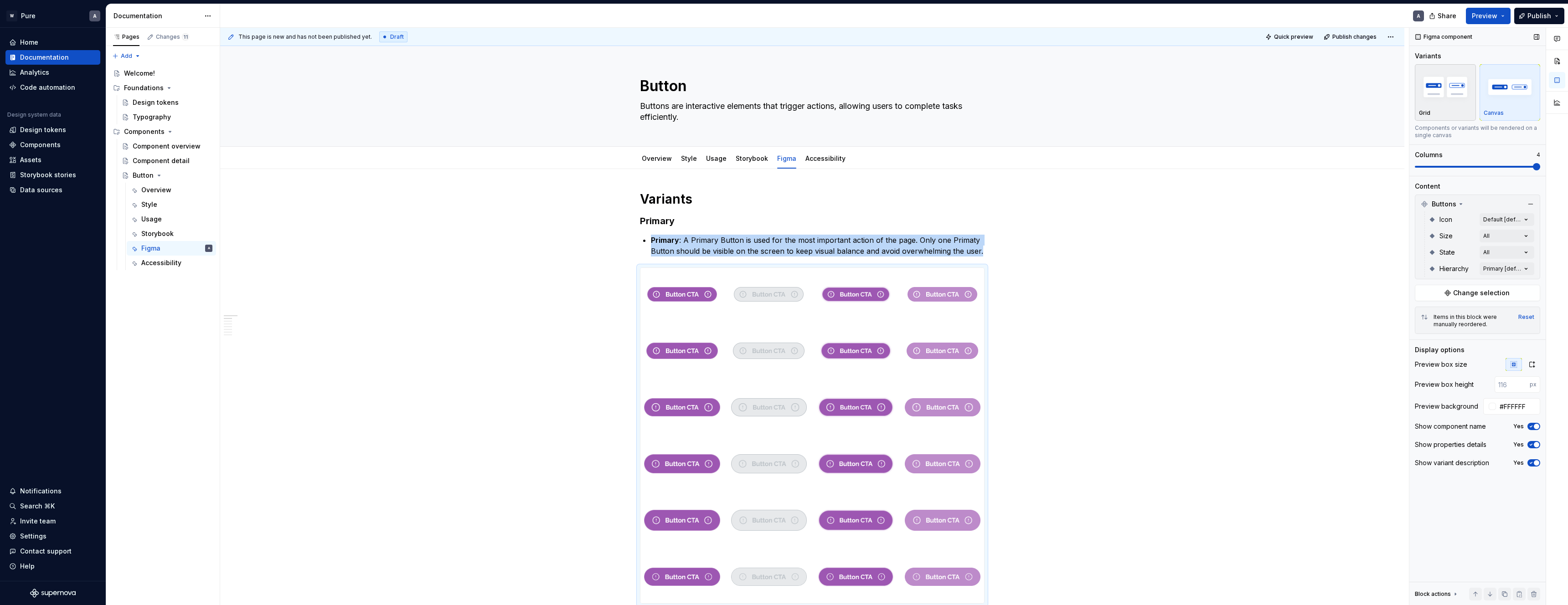
click at [1441, 94] on img "button" at bounding box center [1445, 87] width 53 height 33
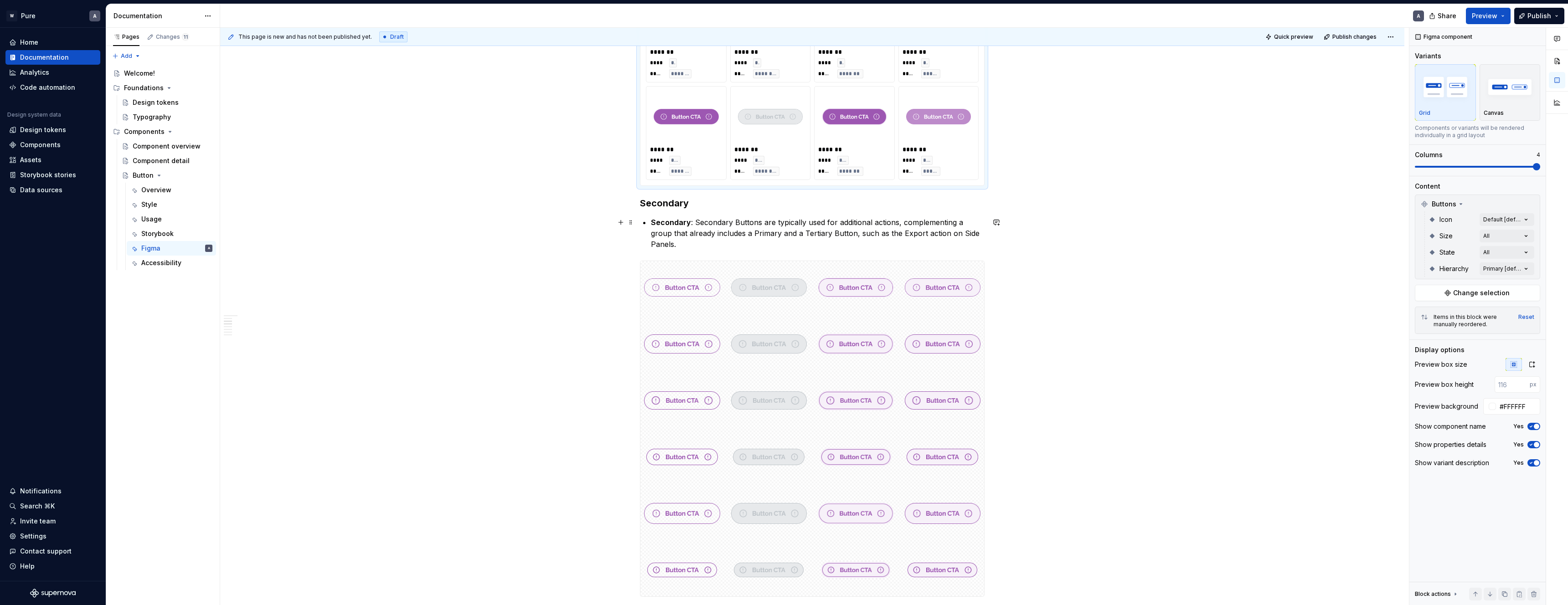
scroll to position [758, 0]
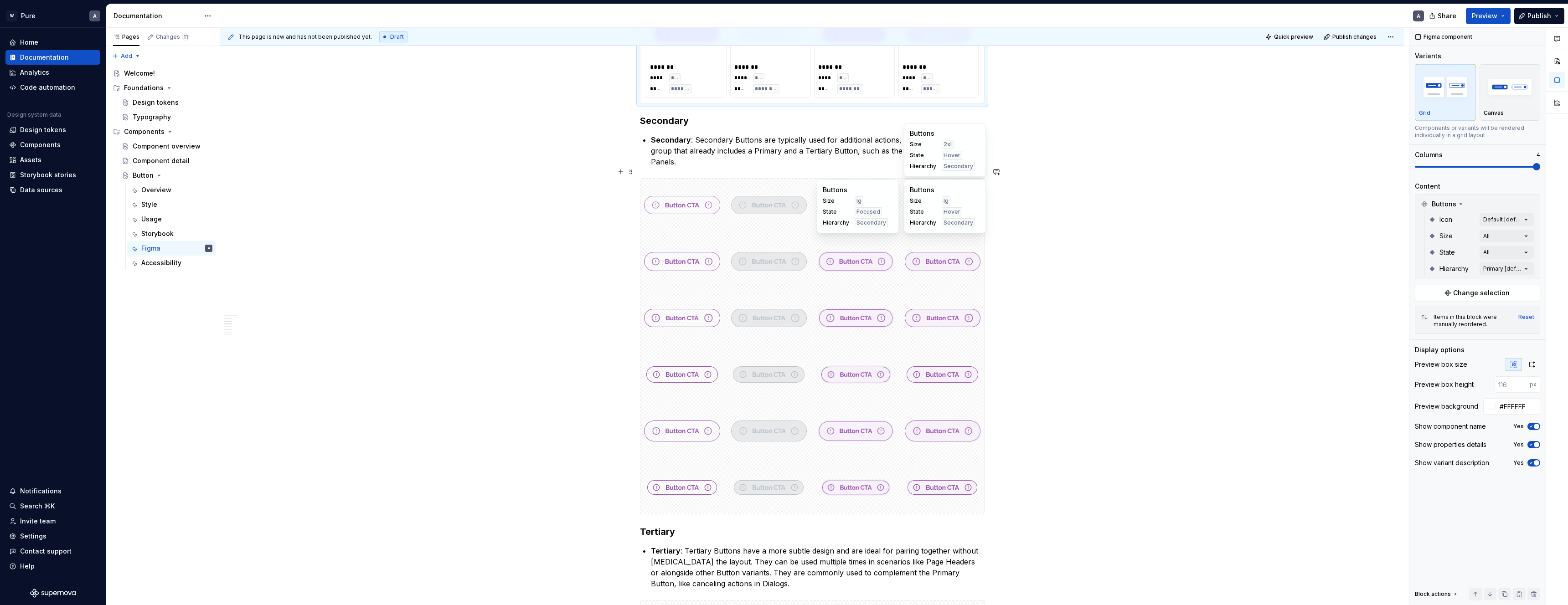
type textarea "*"
click at [855, 283] on div "Secondary" at bounding box center [871, 280] width 33 height 9
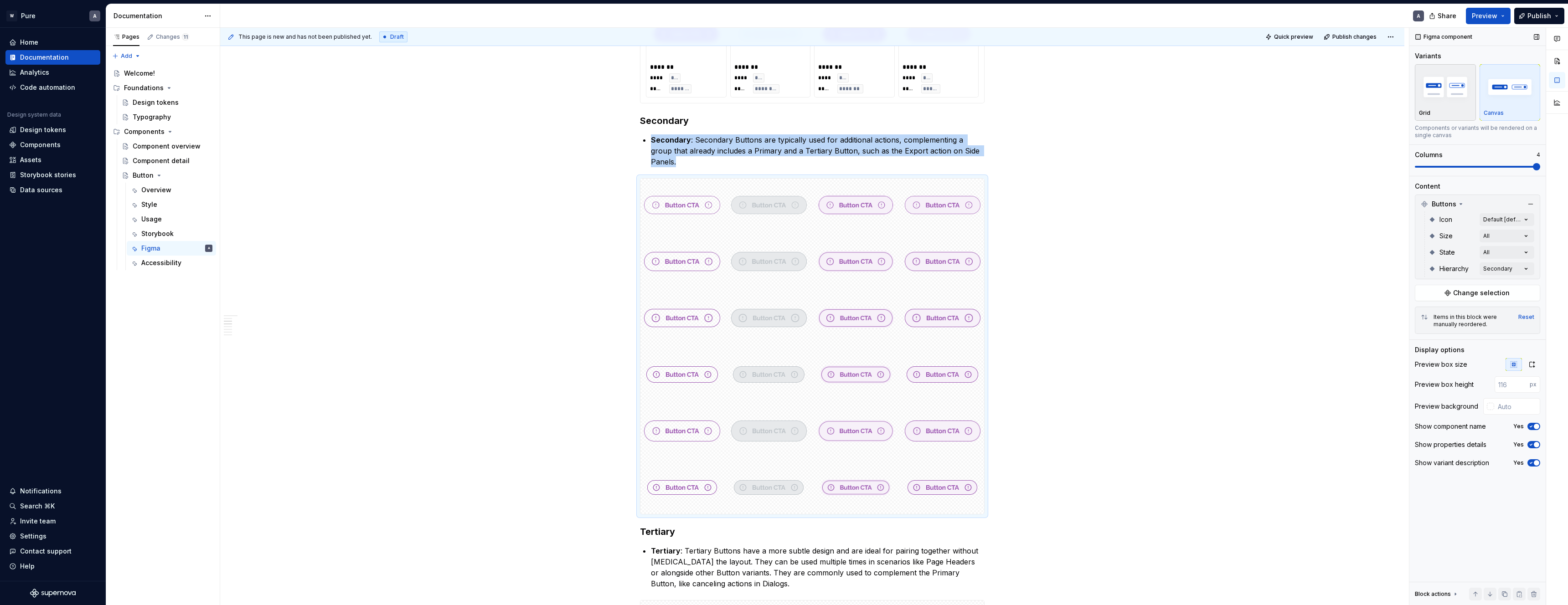
click at [1445, 112] on div "Grid" at bounding box center [1445, 113] width 53 height 7
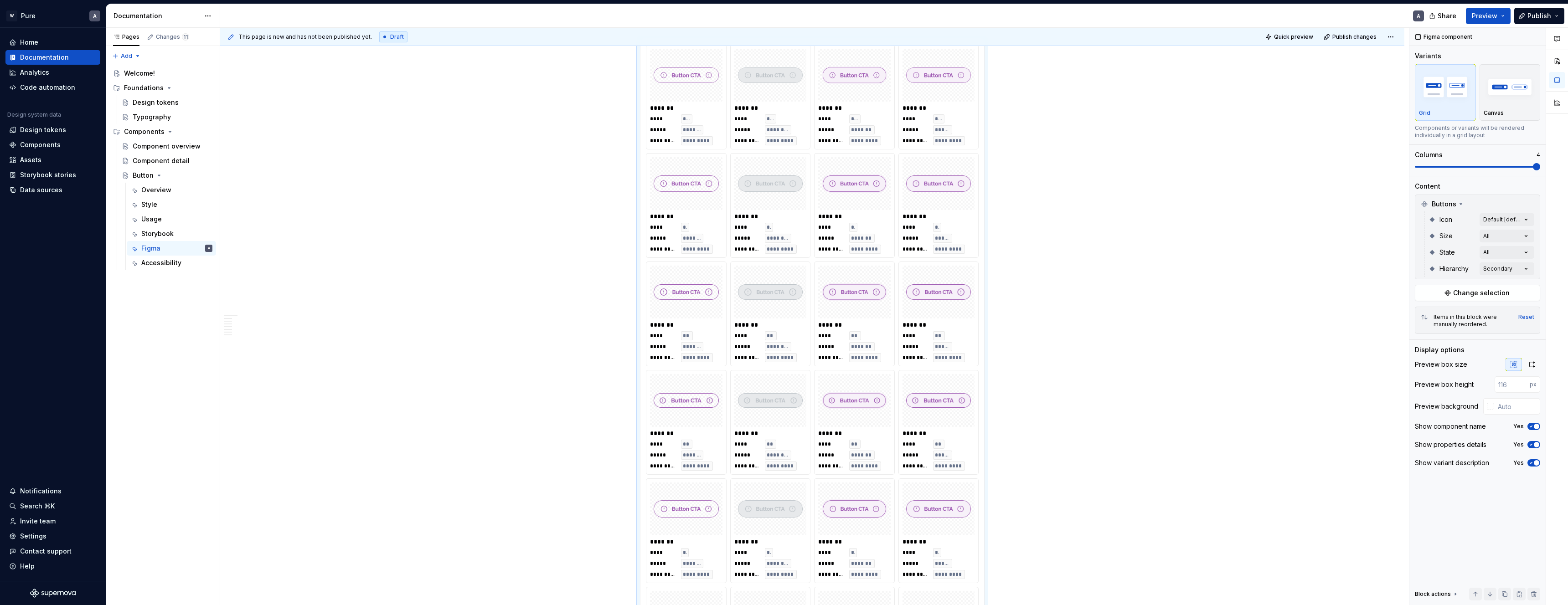
click at [1492, 404] on div at bounding box center [1490, 407] width 7 height 7
type input "#DBD1D1"
type input "*******"
type input "#DDD5D5"
type input "*******"
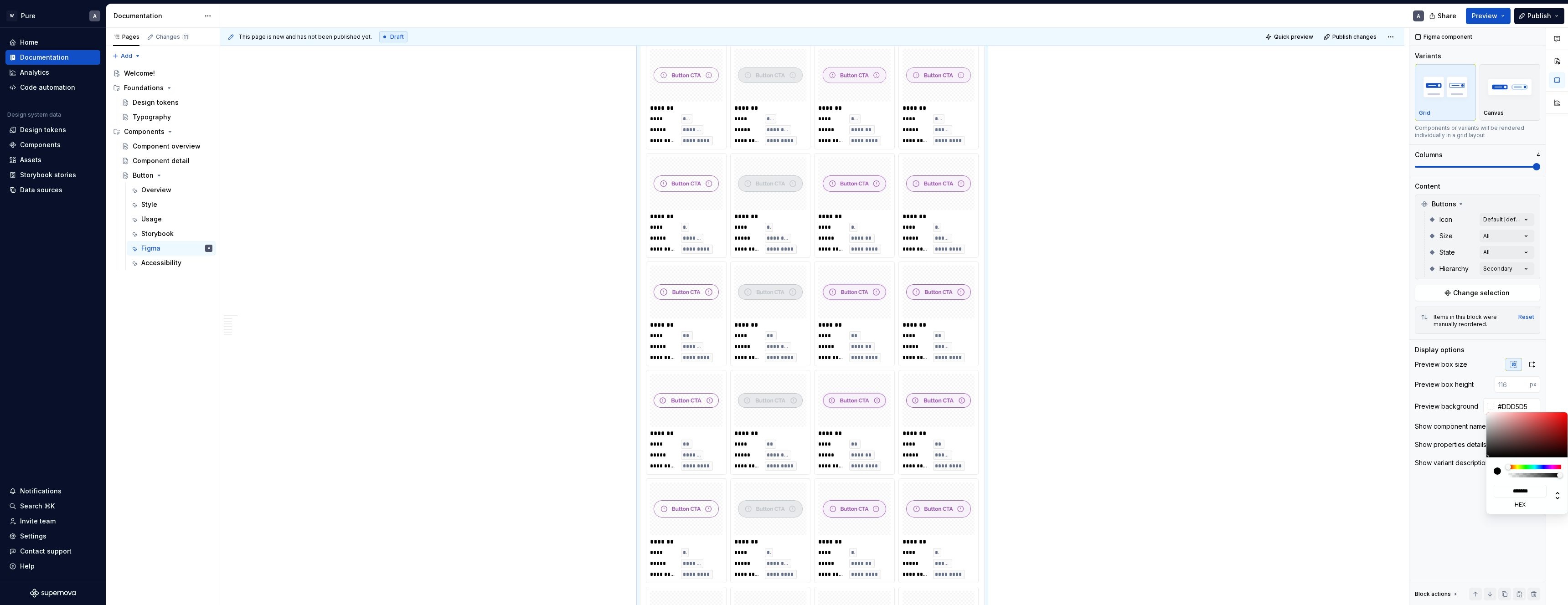
type input "#F7F6F6"
type input "*******"
type input "#FFFFFF"
type input "*******"
drag, startPoint x: 1490, startPoint y: 419, endPoint x: 1429, endPoint y: 407, distance: 62.2
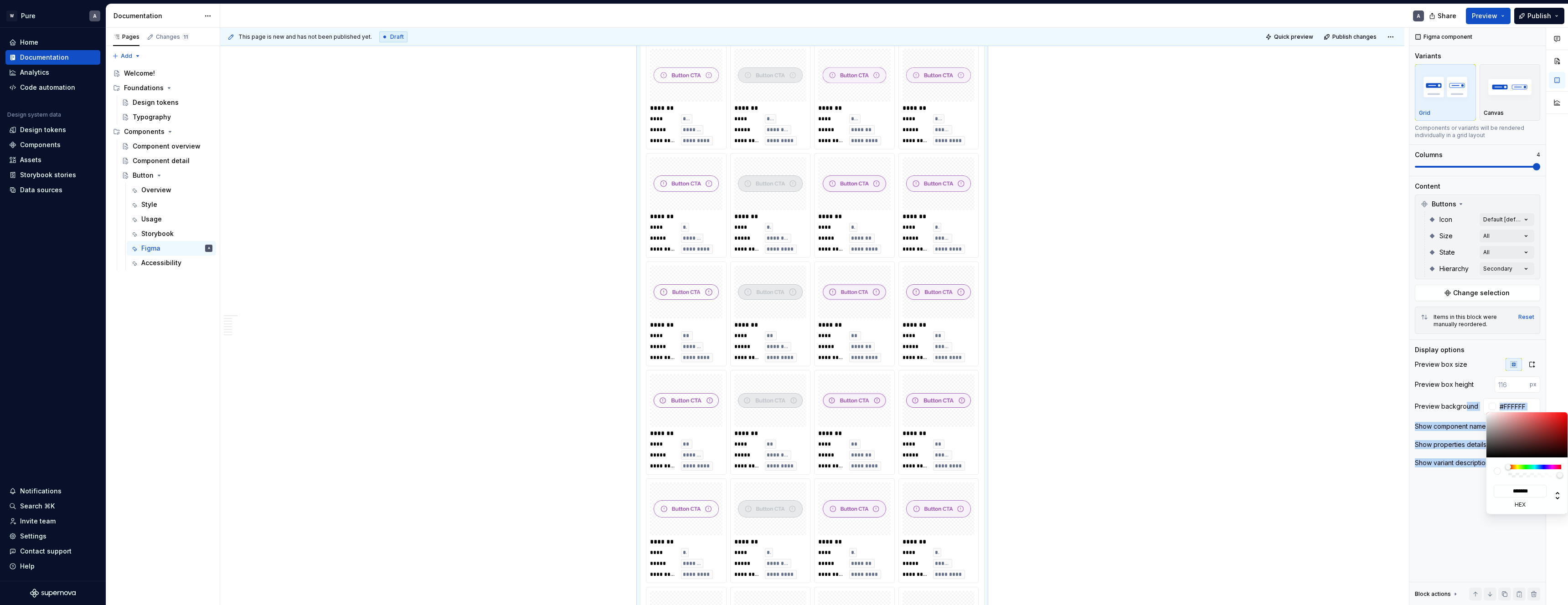
click at [1467, 403] on body "W Pure A Home Documentation Analytics Code automation Design system data Design…" at bounding box center [784, 302] width 1568 height 605
click at [1194, 407] on html "W Pure A Home Documentation Analytics Code automation Design system data Design…" at bounding box center [784, 302] width 1568 height 605
drag, startPoint x: 990, startPoint y: 383, endPoint x: 1075, endPoint y: 375, distance: 85.4
click at [992, 382] on html "W Pure A Home Documentation Analytics Code automation Design system data Design…" at bounding box center [784, 302] width 1568 height 605
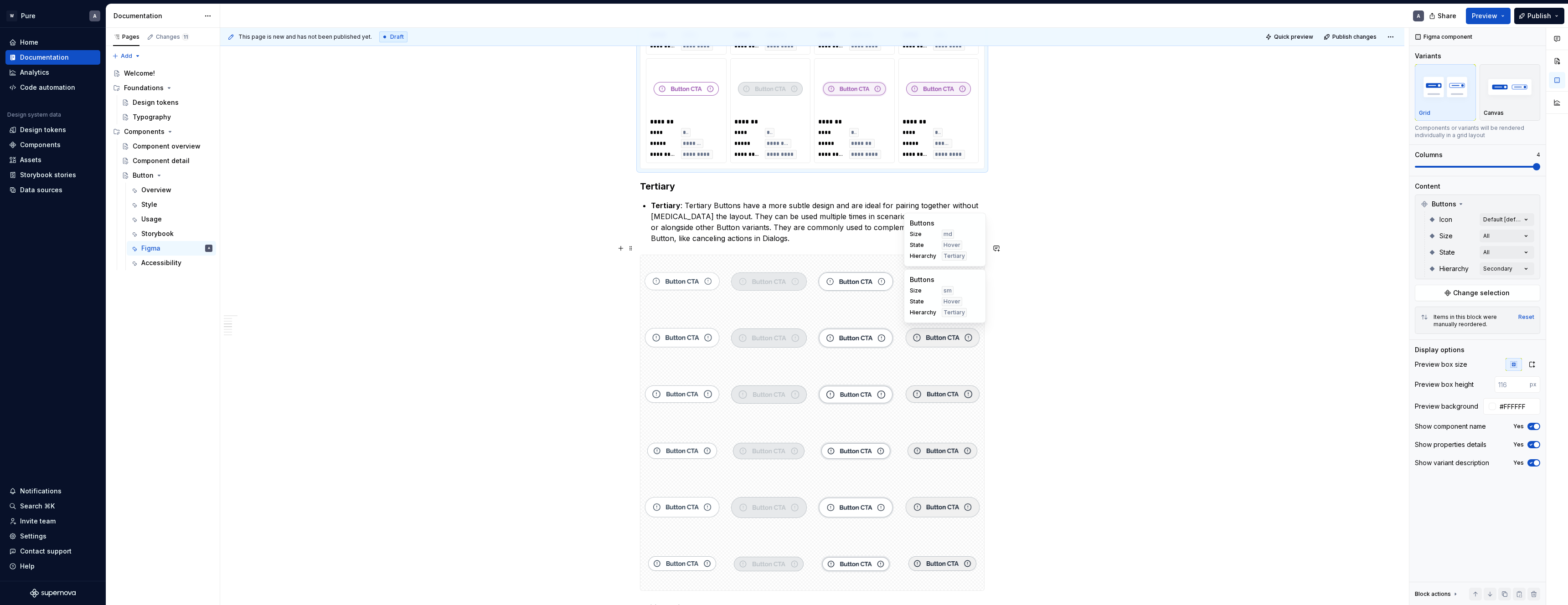
scroll to position [1594, 0]
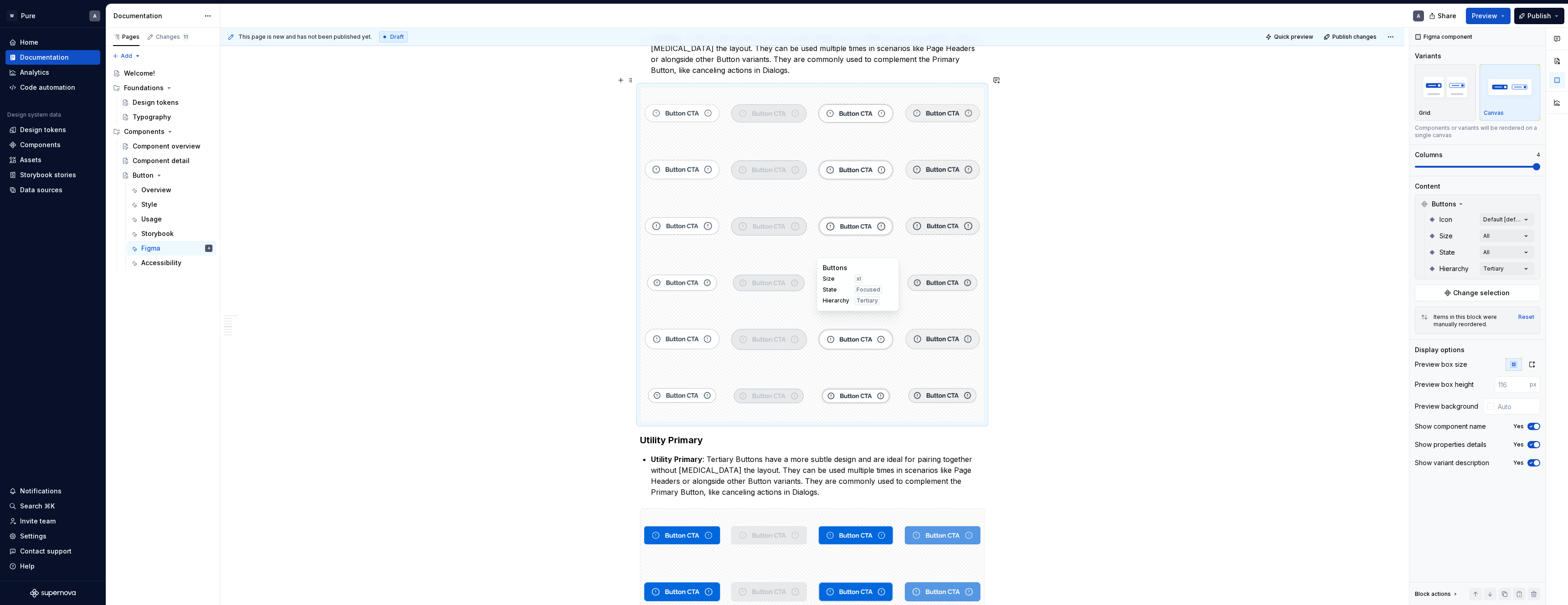
click at [824, 301] on span "Hierarchy" at bounding box center [836, 301] width 27 height 7
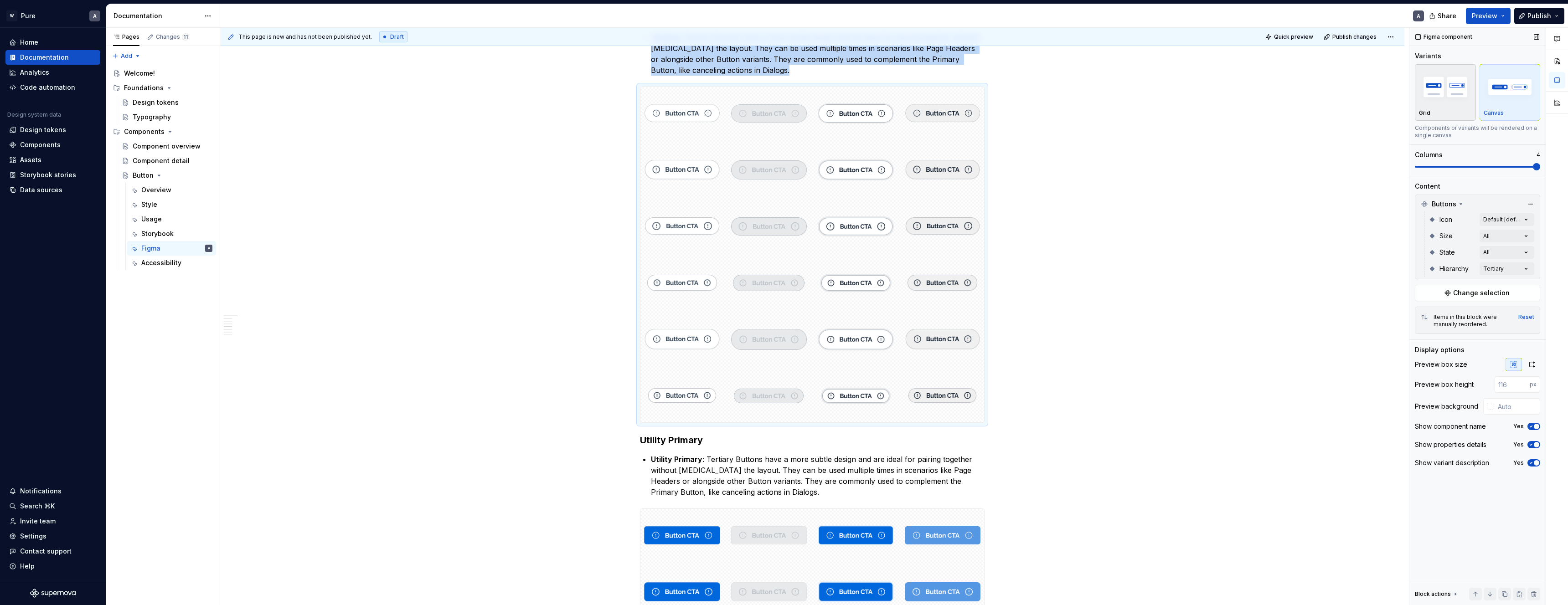
click at [1459, 108] on div "Grid" at bounding box center [1445, 92] width 53 height 48
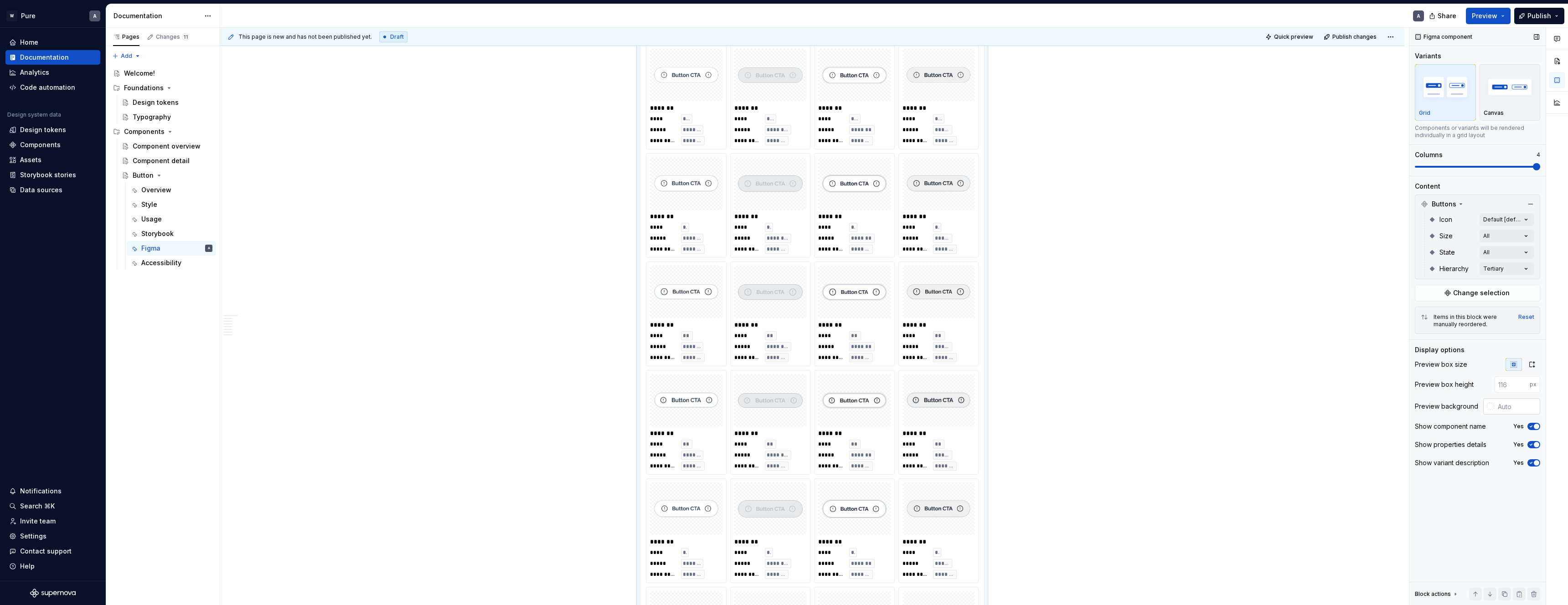
click at [1489, 408] on div at bounding box center [1490, 407] width 7 height 7
type input "#E8D4D4"
type input "*******"
type input "#E8D8D8"
type input "*******"
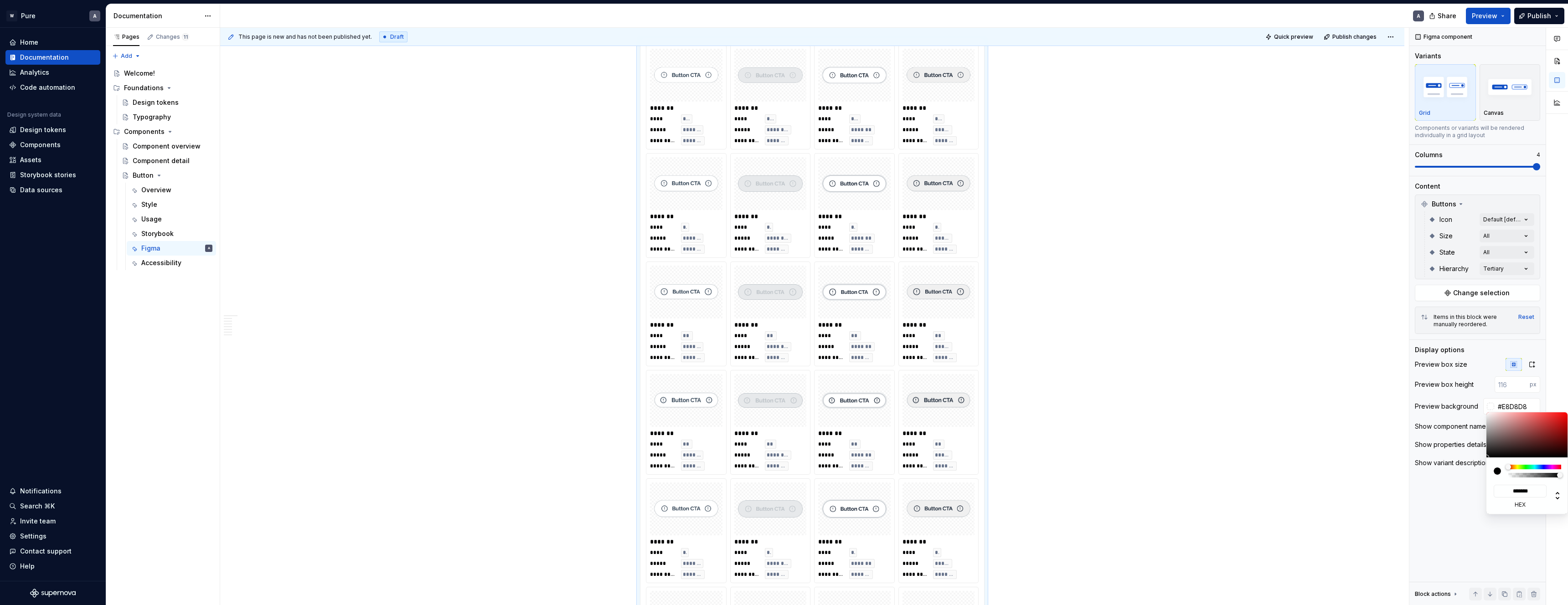
type input "#EDE1E1"
type input "*******"
type input "#F2EAEA"
type input "*******"
type input "#F2EBEB"
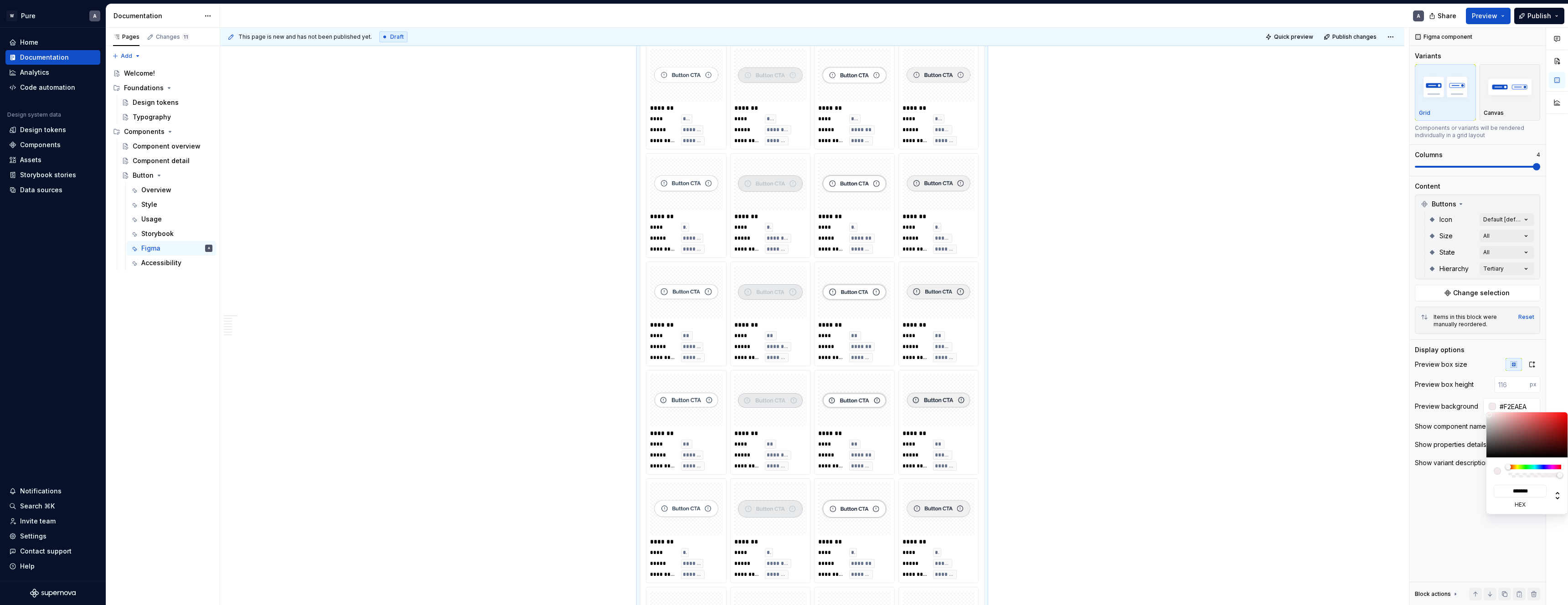
type input "*******"
type input "#F7F6F6"
type input "*******"
type input "#FCFCFC"
type input "*******"
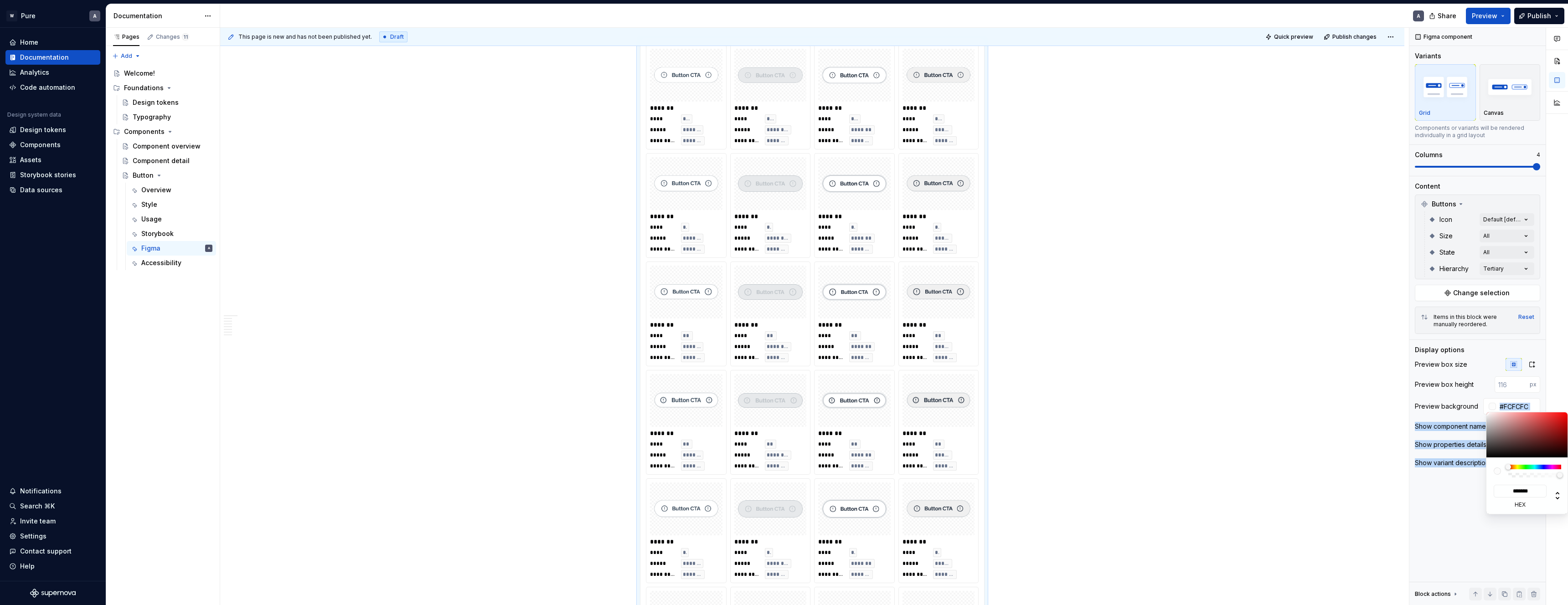
type input "#FFFFFF"
type input "*******"
drag, startPoint x: 1493, startPoint y: 417, endPoint x: 1392, endPoint y: 400, distance: 102.4
click at [1478, 411] on body "W Pure A Home Documentation Analytics Code automation Design system data Design…" at bounding box center [784, 302] width 1568 height 605
drag, startPoint x: 1141, startPoint y: 363, endPoint x: 1147, endPoint y: 356, distance: 9.2
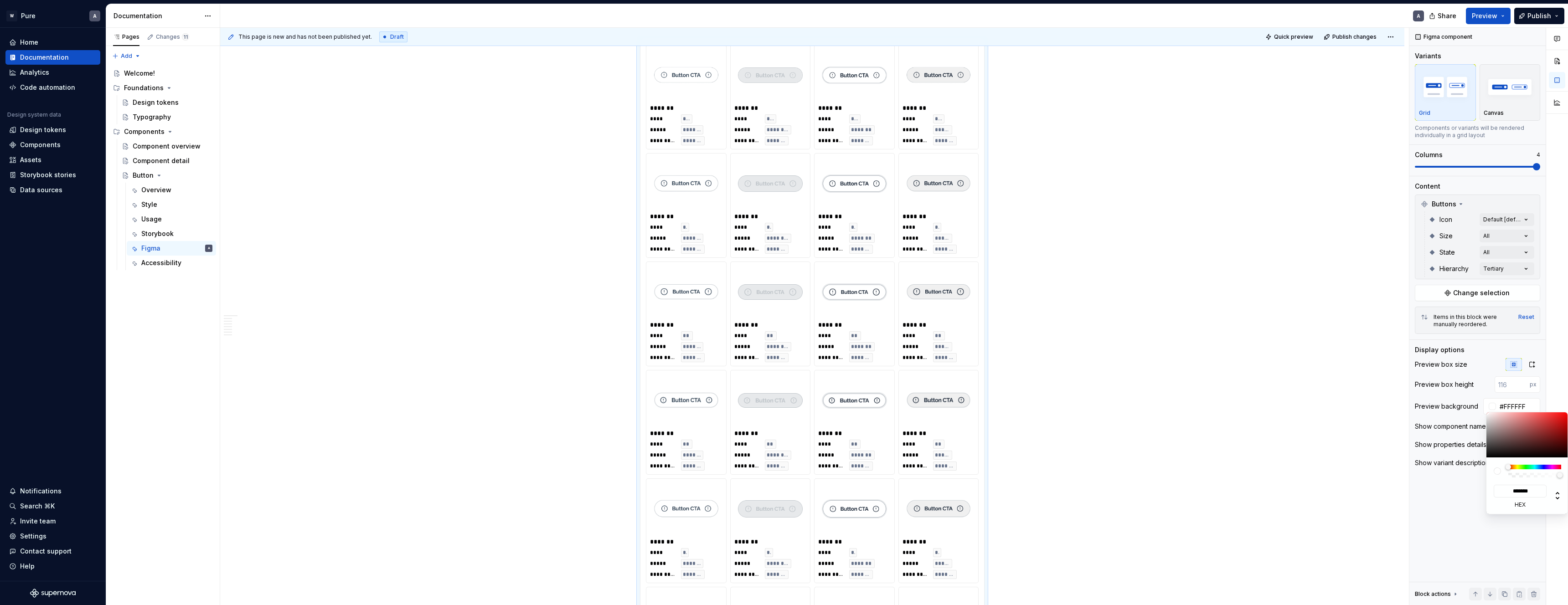
click at [1141, 363] on html "W Pure A Home Documentation Analytics Code automation Design system data Design…" at bounding box center [784, 302] width 1568 height 605
drag, startPoint x: 1026, startPoint y: 371, endPoint x: 1061, endPoint y: 358, distance: 37.3
click at [1026, 371] on html "W Pure A Home Documentation Analytics Code automation Design system data Design…" at bounding box center [784, 302] width 1568 height 605
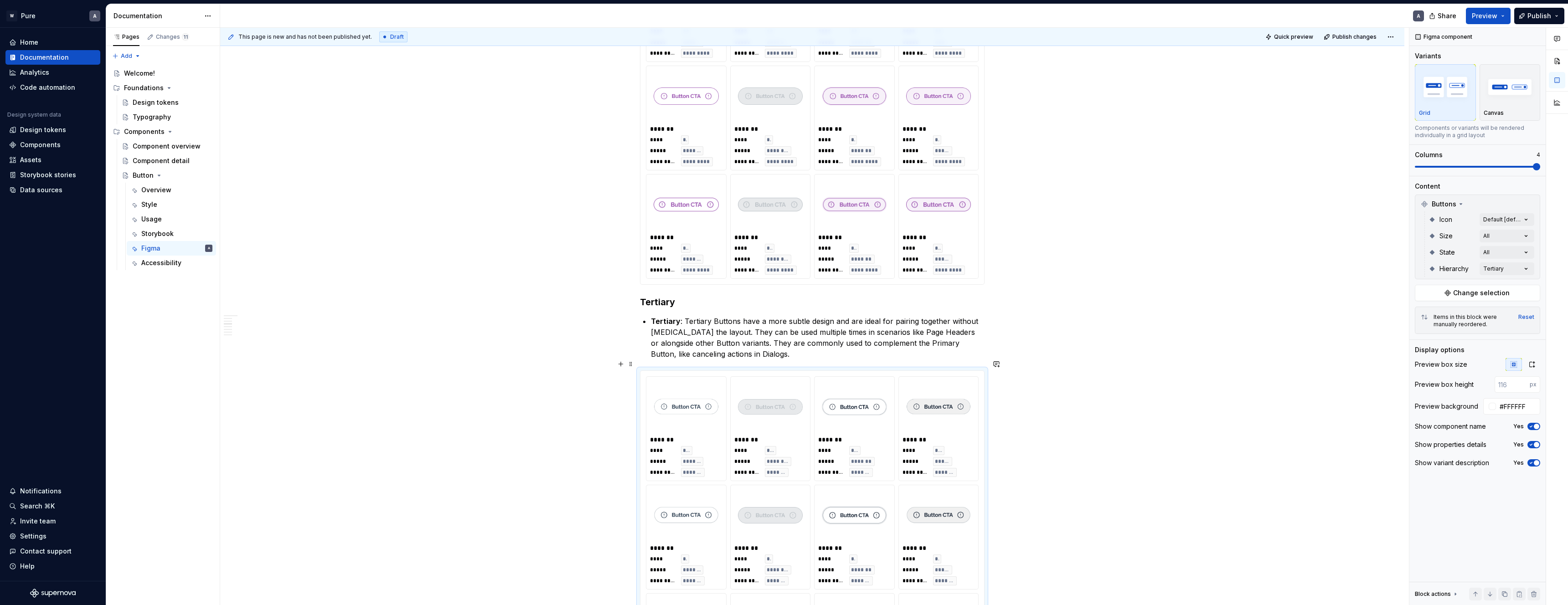
scroll to position [1452, 0]
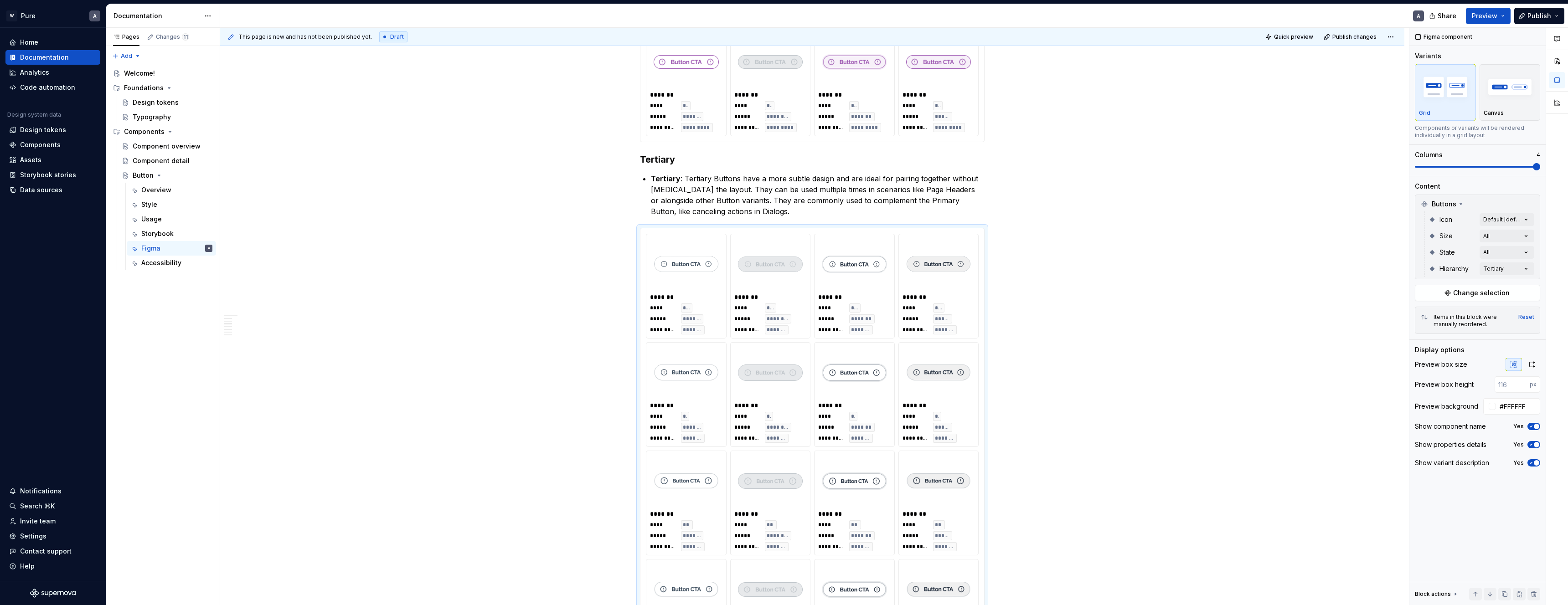
click at [1493, 405] on div at bounding box center [1492, 407] width 7 height 7
type input "#746969"
type input "*******"
type input "#5A5555"
type input "*******"
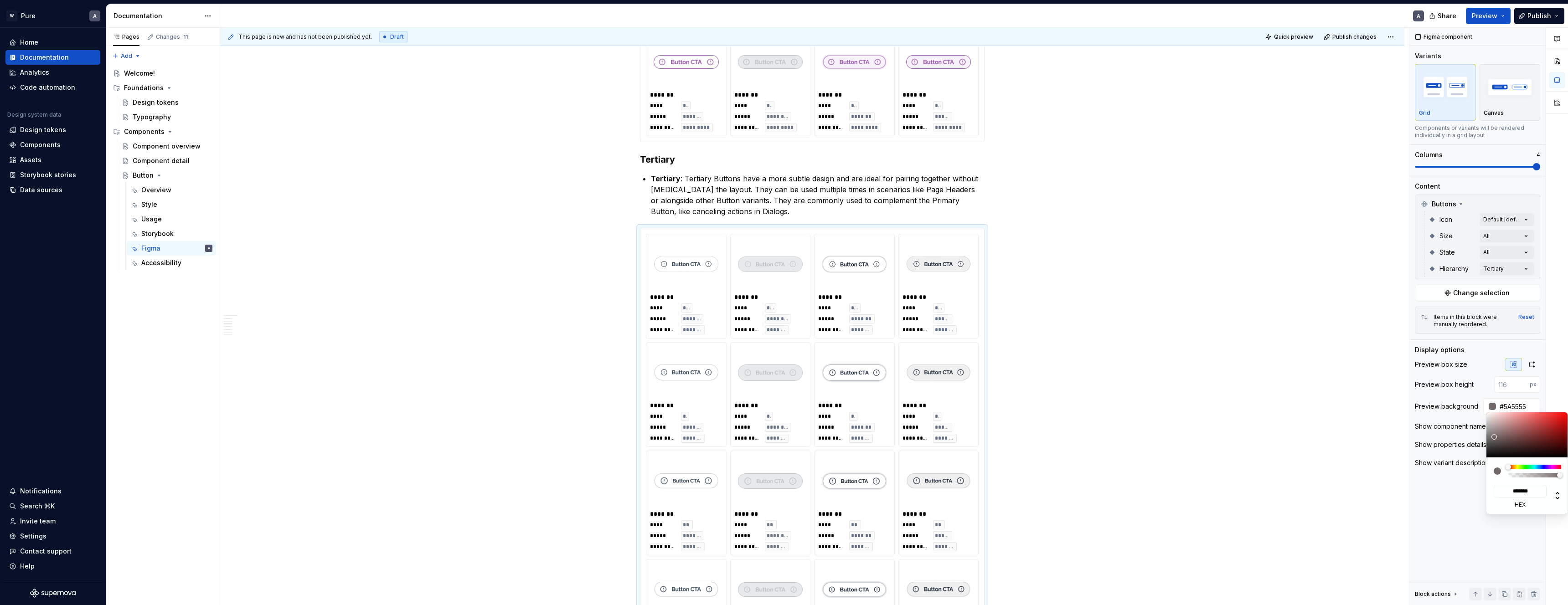
type input "#343333"
type input "*******"
type input "#272727"
type input "*******"
type input "#242424"
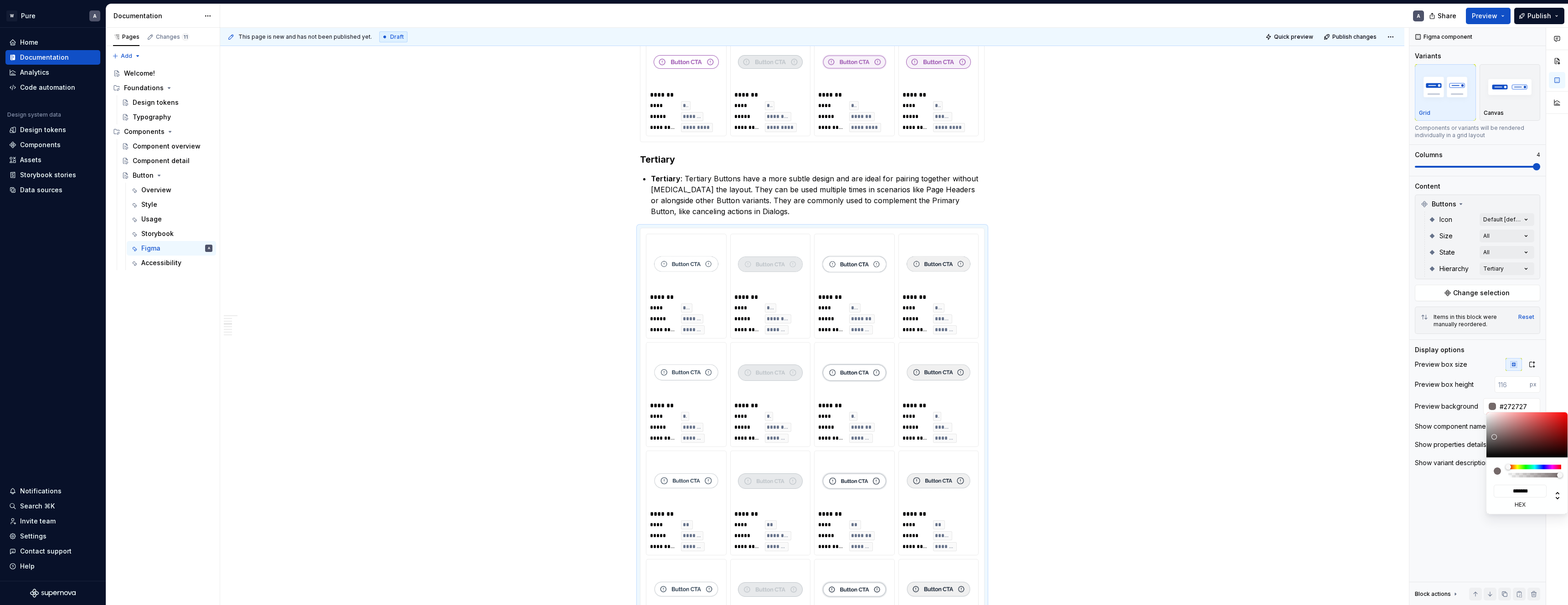
type input "*******"
drag, startPoint x: 1494, startPoint y: 437, endPoint x: 1487, endPoint y: 450, distance: 14.8
click at [1485, 451] on body "W Pure A Home Documentation Analytics Code automation Design system data Design…" at bounding box center [784, 302] width 1568 height 605
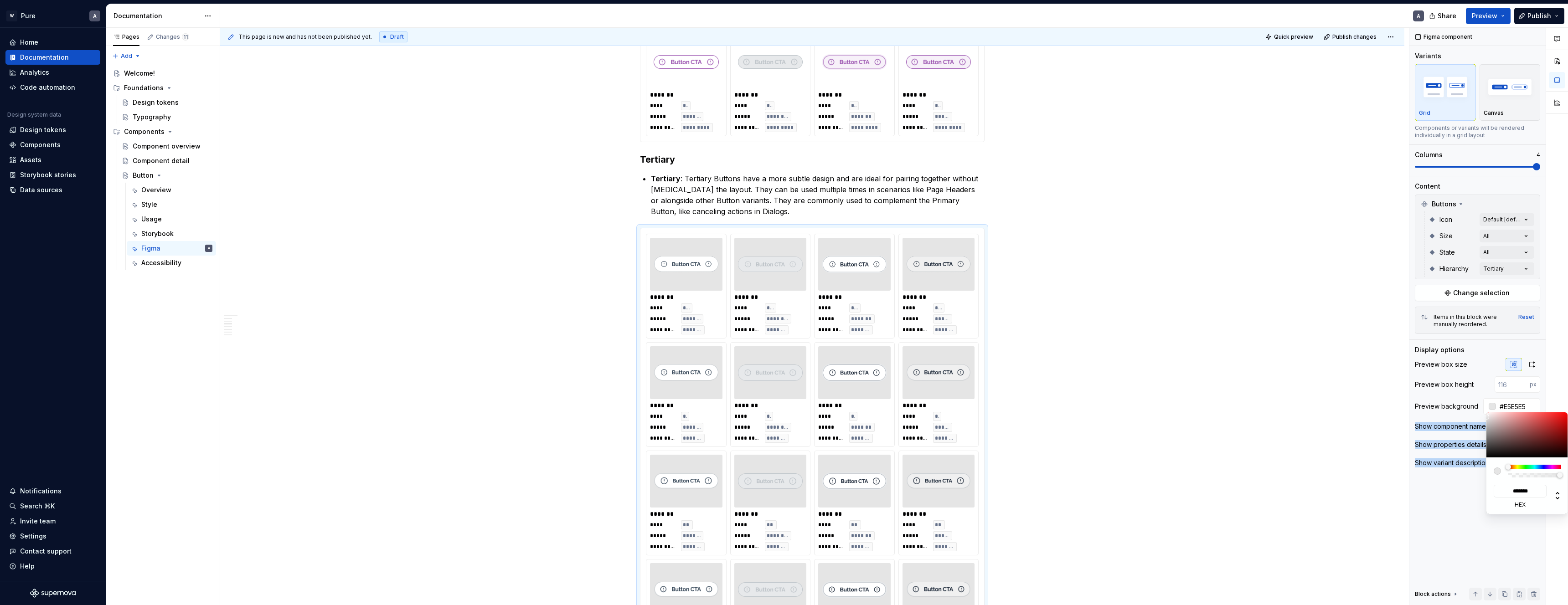
drag, startPoint x: 1486, startPoint y: 436, endPoint x: 1485, endPoint y: 417, distance: 19.0
click at [1485, 417] on body "W Pure A Home Documentation Analytics Code automation Design system data Design…" at bounding box center [784, 302] width 1568 height 605
click at [1141, 330] on html "W Pure A Home Documentation Analytics Code automation Design system data Design…" at bounding box center [784, 302] width 1568 height 605
click at [1085, 316] on html "W Pure A Home Documentation Analytics Code automation Design system data Design…" at bounding box center [784, 302] width 1568 height 605
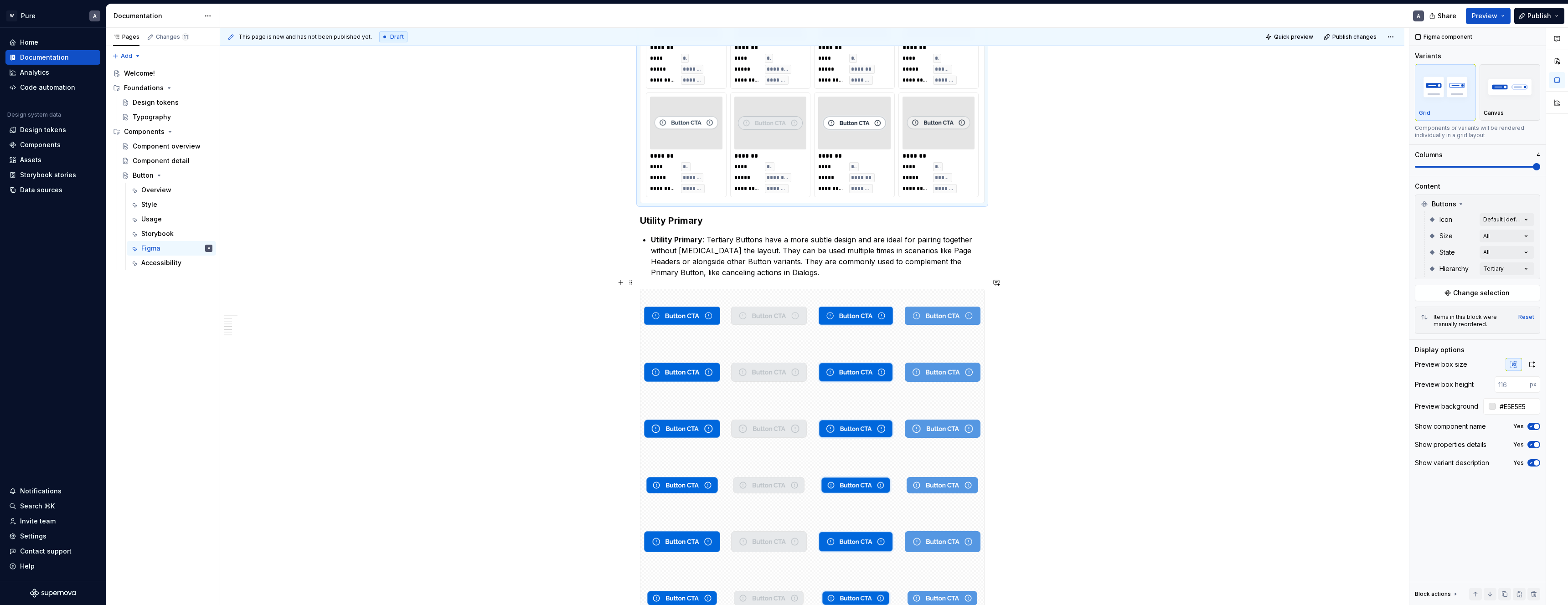
scroll to position [2276, 0]
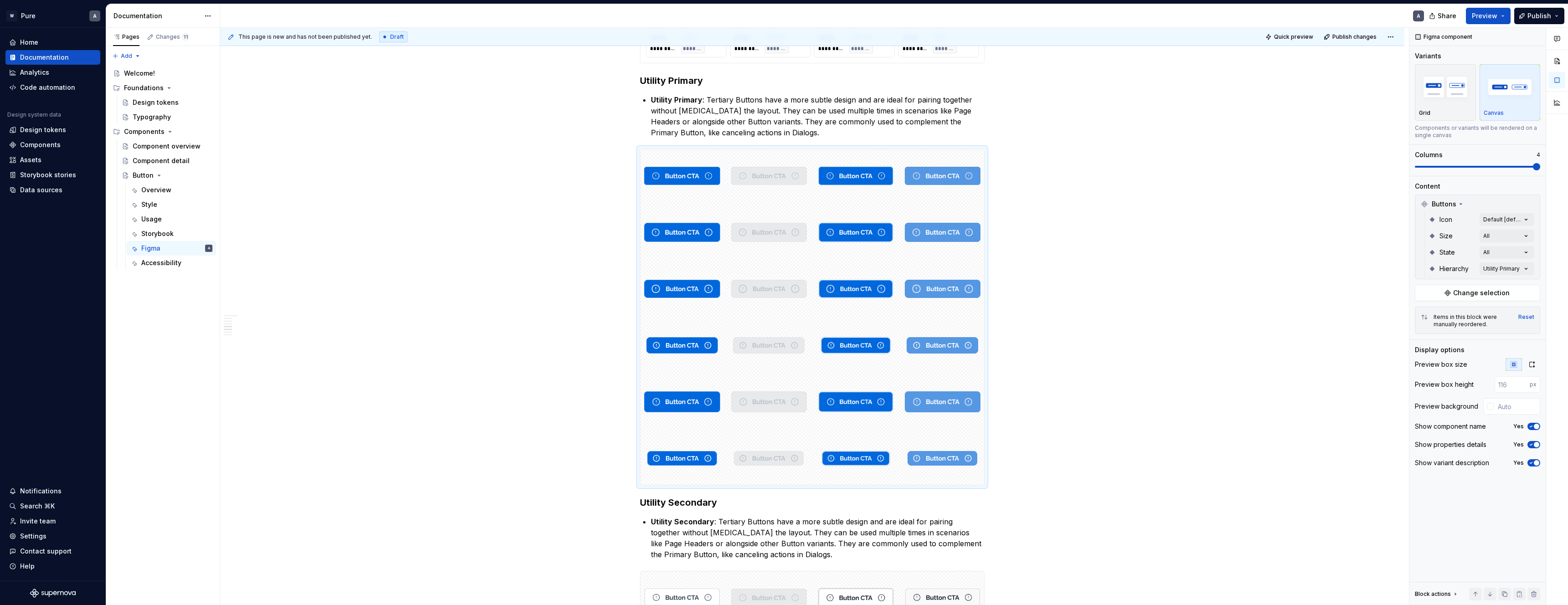
click at [1491, 407] on div at bounding box center [1490, 407] width 7 height 7
drag, startPoint x: 1489, startPoint y: 418, endPoint x: 1478, endPoint y: 384, distance: 35.7
click at [1477, 407] on body "W Pure A Home Documentation Analytics Code automation Design system data Design…" at bounding box center [784, 302] width 1568 height 605
click at [1437, 107] on div "Comments Open comments No comments yet Select ‘Comment’ from the block context …" at bounding box center [1489, 316] width 159 height 578
click at [1452, 110] on div "Comments Open comments No comments yet Select ‘Comment’ from the block context …" at bounding box center [1489, 316] width 159 height 578
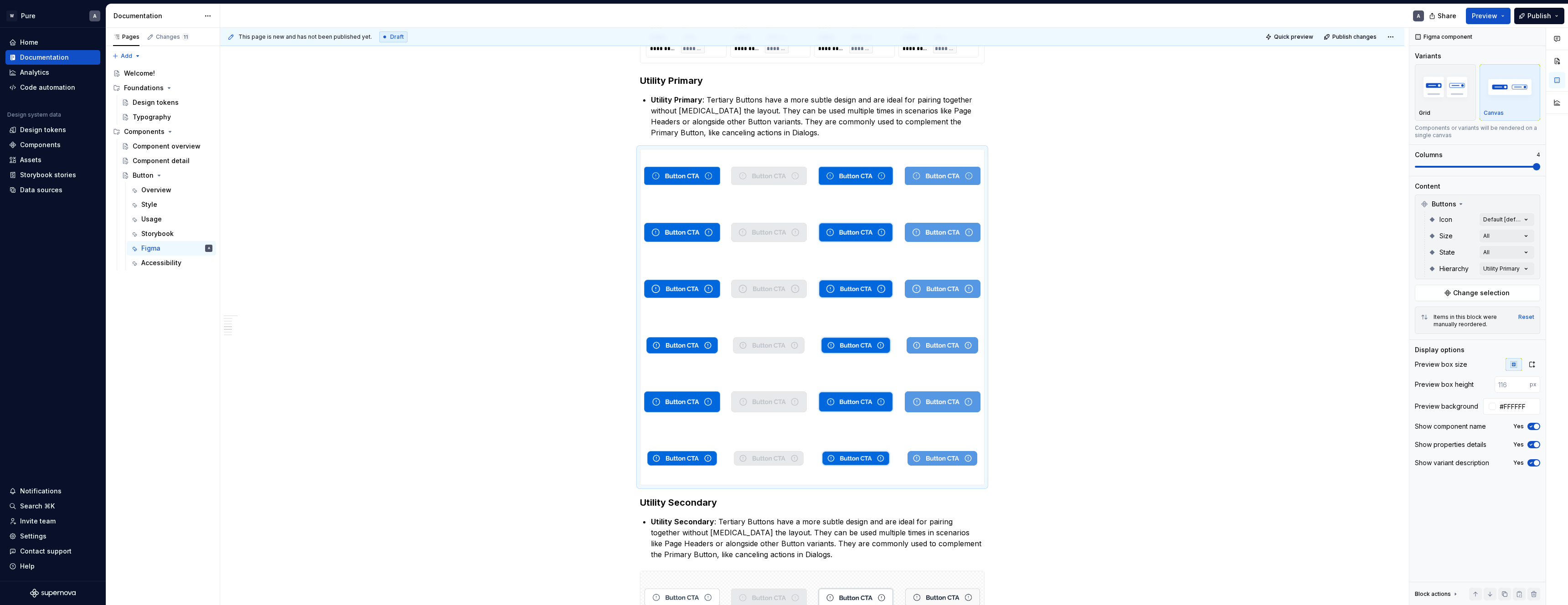
click at [1452, 110] on div "Grid" at bounding box center [1445, 113] width 53 height 7
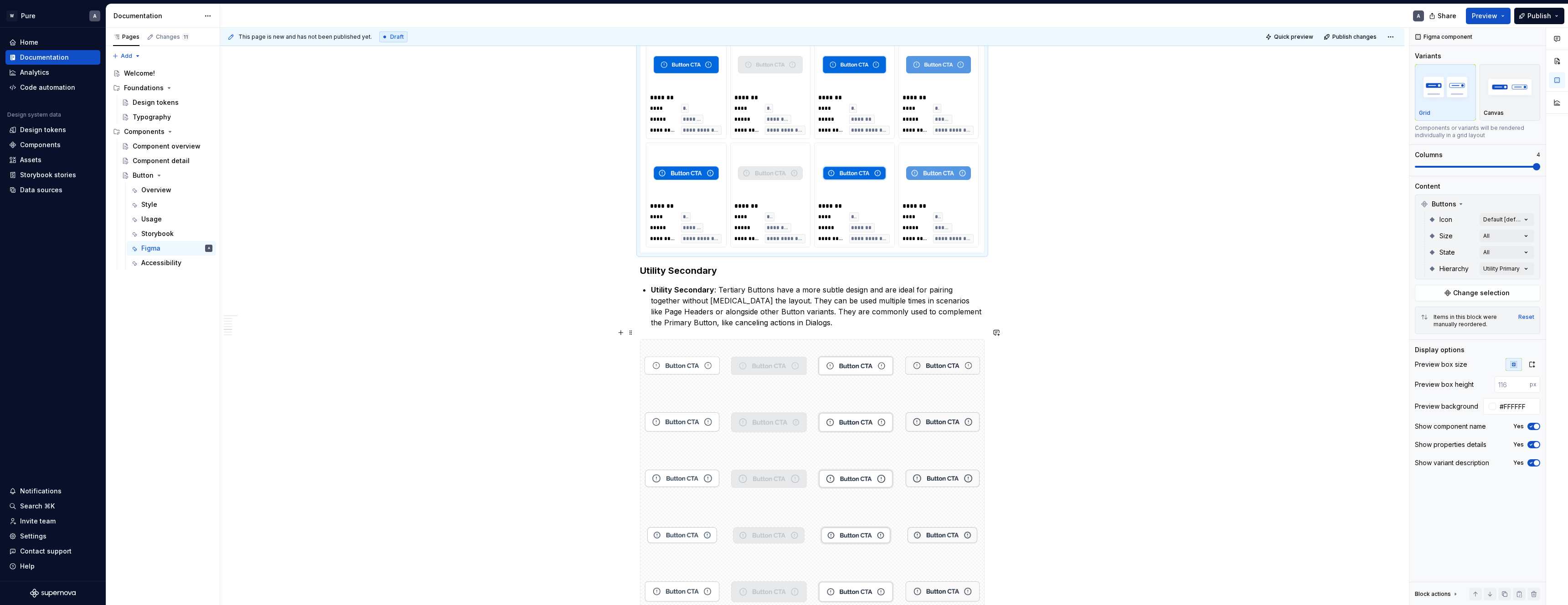
scroll to position [3128, 0]
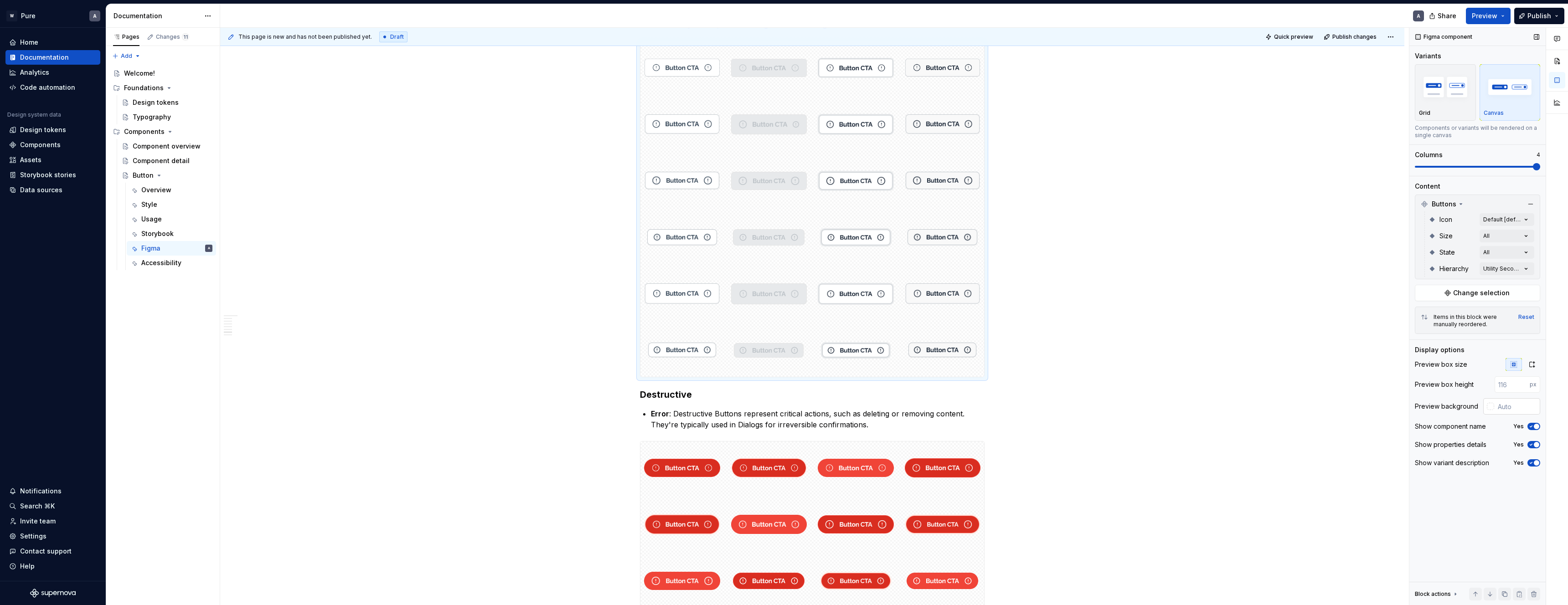
click at [1491, 406] on div at bounding box center [1490, 407] width 7 height 7
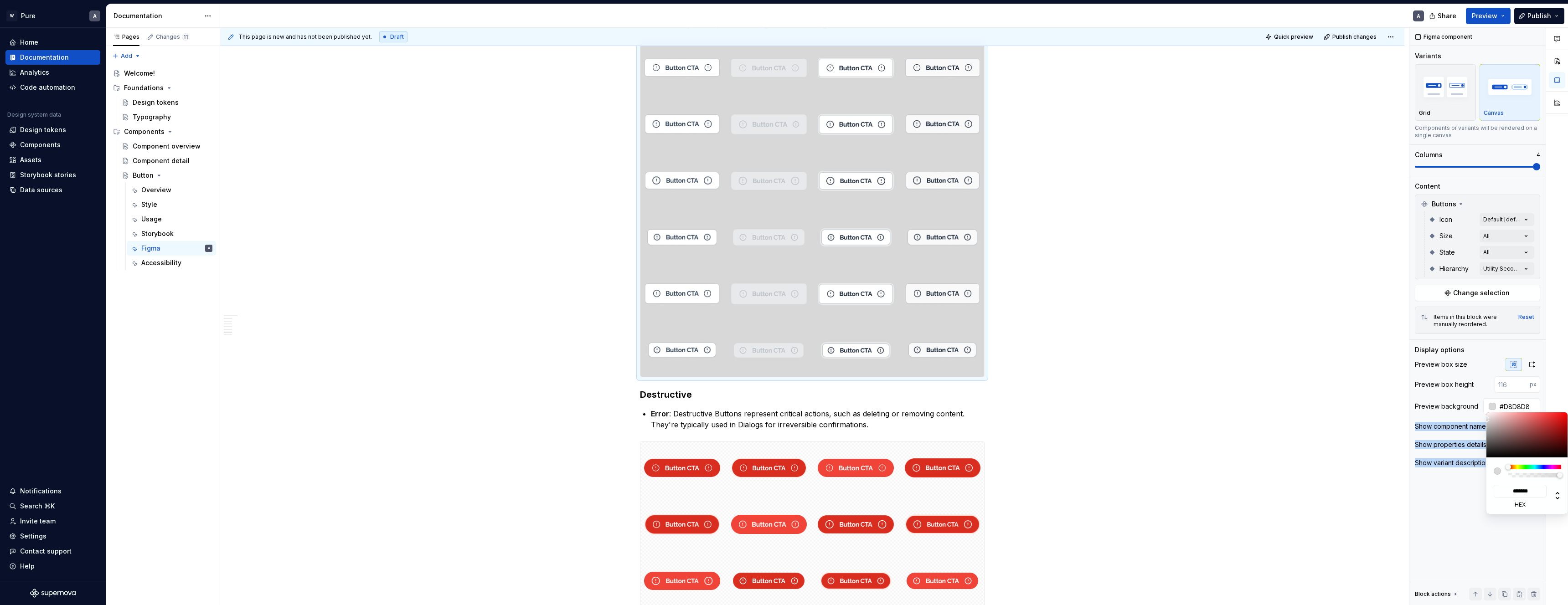
drag, startPoint x: 1490, startPoint y: 423, endPoint x: 1483, endPoint y: 419, distance: 8.1
click at [1483, 419] on body "W Pure A Home Documentation Analytics Code automation Design system data Design…" at bounding box center [784, 302] width 1568 height 605
drag, startPoint x: 1452, startPoint y: 116, endPoint x: 1447, endPoint y: 107, distance: 10.3
click at [1452, 116] on div "Comments Open comments No comments yet Select ‘Comment’ from the block context …" at bounding box center [1489, 316] width 159 height 578
click at [1444, 101] on div "Comments Open comments No comments yet Select ‘Comment’ from the block context …" at bounding box center [1489, 316] width 159 height 578
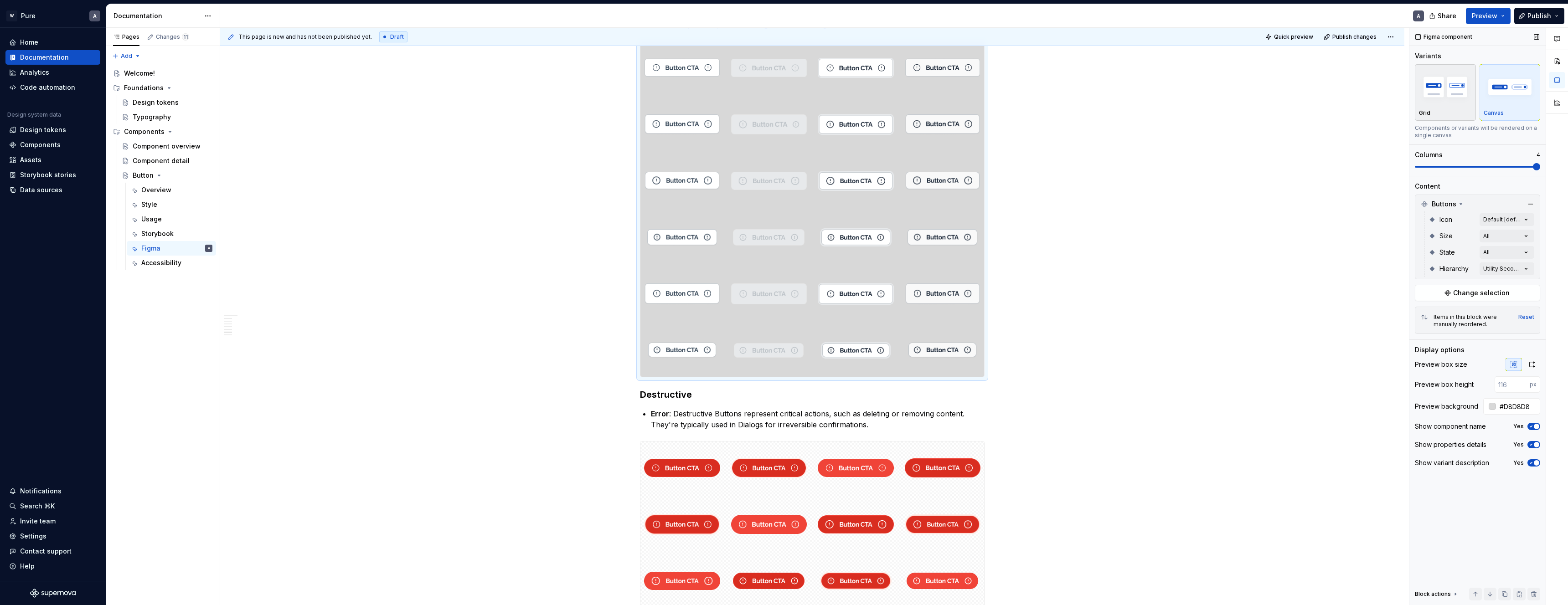
click at [1445, 107] on div "Grid" at bounding box center [1445, 92] width 53 height 48
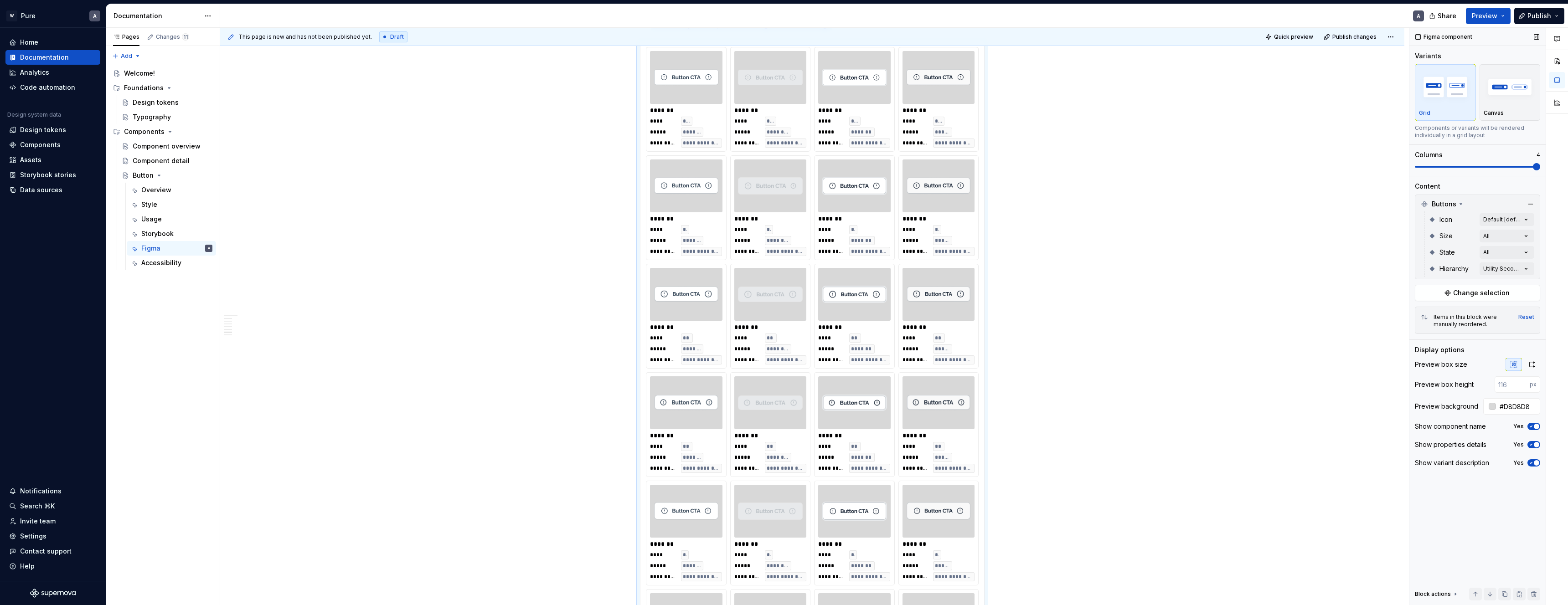
scroll to position [3130, 0]
click at [1490, 407] on div at bounding box center [1492, 407] width 7 height 7
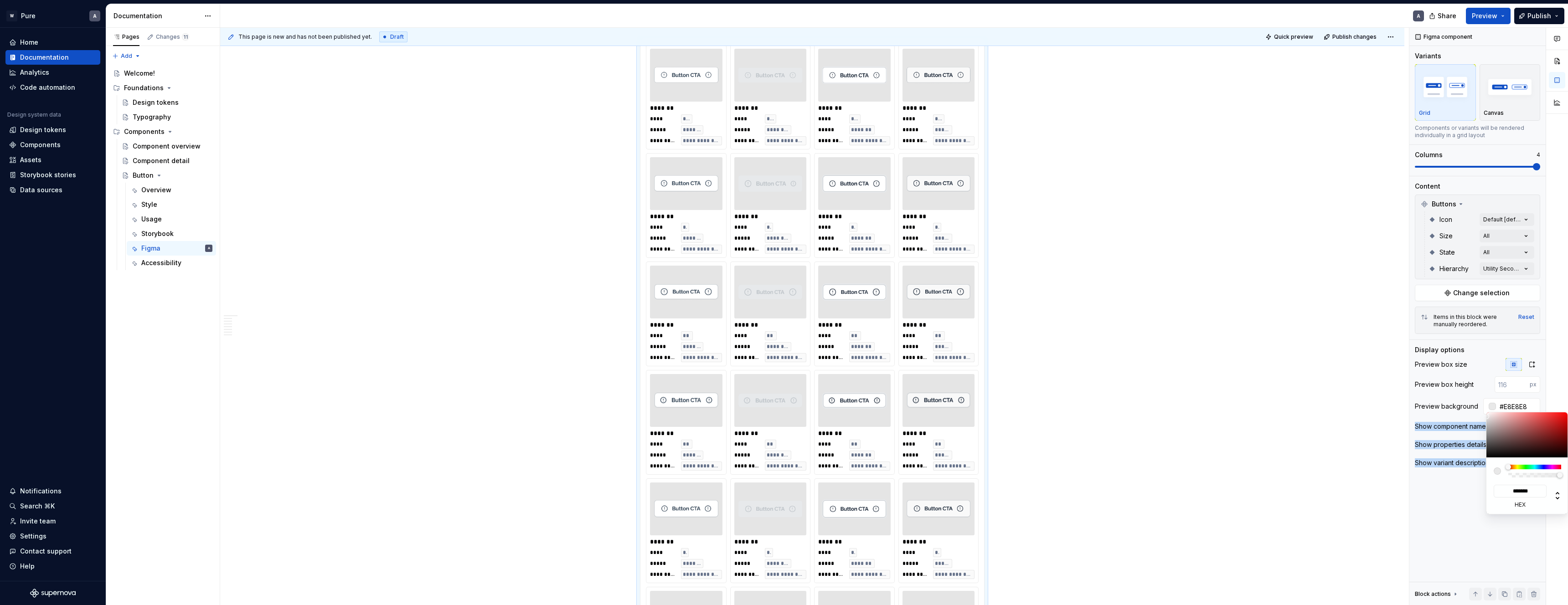
drag, startPoint x: 1488, startPoint y: 419, endPoint x: 1483, endPoint y: 417, distance: 5.4
click at [1483, 417] on body "W Pure A Home Documentation Analytics Code automation Design system data Design…" at bounding box center [784, 302] width 1568 height 605
click at [1221, 412] on html "W Pure A Home Documentation Analytics Code automation Design system data Design…" at bounding box center [784, 302] width 1568 height 605
drag, startPoint x: 1088, startPoint y: 381, endPoint x: 1099, endPoint y: 387, distance: 12.5
click at [1088, 382] on html "W Pure A Home Documentation Analytics Code automation Design system data Design…" at bounding box center [784, 302] width 1568 height 605
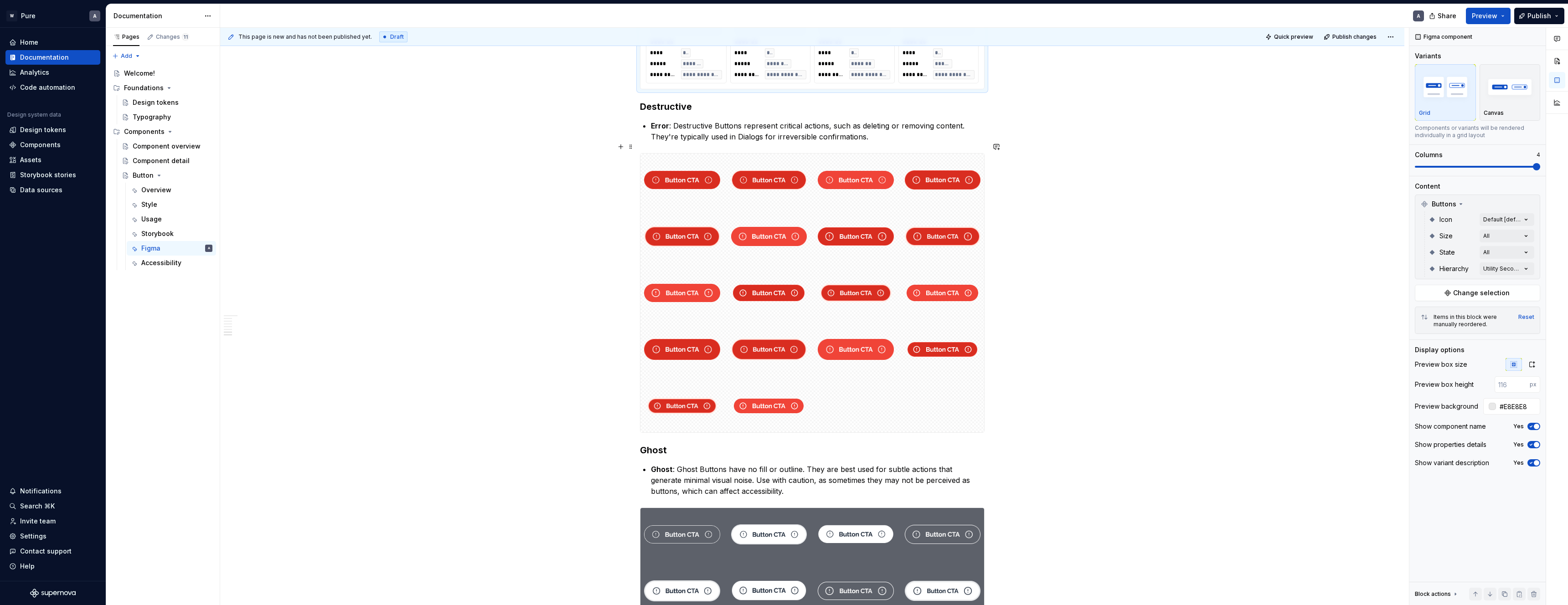
scroll to position [3748, 0]
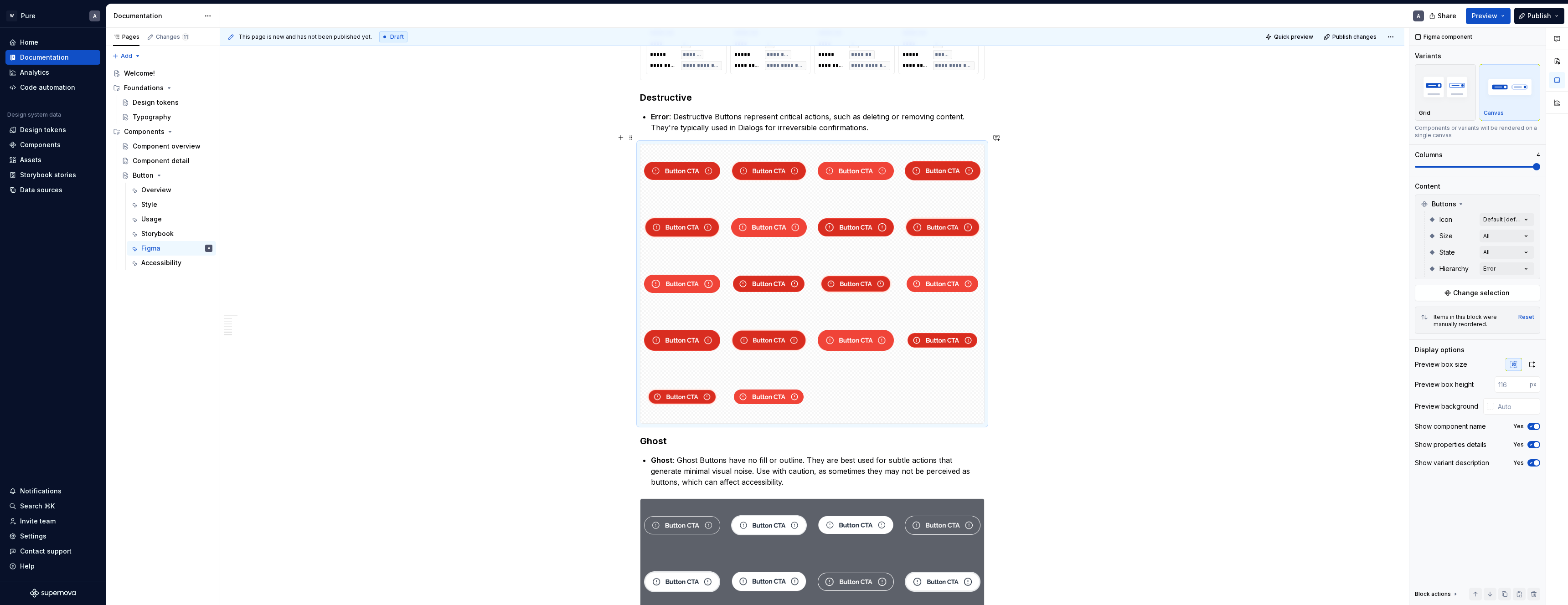
click at [891, 374] on div at bounding box center [813, 283] width 344 height 279
click at [1433, 87] on img "button" at bounding box center [1445, 87] width 53 height 33
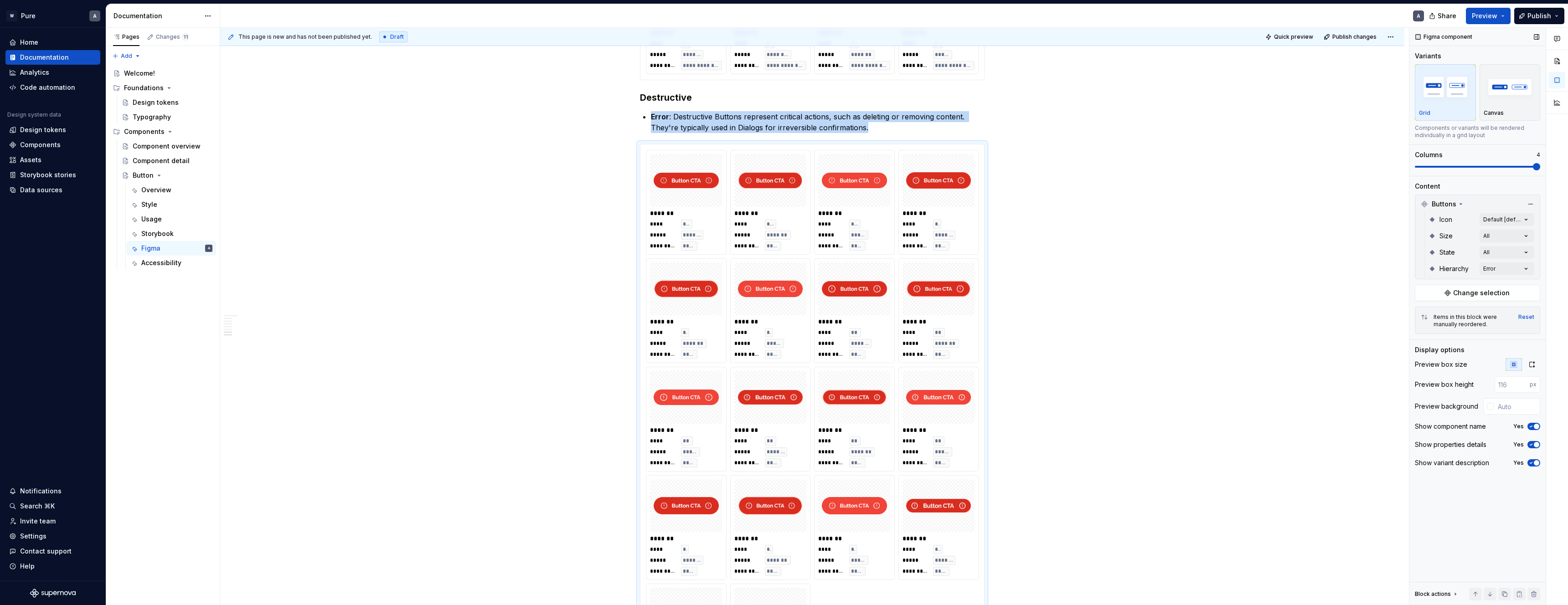
scroll to position [3826, 0]
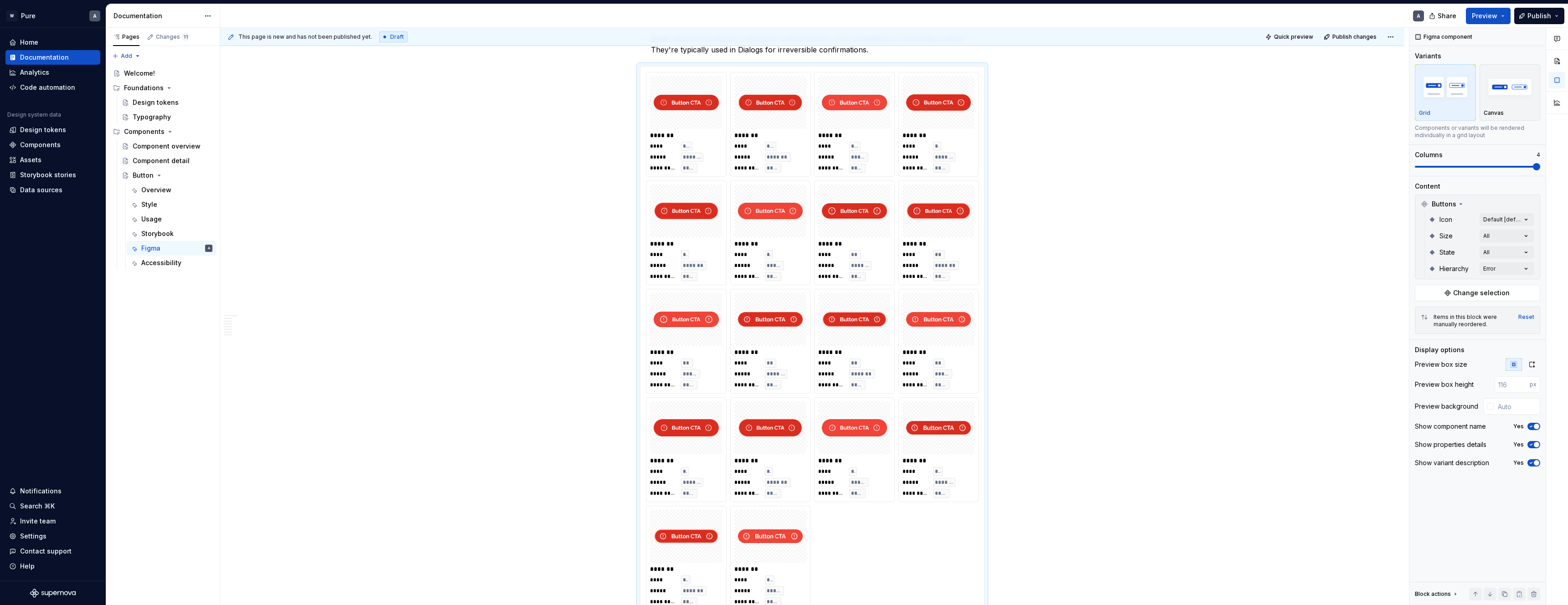
drag, startPoint x: 1492, startPoint y: 405, endPoint x: 1487, endPoint y: 402, distance: 5.8
click at [1490, 405] on div at bounding box center [1490, 407] width 7 height 7
drag, startPoint x: 1489, startPoint y: 419, endPoint x: 1461, endPoint y: 409, distance: 29.7
click at [1481, 413] on body "W Pure A Home Documentation Analytics Code automation Design system data Design…" at bounding box center [784, 302] width 1568 height 605
click at [1173, 369] on html "W Pure A Home Documentation Analytics Code automation Design system data Design…" at bounding box center [784, 302] width 1568 height 605
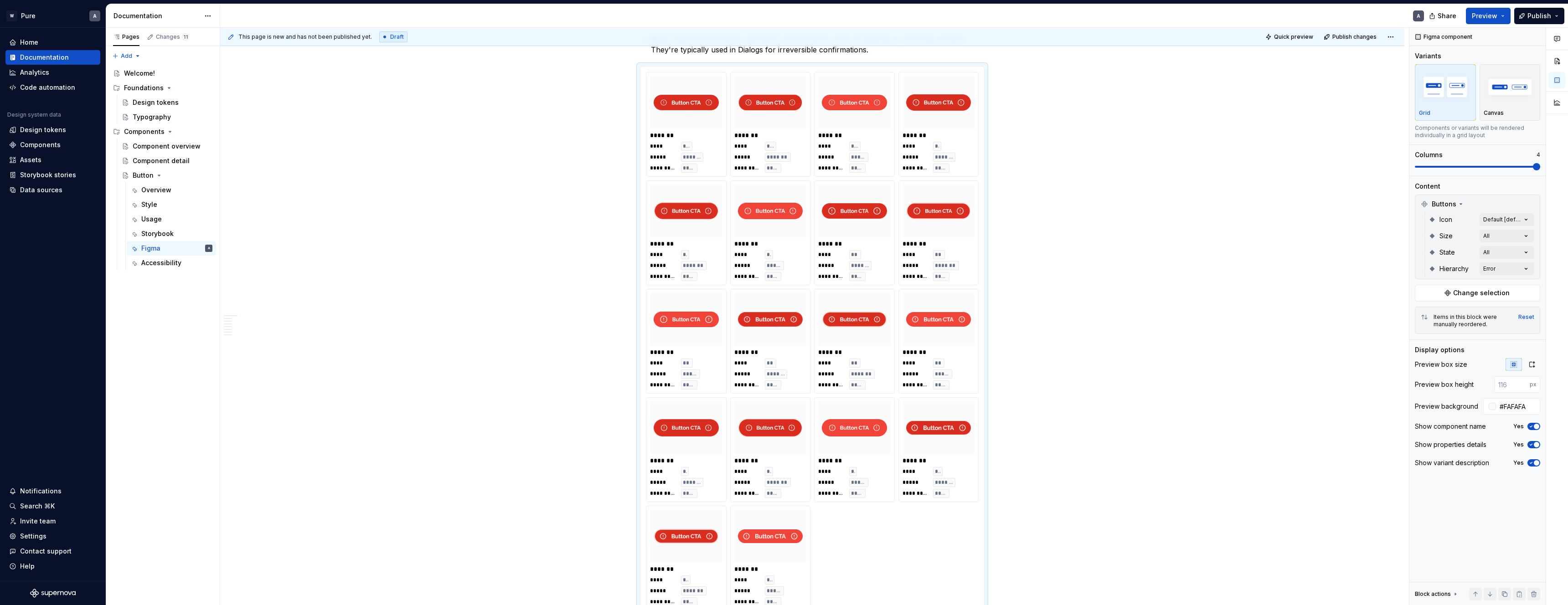
click at [1159, 349] on html "W Pure A Home Documentation Analytics Code automation Design system data Design…" at bounding box center [784, 302] width 1568 height 605
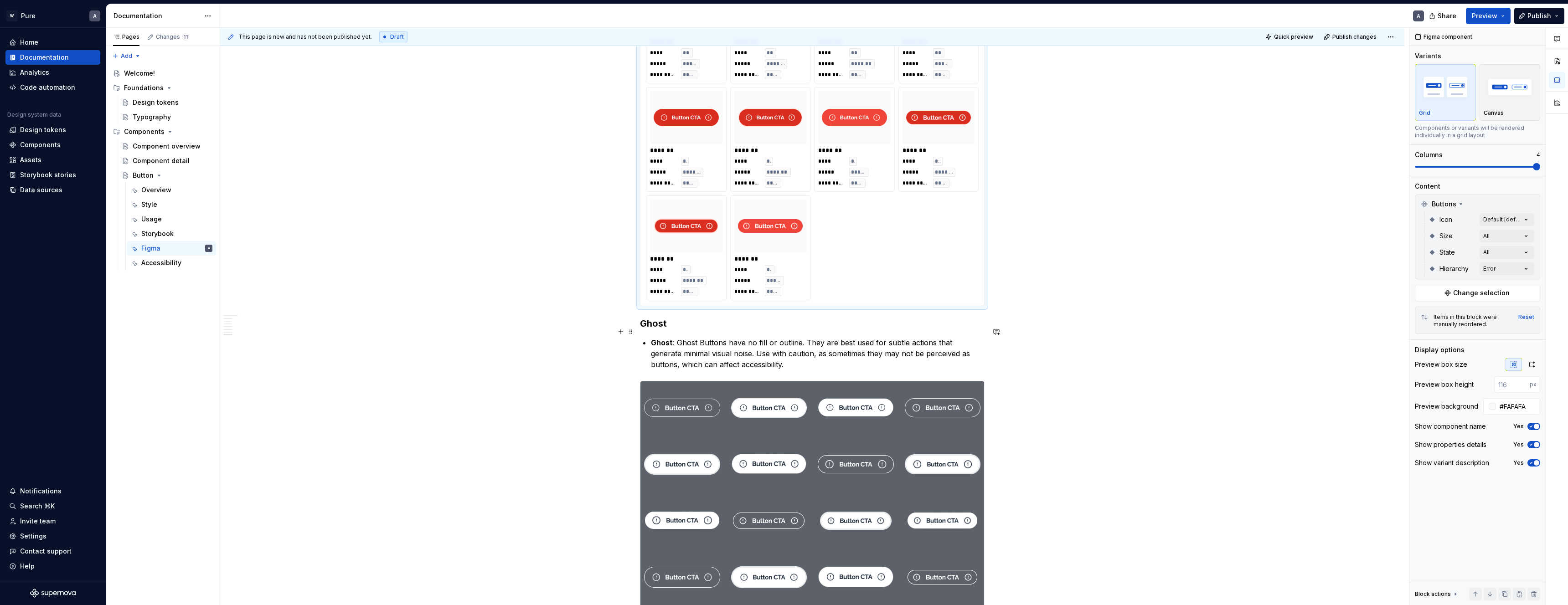
scroll to position [4206, 0]
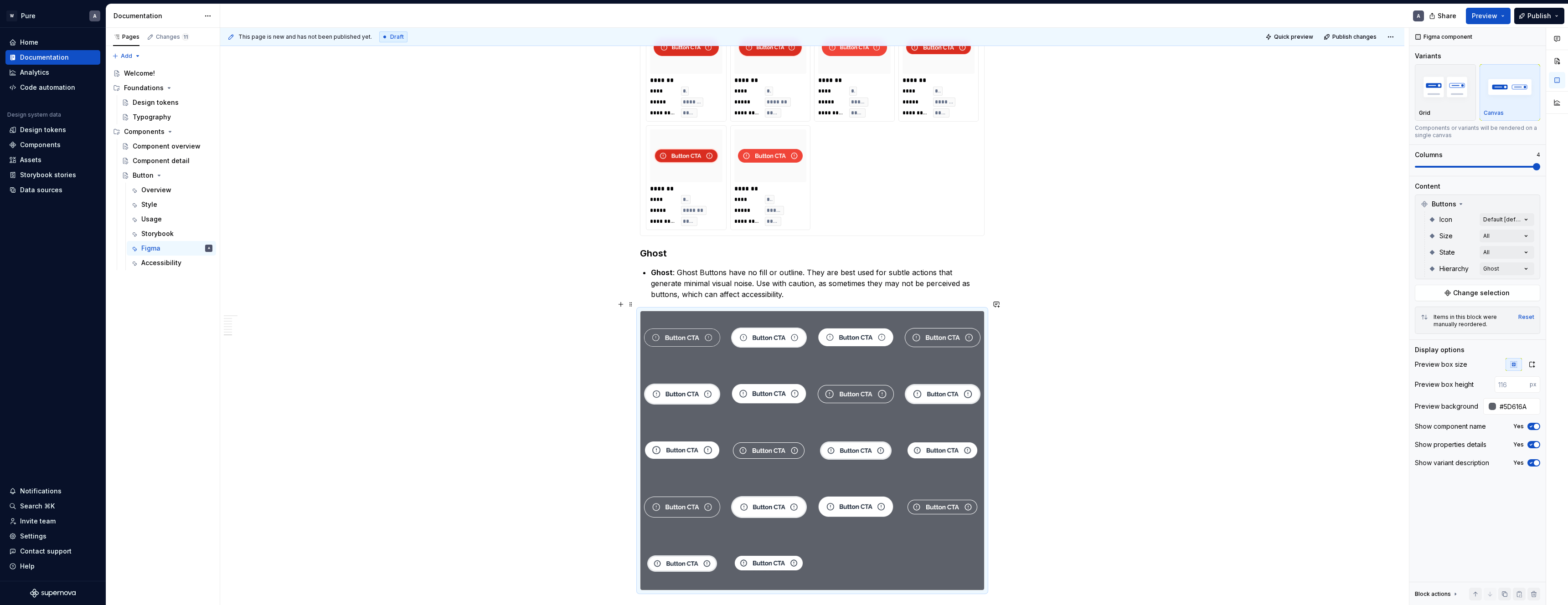
click at [959, 354] on div at bounding box center [813, 451] width 344 height 279
click at [1424, 97] on img "button" at bounding box center [1445, 87] width 53 height 33
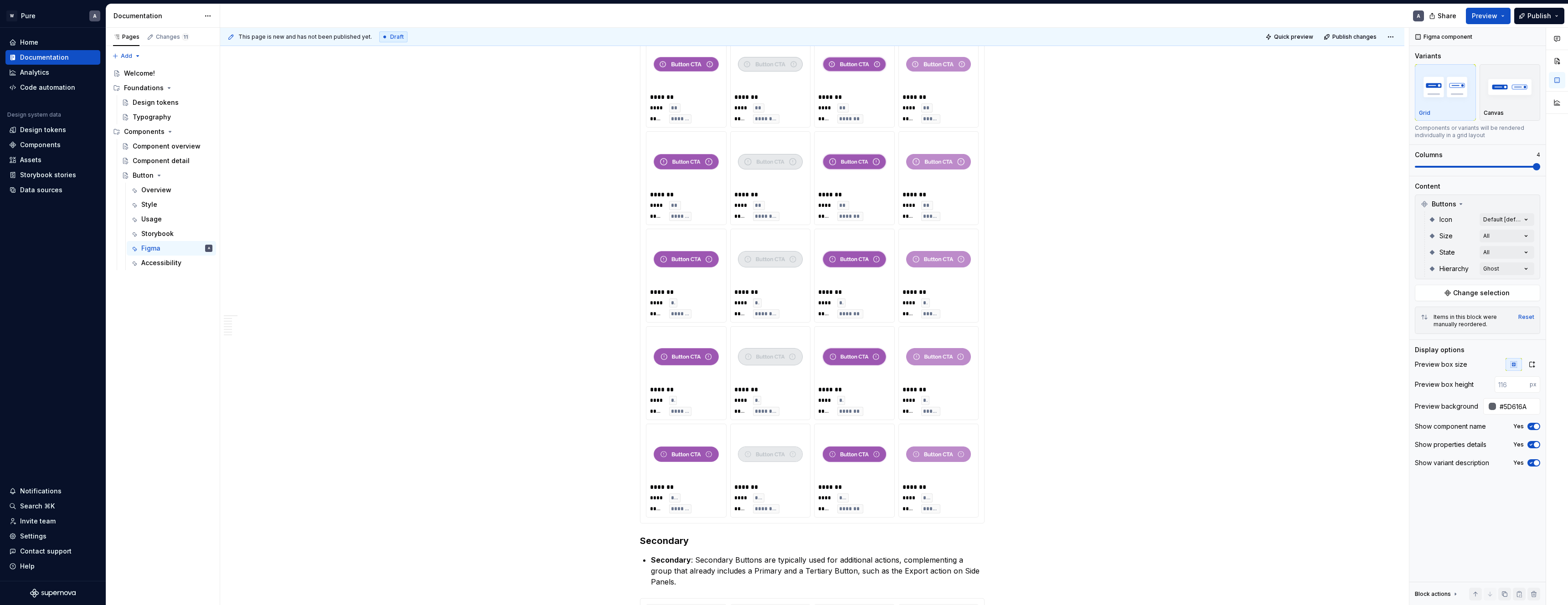
scroll to position [0, 0]
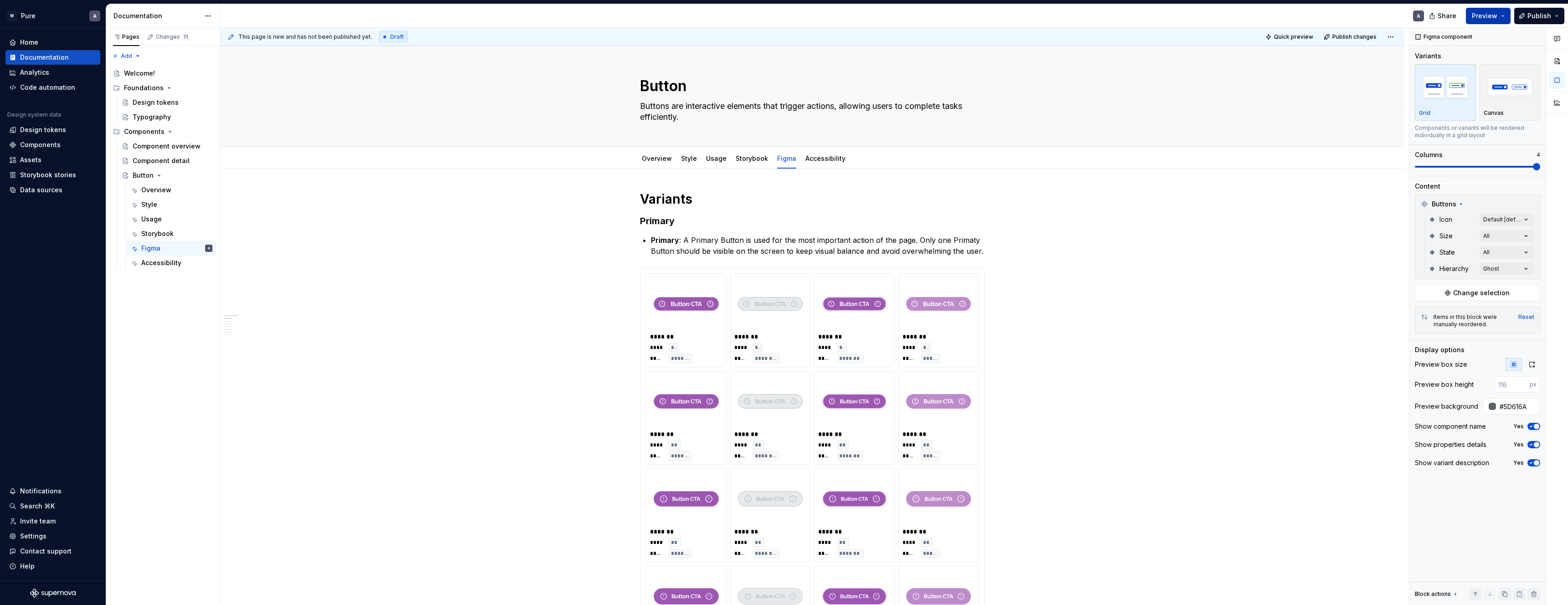
click at [1484, 20] on button "Preview" at bounding box center [1488, 16] width 45 height 16
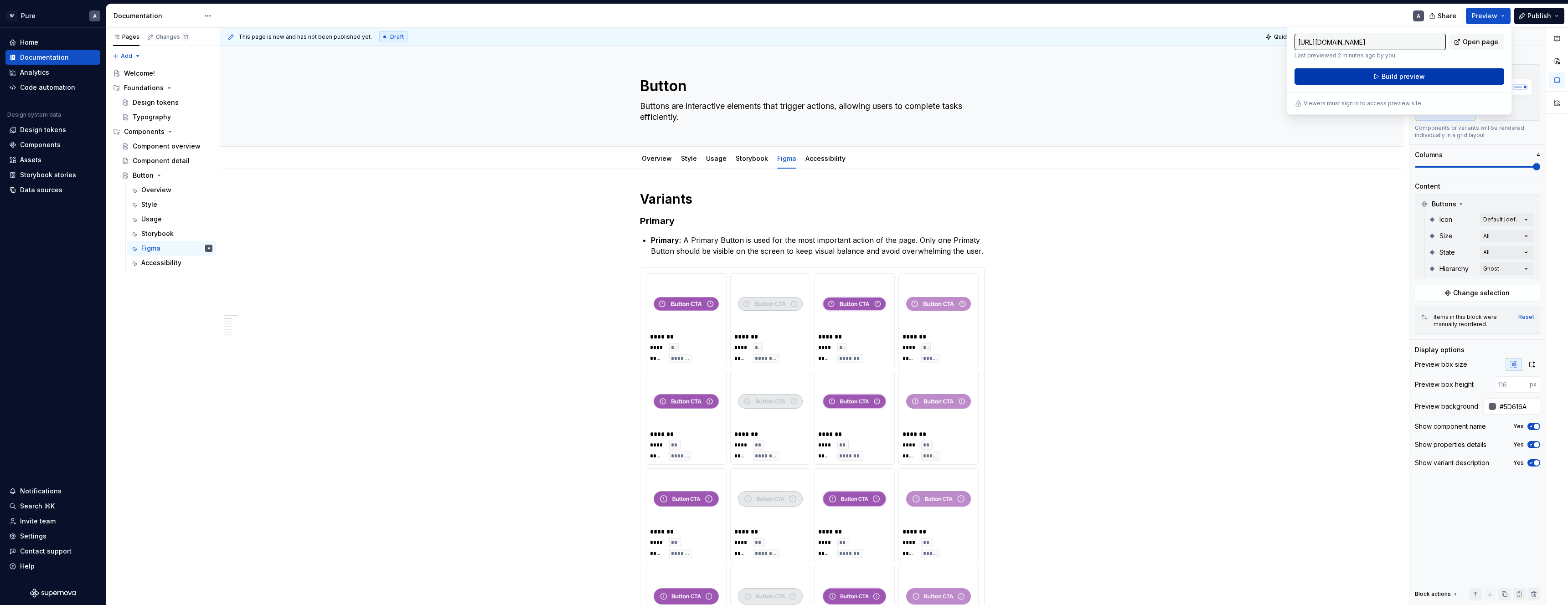
click at [1375, 80] on button "Build preview" at bounding box center [1399, 77] width 209 height 16
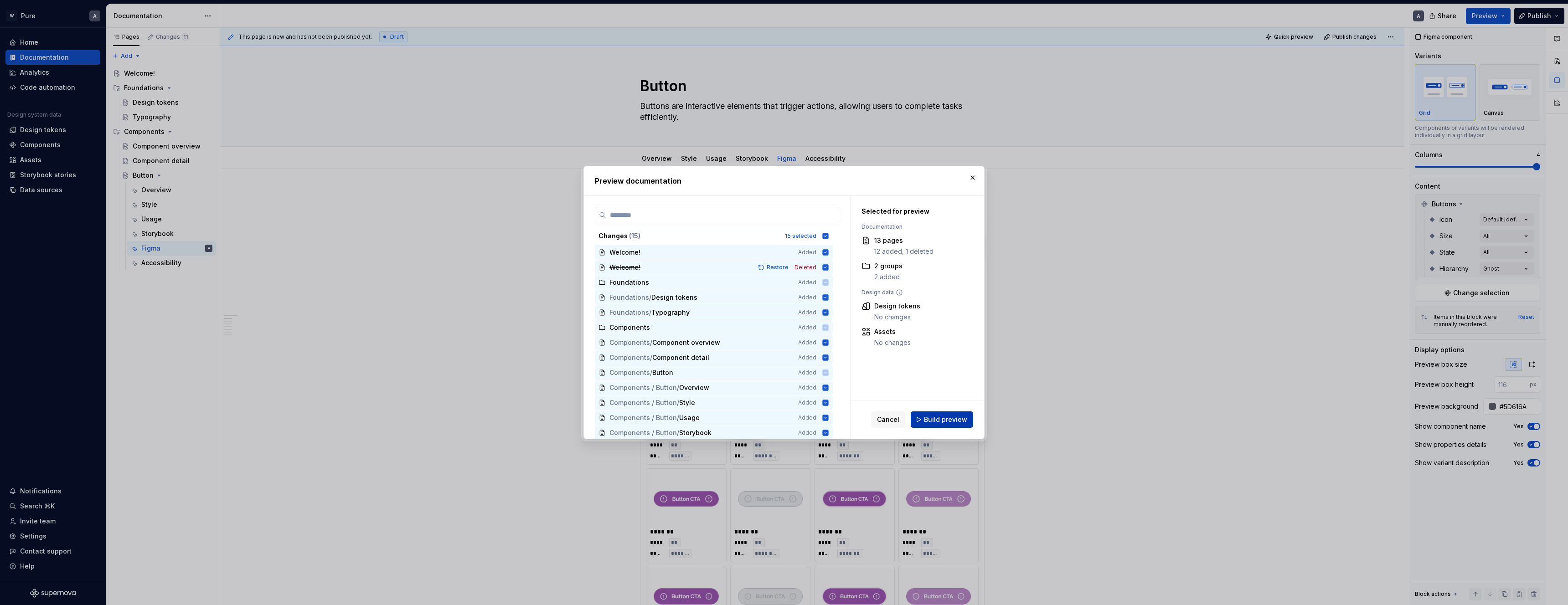
click at [944, 419] on span "Build preview" at bounding box center [945, 419] width 43 height 9
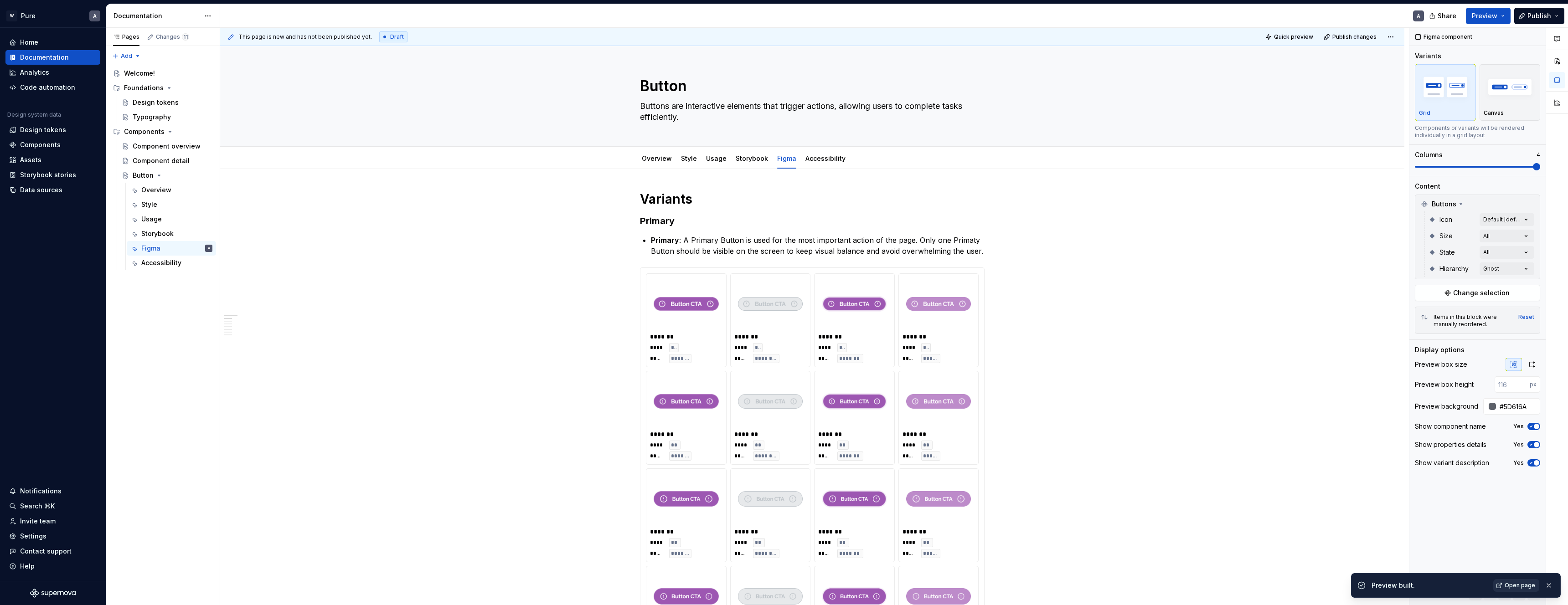
click at [1527, 584] on span "Open page" at bounding box center [1520, 586] width 30 height 7
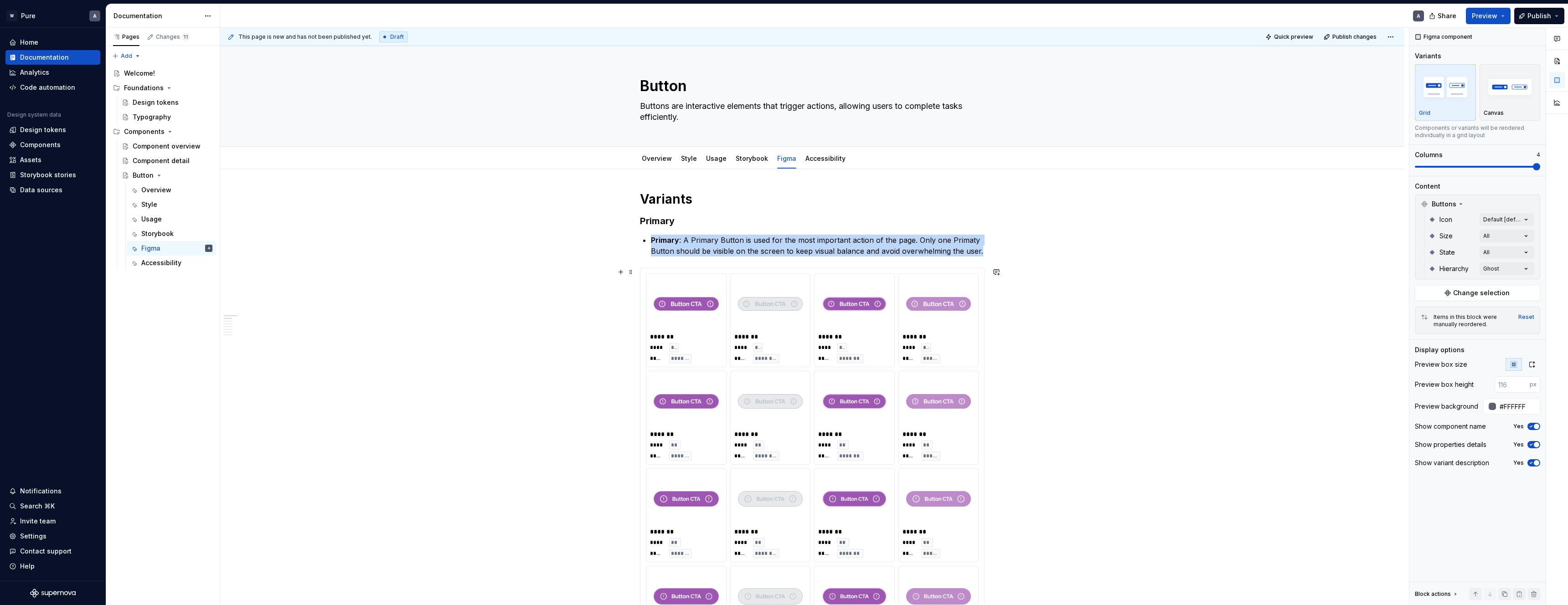
drag, startPoint x: 714, startPoint y: 319, endPoint x: 710, endPoint y: 313, distance: 7.2
click at [714, 319] on img at bounding box center [686, 304] width 65 height 46
click at [1490, 101] on img "button" at bounding box center [1510, 87] width 53 height 33
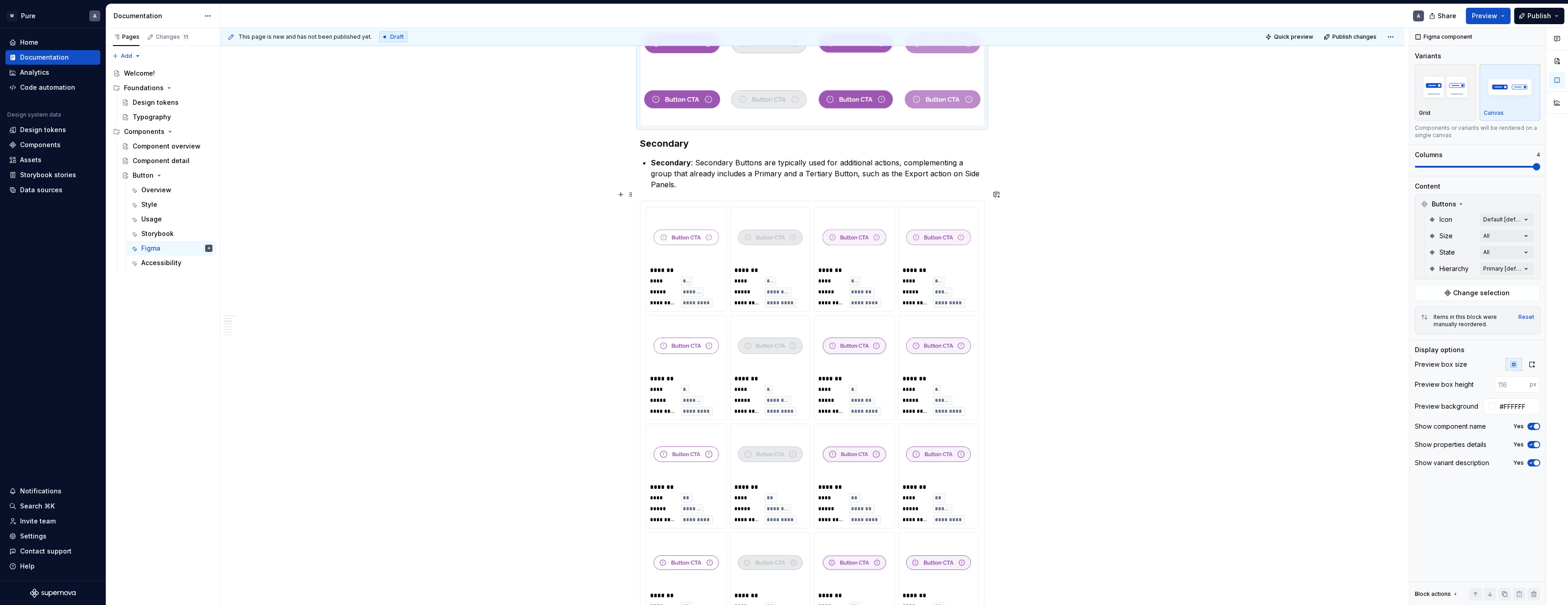
scroll to position [505, 0]
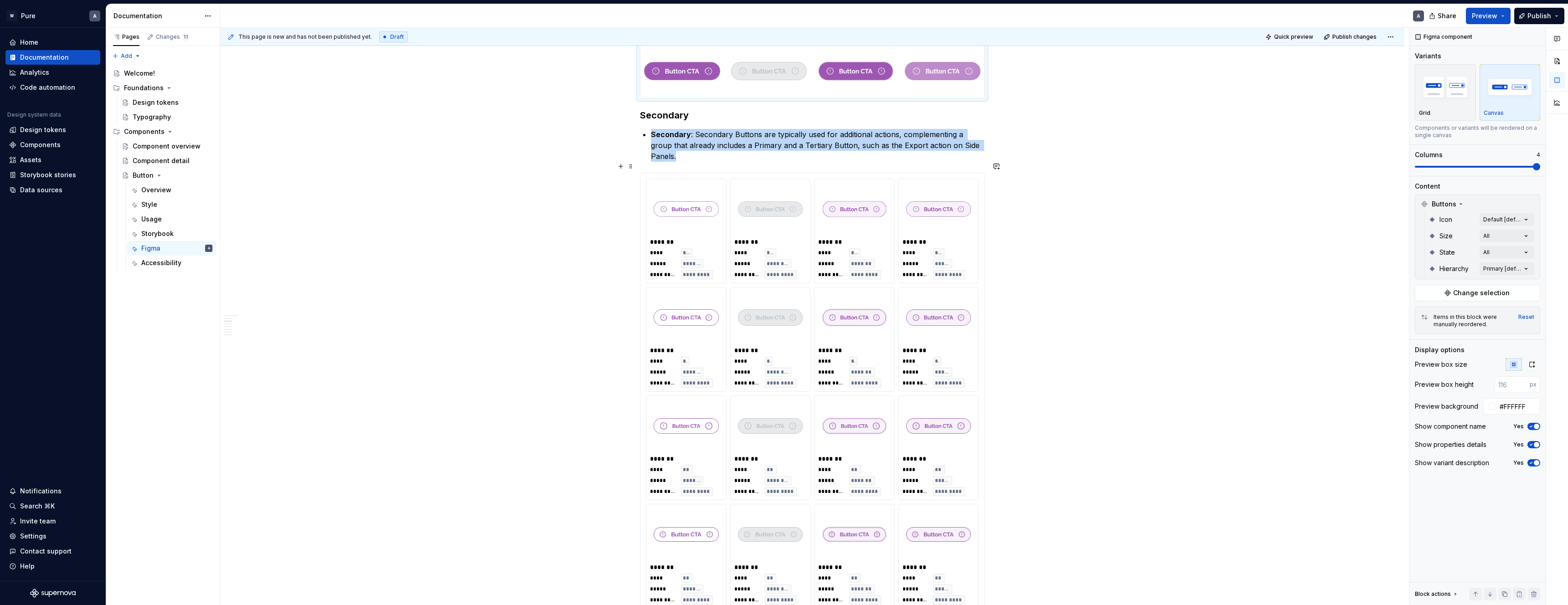
click at [901, 317] on div "******* **** ** ***** ***** ********* *********" at bounding box center [938, 340] width 80 height 104
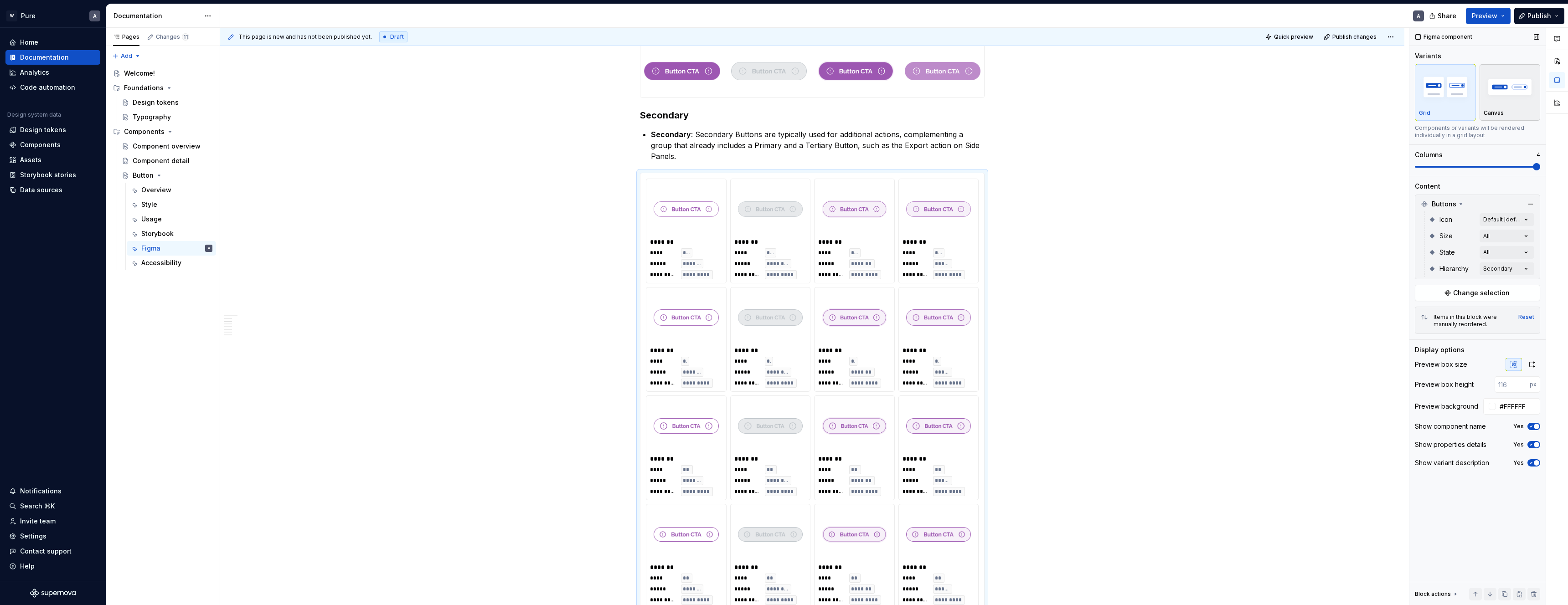
click at [1484, 90] on img "button" at bounding box center [1510, 87] width 53 height 33
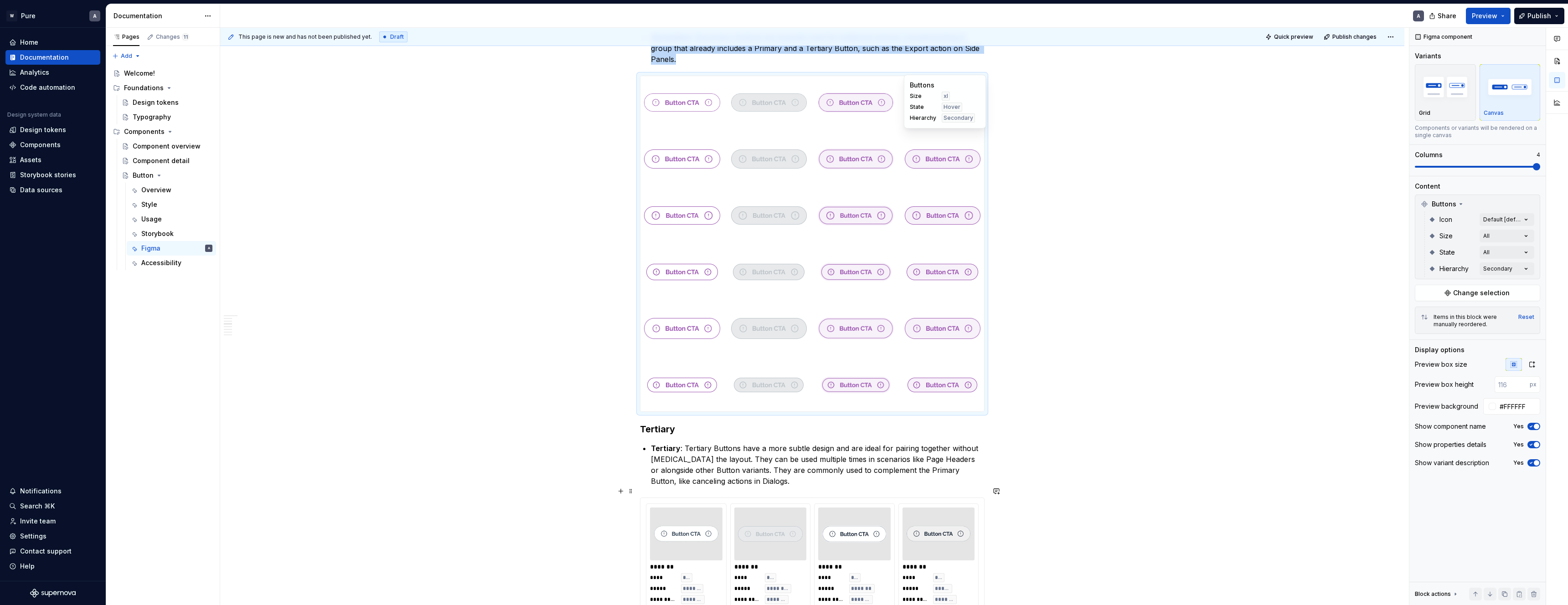
scroll to position [1014, 0]
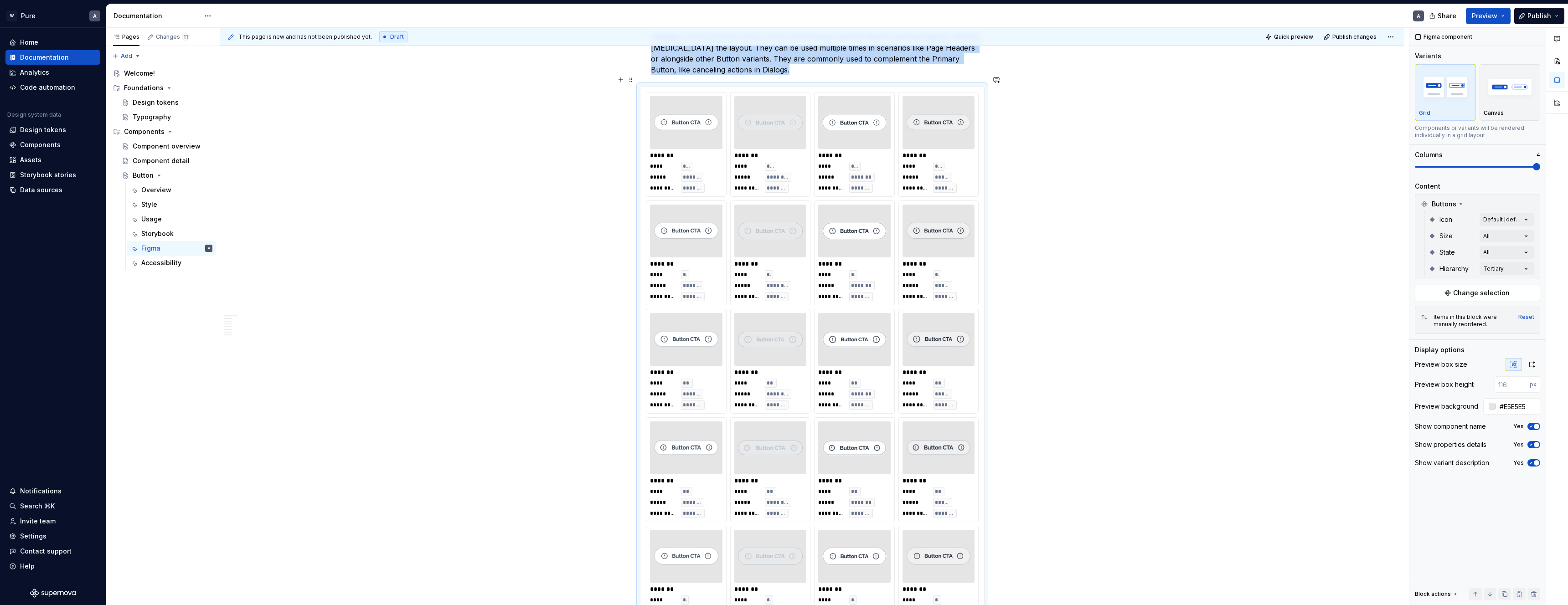
drag, startPoint x: 830, startPoint y: 206, endPoint x: 848, endPoint y: 209, distance: 18.2
click at [830, 208] on img at bounding box center [854, 231] width 65 height 46
drag, startPoint x: 1513, startPoint y: 92, endPoint x: 1502, endPoint y: 101, distance: 14.2
click at [1513, 92] on img "button" at bounding box center [1510, 87] width 53 height 33
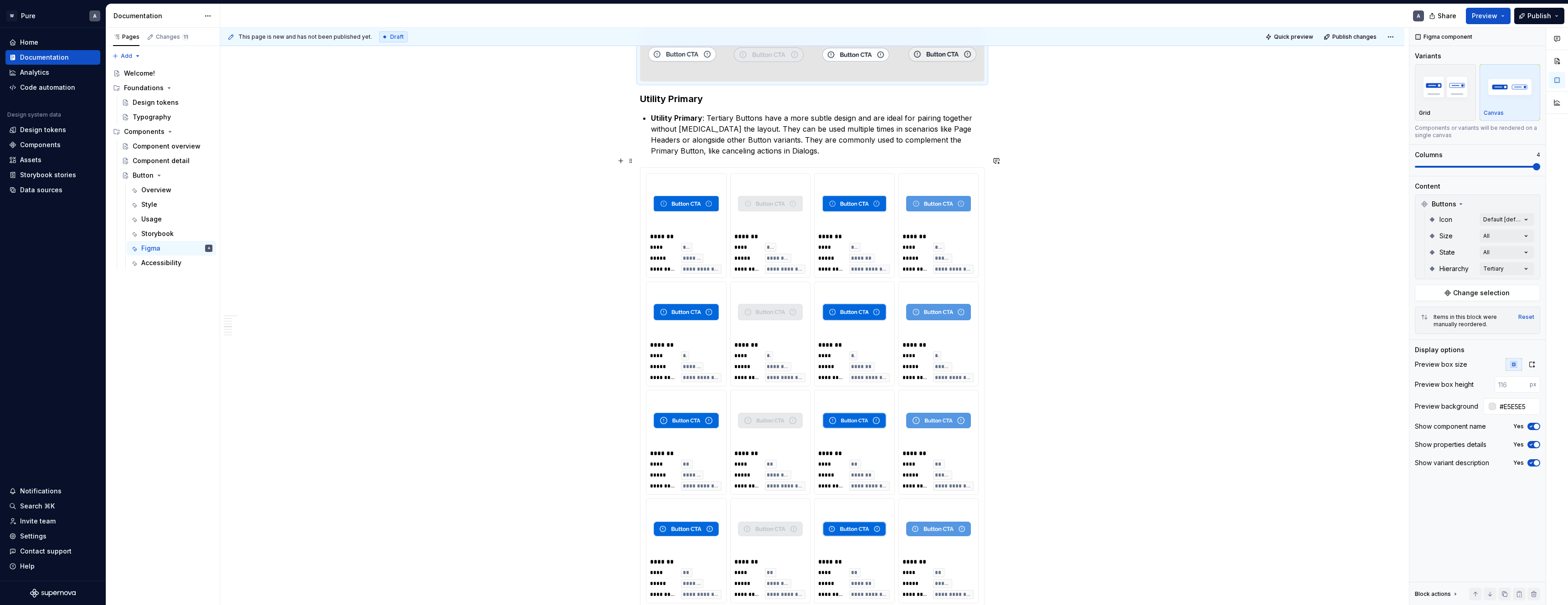
scroll to position [1403, 0]
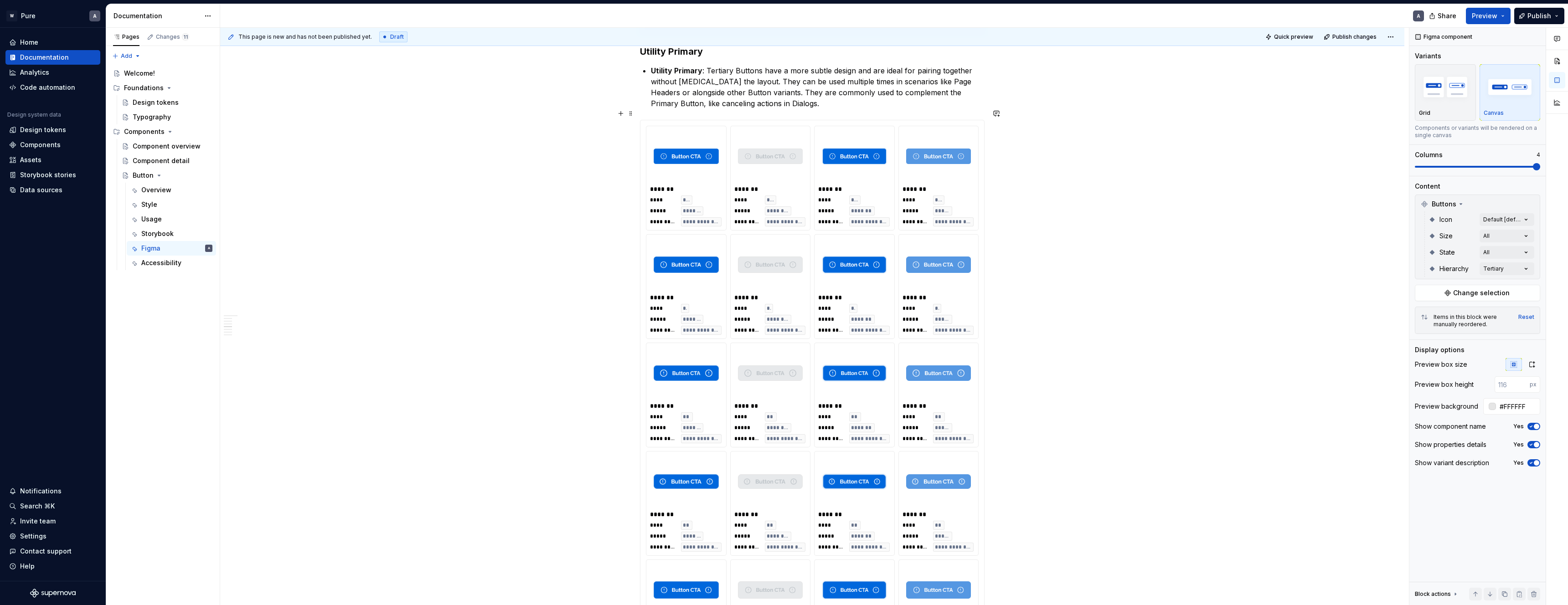
click at [891, 263] on div at bounding box center [854, 265] width 72 height 53
drag, startPoint x: 1501, startPoint y: 101, endPoint x: 1485, endPoint y: 110, distance: 18.4
click at [1501, 101] on img "button" at bounding box center [1510, 87] width 53 height 33
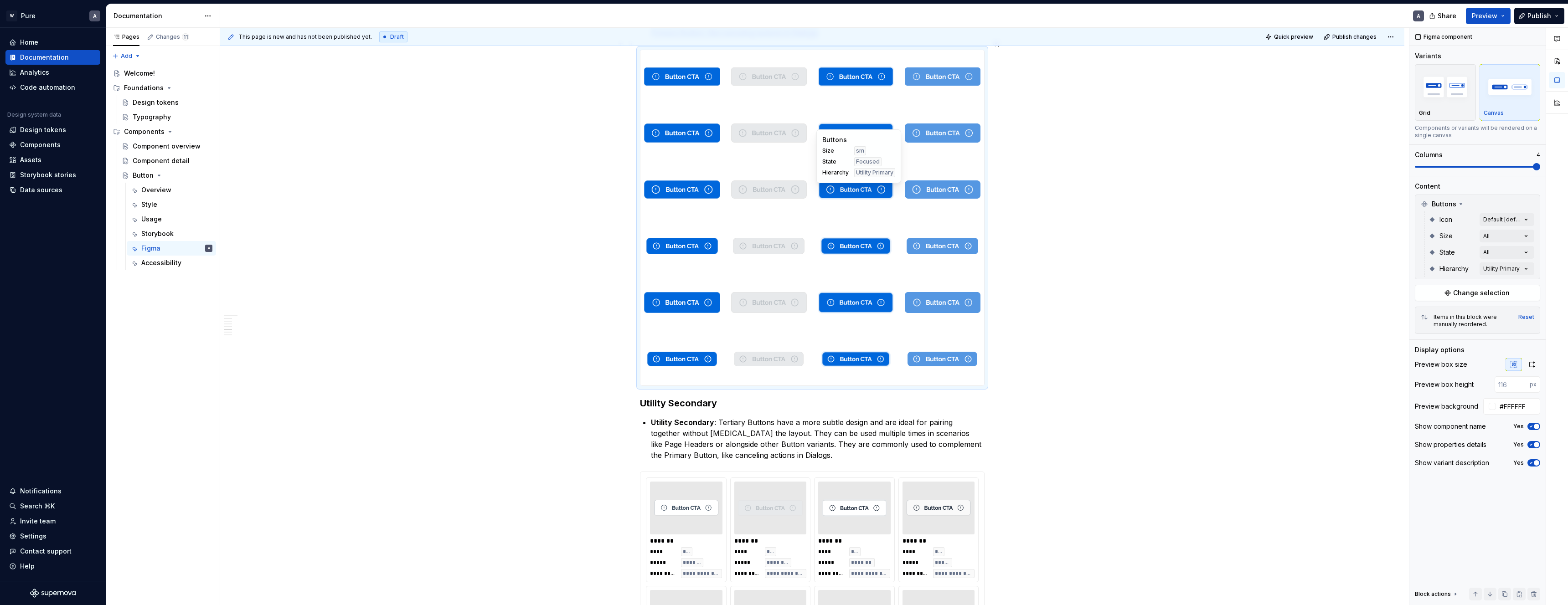
scroll to position [1780, 0]
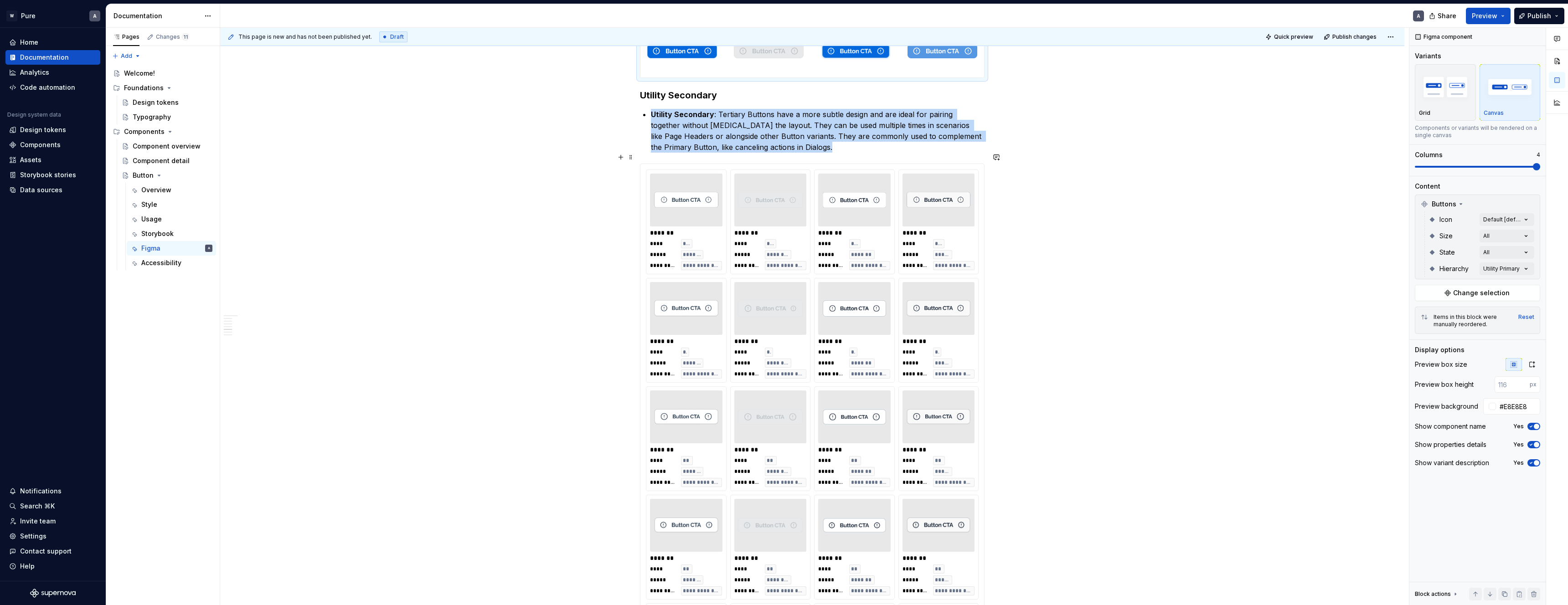
click at [908, 282] on div at bounding box center [938, 309] width 72 height 53
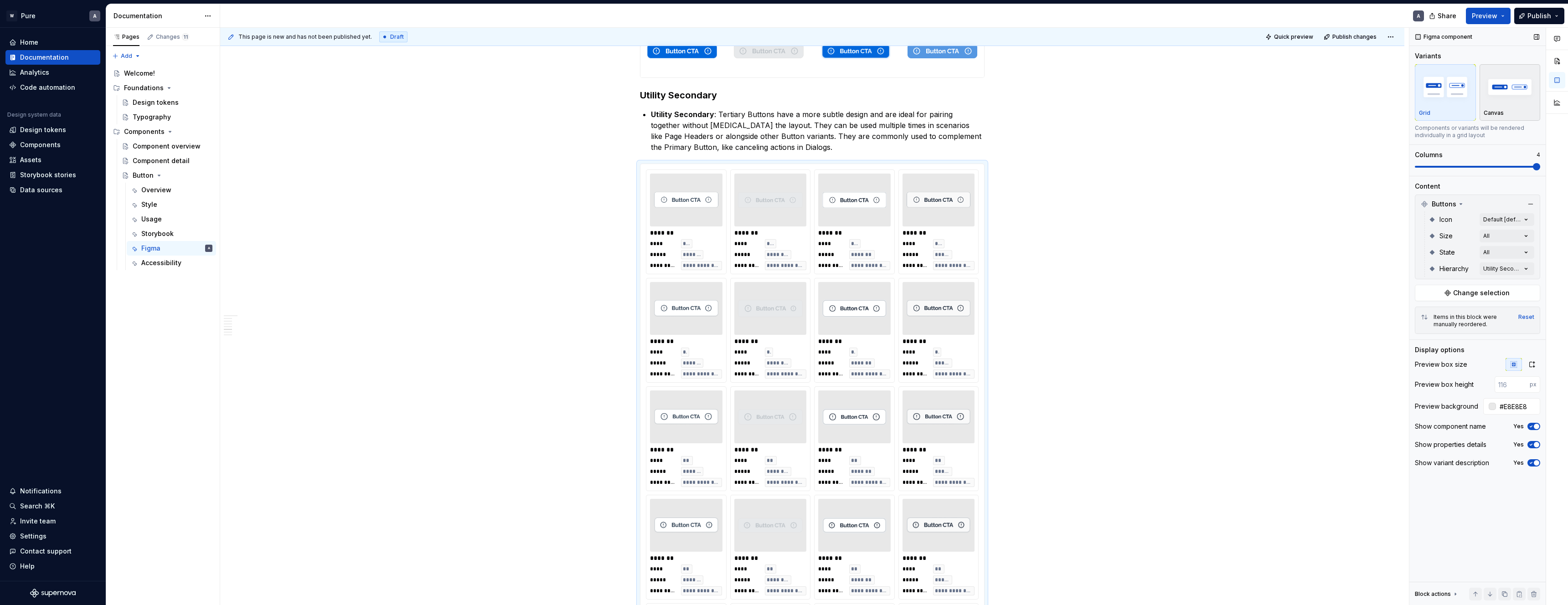
click at [1488, 93] on img "button" at bounding box center [1510, 87] width 53 height 33
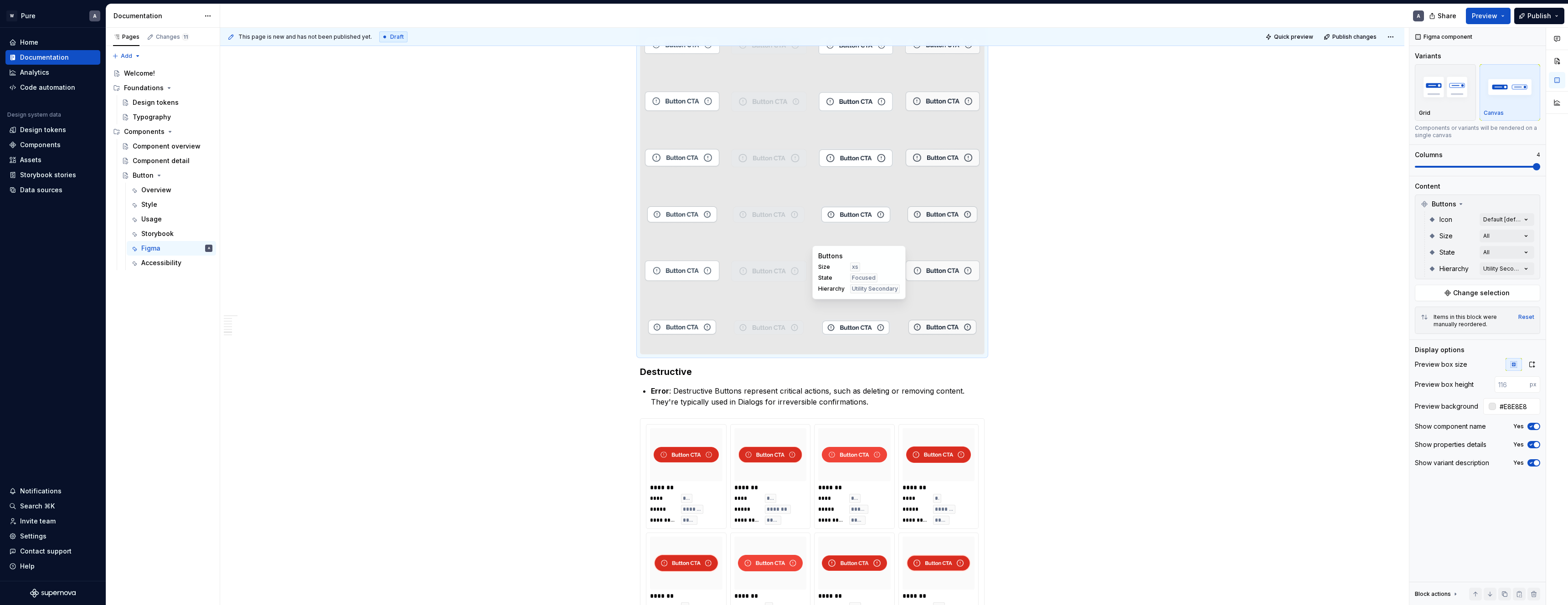
click at [896, 299] on div "Buttons Size xs State Focused Hierarchy Utility Secondary" at bounding box center [859, 272] width 93 height 54
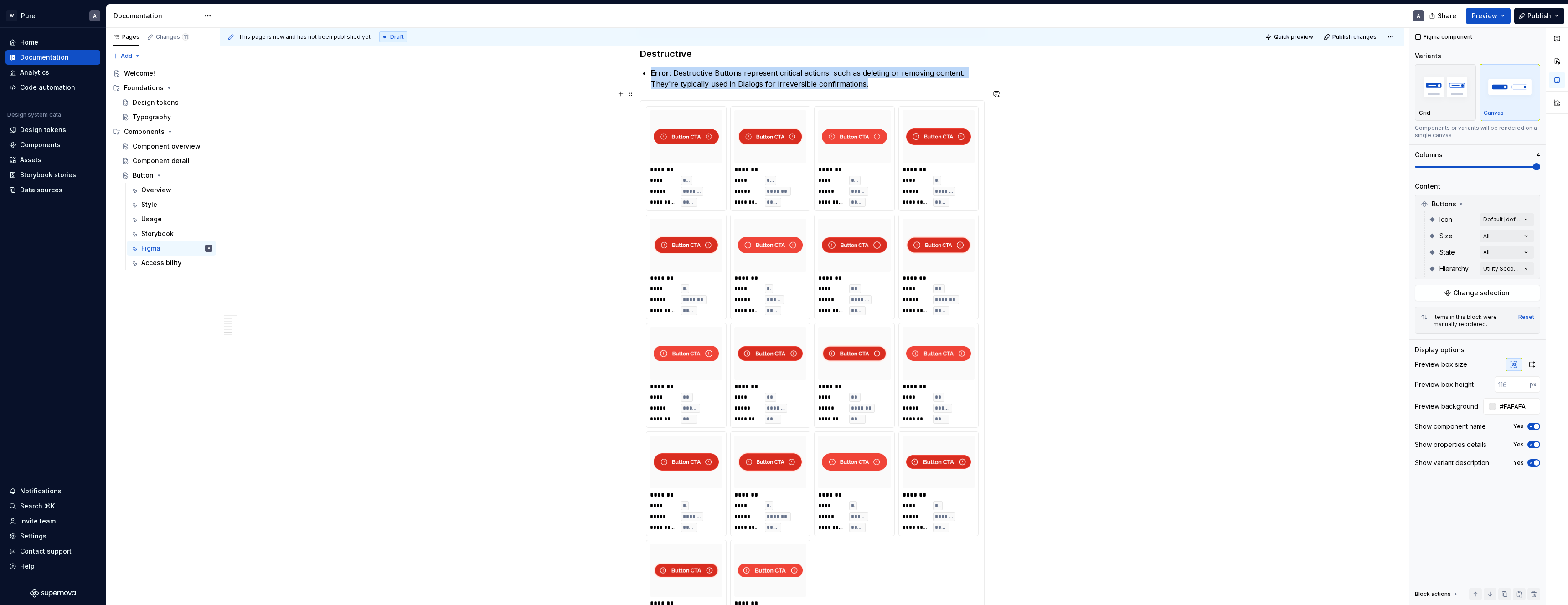
click at [919, 324] on div "******* **** ** ***** ***** ********* *****" at bounding box center [938, 376] width 80 height 104
click at [1507, 88] on img "button" at bounding box center [1510, 87] width 53 height 33
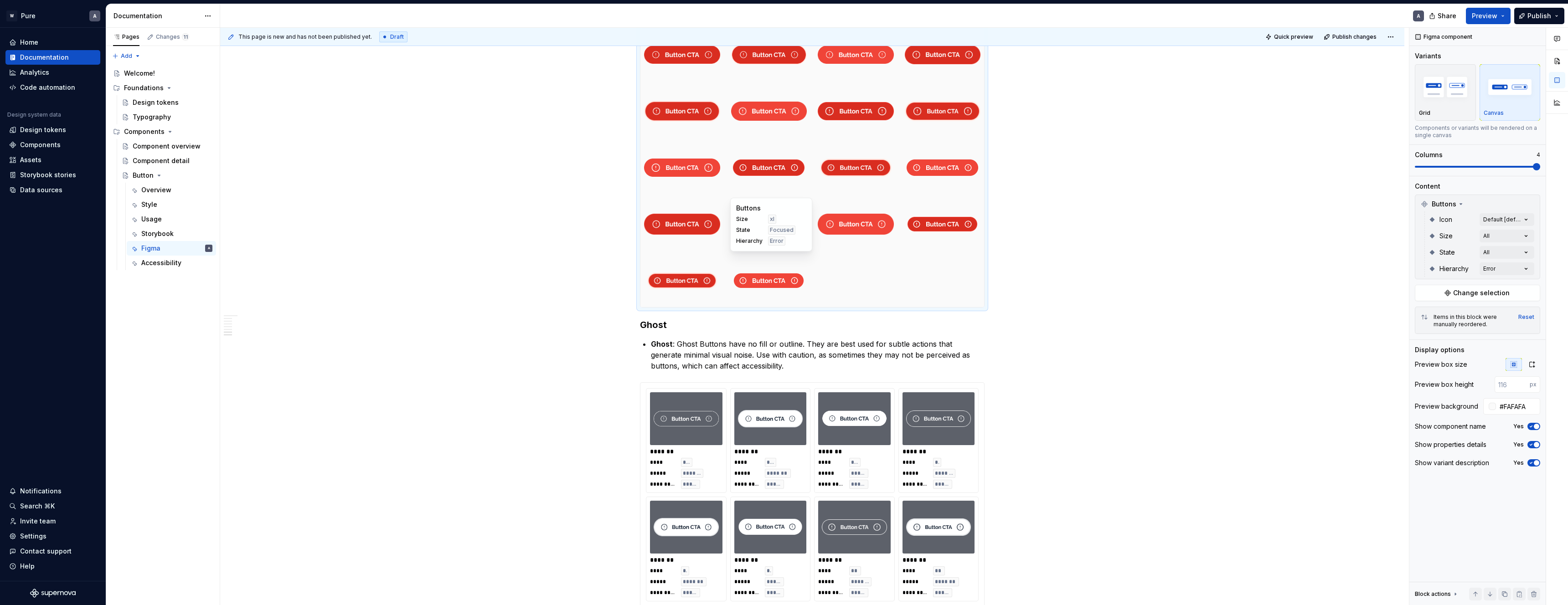
scroll to position [2479, 0]
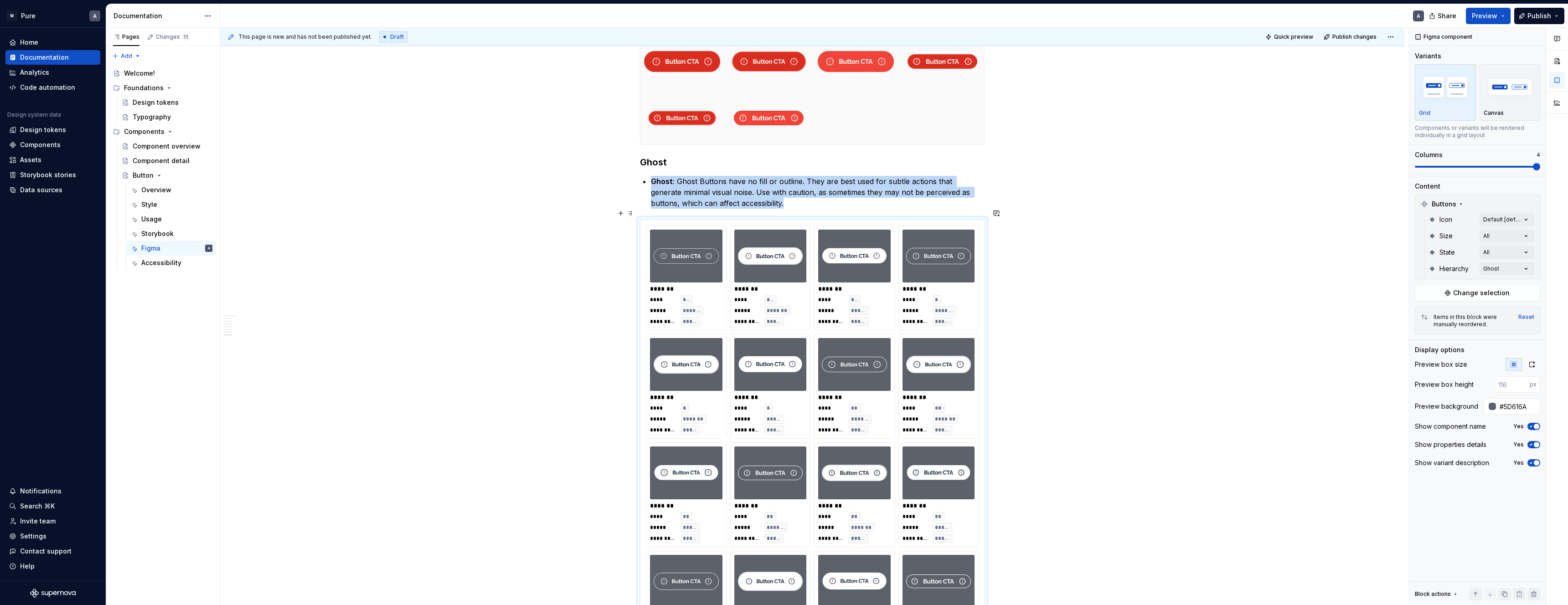
click at [819, 303] on div "******* **** *** ***** ***** ********* *****" at bounding box center [854, 278] width 80 height 104
click at [1504, 103] on img "button" at bounding box center [1510, 87] width 53 height 33
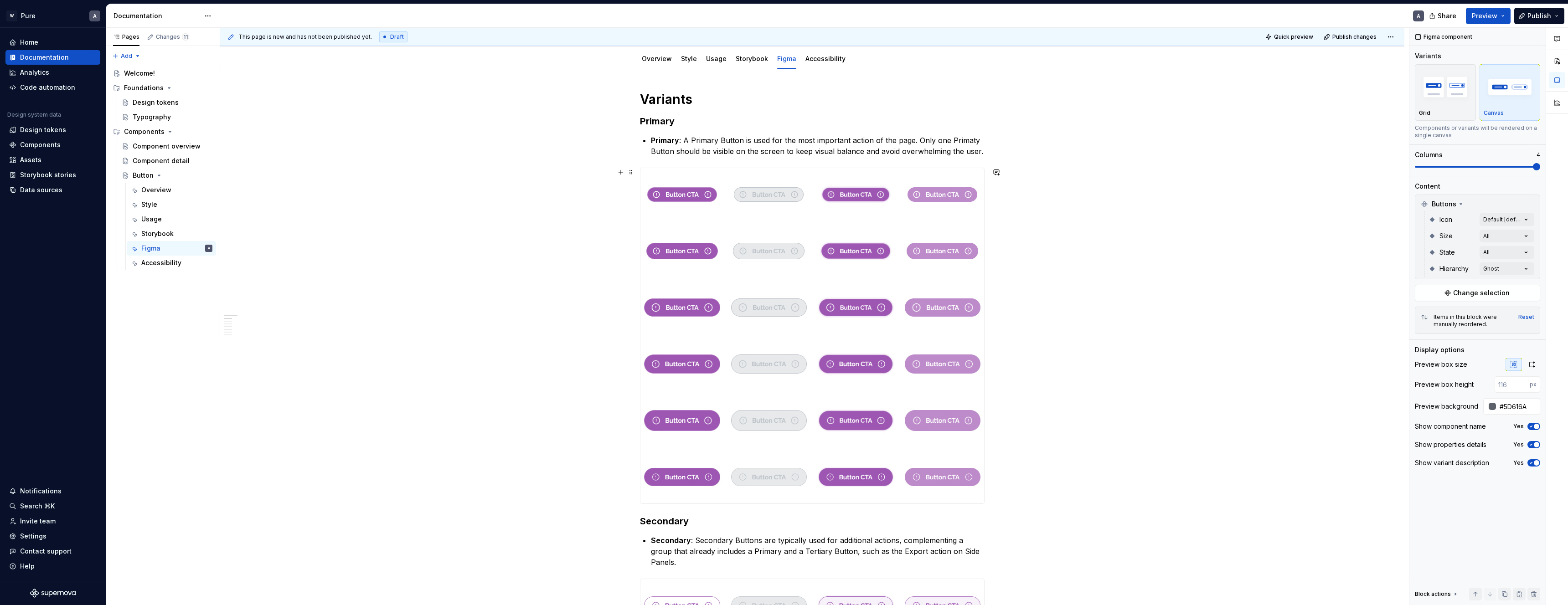
scroll to position [0, 0]
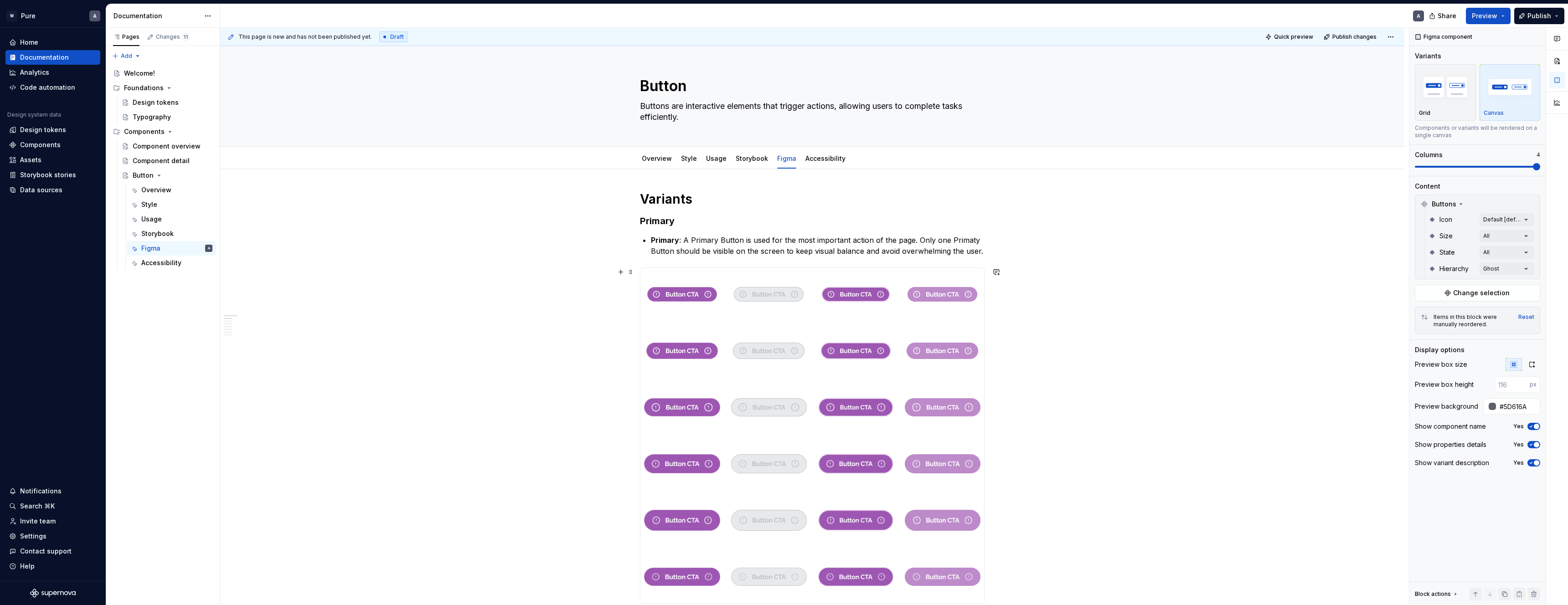
click at [1487, 16] on span "Preview" at bounding box center [1485, 16] width 26 height 9
click at [1442, 70] on button "Build preview" at bounding box center [1399, 77] width 209 height 16
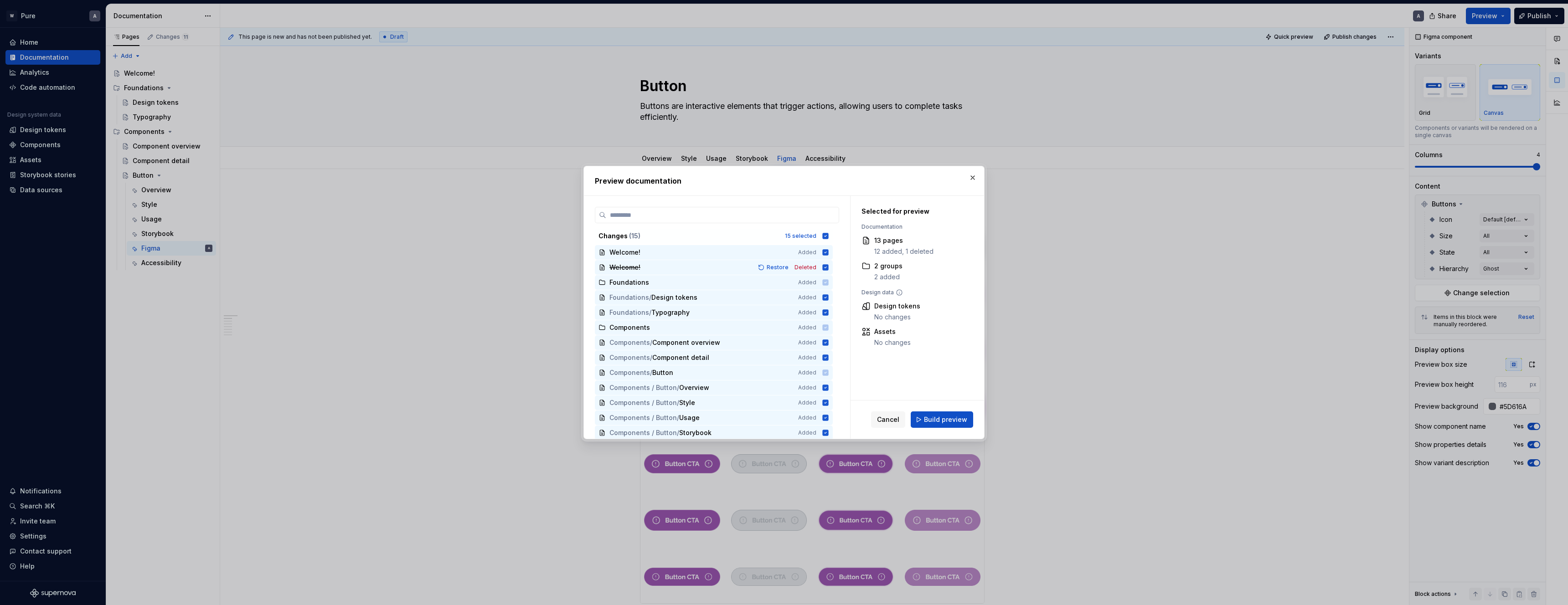
click at [944, 420] on span "Build preview" at bounding box center [945, 419] width 43 height 9
